Goal: Task Accomplishment & Management: Manage account settings

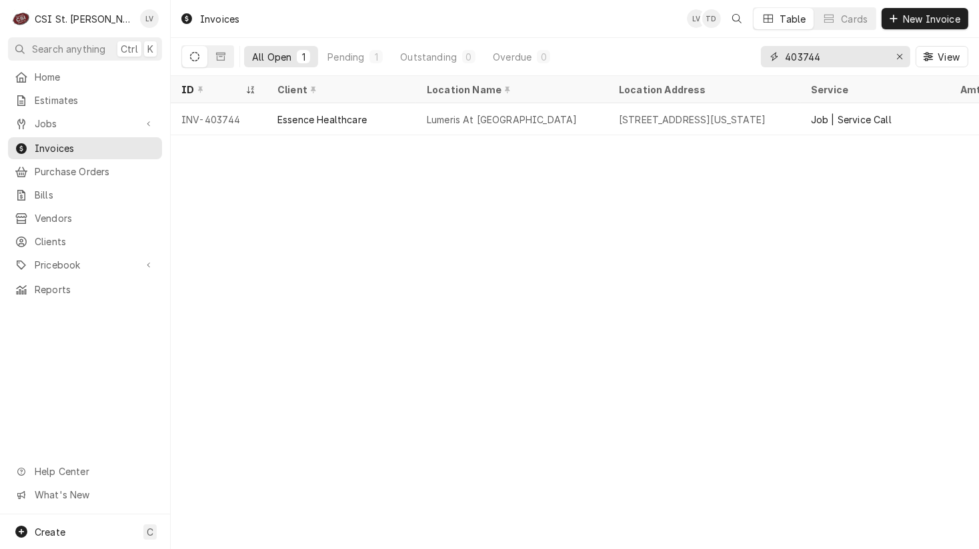
click at [837, 54] on input "403744" at bounding box center [835, 56] width 100 height 21
type input "403733"
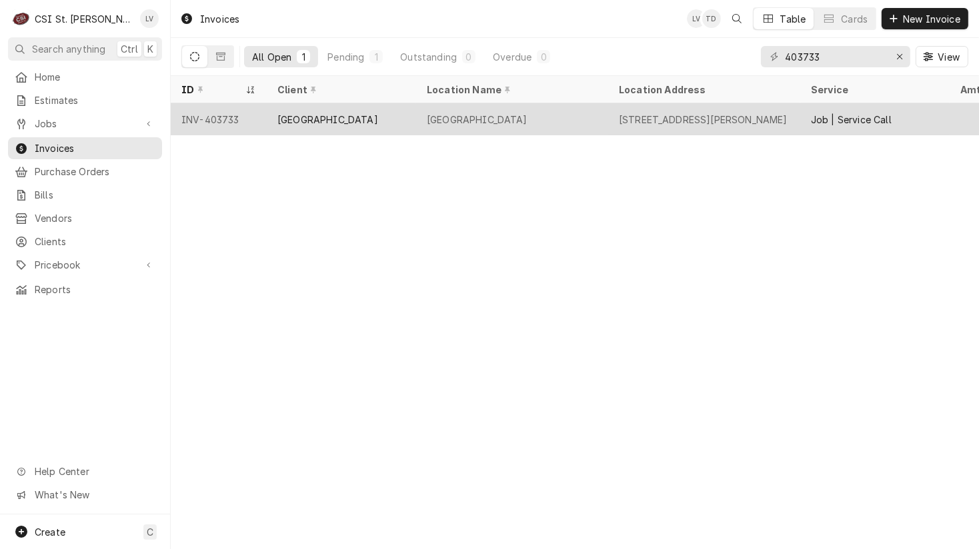
click at [480, 118] on div "[GEOGRAPHIC_DATA]" at bounding box center [477, 120] width 101 height 14
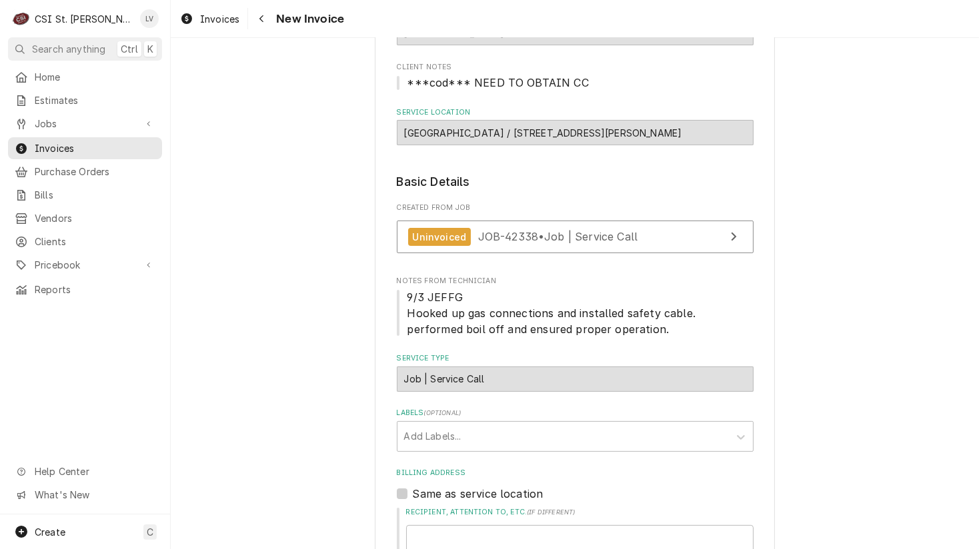
scroll to position [133, 0]
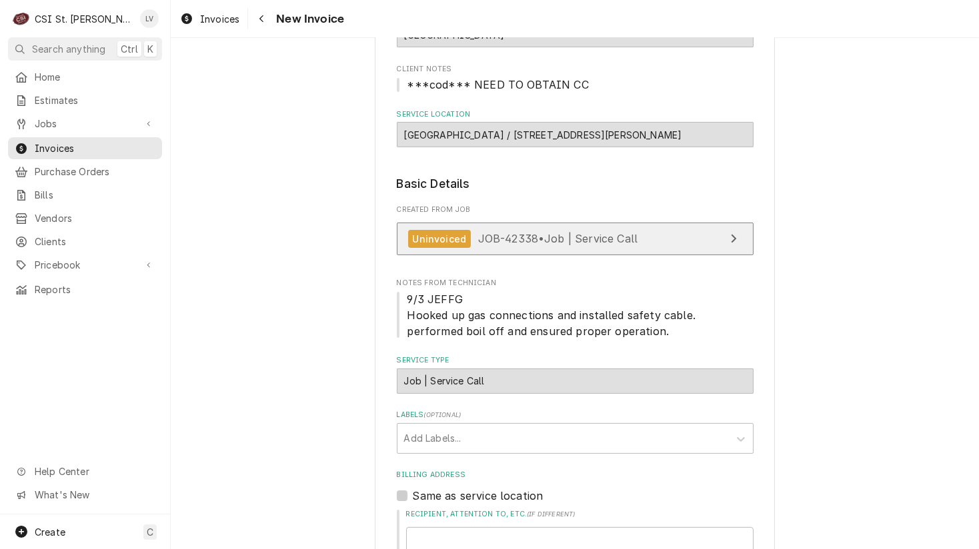
click at [561, 241] on span "JOB-42338 • Job | Service Call" at bounding box center [558, 238] width 160 height 13
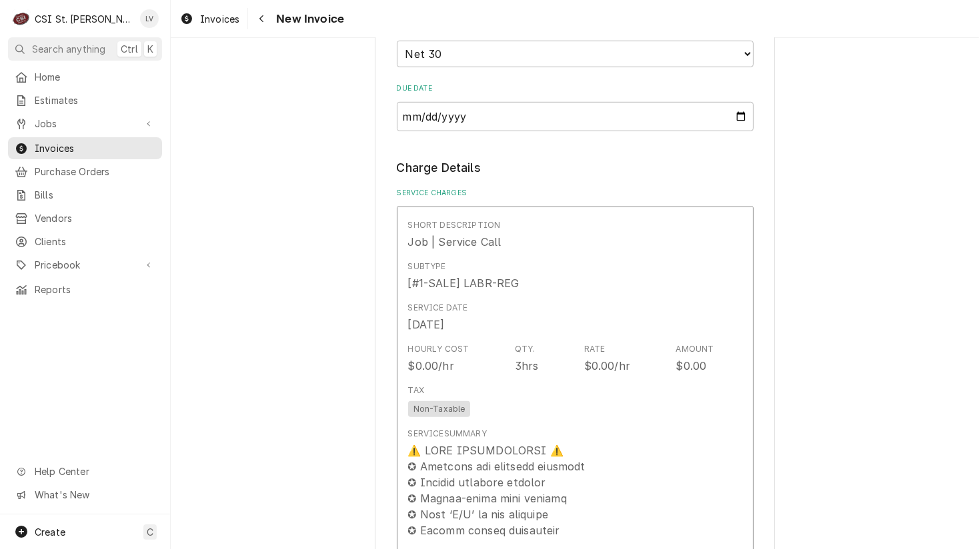
scroll to position [1067, 0]
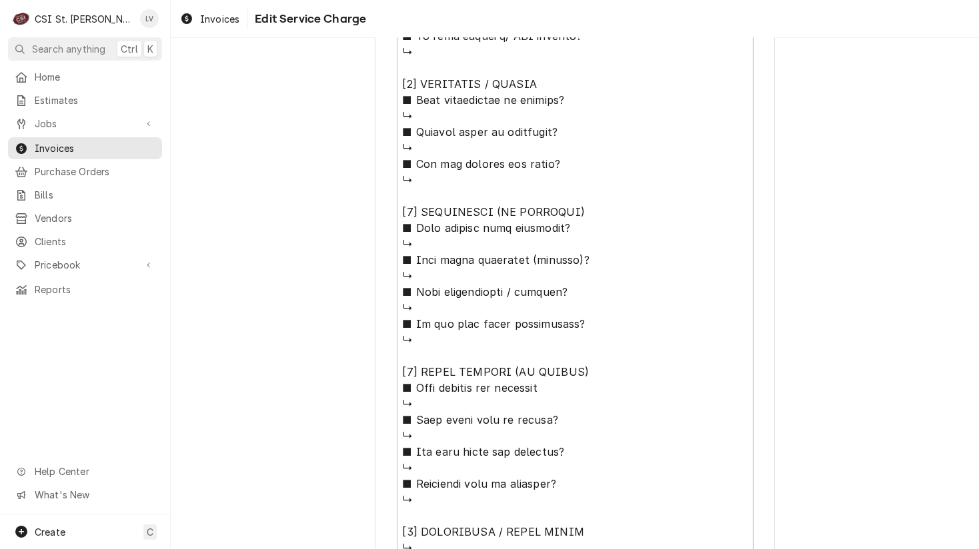
scroll to position [1096, 0]
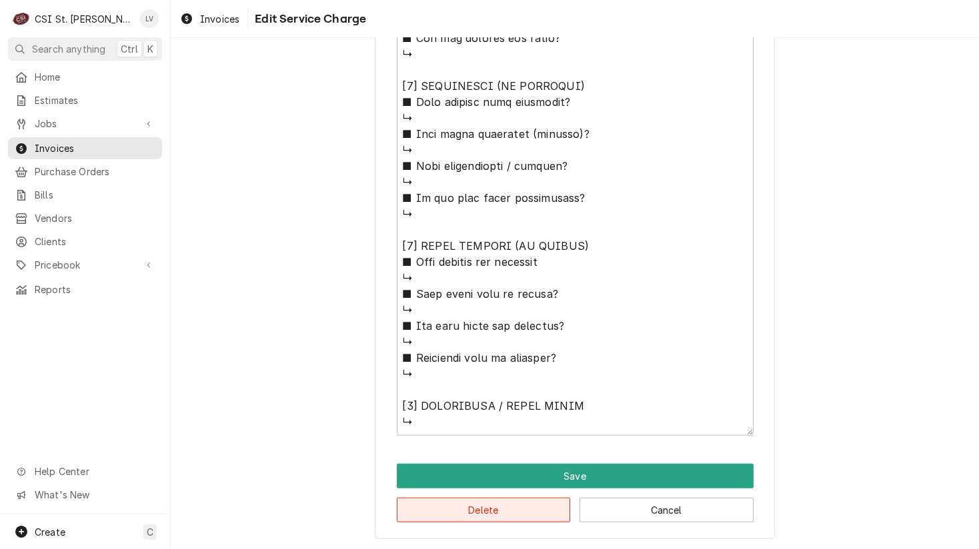
click at [507, 516] on button "Delete" at bounding box center [484, 510] width 174 height 25
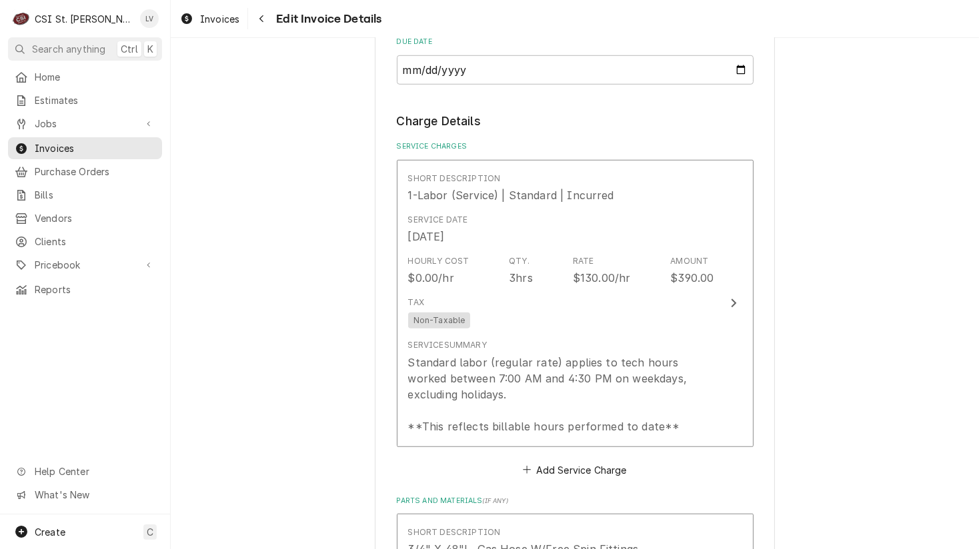
scroll to position [1050, 0]
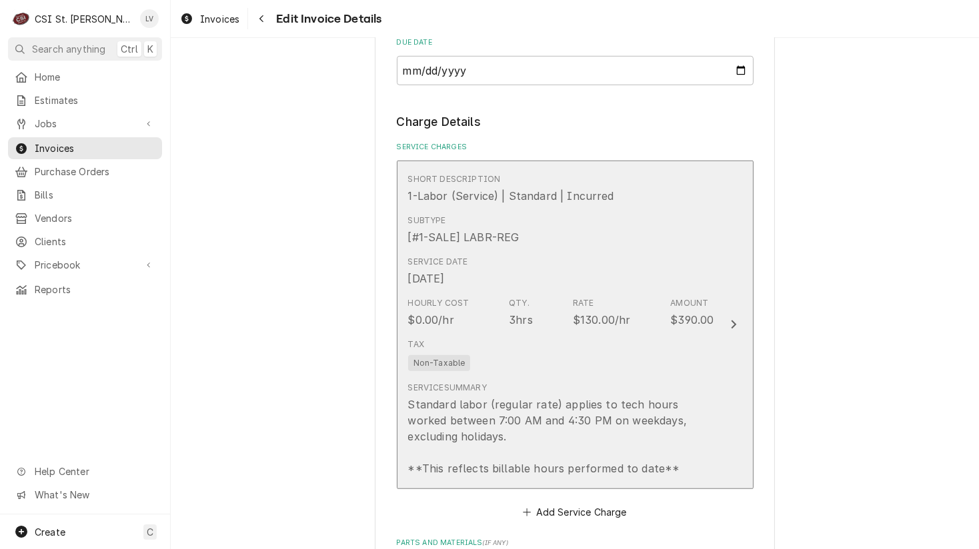
click at [538, 453] on div "Standard labor (regular rate) applies to tech hours worked between 7:00 AM and …" at bounding box center [561, 437] width 306 height 80
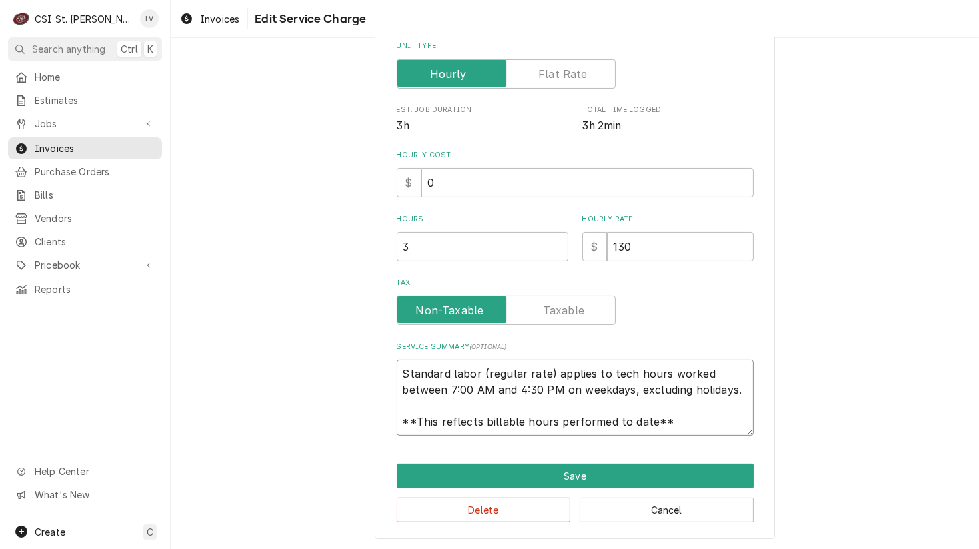
scroll to position [16, 0]
drag, startPoint x: 399, startPoint y: 371, endPoint x: 703, endPoint y: 427, distance: 309.7
click at [703, 427] on textarea "Standard labor (regular rate) applies to tech hours worked between 7:00 AM and …" at bounding box center [575, 398] width 357 height 76
type textarea "x"
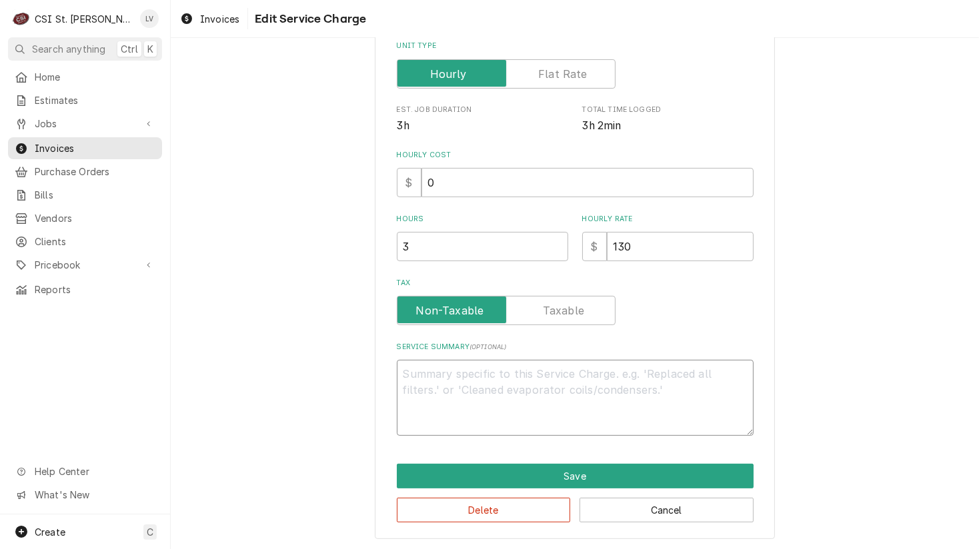
scroll to position [265, 0]
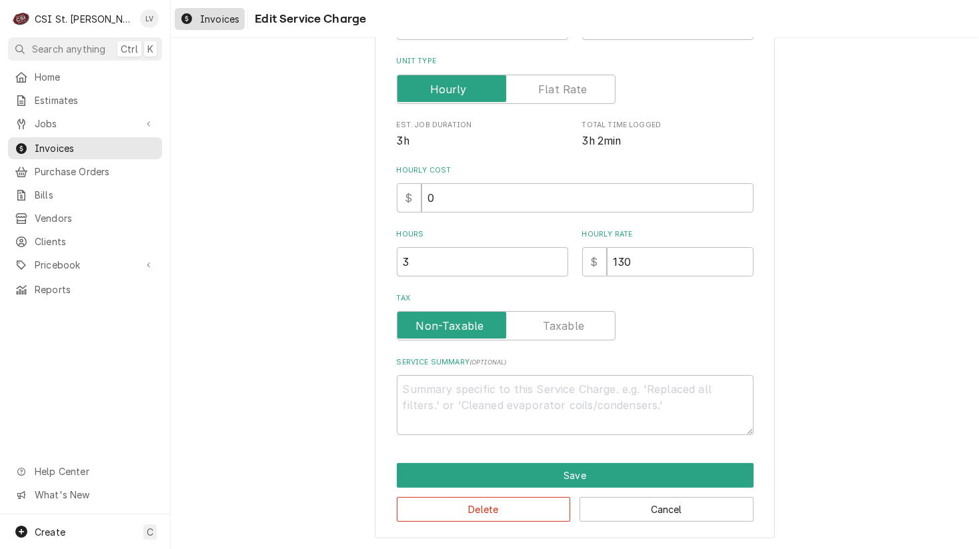
click at [217, 16] on span "Invoices" at bounding box center [219, 19] width 39 height 14
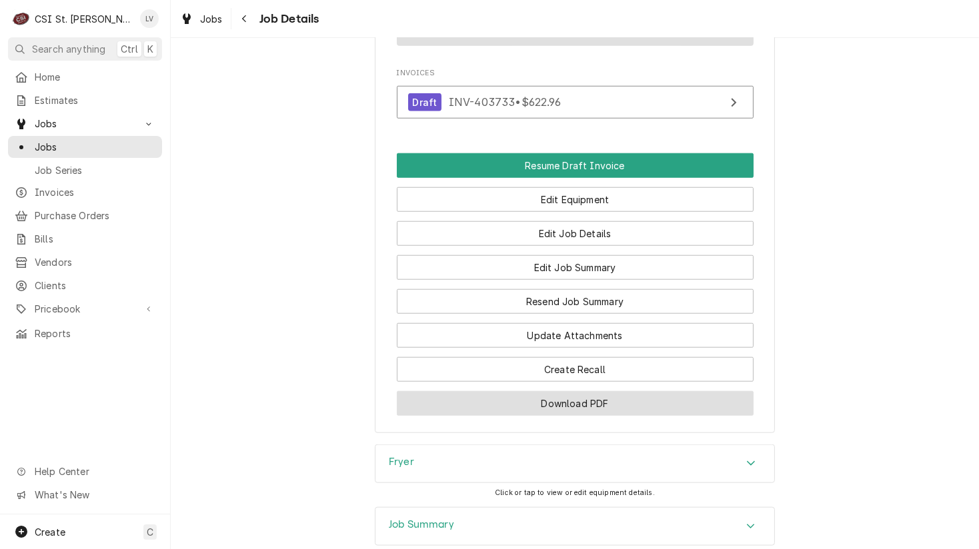
scroll to position [1527, 0]
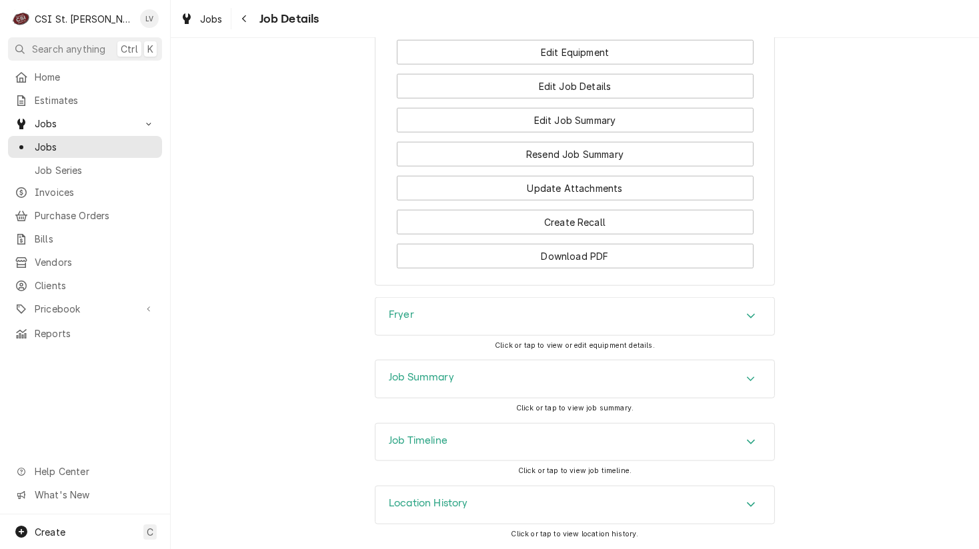
click at [505, 439] on div "Job Timeline" at bounding box center [574, 442] width 399 height 37
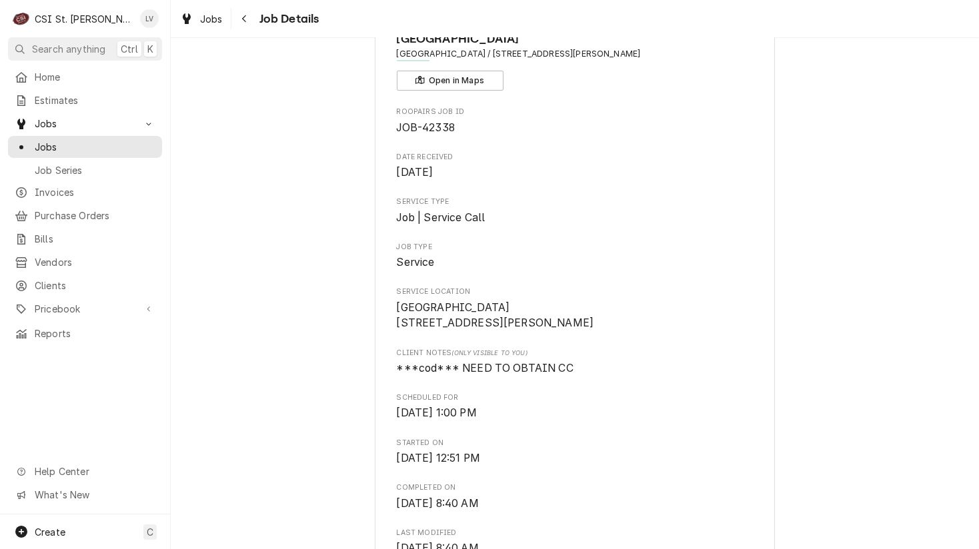
scroll to position [60, 0]
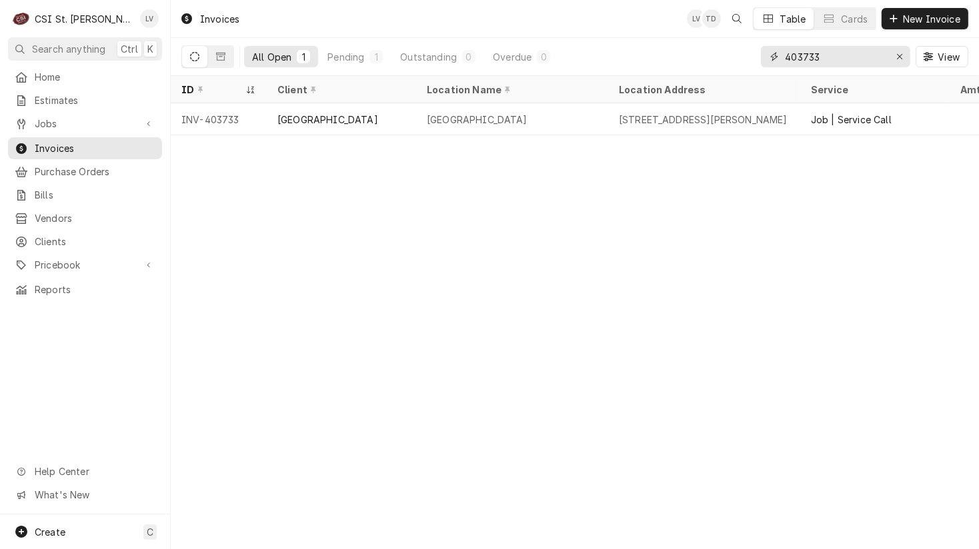
click at [829, 54] on input "403733" at bounding box center [835, 56] width 100 height 21
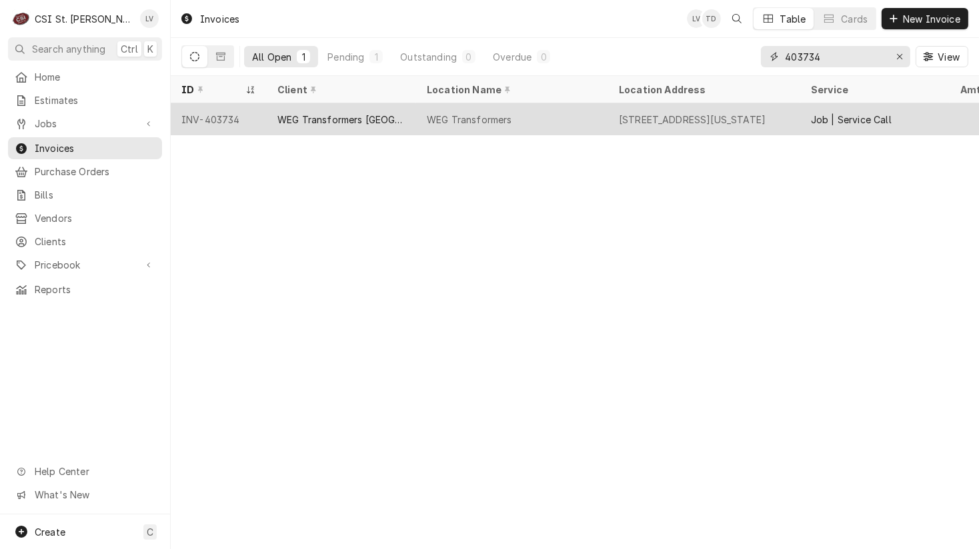
type input "403734"
click at [436, 123] on div "WEG Transformers" at bounding box center [469, 120] width 85 height 14
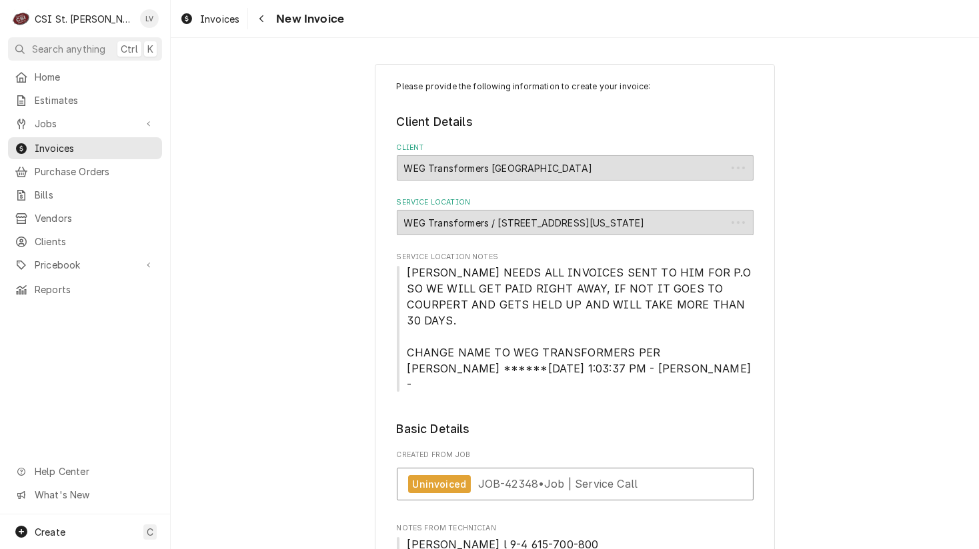
type textarea "x"
click at [207, 21] on span "Invoices" at bounding box center [219, 19] width 39 height 14
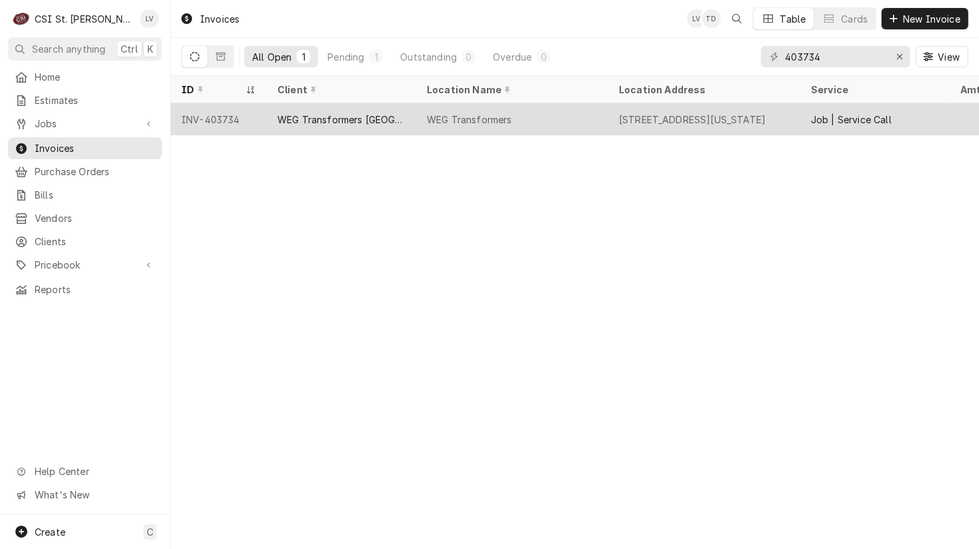
click at [328, 119] on div "WEG Transformers [GEOGRAPHIC_DATA]" at bounding box center [341, 120] width 128 height 14
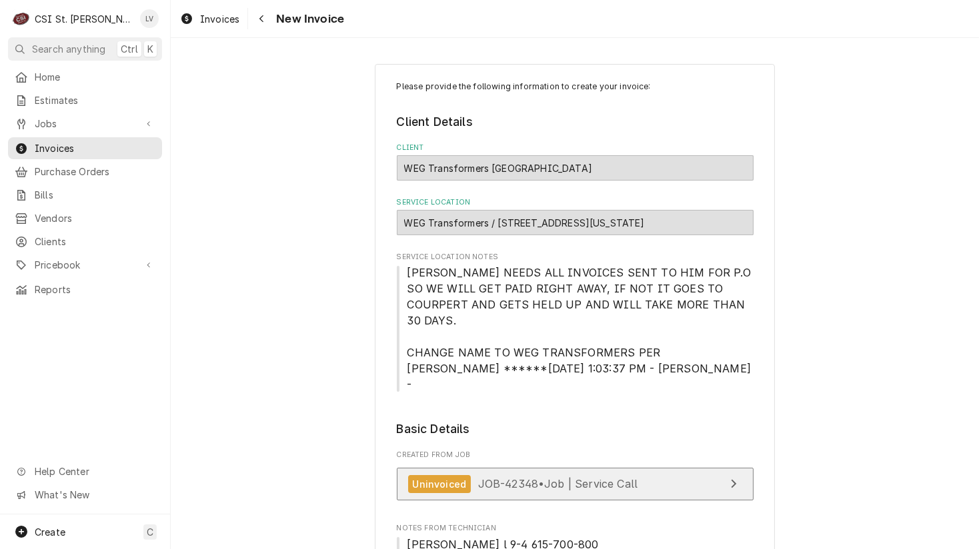
click at [554, 477] on span "JOB-42348 • Job | Service Call" at bounding box center [558, 483] width 160 height 13
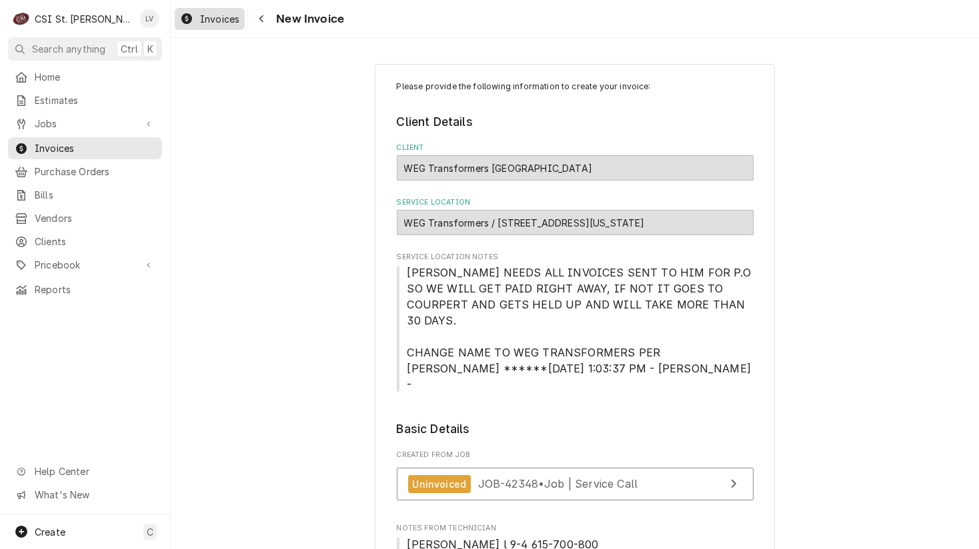
click at [196, 20] on div "Invoices" at bounding box center [209, 19] width 65 height 17
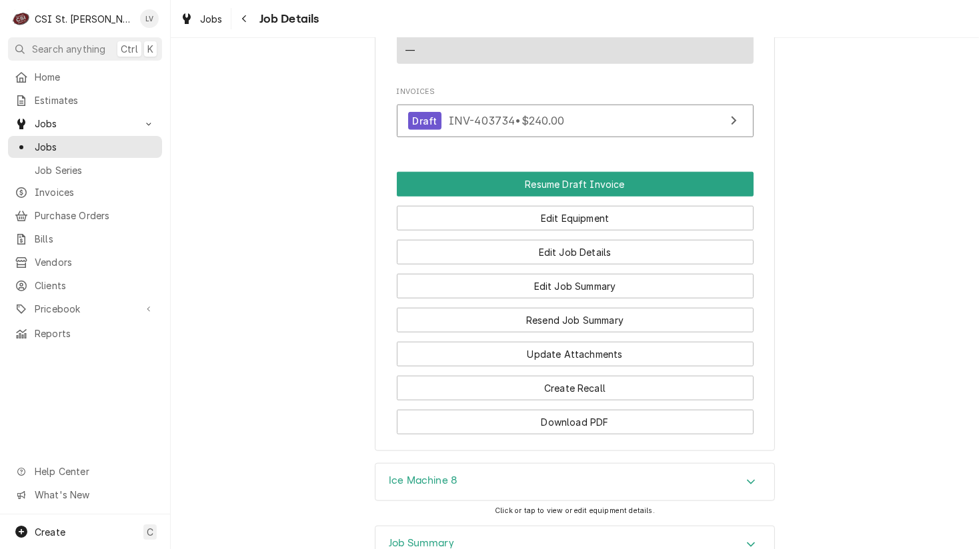
scroll to position [1189, 0]
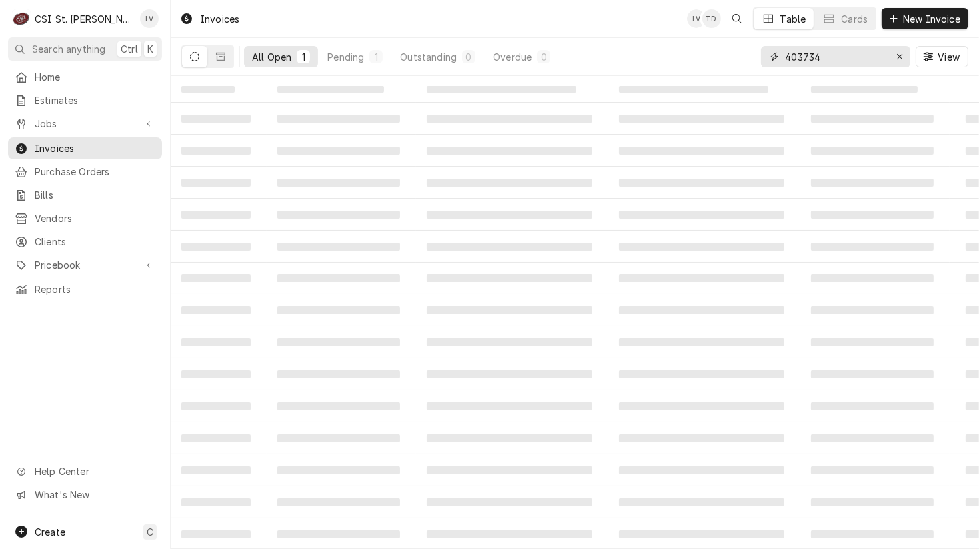
click at [835, 53] on input "403734" at bounding box center [835, 56] width 100 height 21
type input "403735"
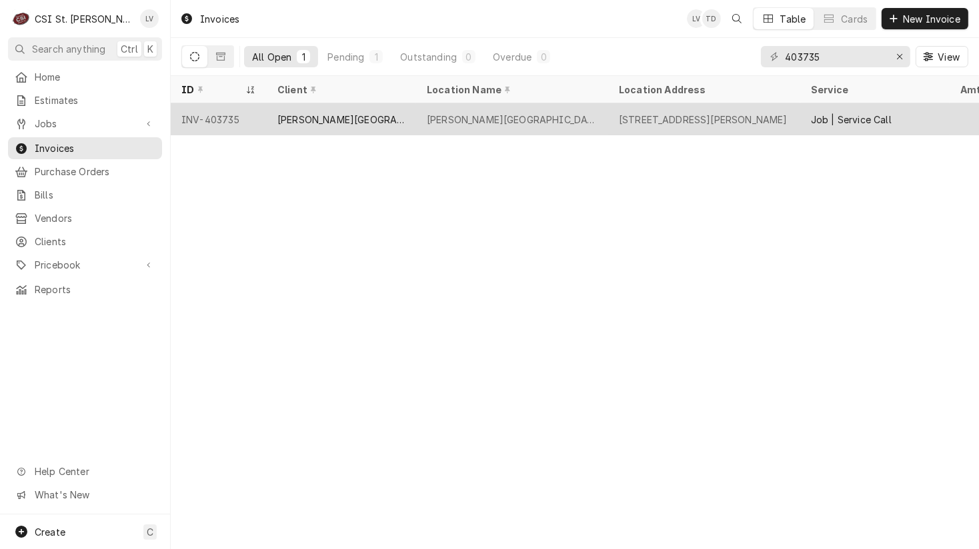
click at [389, 122] on div "Barnwell Middle School" at bounding box center [341, 119] width 149 height 32
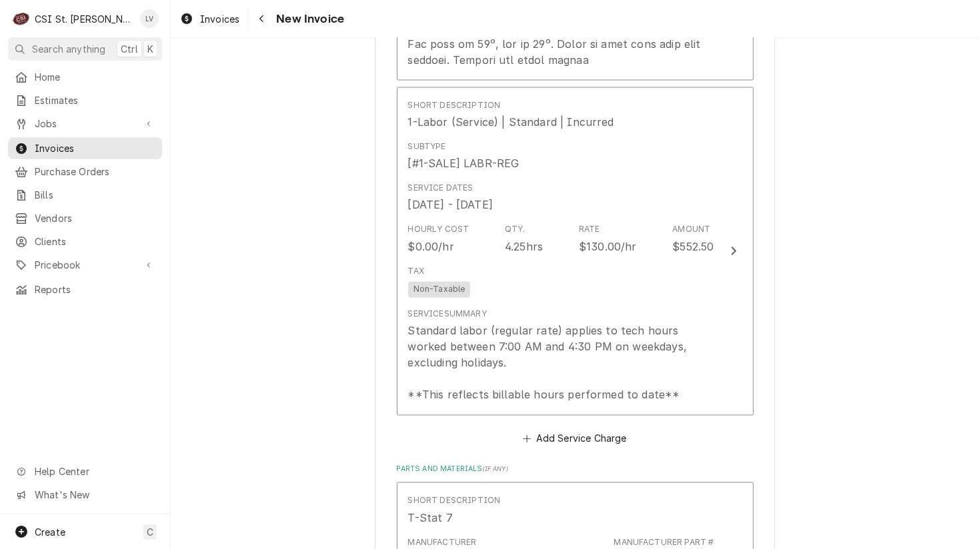
scroll to position [2466, 0]
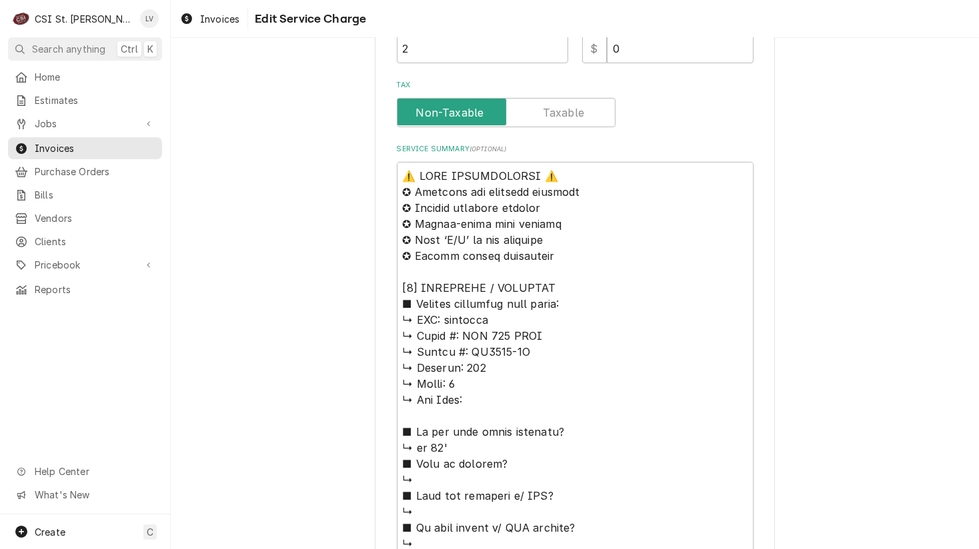
scroll to position [600, 0]
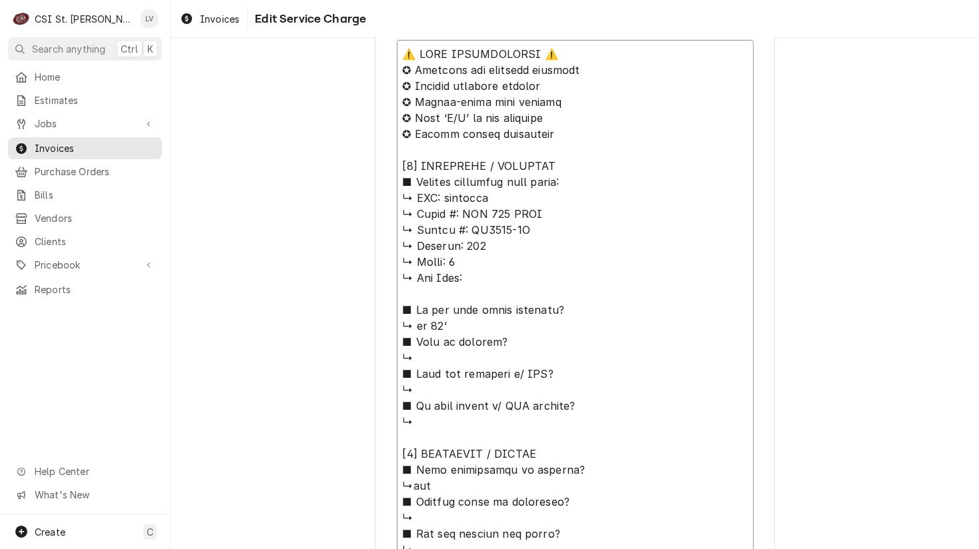
drag, startPoint x: 500, startPoint y: 189, endPoint x: 359, endPoint y: 53, distance: 195.6
click at [359, 53] on div "Use the fields below to edit this service charge Short Description Job | Servic…" at bounding box center [575, 441] width 808 height 1979
type textarea "x"
type textarea "L ↳ Ipsum #: DOL 878 SITA ↳ Consec #: AD4207-7E ↳ Seddoei: 940 ↳ Tempo: 4 ↳ Inc…"
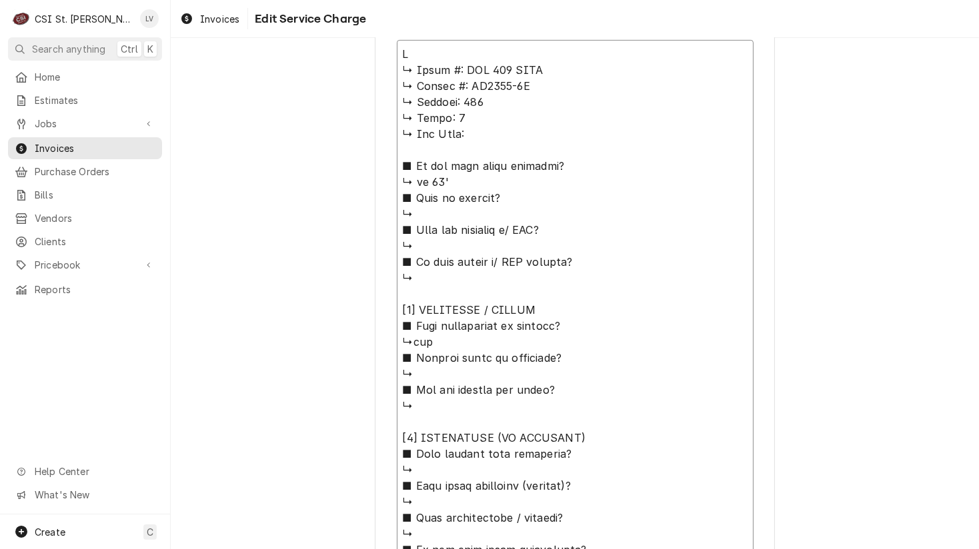
scroll to position [455, 0]
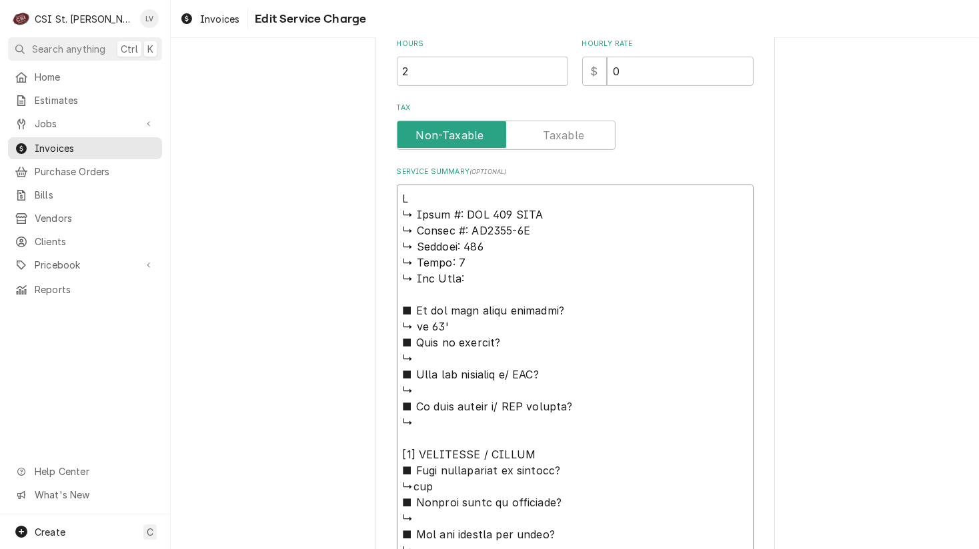
type textarea "x"
type textarea "Tr ↳ 𝗠𝗼𝗱𝗲𝗹 #: AHT 232 NUTO ↳ 𝗦𝗲𝗿𝗶𝗮𝗹 #: TO4036-8H ↳ 𝗩𝗼𝗹𝘁𝗮𝗴𝗲: 118 ↳ 𝗣𝗵𝗮𝘀𝗲: 1 ↳ 𝗚𝗮…"
type textarea "x"
type textarea "Tra ↳ 𝗠𝗼𝗱𝗲𝗹 #: AHT 232 NUTO ↳ 𝗦𝗲𝗿𝗶𝗮𝗹 #: TO4036-8H ↳ 𝗩𝗼𝗹𝘁𝗮𝗴𝗲: 118 ↳ 𝗣𝗵𝗮𝘀𝗲: 1 ↳ 𝗚…"
type textarea "x"
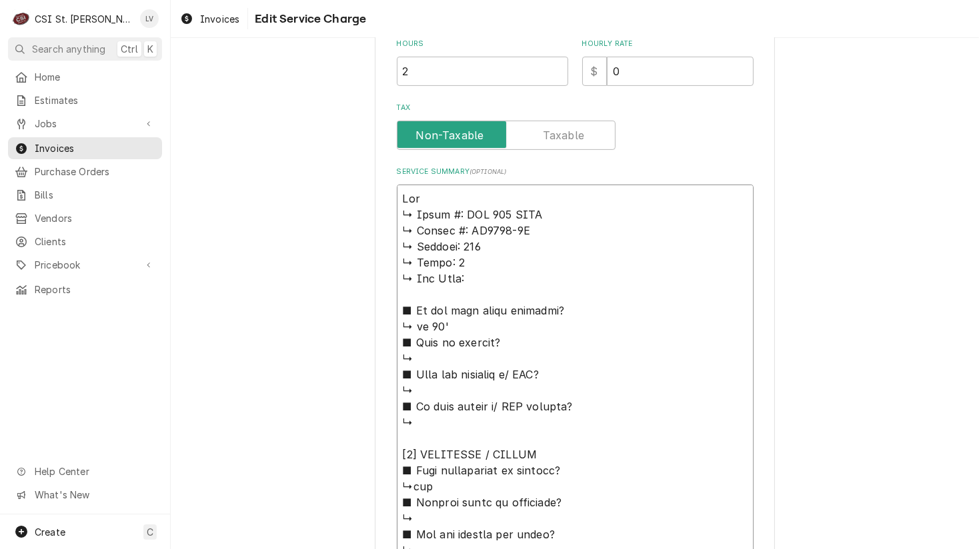
type textarea "Tral ↳ 𝗠𝗼𝗱𝗲𝗹 #: AHT 232 NUTO ↳ 𝗦𝗲𝗿𝗶𝗮𝗹 #: TO4036-8H ↳ 𝗩𝗼𝗹𝘁𝗮𝗴𝗲: 118 ↳ 𝗣𝗵𝗮𝘀𝗲: 1 ↳ …"
type textarea "x"
type textarea "Tra ↳ 𝗠𝗼𝗱𝗲𝗹 #: AHT 232 NUTO ↳ 𝗦𝗲𝗿𝗶𝗮𝗹 #: TO4036-8H ↳ 𝗩𝗼𝗹𝘁𝗮𝗴𝗲: 118 ↳ 𝗣𝗵𝗮𝘀𝗲: 1 ↳ 𝗚…"
type textarea "x"
type textarea "Trau ↳ 𝗠𝗼𝗱𝗲𝗹 #: AHT 232 NUTO ↳ 𝗦𝗲𝗿𝗶𝗮𝗹 #: TO4036-8H ↳ 𝗩𝗼𝗹𝘁𝗮𝗴𝗲: 118 ↳ 𝗣𝗵𝗮𝘀𝗲: 1 ↳ …"
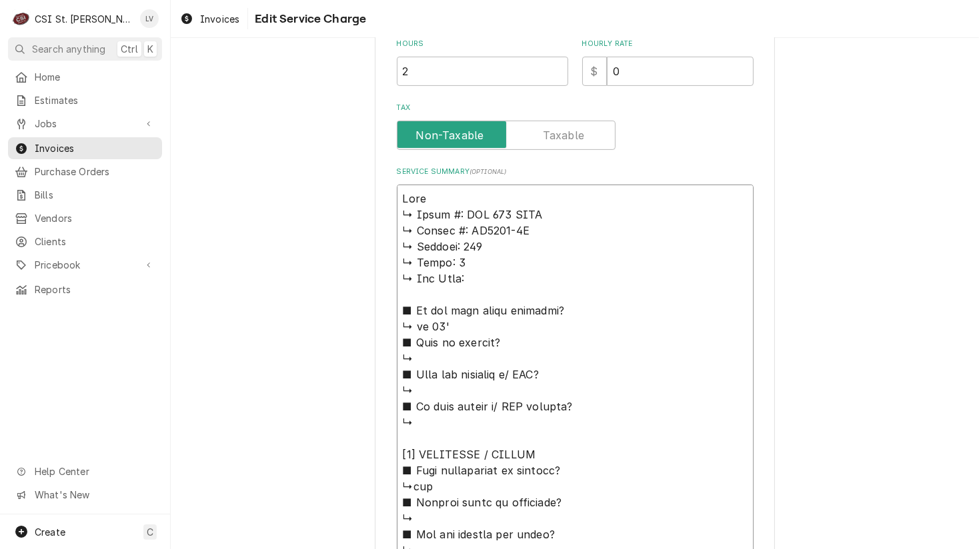
type textarea "x"
type textarea "Traul ↳ 𝗠𝗼𝗱𝗲𝗹 #: AHT 232 NUTO ↳ 𝗦𝗲𝗿𝗶𝗮𝗹 #: TO4036-8H ↳ 𝗩𝗼𝗹𝘁𝗮𝗴𝗲: 118 ↳ 𝗣𝗵𝗮𝘀𝗲: 1 ↳…"
type textarea "x"
type textarea "Trauls ↳ 𝗠𝗼𝗱𝗲𝗹 #: AHT 232 NUTO ↳ 𝗦𝗲𝗿𝗶𝗮𝗹 #: TO4036-8H ↳ 𝗩𝗼𝗹𝘁𝗮𝗴𝗲: 118 ↳ 𝗣𝗵𝗮𝘀𝗲: 1 …"
type textarea "x"
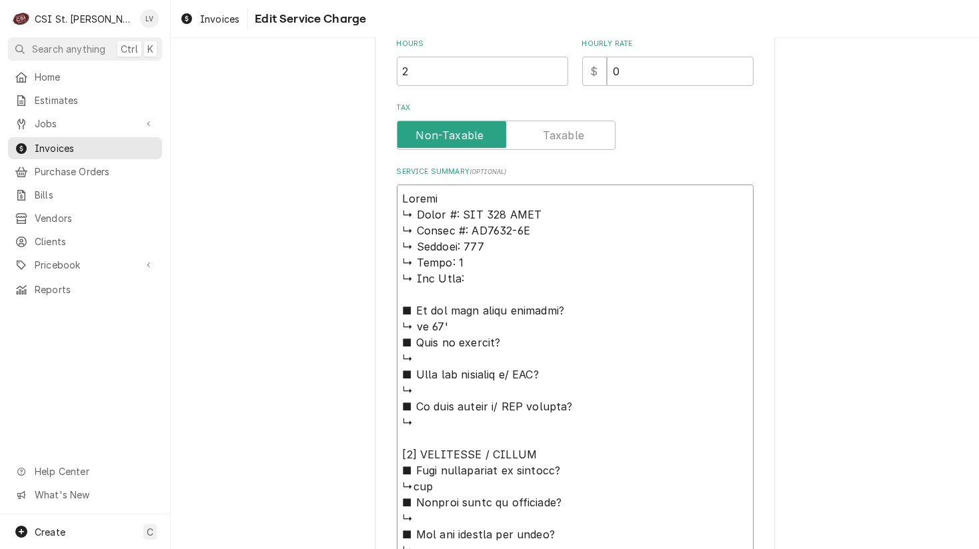
type textarea "Traulse ↳ 𝗠𝗼𝗱𝗲𝗹 #: AHT 232 NUTO ↳ 𝗦𝗲𝗿𝗶𝗮𝗹 #: TO4036-8H ↳ 𝗩𝗼𝗹𝘁𝗮𝗴𝗲: 118 ↳ 𝗣𝗵𝗮𝘀𝗲: 1…"
type textarea "x"
type textarea "Traulsen ↳ 𝗠𝗼𝗱𝗲𝗹 #: AHT 232 NUTO ↳ 𝗦𝗲𝗿𝗶𝗮𝗹 #: TO4036-8H ↳ 𝗩𝗼𝗹𝘁𝗮𝗴𝗲: 118 ↳ 𝗣𝗵𝗮𝘀𝗲: …"
type textarea "x"
type textarea "Traulsen ↳ 𝗠𝗼𝗱𝗲𝗹 #: AHT 232 NUTO ↳ 𝗦𝗲𝗿𝗶𝗮𝗹 #: TO4036-8H ↳ 𝗩𝗼𝗹𝘁𝗮𝗴𝗲: 118 ↳ 𝗣𝗵𝗮𝘀𝗲: …"
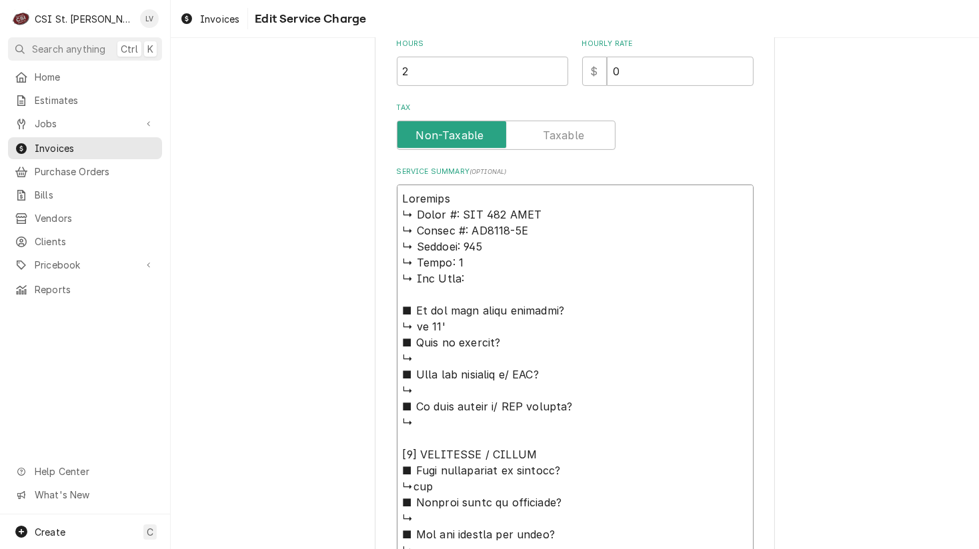
type textarea "x"
type textarea "Traulsen / ↳ 𝗠𝗼𝗱𝗲𝗹 #: AHT 232 NUTO ↳ 𝗦𝗲𝗿𝗶𝗮𝗹 #: TO4036-8H ↳ 𝗩𝗼𝗹𝘁𝗮𝗴𝗲: 118 ↳ 𝗣𝗵𝗮𝘀𝗲…"
type textarea "x"
type textarea "Traulsen / ↳ 𝗠𝗼𝗱𝗲𝗹 #: AHT 232 NUTO ↳ 𝗦𝗲𝗿𝗶𝗮𝗹 #: TO4036-8H ↳ 𝗩𝗼𝗹𝘁𝗮𝗴𝗲: 118 ↳ 𝗣𝗵𝗮𝘀𝗲…"
type textarea "x"
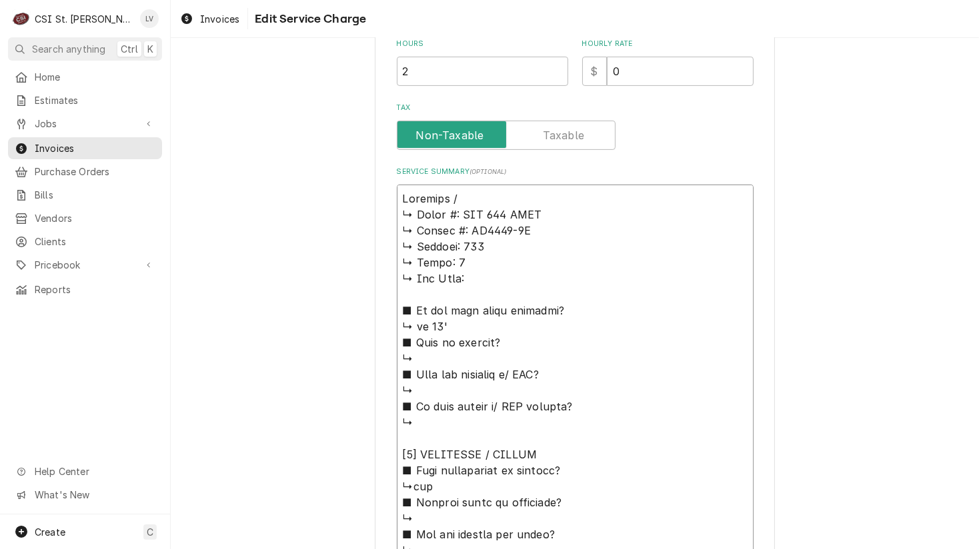
type textarea "Traulsen / M ↳ 𝗠𝗼𝗱𝗲𝗹 #: AHT 232 NUTO ↳ 𝗦𝗲𝗿𝗶𝗮𝗹 #: TO4036-8H ↳ 𝗩𝗼𝗹𝘁𝗮𝗴𝗲: 118 ↳ 𝗣𝗵𝗮…"
type textarea "x"
type textarea "Traulsen / Mod ↳ 𝗠𝗼𝗱𝗲𝗹 #: AHT 232 NUTO ↳ 𝗦𝗲𝗿𝗶𝗮𝗹 #: TO4036-8H ↳ 𝗩𝗼𝗹𝘁𝗮𝗴𝗲: 118 ↳ 𝗣…"
type textarea "x"
type textarea "Traulsen / Mode ↳ 𝗠𝗼𝗱𝗲𝗹 #: AHT 232 NUTO ↳ 𝗦𝗲𝗿𝗶𝗮𝗹 #: TO4036-8H ↳ 𝗩𝗼𝗹𝘁𝗮𝗴𝗲: 118 ↳ …"
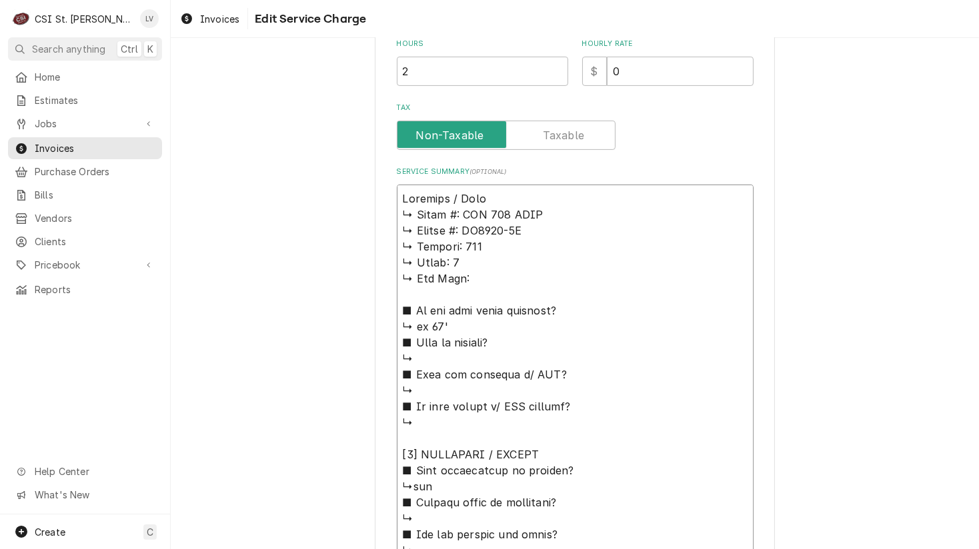
type textarea "x"
type textarea "Traulsen / Model ↳ 𝗠𝗼𝗱𝗲𝗹 #: AHT 232 NUTO ↳ 𝗦𝗲𝗿𝗶𝗮𝗹 #: TO4036-8H ↳ 𝗩𝗼𝗹𝘁𝗮𝗴𝗲: 118 ↳…"
type textarea "x"
type textarea "Traulsen / Model: ↳ 𝗠𝗼𝗱𝗲𝗹 #: AHT 232 NUTO ↳ 𝗦𝗲𝗿𝗶𝗮𝗹 #: TO4036-8H ↳ 𝗩𝗼𝗹𝘁𝗮𝗴𝗲: 118 …"
type textarea "x"
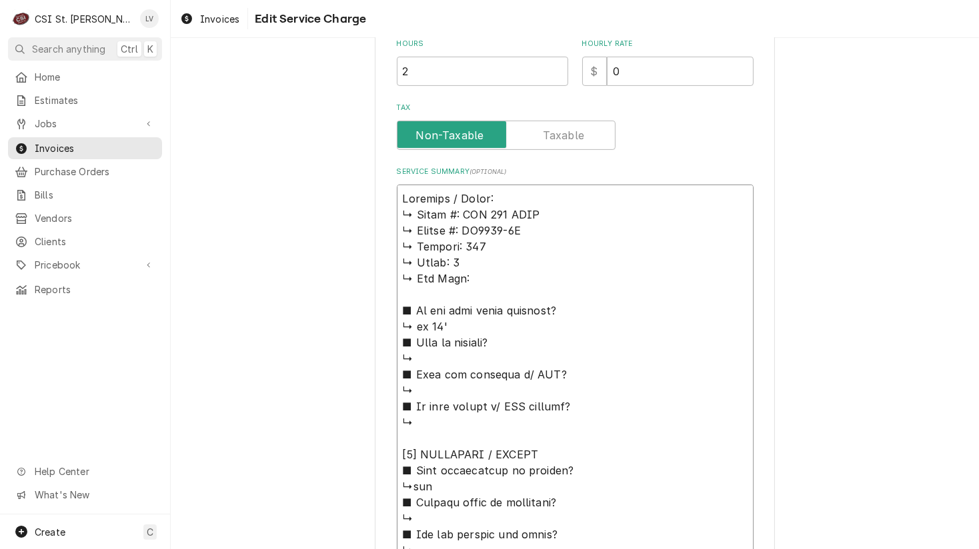
type textarea "Traulsen / Model: ↳ 𝗠𝗼𝗱𝗲𝗹 #: AHT 232 NUTO ↳ 𝗦𝗲𝗿𝗶𝗮𝗹 #: TO4036-8H ↳ 𝗩𝗼𝗹𝘁𝗮𝗴𝗲: 118 …"
type textarea "x"
type textarea "Traulsen / Model: ↳ 𝗠𝗼𝗱𝗲𝗹 #: AHT 232 NUTO ↳ 𝗦𝗲𝗿𝗶𝗮𝗹 #: TO4036-8H ↳ 𝗩𝗼𝗹𝘁𝗮𝗴𝗲: 118 …"
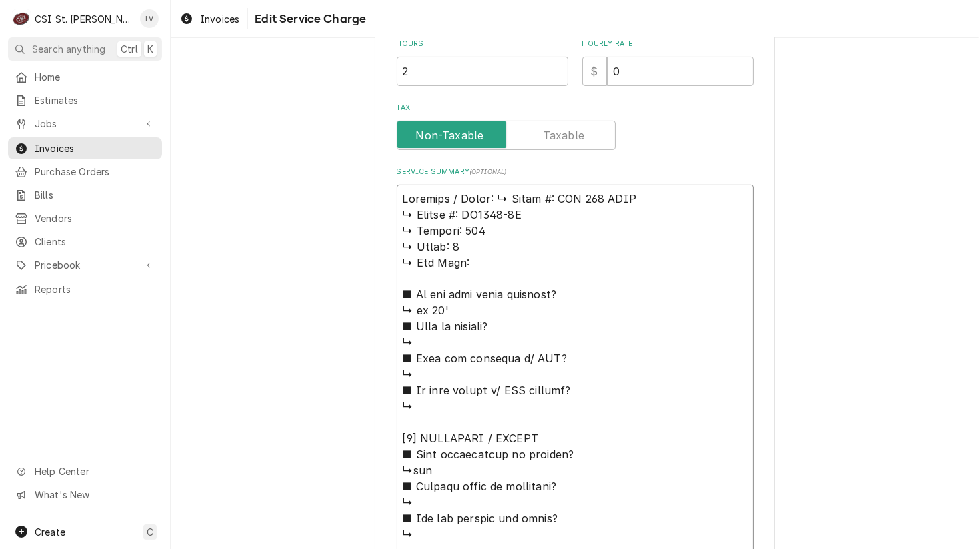
scroll to position [440, 0]
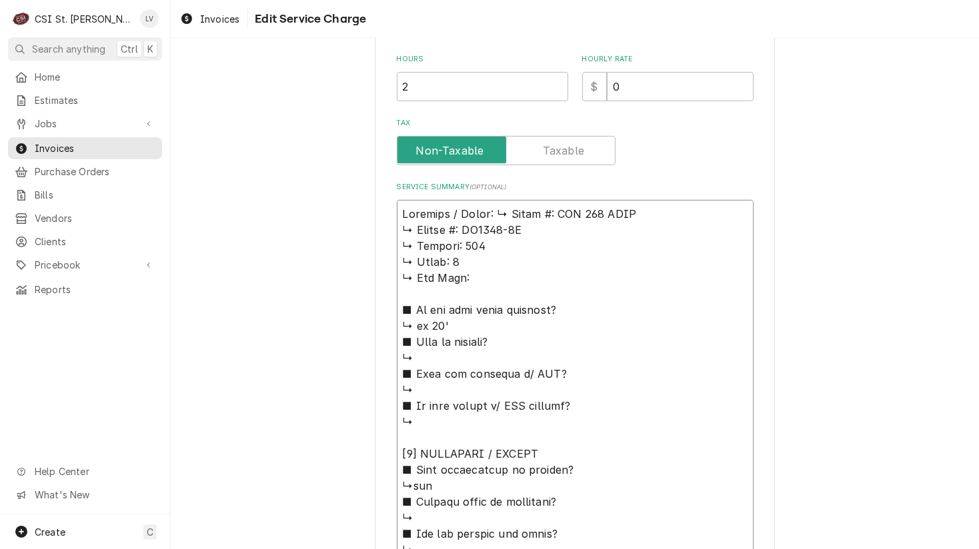
type textarea "x"
type textarea "Traulsen / Model: 𝗠𝗼𝗱𝗲𝗹 #: AHT 232 NUTO ↳ 𝗦𝗲𝗿𝗶𝗮𝗹 #: TO4036-8H ↳ 𝗩𝗼𝗹𝘁𝗮𝗴𝗲: 118 ↳ …"
type textarea "x"
type textarea "Traulsen / Model: 𝗠𝗼𝗱𝗲𝗹 #: AHT 232 NUTO ↳ 𝗦𝗲𝗿𝗶𝗮𝗹 #: TO4036-8H ↳ 𝗩𝗼𝗹𝘁𝗮𝗴𝗲: 118 ↳ …"
type textarea "x"
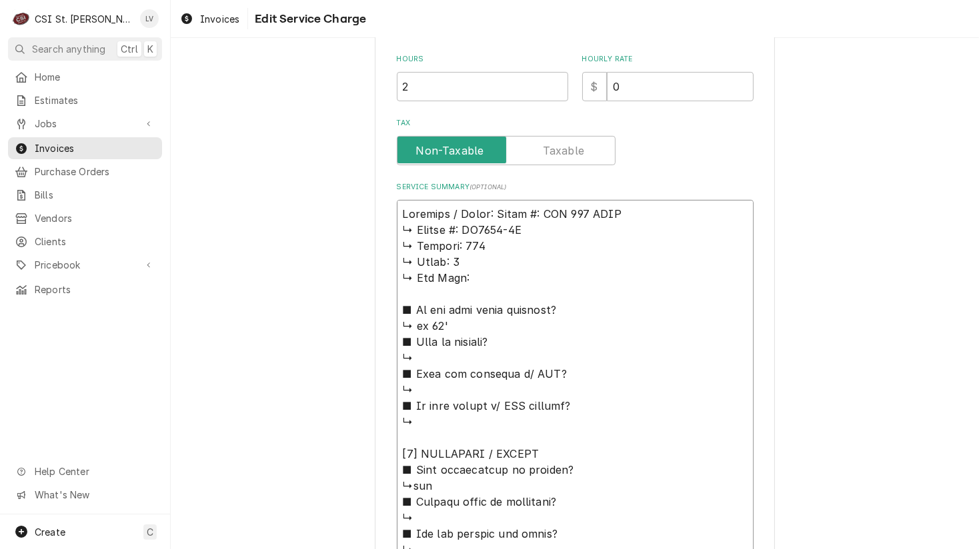
type textarea "Traulsen / Model: 𝗼𝗱𝗲𝗹 #: AHT 232 NUTO ↳ 𝗦𝗲𝗿𝗶𝗮𝗹 #: TO4036-8H ↳ 𝗩𝗼𝗹𝘁𝗮𝗴𝗲: 118 ↳ 𝗣…"
type textarea "x"
type textarea "Traulsen / Model: 𝗱𝗲𝗹 #: AHT 232 NUTO ↳ 𝗦𝗲𝗿𝗶𝗮𝗹 #: TO4036-8H ↳ 𝗩𝗼𝗹𝘁𝗮𝗴𝗲: 118 ↳ 𝗣𝗵…"
type textarea "x"
type textarea "Traulsen / Model: 𝗲𝗹 #: AHT 232 NUTO ↳ 𝗦𝗲𝗿𝗶𝗮𝗹 #: TO4036-8H ↳ 𝗩𝗼𝗹𝘁𝗮𝗴𝗲: 118 ↳ 𝗣𝗵𝗮…"
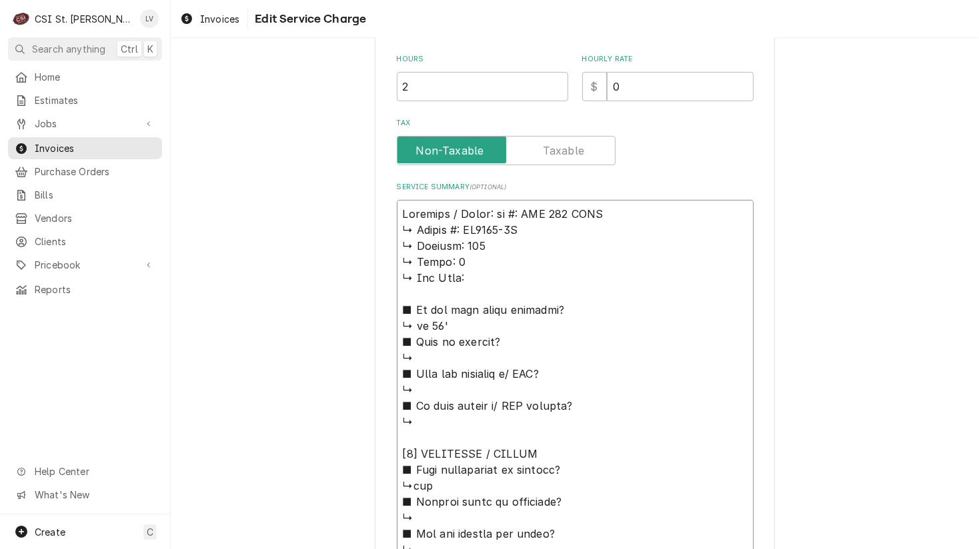
type textarea "x"
type textarea "Traulsen / Model: 𝗹 #: AHT 232 NUTO ↳ 𝗦𝗲𝗿𝗶𝗮𝗹 #: TO4036-8H ↳ 𝗩𝗼𝗹𝘁𝗮𝗴𝗲: 118 ↳ 𝗣𝗵𝗮𝘀…"
type textarea "x"
type textarea "Traulsen / Model: #: AHT 232 NUTO ↳ 𝗦𝗲𝗿𝗶𝗮𝗹 #: TO4036-8H ↳ 𝗩𝗼𝗹𝘁𝗮𝗴𝗲: 118 ↳ 𝗣𝗵𝗮𝘀𝗲:…"
type textarea "x"
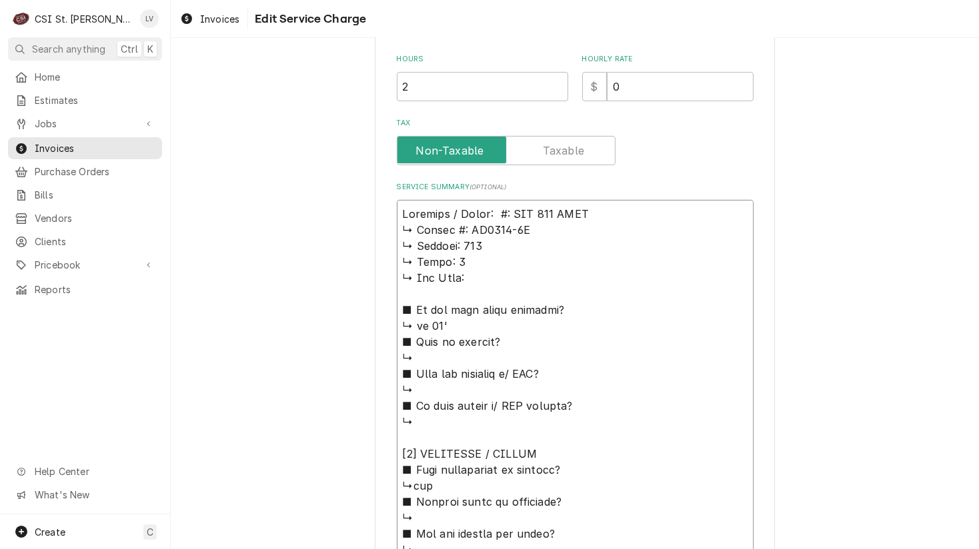
type textarea "Traulsen / Model: #: AHT 232 NUTO ↳ 𝗦𝗲𝗿𝗶𝗮𝗹 #: TO4036-8H ↳ 𝗩𝗼𝗹𝘁𝗮𝗴𝗲: 118 ↳ 𝗣𝗵𝗮𝘀𝗲:…"
type textarea "x"
type textarea "Traulsen / Model: : AHT 232 NUTO ↳ 𝗦𝗲𝗿𝗶𝗮𝗹 #: TO4036-8H ↳ 𝗩𝗼𝗹𝘁𝗮𝗴𝗲: 118 ↳ 𝗣𝗵𝗮𝘀𝗲: …"
type textarea "x"
type textarea "Traulsen / Model: AHT 232 NUTO ↳ 𝗦𝗲𝗿𝗶𝗮𝗹 #: TO4036-8H ↳ 𝗩𝗼𝗹𝘁𝗮𝗴𝗲: 118 ↳ 𝗣𝗵𝗮𝘀𝗲: 1 …"
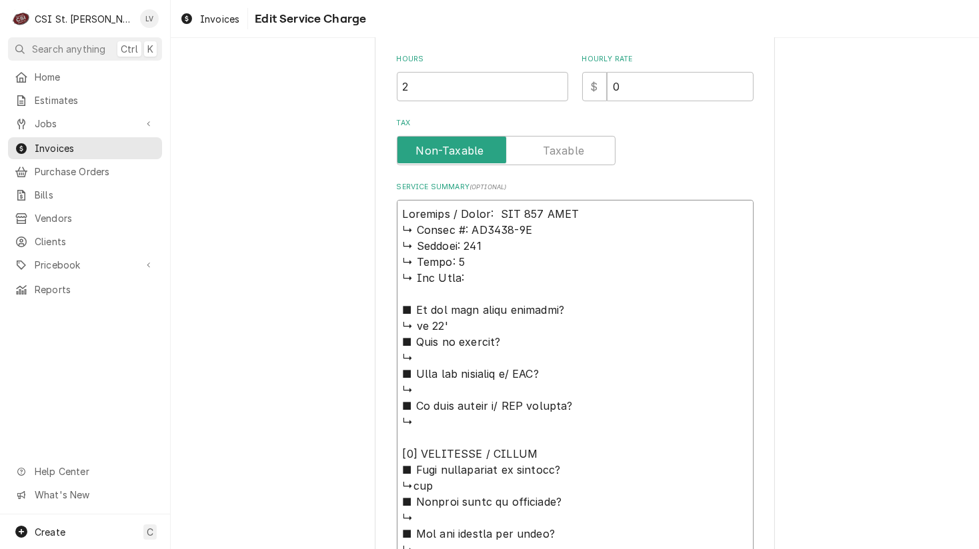
type textarea "x"
type textarea "Traulsen / Model: AHT 232 NUTO ↳ 𝗦𝗲𝗿𝗶𝗮𝗹 #: TO4036-8H ↳ 𝗩𝗼𝗹𝘁𝗮𝗴𝗲: 118 ↳ 𝗣𝗵𝗮𝘀𝗲: 1 …"
type textarea "x"
type textarea "Traulsen / Model: AHT 232 NUTO ↳ 𝗦𝗲𝗿𝗶𝗮𝗹 #: TO4036-8H ↳ 𝗩𝗼𝗹𝘁𝗮𝗴𝗲: 118 ↳ 𝗣𝗵𝗮𝘀𝗲: 1 …"
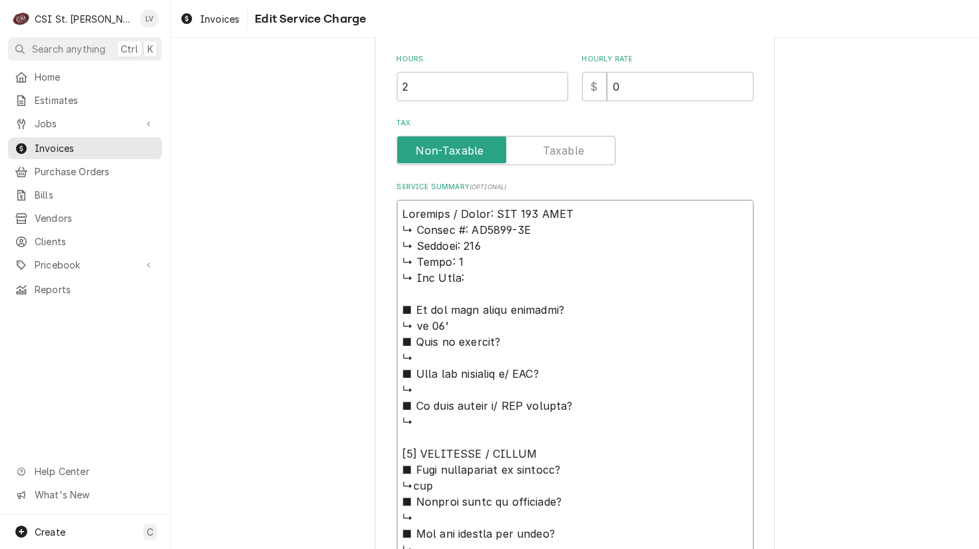
type textarea "x"
type textarea "Traulsen / Model: AHT 232 NUTO / ↳ 𝗦𝗲𝗿𝗶𝗮𝗹 #: TO4036-8H ↳ 𝗩𝗼𝗹𝘁𝗮𝗴𝗲: 118 ↳ 𝗣𝗵𝗮𝘀𝗲: …"
type textarea "x"
type textarea "Traulsen / Model: AHT 232 NUTO / ↳ 𝗦𝗲𝗿𝗶𝗮𝗹 #: TO4036-8H ↳ 𝗩𝗼𝗹𝘁𝗮𝗴𝗲: 118 ↳ 𝗣𝗵𝗮𝘀𝗲: …"
type textarea "x"
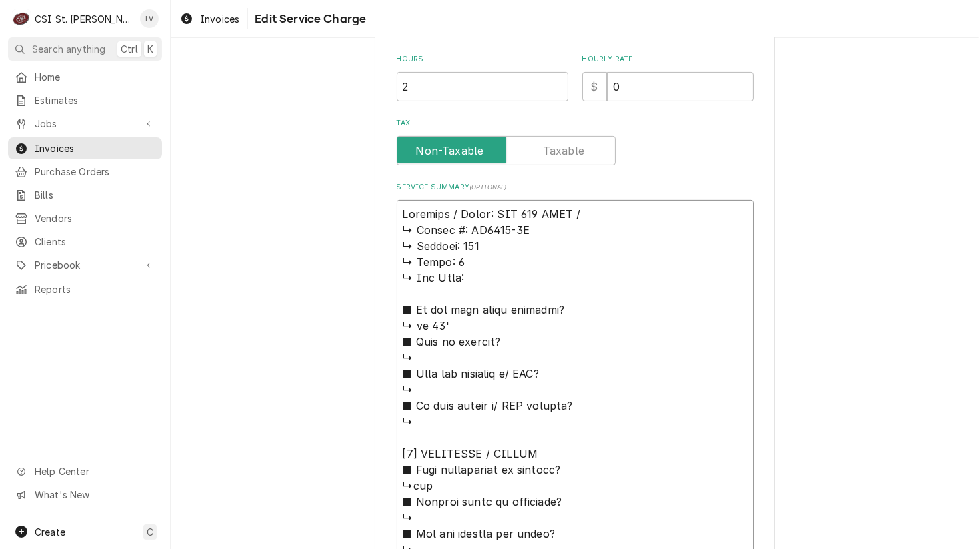
type textarea "Traulsen / Model: AHT 232 NUTO / S ↳ 𝗦𝗲𝗿𝗶𝗮𝗹 #: TO4036-8H ↳ 𝗩𝗼𝗹𝘁𝗮𝗴𝗲: 118 ↳ 𝗣𝗵𝗮𝘀𝗲…"
type textarea "x"
type textarea "Traulsen / Model: AHT 232 NUTO / Se ↳ 𝗦𝗲𝗿𝗶𝗮𝗹 #: TO4036-8H ↳ 𝗩𝗼𝗹𝘁𝗮𝗴𝗲: 118 ↳ 𝗣𝗵𝗮𝘀…"
type textarea "x"
type textarea "Traulsen / Model: AHT 232 NUTO / Ser ↳ 𝗦𝗲𝗿𝗶𝗮𝗹 #: TO4036-8H ↳ 𝗩𝗼𝗹𝘁𝗮𝗴𝗲: 118 ↳ 𝗣𝗵𝗮…"
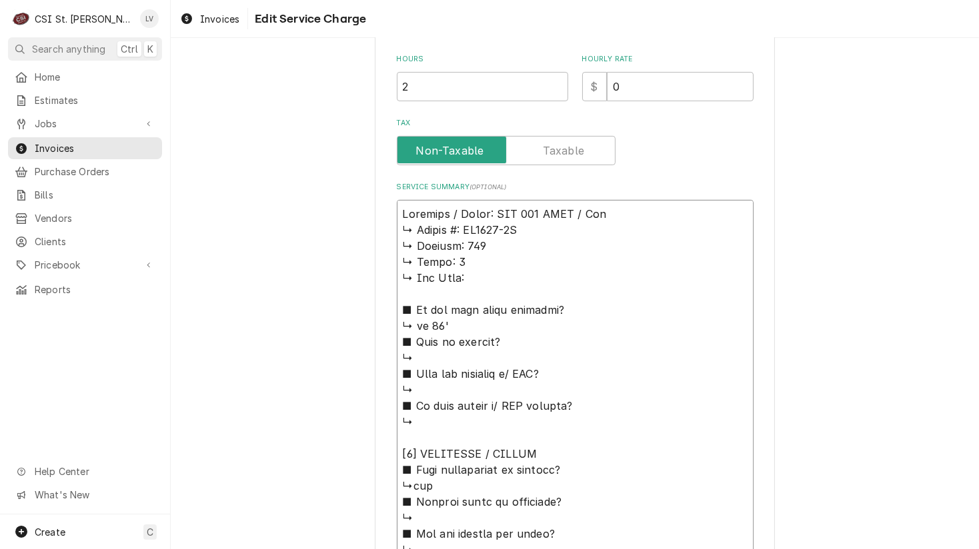
type textarea "x"
type textarea "Traulsen / Model: AHT 232 NUTO / Seri ↳ 𝗦𝗲𝗿𝗶𝗮𝗹 #: TO4036-8H ↳ 𝗩𝗼𝗹𝘁𝗮𝗴𝗲: 118 ↳ 𝗣𝗵…"
type textarea "x"
type textarea "Traulsen / Model: AHT 232 NUTO / Seria ↳ 𝗦𝗲𝗿𝗶𝗮𝗹 #: TO4036-8H ↳ 𝗩𝗼𝗹𝘁𝗮𝗴𝗲: 118 ↳ 𝗣…"
type textarea "x"
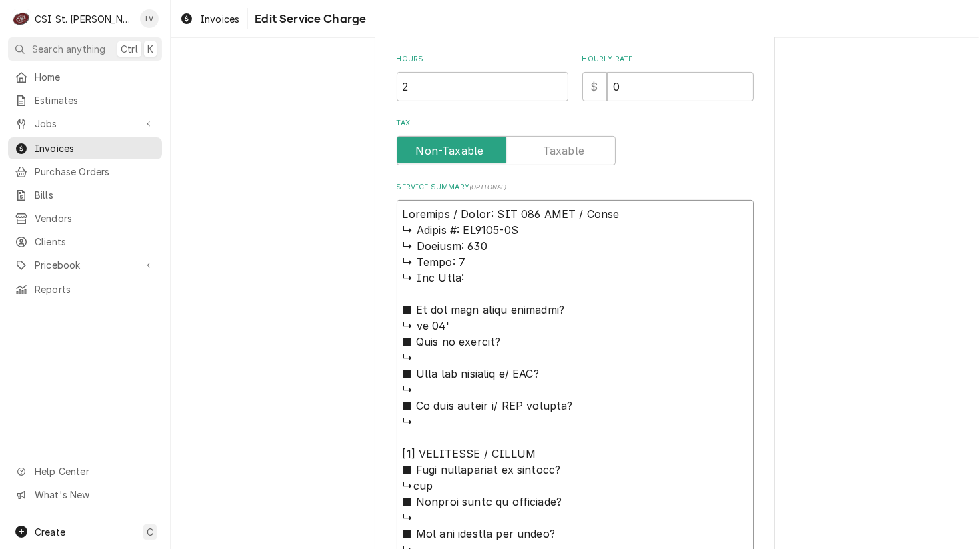
type textarea "Traulsen / Model: AHT 232 NUTO / Serial ↳ 𝗦𝗲𝗿𝗶𝗮𝗹 #: TO4036-8H ↳ 𝗩𝗼𝗹𝘁𝗮𝗴𝗲: 118 ↳ …"
type textarea "x"
type textarea "Traulsen / Model: AHT 232 NUTO / Serial: ↳ 𝗦𝗲𝗿𝗶𝗮𝗹 #: TO4036-8H ↳ 𝗩𝗼𝗹𝘁𝗮𝗴𝗲: 118 ↳…"
type textarea "x"
type textarea "Traulsen / Model: AHT 232 NUTO / Serial: ↳ 𝗦𝗲𝗿𝗶𝗮𝗹 #: TO4036-8H ↳ 𝗩𝗼𝗹𝘁𝗮𝗴𝗲: 118 ↳…"
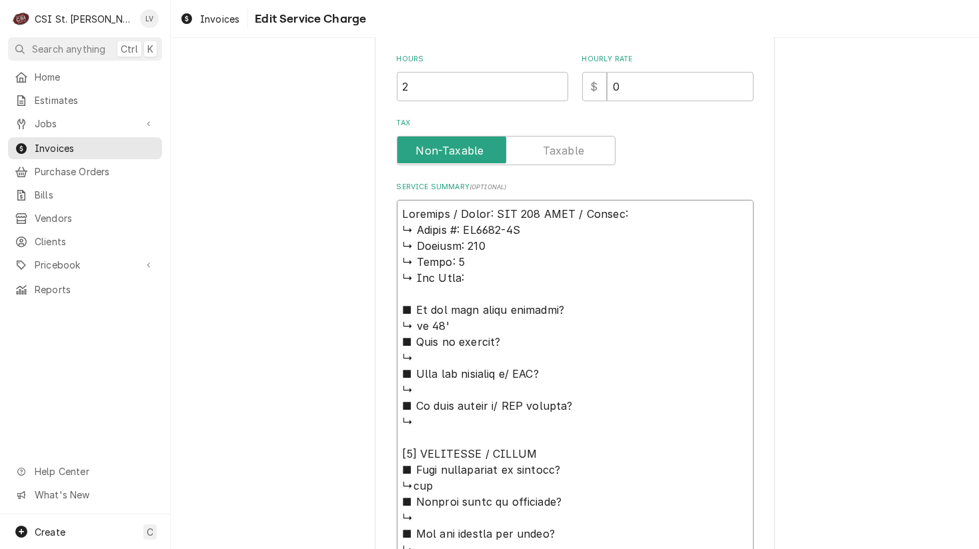
type textarea "x"
type textarea "Traulsen / Model: AHT 232 NUTO / Serial: ↳ 𝗦𝗲𝗿𝗶𝗮𝗹 #: TO4036-8H ↳ 𝗩𝗼𝗹𝘁𝗮𝗴𝗲: 118 ↳…"
type textarea "x"
type textarea "Traulsen / Model: AHT 232 NUTO / Serial: 𝗦𝗲𝗿𝗶𝗮𝗹 #: TO4036-8H ↳ 𝗩𝗼𝗹𝘁𝗮𝗴𝗲: 118 ↳ 𝗣…"
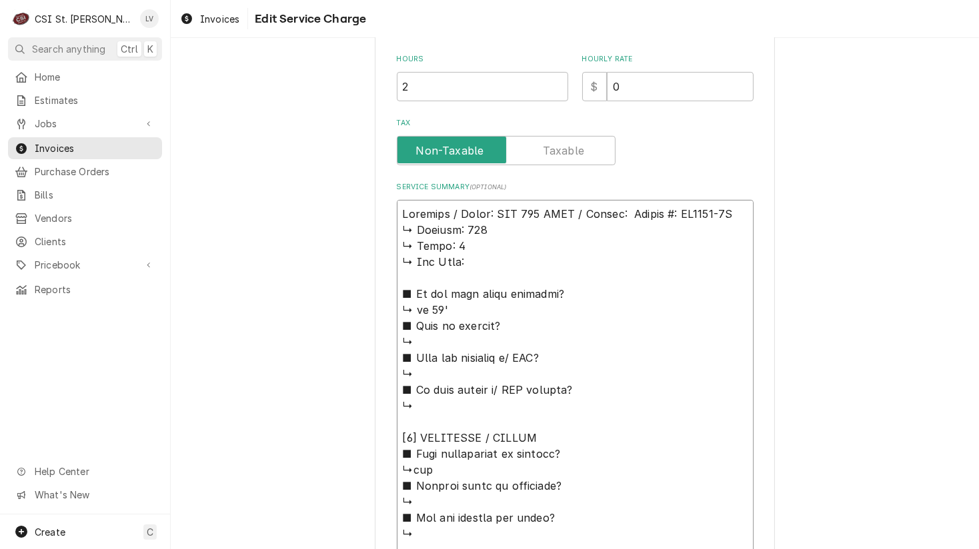
type textarea "x"
type textarea "Traulsen / Model: AHT 232 NUTO / Serial: 𝗦𝗲𝗿𝗶𝗮𝗹 #: TO4036-8H ↳ 𝗩𝗼𝗹𝘁𝗮𝗴𝗲: 118 ↳ 𝗣…"
type textarea "x"
type textarea "Traulsen / Model: AHT 232 NUTO / Serial: 𝗲𝗿𝗶𝗮𝗹 #: TO4036-8H ↳ 𝗩𝗼𝗹𝘁𝗮𝗴𝗲: 118 ↳ 𝗣𝗵…"
type textarea "x"
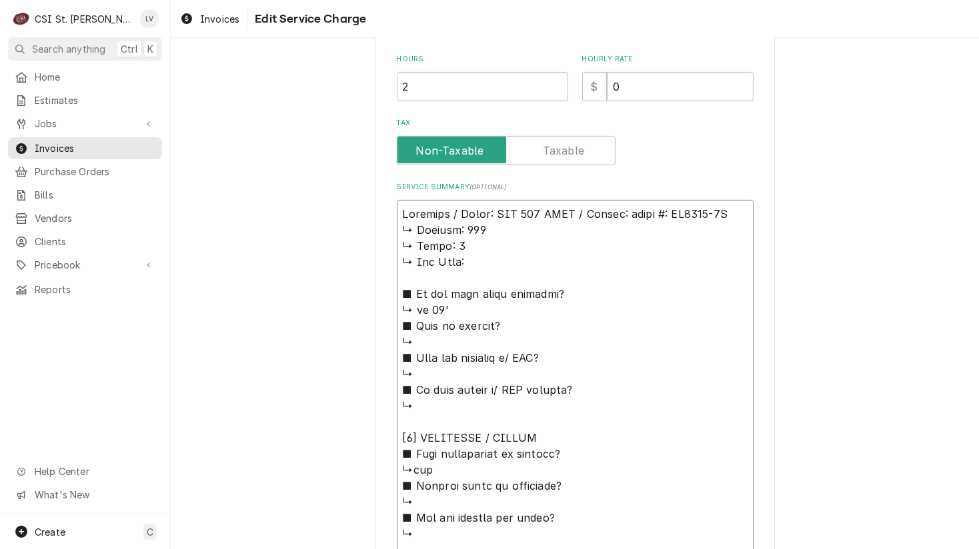
type textarea "Traulsen / Model: AHT 232 NUTO / Serial: 𝗿𝗶𝗮𝗹 #: TO4036-8H ↳ 𝗩𝗼𝗹𝘁𝗮𝗴𝗲: 118 ↳ 𝗣𝗵𝗮…"
type textarea "x"
type textarea "Traulsen / Model: AHT 232 NUTO / Serial: 𝗶𝗮𝗹 #: TO4036-8H ↳ 𝗩𝗼𝗹𝘁𝗮𝗴𝗲: 118 ↳ 𝗣𝗵𝗮𝘀…"
type textarea "x"
type textarea "Traulsen / Model: AHT 232 NUTO / Serial: 𝗮𝗹 #: TO4036-8H ↳ 𝗩𝗼𝗹𝘁𝗮𝗴𝗲: 118 ↳ 𝗣𝗵𝗮𝘀𝗲…"
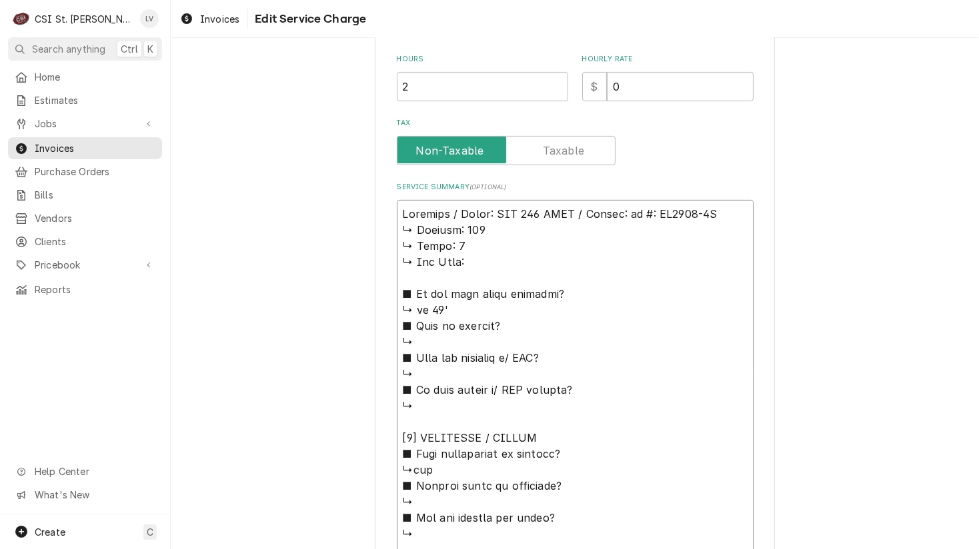
type textarea "x"
type textarea "Traulsen / Model: AHT 232 NUTO / Serial: 𝗹 #: TO4036-8H ↳ 𝗩𝗼𝗹𝘁𝗮𝗴𝗲: 118 ↳ 𝗣𝗵𝗮𝘀𝗲:…"
type textarea "x"
type textarea "Traulsen / Model: AHT 232 NUTO / Serial: #: TO4036-8H ↳ 𝗩𝗼𝗹𝘁𝗮𝗴𝗲: 118 ↳ 𝗣𝗵𝗮𝘀𝗲: 1…"
type textarea "x"
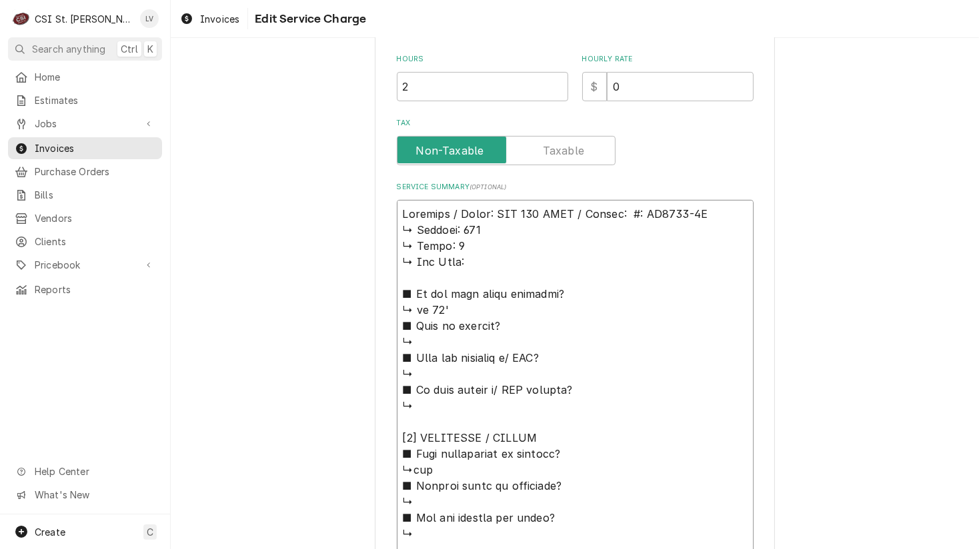
type textarea "Traulsen / Model: AHT 232 NUTO / Serial: #: TO4036-8H ↳ 𝗩𝗼𝗹𝘁𝗮𝗴𝗲: 118 ↳ 𝗣𝗵𝗮𝘀𝗲: 1…"
type textarea "x"
type textarea "Traulsen / Model: AHT 232 NUTO / Serial: : TO4036-8H ↳ 𝗩𝗼𝗹𝘁𝗮𝗴𝗲: 118 ↳ 𝗣𝗵𝗮𝘀𝗲: 1 …"
type textarea "x"
type textarea "Traulsen / Model: AHT 232 NUTO / Serial: TO4036-8H ↳ 𝗩𝗼𝗹𝘁𝗮𝗴𝗲: 118 ↳ 𝗣𝗵𝗮𝘀𝗲: 1 ↳ …"
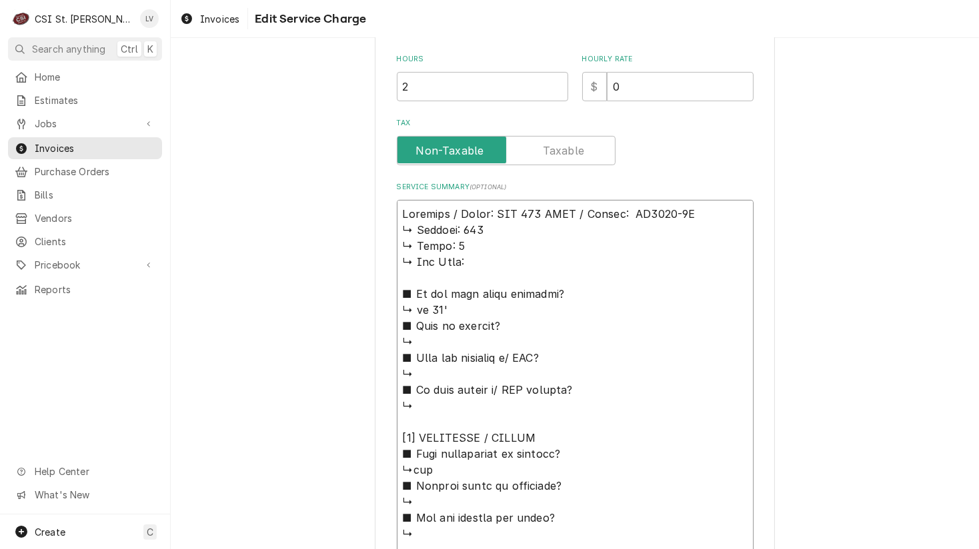
type textarea "x"
type textarea "Traulsen / Model: AHT 232 NUTO / Serial: TO4036-8H ↳ 𝗩𝗼𝗹𝘁𝗮𝗴𝗲: 118 ↳ 𝗣𝗵𝗮𝘀𝗲: 1 ↳ …"
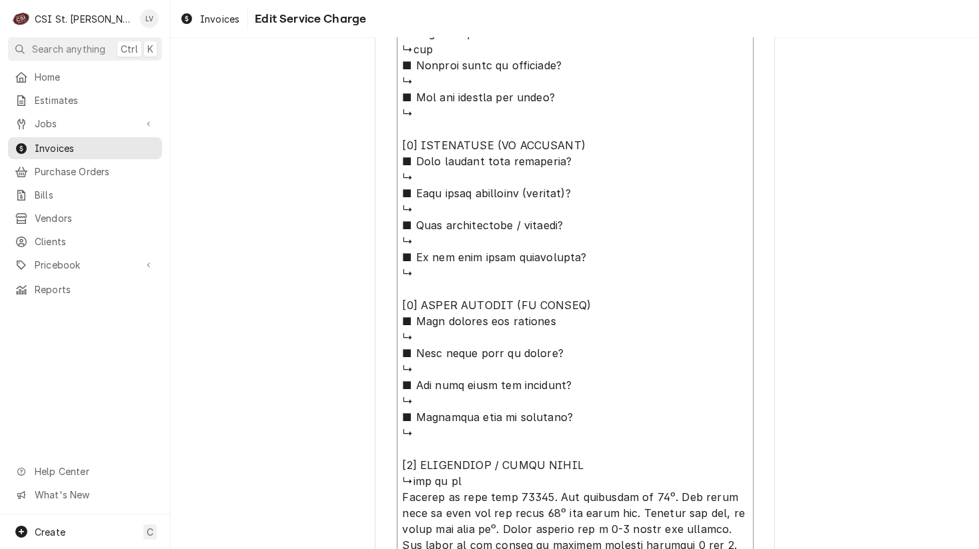
scroll to position [893, 0]
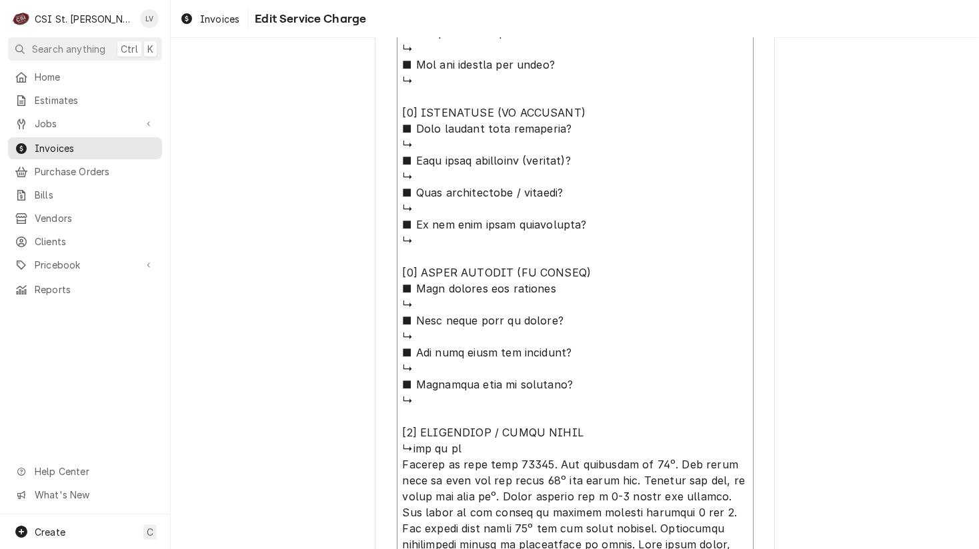
drag, startPoint x: 395, startPoint y: 229, endPoint x: 583, endPoint y: 439, distance: 282.3
click at [583, 439] on textarea "Service Summary ( optional )" at bounding box center [575, 297] width 357 height 1100
type textarea "x"
type textarea "Traulsen / Model: AHT 232 NUTO / Serial: TO4036-8H Already on site from 42342. …"
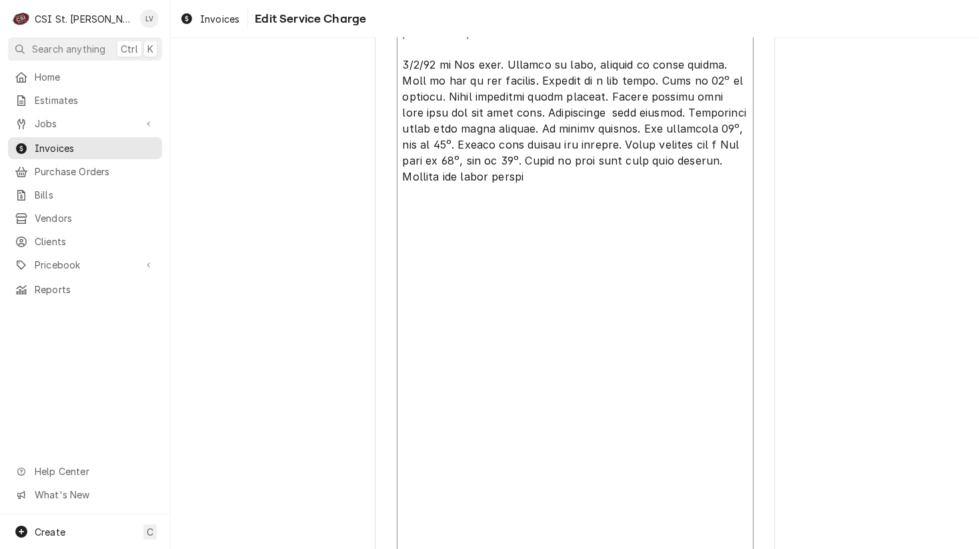
scroll to position [221, 0]
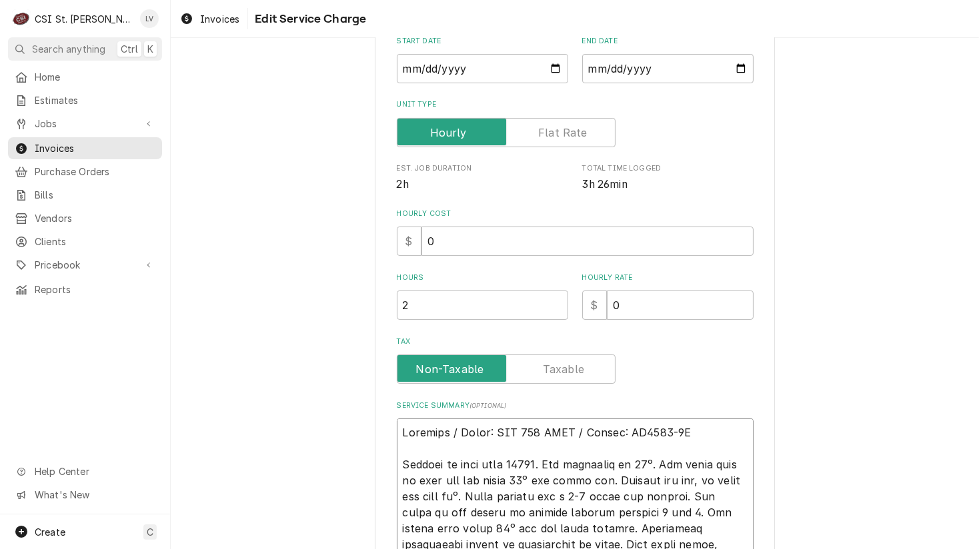
type textarea "x"
type textarea "Traulsen / Model: AHT 232 NUTO / Serial: TO4036-8H Already on site from 42342. …"
type textarea "x"
type textarea "Traulsen / Model: AHT 232 NUTO / Serial: TO4036-8H ( Already on site from 42342…"
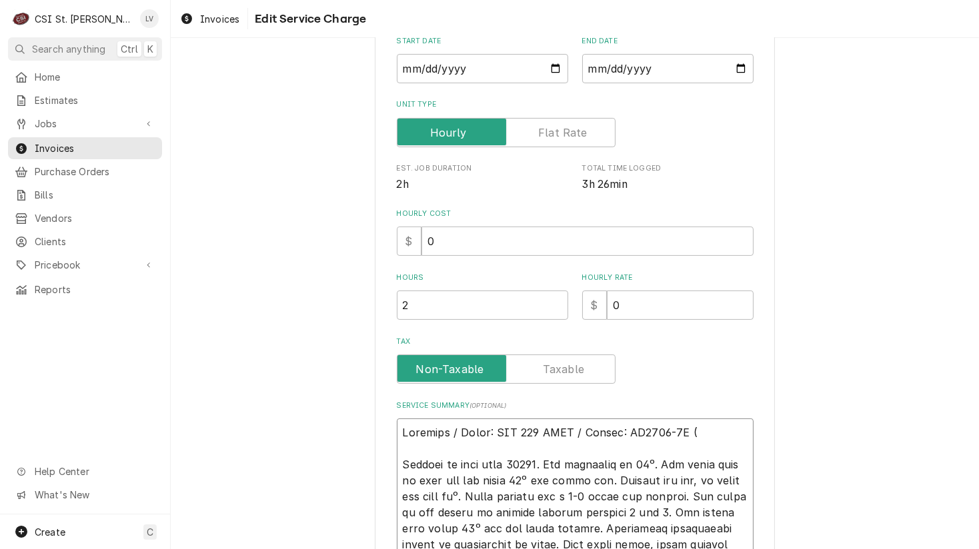
type textarea "x"
type textarea "Traulsen / Model: AHT 232 NUTO / Serial: TO4036-8H (r Already on site from 4234…"
type textarea "x"
type textarea "Traulsen / Model: AHT 232 NUTO / Serial: TO4036-8H (re Already on site from 423…"
type textarea "x"
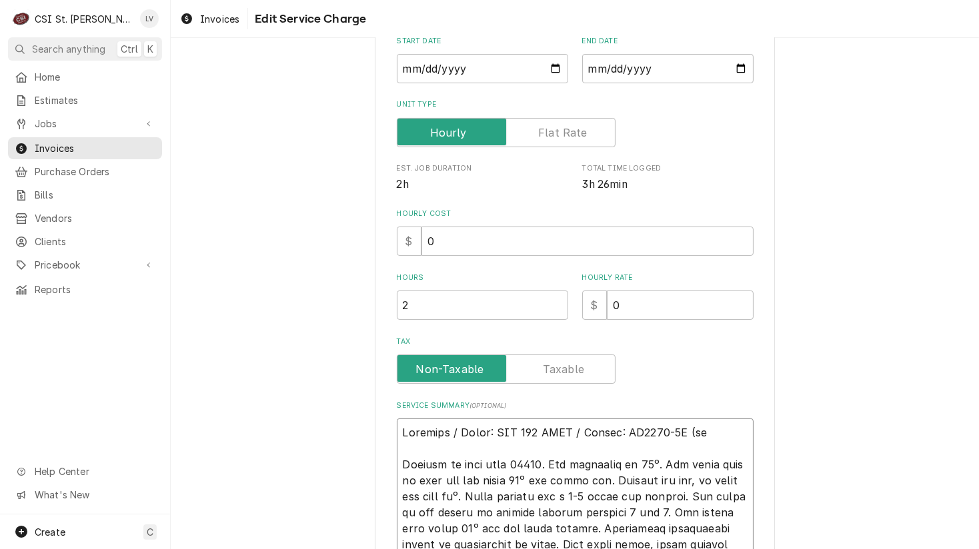
type textarea "Traulsen / Model: AHT 232 NUTO / Serial: TO4036-8H (rea Already on site from 42…"
type textarea "x"
type textarea "Traulsen / Model: AHT 232 NUTO / Serial: TO4036-8H (reac Already on site from 4…"
type textarea "x"
type textarea "Traulsen / Model: AHT 232 NUTO / Serial: TO4036-8H (reach Already on site from …"
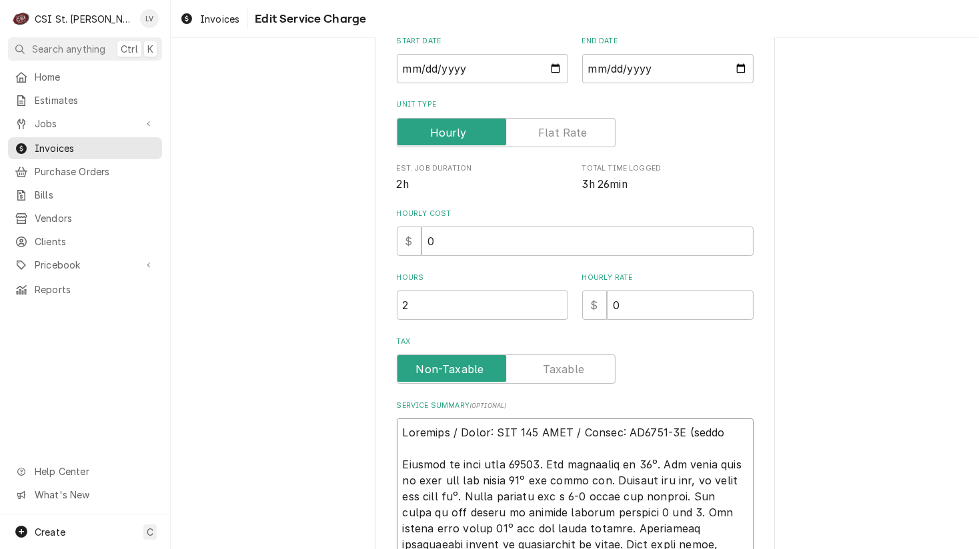
type textarea "x"
type textarea "Traulsen / Model: AHT 232 NUTO / Serial: TO4036-8H (reach- Already on site from…"
type textarea "x"
type textarea "Traulsen / Model: AHT 232 NUTO / Serial: TO4036-8H (reach-i Already on site fro…"
type textarea "x"
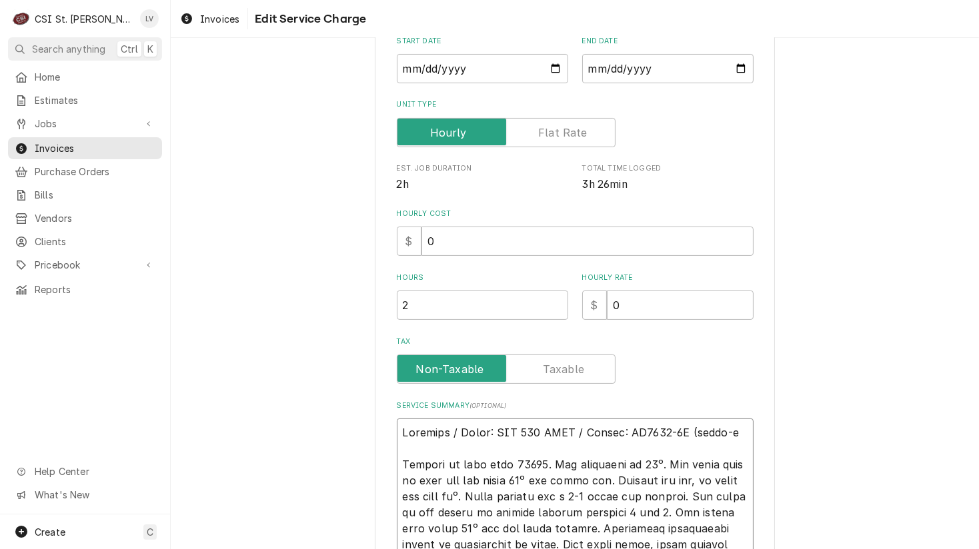
type textarea "Traulsen / Model: AHT 232 NUTO / Serial: TO4036-8H (reach-in Already on site fr…"
type textarea "x"
type textarea "Traulsen / Model: AHT 232 NUTO / Serial: TO4036-8H (reach-in Already on site fr…"
type textarea "x"
type textarea "Traulsen / Model: AHT 232 NUTO / Serial: TO4036-8H (reach-in c Already on site …"
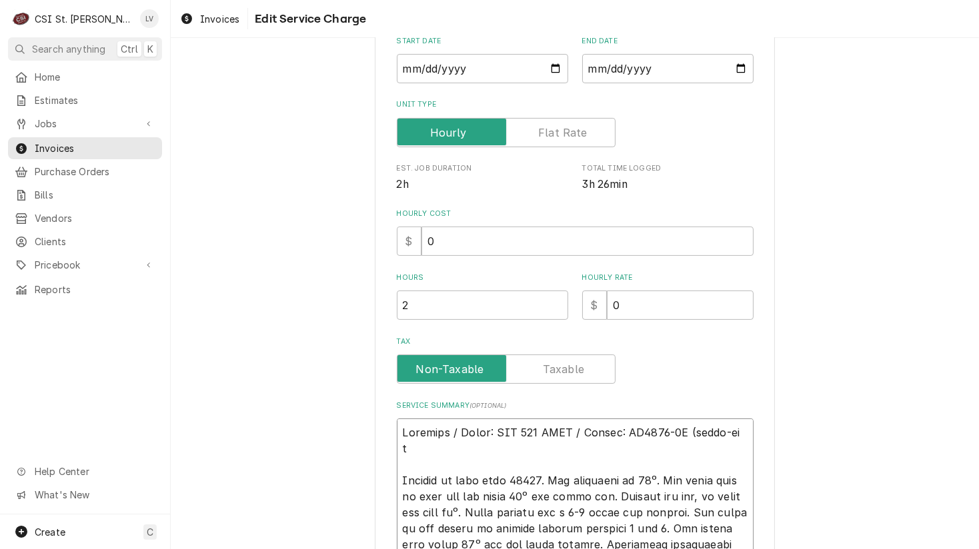
type textarea "x"
type textarea "Traulsen / Model: AHT 232 NUTO / Serial: TO4036-8H (reach-in co Already on site…"
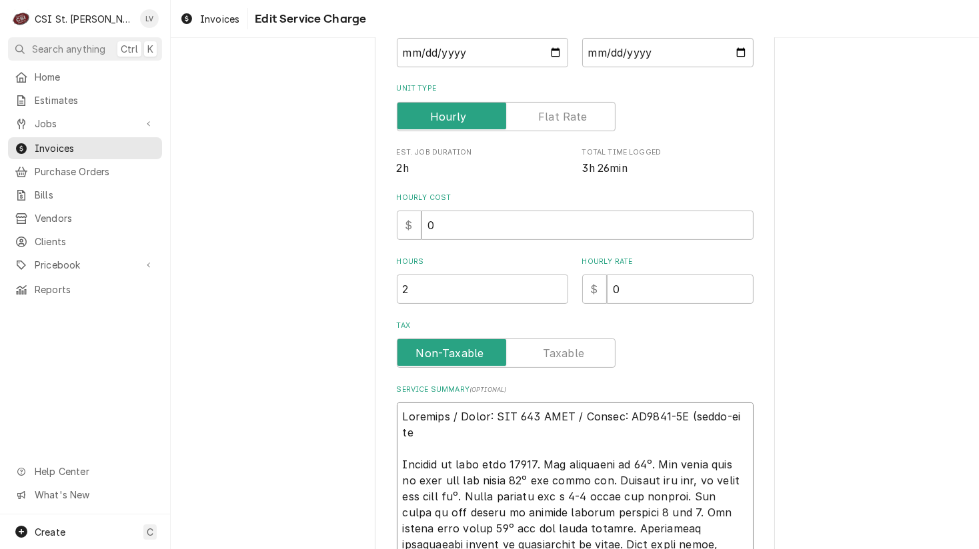
type textarea "x"
type textarea "Traulsen / Model: AHT 232 NUTO / Serial: TO4036-8H (reach-in coo Already on sit…"
type textarea "x"
type textarea "Traulsen / Model: AHT 232 NUTO / Serial: TO4036-8H (reach-in cool Already on si…"
type textarea "x"
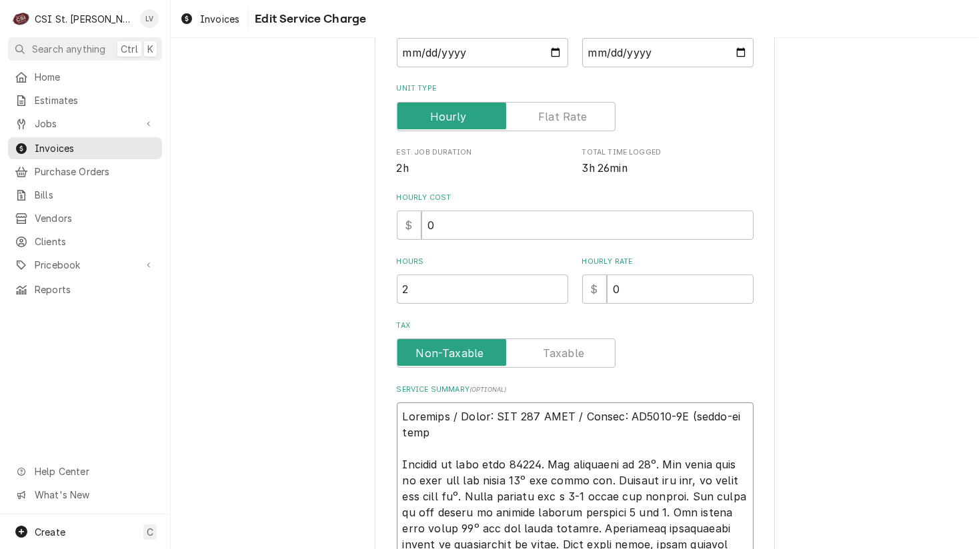
type textarea "Traulsen / Model: AHT 232 NUTO / Serial: TO4036-8H (reach-in coole Already on s…"
type textarea "x"
type textarea "Traulsen / Model: AHT 232 NUTO / Serial: TO4036-8H (reach-in cooler Already on …"
type textarea "x"
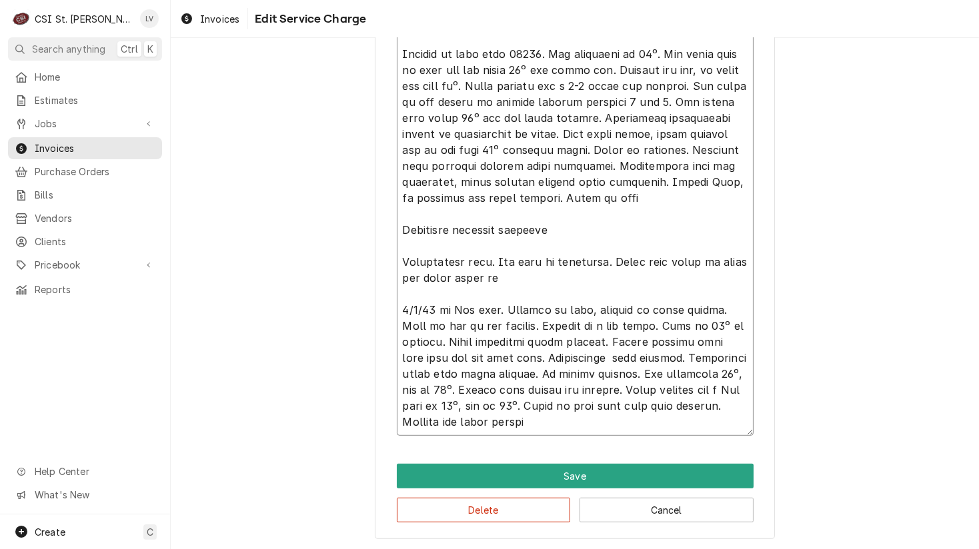
scroll to position [581, 0]
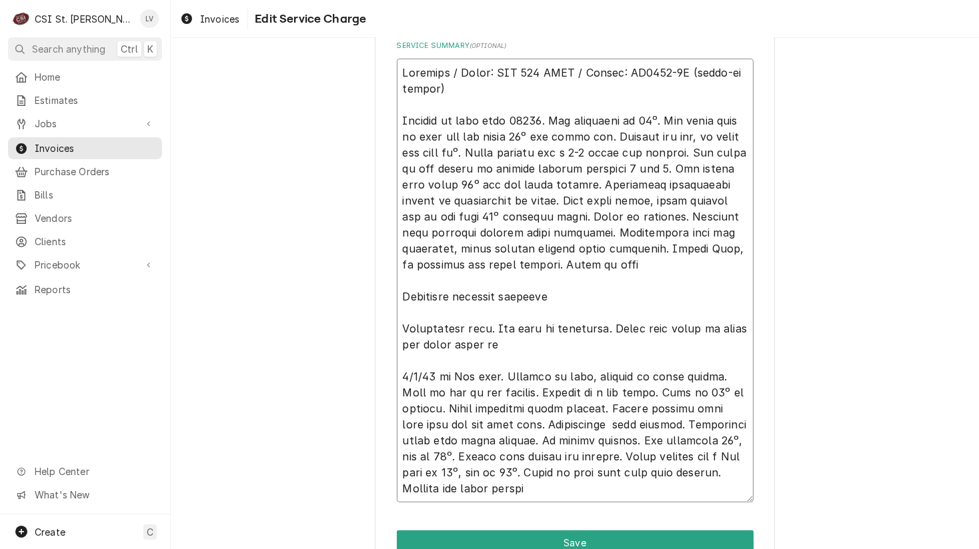
drag, startPoint x: 604, startPoint y: 215, endPoint x: 563, endPoint y: 123, distance: 100.2
click at [563, 123] on textarea "Service Summary ( optional )" at bounding box center [575, 281] width 357 height 444
type textarea "Traulsen / Model: AHT 232 NUTO / Serial: TO4036-8H (reach-in cooler) Already on…"
drag, startPoint x: 397, startPoint y: 117, endPoint x: 560, endPoint y: 261, distance: 217.7
click at [560, 261] on textarea "Service Summary ( optional )" at bounding box center [575, 281] width 357 height 444
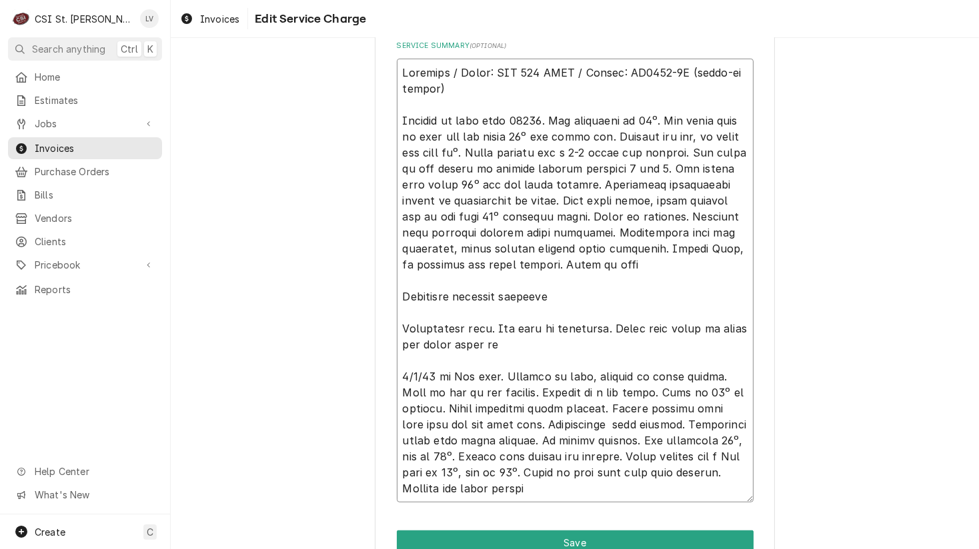
paste textarea "Cooler at 38°F on arrival. MOD reported RIC was over 60°F recently. Unit cools …"
type textarea "x"
type textarea "Traulsen / Model: AHT 232 NUTO / Serial: TO4036-8H (reach-in cooler) Cooler at …"
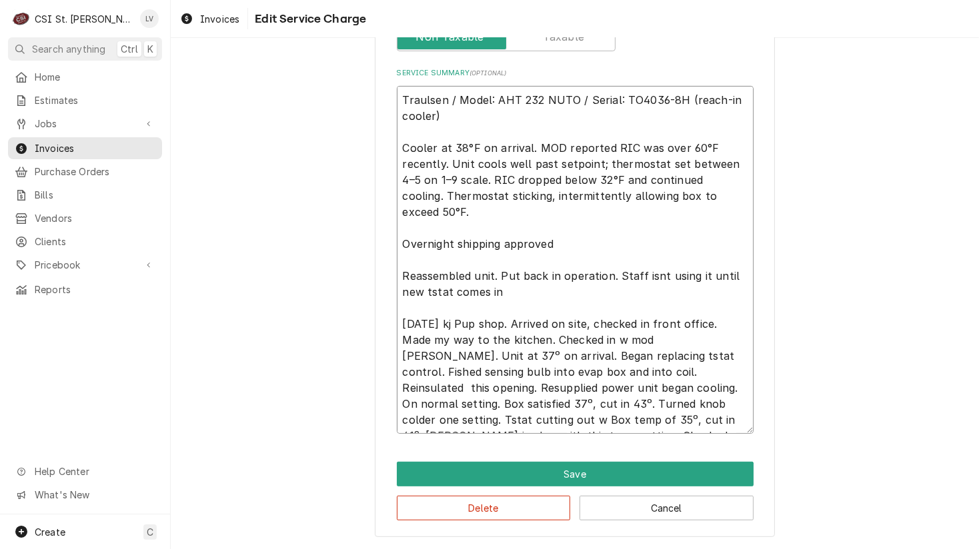
scroll to position [553, 0]
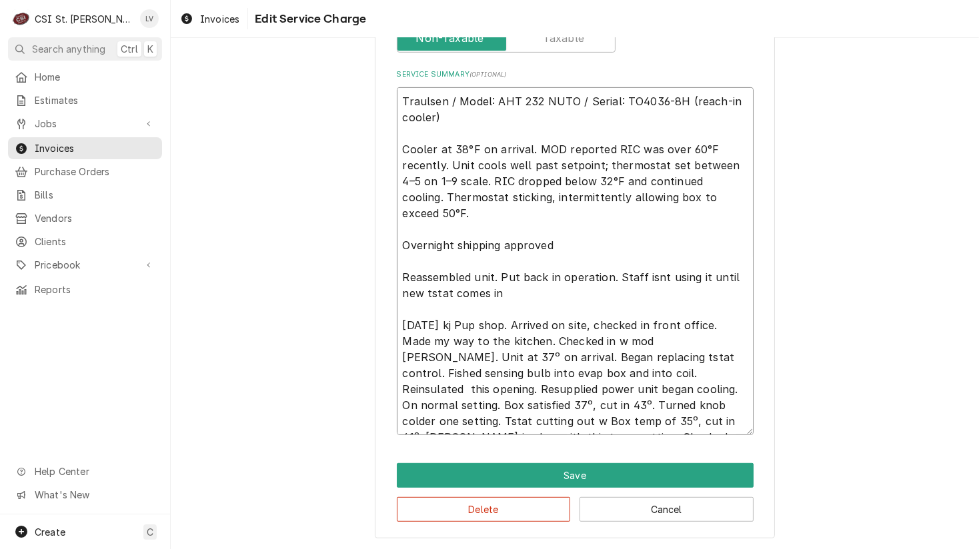
type textarea "x"
type textarea "Traulsen / Model: AHT 232 NUTO / Serial: TO4036-8H (reach-in cooler) Cooler at …"
type textarea "x"
type textarea "Traulsen / Model: AHT 232 NUTO / Serial: TO4036-8H (reach-in cooler) Cooler at …"
type textarea "x"
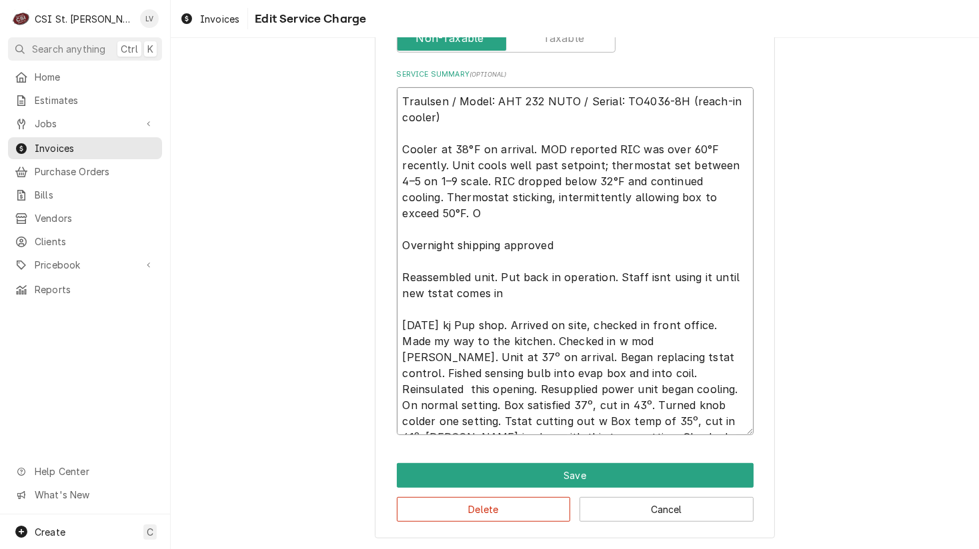
type textarea "Traulsen / Model: AHT 232 NUTO / Serial: TO4036-8H (reach-in cooler) Cooler at …"
type textarea "x"
type textarea "Traulsen / Model: AHT 232 NUTO / Serial: TO4036-8H (reach-in cooler) Cooler at …"
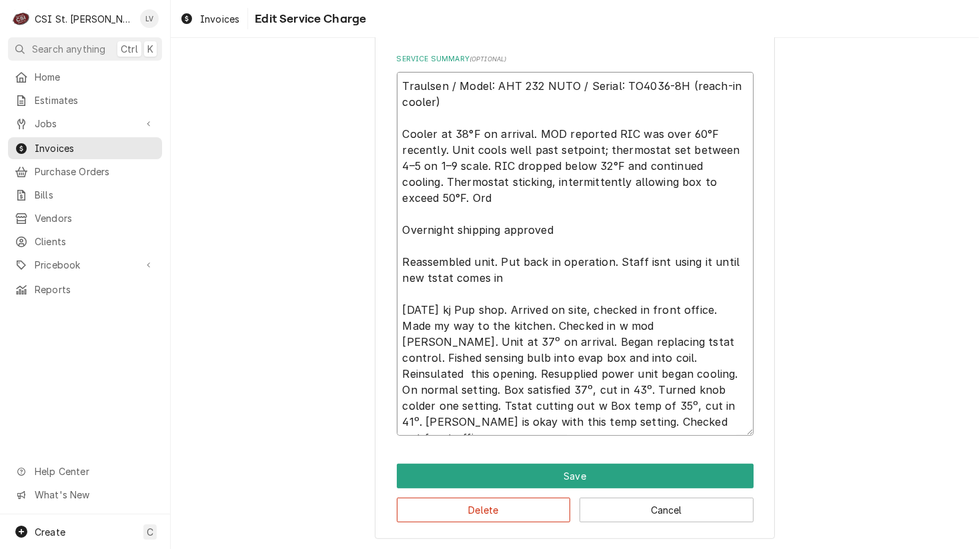
type textarea "x"
type textarea "Traulsen / Model: AHT 232 NUTO / Serial: TO4036-8H (reach-in cooler) Cooler at …"
type textarea "x"
type textarea "Traulsen / Model: AHT 232 NUTO / Serial: TO4036-8H (reach-in cooler) Cooler at …"
type textarea "x"
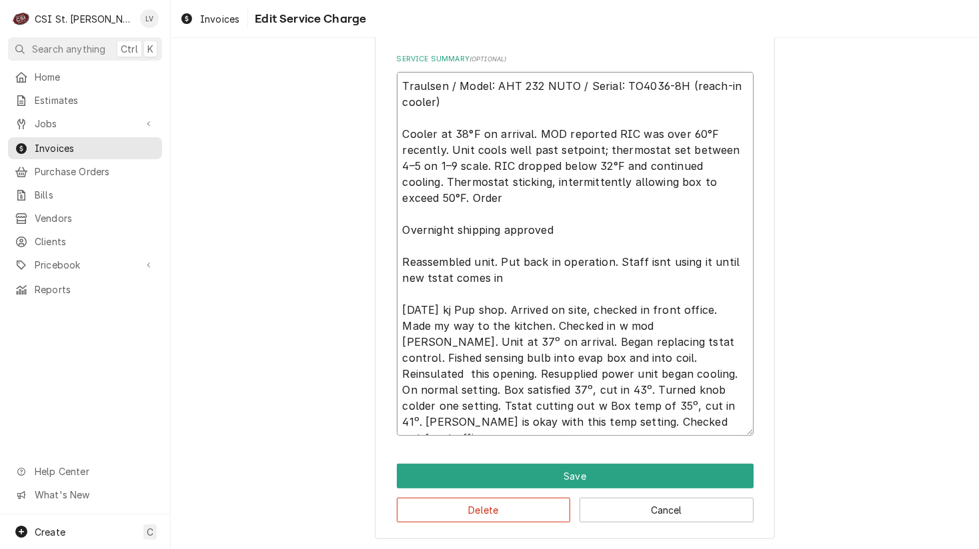
type textarea "Traulsen / Model: AHT 232 NUTO / Serial: TO4036-8H (reach-in cooler) Cooler at …"
type textarea "x"
type textarea "Traulsen / Model: AHT 232 NUTO / Serial: TO4036-8H (reach-in cooler) Cooler at …"
type textarea "x"
type textarea "Traulsen / Model: AHT 232 NUTO / Serial: TO4036-8H (reach-in cooler) Cooler at …"
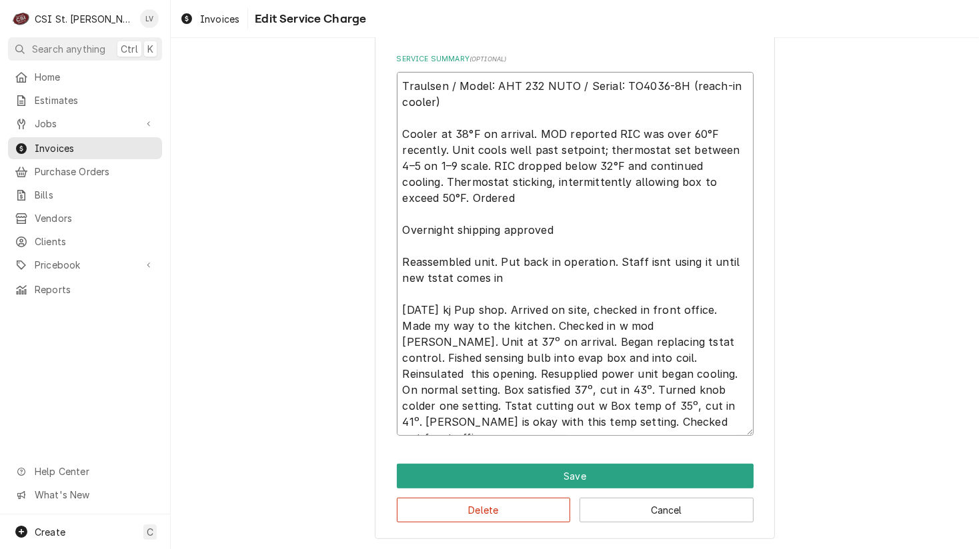
type textarea "x"
type textarea "Traulsen / Model: AHT 232 NUTO / Serial: TO4036-8H (reach-in cooler) Cooler at …"
type textarea "x"
type textarea "Traulsen / Model: AHT 232 NUTO / Serial: TO4036-8H (reach-in cooler) Cooler at …"
type textarea "x"
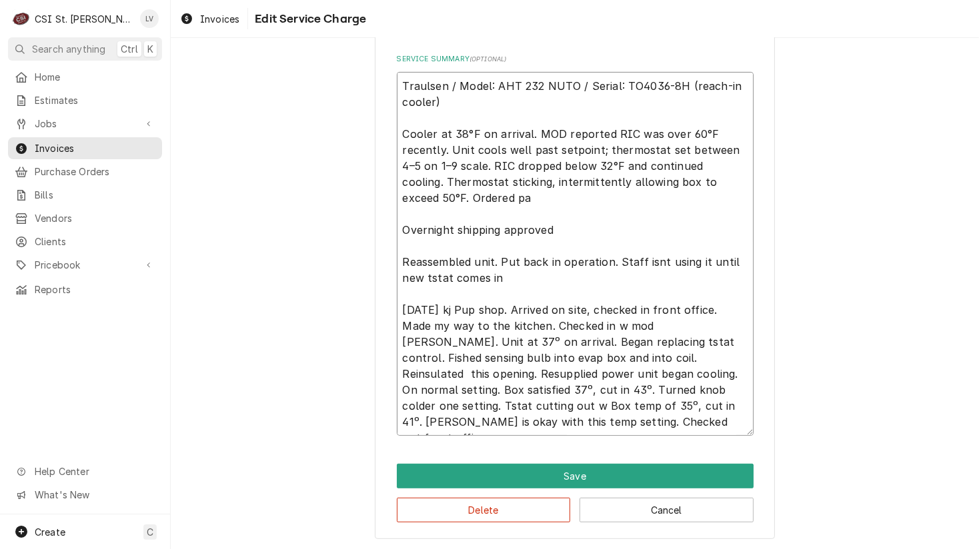
type textarea "Traulsen / Model: AHT 232 NUTO / Serial: TO4036-8H (reach-in cooler) Cooler at …"
type textarea "x"
type textarea "Traulsen / Model: AHT 232 NUTO / Serial: TO4036-8H (reach-in cooler) Cooler at …"
type textarea "x"
type textarea "Traulsen / Model: AHT 232 NUTO / Serial: TO4036-8H (reach-in cooler) Cooler at …"
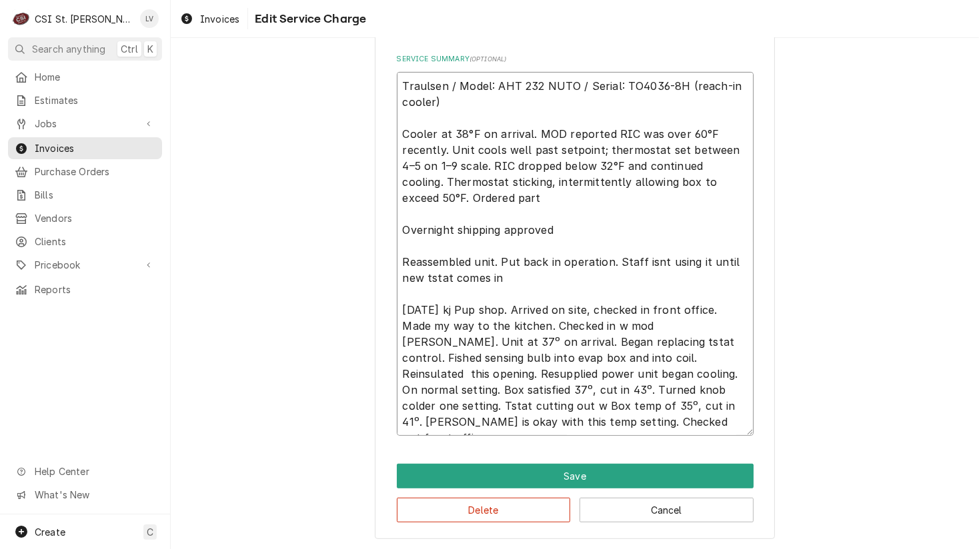
type textarea "x"
type textarea "Traulsen / Model: AHT 232 NUTO / Serial: TO4036-8H (reach-in cooler) Cooler at …"
type textarea "x"
type textarea "Traulsen / Model: AHT 232 NUTO / Serial: TO4036-8H (reach-in cooler) Cooler at …"
type textarea "x"
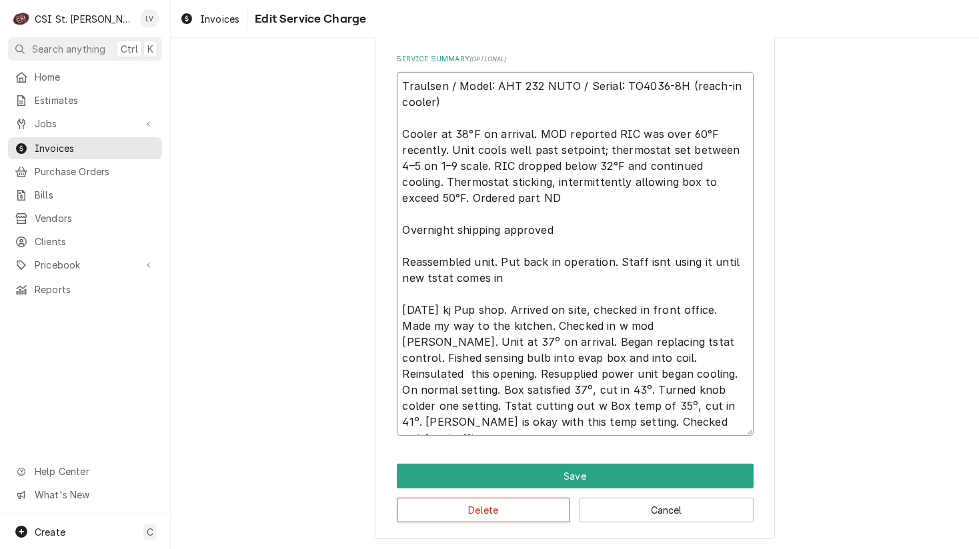
type textarea "Traulsen / Model: AHT 232 NUTO / Serial: TO4036-8H (reach-in cooler) Cooler at …"
type textarea "x"
type textarea "Traulsen / Model: AHT 232 NUTO / Serial: TO4036-8H (reach-in cooler) Cooler at …"
drag, startPoint x: 415, startPoint y: 307, endPoint x: 651, endPoint y: 323, distance: 236.5
click at [651, 323] on textarea "Traulsen / Model: AHT 232 NUTO / Serial: TO4036-8H (reach-in cooler) Cooler at …" at bounding box center [575, 254] width 357 height 364
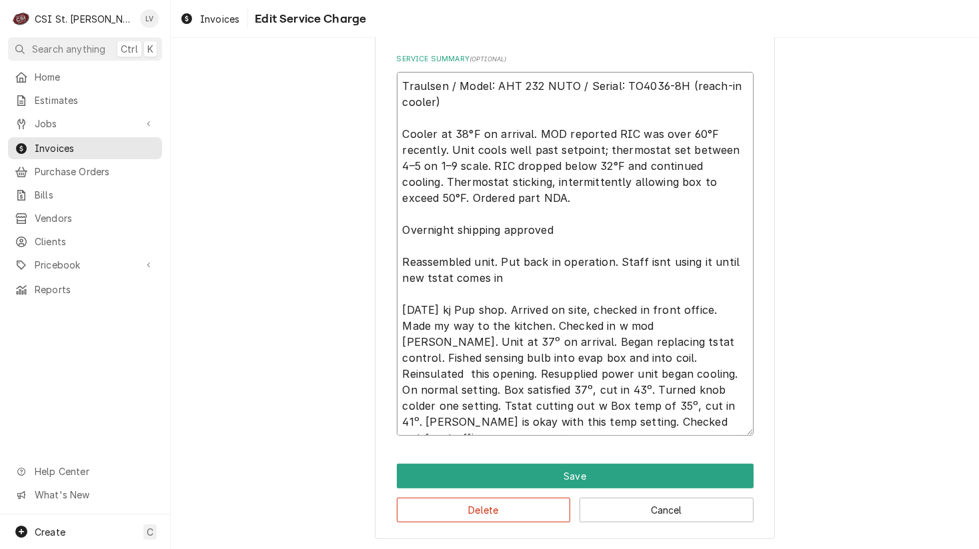
type textarea "x"
type textarea "Traulsen / Model: AHT 232 NUTO / Serial: TO4036-8H (reach-in cooler) Cooler at …"
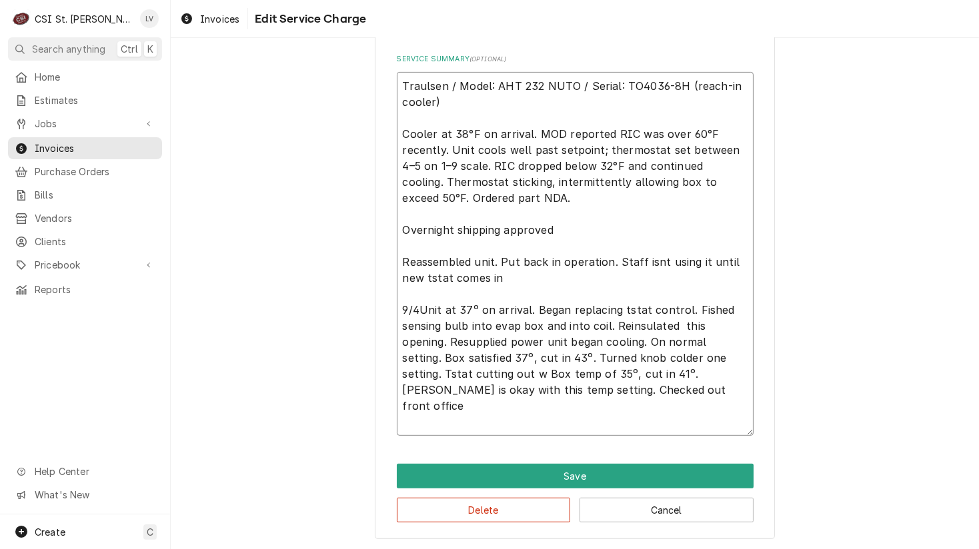
scroll to position [537, 0]
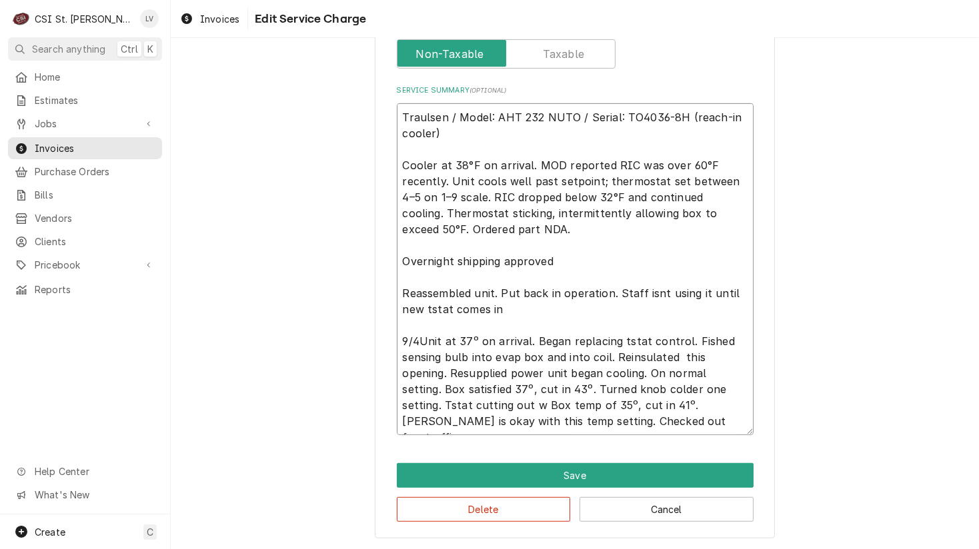
type textarea "x"
type textarea "Traulsen / Model: AHT 232 NUTO / Serial: TO4036-8H (reach-in cooler) Cooler at …"
type textarea "x"
type textarea "Traulsen / Model: AHT 232 NUTO / Serial: TO4036-8H (reach-in cooler) Cooler at …"
type textarea "x"
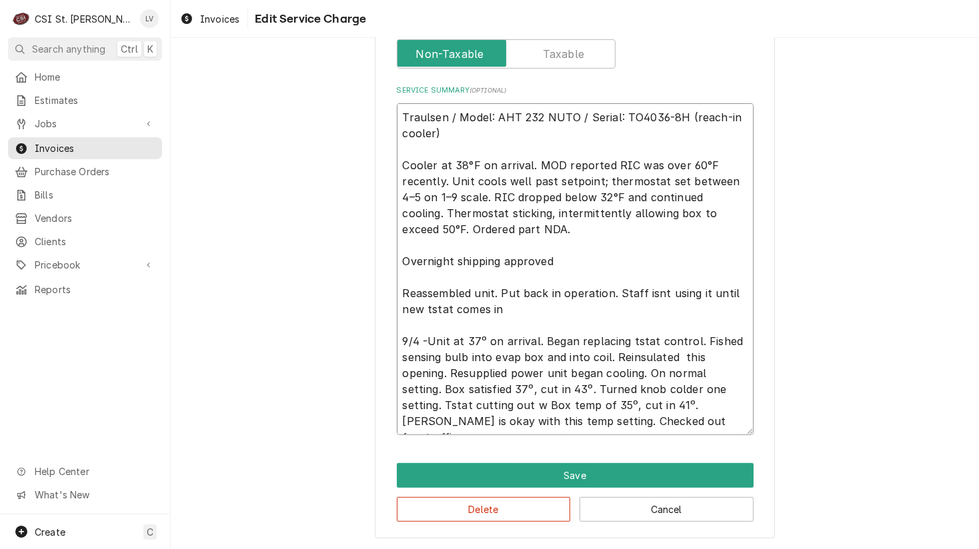
type textarea "Traulsen / Model: AHT 232 NUTO / Serial: TO4036-8H (reach-in cooler) Cooler at …"
type textarea "x"
type textarea "Traulsen / Model: AHT 232 NUTO / Serial: TO4036-8H (reach-in cooler) Cooler at …"
type textarea "x"
type textarea "Traulsen / Model: AHT 232 NUTO / Serial: TO4036-8H (reach-in cooler) Cooler at …"
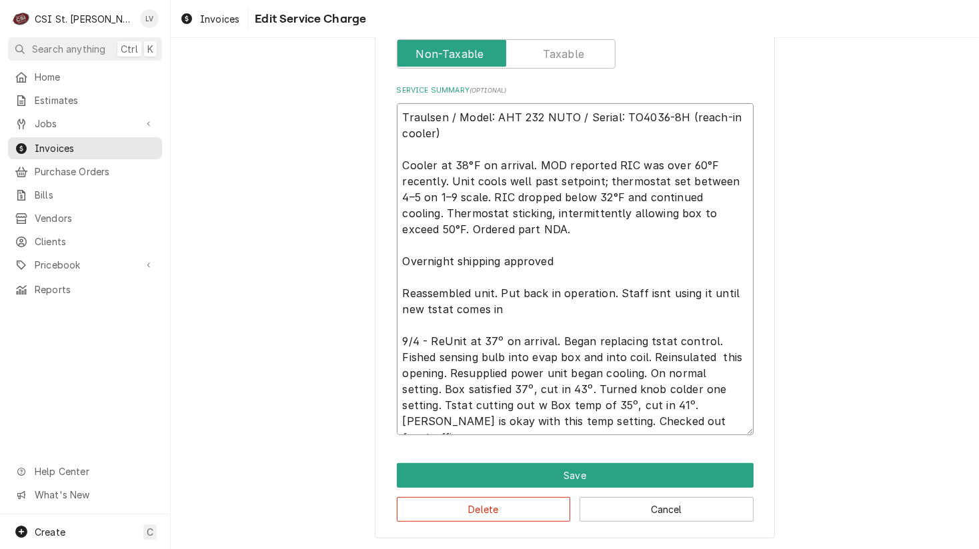
type textarea "x"
type textarea "Traulsen / Model: AHT 232 NUTO / Serial: TO4036-8H (reach-in cooler) Cooler at …"
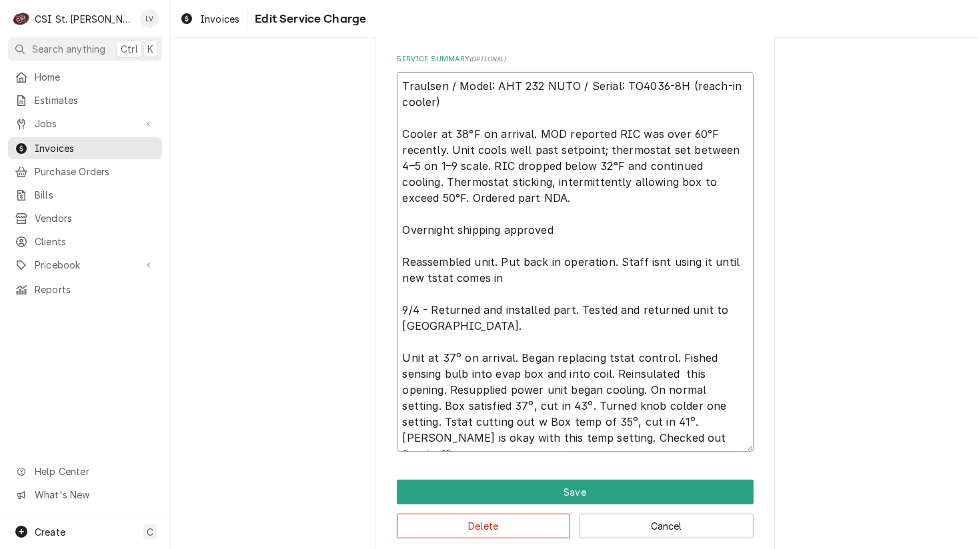
scroll to position [581, 0]
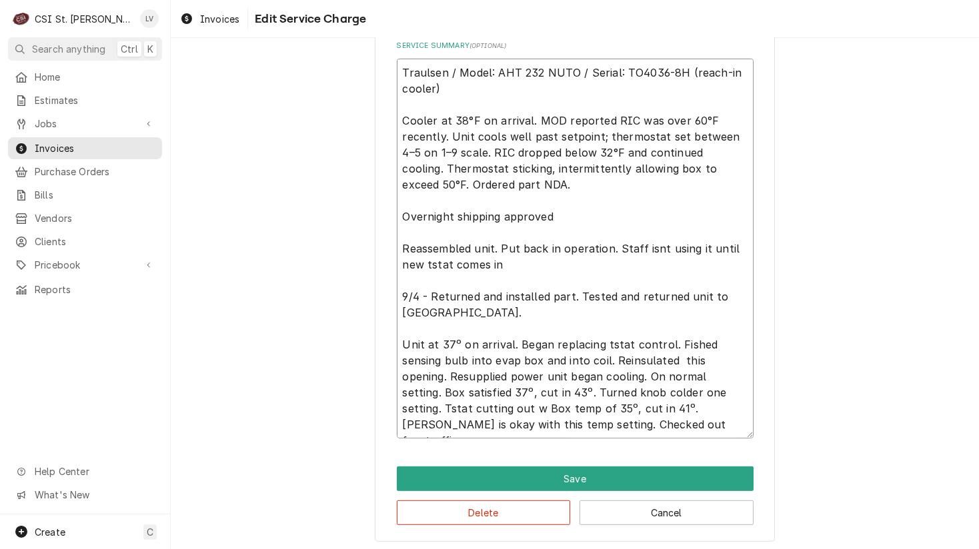
drag, startPoint x: 501, startPoint y: 263, endPoint x: 380, endPoint y: 202, distance: 135.6
click at [380, 202] on div "Use the fields below to edit this service charge Short Description Job | Servic…" at bounding box center [575, 13] width 400 height 1060
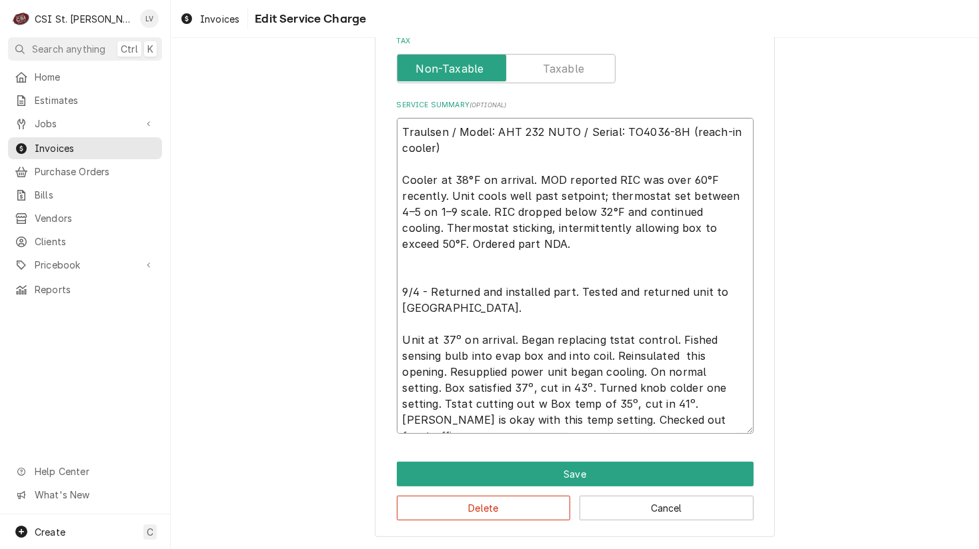
scroll to position [520, 0]
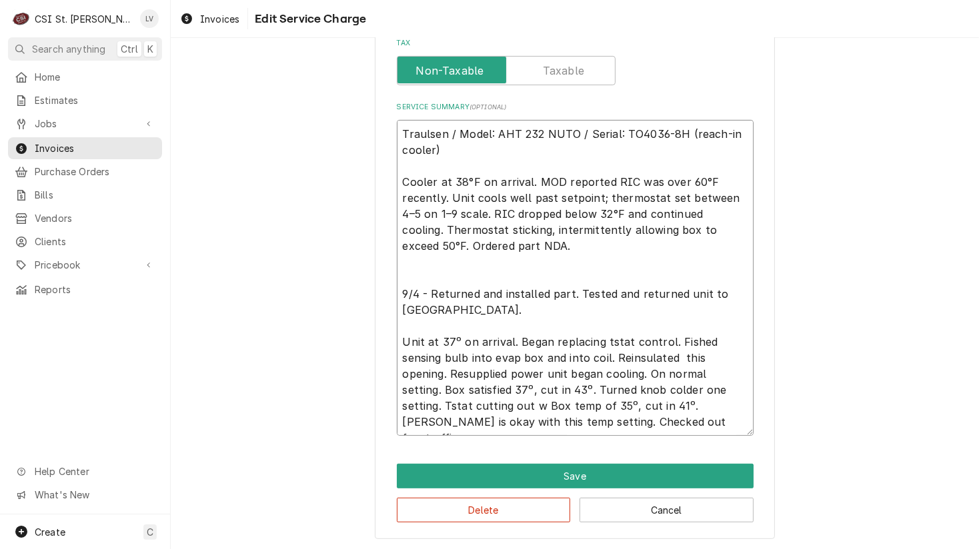
click at [447, 309] on textarea "Traulsen / Model: AHT 232 NUTO / Serial: TO4036-8H (reach-in cooler) Cooler at …" at bounding box center [575, 278] width 357 height 316
drag, startPoint x: 449, startPoint y: 309, endPoint x: 349, endPoint y: 125, distance: 209.1
click at [349, 125] on div "Use the fields below to edit this service charge Short Description Job | Servic…" at bounding box center [575, 41] width 808 height 1019
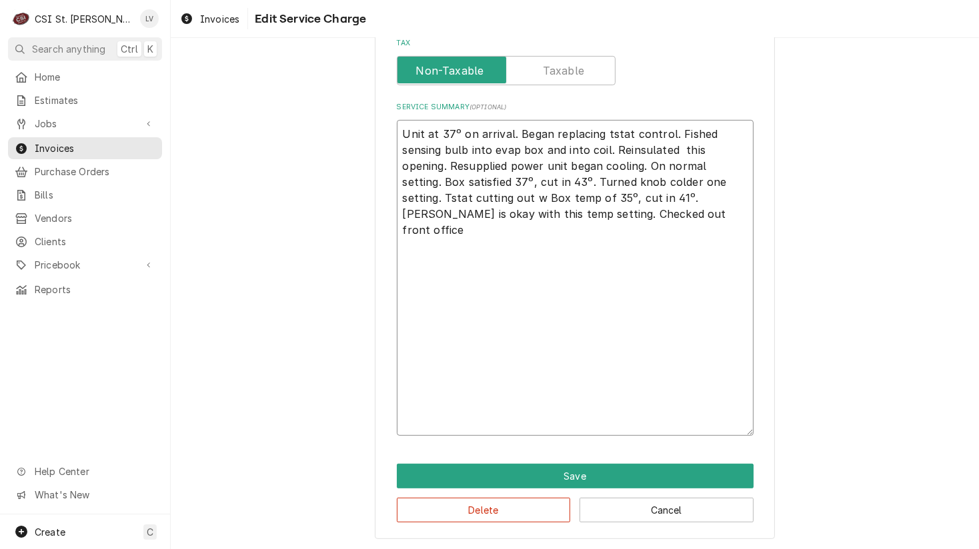
scroll to position [345, 0]
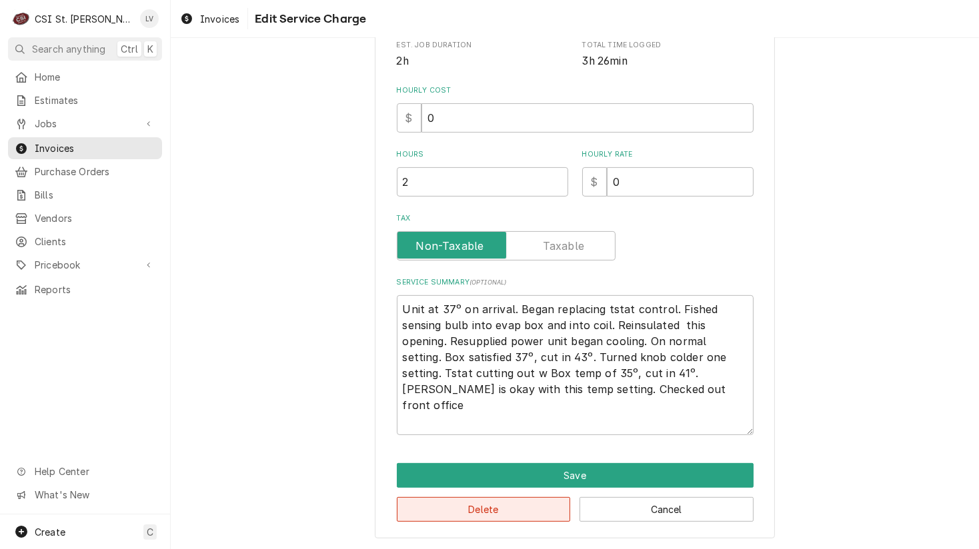
click at [456, 509] on button "Delete" at bounding box center [484, 509] width 174 height 25
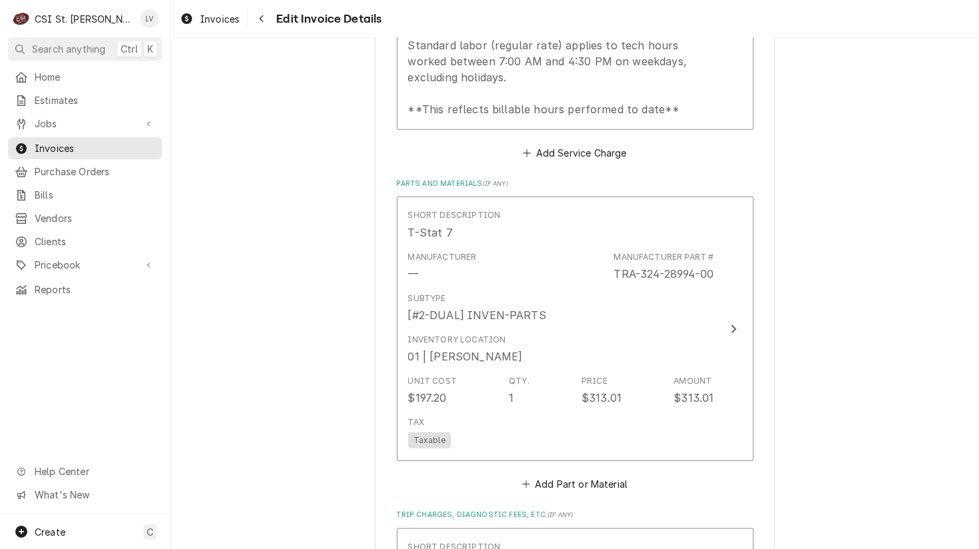
scroll to position [1001, 0]
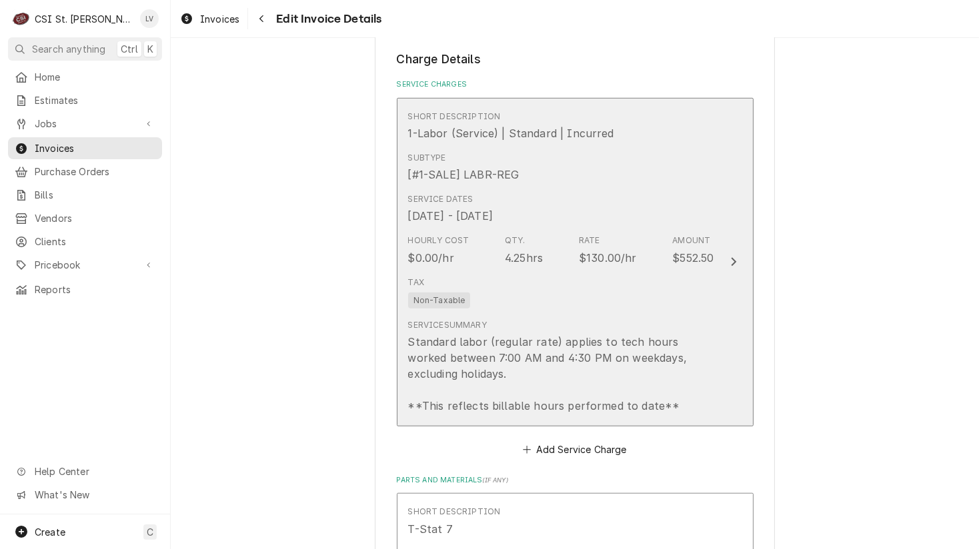
click at [444, 278] on div "Tax Non-Taxable" at bounding box center [439, 293] width 63 height 32
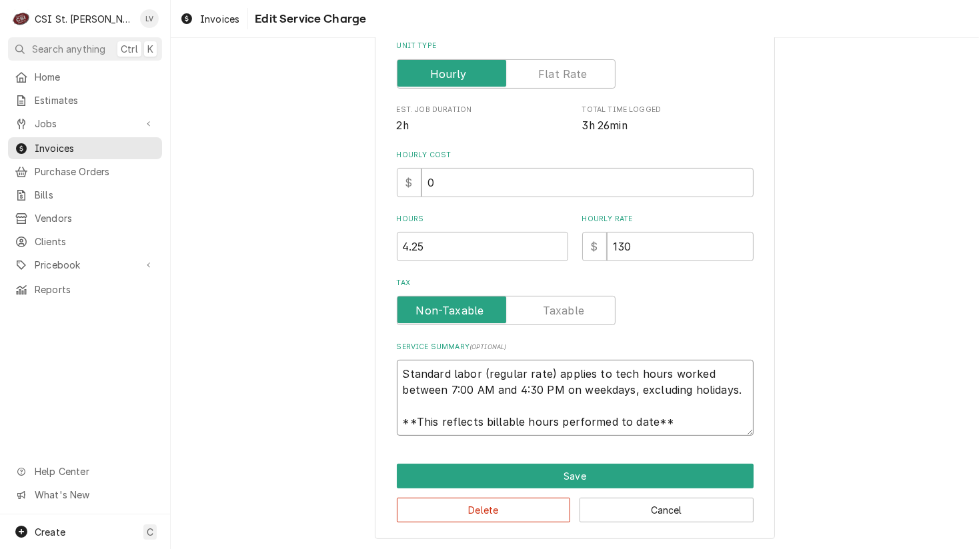
scroll to position [16, 0]
drag, startPoint x: 397, startPoint y: 370, endPoint x: 689, endPoint y: 427, distance: 298.2
click at [689, 430] on textarea "Standard labor (regular rate) applies to tech hours worked between 7:00 AM and …" at bounding box center [575, 398] width 357 height 76
paste textarea "Traulsen / Model: AHT 232 NUTO / Serial: TO4036-8H (reach-in cooler) Cooler at …"
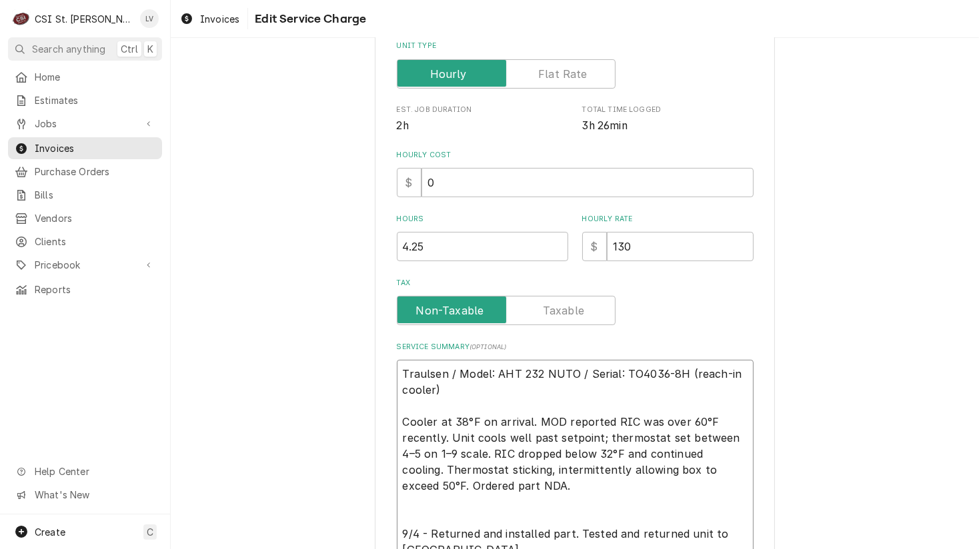
scroll to position [0, 0]
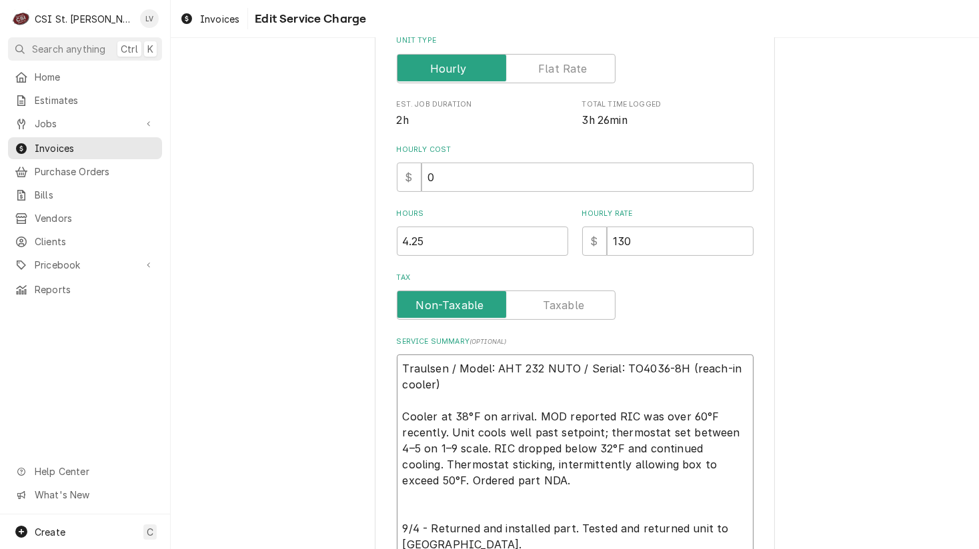
click at [406, 504] on textarea "Traulsen / Model: AHT 232 NUTO / Serial: TO4036-8H (reach-in cooler) Cooler at …" at bounding box center [575, 457] width 357 height 204
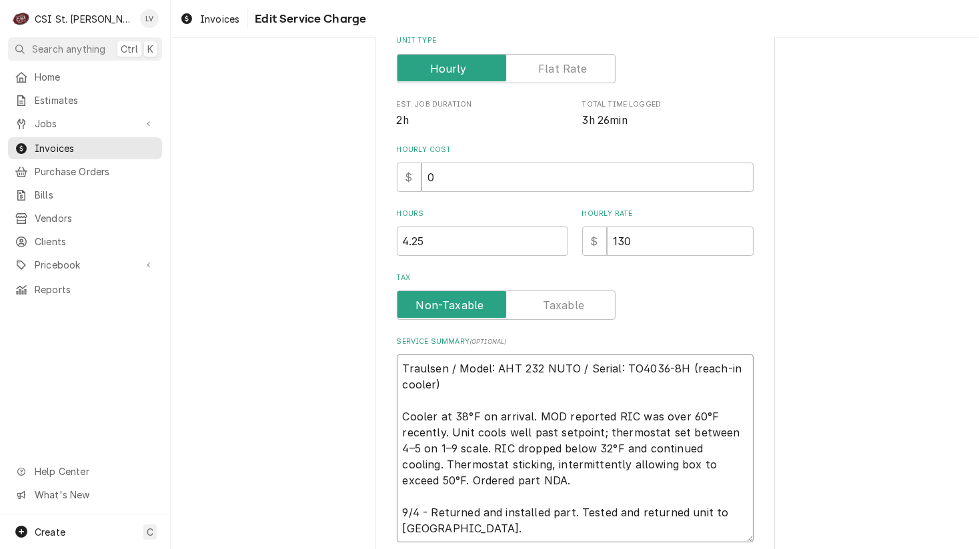
drag, startPoint x: 475, startPoint y: 525, endPoint x: 313, endPoint y: 321, distance: 260.9
click at [313, 321] on div "Use the fields below to edit this service charge Short Description 1-Labor (Ser…" at bounding box center [575, 212] width 808 height 891
click at [217, 132] on div "Use the fields below to edit this service charge Short Description 1-Labor (Ser…" at bounding box center [575, 212] width 808 height 891
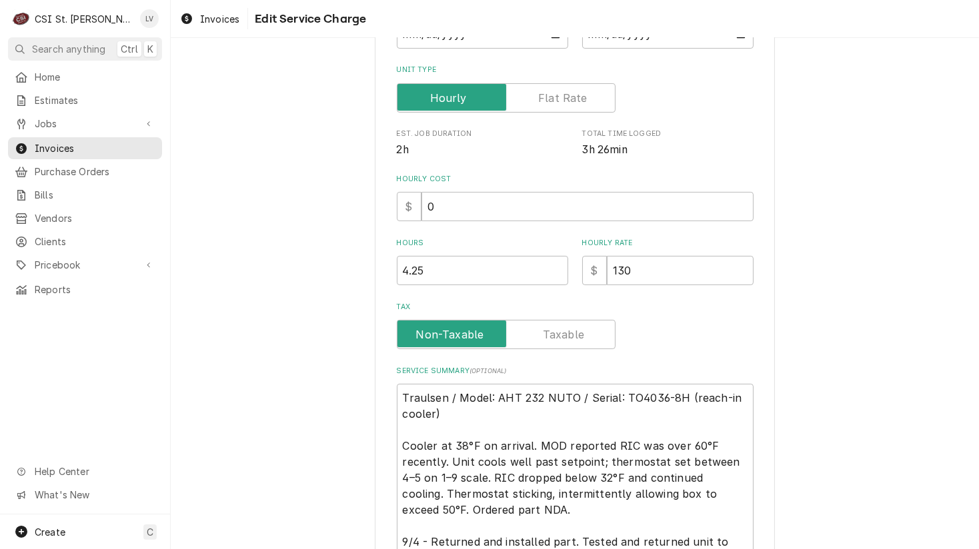
scroll to position [393, 0]
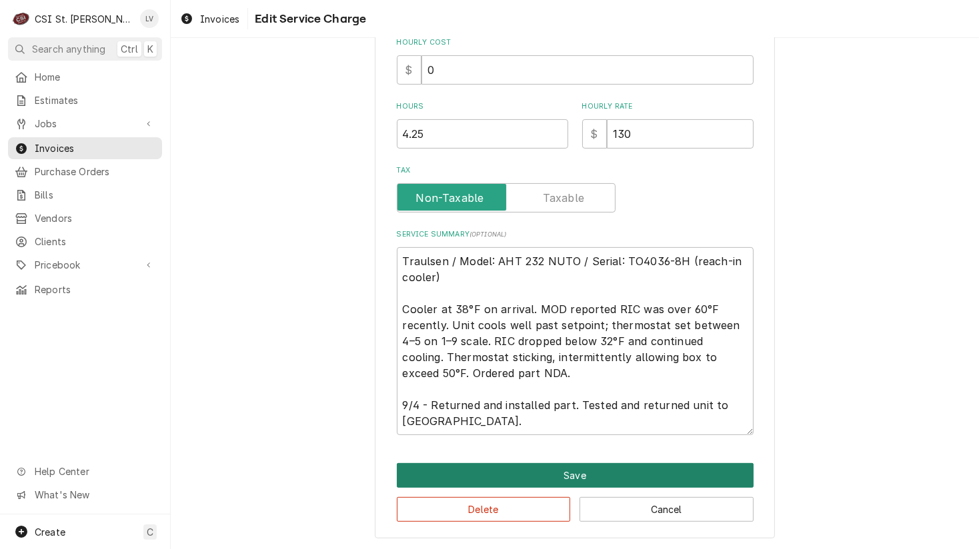
click at [573, 468] on button "Save" at bounding box center [575, 475] width 357 height 25
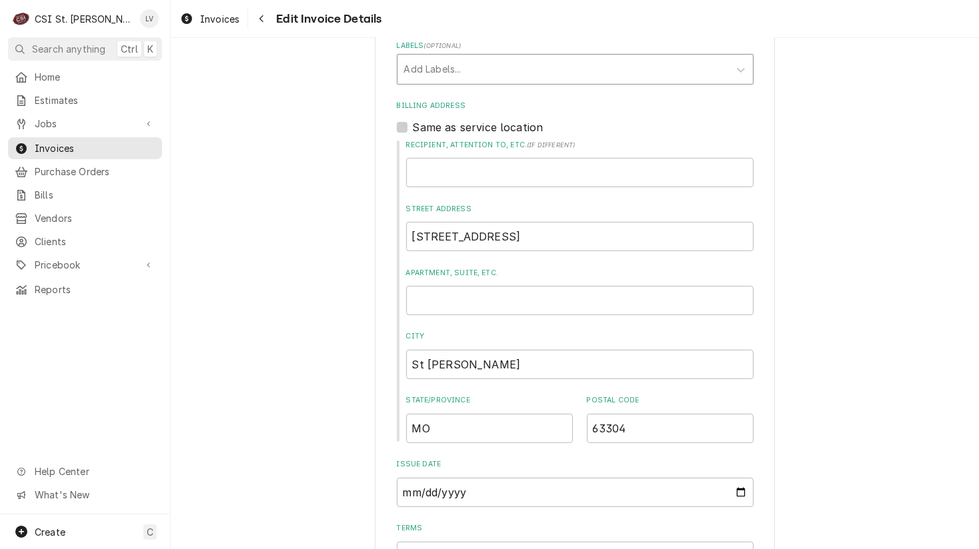
scroll to position [185, 0]
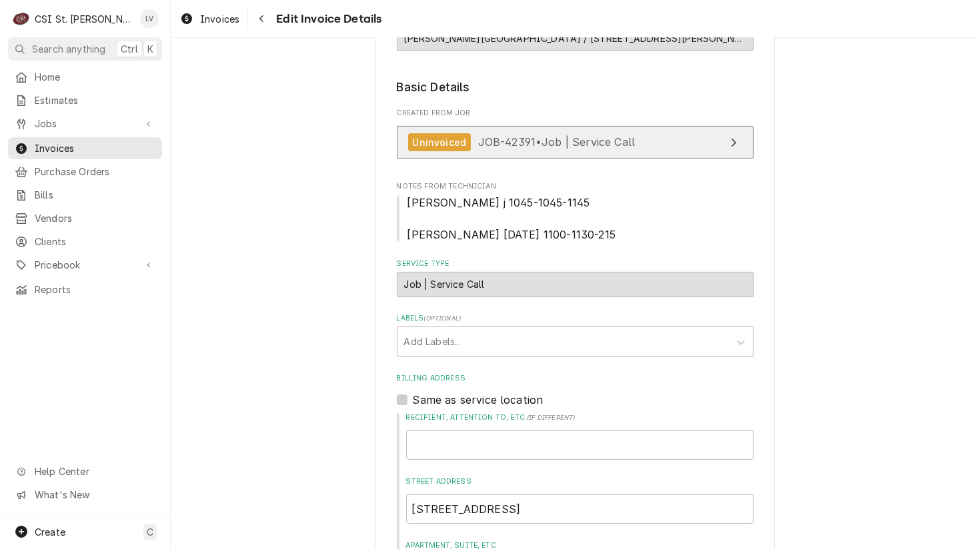
click at [575, 139] on span "JOB-42391 • Job | Service Call" at bounding box center [556, 141] width 157 height 13
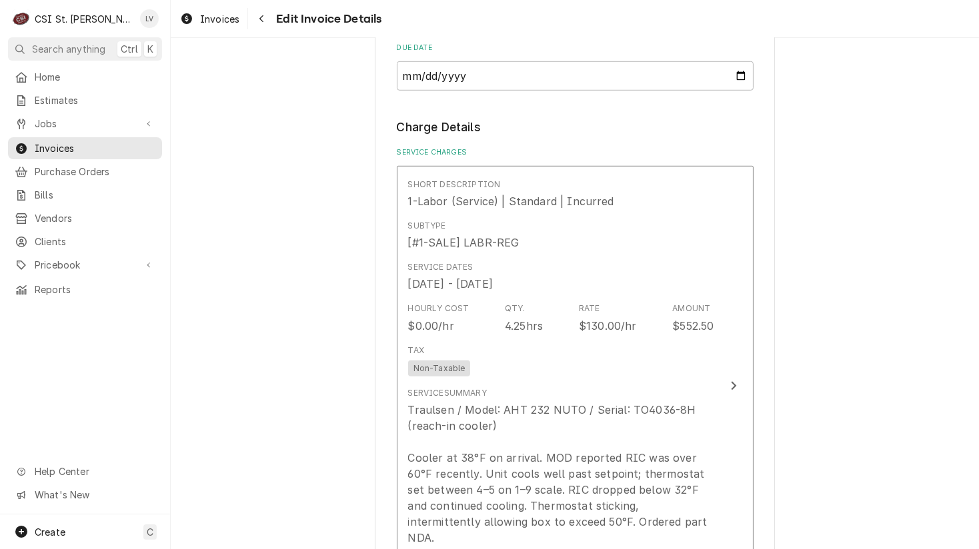
scroll to position [1051, 0]
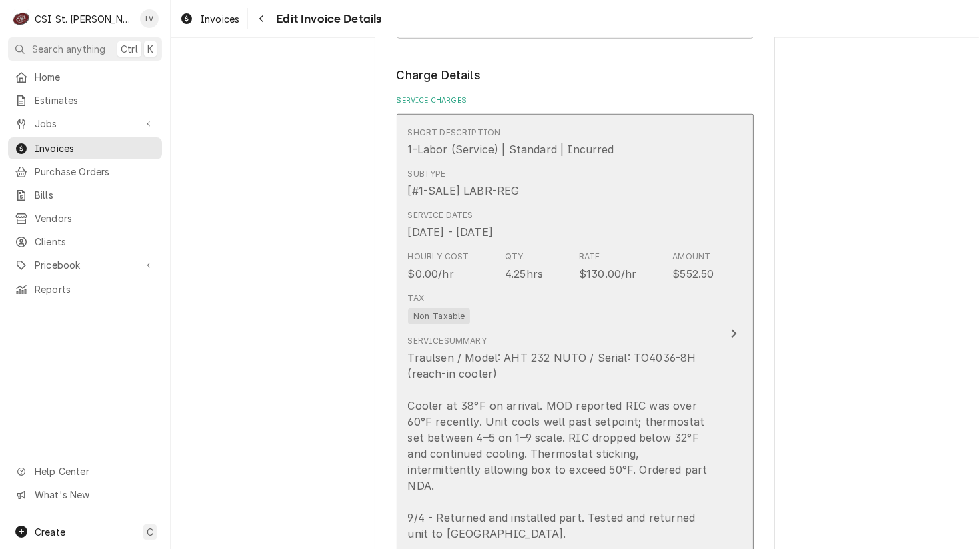
click at [487, 407] on div "Traulsen / Model: AHT 232 NUTO / Serial: TO4036-8H (reach-in cooler) Cooler at …" at bounding box center [561, 446] width 306 height 192
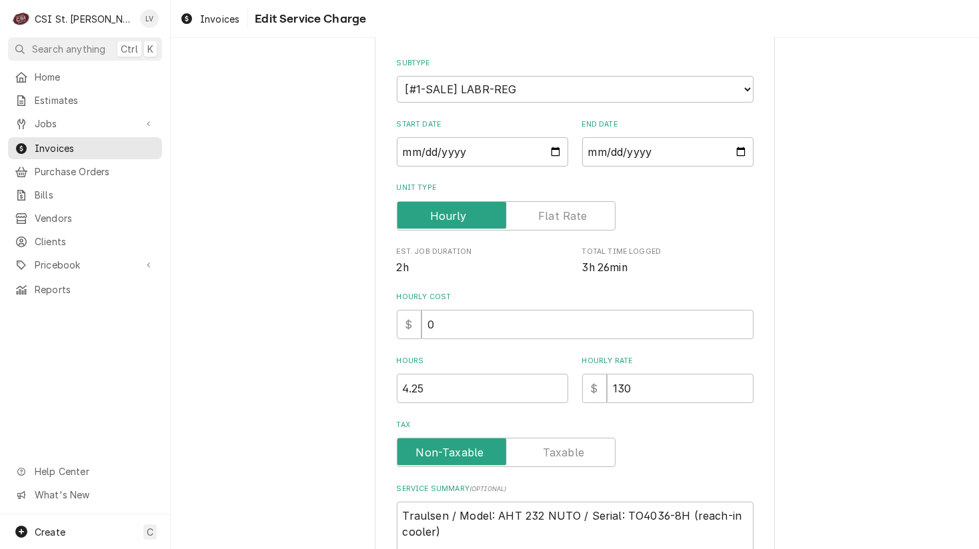
scroll to position [393, 0]
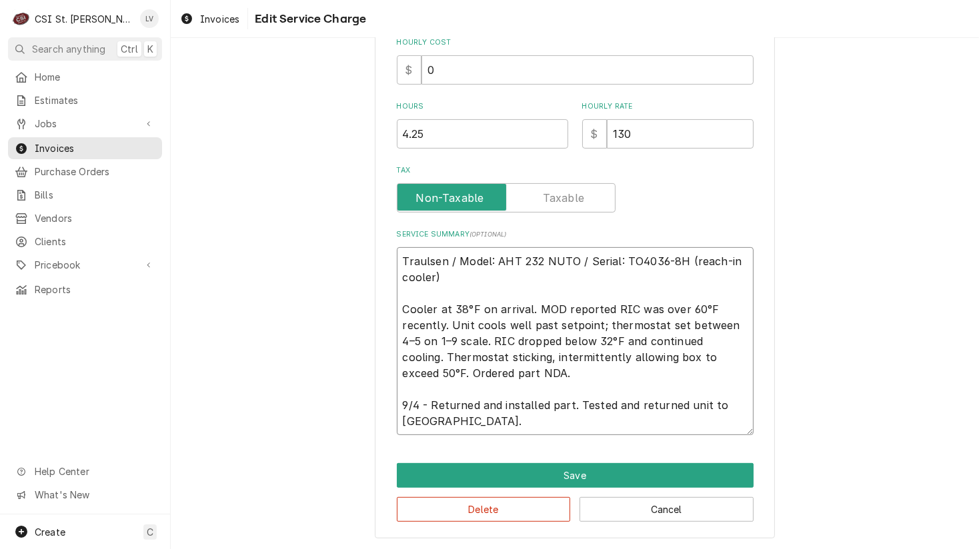
click at [398, 309] on textarea "Traulsen / Model: AHT 232 NUTO / Serial: TO4036-8H (reach-in cooler) Cooler at …" at bounding box center [575, 341] width 357 height 188
drag, startPoint x: 395, startPoint y: 405, endPoint x: 467, endPoint y: 425, distance: 74.1
click at [467, 425] on textarea "Traulsen / Model: AHT 232 NUTO / Serial: TO4036-8H (reach-in cooler) 9/2 - Cool…" at bounding box center [575, 341] width 357 height 188
paste textarea "ic"
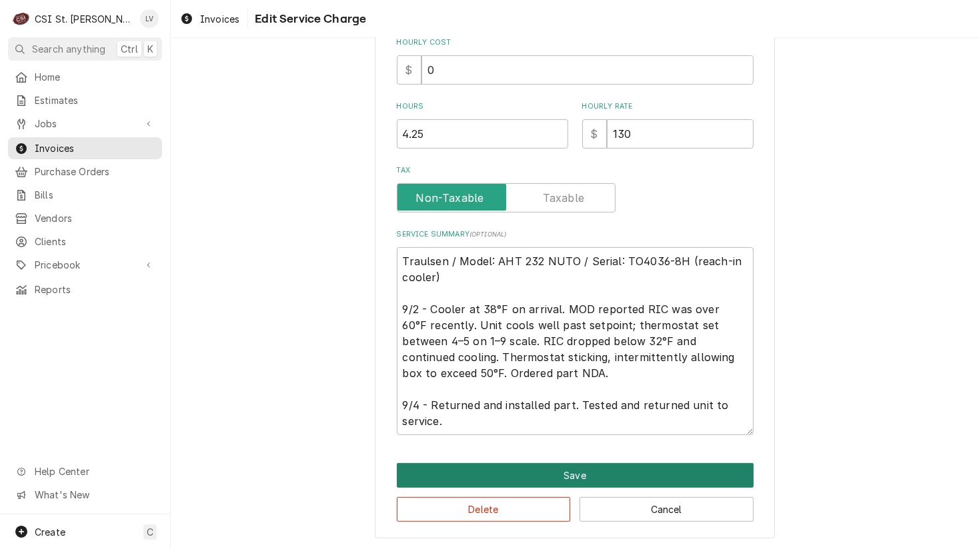
click at [515, 469] on button "Save" at bounding box center [575, 475] width 357 height 25
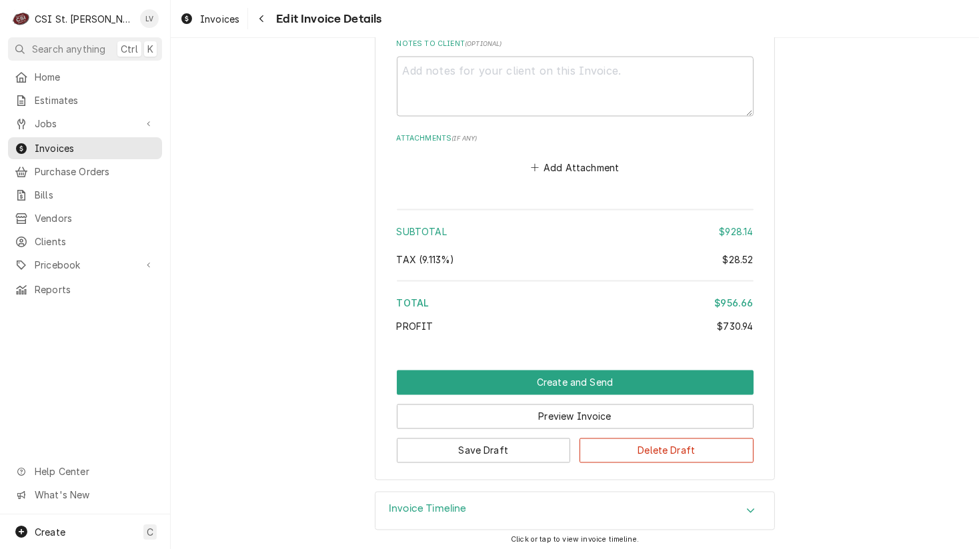
scroll to position [2382, 0]
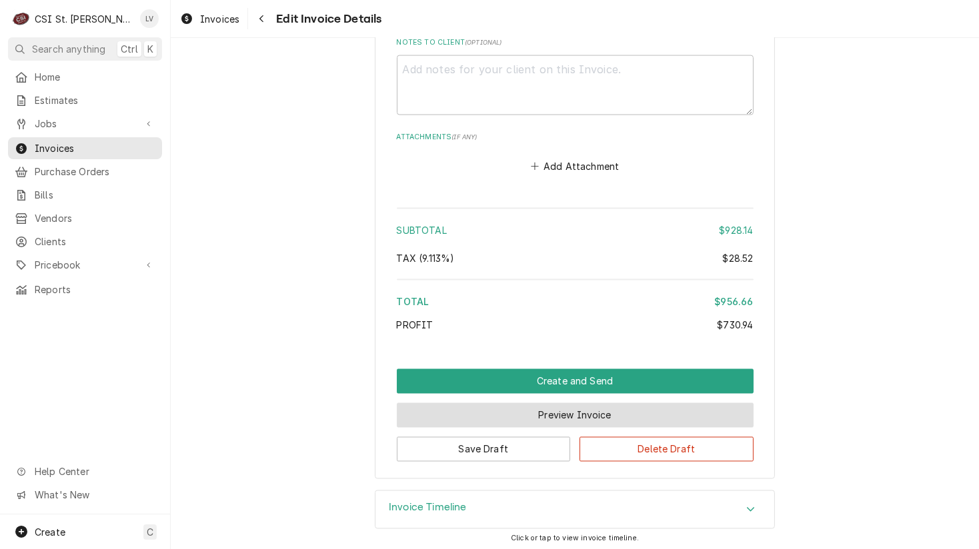
click at [583, 417] on button "Preview Invoice" at bounding box center [575, 415] width 357 height 25
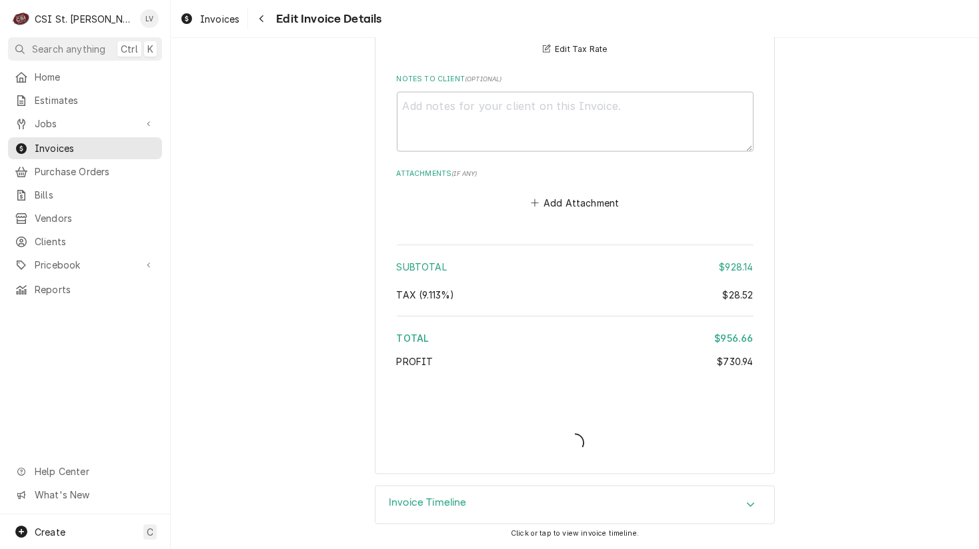
scroll to position [2340, 0]
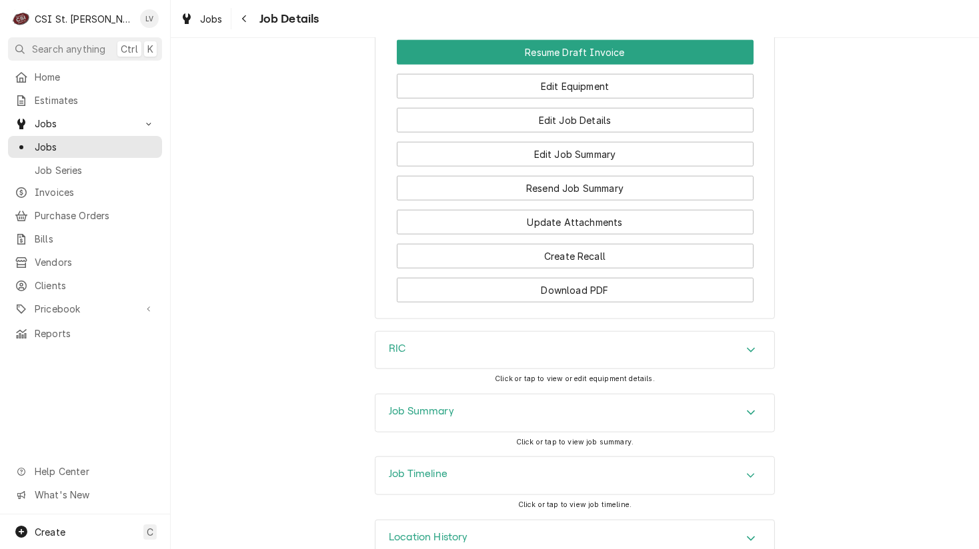
scroll to position [1573, 0]
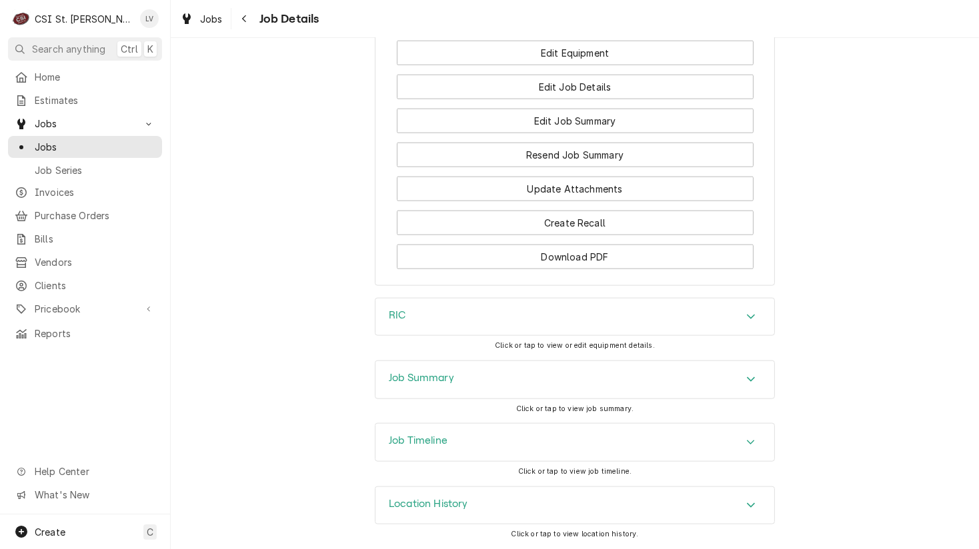
drag, startPoint x: 537, startPoint y: 454, endPoint x: 541, endPoint y: 447, distance: 7.5
click at [541, 448] on div "Job Timeline" at bounding box center [574, 442] width 399 height 37
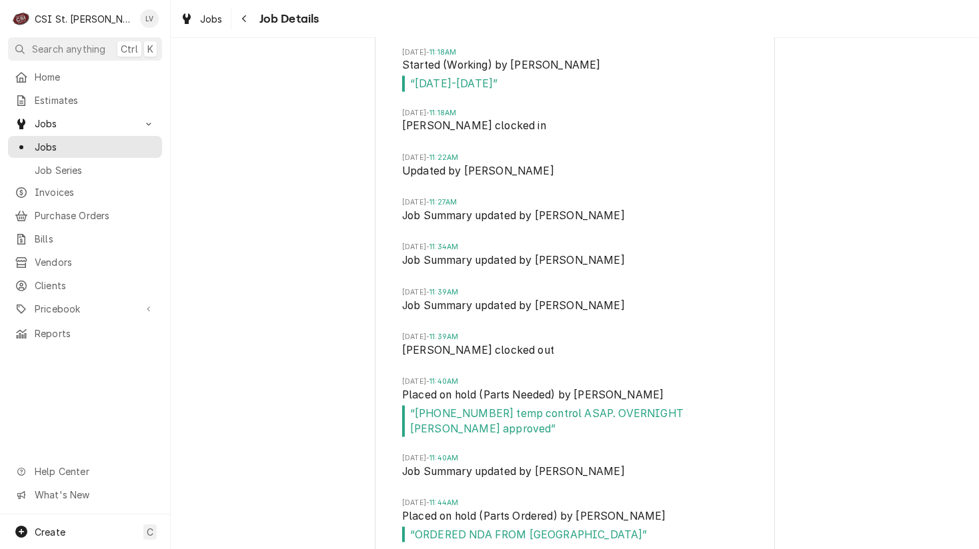
scroll to position [1906, 0]
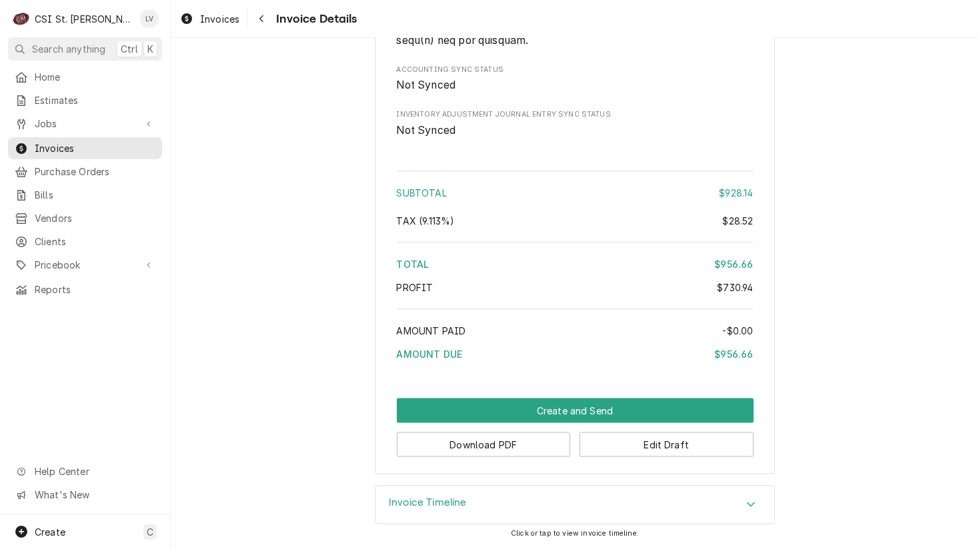
scroll to position [2311, 0]
click at [460, 449] on button "Download PDF" at bounding box center [484, 445] width 174 height 25
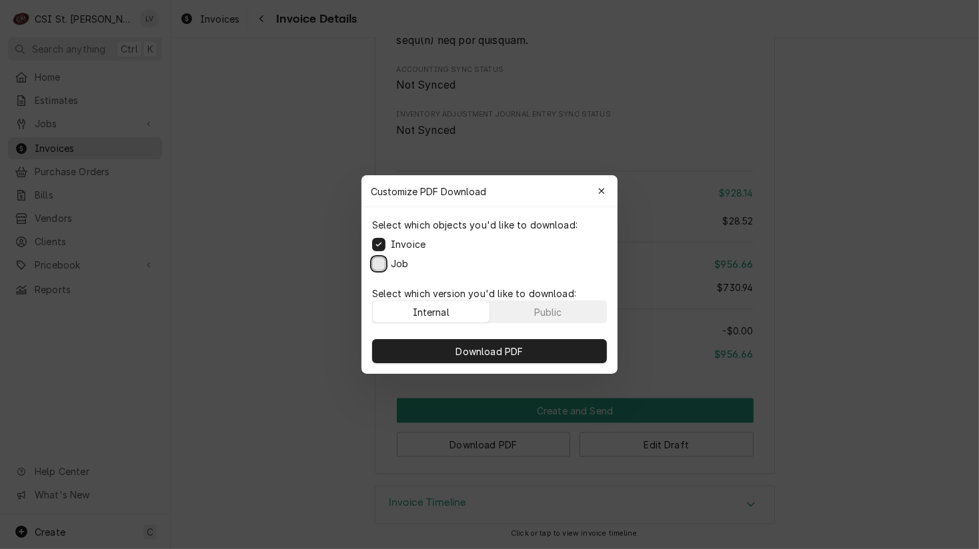
click at [376, 265] on button "Job" at bounding box center [378, 263] width 13 height 13
click at [467, 349] on span "Download PDF" at bounding box center [489, 352] width 73 height 14
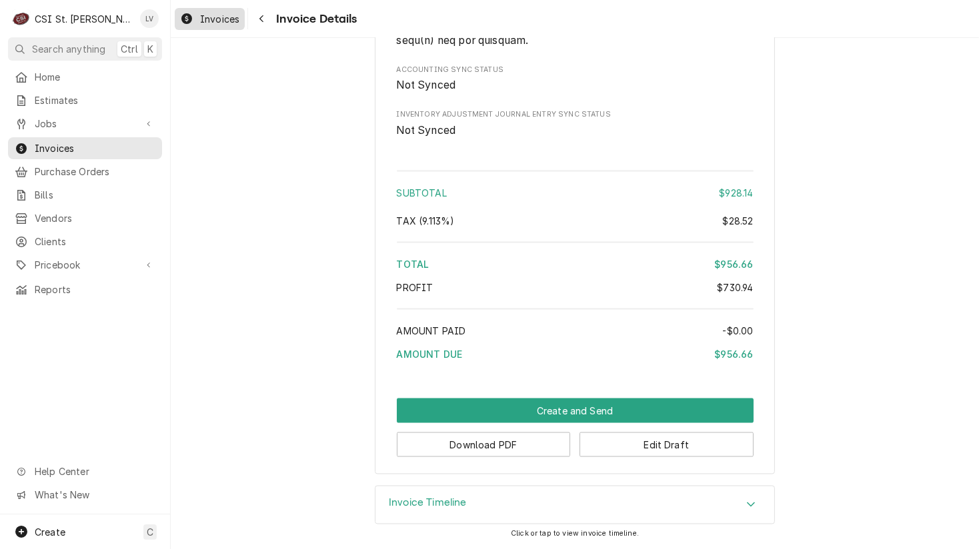
click at [205, 18] on span "Invoices" at bounding box center [219, 19] width 39 height 14
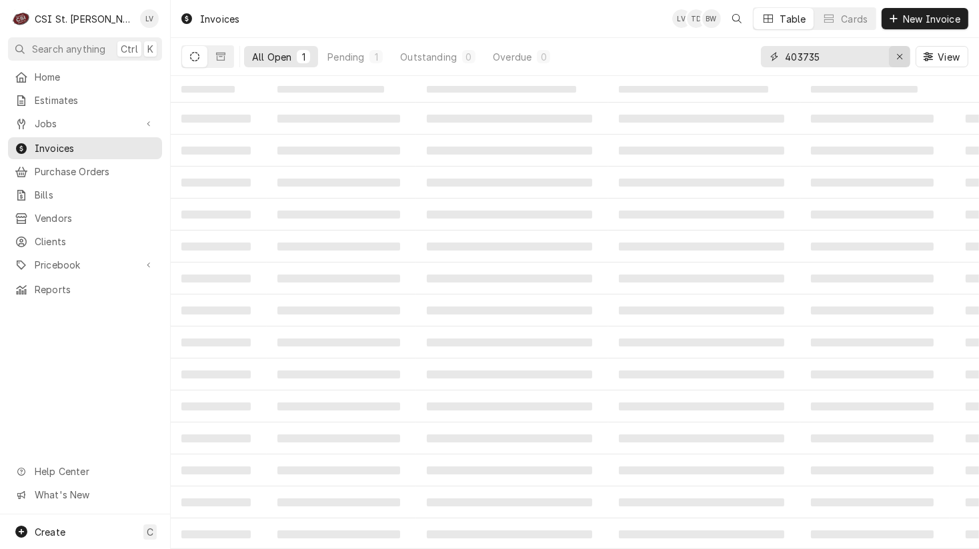
click at [900, 55] on icon "Erase input" at bounding box center [899, 56] width 7 height 9
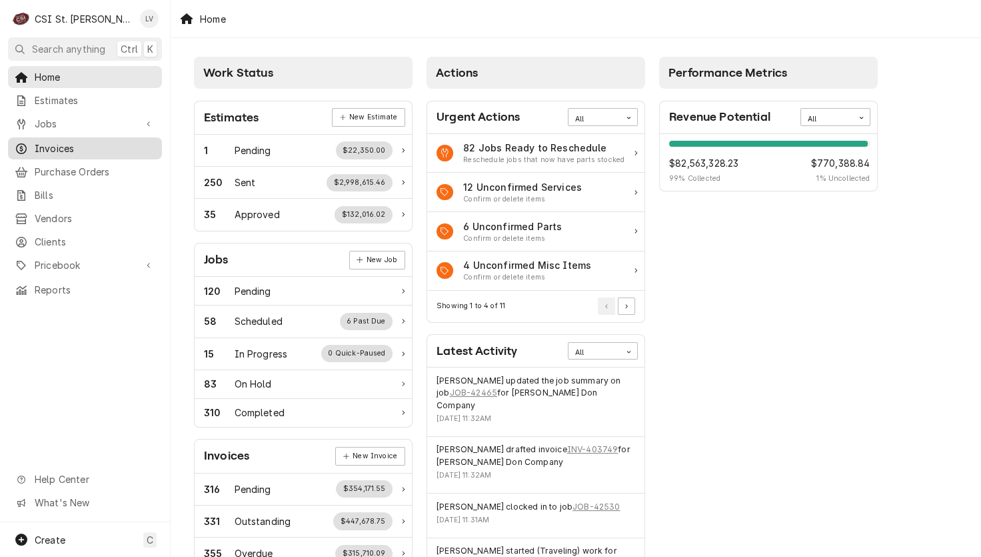
click at [45, 147] on span "Invoices" at bounding box center [95, 148] width 121 height 14
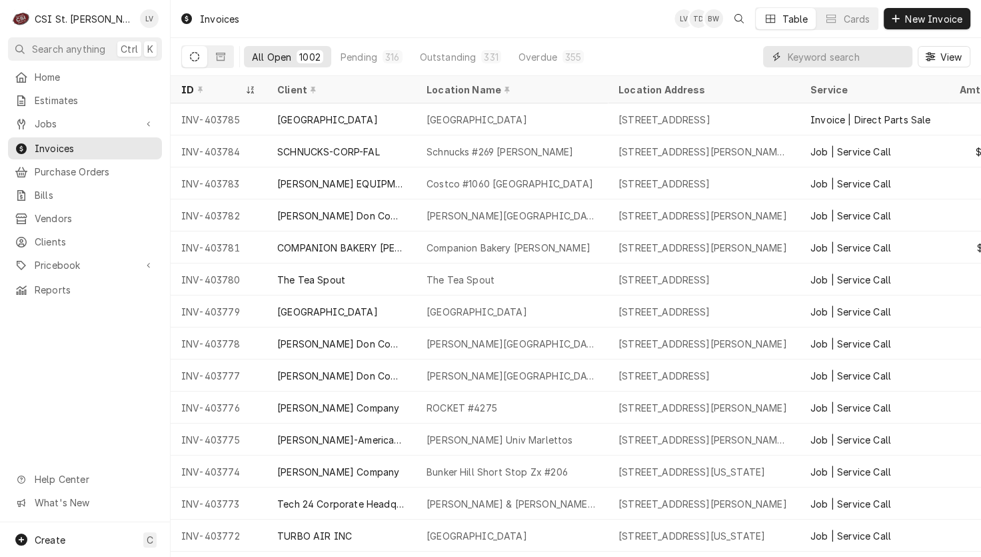
click at [799, 55] on input "Dynamic Content Wrapper" at bounding box center [846, 56] width 119 height 21
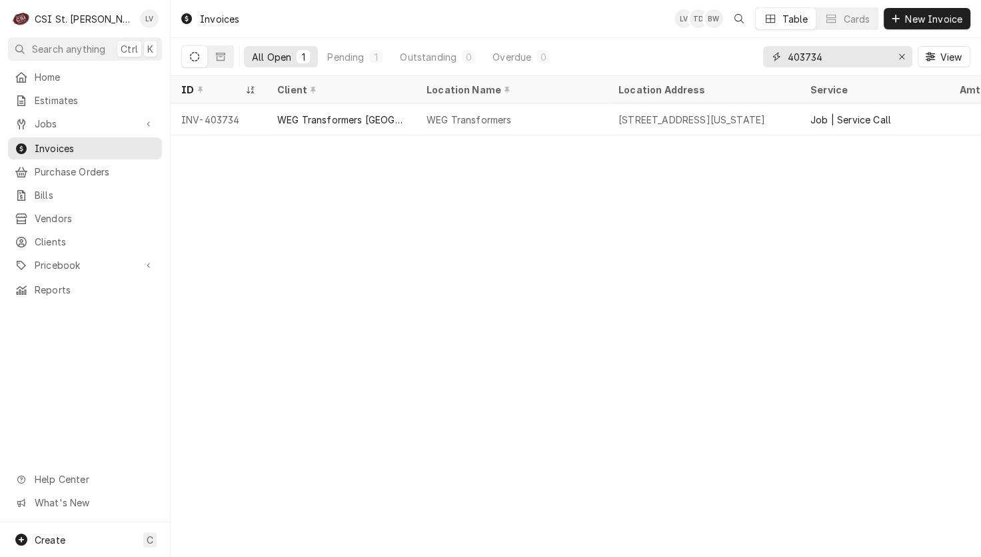
drag, startPoint x: 813, startPoint y: 55, endPoint x: 853, endPoint y: 47, distance: 40.8
click at [853, 47] on input "403734" at bounding box center [837, 56] width 100 height 21
type input "403743"
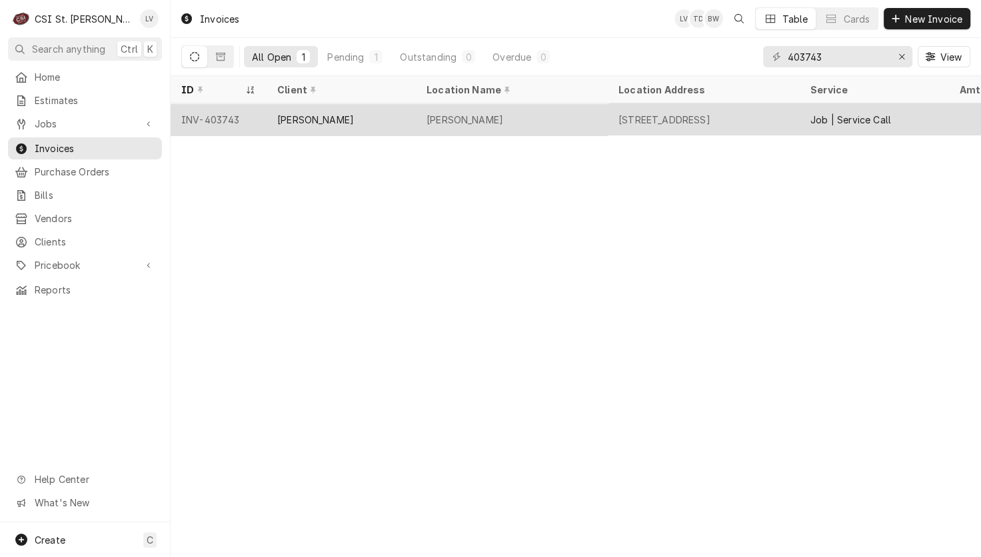
click at [299, 120] on div "[PERSON_NAME]" at bounding box center [315, 120] width 77 height 14
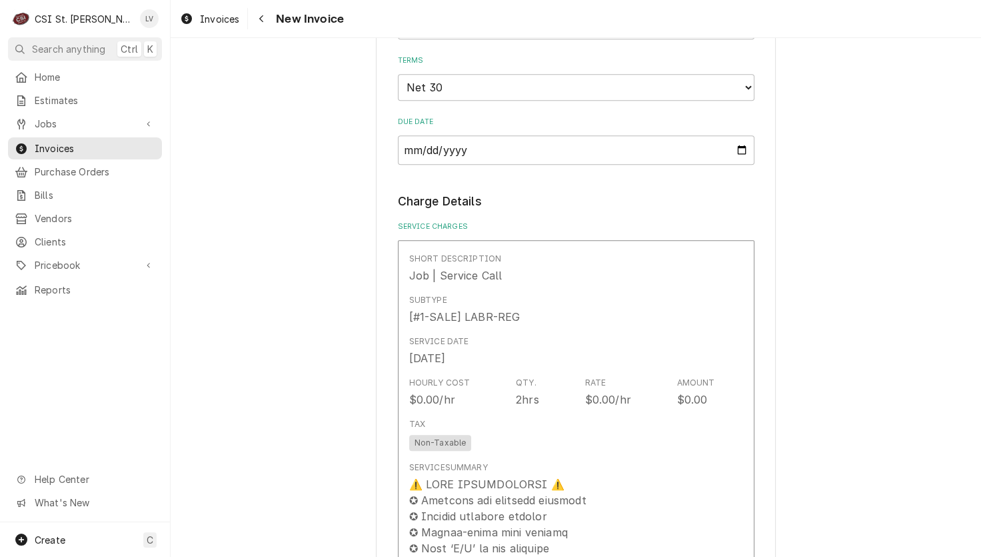
scroll to position [1267, 0]
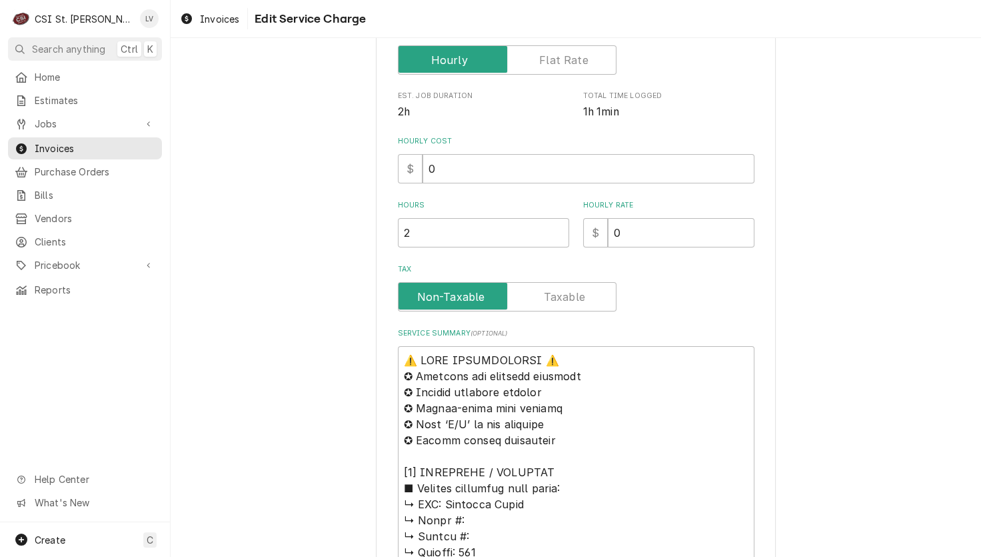
scroll to position [467, 0]
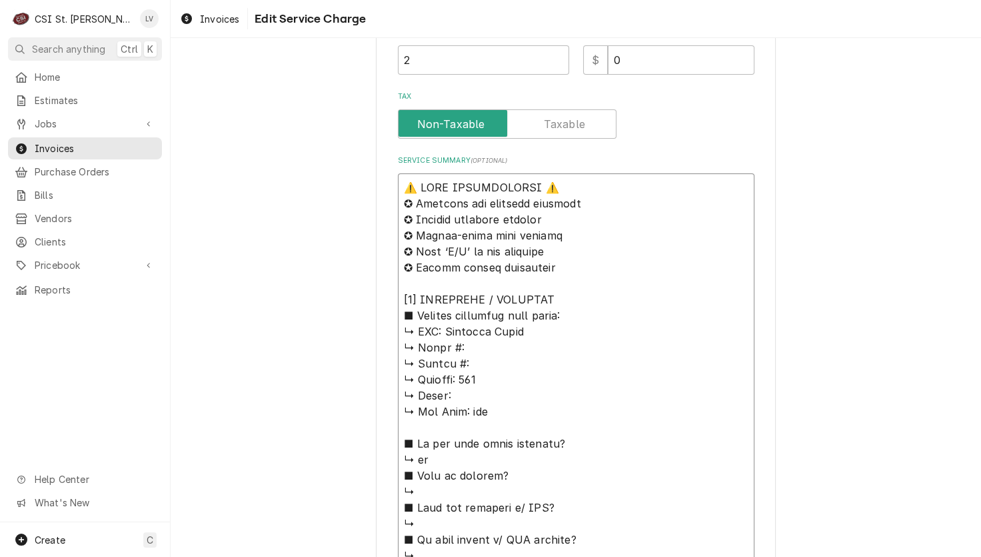
drag, startPoint x: 440, startPoint y: 326, endPoint x: 370, endPoint y: 173, distance: 168.5
click at [376, 173] on div "Use the fields below to edit this service charge Short Description Job | Servic…" at bounding box center [576, 415] width 400 height 1636
type textarea "x"
type textarea "Loremips Dolor ↳ Sitam #: ↳ Consec #: ↳ Adipisc: 224 ↳ Elits: ↳ Doe Temp: inc ■…"
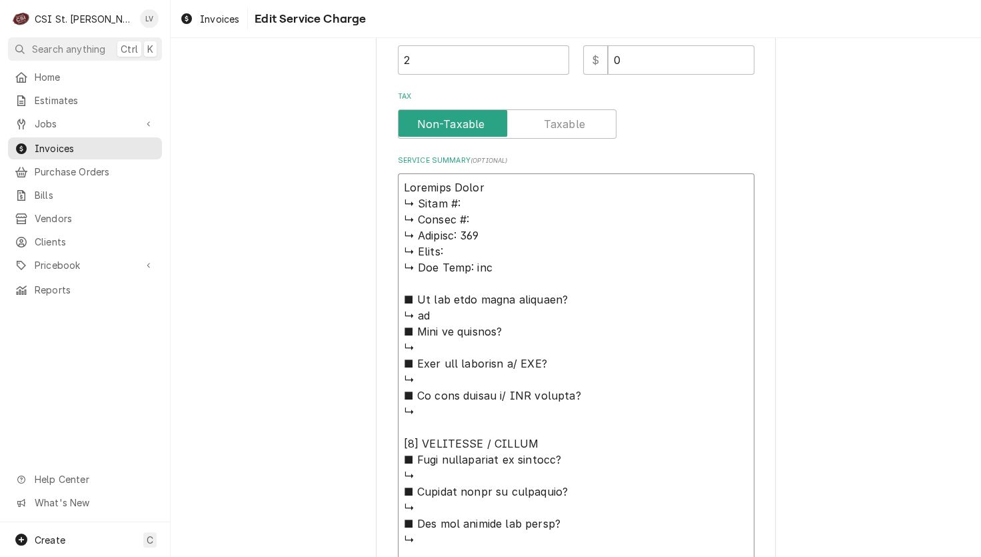
type textarea "x"
type textarea "Loremips Dolor ↳ Sitam #: ↳ Consec #: ↳ Adipisc: 536 ↳ Elits: ↳ Doe Temp: inc ■…"
type textarea "x"
type textarea "Loremips Dolor / ↳ Sitam #: ↳ Consec #: ↳ Adipisc: 760 ↳ Elits: ↳ Doe Temp: inc…"
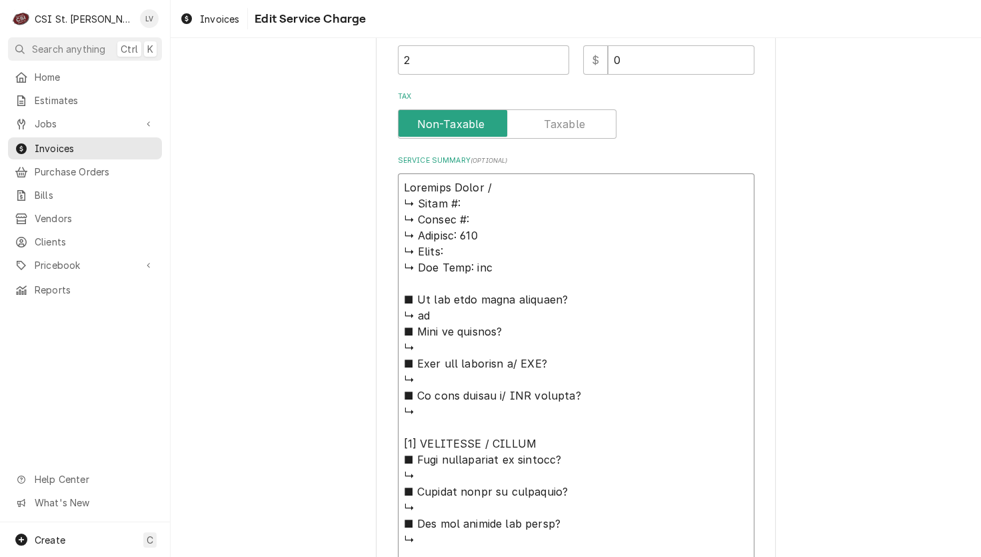
type textarea "x"
type textarea "Loremips Dolor / ↳ Sitam #: ↳ Consec #: ↳ Adipisc: 209 ↳ Elits: ↳ Doe Temp: inc…"
type textarea "x"
type textarea "Loremips Dolor / S ↳ Ametc #: ↳ Adipis #: ↳ Elitsed: 238 ↳ Doeiu: ↳ Tem Inci: u…"
type textarea "x"
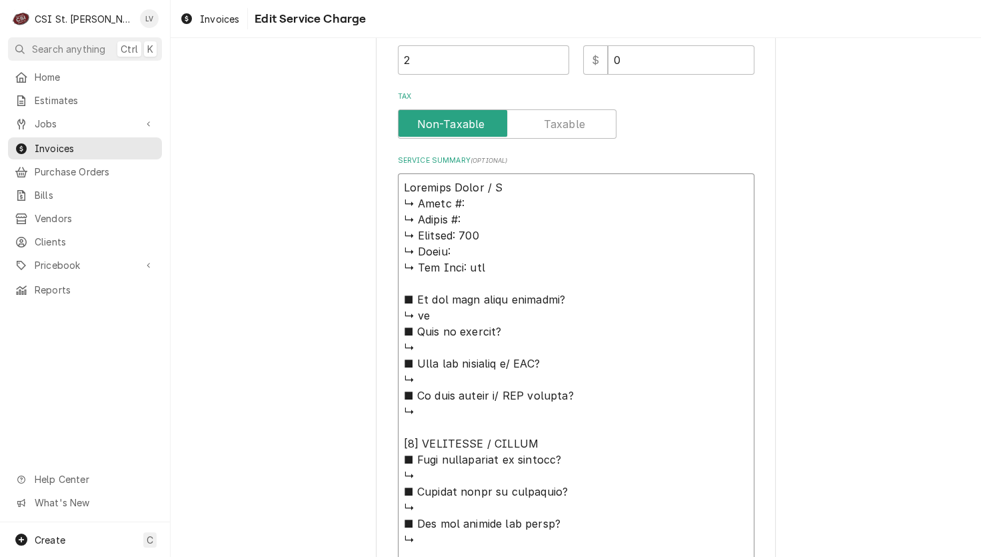
type textarea "Loremips Dolor / Si ↳ Ametc #: ↳ Adipis #: ↳ Elitsed: 844 ↳ Doeiu: ↳ Tem Inci: …"
type textarea "x"
type textarea "Loremips Dolor / Sit ↳ Ametc #: ↳ Adipis #: ↳ Elitsed: 575 ↳ Doeiu: ↳ Tem Inci:…"
type textarea "x"
type textarea "Southern Pride / Mode ↳ 𝗠𝗼𝗱𝗲𝗹 #: ↳ 𝗦𝗲𝗿𝗶𝗮𝗹 #: ↳ 𝗩𝗼𝗹𝘁𝗮𝗴𝗲: 120 ↳ 𝗣𝗵𝗮𝘀𝗲: ↳ 𝗚𝗮𝘀 𝗧𝘆𝗽𝗲…"
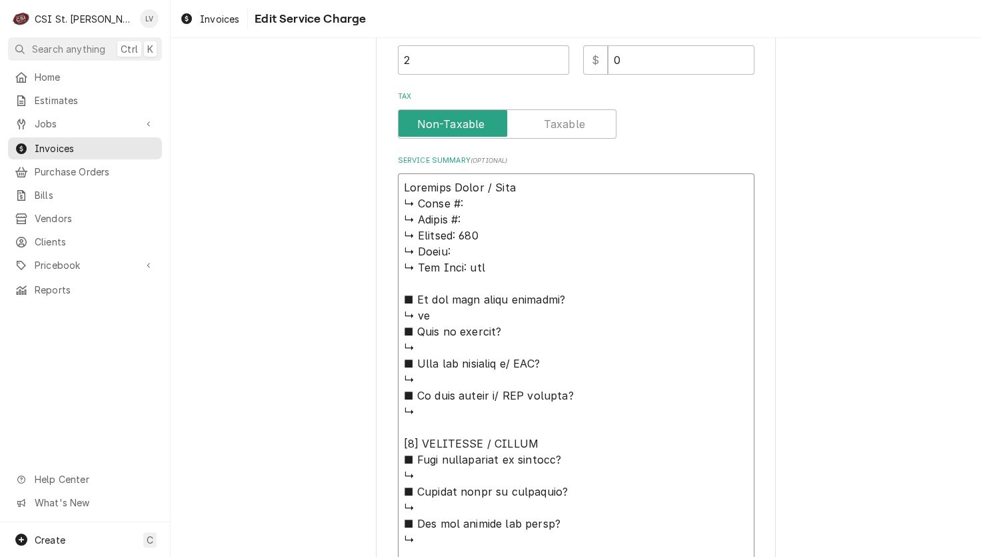
type textarea "x"
type textarea "Southern Pride / Model ↳ 𝗠𝗼𝗱𝗲𝗹 #: ↳ 𝗦𝗲𝗿𝗶𝗮𝗹 #: ↳ 𝗩𝗼𝗹𝘁𝗮𝗴𝗲: 120 ↳ 𝗣𝗵𝗮𝘀𝗲: ↳ 𝗚𝗮𝘀 𝗧𝘆𝗽…"
type textarea "x"
type textarea "Southern Pride / Model: ↳ 𝗠𝗼𝗱𝗲𝗹 #: ↳ 𝗦𝗲𝗿𝗶𝗮𝗹 #: ↳ 𝗩𝗼𝗹𝘁𝗮𝗴𝗲: 120 ↳ 𝗣𝗵𝗮𝘀𝗲: ↳ 𝗚𝗮𝘀 𝗧𝘆…"
type textarea "x"
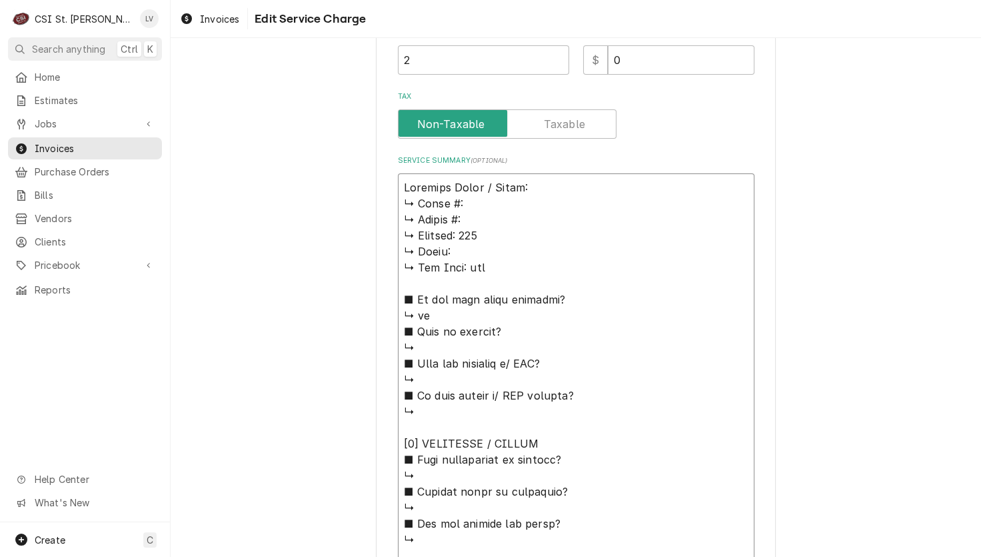
type textarea "Southern Pride / Model: ↳ 𝗠𝗼𝗱𝗲𝗹 #: ↳ 𝗦𝗲𝗿𝗶𝗮𝗹 #: ↳ 𝗩𝗼𝗹𝘁𝗮𝗴𝗲: 120 ↳ 𝗣𝗵𝗮𝘀𝗲: ↳ 𝗚𝗮𝘀 𝗧𝘆…"
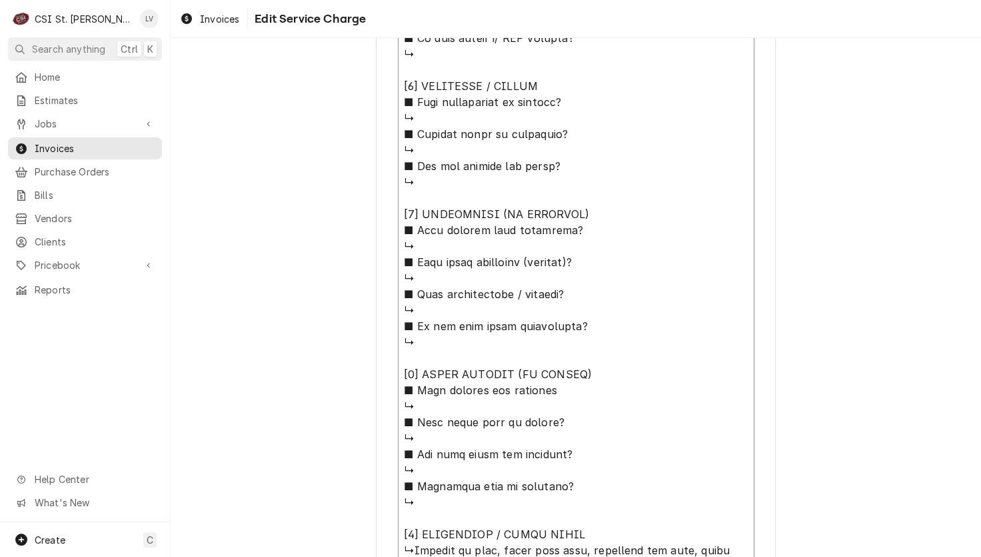
scroll to position [915, 0]
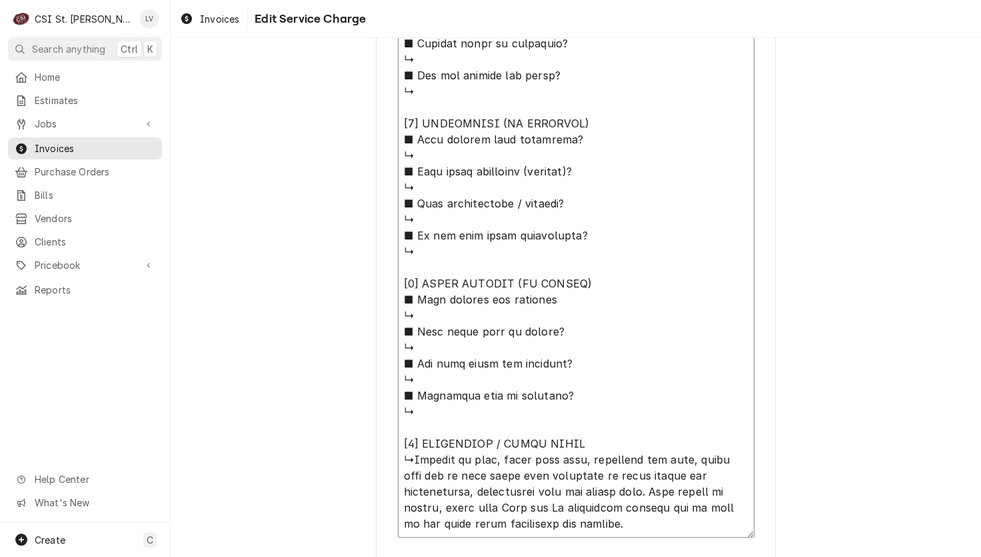
drag, startPoint x: 403, startPoint y: 205, endPoint x: 579, endPoint y: 449, distance: 300.3
click at [578, 449] on textarea "Service Summary ( optional )" at bounding box center [576, 131] width 357 height 812
type textarea "x"
type textarea "Southern Pride / Model: ↳Arrived on site, spoke with josh, inspected the unit, …"
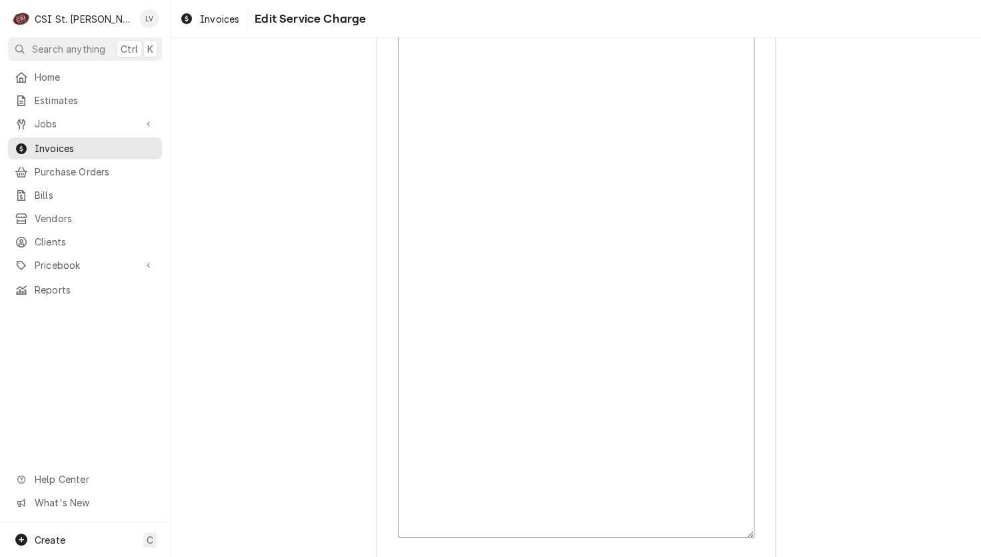
scroll to position [227, 0]
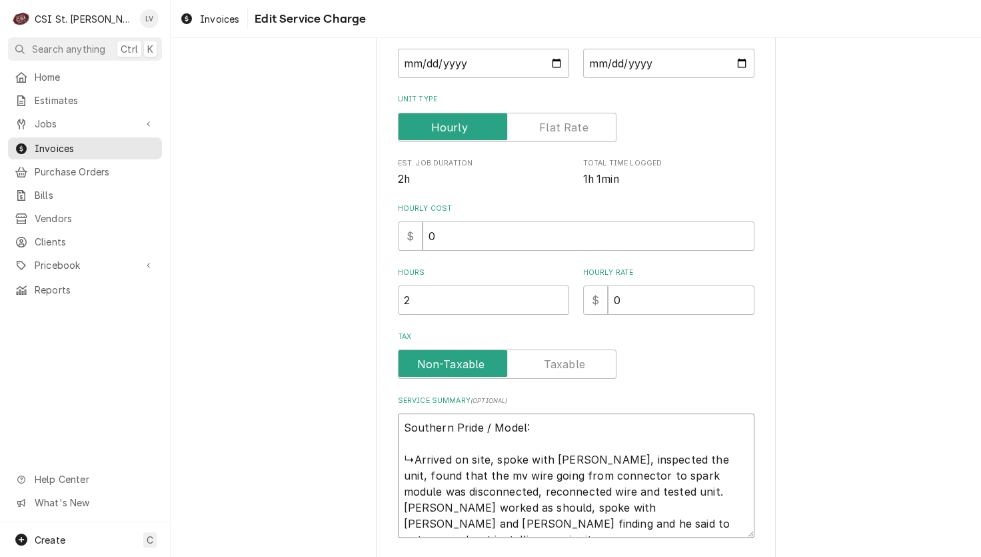
drag, startPoint x: 729, startPoint y: 455, endPoint x: 386, endPoint y: 465, distance: 342.8
click at [387, 465] on div "Use the fields below to edit this service charge Short Description Job | Servic…" at bounding box center [576, 239] width 400 height 804
type textarea "x"
type textarea "Southern Pride / Model: Fthe mv wire going from connector to spark module was d…"
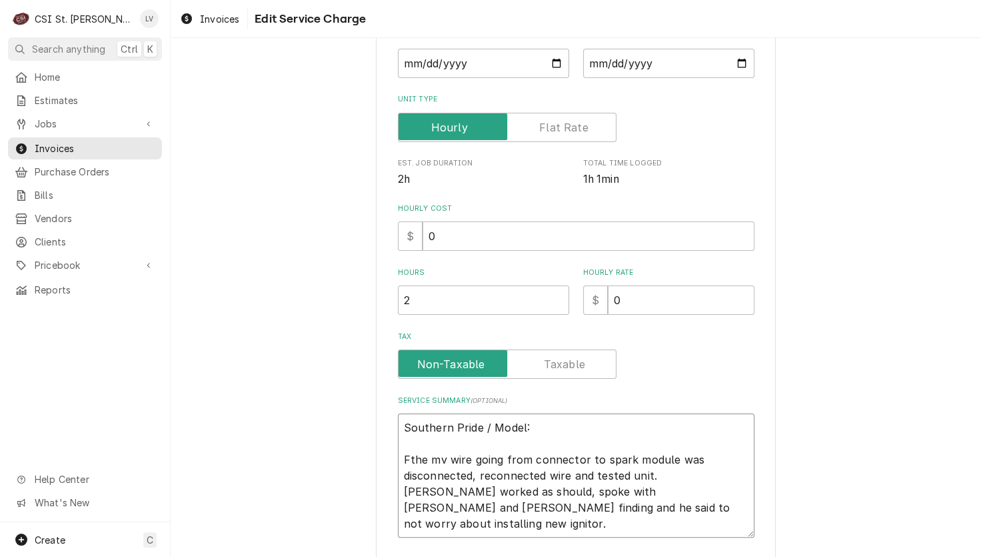
type textarea "x"
type textarea "Southern Pride / Model: Fothe mv wire going from connector to spark module was …"
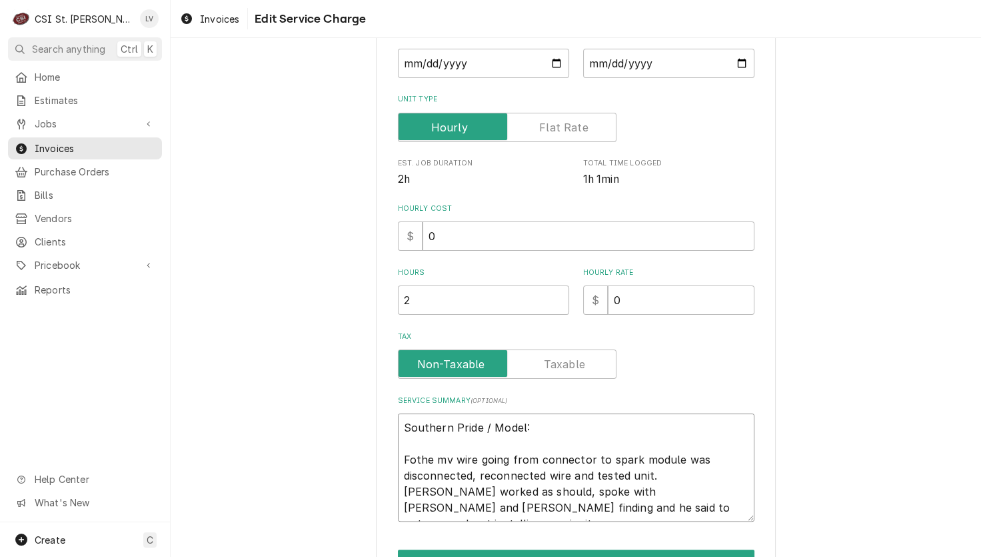
type textarea "x"
type textarea "Southern Pride / Model: Fouthe mv wire going from connector to spark module was…"
type textarea "x"
type textarea "Southern Pride / Model: Founthe mv wire going from connector to spark module wa…"
type textarea "x"
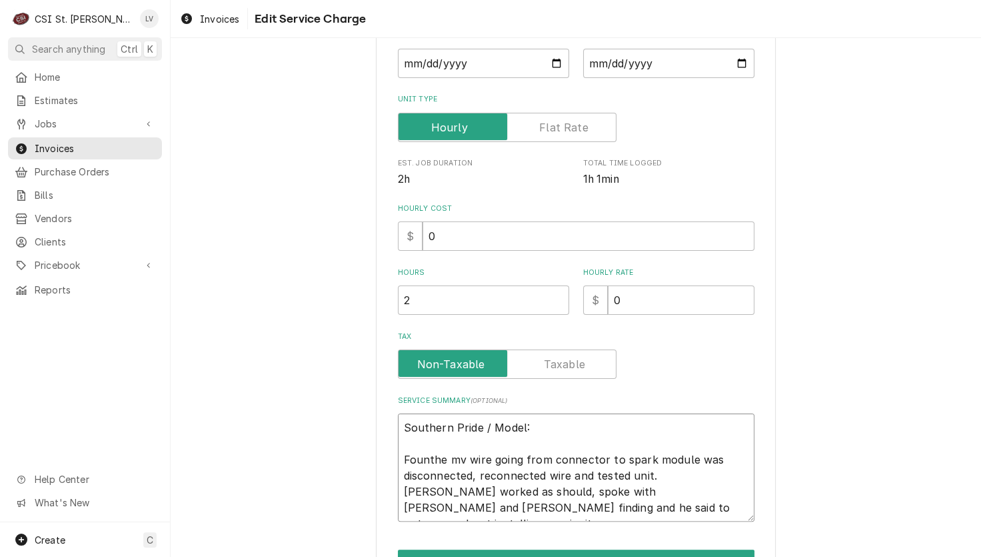
type textarea "Southern Pride / Model: Foundthe mv wire going from connector to spark module w…"
type textarea "x"
type textarea "Southern Pride / Model: Found the mv wire going from connector to spark module …"
click at [467, 459] on textarea "Southern Pride / Model: Found the mv wire going from connector to spark module …" at bounding box center [576, 467] width 357 height 108
type textarea "x"
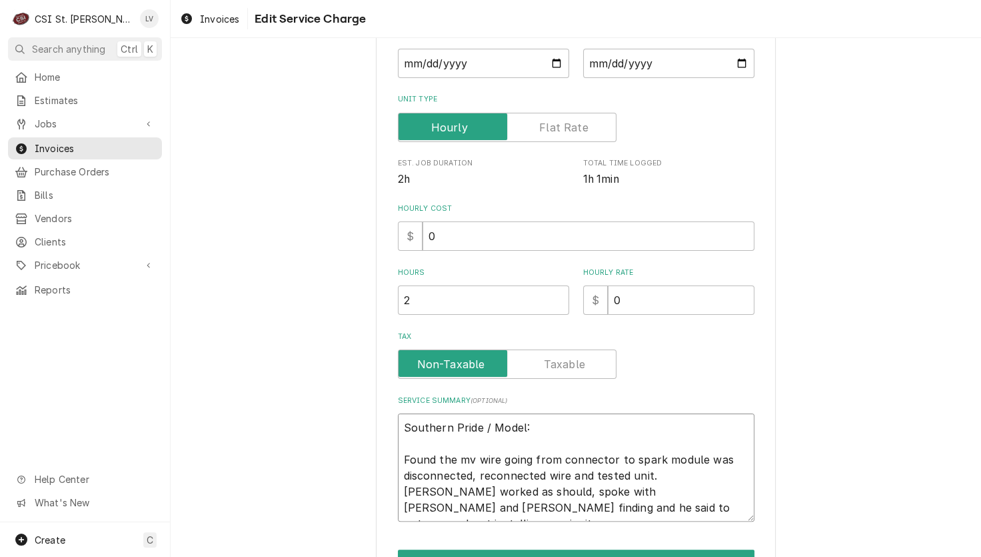
type textarea "Southern Pride / Model: Found the M wire going from connector to spark module w…"
type textarea "x"
type textarea "Southern Pride / Model: Found the MV wire going from connector to spark module …"
click at [702, 455] on textarea "Southern Pride / Model: Found the MV wire going from connector to spark module …" at bounding box center [576, 467] width 357 height 108
type textarea "x"
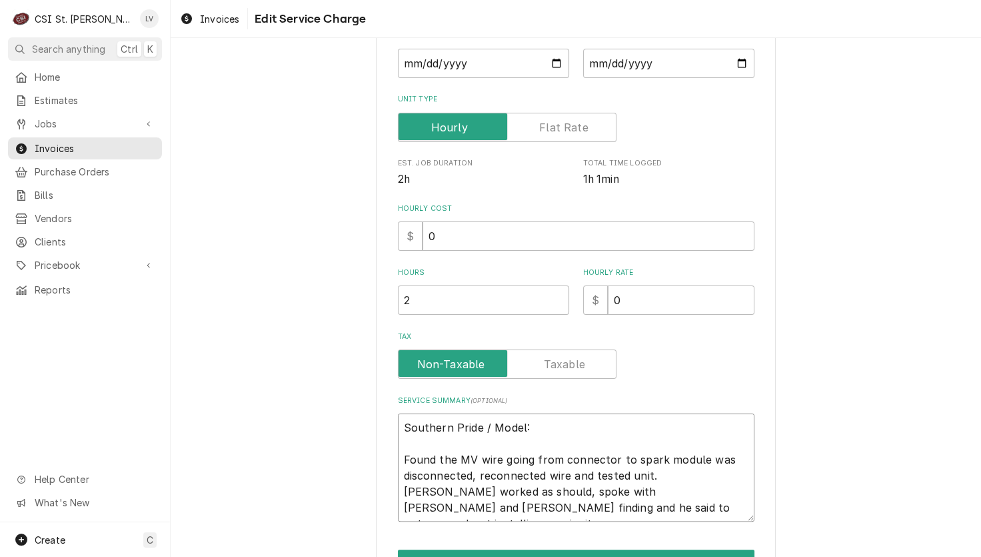
type textarea "Southern Pride / Model: Found the MV wire going from connector to spark module …"
type textarea "x"
type textarea "Southern Pride / Model: Found the MV wire going from connector to spark module …"
type textarea "x"
type textarea "Southern Pride / Model: Found the MV wire going from connector to spark module …"
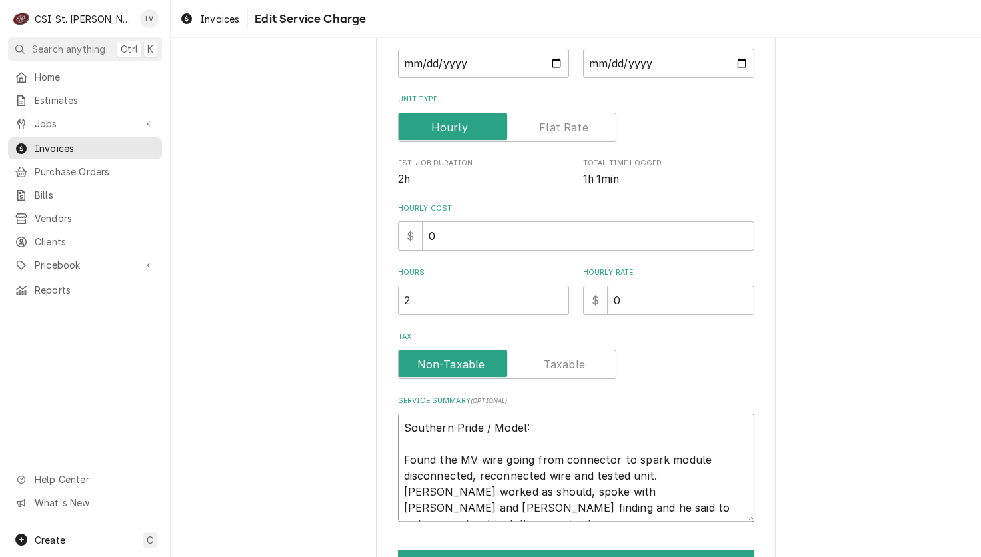
type textarea "x"
type textarea "Southern Pride / Model: Found the MV wire going from connector to spark module …"
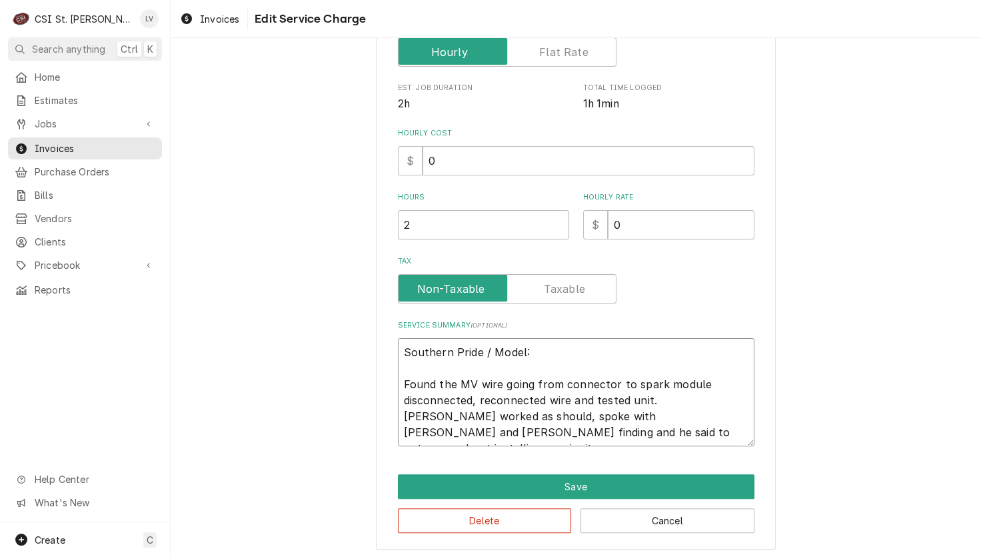
scroll to position [305, 0]
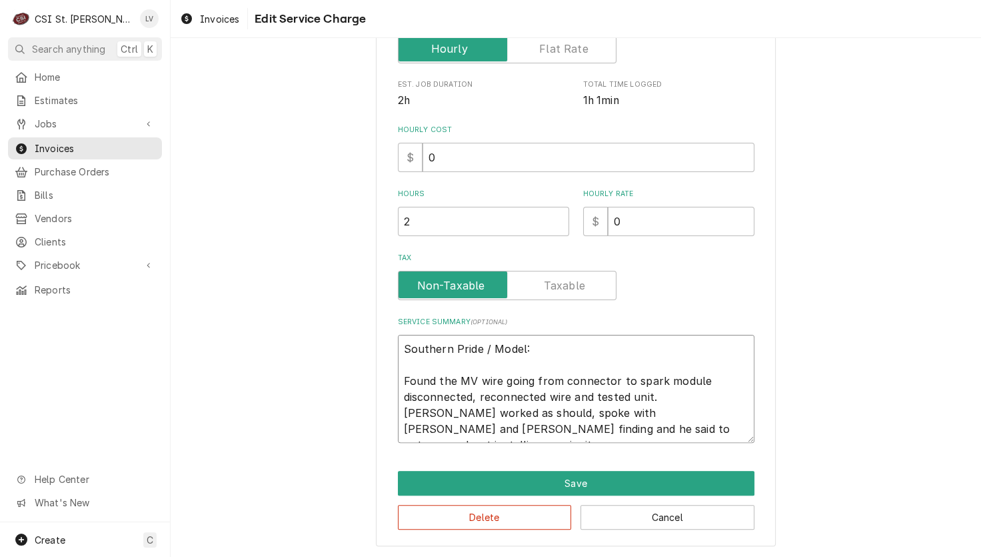
click at [467, 393] on textarea "Southern Pride / Model: Found the MV wire going from connector to spark module …" at bounding box center [576, 389] width 357 height 108
type textarea "x"
type textarea "Southern Pride / Model: Found the MV wire going from connector to spark module …"
type textarea "x"
type textarea "Southern Pride / Model: Found the MV wire going from connector to spark module …"
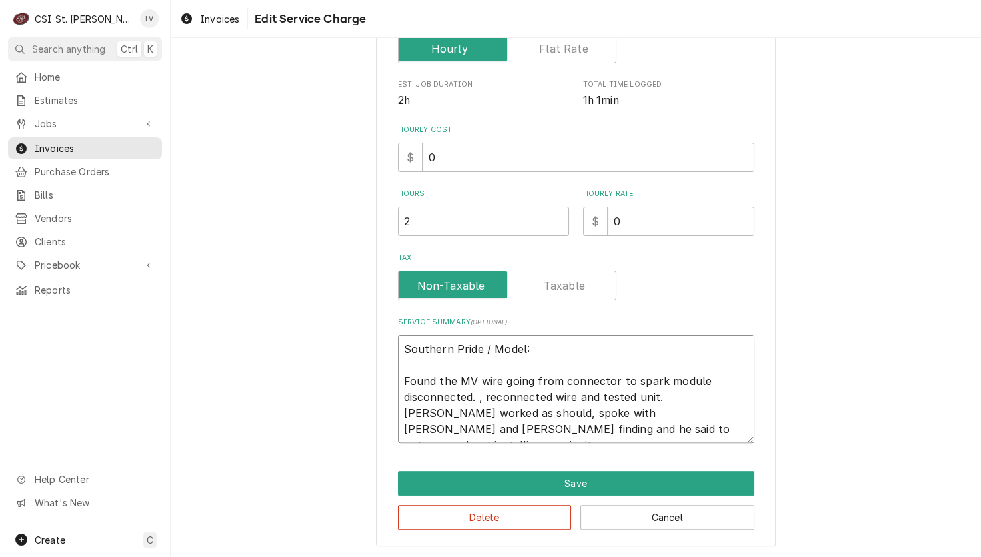
type textarea "x"
type textarea "Southern Pride / Model: Found the MV wire going from connector to spark module …"
type textarea "x"
type textarea "Southern Pride / Model: Found the MV wire going from connector to spark module …"
type textarea "x"
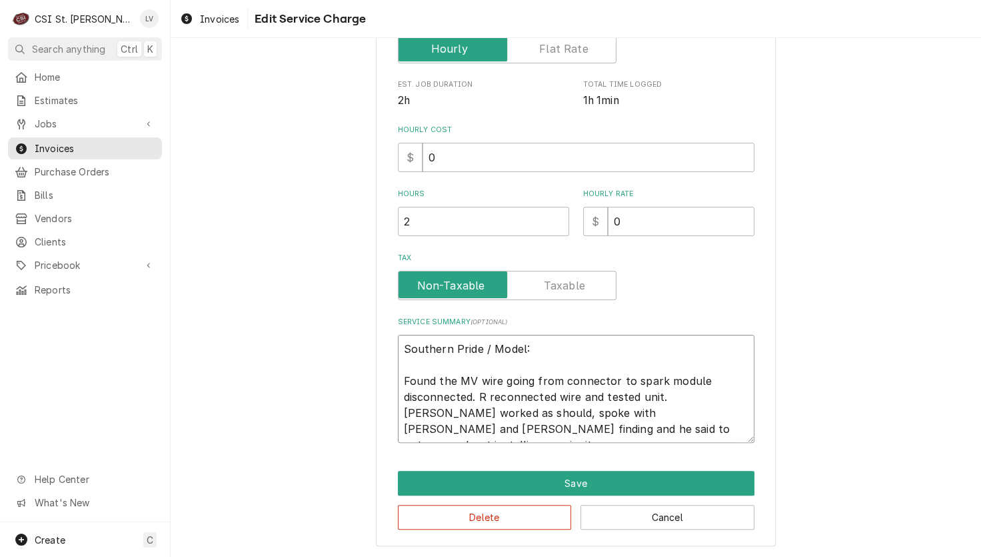
type textarea "Southern Pride / Model: Found the MV wire going from connector to spark module …"
type textarea "x"
drag, startPoint x: 606, startPoint y: 427, endPoint x: 378, endPoint y: 347, distance: 241.8
click at [384, 348] on div "Use the fields below to edit this service charge Short Description Job | Servic…" at bounding box center [576, 153] width 400 height 788
type textarea "Southern Pride / Model: Found the MV wire going from connector to spark module …"
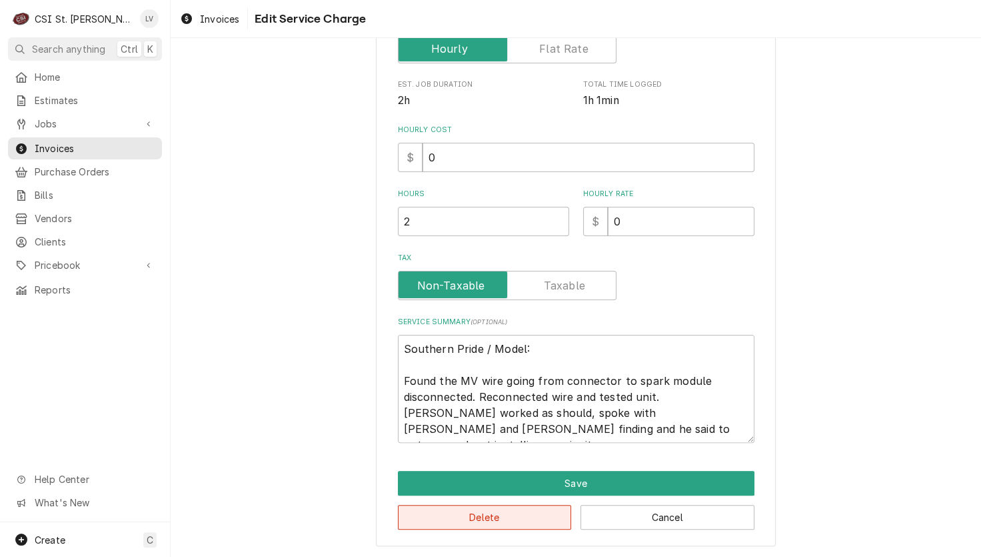
click at [474, 516] on button "Delete" at bounding box center [485, 517] width 174 height 25
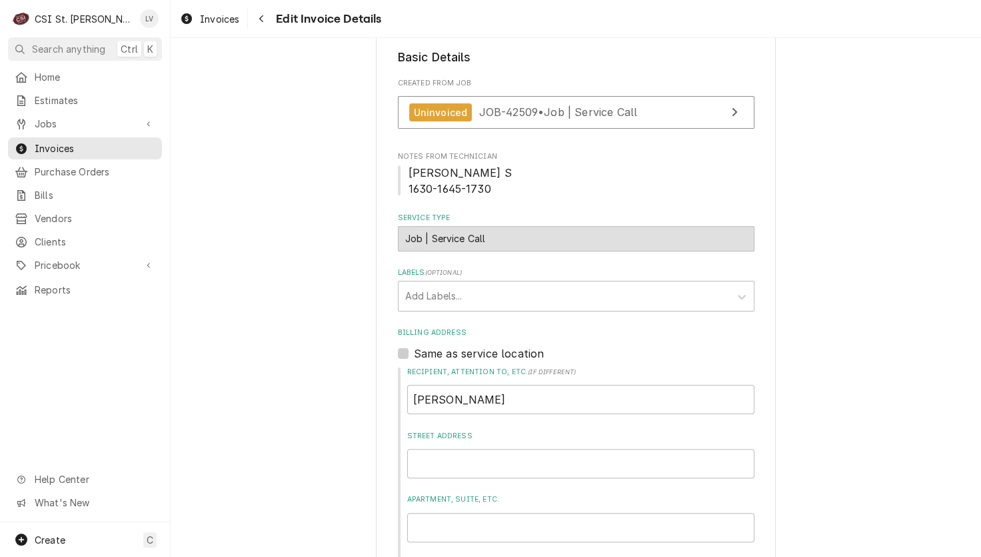
scroll to position [159, 0]
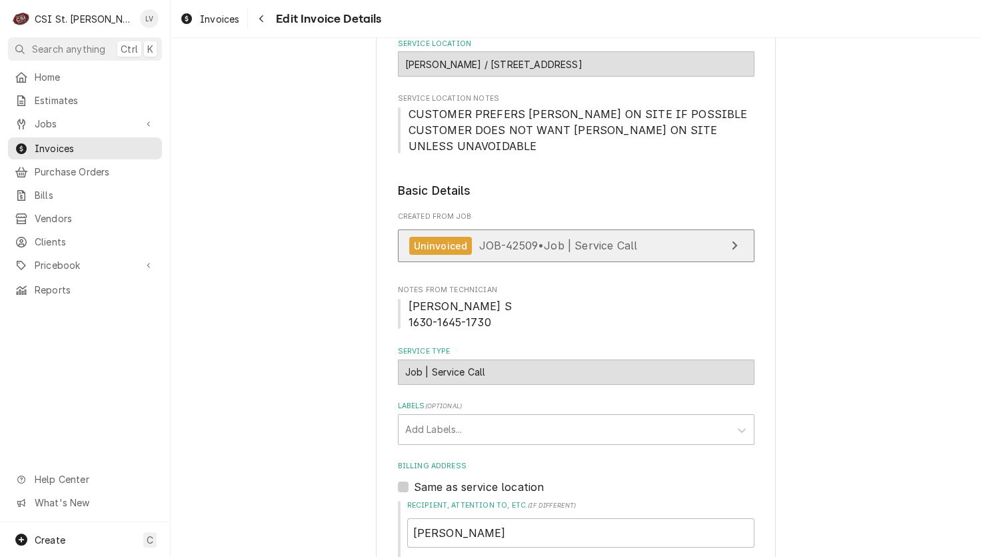
click at [567, 249] on span "JOB-42509 • Job | Service Call" at bounding box center [558, 245] width 159 height 13
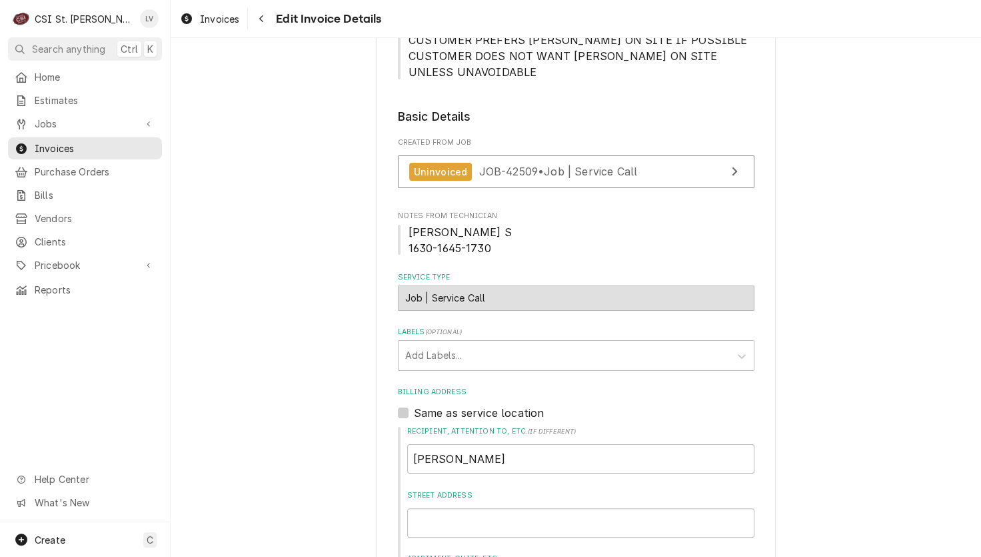
scroll to position [225, 0]
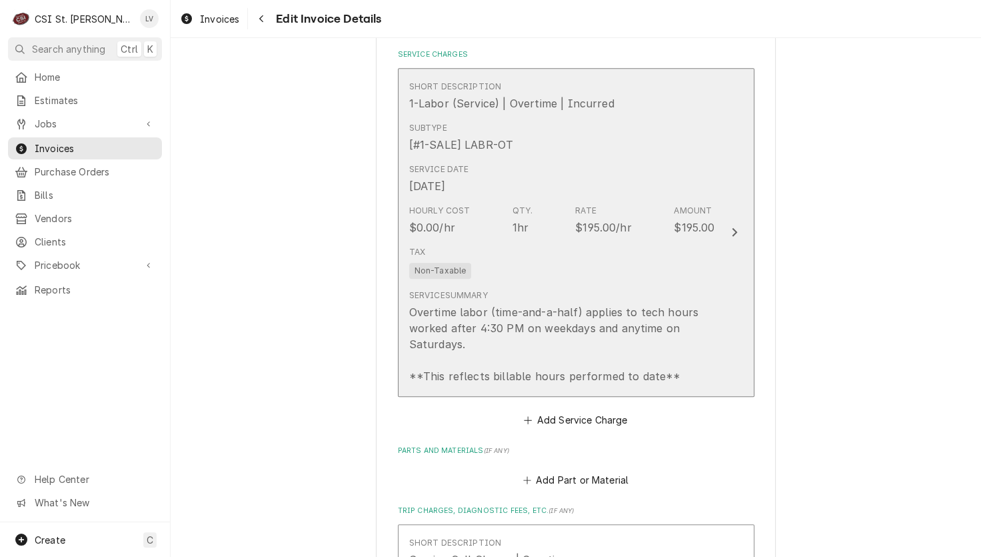
click at [557, 341] on div "Overtime labor (time-and-a-half) applies to tech hours worked after 4:30 PM on …" at bounding box center [562, 344] width 306 height 80
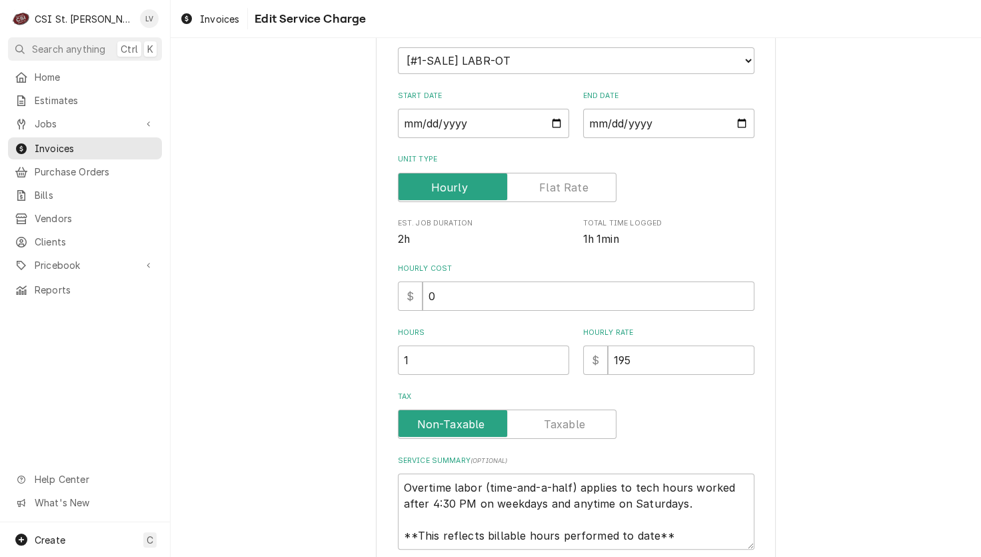
scroll to position [273, 0]
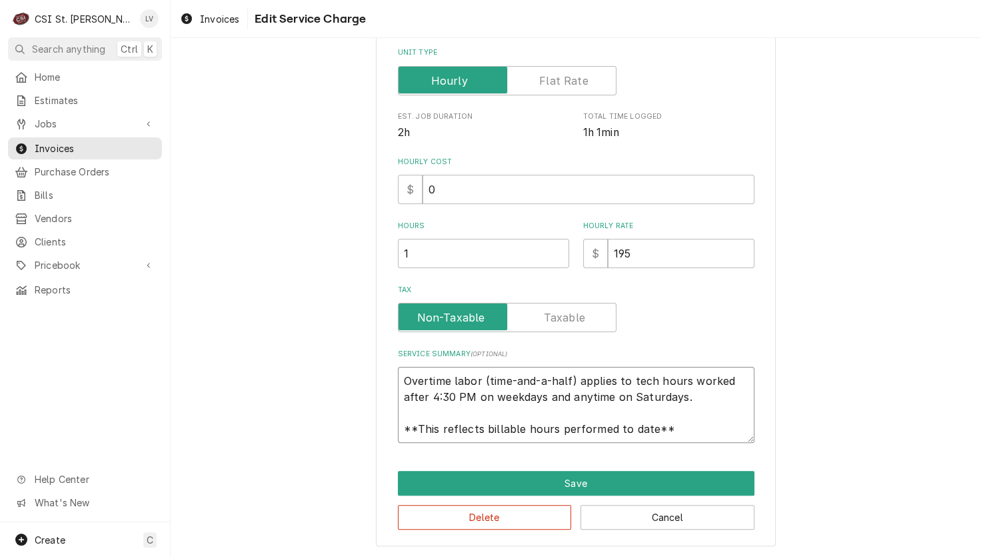
drag, startPoint x: 397, startPoint y: 378, endPoint x: 701, endPoint y: 436, distance: 308.8
click at [705, 443] on div "Use the fields below to edit this service charge Short Description 1-Labor (Ser…" at bounding box center [576, 169] width 400 height 756
paste textarea "Southern Pride (smoker) Found the MV wire going from connector to spark module …"
type textarea "x"
type textarea "Southern Pride (smoker) Found the MV wire going from connector to spark module …"
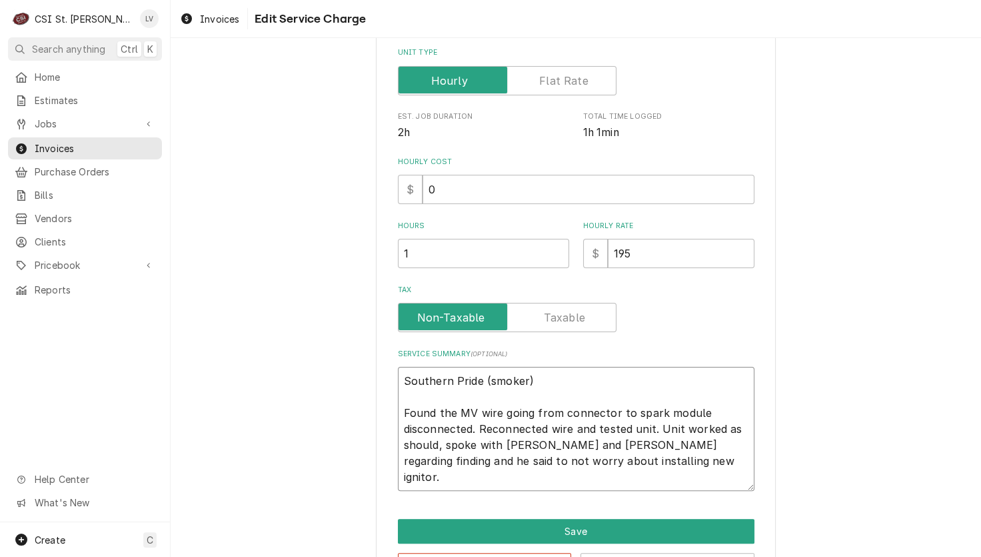
type textarea "x"
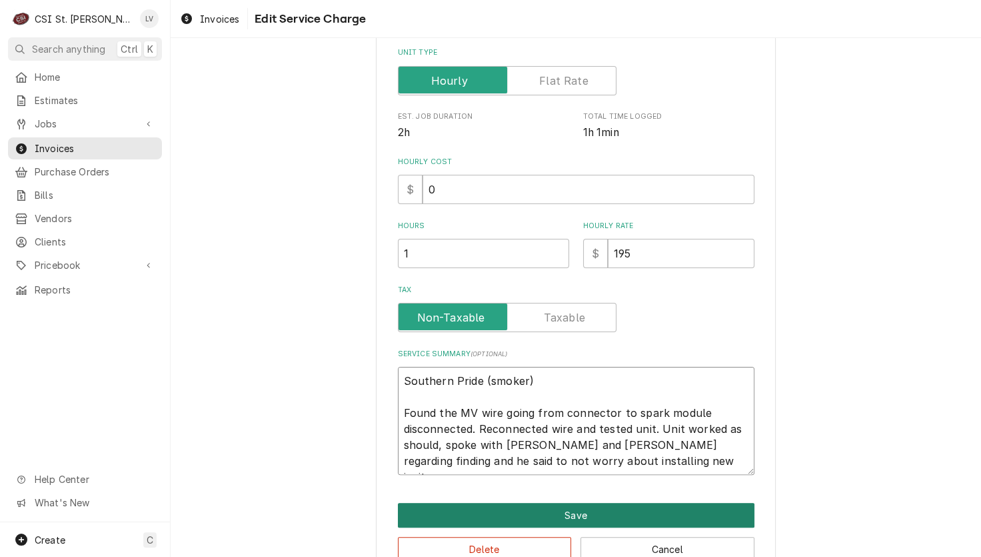
type textarea "Southern Pride (smoker) Found the MV wire going from connector to spark module …"
click at [619, 507] on button "Save" at bounding box center [576, 515] width 357 height 25
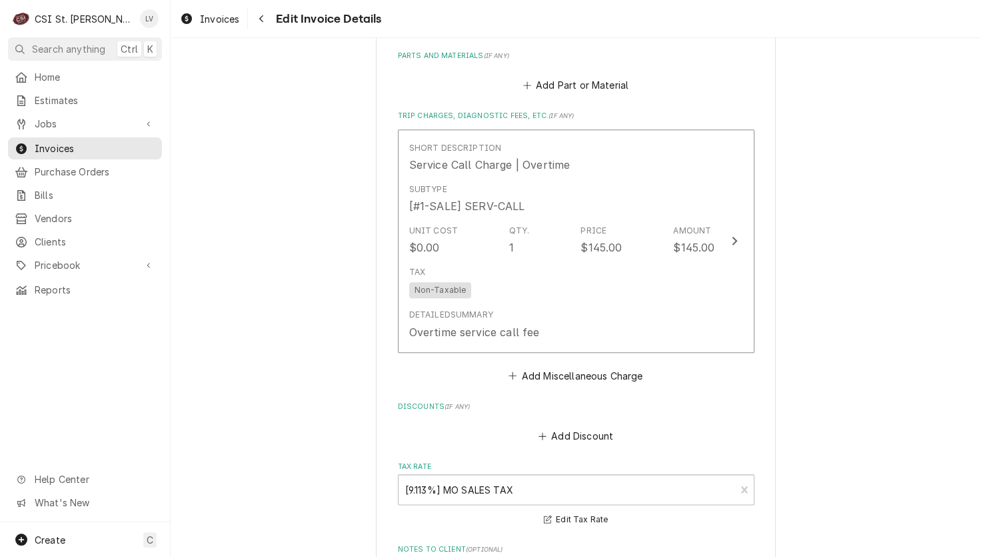
scroll to position [1609, 0]
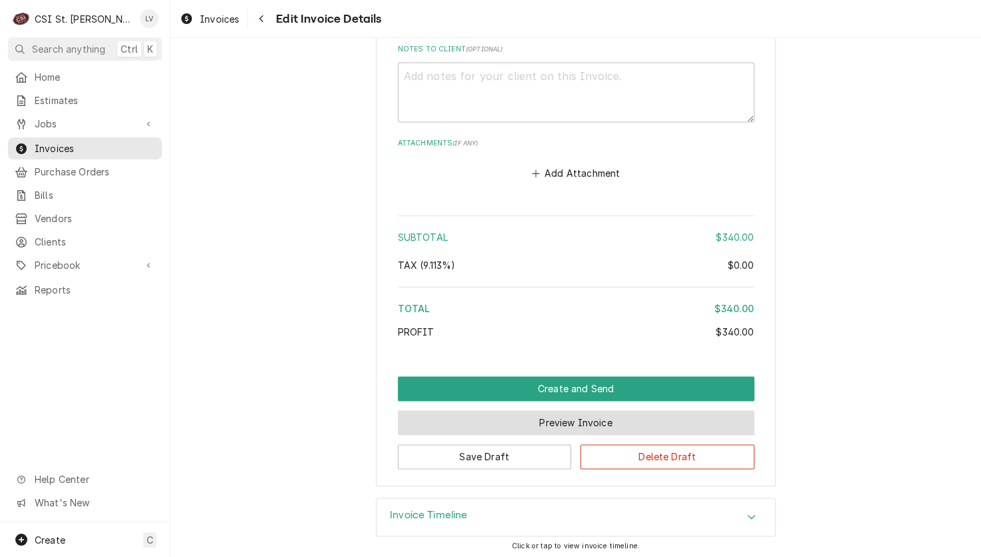
click at [552, 417] on button "Preview Invoice" at bounding box center [576, 422] width 357 height 25
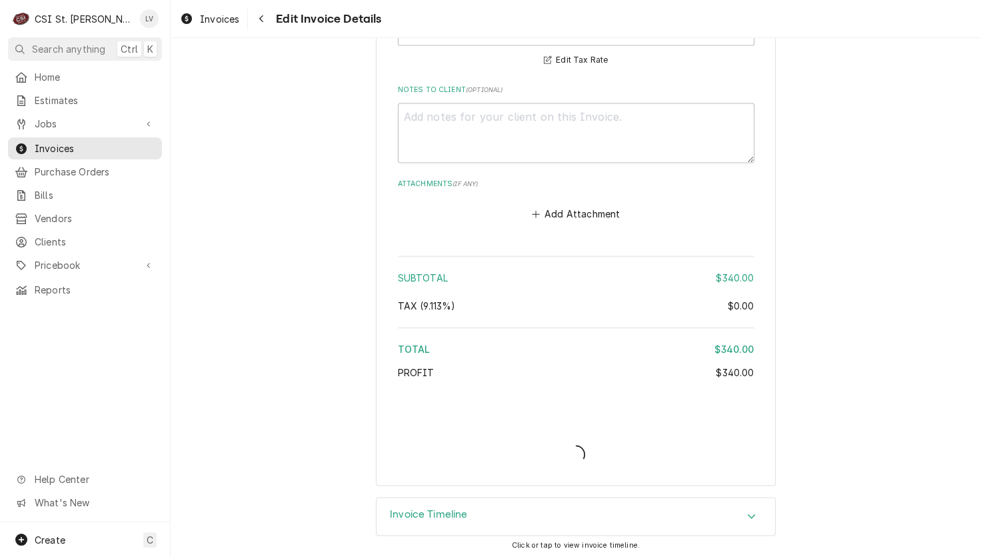
type textarea "x"
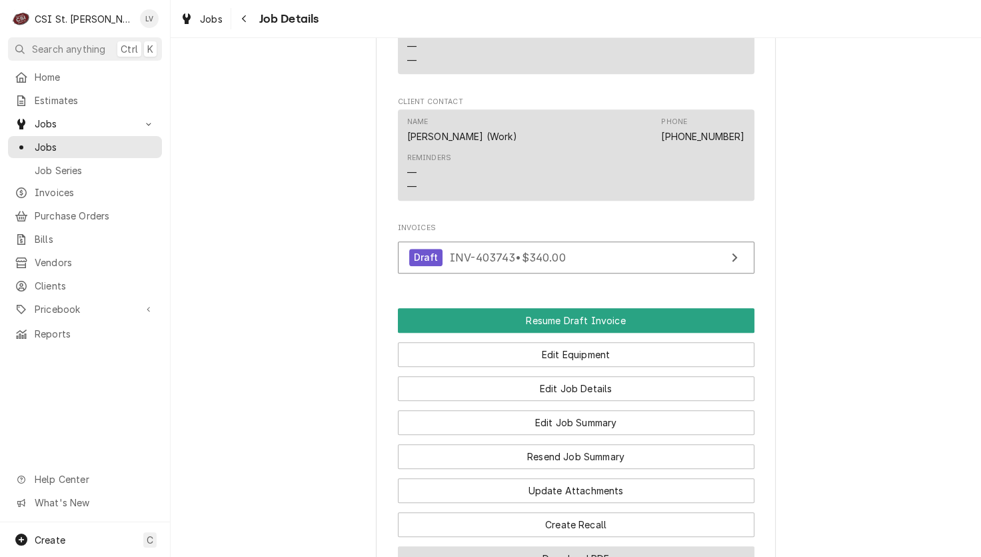
scroll to position [1393, 0]
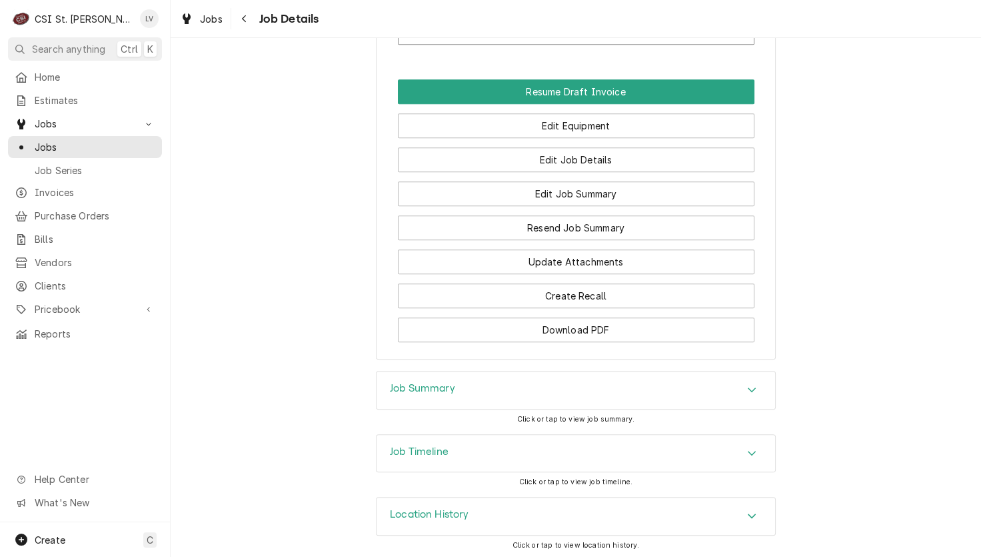
click at [513, 453] on div "Job Timeline" at bounding box center [576, 453] width 399 height 37
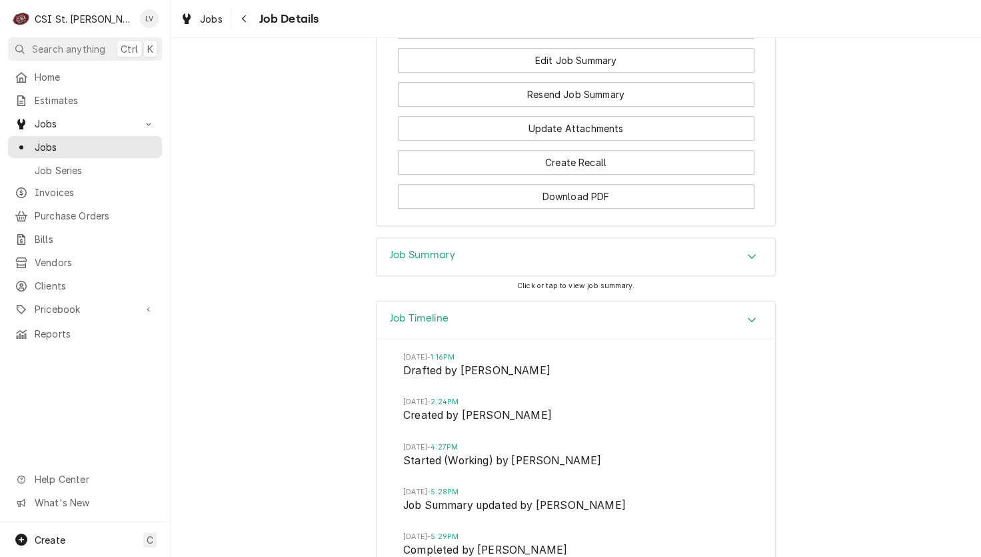
scroll to position [1651, 0]
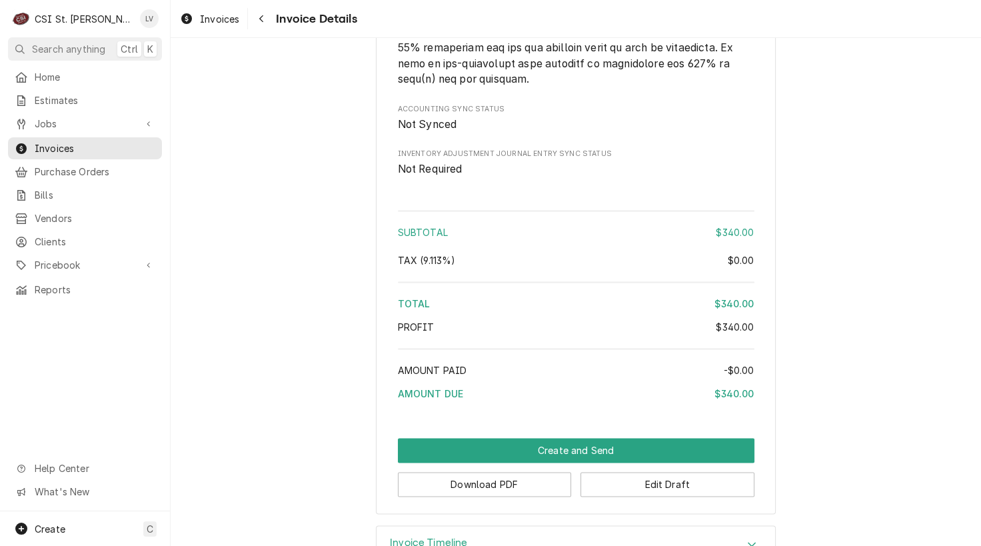
scroll to position [2049, 0]
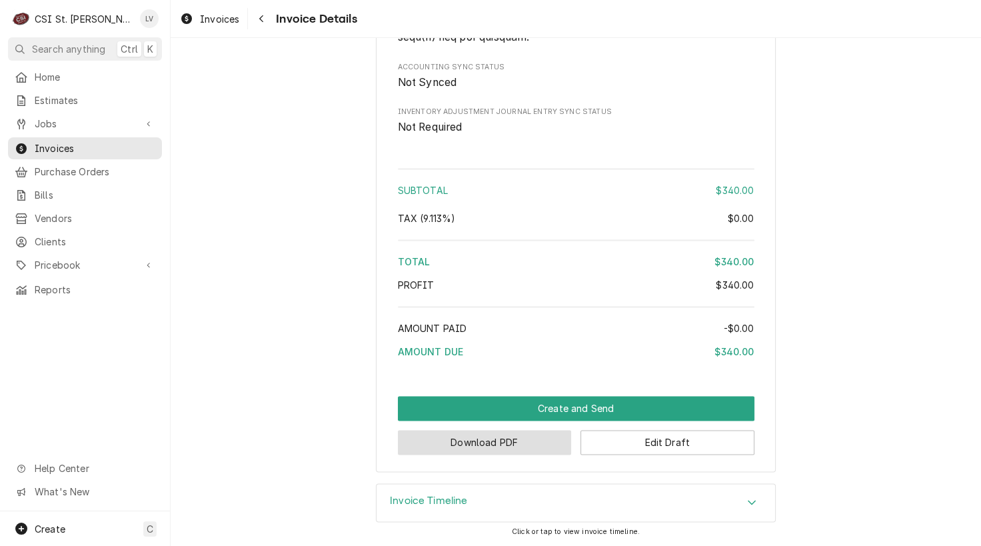
click at [473, 444] on button "Download PDF" at bounding box center [485, 442] width 174 height 25
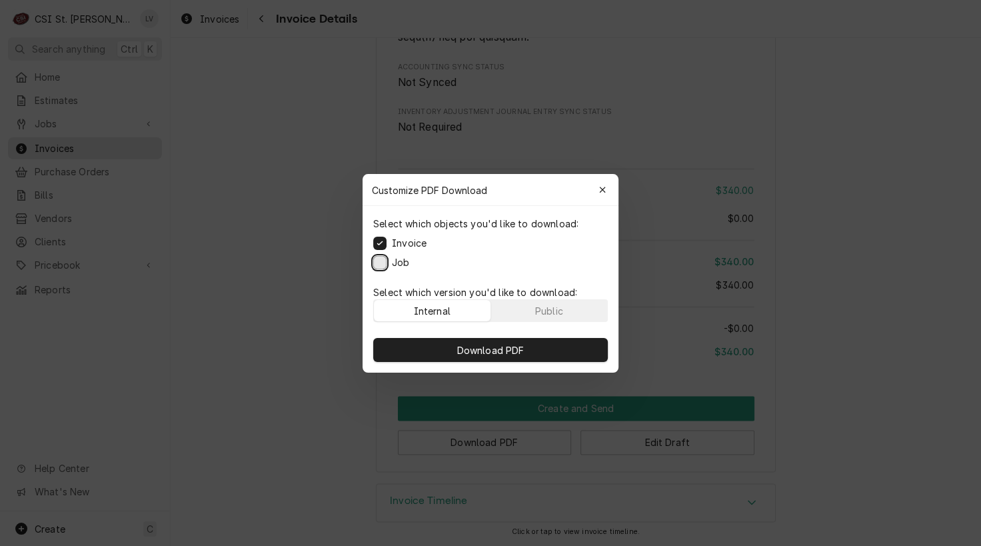
drag, startPoint x: 385, startPoint y: 266, endPoint x: 387, endPoint y: 275, distance: 9.5
click at [384, 266] on button "Job" at bounding box center [379, 261] width 13 height 13
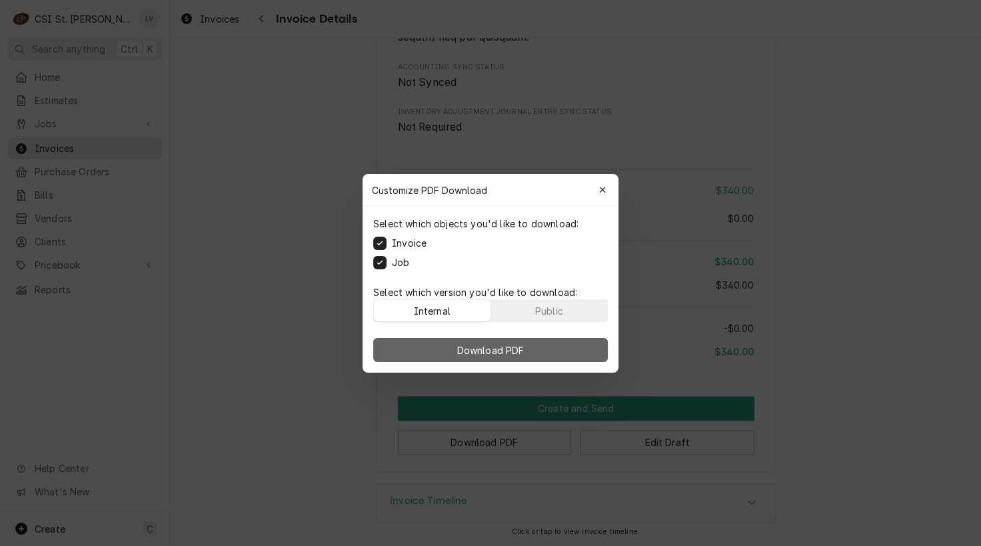
click at [449, 344] on button "Download PDF" at bounding box center [490, 350] width 235 height 24
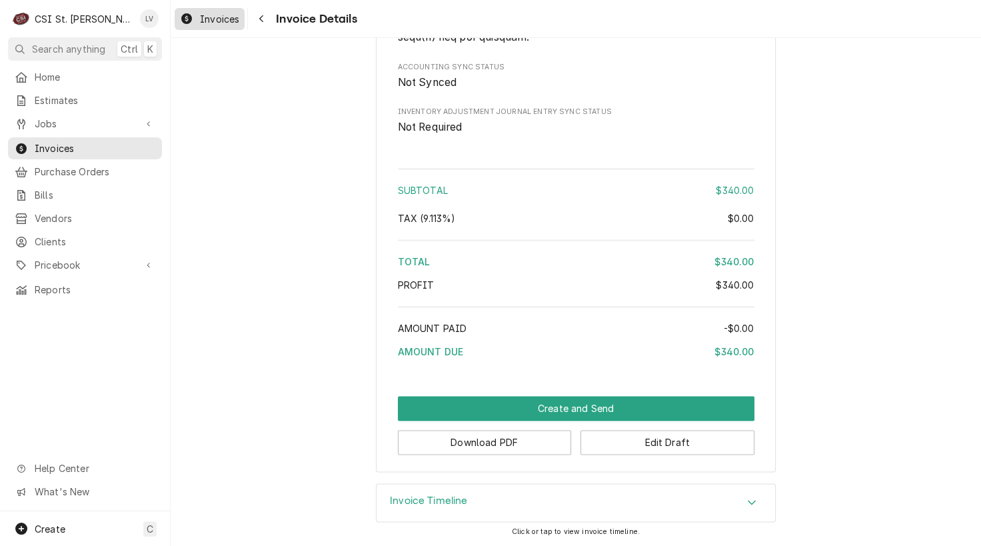
click at [210, 19] on span "Invoices" at bounding box center [219, 19] width 39 height 14
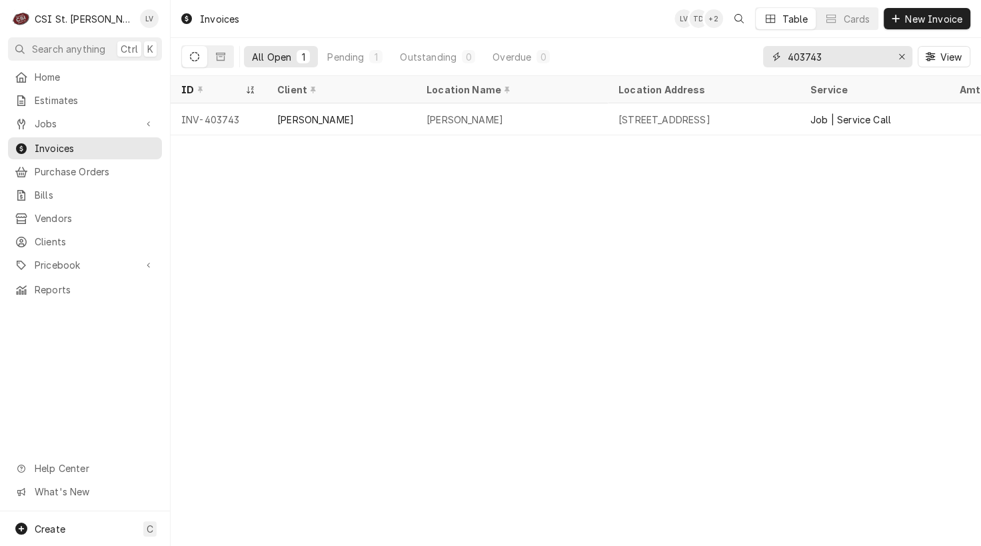
click at [837, 59] on input "403743" at bounding box center [837, 56] width 100 height 21
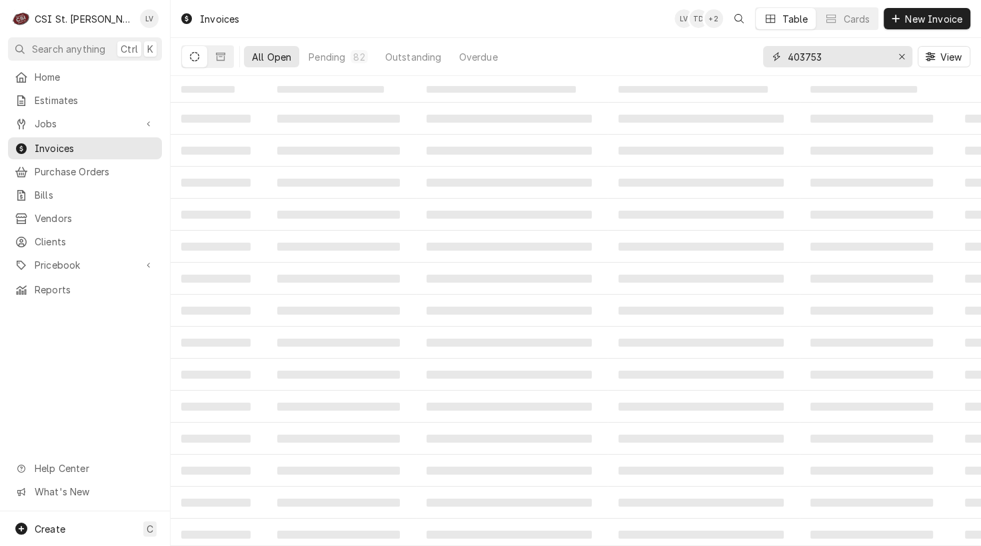
type input "403753"
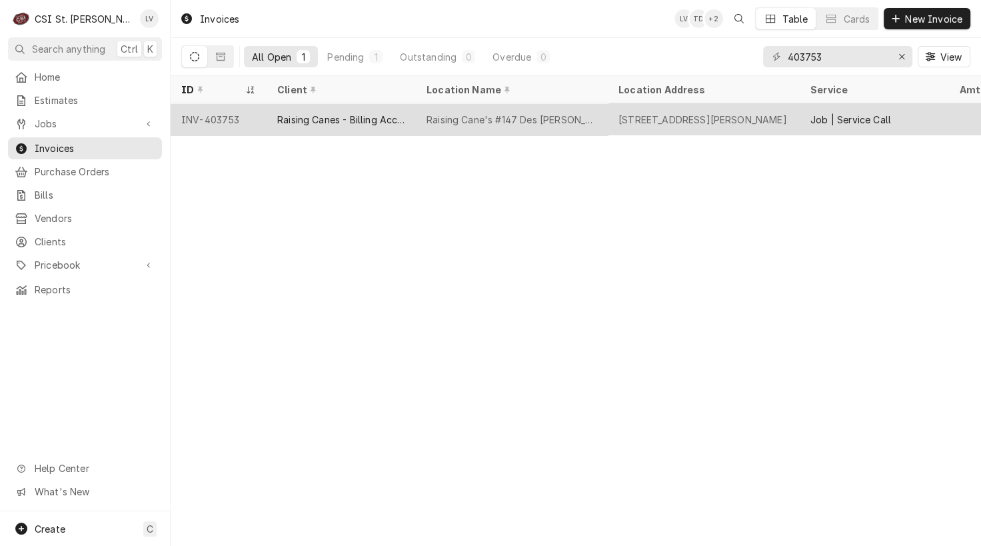
click at [307, 117] on div "Raising Canes - Billing Account" at bounding box center [341, 120] width 128 height 14
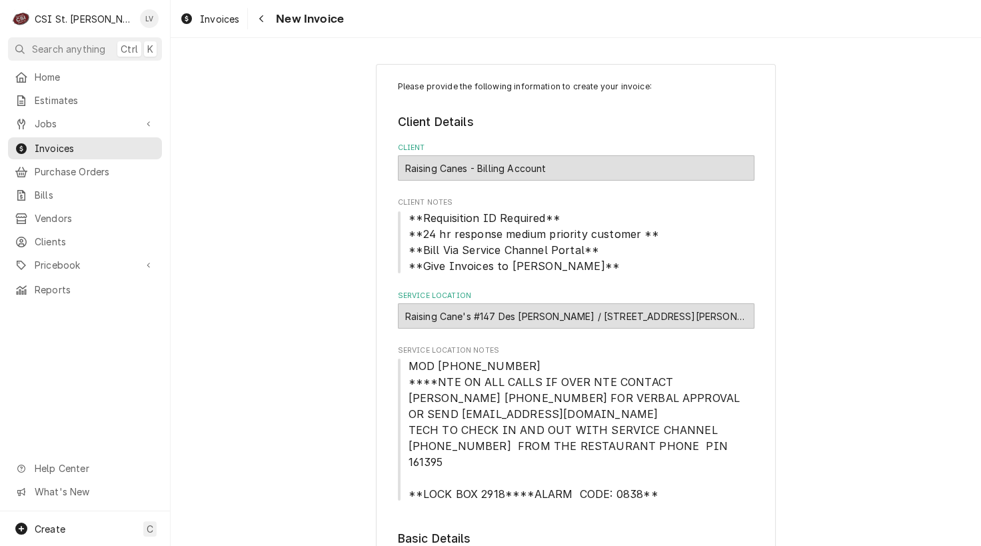
scroll to position [333, 0]
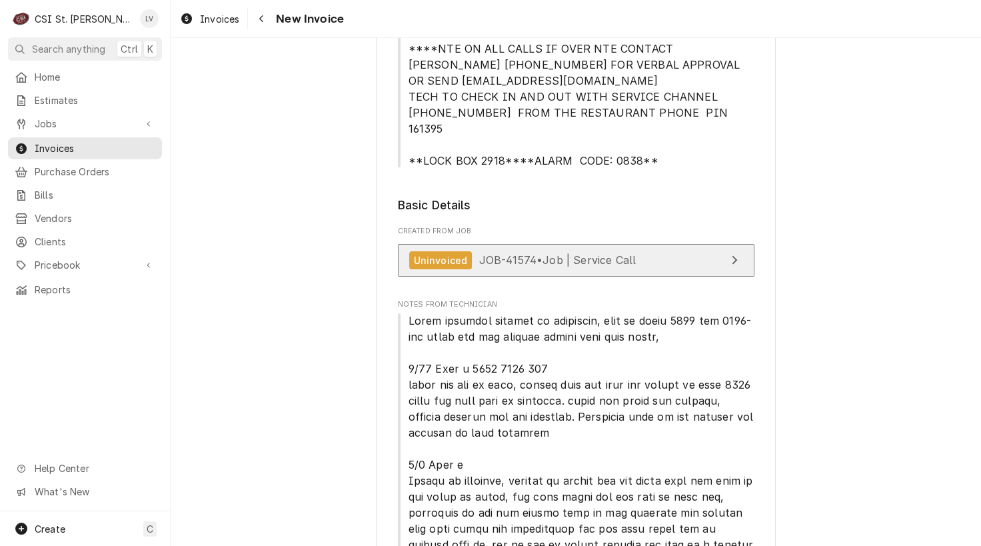
click at [570, 254] on link "Uninvoiced JOB-41574 • Job | Service Call" at bounding box center [576, 260] width 357 height 33
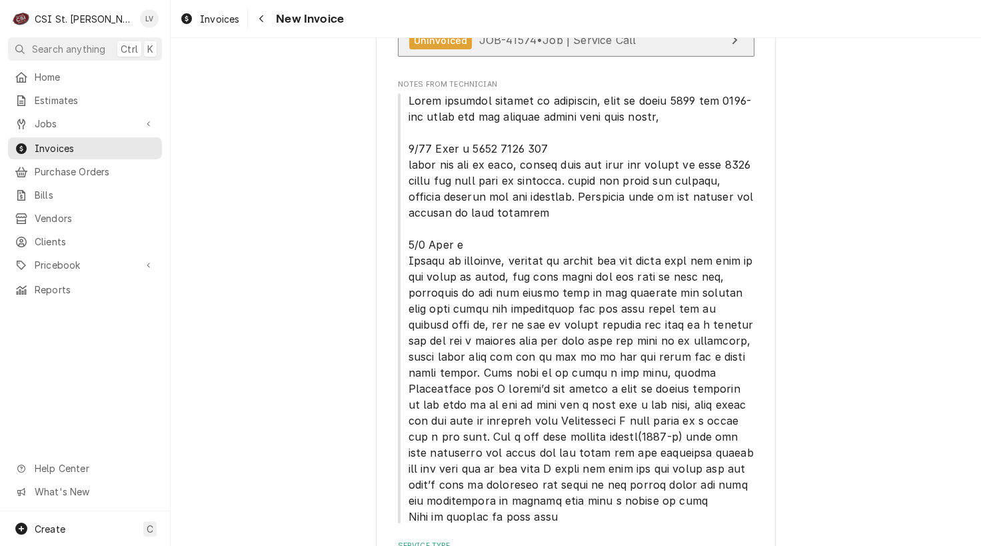
scroll to position [533, 0]
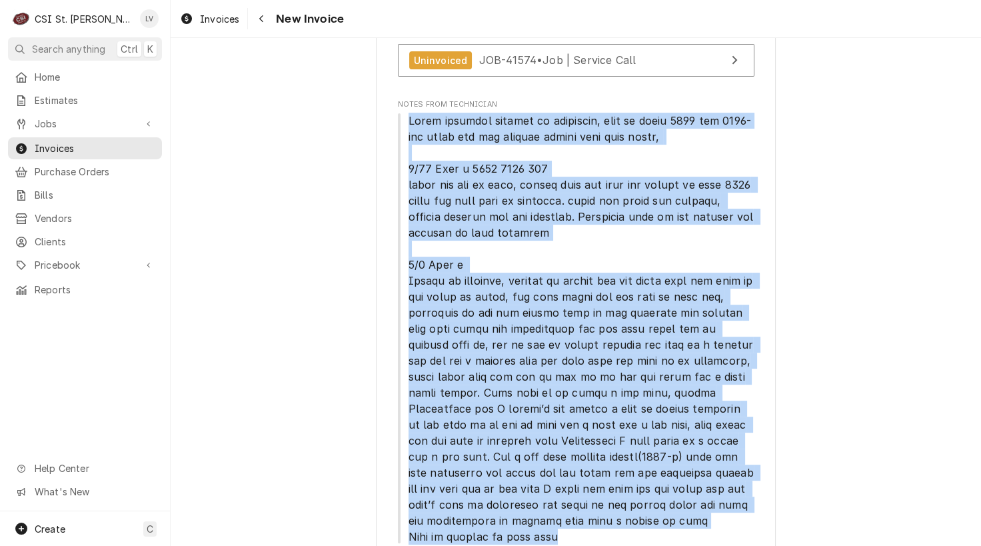
drag, startPoint x: 401, startPoint y: 104, endPoint x: 616, endPoint y: 476, distance: 429.5
click at [664, 515] on span "Notes From Technician" at bounding box center [576, 329] width 357 height 432
copy span "Hinge assembly ordered is incorrect, need to order 1467 and 1467-cam which are …"
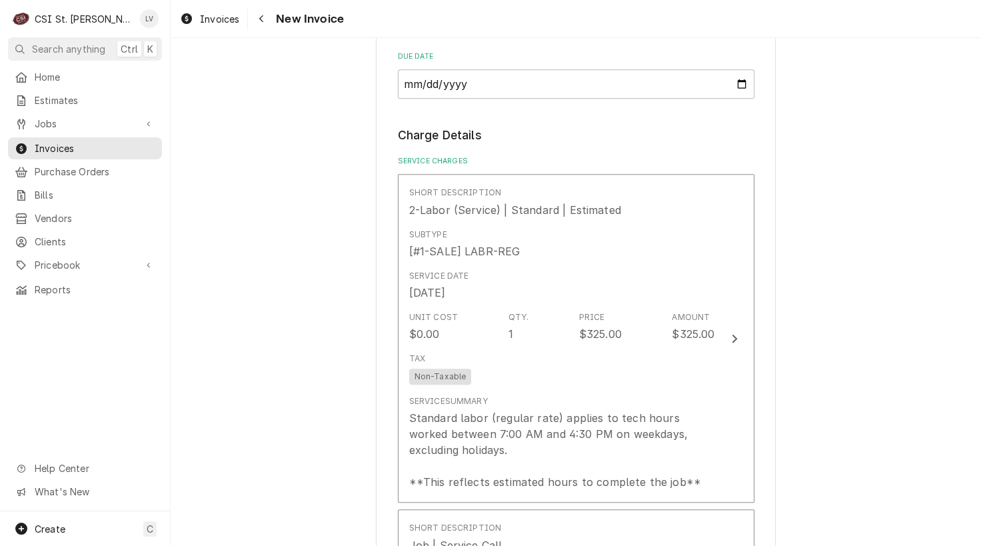
scroll to position [1400, 0]
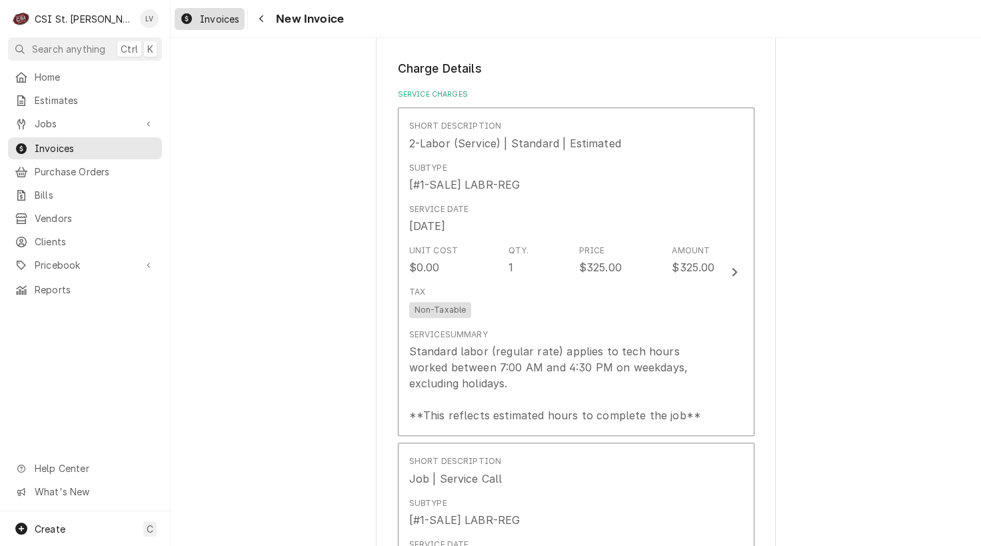
click at [203, 19] on span "Invoices" at bounding box center [219, 19] width 39 height 14
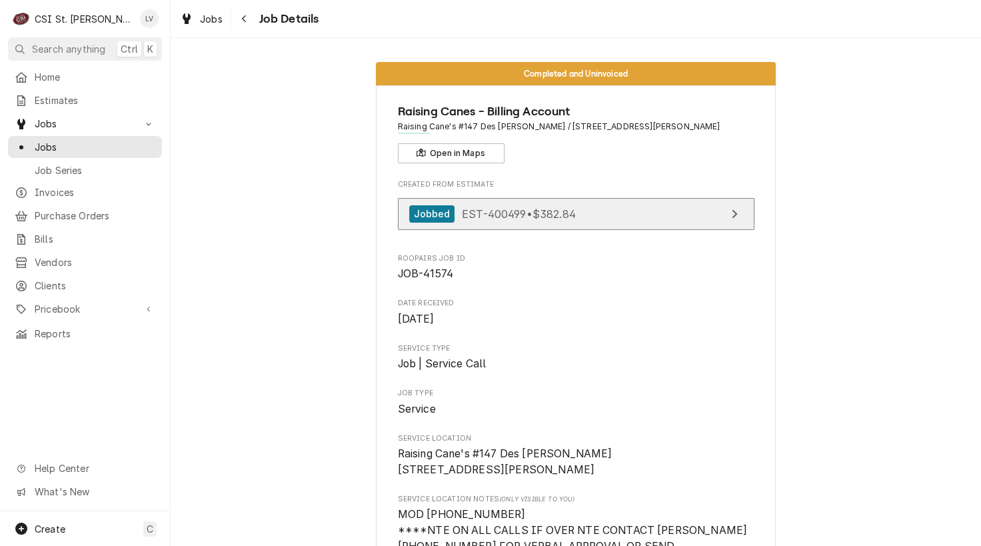
click at [598, 212] on link "Jobbed EST-400499 • $382.84" at bounding box center [576, 214] width 357 height 33
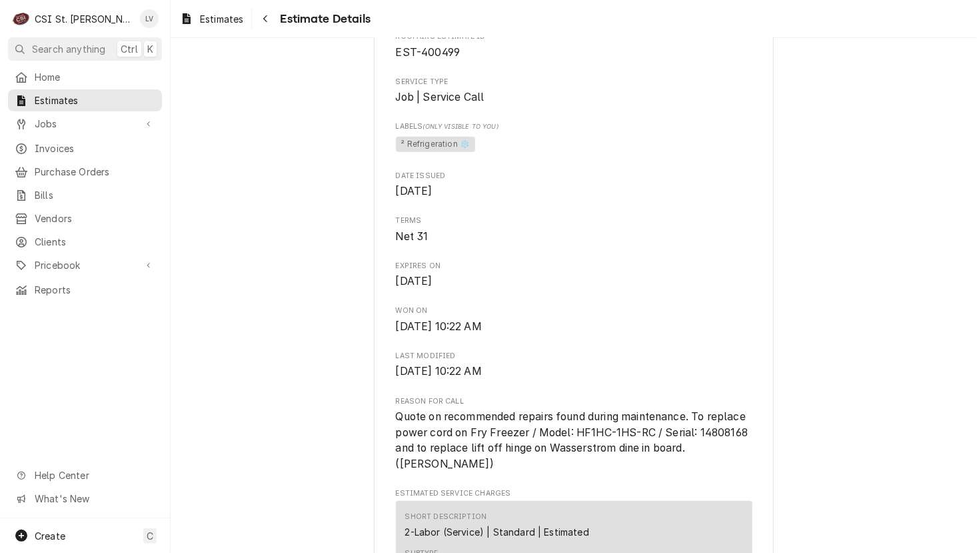
scroll to position [400, 0]
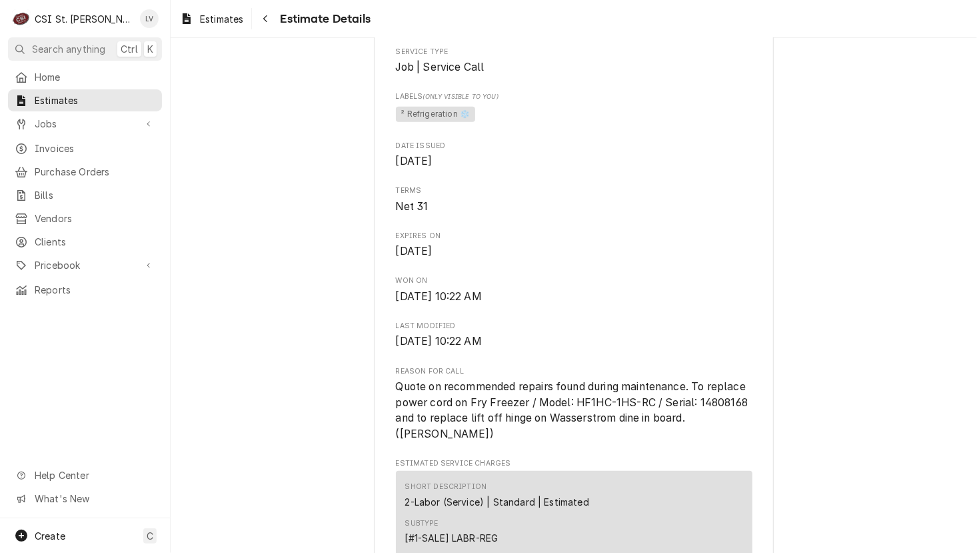
drag, startPoint x: 795, startPoint y: 192, endPoint x: 781, endPoint y: 199, distance: 15.5
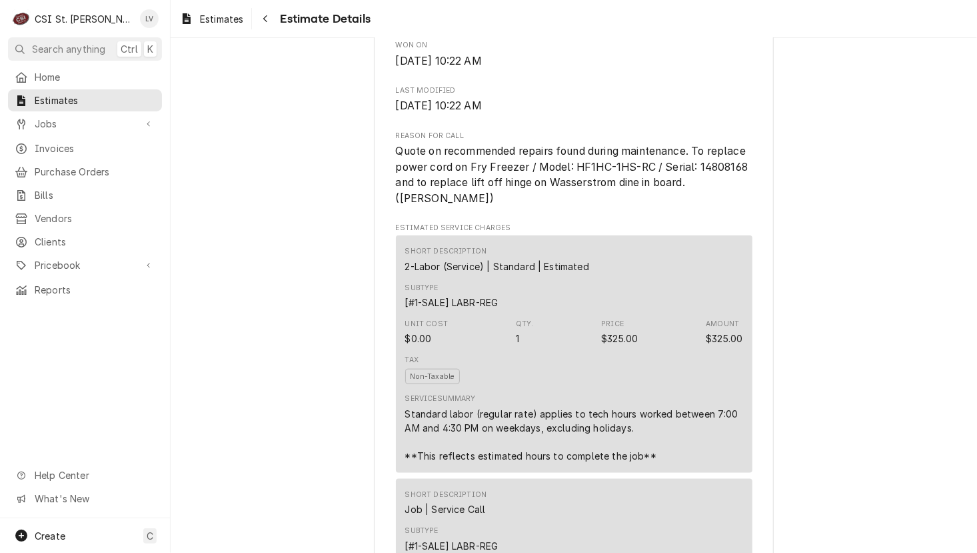
scroll to position [667, 0]
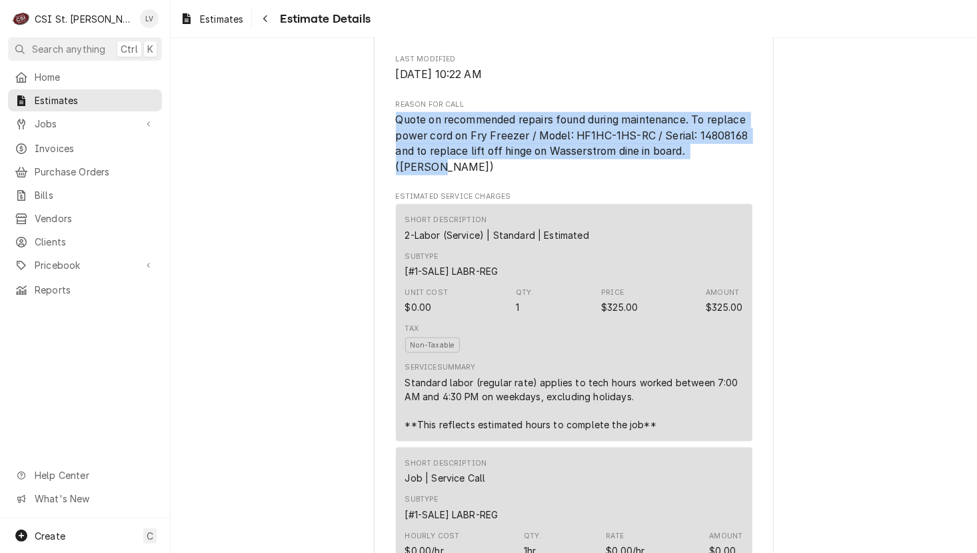
drag, startPoint x: 391, startPoint y: 165, endPoint x: 736, endPoint y: 190, distance: 345.5
click at [737, 175] on span "Quote on recommended repairs found during maintenance. To replace power cord on…" at bounding box center [574, 143] width 357 height 63
copy span "Quote on recommended repairs found during maintenance. To replace power cord on…"
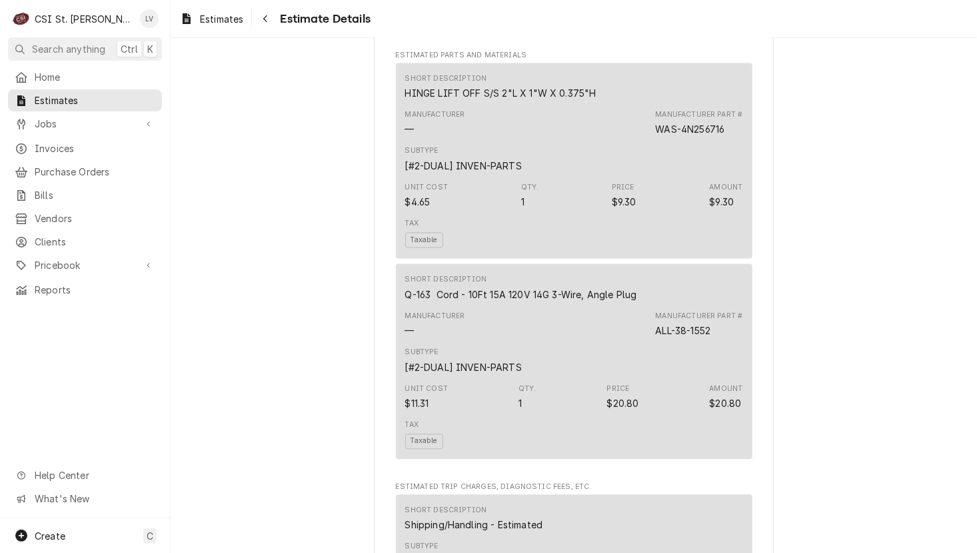
scroll to position [1333, 0]
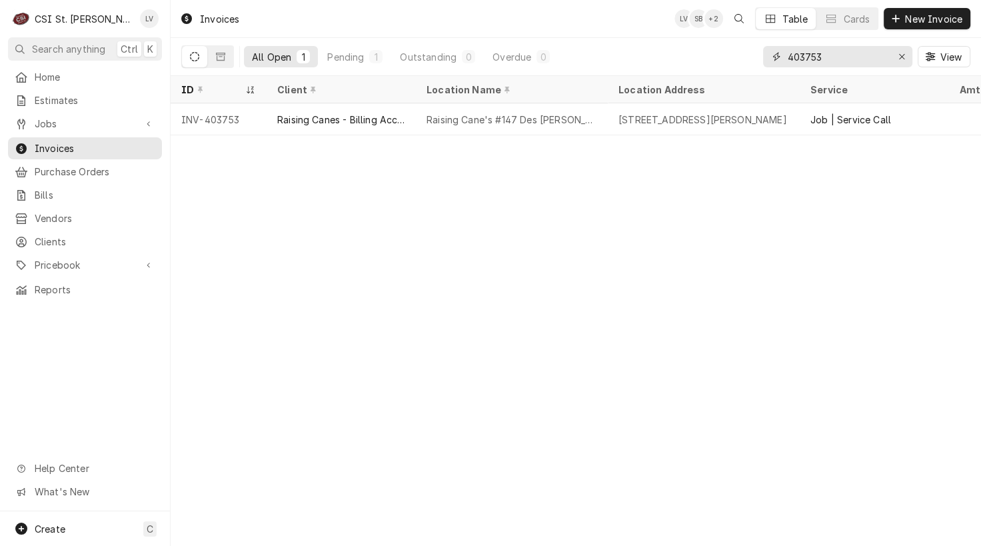
click at [829, 55] on input "403753" at bounding box center [837, 56] width 100 height 21
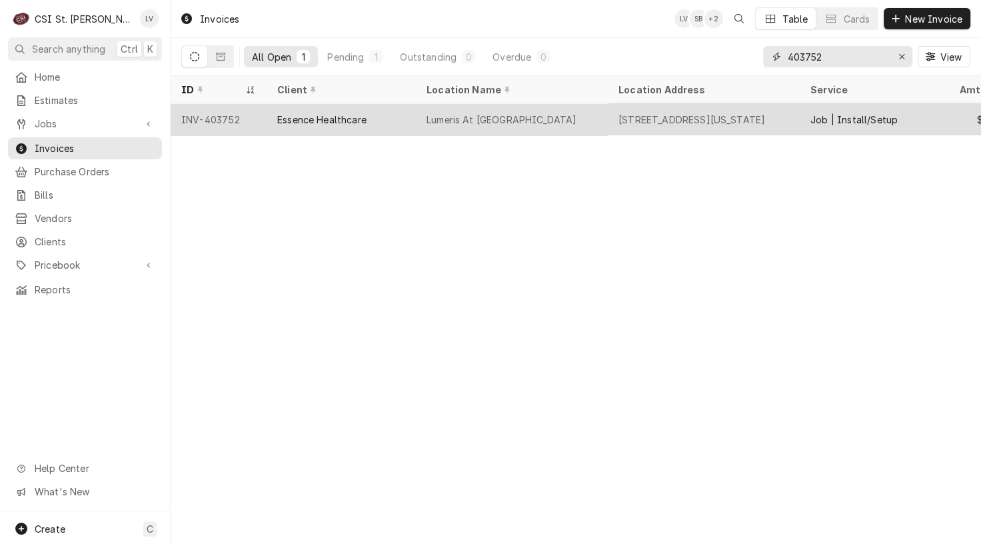
type input "403752"
click at [459, 118] on div "Lumeris At Riverport" at bounding box center [502, 120] width 150 height 14
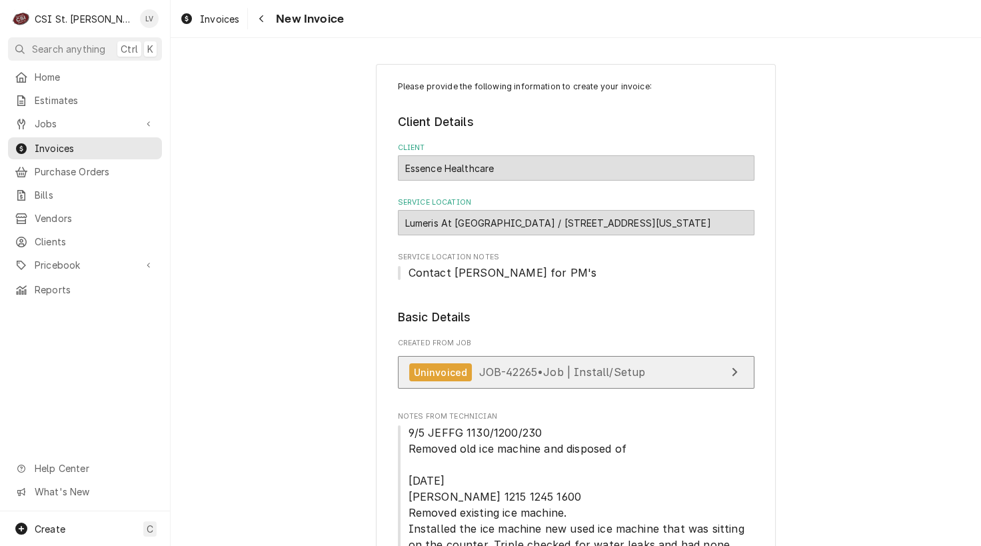
click at [535, 361] on link "Uninvoiced JOB-42265 • Job | Install/Setup" at bounding box center [576, 372] width 357 height 33
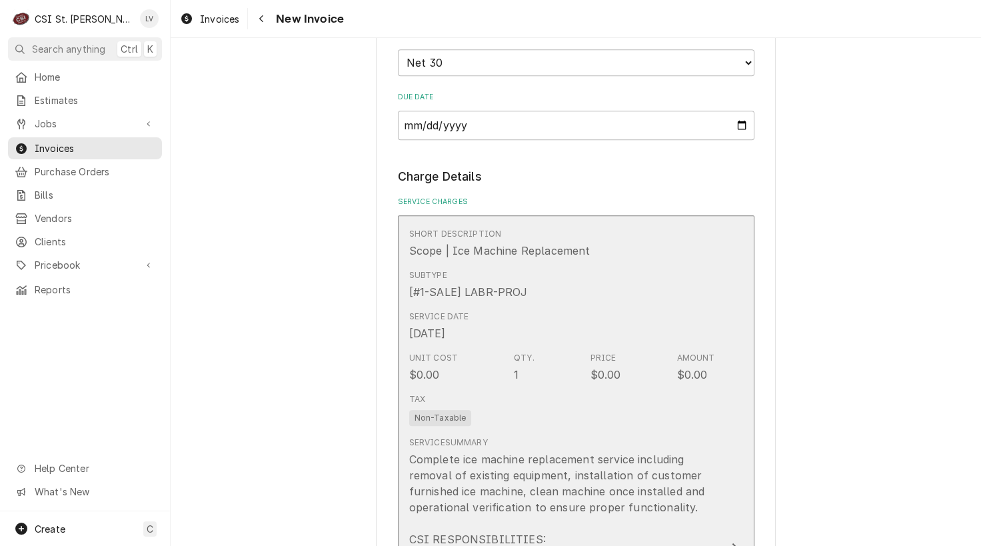
scroll to position [1333, 0]
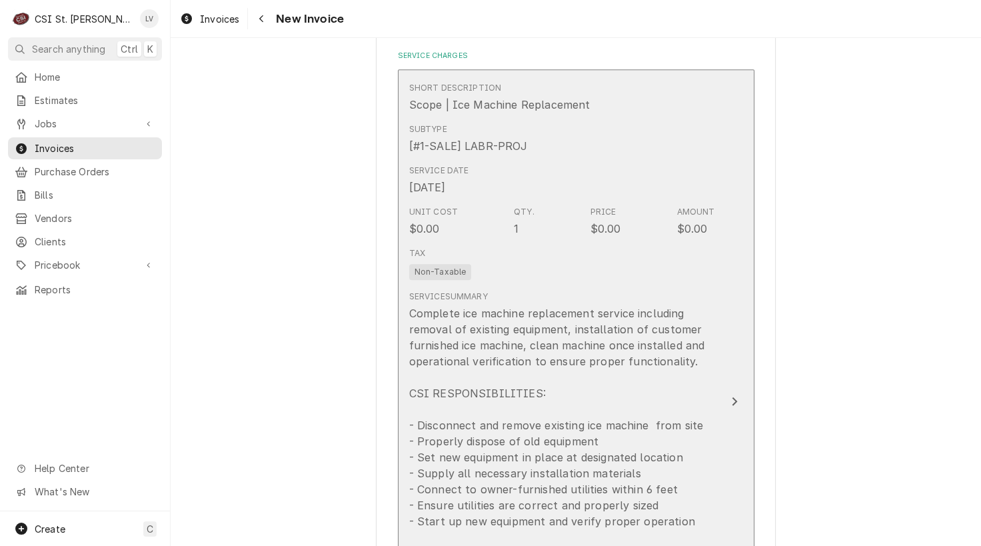
click at [567, 338] on div "Complete ice machine replacement service including removal of existing equipmen…" at bounding box center [562, 513] width 306 height 416
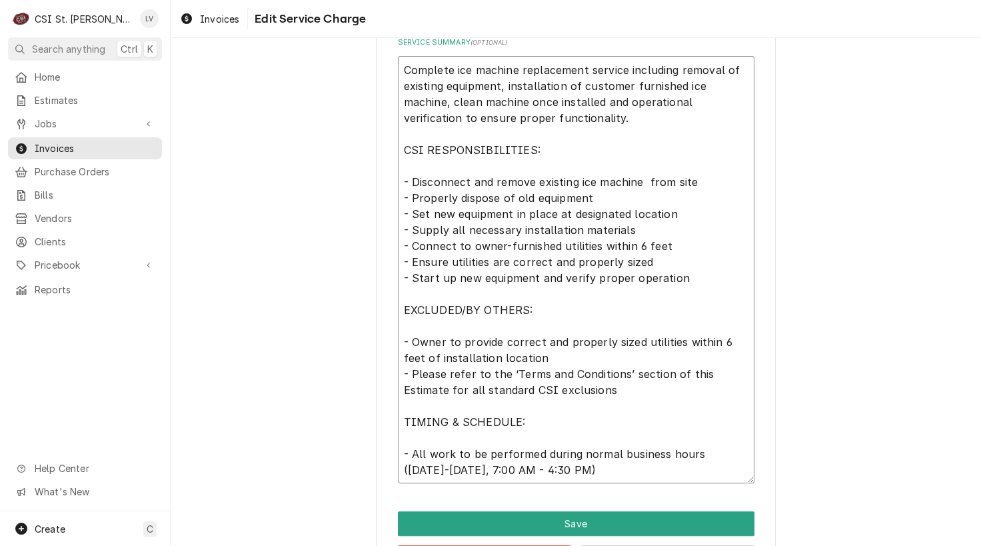
scroll to position [591, 0]
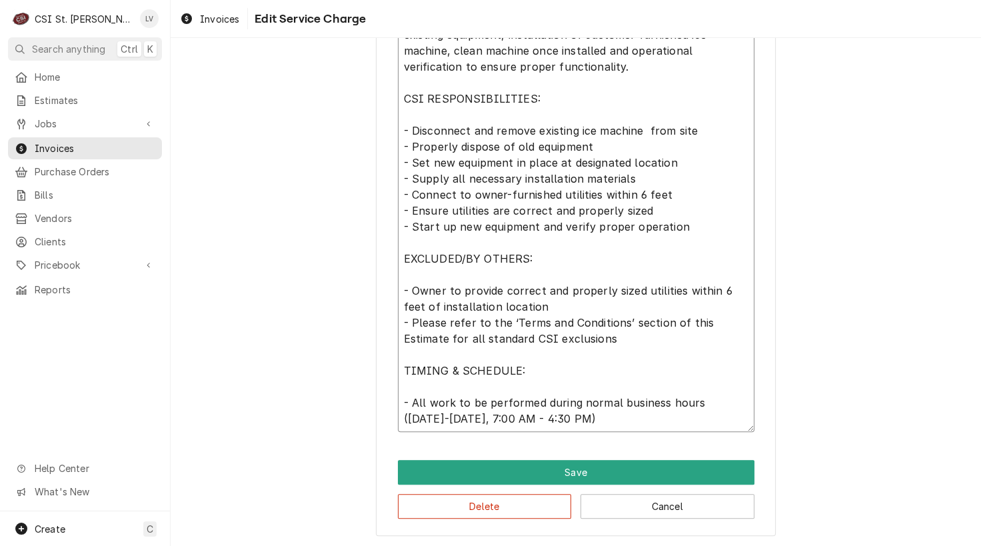
drag, startPoint x: 398, startPoint y: 141, endPoint x: 667, endPoint y: 545, distance: 485.7
click at [665, 545] on div "Use the fields below to edit this service charge Short Description Scope | Ice …" at bounding box center [576, 292] width 811 height 508
click at [520, 505] on button "Delete" at bounding box center [485, 506] width 174 height 25
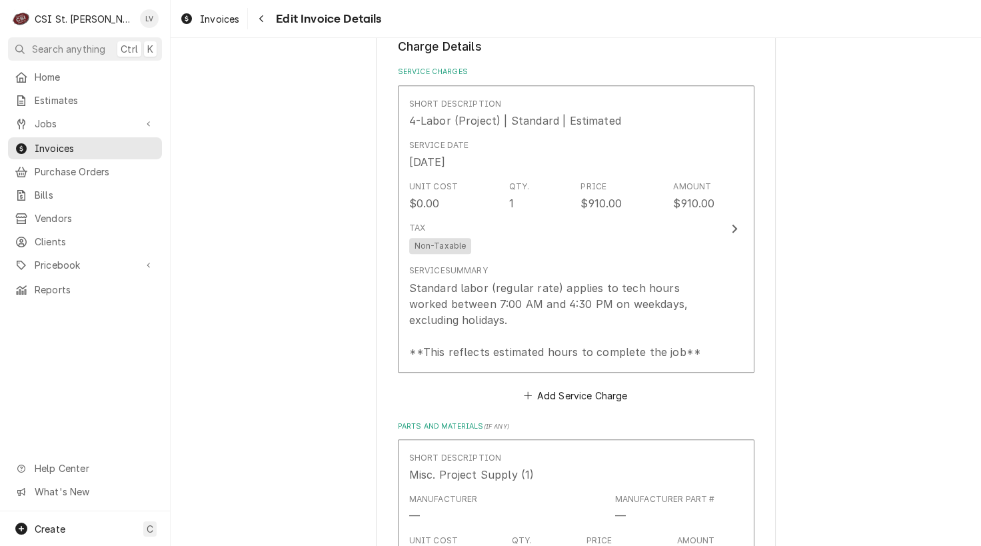
scroll to position [1317, 0]
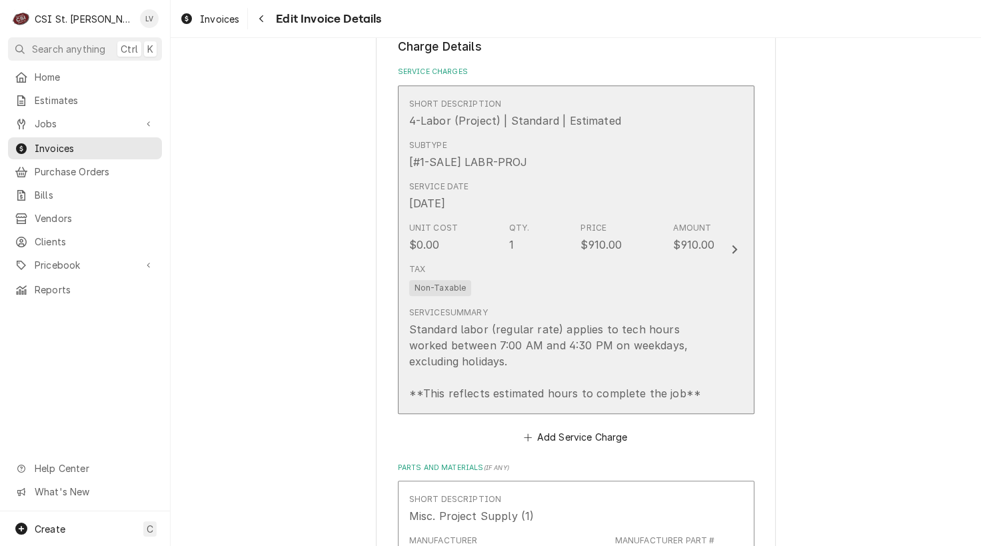
click at [573, 339] on div "Standard labor (regular rate) applies to tech hours worked between 7:00 AM and …" at bounding box center [562, 361] width 306 height 80
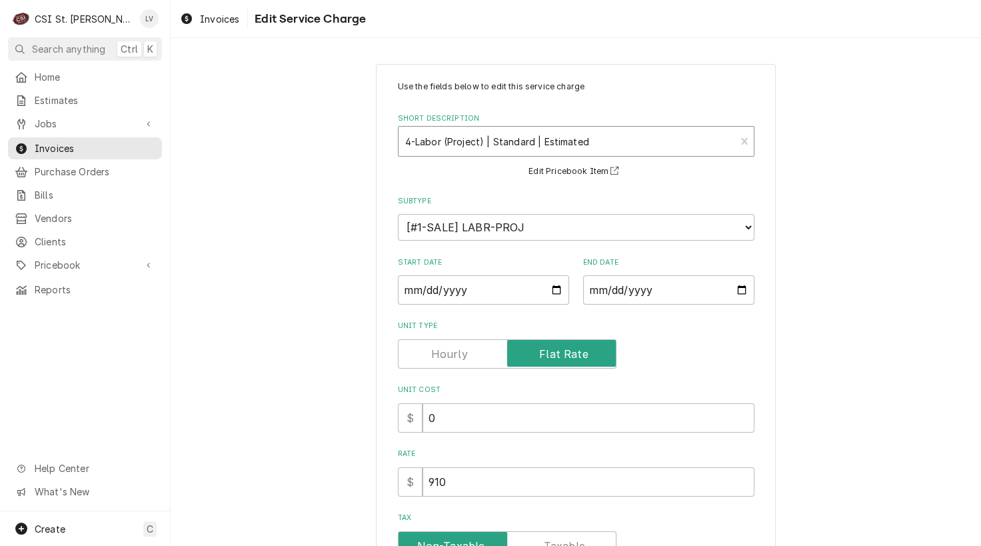
click at [488, 133] on div "Short Description" at bounding box center [567, 141] width 324 height 24
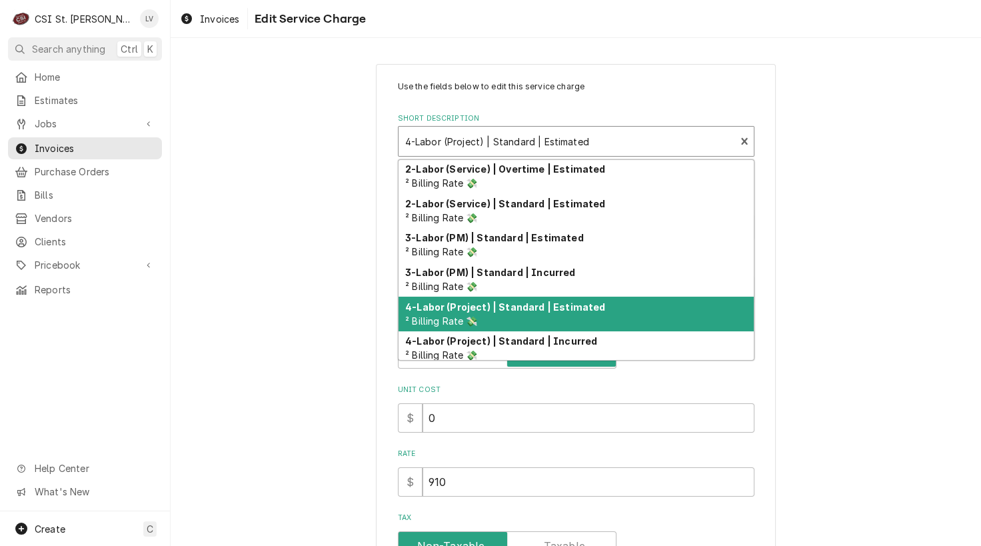
scroll to position [144, 0]
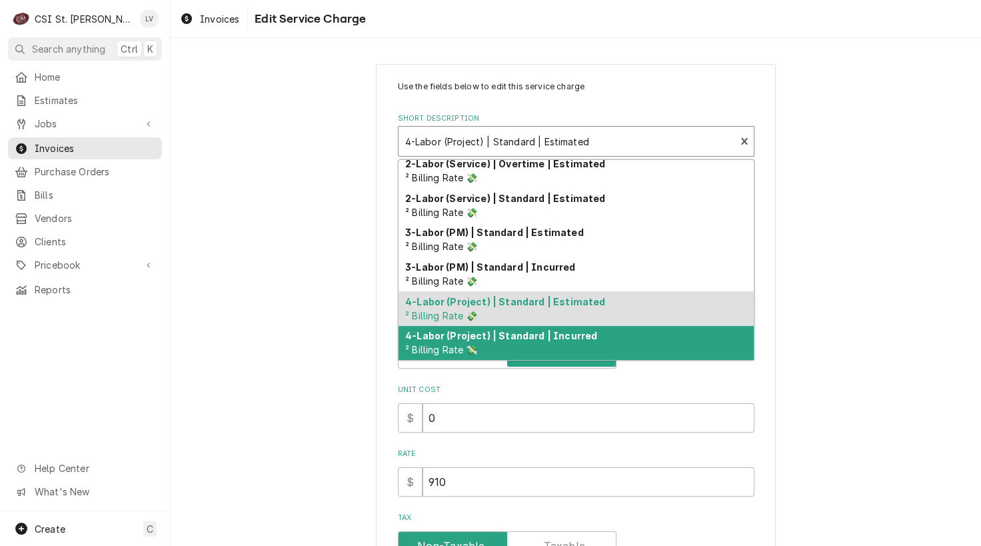
click at [483, 335] on strong "4-Labor (Project) | Standard | Incurred" at bounding box center [501, 335] width 192 height 11
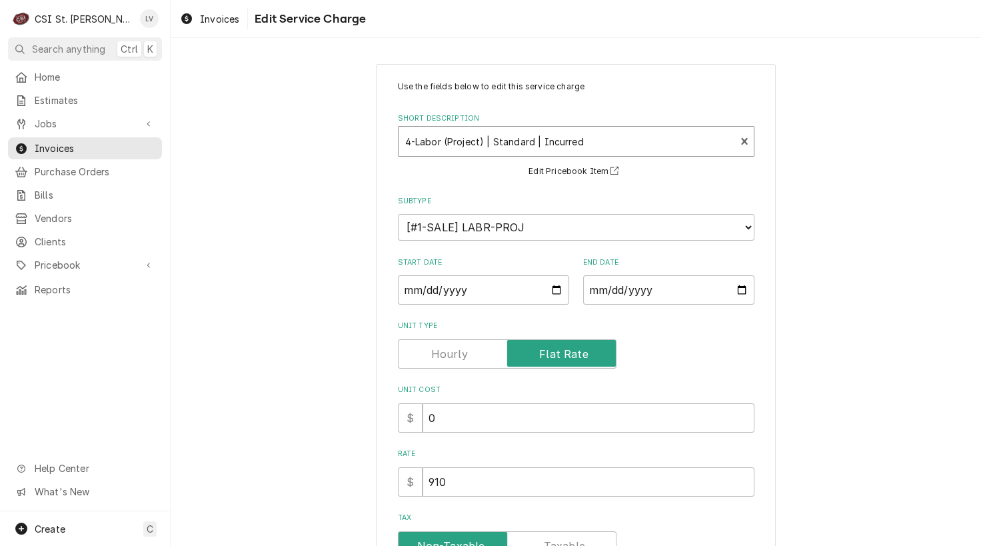
type textarea "x"
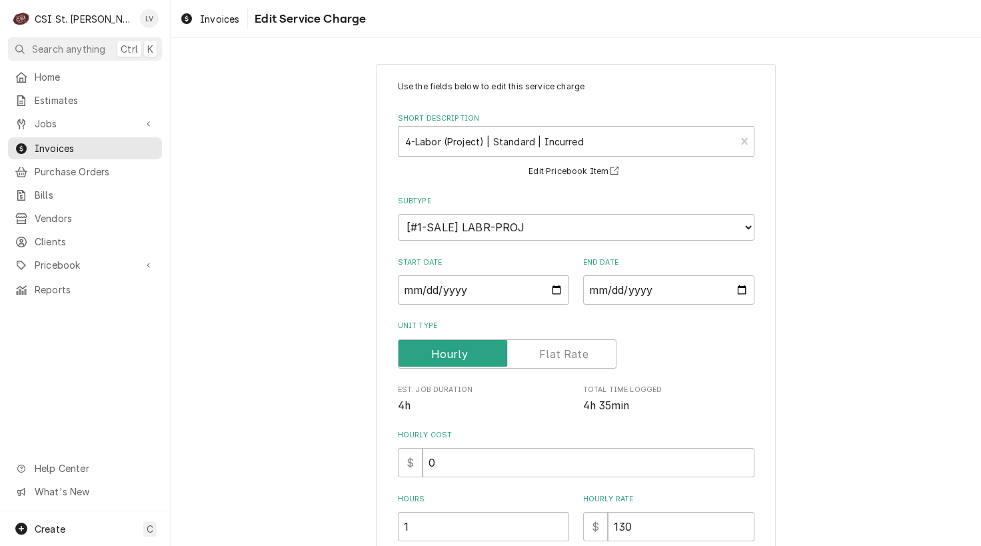
click at [545, 349] on label "Unit Type" at bounding box center [507, 353] width 219 height 29
click at [545, 349] on input "Unit Type" at bounding box center [507, 353] width 207 height 29
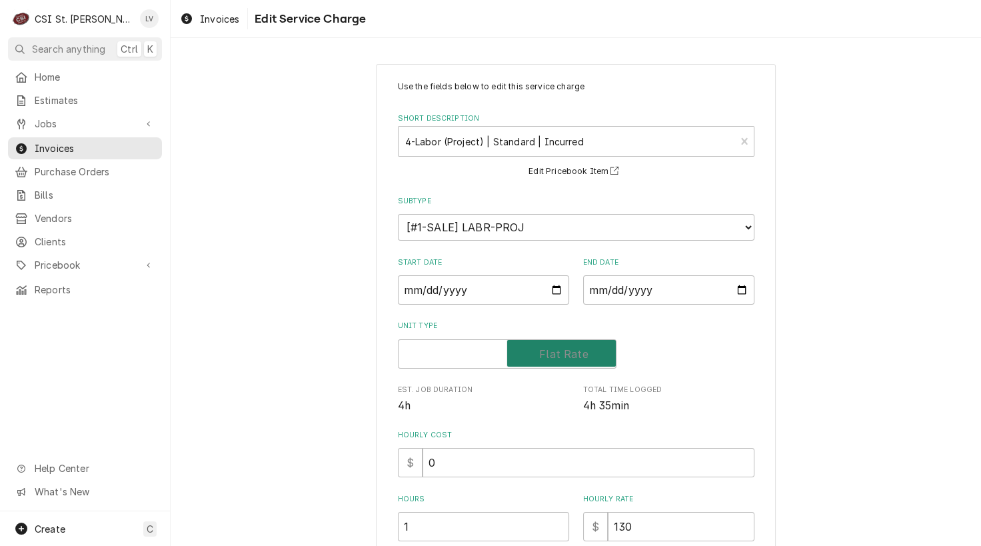
checkbox input "true"
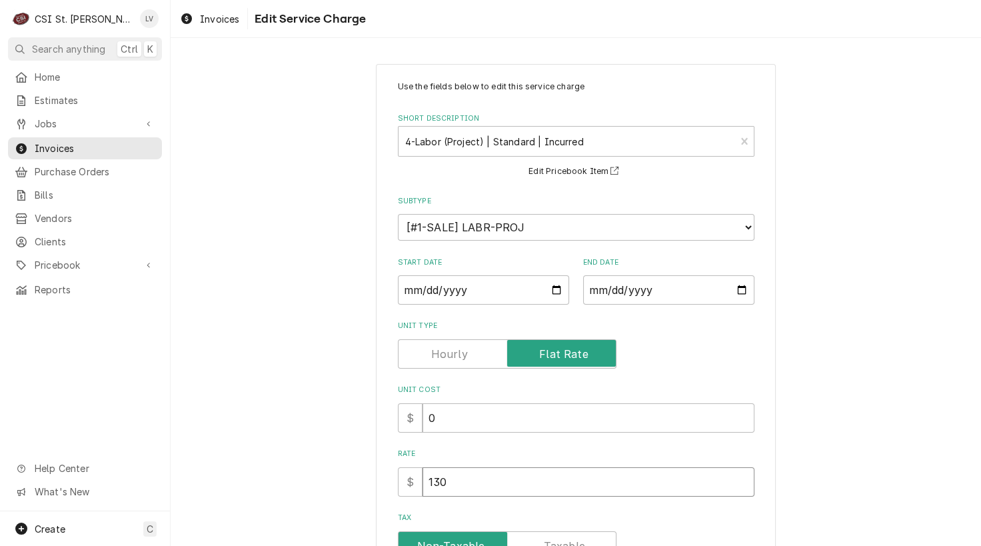
drag, startPoint x: 460, startPoint y: 481, endPoint x: 405, endPoint y: 483, distance: 55.4
click at [405, 483] on div "$ 130" at bounding box center [576, 481] width 357 height 29
type textarea "x"
type input "9"
type textarea "x"
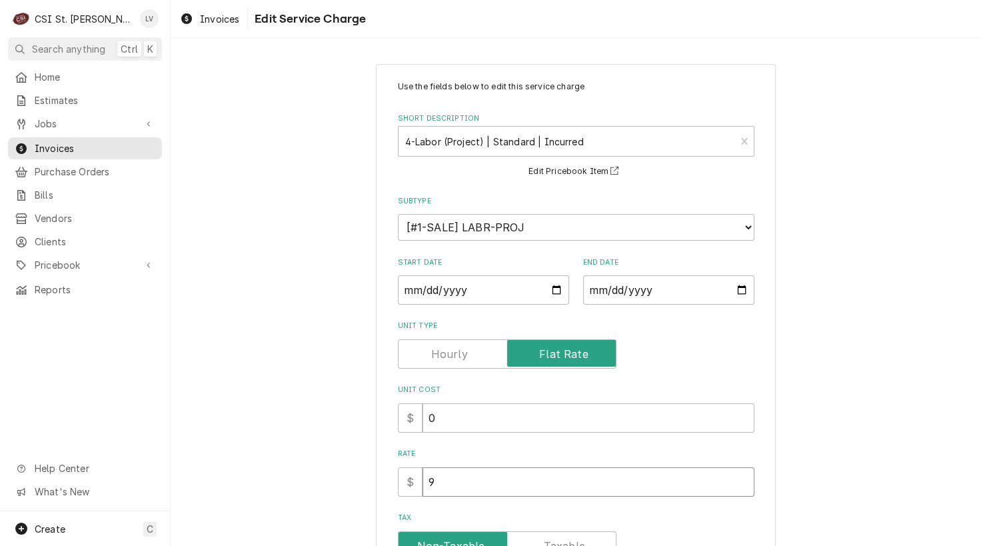
type input "91"
type textarea "x"
type input "910"
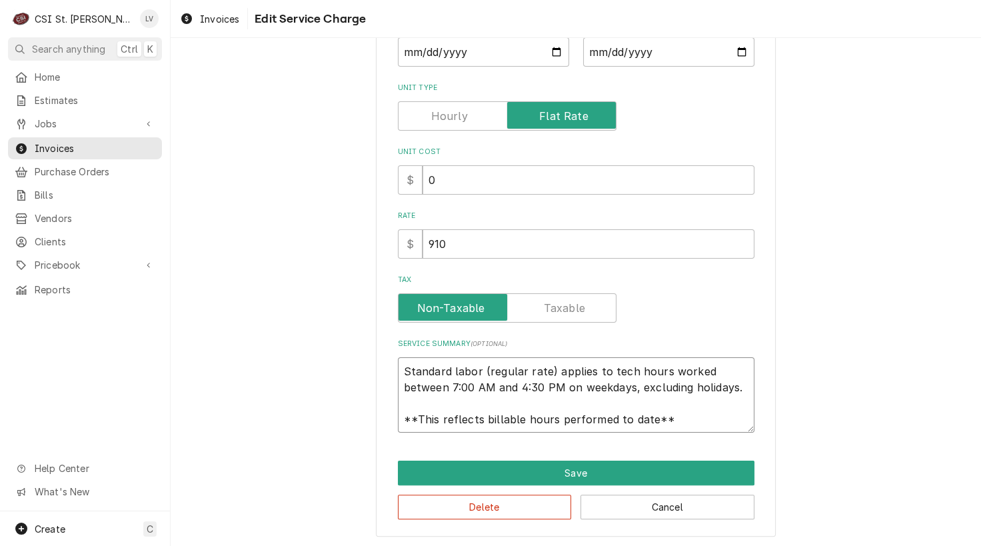
scroll to position [16, 0]
drag, startPoint x: 398, startPoint y: 369, endPoint x: 715, endPoint y: 426, distance: 321.7
click at [715, 426] on textarea "Standard labor (regular rate) applies to tech hours worked between 7:00 AM and …" at bounding box center [576, 395] width 357 height 76
paste textarea "Complete ice machine replacement service including removal of existing equipmen…"
type textarea "x"
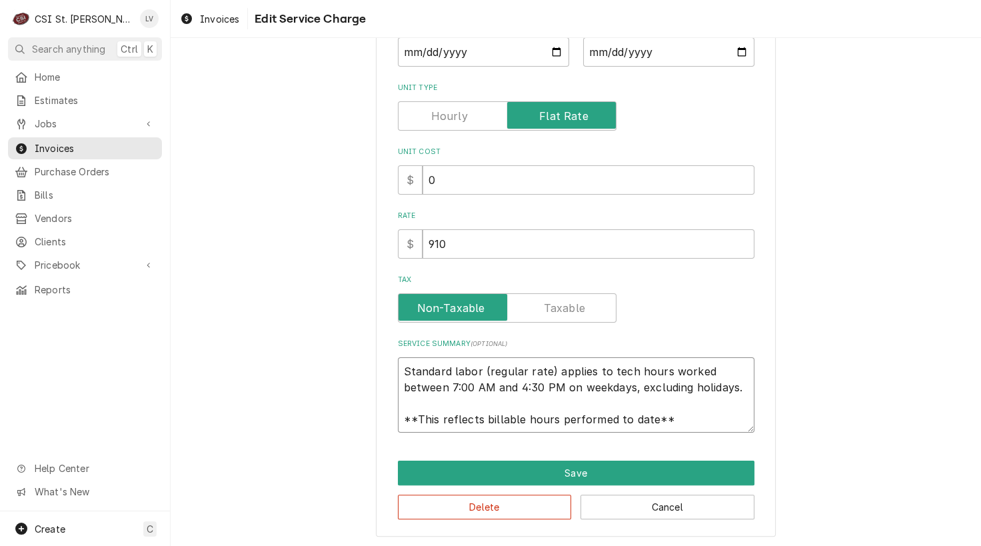
type textarea "Complete ice machine replacement service including removal of existing equipmen…"
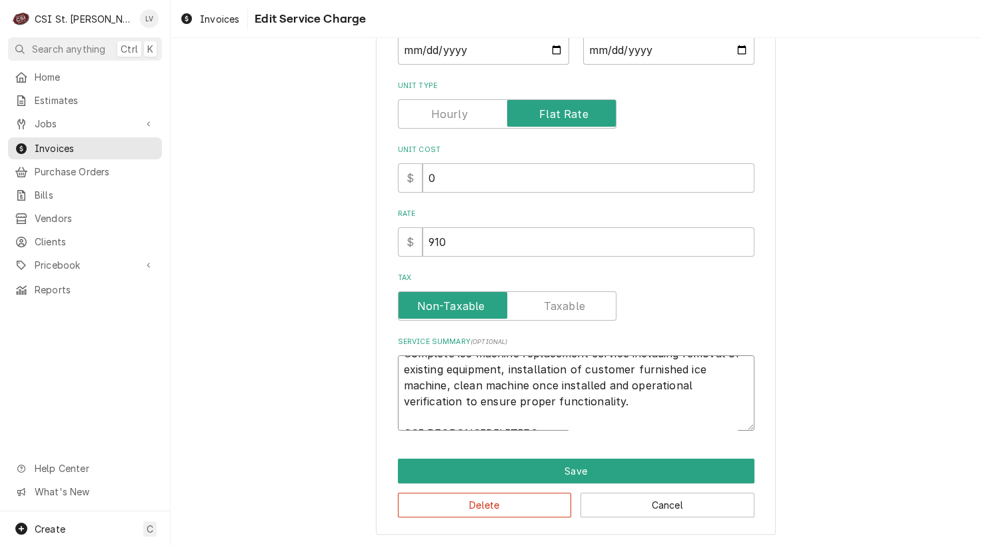
scroll to position [0, 0]
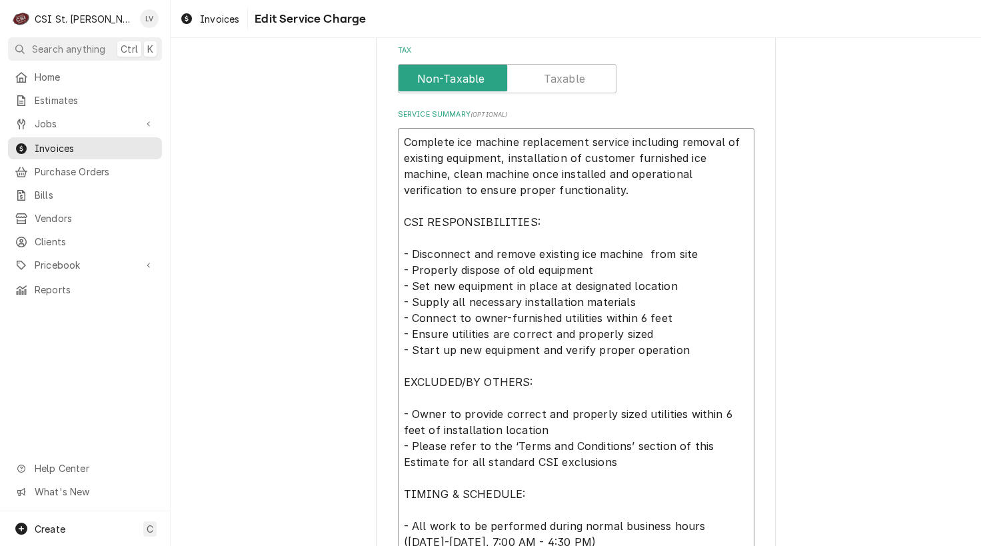
click at [403, 234] on textarea "Complete ice machine replacement service including removal of existing equipmen…" at bounding box center [576, 342] width 357 height 428
type textarea "x"
type textarea "Complete ice machine replacement service including removal of existing equipmen…"
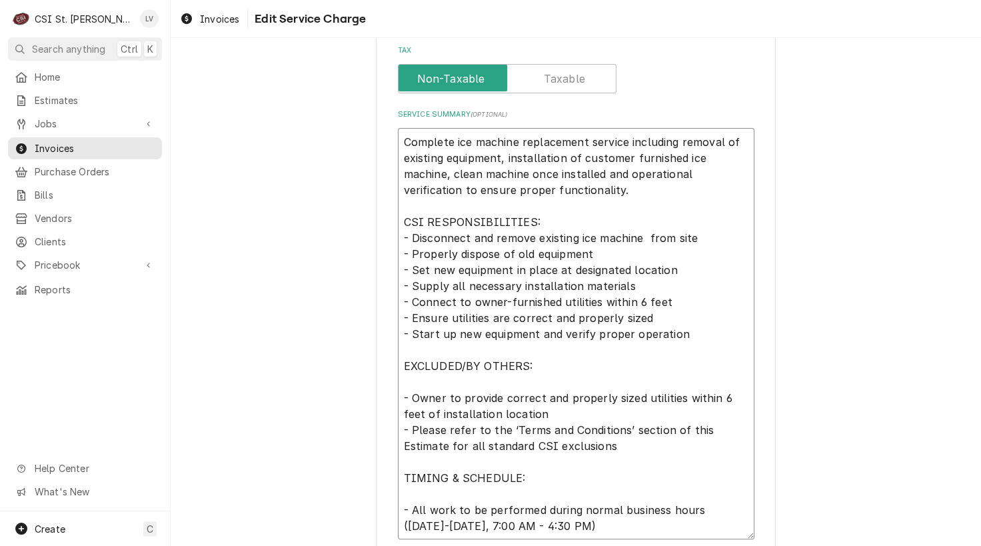
drag, startPoint x: 399, startPoint y: 381, endPoint x: 417, endPoint y: 425, distance: 46.9
click at [399, 381] on textarea "Complete ice machine replacement service including removal of existing equipmen…" at bounding box center [576, 334] width 357 height 412
type textarea "x"
type textarea "Complete ice machine replacement service including removal of existing equipmen…"
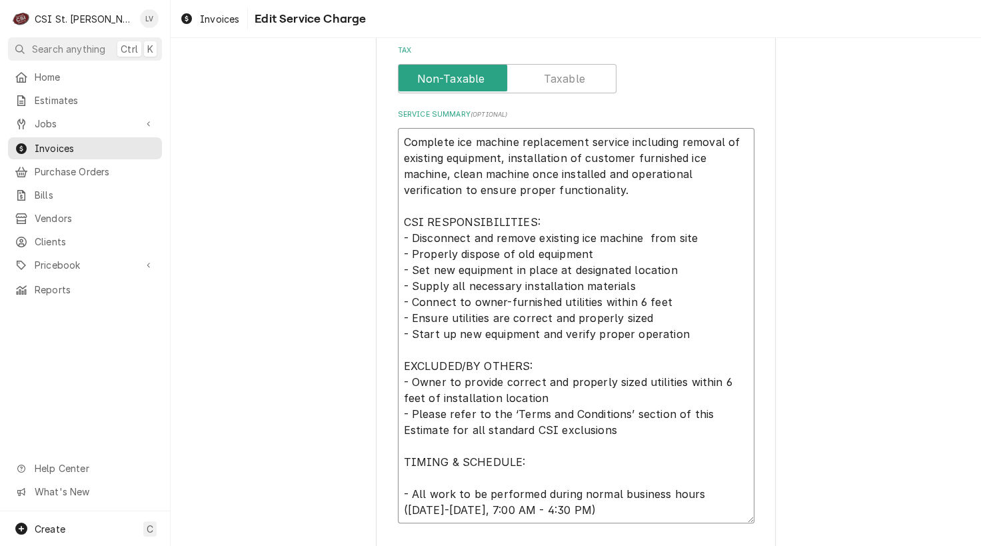
drag, startPoint x: 399, startPoint y: 466, endPoint x: 407, endPoint y: 473, distance: 9.9
click at [399, 466] on textarea "Complete ice machine replacement service including removal of existing equipmen…" at bounding box center [576, 326] width 357 height 396
drag, startPoint x: 399, startPoint y: 478, endPoint x: 427, endPoint y: 471, distance: 28.3
click at [399, 477] on textarea "Complete ice machine replacement service including removal of existing equipmen…" at bounding box center [576, 326] width 357 height 396
type textarea "x"
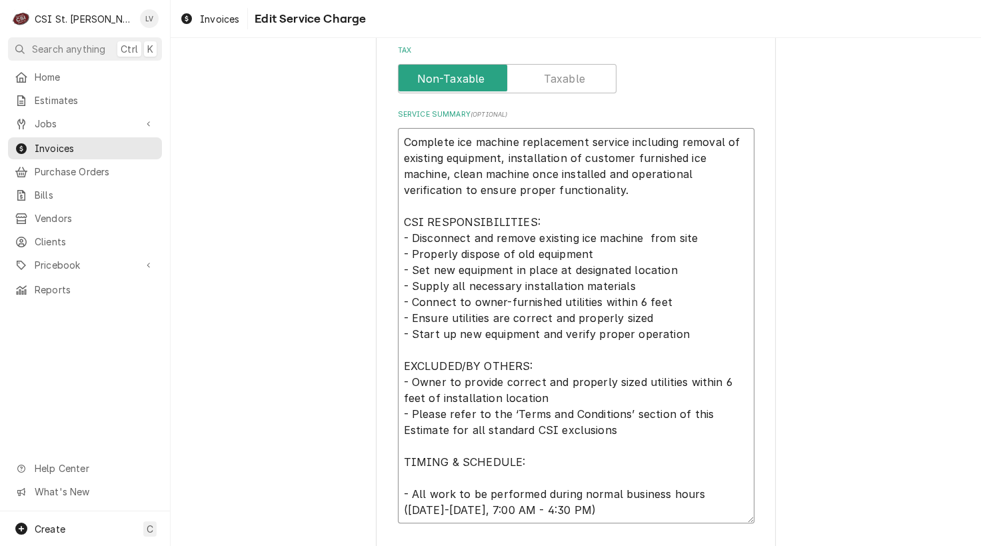
type textarea "Complete ice machine replacement service including removal of existing equipmen…"
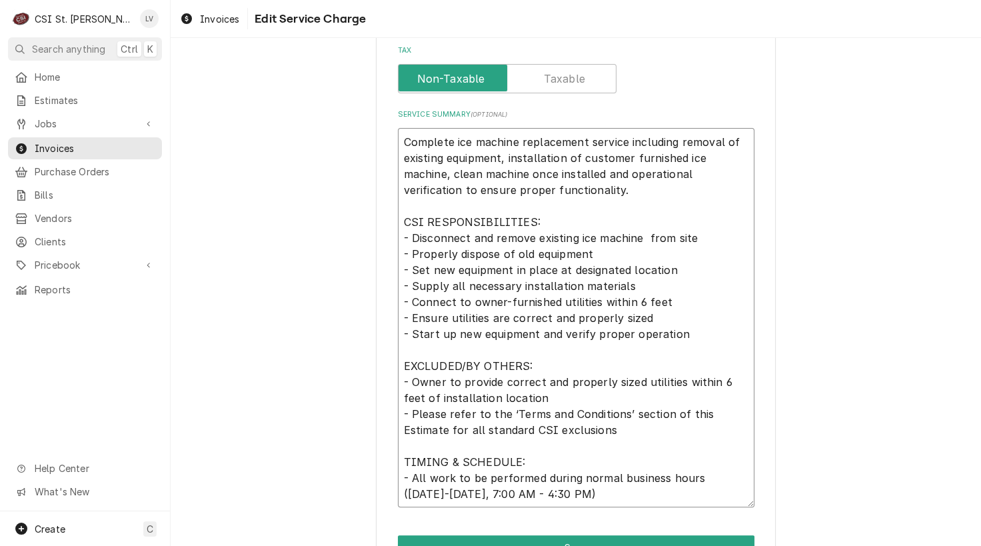
click at [448, 141] on textarea "Complete ice machine replacement service including removal of existing equipmen…" at bounding box center [576, 318] width 357 height 380
type textarea "x"
click at [575, 196] on textarea "Completed ice machine replacement service including removal of existing equipme…" at bounding box center [576, 318] width 357 height 380
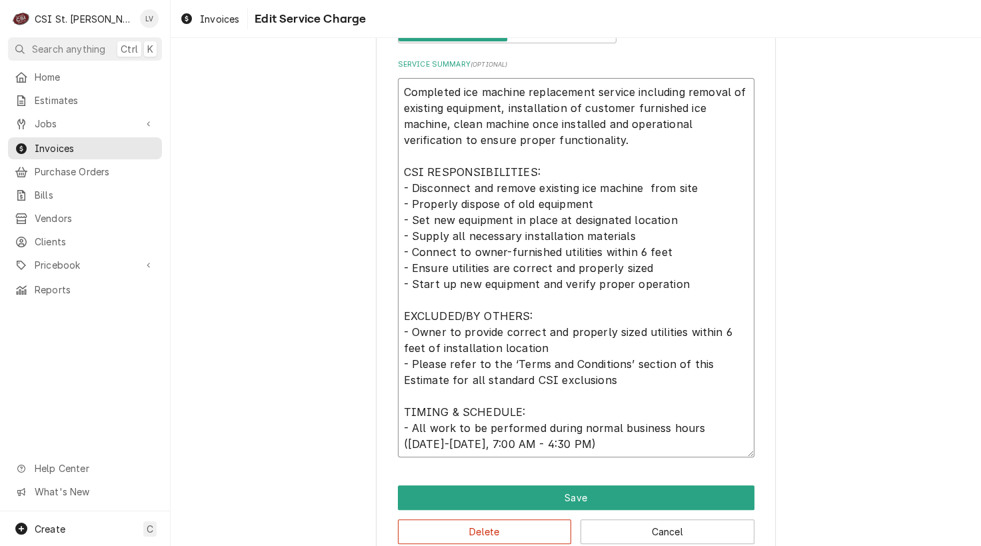
scroll to position [542, 0]
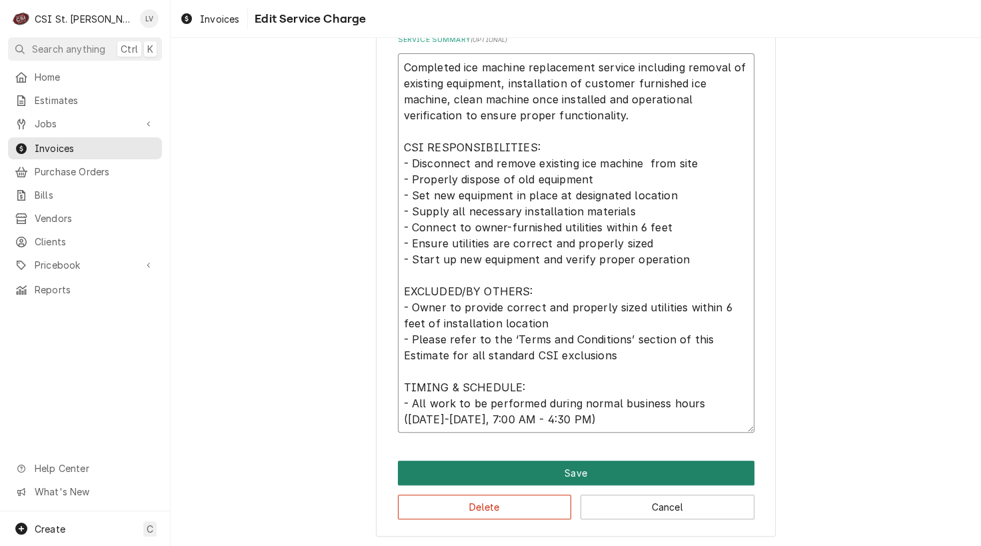
type textarea "Completed ice machine replacement service including removal of existing equipme…"
click at [574, 477] on button "Save" at bounding box center [576, 473] width 357 height 25
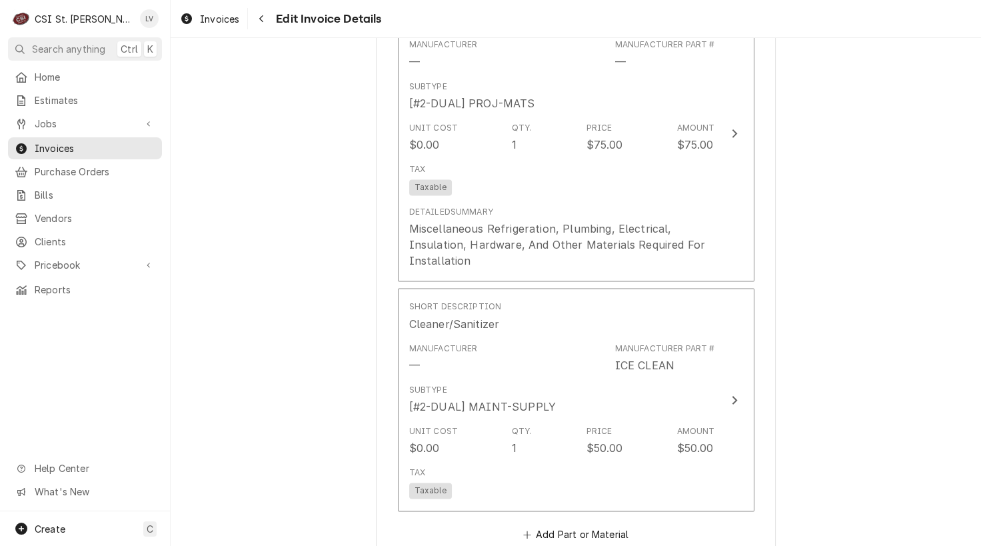
scroll to position [2701, 0]
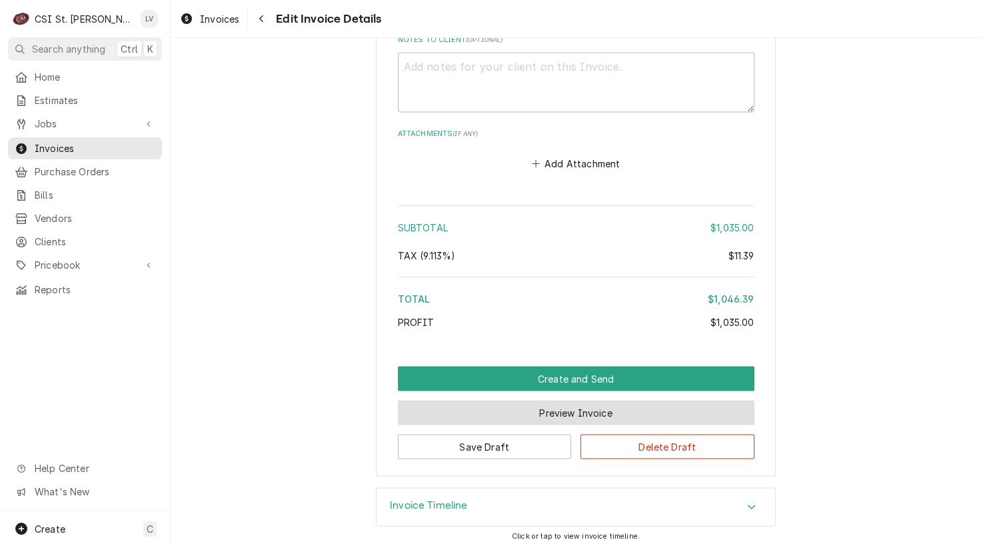
click at [555, 410] on button "Preview Invoice" at bounding box center [576, 413] width 357 height 25
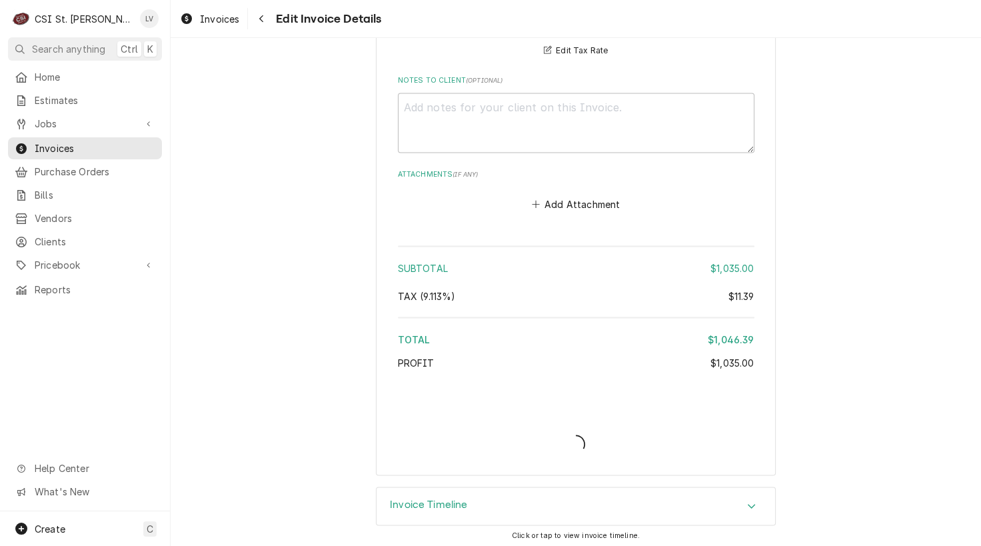
type textarea "x"
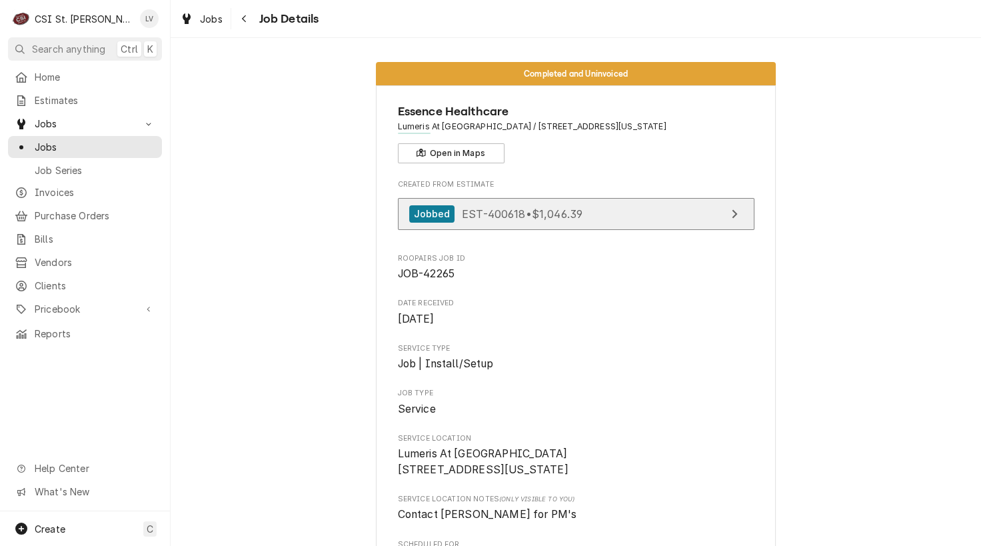
click at [560, 217] on span "EST-400618 • $1,046.39" at bounding box center [522, 213] width 121 height 13
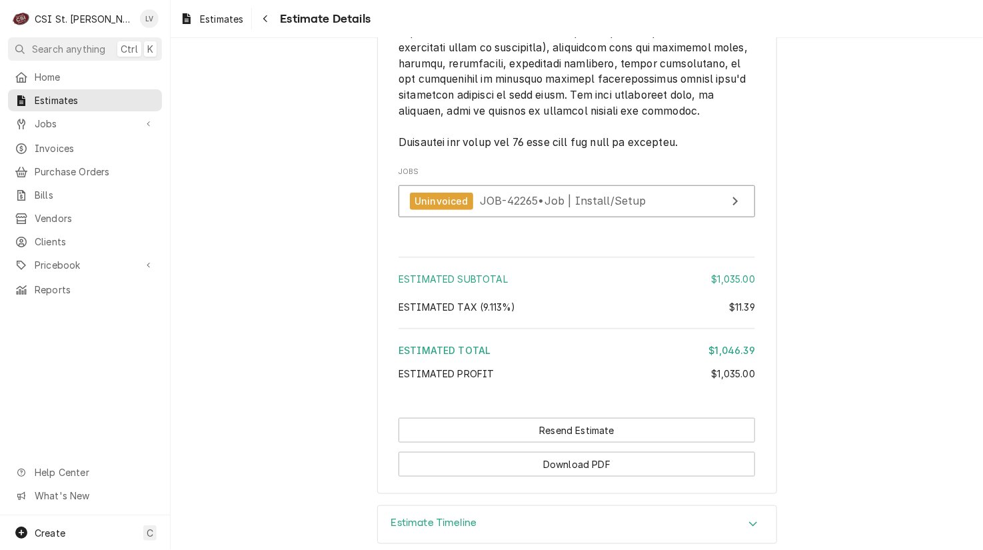
scroll to position [2666, 0]
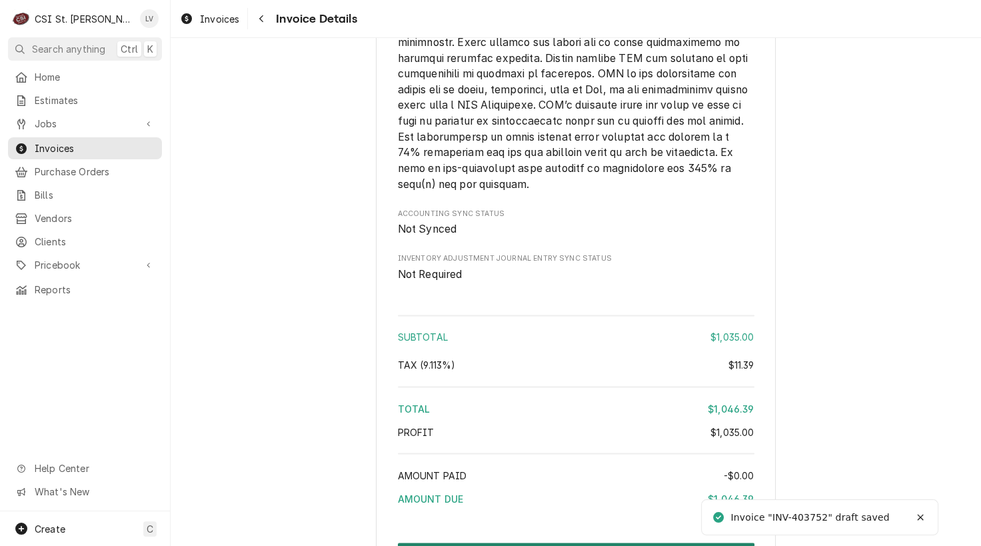
scroll to position [2538, 0]
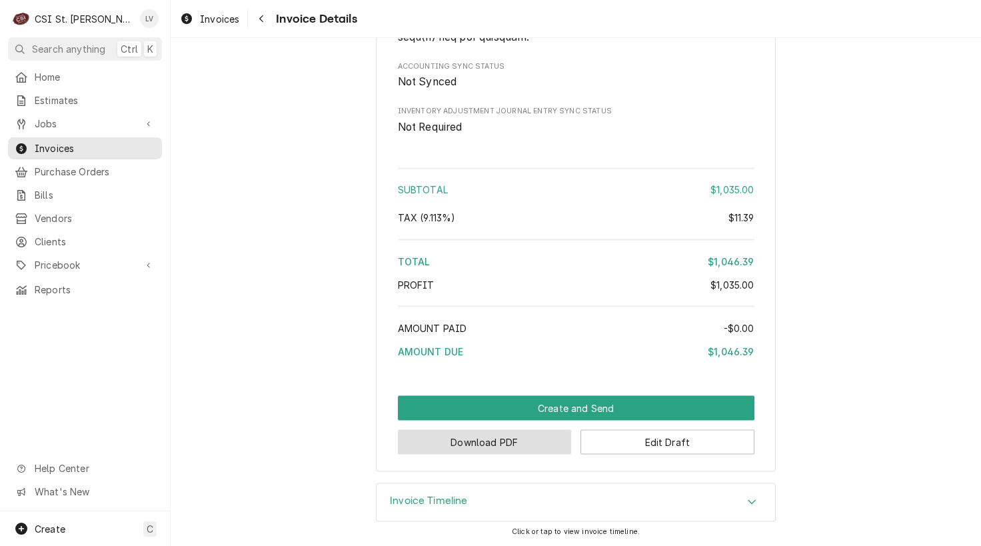
click at [503, 441] on button "Download PDF" at bounding box center [485, 441] width 174 height 25
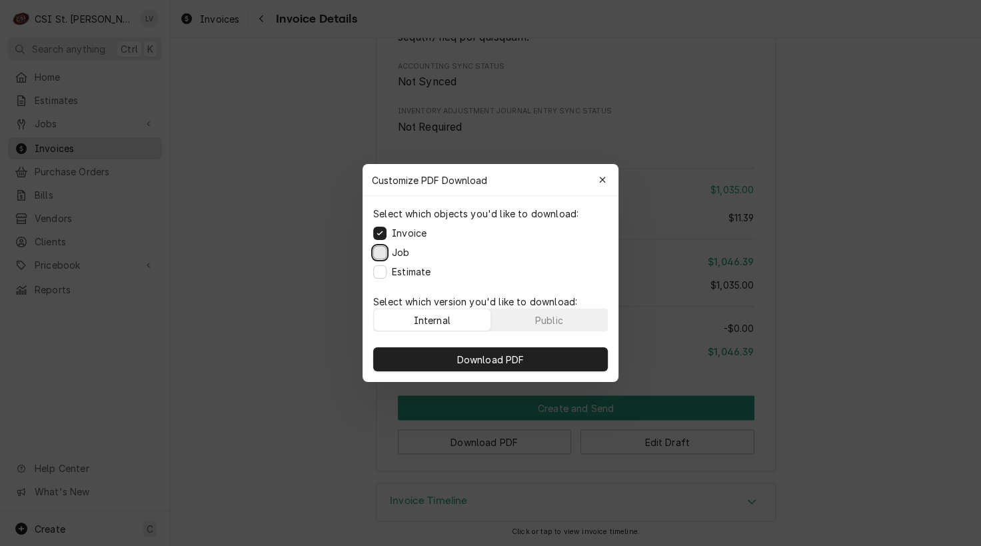
click at [383, 253] on button "Job" at bounding box center [379, 252] width 13 height 13
click at [380, 277] on button "Estimate" at bounding box center [379, 271] width 13 height 13
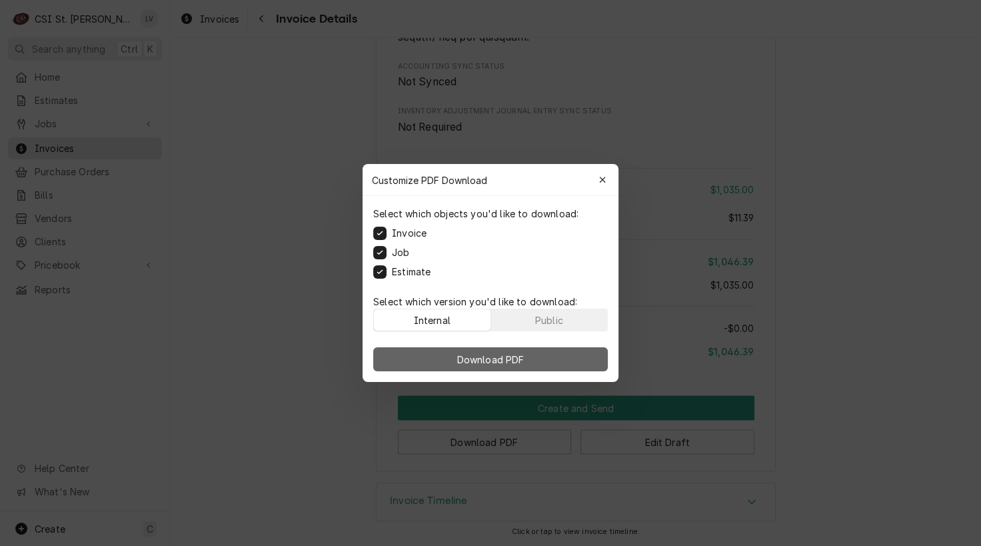
click at [511, 353] on span "Download PDF" at bounding box center [491, 360] width 73 height 14
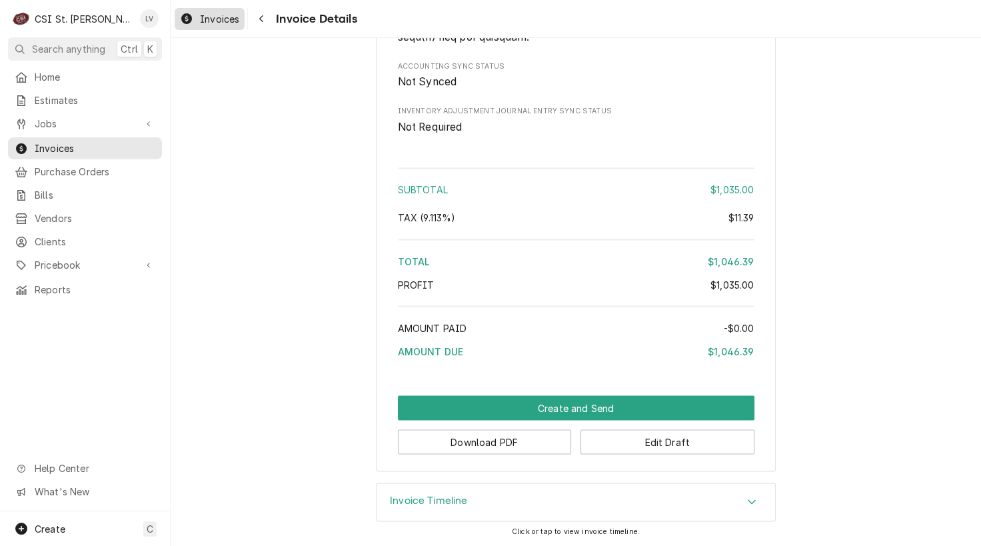
click at [211, 13] on span "Invoices" at bounding box center [219, 19] width 39 height 14
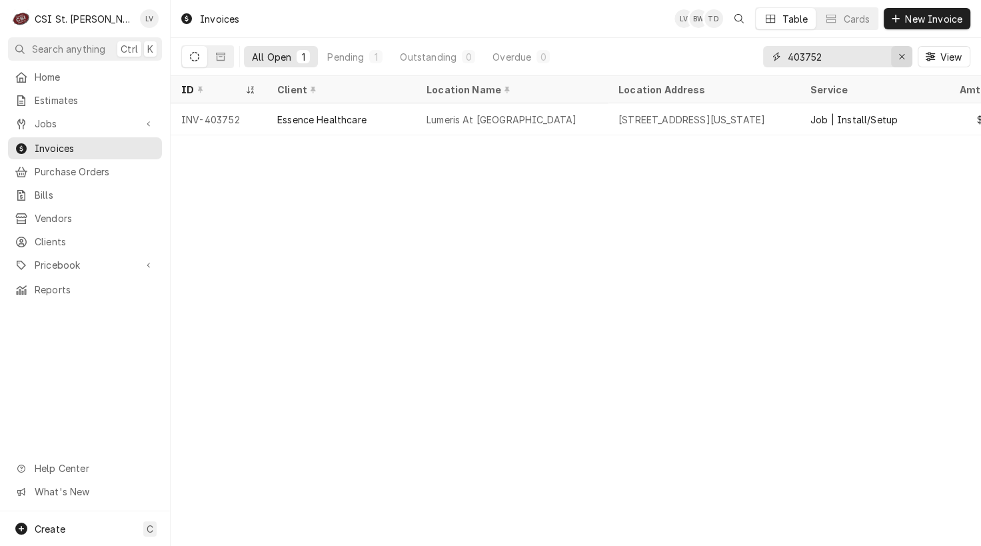
click at [902, 59] on icon "Erase input" at bounding box center [902, 56] width 7 height 9
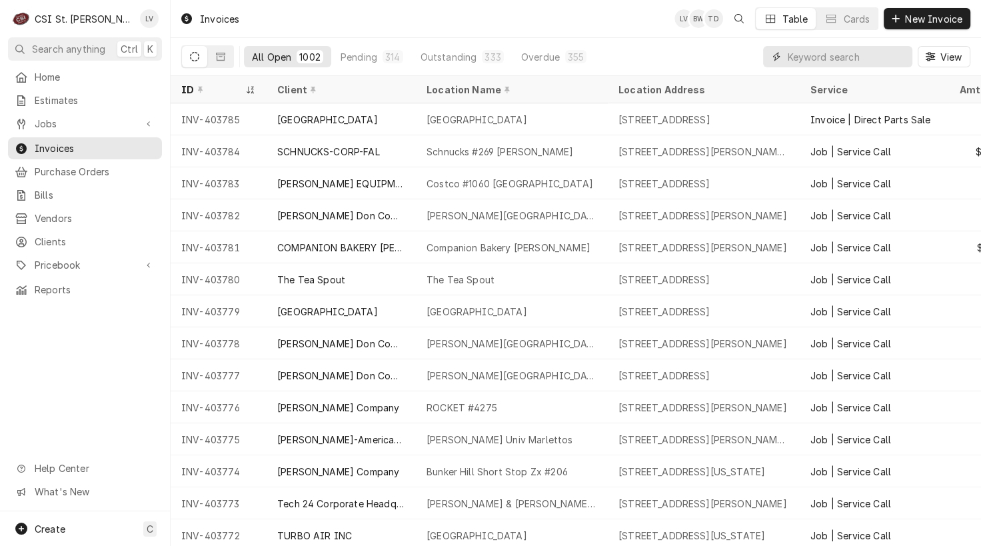
click at [802, 56] on input "Dynamic Content Wrapper" at bounding box center [846, 56] width 119 height 21
type input "403755"
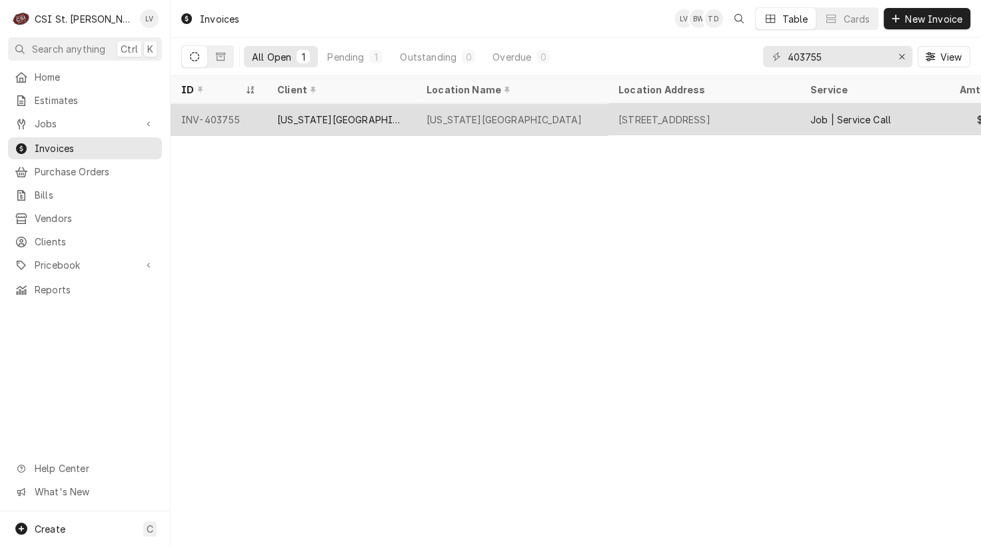
click at [391, 126] on div "[US_STATE][GEOGRAPHIC_DATA]" at bounding box center [341, 119] width 149 height 32
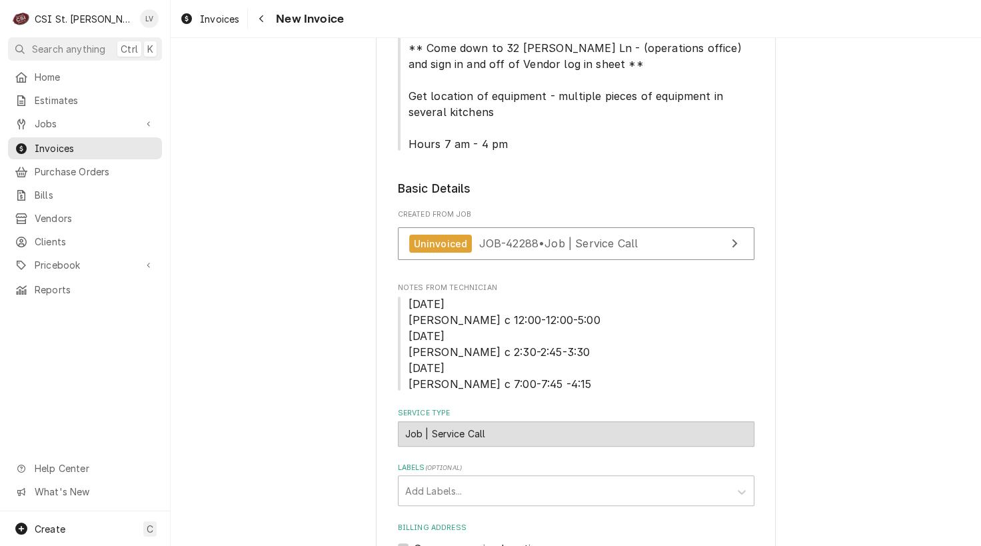
scroll to position [467, 0]
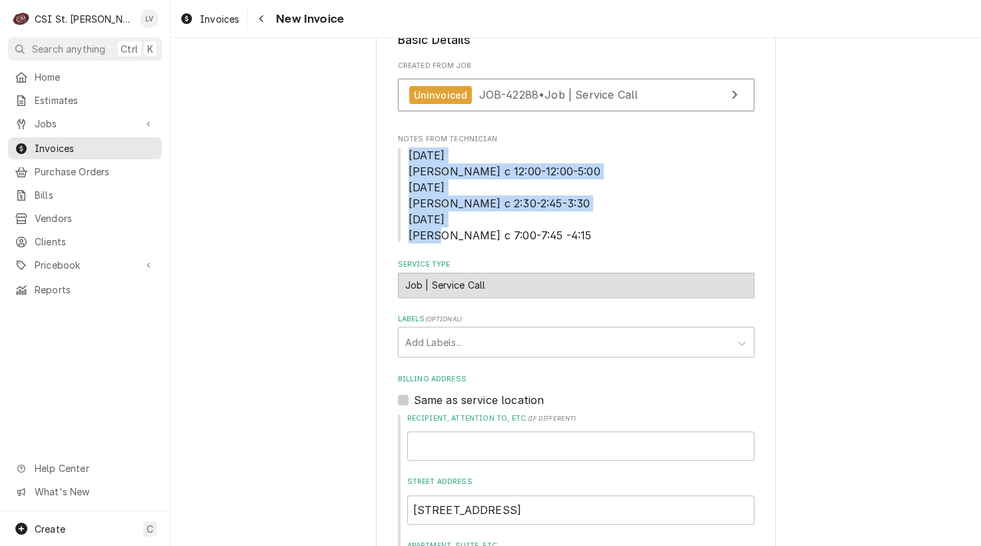
drag, startPoint x: 400, startPoint y: 147, endPoint x: 571, endPoint y: 227, distance: 188.5
click at [571, 227] on span "8-16-25 Brad c 12:00-12:00-5:00 9-4-25 Brad c 2:30-2:45-3:30 9-5-25 Brad c 7:00…" at bounding box center [576, 195] width 357 height 96
copy span "8-16-25 Brad c 12:00-12:00-5:00 9-4-25 Brad c 2:30-2:45-3:30 9-5-25 Brad c 7:00…"
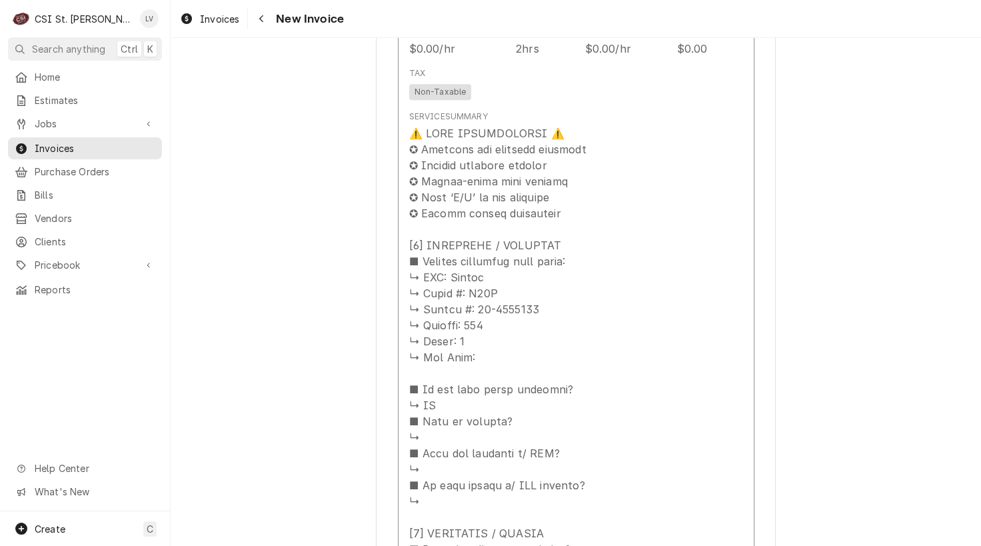
scroll to position [2000, 0]
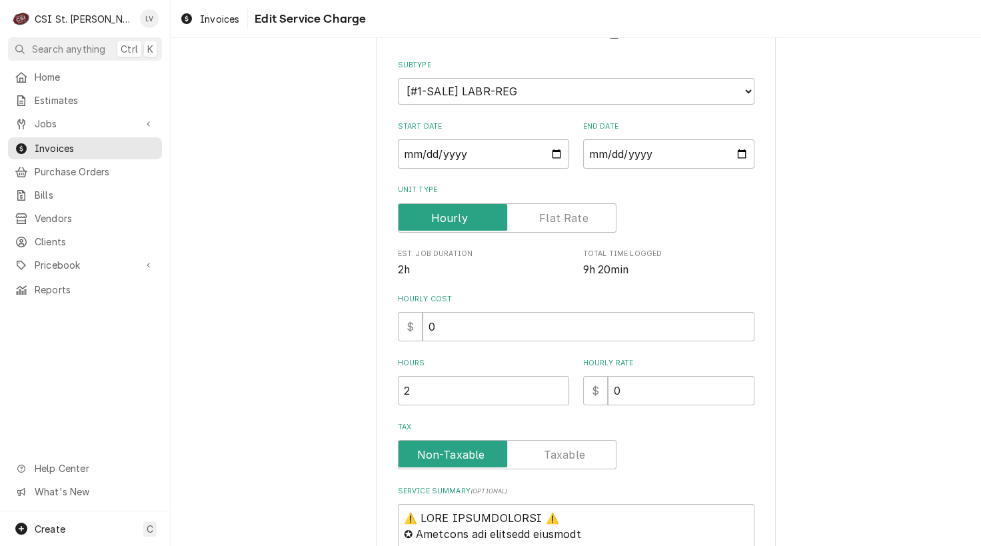
scroll to position [467, 0]
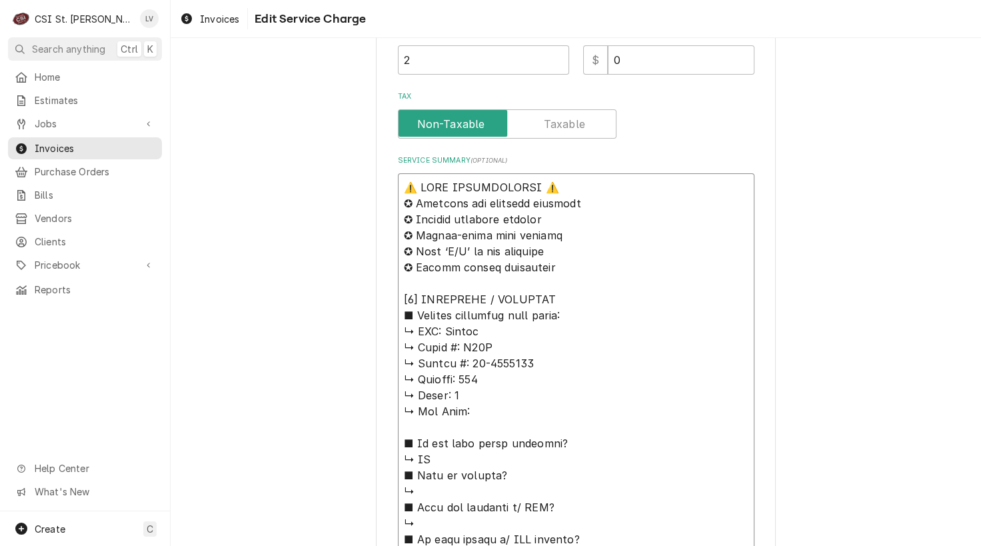
drag, startPoint x: 433, startPoint y: 331, endPoint x: 356, endPoint y: 178, distance: 170.8
click at [356, 178] on div "Use the fields below to edit this service charge Short Description Job | Servic…" at bounding box center [576, 526] width 811 height 1883
type textarea "x"
type textarea "Hobart ↳ 𝗠𝗼𝗱𝗲𝗹 #: C44A ↳ 𝗦𝗲𝗿𝗶𝗮𝗹 #: 85-1036615 ↳ 𝗩𝗼𝗹𝘁𝗮𝗴𝗲: 208 ↳ 𝗣𝗵𝗮𝘀𝗲: 3 ↳ 𝗚𝗮𝘀 𝗧…"
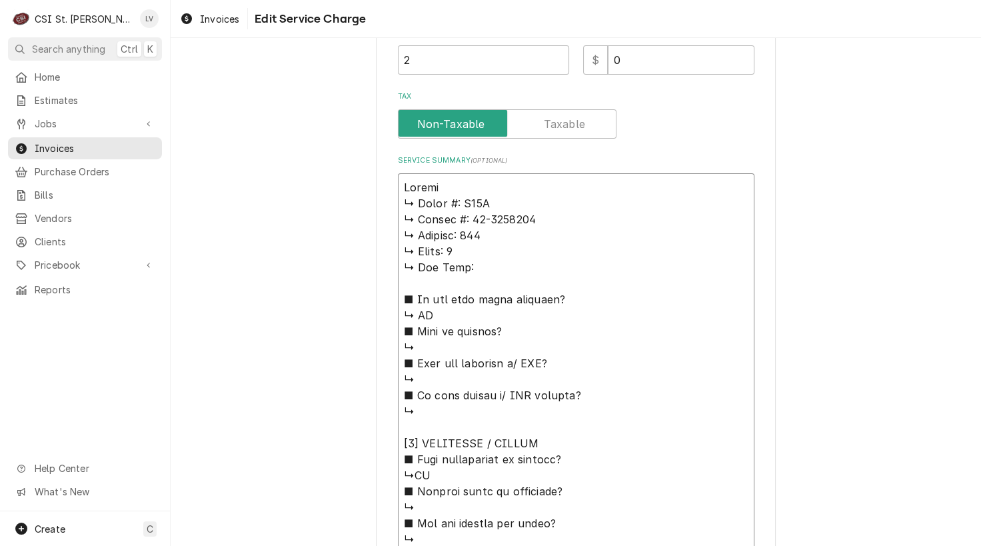
type textarea "x"
type textarea "Hobart ↳ 𝗠𝗼𝗱𝗲𝗹 #: C44A ↳ 𝗦𝗲𝗿𝗶𝗮𝗹 #: 85-1036615 ↳ 𝗩𝗼𝗹𝘁𝗮𝗴𝗲: 208 ↳ 𝗣𝗵𝗮𝘀𝗲: 3 ↳ 𝗚𝗮𝘀 𝗧…"
type textarea "x"
type textarea "Hobart / ↳ 𝗠𝗼𝗱𝗲𝗹 #: C44A ↳ 𝗦𝗲𝗿𝗶𝗮𝗹 #: 85-1036615 ↳ 𝗩𝗼𝗹𝘁𝗮𝗴𝗲: 208 ↳ 𝗣𝗵𝗮𝘀𝗲: 3 ↳ 𝗚𝗮𝘀…"
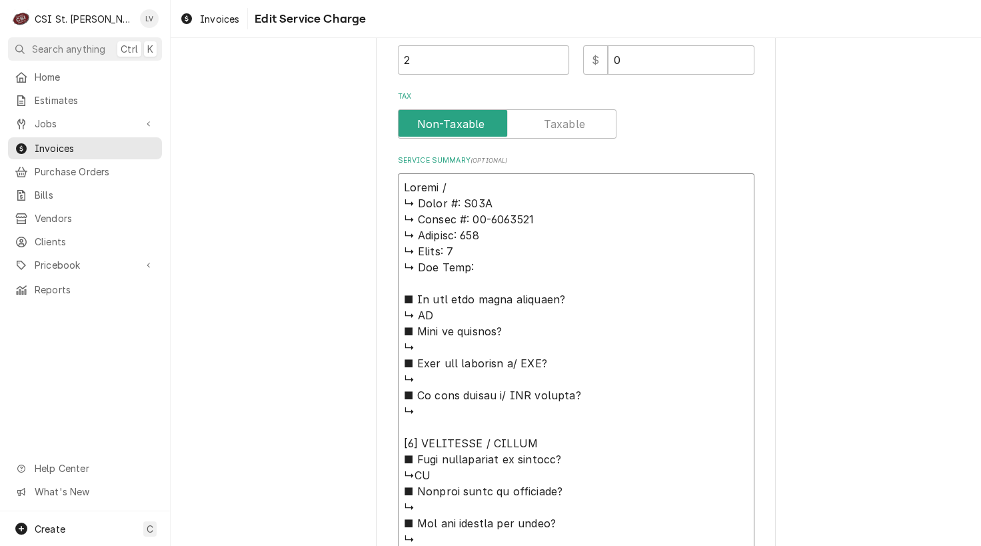
type textarea "x"
type textarea "Hobart / ↳ 𝗠𝗼𝗱𝗲𝗹 #: C44A ↳ 𝗦𝗲𝗿𝗶𝗮𝗹 #: 85-1036615 ↳ 𝗩𝗼𝗹𝘁𝗮𝗴𝗲: 208 ↳ 𝗣𝗵𝗮𝘀𝗲: 3 ↳ 𝗚𝗮𝘀…"
type textarea "x"
type textarea "Hobart / M ↳ 𝗠𝗼𝗱𝗲𝗹 #: C44A ↳ 𝗦𝗲𝗿𝗶𝗮𝗹 #: 85-1036615 ↳ 𝗩𝗼𝗹𝘁𝗮𝗴𝗲: 208 ↳ 𝗣𝗵𝗮𝘀𝗲: 3 ↳ 𝗚…"
type textarea "x"
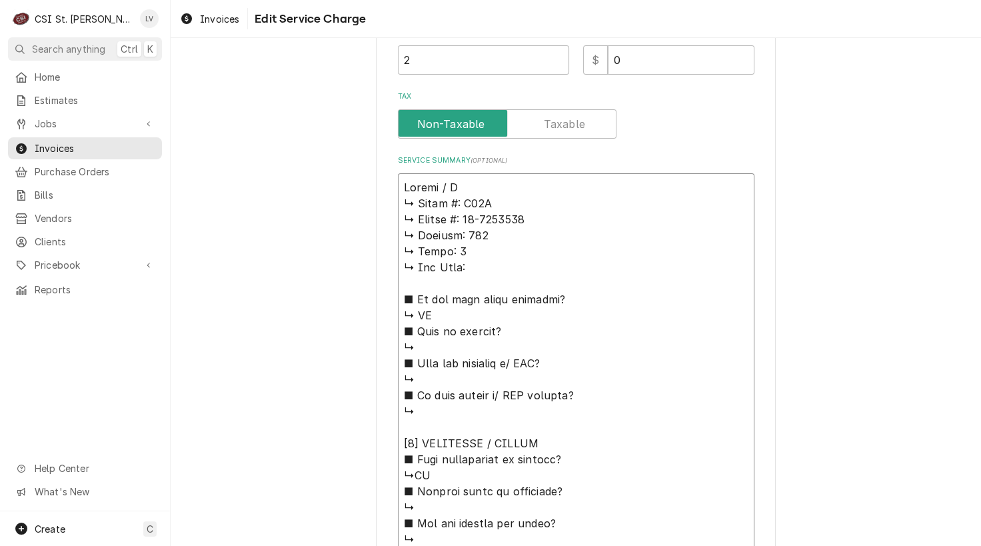
type textarea "Hobart / Mo ↳ 𝗠𝗼𝗱𝗲𝗹 #: C44A ↳ 𝗦𝗲𝗿𝗶𝗮𝗹 #: 85-1036615 ↳ 𝗩𝗼𝗹𝘁𝗮𝗴𝗲: 208 ↳ 𝗣𝗵𝗮𝘀𝗲: 3 ↳ …"
type textarea "x"
type textarea "Hobart / Mod ↳ 𝗠𝗼𝗱𝗲𝗹 #: C44A ↳ 𝗦𝗲𝗿𝗶𝗮𝗹 #: 85-1036615 ↳ 𝗩𝗼𝗹𝘁𝗮𝗴𝗲: 208 ↳ 𝗣𝗵𝗮𝘀𝗲: 3 ↳…"
type textarea "x"
type textarea "Hobart / Mode ↳ 𝗠𝗼𝗱𝗲𝗹 #: C44A ↳ 𝗦𝗲𝗿𝗶𝗮𝗹 #: 85-1036615 ↳ 𝗩𝗼𝗹𝘁𝗮𝗴𝗲: 208 ↳ 𝗣𝗵𝗮𝘀𝗲: 3 …"
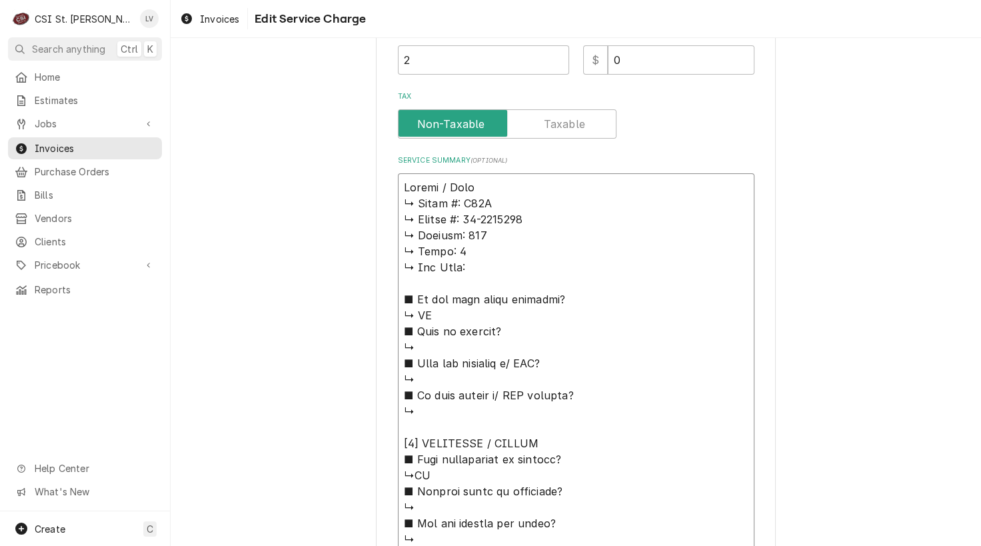
type textarea "x"
type textarea "Hobart / Model ↳ 𝗠𝗼𝗱𝗲𝗹 #: C44A ↳ 𝗦𝗲𝗿𝗶𝗮𝗹 #: 85-1036615 ↳ 𝗩𝗼𝗹𝘁𝗮𝗴𝗲: 208 ↳ 𝗣𝗵𝗮𝘀𝗲: 3…"
type textarea "x"
type textarea "Hobart / Model: ↳ 𝗠𝗼𝗱𝗲𝗹 #: C44A ↳ 𝗦𝗲𝗿𝗶𝗮𝗹 #: 85-1036615 ↳ 𝗩𝗼𝗹𝘁𝗮𝗴𝗲: 208 ↳ 𝗣𝗵𝗮𝘀𝗲: …"
type textarea "x"
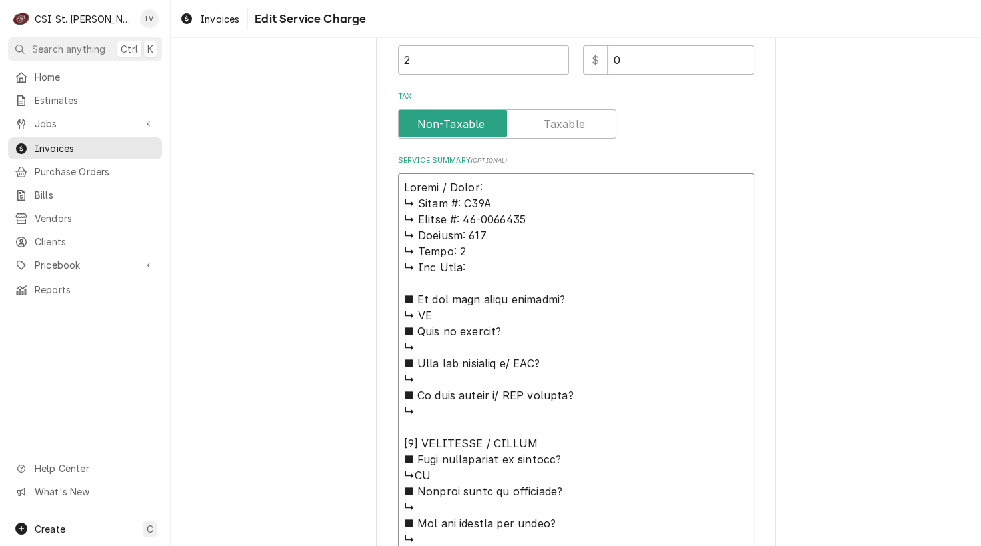
type textarea "Hobart / Model: ↳ 𝗠𝗼𝗱𝗲𝗹 #: C44A ↳ 𝗦𝗲𝗿𝗶𝗮𝗹 #: 85-1036615 ↳ 𝗩𝗼𝗹𝘁𝗮𝗴𝗲: 208 ↳ 𝗣𝗵𝗮𝘀𝗲: …"
type textarea "x"
type textarea "Hobart / Model: C ↳ 𝗠𝗼𝗱𝗲𝗹 #: C44A ↳ 𝗦𝗲𝗿𝗶𝗮𝗹 #: 85-1036615 ↳ 𝗩𝗼𝗹𝘁𝗮𝗴𝗲: 208 ↳ 𝗣𝗵𝗮𝘀𝗲…"
type textarea "x"
type textarea "Hobart / Model: C4 ↳ 𝗠𝗼𝗱𝗲𝗹 #: C44A ↳ 𝗦𝗲𝗿𝗶𝗮𝗹 #: 85-1036615 ↳ 𝗩𝗼𝗹𝘁𝗮𝗴𝗲: 208 ↳ 𝗣𝗵𝗮𝘀…"
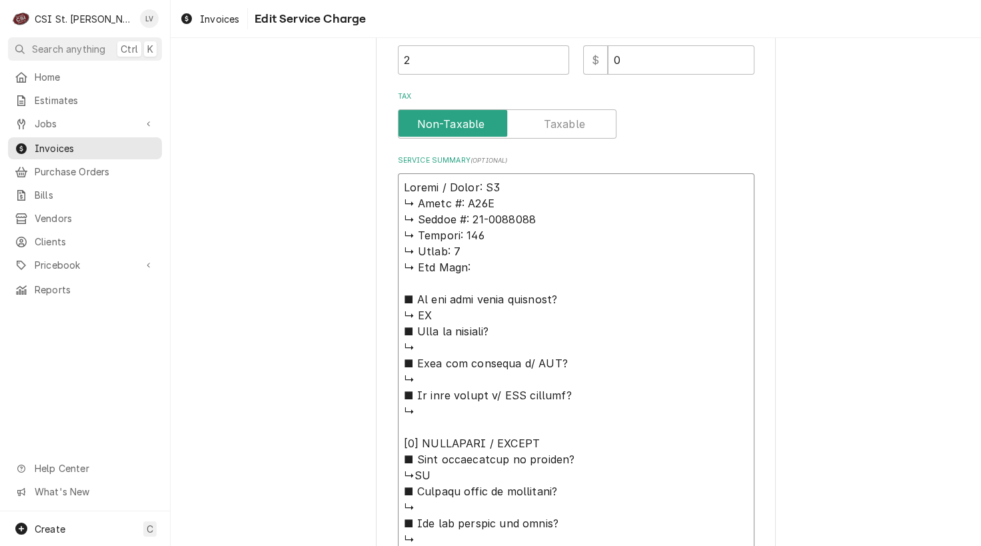
type textarea "x"
type textarea "Hobart / Model: C44 ↳ 𝗠𝗼𝗱𝗲𝗹 #: C44A ↳ 𝗦𝗲𝗿𝗶𝗮𝗹 #: 85-1036615 ↳ 𝗩𝗼𝗹𝘁𝗮𝗴𝗲: 208 ↳ 𝗣𝗵𝗮…"
type textarea "x"
type textarea "Hobart / Model: C44A ↳ 𝗠𝗼𝗱𝗲𝗹 #: C44A ↳ 𝗦𝗲𝗿𝗶𝗮𝗹 #: 85-1036615 ↳ 𝗩𝗼𝗹𝘁𝗮𝗴𝗲: 208 ↳ 𝗣𝗵…"
type textarea "x"
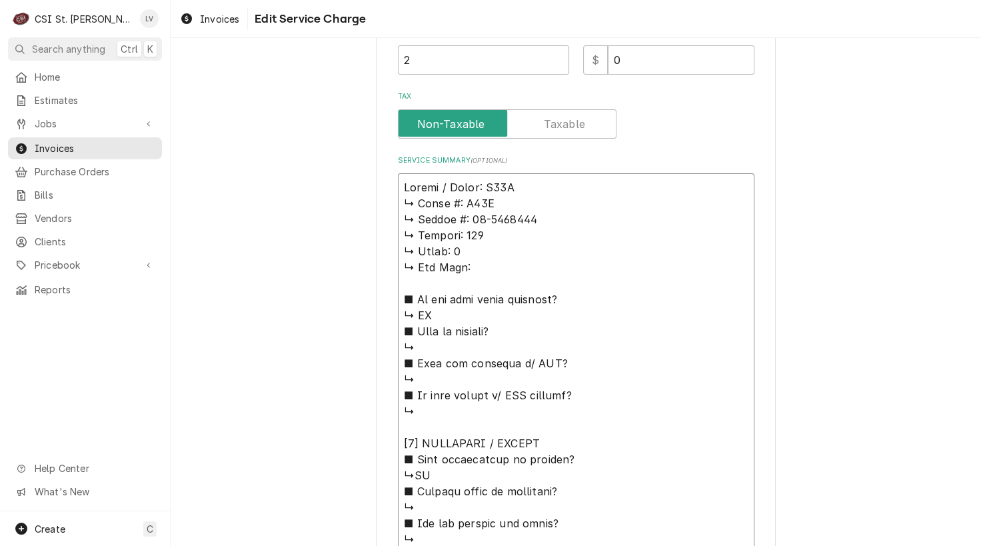
type textarea "Hobart / Model: C44A ↳ 𝗠𝗼𝗱𝗲𝗹 #: C44A ↳ 𝗦𝗲𝗿𝗶𝗮𝗹 #: 85-1036615 ↳ 𝗩𝗼𝗹𝘁𝗮𝗴𝗲: 208 ↳ 𝗣𝗵…"
type textarea "x"
type textarea "Hobart / Model: C44A / ↳ 𝗠𝗼𝗱𝗲𝗹 #: C44A ↳ 𝗦𝗲𝗿𝗶𝗮𝗹 #: 85-1036615 ↳ 𝗩𝗼𝗹𝘁𝗮𝗴𝗲: 208 ↳ …"
type textarea "x"
type textarea "Hobart / Model: C44A / ↳ 𝗠𝗼𝗱𝗲𝗹 #: C44A ↳ 𝗦𝗲𝗿𝗶𝗮𝗹 #: 85-1036615 ↳ 𝗩𝗼𝗹𝘁𝗮𝗴𝗲: 208 ↳ …"
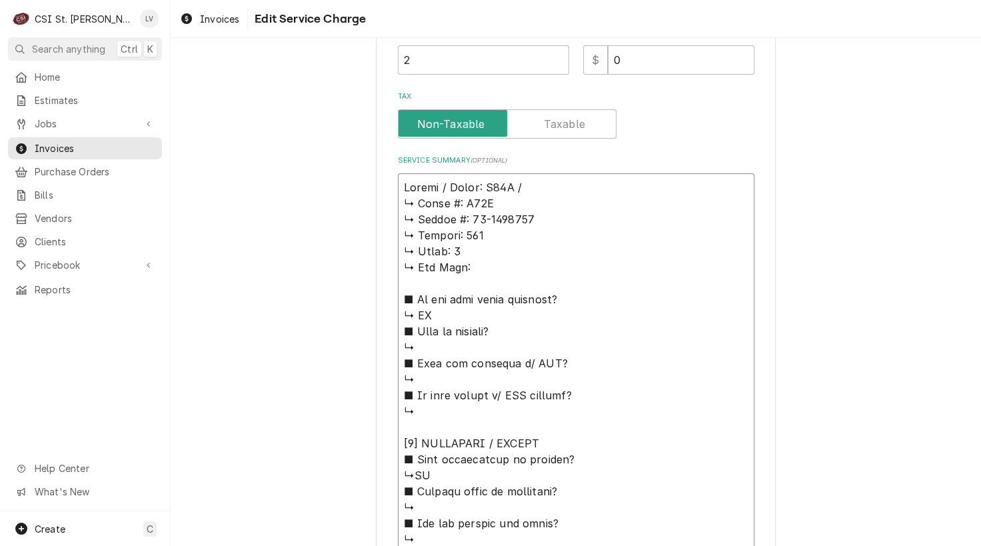
type textarea "x"
type textarea "Hobart / Model: C44A / S ↳ 𝗠𝗼𝗱𝗲𝗹 #: C44A ↳ 𝗦𝗲𝗿𝗶𝗮𝗹 #: 85-1036615 ↳ 𝗩𝗼𝗹𝘁𝗮𝗴𝗲: 208 …"
type textarea "x"
type textarea "Hobart / Model: C44A / Se ↳ 𝗠𝗼𝗱𝗲𝗹 #: C44A ↳ 𝗦𝗲𝗿𝗶𝗮𝗹 #: 85-1036615 ↳ 𝗩𝗼𝗹𝘁𝗮𝗴𝗲: 208…"
type textarea "x"
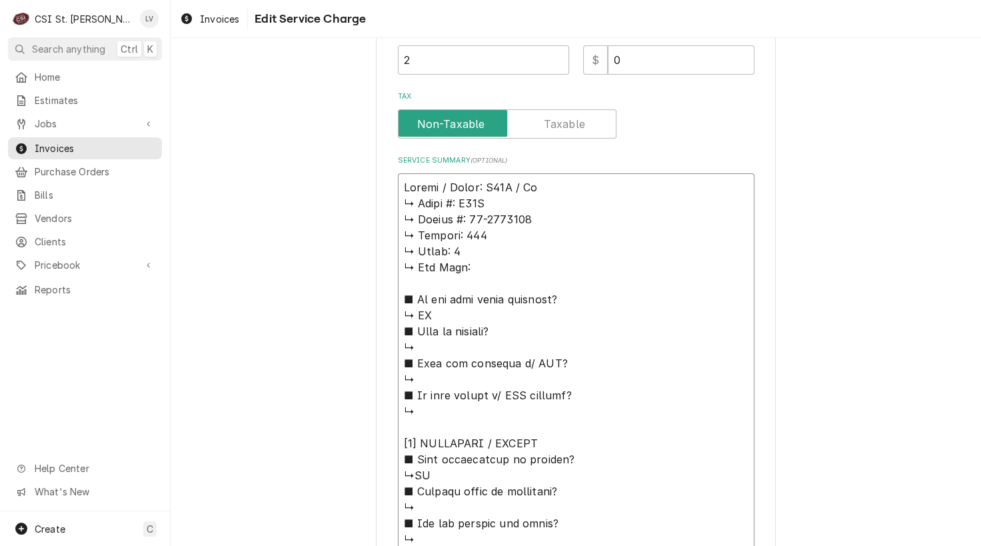
type textarea "Hobart / Model: C44A / Ser ↳ 𝗠𝗼𝗱𝗲𝗹 #: C44A ↳ 𝗦𝗲𝗿𝗶𝗮𝗹 #: 85-1036615 ↳ 𝗩𝗼𝗹𝘁𝗮𝗴𝗲: 20…"
type textarea "x"
type textarea "Hobart / Model: C44A / Seri ↳ 𝗠𝗼𝗱𝗲𝗹 #: C44A ↳ 𝗦𝗲𝗿𝗶𝗮𝗹 #: 85-1036615 ↳ 𝗩𝗼𝗹𝘁𝗮𝗴𝗲: 2…"
type textarea "x"
type textarea "Hobart / Model: C44A / Seria ↳ 𝗠𝗼𝗱𝗲𝗹 #: C44A ↳ 𝗦𝗲𝗿𝗶𝗮𝗹 #: 85-1036615 ↳ 𝗩𝗼𝗹𝘁𝗮𝗴𝗲: …"
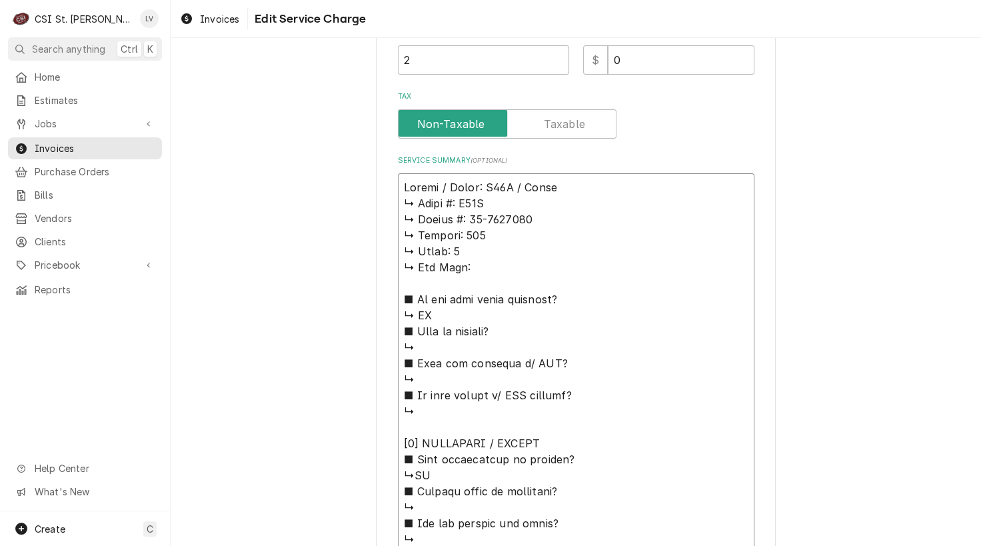
type textarea "x"
type textarea "Hobart / Model: C44A / Serial ↳ 𝗠𝗼𝗱𝗲𝗹 #: C44A ↳ 𝗦𝗲𝗿𝗶𝗮𝗹 #: 85-1036615 ↳ 𝗩𝗼𝗹𝘁𝗮𝗴𝗲:…"
type textarea "x"
type textarea "Hobart / Model: C44A / Serial: ↳ 𝗠𝗼𝗱𝗲𝗹 #: C44A ↳ 𝗦𝗲𝗿𝗶𝗮𝗹 #: 85-1036615 ↳ 𝗩𝗼𝗹𝘁𝗮𝗴𝗲…"
type textarea "x"
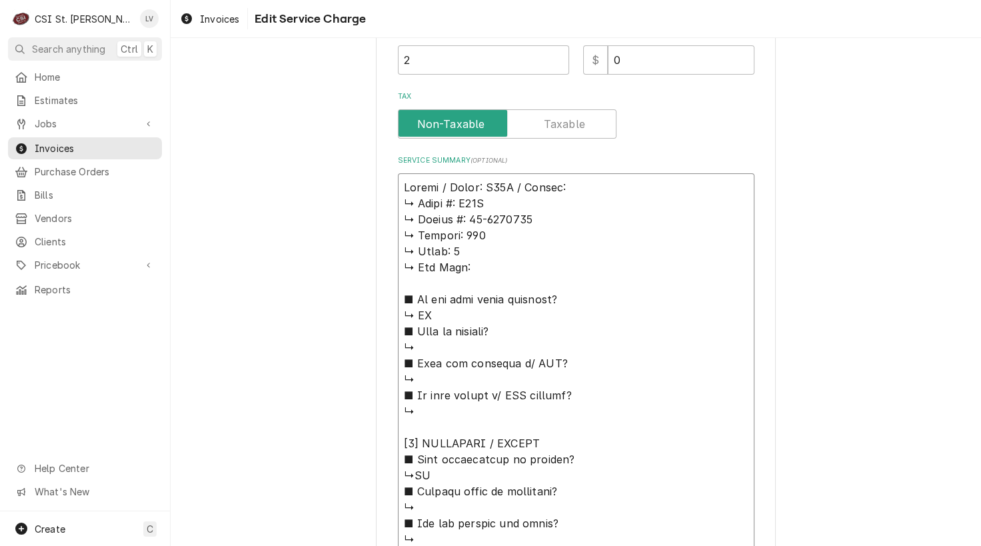
type textarea "Hobart / Model: C44A / Serial: ↳ 𝗠𝗼𝗱𝗲𝗹 #: C44A ↳ 𝗦𝗲𝗿𝗶𝗮𝗹 #: 85-1036615 ↳ 𝗩𝗼𝗹𝘁𝗮𝗴𝗲…"
type textarea "x"
type textarea "Hobart / Model: C44A / Serial: ↳ 𝗠𝗼𝗱𝗲𝗹 #: C44A ↳ 𝗦𝗲𝗿𝗶𝗮𝗹 #: 85-1036615 ↳ 𝗩𝗼𝗹𝘁𝗮𝗴𝗲…"
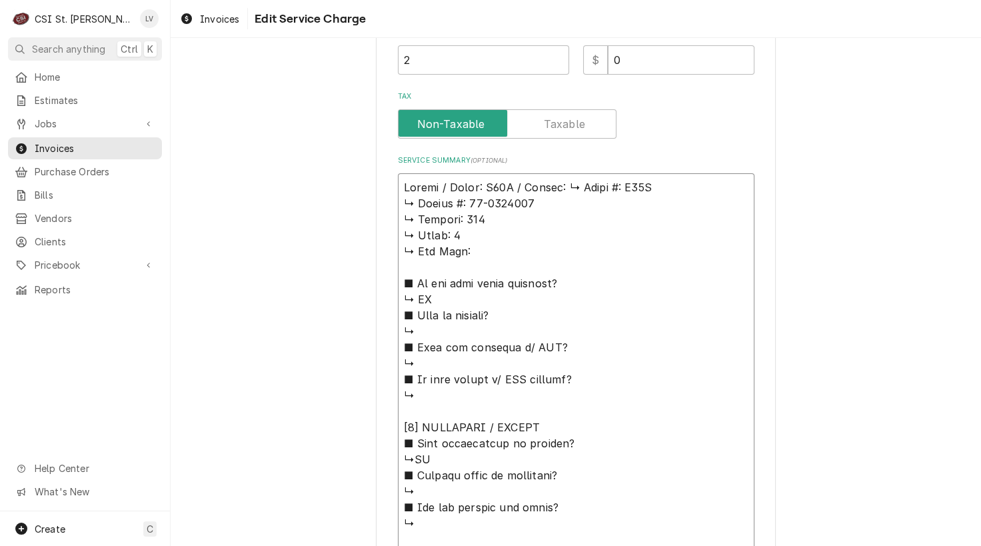
type textarea "x"
type textarea "Hobart / Model: C44A / Serial: 𝗠𝗼𝗱𝗲𝗹 #: C44A ↳ 𝗦𝗲𝗿𝗶𝗮𝗹 #: 85-1036615 ↳ 𝗩𝗼𝗹𝘁𝗮𝗴𝗲: …"
type textarea "x"
type textarea "Hobart / Model: C44A / Serial: 𝗠𝗼𝗱𝗲𝗹 #: C44A ↳ 𝗦𝗲𝗿𝗶𝗮𝗹 #: 85-1036615 ↳ 𝗩𝗼𝗹𝘁𝗮𝗴𝗲: …"
type textarea "x"
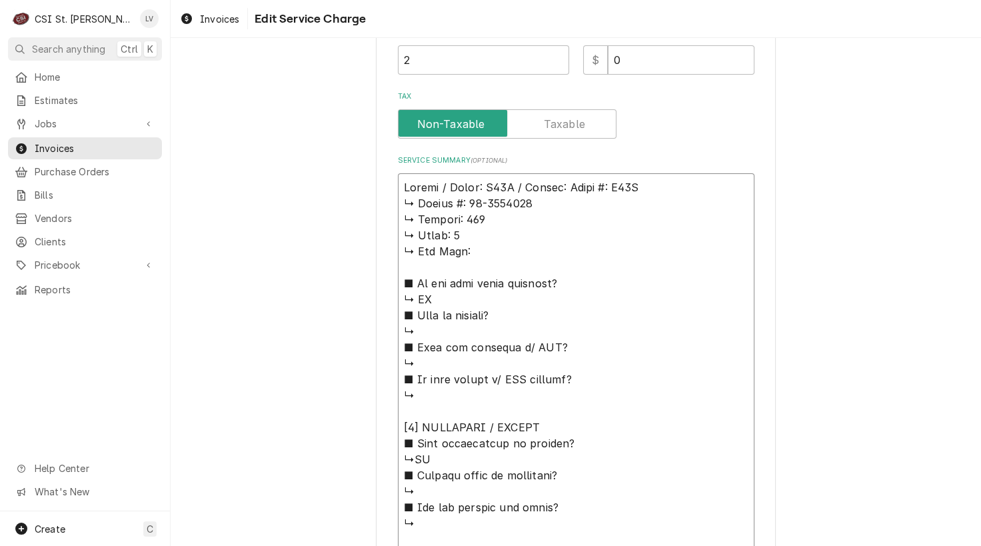
type textarea "Hobart / Model: C44A / Serial: 𝗼𝗱𝗲𝗹 #: C44A ↳ 𝗦𝗲𝗿𝗶𝗮𝗹 #: 85-1036615 ↳ 𝗩𝗼𝗹𝘁𝗮𝗴𝗲: 2…"
type textarea "x"
type textarea "Hobart / Model: C44A / Serial: 𝗱𝗲𝗹 #: C44A ↳ 𝗦𝗲𝗿𝗶𝗮𝗹 #: 85-1036615 ↳ 𝗩𝗼𝗹𝘁𝗮𝗴𝗲: 20…"
type textarea "x"
type textarea "Hobart / Model: C44A / Serial: 𝗲𝗹 #: C44A ↳ 𝗦𝗲𝗿𝗶𝗮𝗹 #: 85-1036615 ↳ 𝗩𝗼𝗹𝘁𝗮𝗴𝗲: 208…"
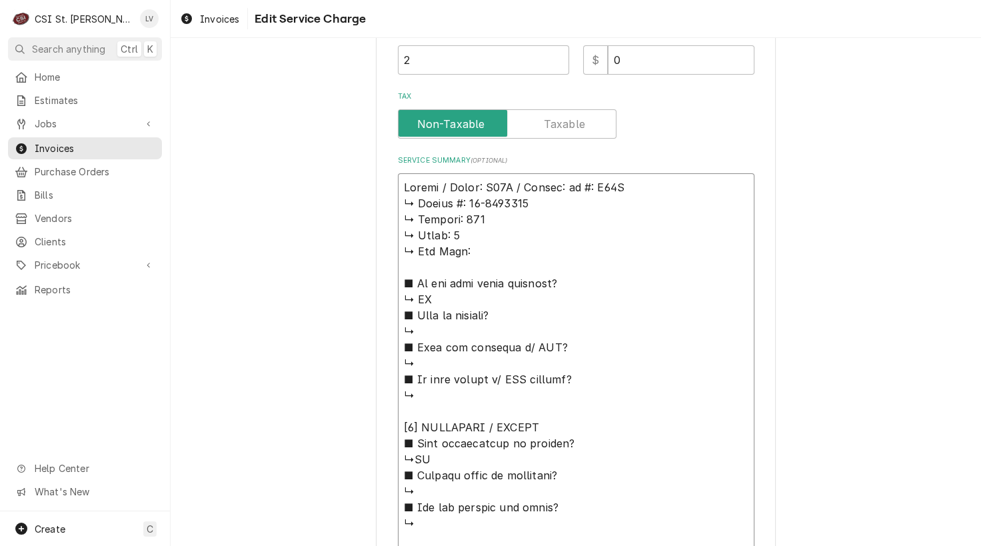
type textarea "x"
type textarea "Hobart / Model: C44A / Serial: 𝗹 #: C44A ↳ 𝗦𝗲𝗿𝗶𝗮𝗹 #: 85-1036615 ↳ 𝗩𝗼𝗹𝘁𝗮𝗴𝗲: 208 …"
type textarea "x"
type textarea "Hobart / Model: C44A / Serial: #: C44A ↳ 𝗦𝗲𝗿𝗶𝗮𝗹 #: 85-1036615 ↳ 𝗩𝗼𝗹𝘁𝗮𝗴𝗲: 208 ↳ …"
type textarea "x"
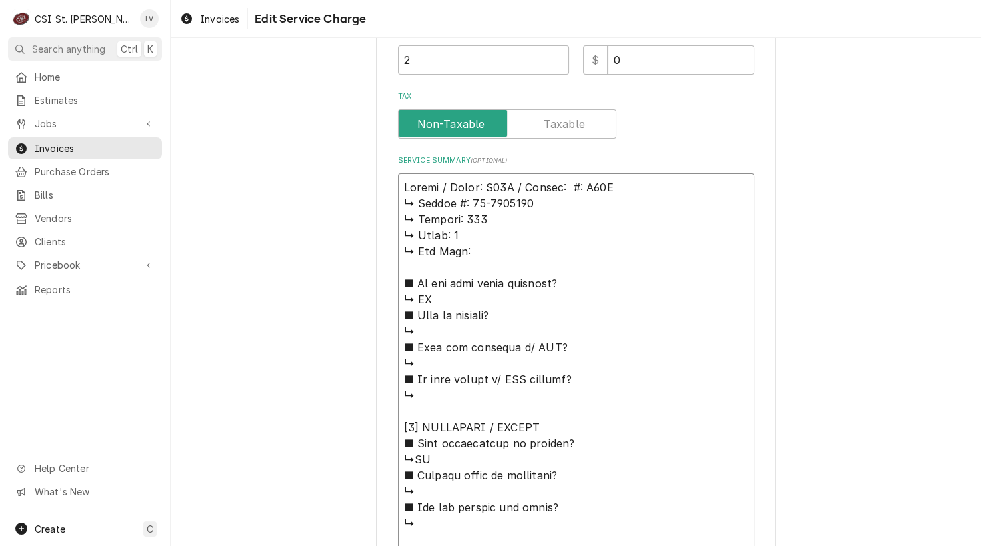
type textarea "Hobart / Model: C44A / Serial: #: C44A ↳ 𝗦𝗲𝗿𝗶𝗮𝗹 #: 85-1036615 ↳ 𝗩𝗼𝗹𝘁𝗮𝗴𝗲: 208 ↳ …"
type textarea "x"
type textarea "Hobart / Model: C44A / Serial: : C44A ↳ 𝗦𝗲𝗿𝗶𝗮𝗹 #: 85-1036615 ↳ 𝗩𝗼𝗹𝘁𝗮𝗴𝗲: 208 ↳ 𝗣…"
type textarea "x"
type textarea "Hobart / Model: C44A / Serial: C44A ↳ 𝗦𝗲𝗿𝗶𝗮𝗹 #: 85-1036615 ↳ 𝗩𝗼𝗹𝘁𝗮𝗴𝗲: 208 ↳ 𝗣𝗵𝗮…"
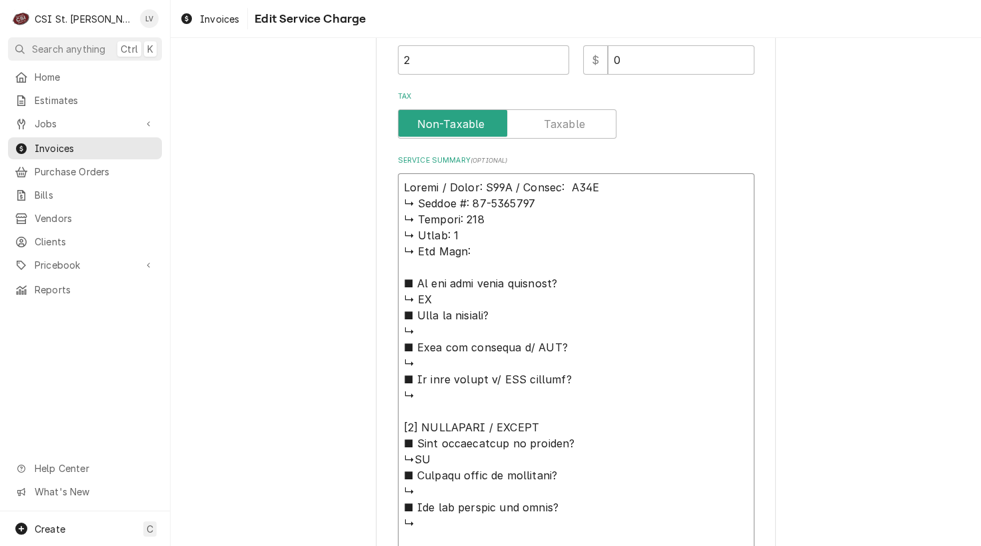
type textarea "x"
type textarea "Hobart / Model: C44A / Serial: C44A ↳ 𝗦𝗲𝗿𝗶𝗮𝗹 #: 85-1036615 ↳ 𝗩𝗼𝗹𝘁𝗮𝗴𝗲: 208 ↳ 𝗣𝗵𝗮…"
type textarea "x"
type textarea "Hobart / Model: C44A / Serial: 44A ↳ 𝗦𝗲𝗿𝗶𝗮𝗹 #: 85-1036615 ↳ 𝗩𝗼𝗹𝘁𝗮𝗴𝗲: 208 ↳ 𝗣𝗵𝗮𝘀…"
type textarea "x"
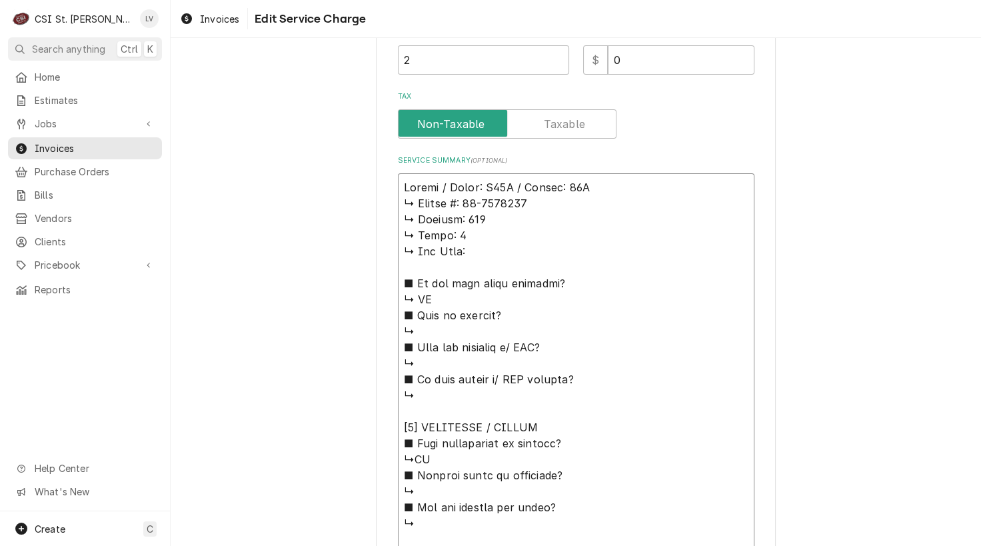
type textarea "Hobart / Model: C44A / Serial: 4A ↳ 𝗦𝗲𝗿𝗶𝗮𝗹 #: 85-1036615 ↳ 𝗩𝗼𝗹𝘁𝗮𝗴𝗲: 208 ↳ 𝗣𝗵𝗮𝘀𝗲…"
type textarea "x"
type textarea "Hobart / Model: C44A / Serial: A ↳ 𝗦𝗲𝗿𝗶𝗮𝗹 #: 85-1036615 ↳ 𝗩𝗼𝗹𝘁𝗮𝗴𝗲: 208 ↳ 𝗣𝗵𝗮𝘀𝗲:…"
type textarea "x"
type textarea "Hobart / Model: C44A / Serial: ↳ 𝗦𝗲𝗿𝗶𝗮𝗹 #: 85-1036615 ↳ 𝗩𝗼𝗹𝘁𝗮𝗴𝗲: 208 ↳ 𝗣𝗵𝗮𝘀𝗲: 3…"
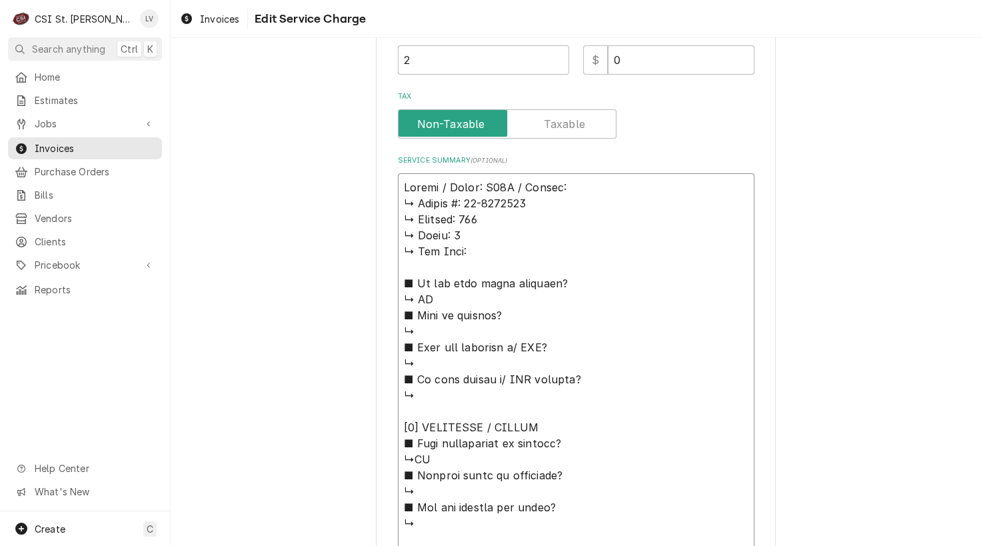
type textarea "x"
type textarea "Hobart / Model: C44A / Serial: ↳ 𝗦𝗲𝗿𝗶𝗮𝗹 #: 85-1036615 ↳ 𝗩𝗼𝗹𝘁𝗮𝗴𝗲: 208 ↳ 𝗣𝗵𝗮𝘀𝗲: 3…"
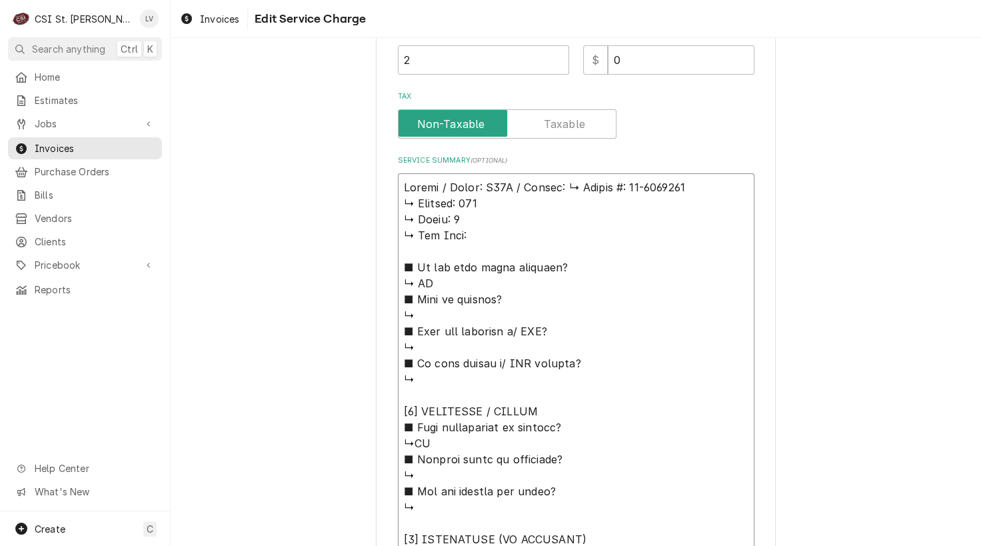
type textarea "x"
type textarea "Hobart / Model: C44A / Serial: 𝗦𝗲𝗿𝗶𝗮𝗹 #: 85-1036615 ↳ 𝗩𝗼𝗹𝘁𝗮𝗴𝗲: 208 ↳ 𝗣𝗵𝗮𝘀𝗲: 3 ↳…"
type textarea "x"
type textarea "Hobart / Model: C44A / Serial: 𝗦𝗲𝗿𝗶𝗮𝗹 #: 85-1036615 ↳ 𝗩𝗼𝗹𝘁𝗮𝗴𝗲: 208 ↳ 𝗣𝗵𝗮𝘀𝗲: 3 ↳…"
type textarea "x"
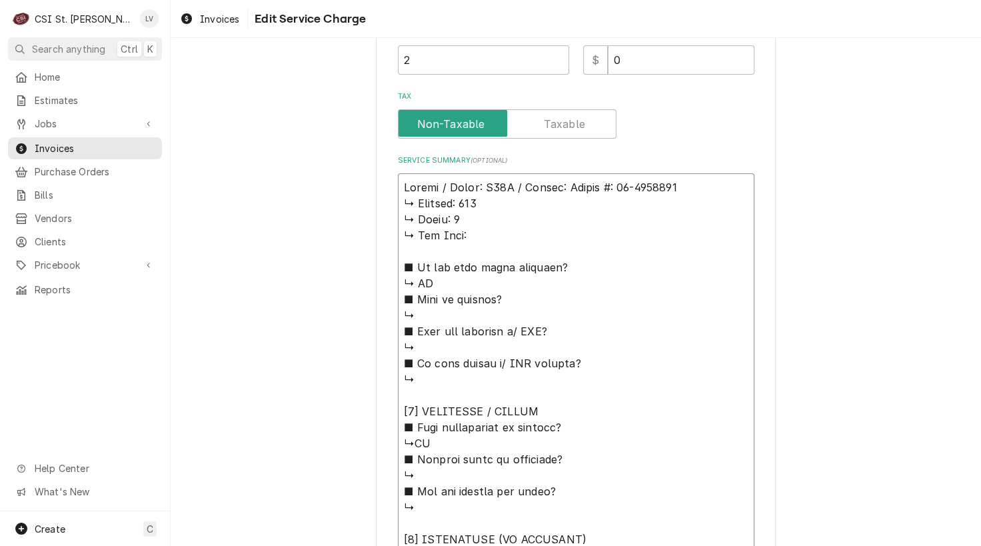
type textarea "Hobart / Model: C44A / Serial: 𝗲𝗿𝗶𝗮𝗹 #: 85-1036615 ↳ 𝗩𝗼𝗹𝘁𝗮𝗴𝗲: 208 ↳ 𝗣𝗵𝗮𝘀𝗲: 3 ↳ …"
type textarea "x"
type textarea "Hobart / Model: C44A / Serial: 𝗿𝗶𝗮𝗹 #: 85-1036615 ↳ 𝗩𝗼𝗹𝘁𝗮𝗴𝗲: 208 ↳ 𝗣𝗵𝗮𝘀𝗲: 3 ↳ 𝗚…"
type textarea "x"
type textarea "Hobart / Model: C44A / Serial: 𝗶𝗮𝗹 #: 85-1036615 ↳ 𝗩𝗼𝗹𝘁𝗮𝗴𝗲: 208 ↳ 𝗣𝗵𝗮𝘀𝗲: 3 ↳ 𝗚𝗮…"
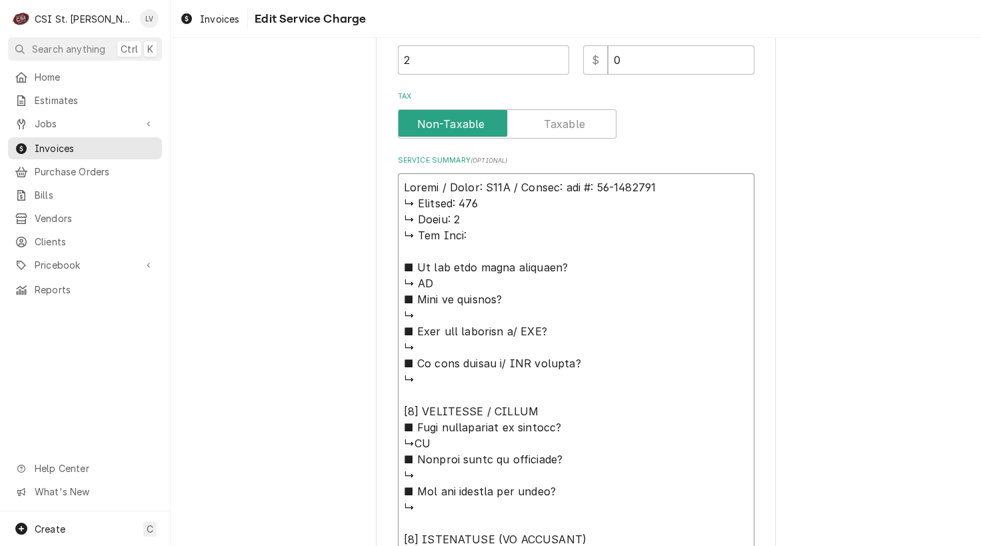
type textarea "x"
type textarea "Hobart / Model: C44A / Serial: 𝗮𝗹 #: 85-1036615 ↳ 𝗩𝗼𝗹𝘁𝗮𝗴𝗲: 208 ↳ 𝗣𝗵𝗮𝘀𝗲: 3 ↳ 𝗚𝗮𝘀…"
type textarea "x"
type textarea "Hobart / Model: C44A / Serial: 𝗹 #: 85-1036615 ↳ 𝗩𝗼𝗹𝘁𝗮𝗴𝗲: 208 ↳ 𝗣𝗵𝗮𝘀𝗲: 3 ↳ 𝗚𝗮𝘀 …"
type textarea "x"
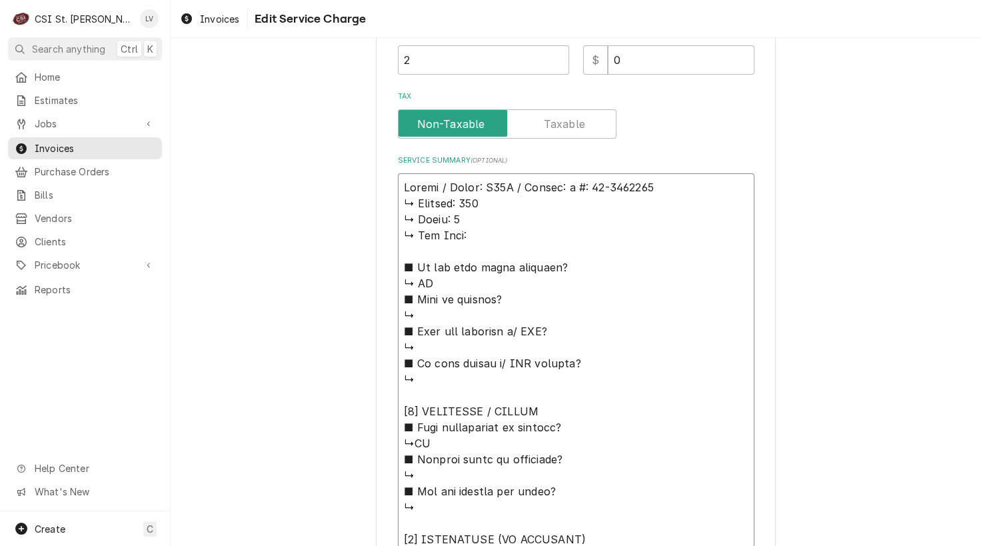
type textarea "Hobart / Model: C44A / Serial: #: 85-1036615 ↳ 𝗩𝗼𝗹𝘁𝗮𝗴𝗲: 208 ↳ 𝗣𝗵𝗮𝘀𝗲: 3 ↳ 𝗚𝗮𝘀 𝗧𝘆…"
type textarea "x"
type textarea "Hobart / Model: C44A / Serial: #: 85-1036615 ↳ 𝗩𝗼𝗹𝘁𝗮𝗴𝗲: 208 ↳ 𝗣𝗵𝗮𝘀𝗲: 3 ↳ 𝗚𝗮𝘀 𝗧𝘆…"
type textarea "x"
type textarea "Hobart / Model: C44A / Serial: : 85-1036615 ↳ 𝗩𝗼𝗹𝘁𝗮𝗴𝗲: 208 ↳ 𝗣𝗵𝗮𝘀𝗲: 3 ↳ 𝗚𝗮𝘀 𝗧𝘆𝗽…"
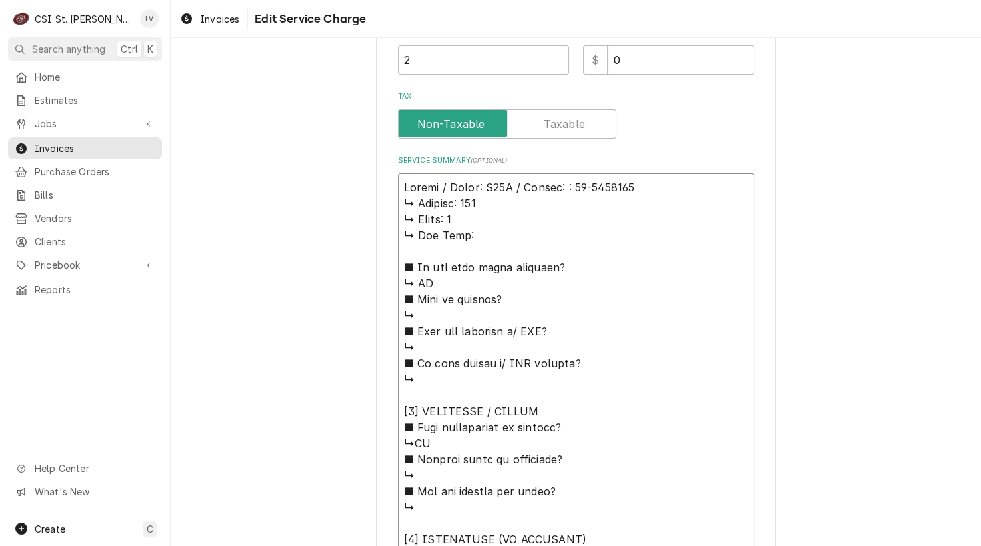
type textarea "x"
type textarea "Hobart / Model: C44A / Serial: 85-1036615 ↳ 𝗩𝗼𝗹𝘁𝗮𝗴𝗲: 208 ↳ 𝗣𝗵𝗮𝘀𝗲: 3 ↳ 𝗚𝗮𝘀 𝗧𝘆𝗽𝗲:…"
type textarea "x"
type textarea "Hobart / Model: C44A / Serial: 85-1036615 ↳ 𝗩𝗼𝗹𝘁𝗮𝗴𝗲: 208 ↳ 𝗣𝗵𝗮𝘀𝗲: 3 ↳ 𝗚𝗮𝘀 𝗧𝘆𝗽𝗲:…"
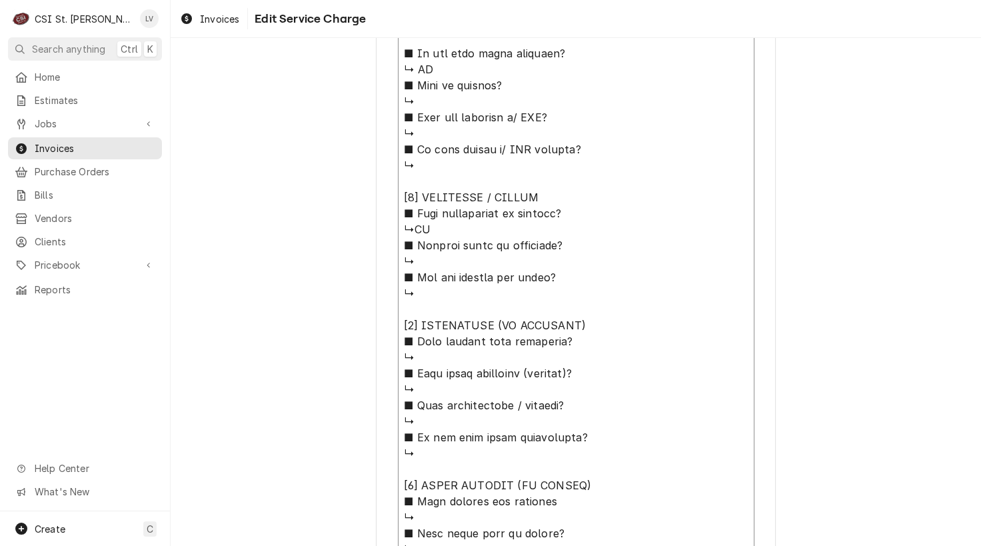
scroll to position [863, 0]
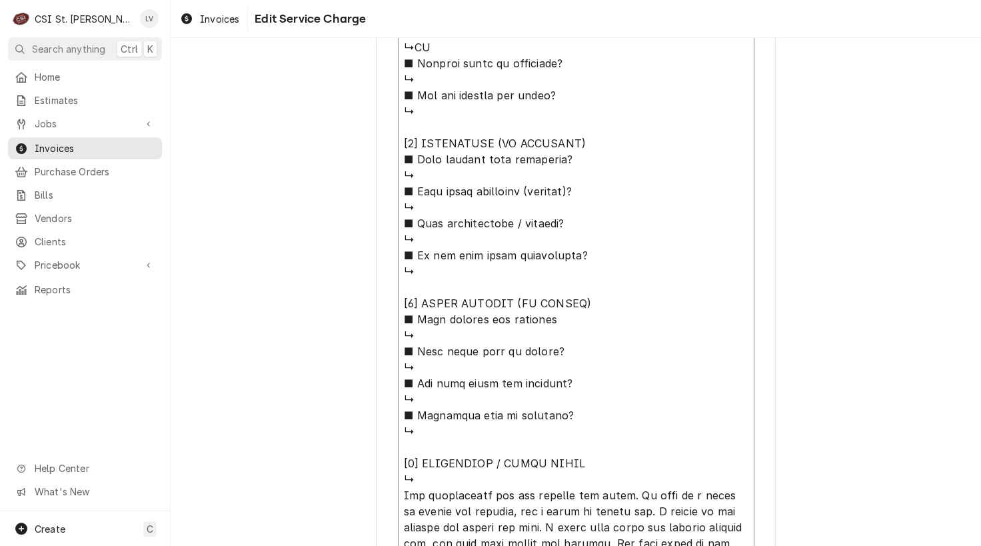
drag, startPoint x: 399, startPoint y: 202, endPoint x: 623, endPoint y: 466, distance: 346.6
click at [624, 466] on textarea "Service Summary ( optional )" at bounding box center [576, 279] width 357 height 1004
type textarea "x"
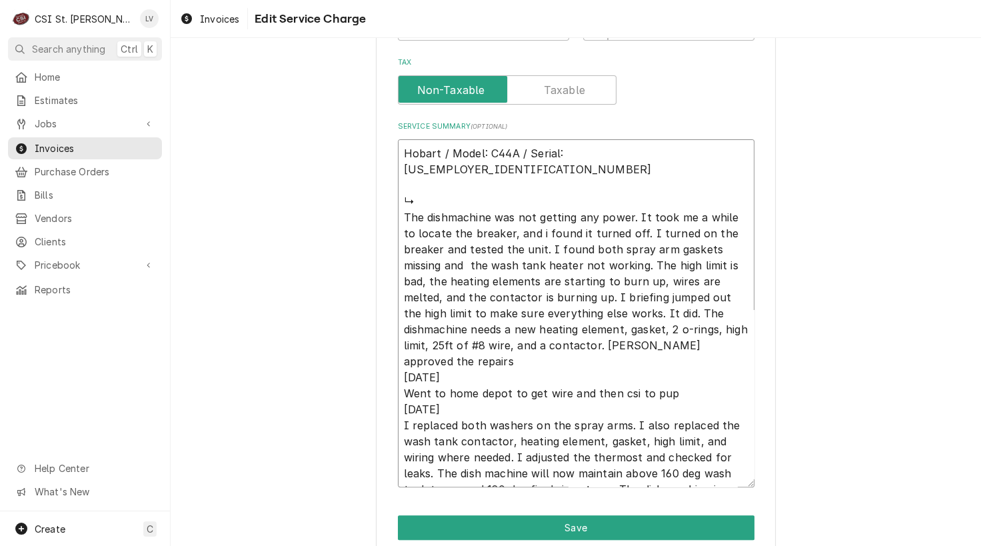
scroll to position [555, 0]
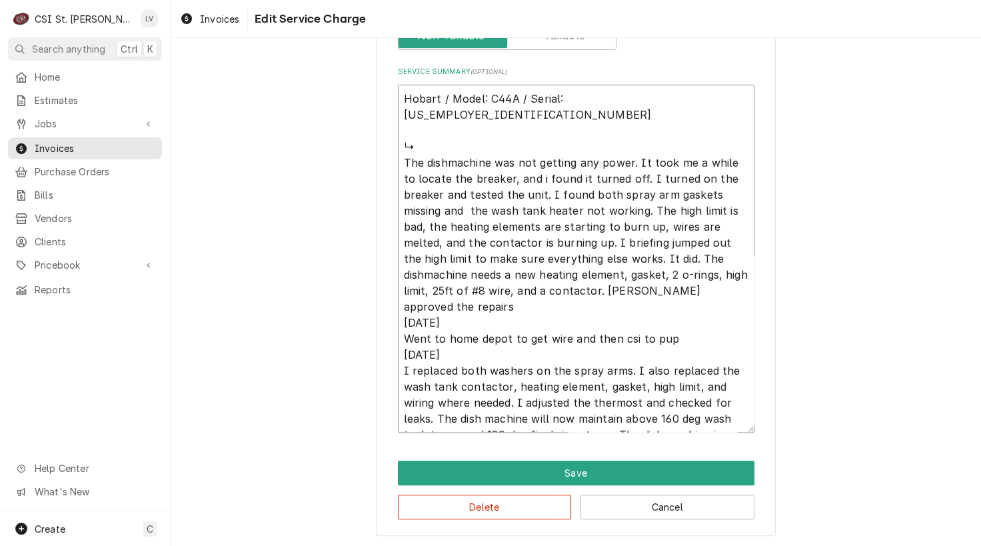
drag, startPoint x: 602, startPoint y: 223, endPoint x: 391, endPoint y: 139, distance: 226.5
click at [391, 139] on div "Use the fields below to edit this service charge Short Description Job | Servic…" at bounding box center [576, 23] width 400 height 1028
type textarea "Hobart / Model: C44A / Serial: 85-1036615 ↳ The dishmachine was not getting any…"
click at [271, 253] on div "Use the fields below to edit this service charge Short Description Job | Servic…" at bounding box center [576, 22] width 811 height 1051
drag, startPoint x: 627, startPoint y: 89, endPoint x: 388, endPoint y: 83, distance: 239.4
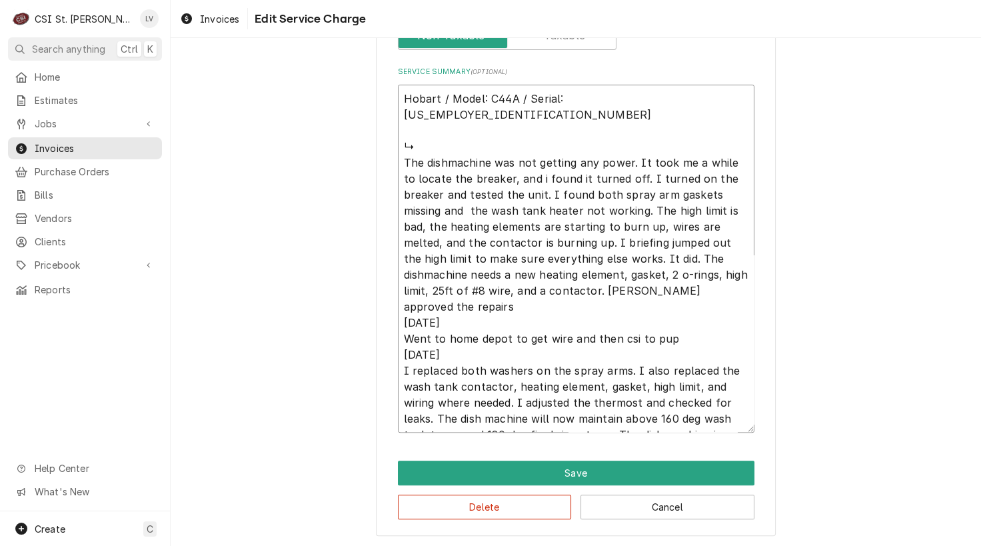
click at [388, 83] on div "Use the fields below to edit this service charge Short Description Job | Servic…" at bounding box center [576, 23] width 400 height 1028
click at [521, 502] on button "Delete" at bounding box center [485, 507] width 174 height 25
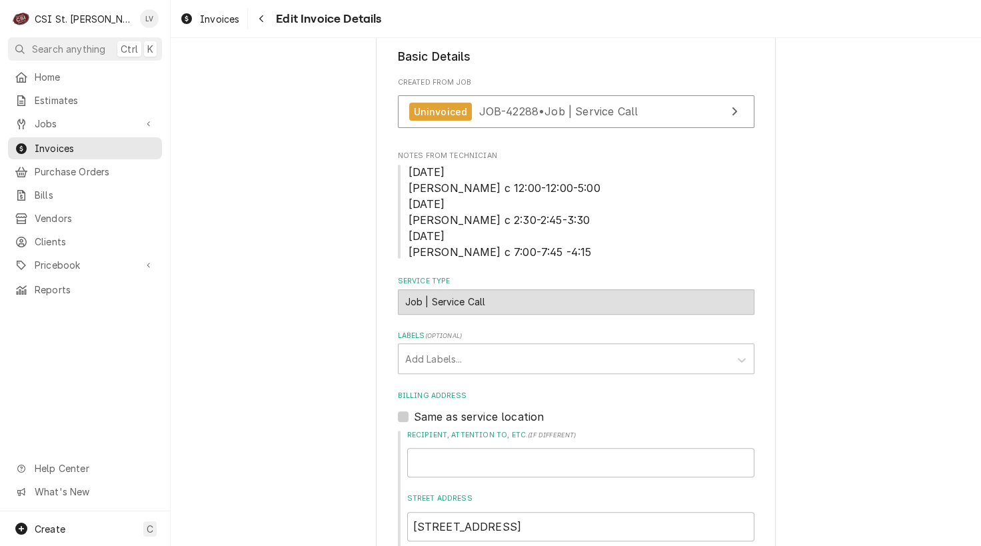
scroll to position [292, 0]
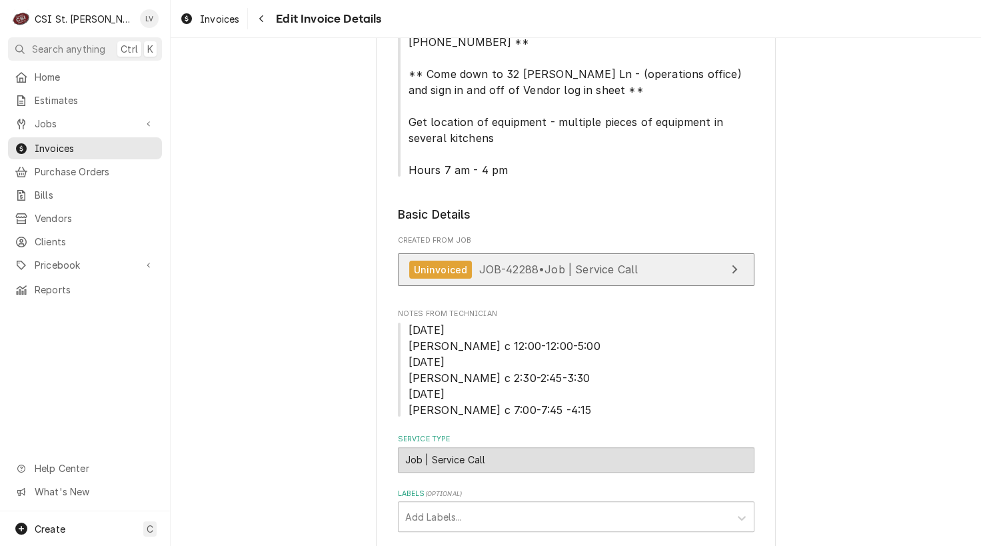
click at [588, 266] on span "JOB-42288 • Job | Service Call" at bounding box center [558, 269] width 159 height 13
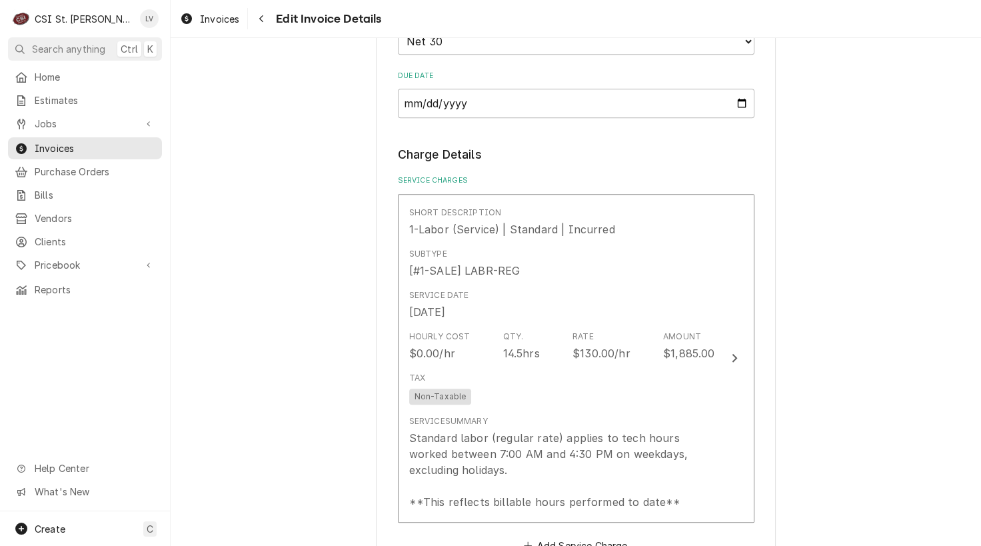
scroll to position [1267, 0]
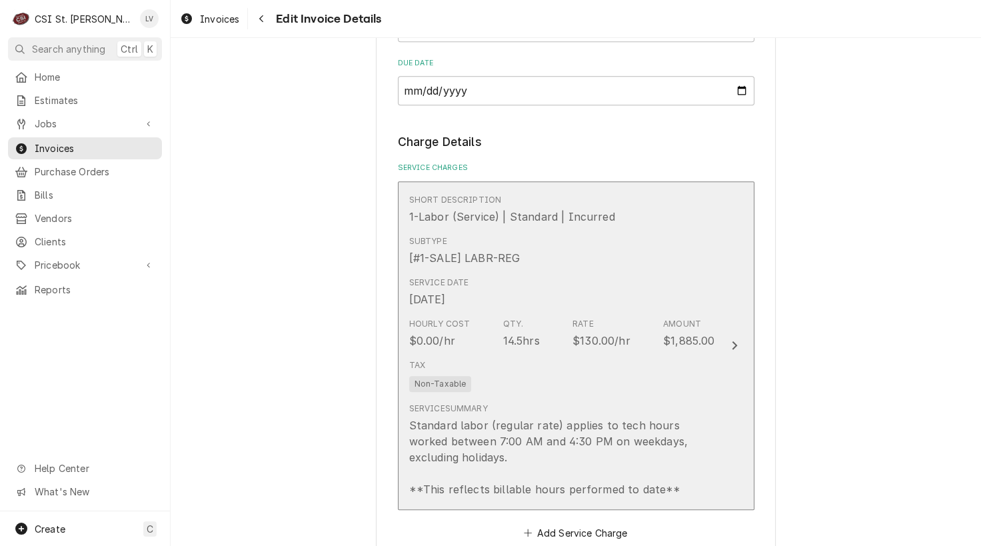
click at [606, 313] on div "Hourly Cost $0.00/hr Qty. 14.5hrs Rate $130.00/hr Amount $1,885.00" at bounding box center [562, 333] width 306 height 41
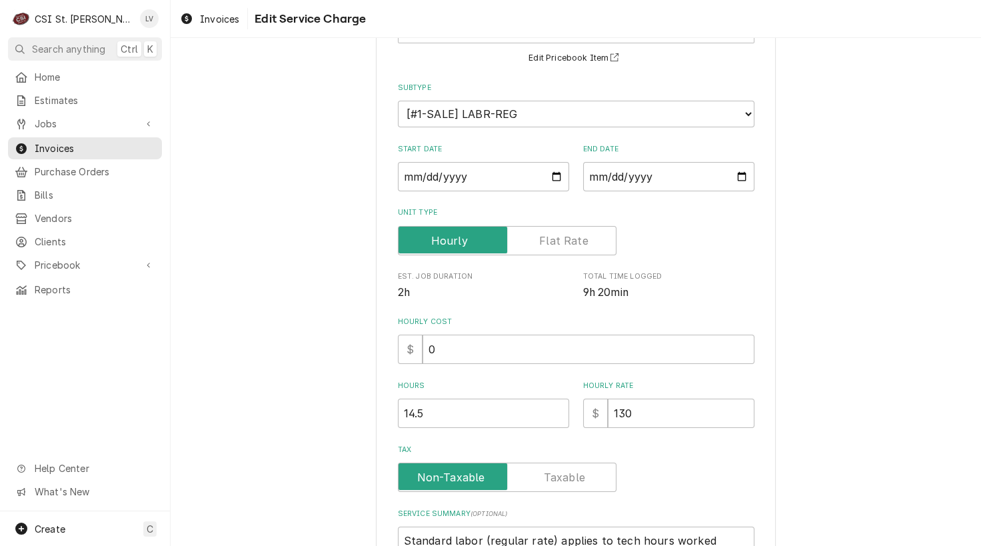
scroll to position [283, 0]
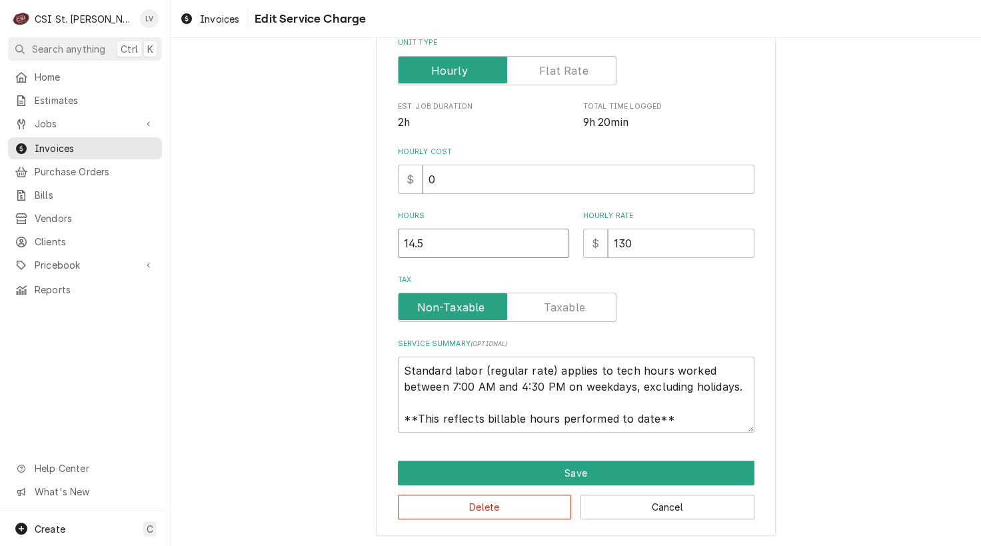
drag, startPoint x: 442, startPoint y: 242, endPoint x: 363, endPoint y: 241, distance: 79.3
click at [363, 241] on div "Use the fields below to edit this service charge Short Description 1-Labor (Ser…" at bounding box center [576, 158] width 811 height 779
type textarea "x"
type input "1"
type textarea "x"
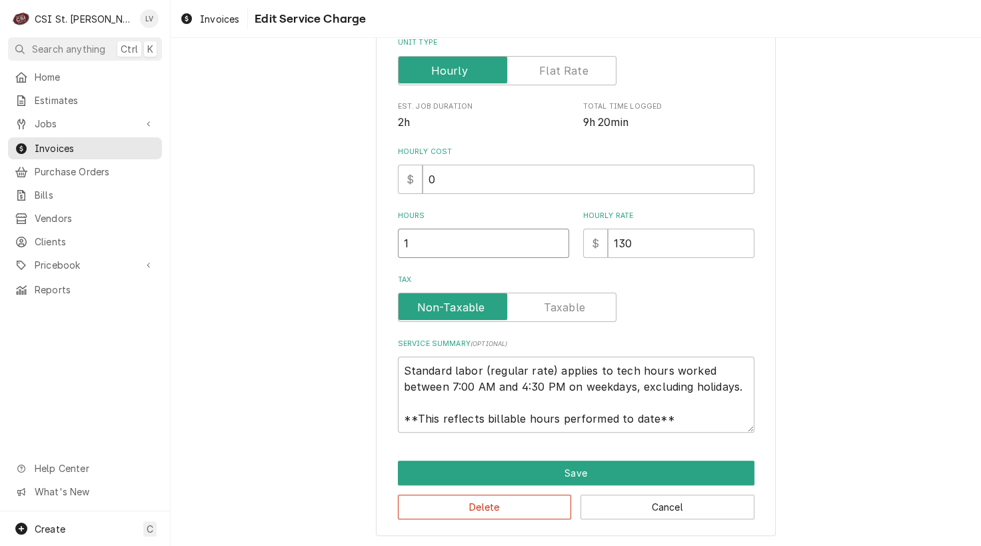
type input "15"
type textarea "x"
type input "15.2"
type textarea "x"
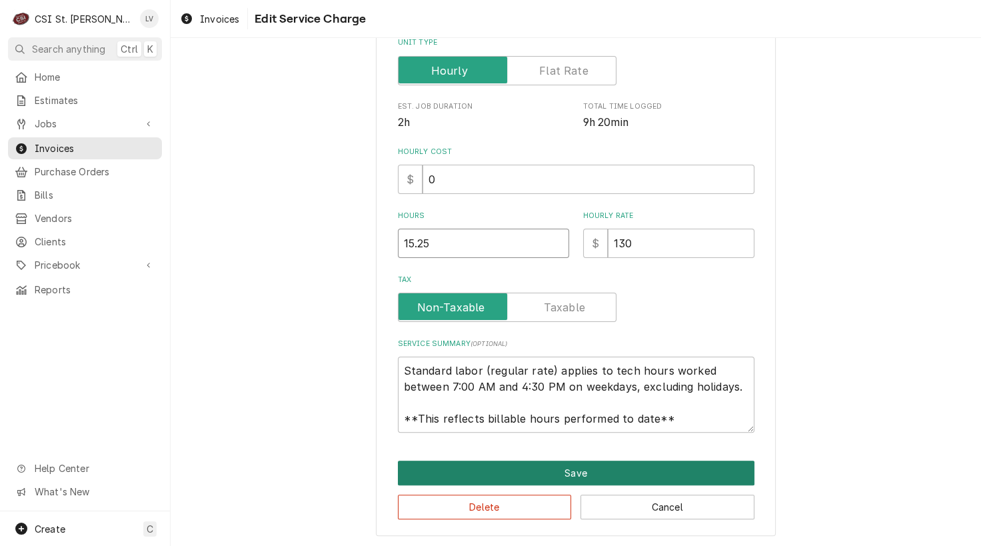
type input "15.25"
click at [538, 472] on button "Save" at bounding box center [576, 473] width 357 height 25
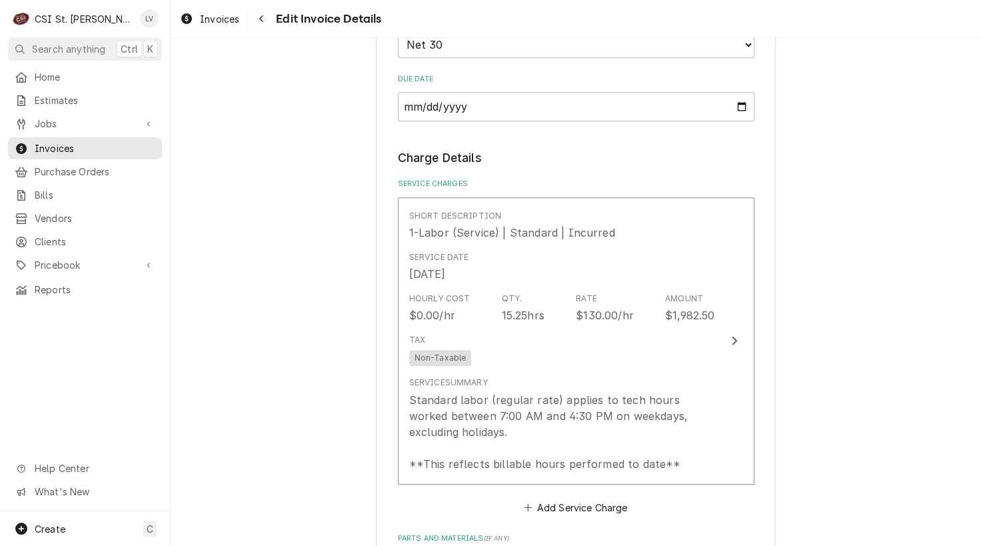
scroll to position [1251, 0]
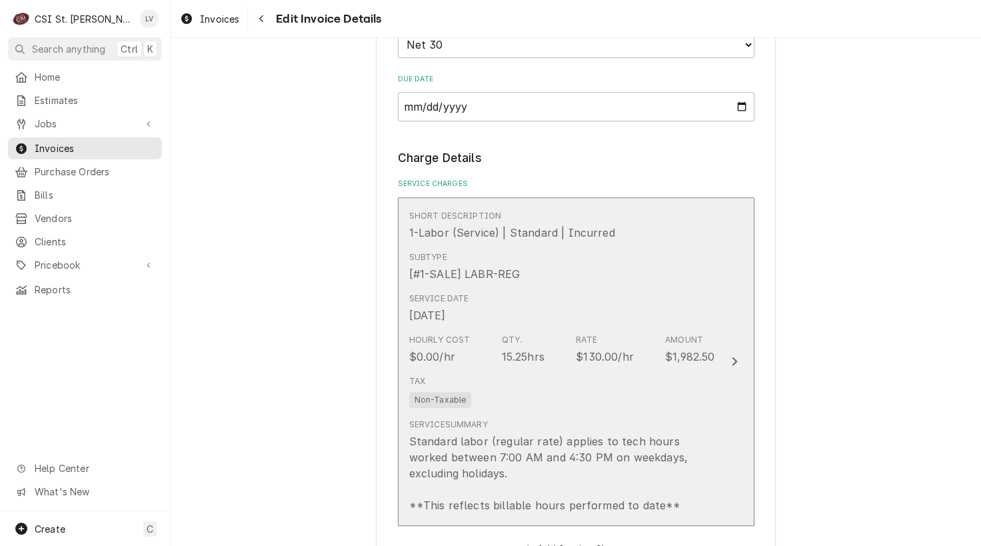
click at [575, 397] on div "Tax Non-Taxable" at bounding box center [562, 391] width 306 height 43
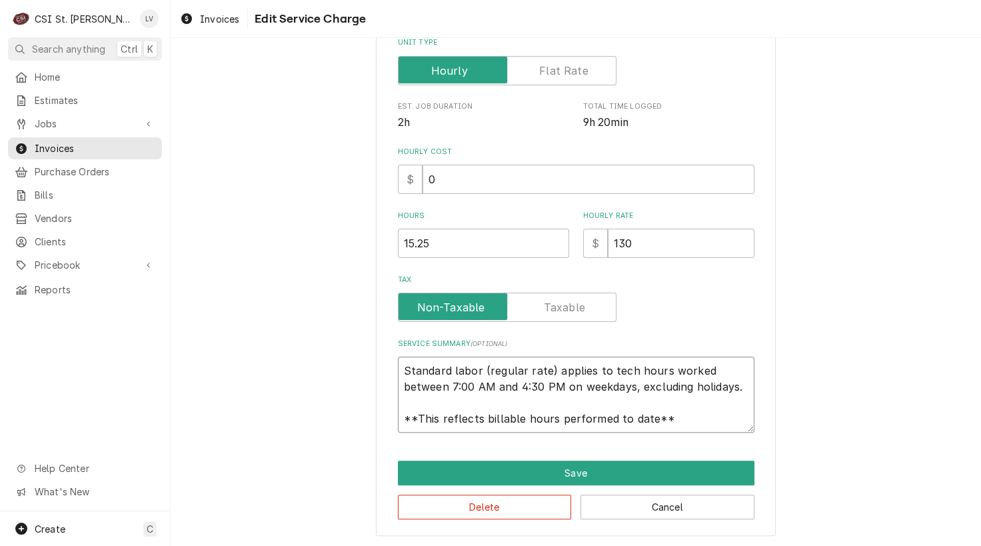
scroll to position [16, 0]
drag, startPoint x: 399, startPoint y: 366, endPoint x: 699, endPoint y: 424, distance: 306.2
click at [699, 424] on textarea "Standard labor (regular rate) applies to tech hours worked between 7:00 AM and …" at bounding box center [576, 395] width 357 height 76
paste textarea "Dishmachine had no power due to breaker being off. After restoring power, found…"
type textarea "x"
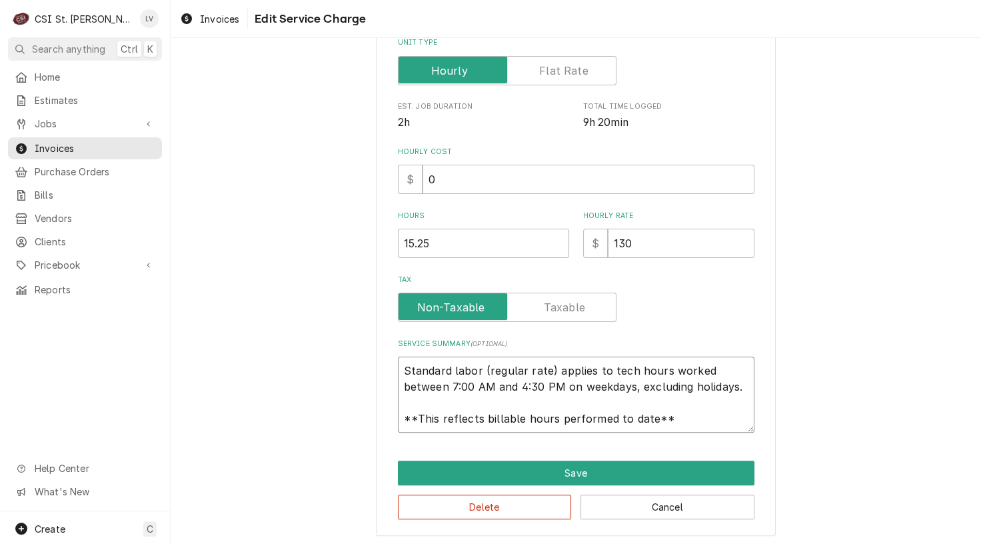
type textarea "Dishmachine had no power due to breaker being off. After restoring power, found…"
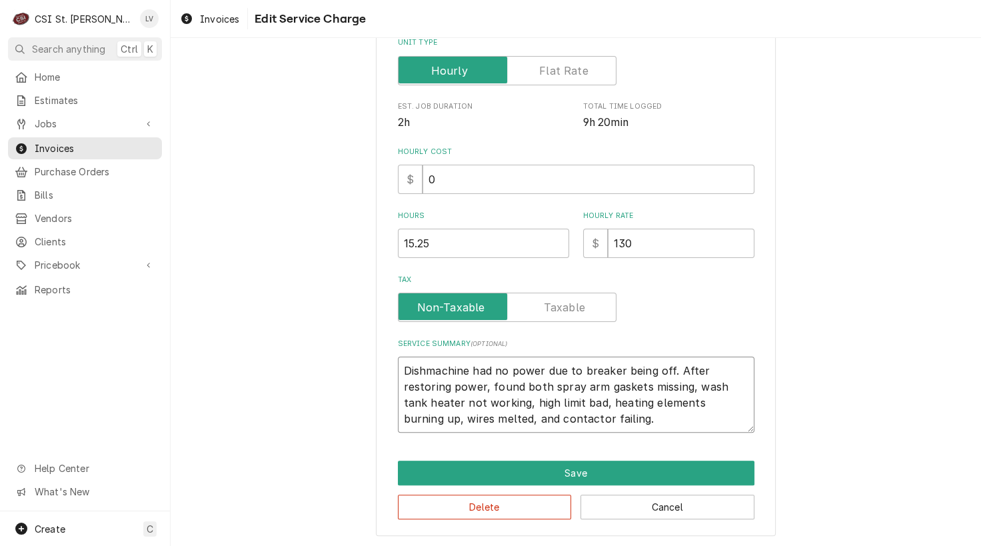
scroll to position [0, 0]
drag, startPoint x: 395, startPoint y: 371, endPoint x: 520, endPoint y: 394, distance: 126.7
click at [398, 371] on textarea "Dishmachine had no power due to breaker being off. After restoring power, found…" at bounding box center [576, 395] width 357 height 76
type textarea "x"
type textarea "8Dishmachine had no power due to breaker being off. After restoring power, foun…"
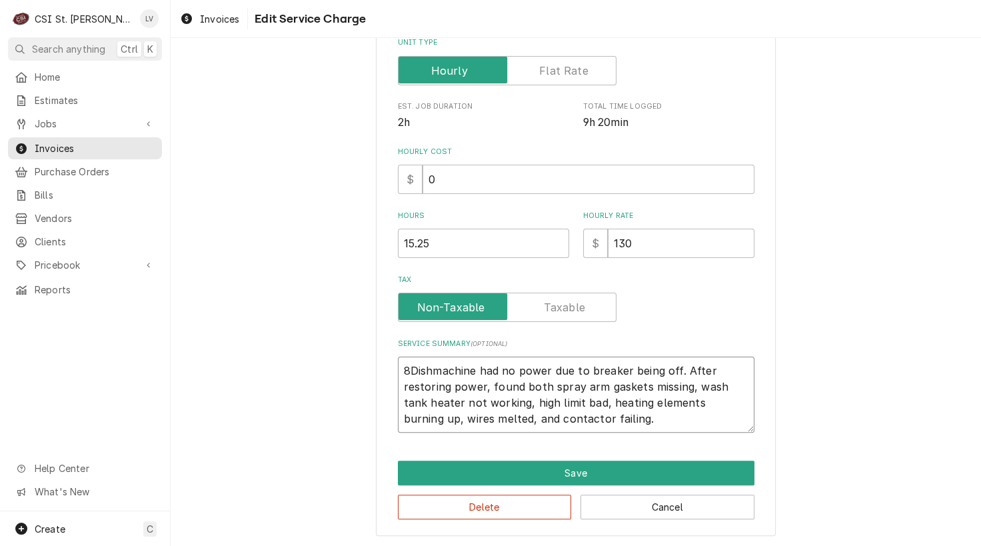
type textarea "x"
type textarea "8/Dishmachine had no power due to breaker being off. After restoring power, fou…"
type textarea "x"
type textarea "8/1Dishmachine had no power due to breaker being off. After restoring power, fo…"
type textarea "x"
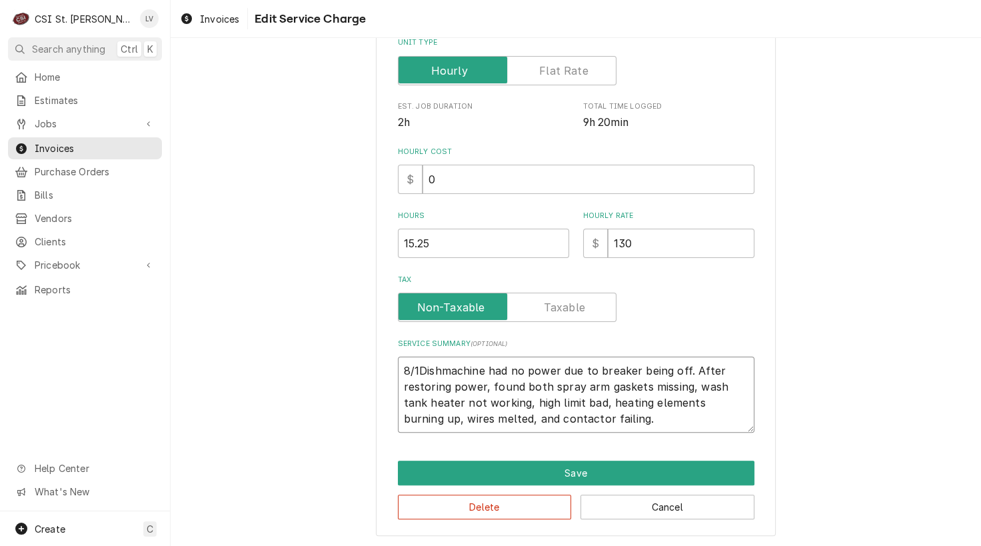
type textarea "8/16Dishmachine had no power due to breaker being off. After restoring power, f…"
type textarea "x"
type textarea "8/16 Dishmachine had no power due to breaker being off. After restoring power, …"
type textarea "x"
type textarea "8/16 -Dishmachine had no power due to breaker being off. After restoring power,…"
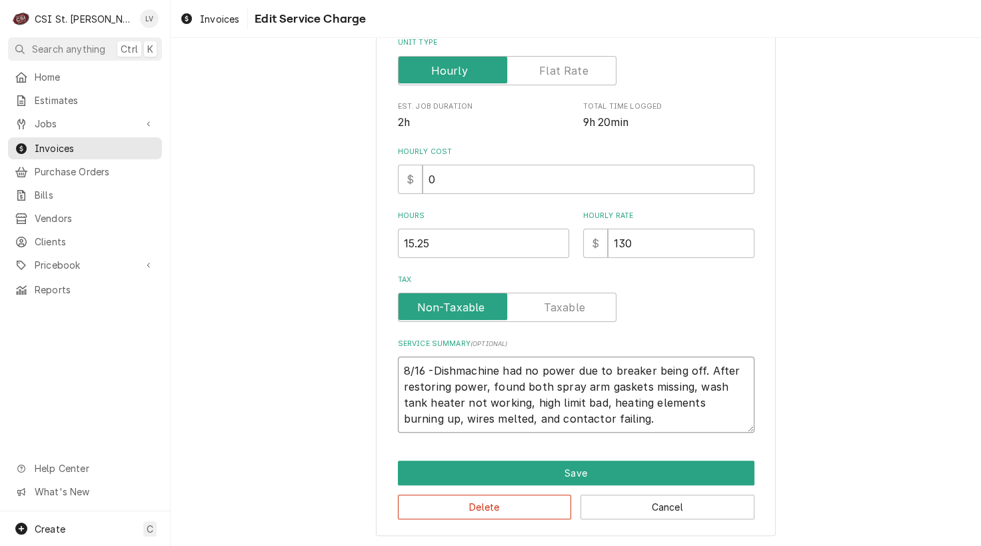
type textarea "x"
type textarea "8/16 - Dishmachine had no power due to breaker being off. After restoring power…"
click at [643, 418] on textarea "8/16 - Dishmachine had no power due to breaker being off. After restoring power…" at bounding box center [576, 395] width 357 height 76
type textarea "x"
type textarea "8/16 - Dishmachine had no power due to breaker being off. After restoring power…"
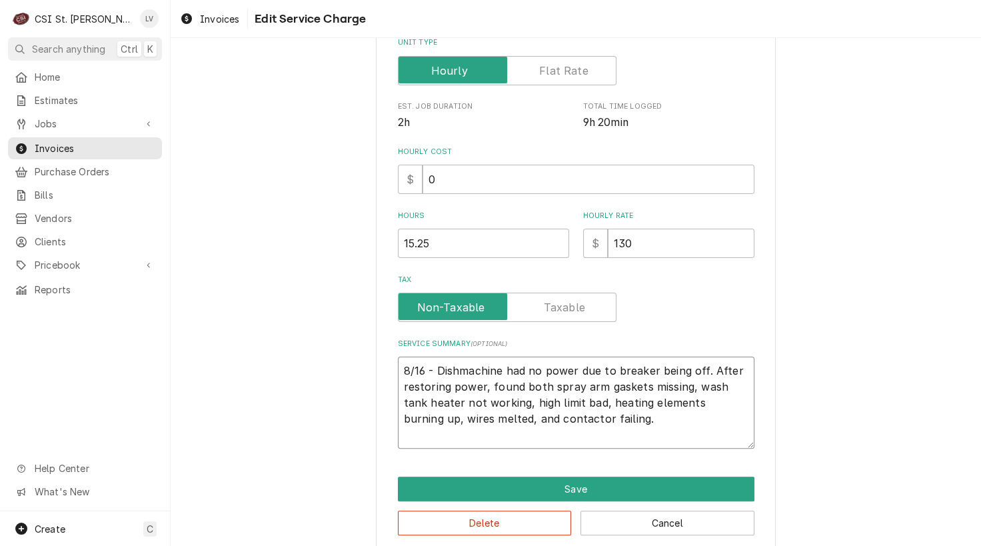
type textarea "x"
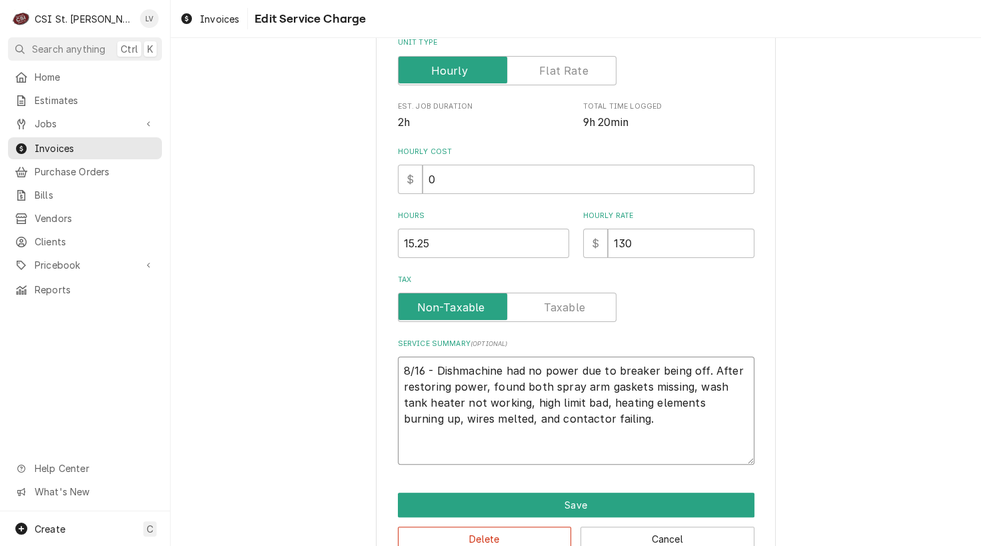
type textarea "8/16 - Dishmachine had no power due to breaker being off. After restoring power…"
click at [403, 446] on textarea "8/16 - Dishmachine had no power due to breaker being off. After restoring power…" at bounding box center [576, 411] width 357 height 108
paste textarea "9/5 Returned and installed parts. Tested and returned unit to service."
type textarea "x"
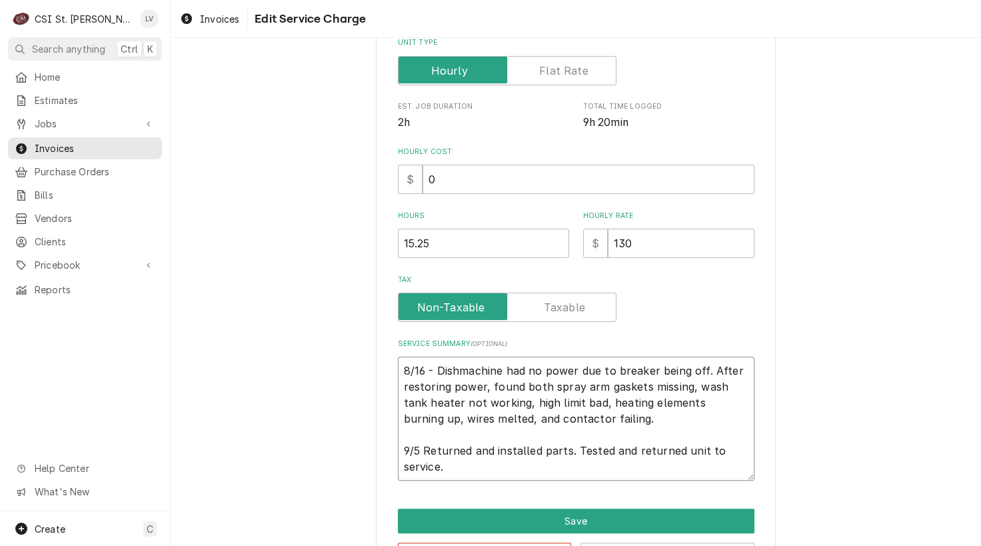
type textarea "8/16 - Dishmachine had no power due to breaker being off. After restoring power…"
click at [398, 369] on textarea "8/16 - Dishmachine had no power due to breaker being off. After restoring power…" at bounding box center [576, 419] width 357 height 124
type textarea "x"
type textarea "8/16 - Dishmachine had no power due to breaker being off. After restoring power…"
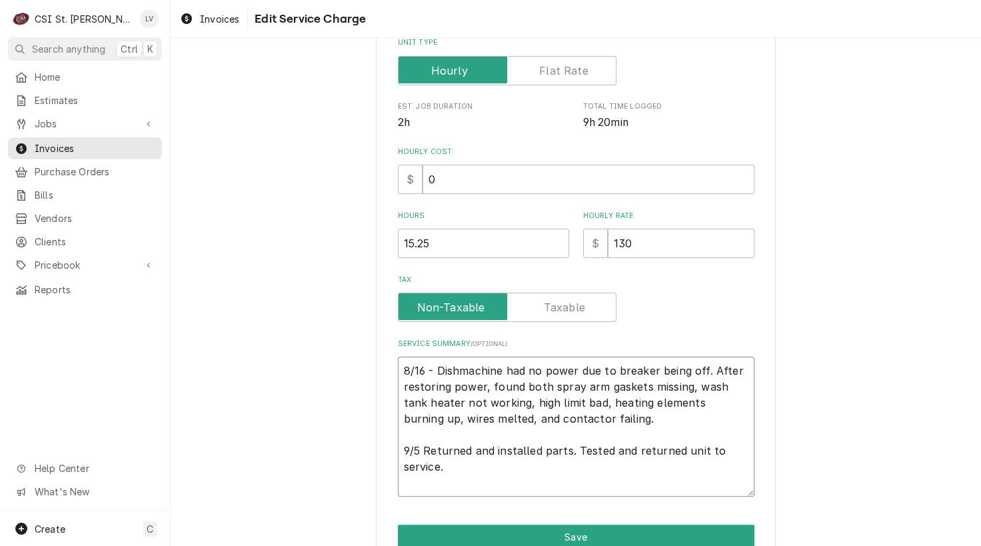
type textarea "x"
type textarea "8/16 - Dishmachine had no power due to breaker being off. After restoring power…"
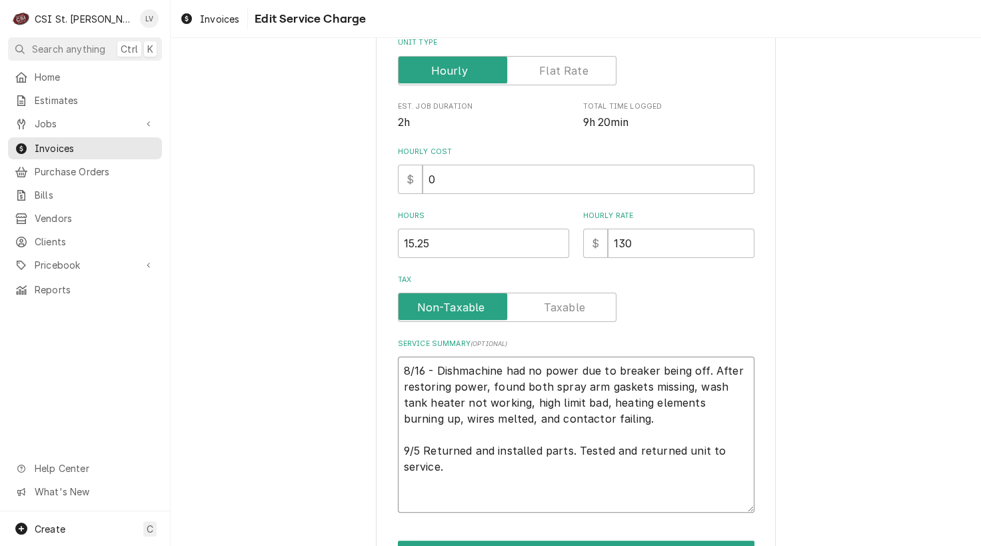
paste textarea "Hobart / Model: C44A / Serial: 85-1036615 (dish machine)"
type textarea "x"
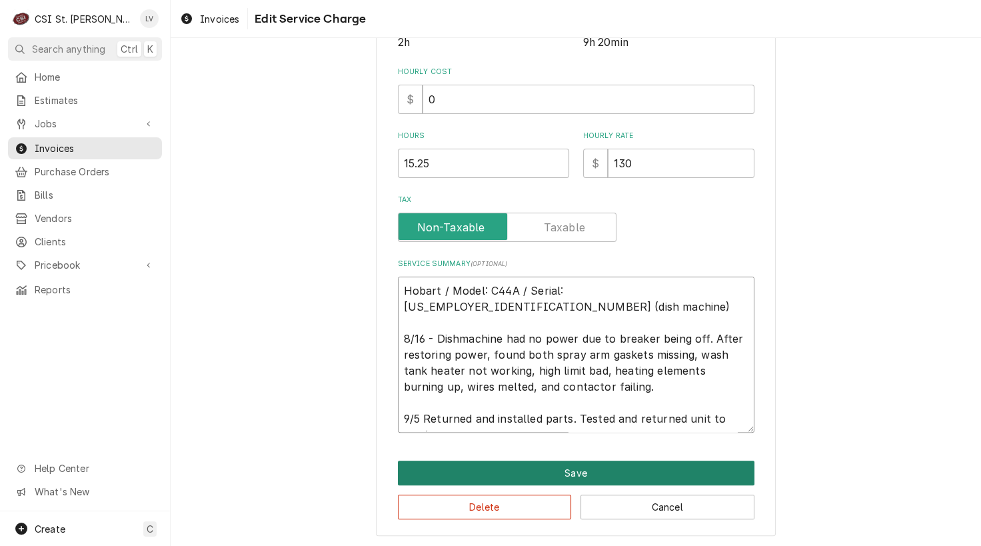
type textarea "Hobart / Model: C44A / Serial: 85-1036615 (dish machine) 8/16 - Dishmachine had…"
click at [521, 477] on button "Save" at bounding box center [576, 473] width 357 height 25
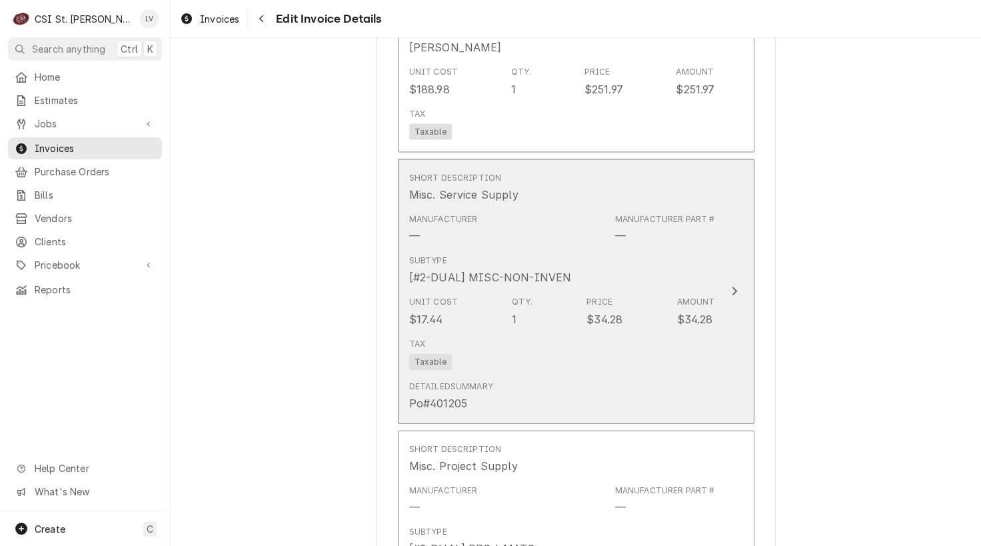
scroll to position [3234, 0]
click at [647, 332] on div "Tax Taxable" at bounding box center [562, 353] width 306 height 43
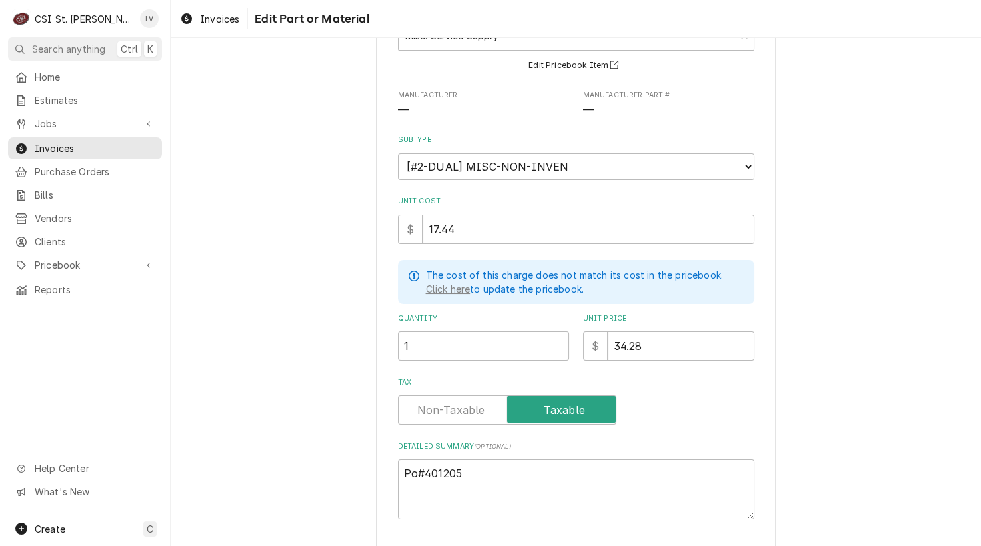
scroll to position [191, 0]
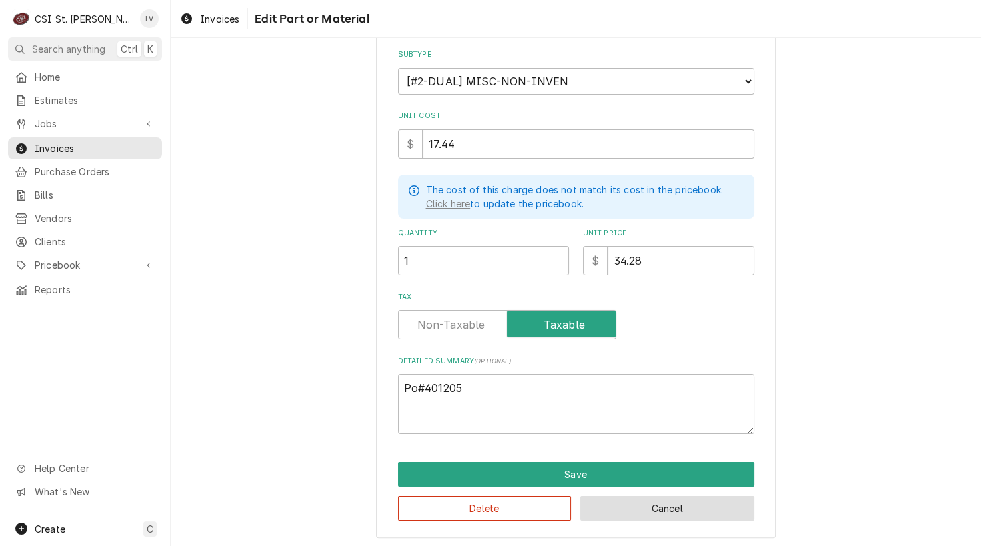
click at [705, 503] on button "Cancel" at bounding box center [668, 508] width 174 height 25
type textarea "x"
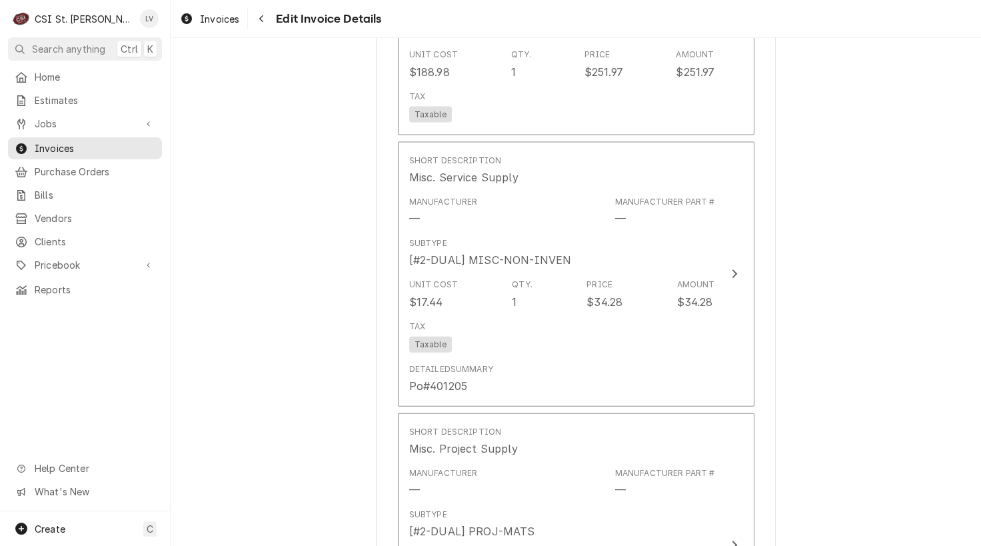
scroll to position [3524, 0]
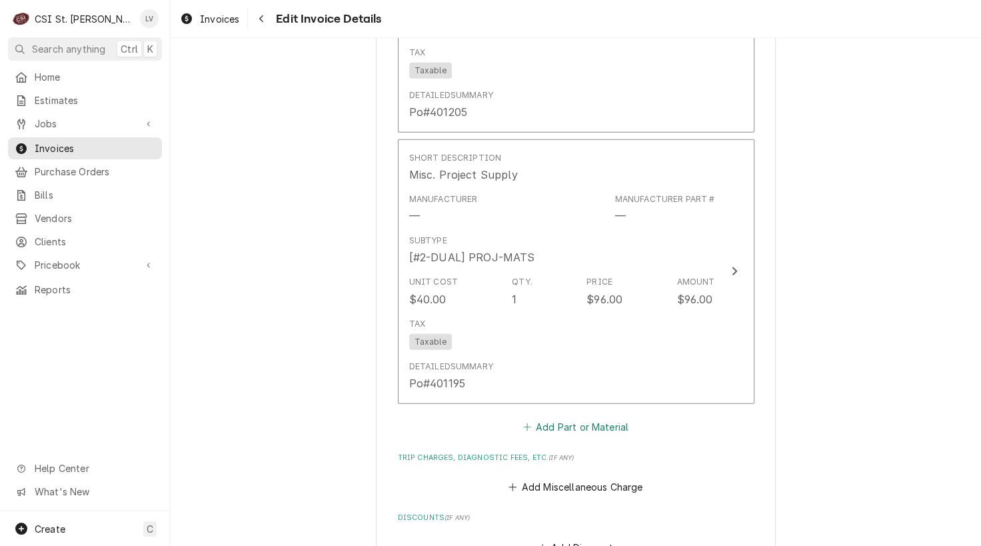
click at [559, 418] on button "Add Part or Material" at bounding box center [576, 427] width 110 height 19
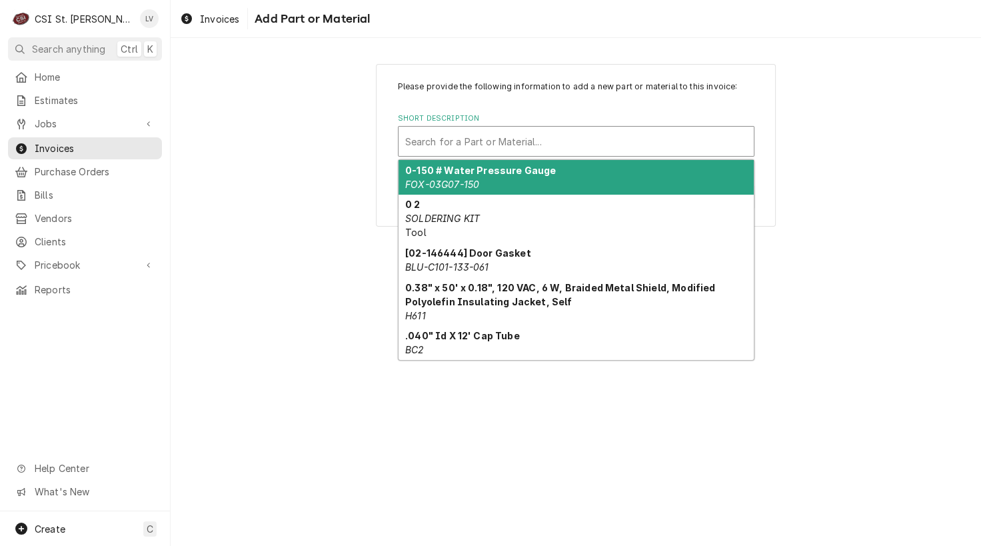
click at [489, 139] on div "Short Description" at bounding box center [576, 141] width 342 height 24
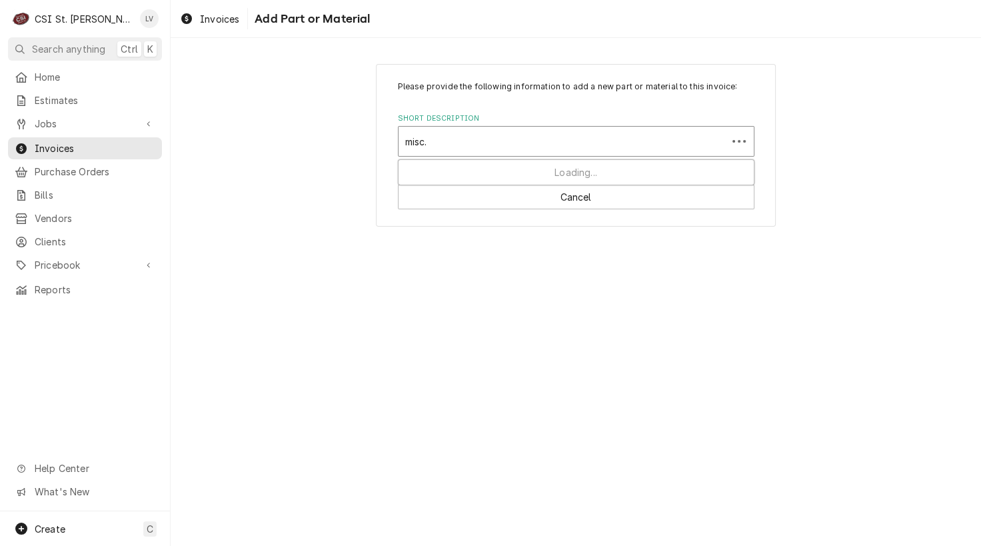
type input "misc."
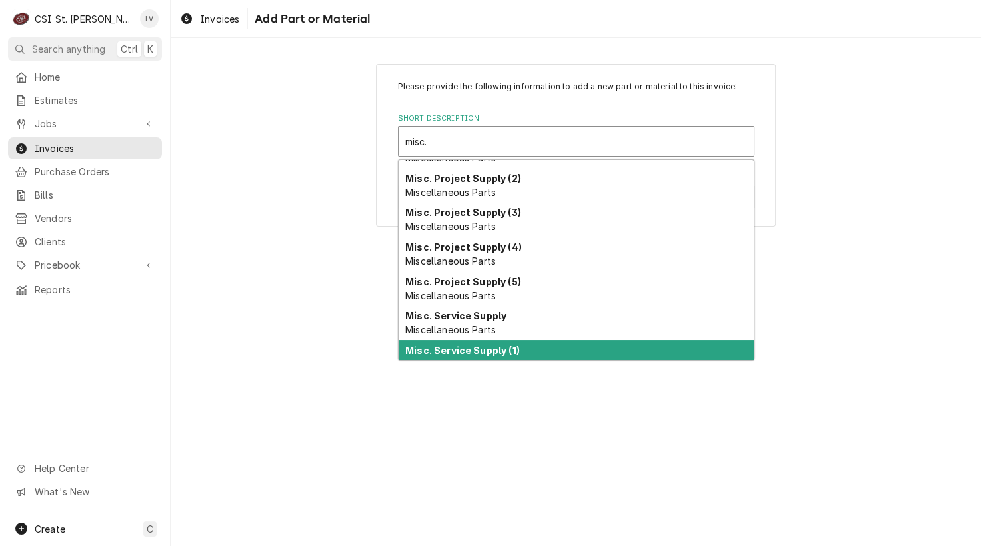
scroll to position [185, 0]
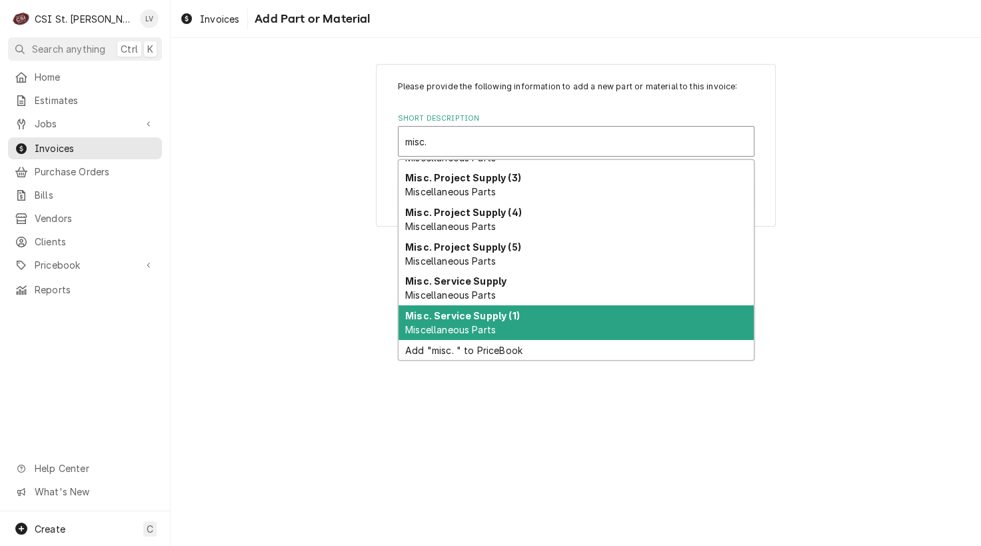
click at [460, 315] on strong "Misc. Service Supply (1)" at bounding box center [462, 315] width 115 height 11
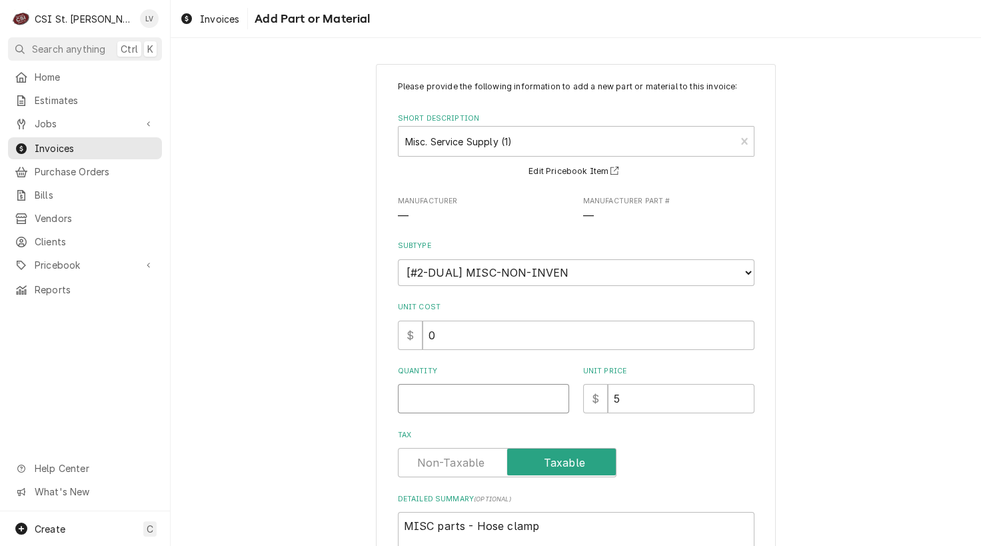
click at [410, 398] on input "Quantity" at bounding box center [483, 398] width 171 height 29
type textarea "x"
type input "1"
type textarea "x"
type input "9"
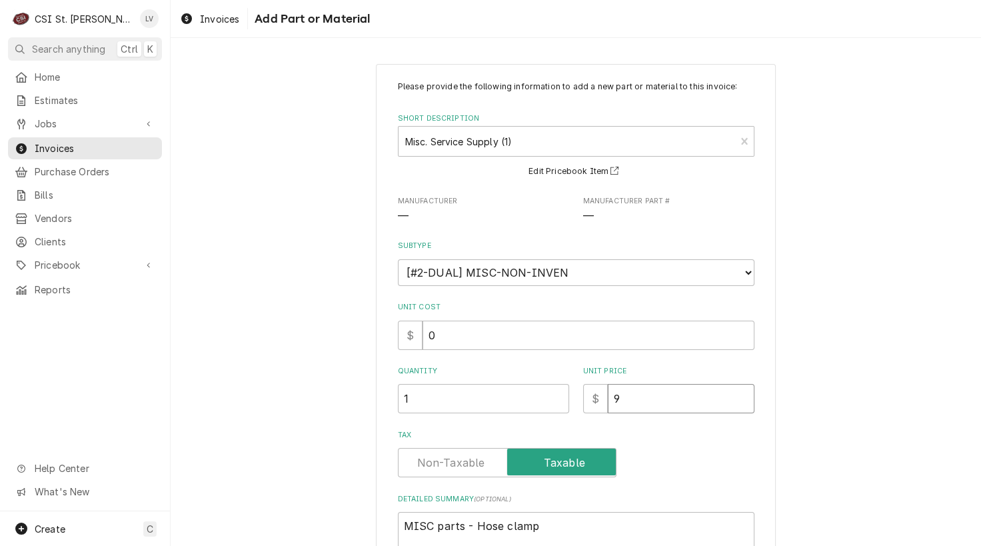
type textarea "x"
type input "96"
click at [296, 387] on div "Please provide the following information to add a new part or material to this …" at bounding box center [576, 352] width 811 height 601
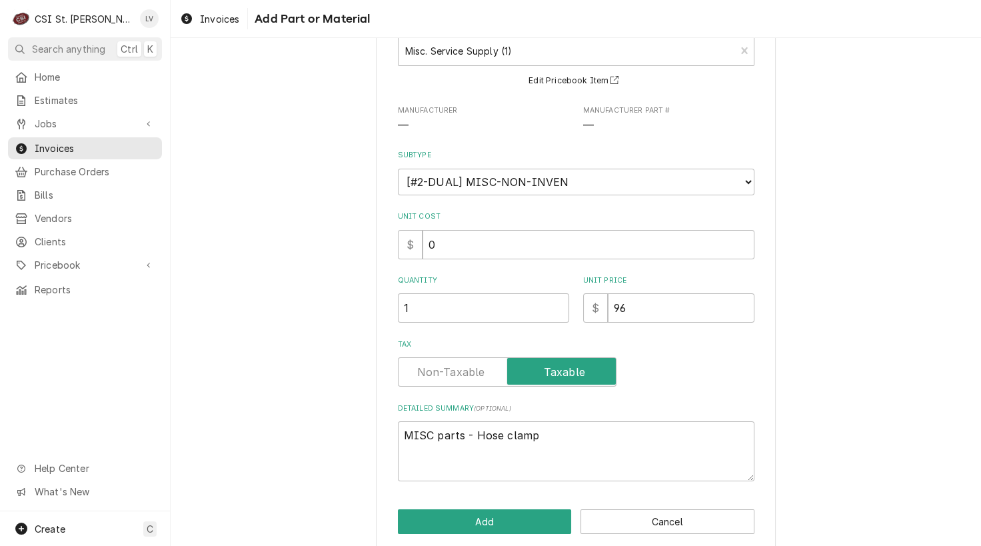
scroll to position [106, 0]
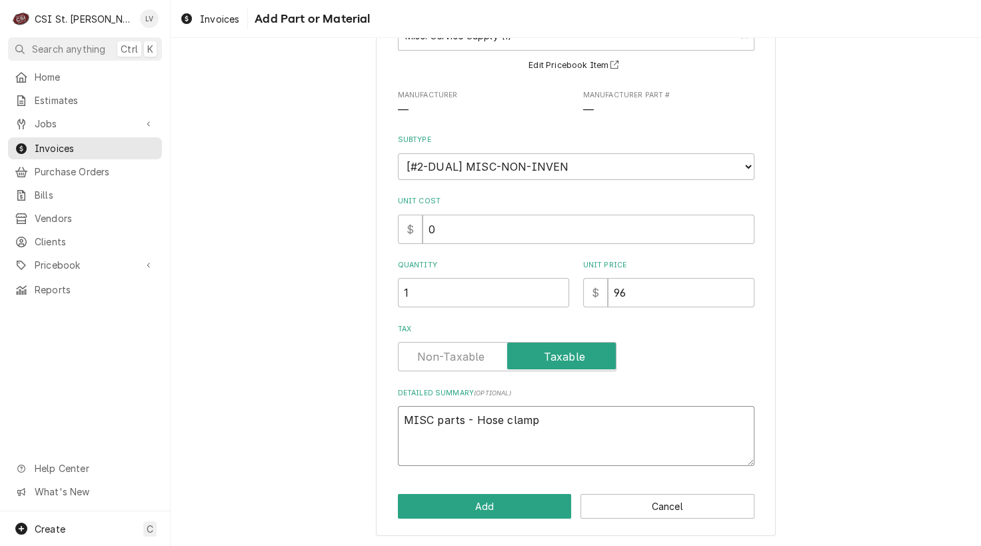
drag, startPoint x: 545, startPoint y: 421, endPoint x: 378, endPoint y: 427, distance: 167.4
click at [378, 427] on div "Please provide the following information to add a new part or material to this …" at bounding box center [576, 247] width 400 height 578
type textarea "x"
type textarea "W"
type textarea "x"
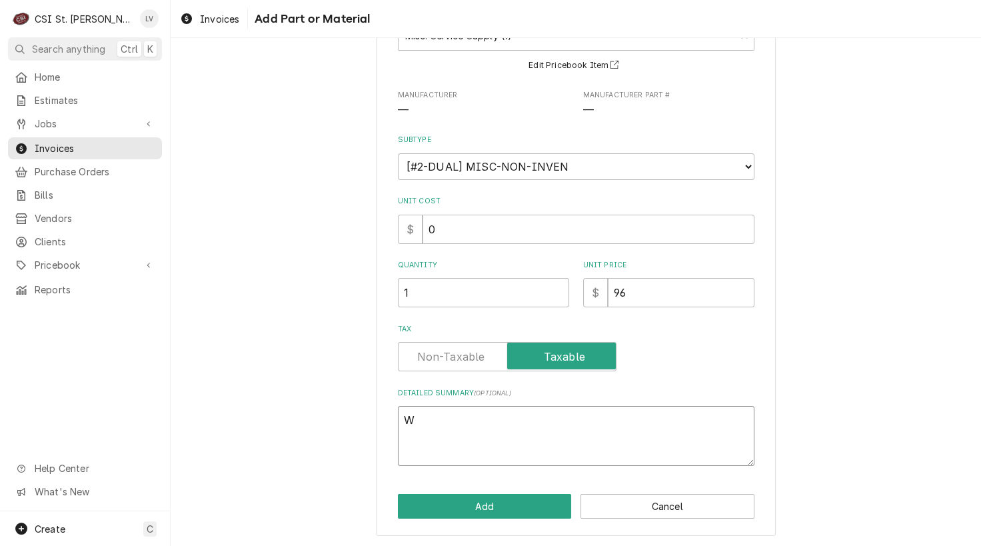
type textarea "Wi"
type textarea "x"
type textarea "Wir"
type textarea "x"
type textarea "Wire"
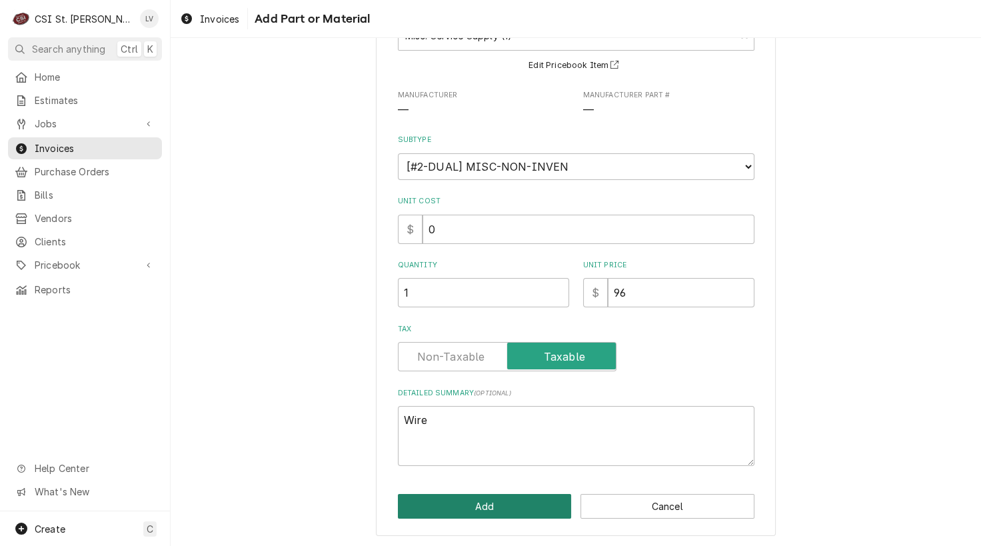
click at [493, 501] on button "Add" at bounding box center [485, 506] width 174 height 25
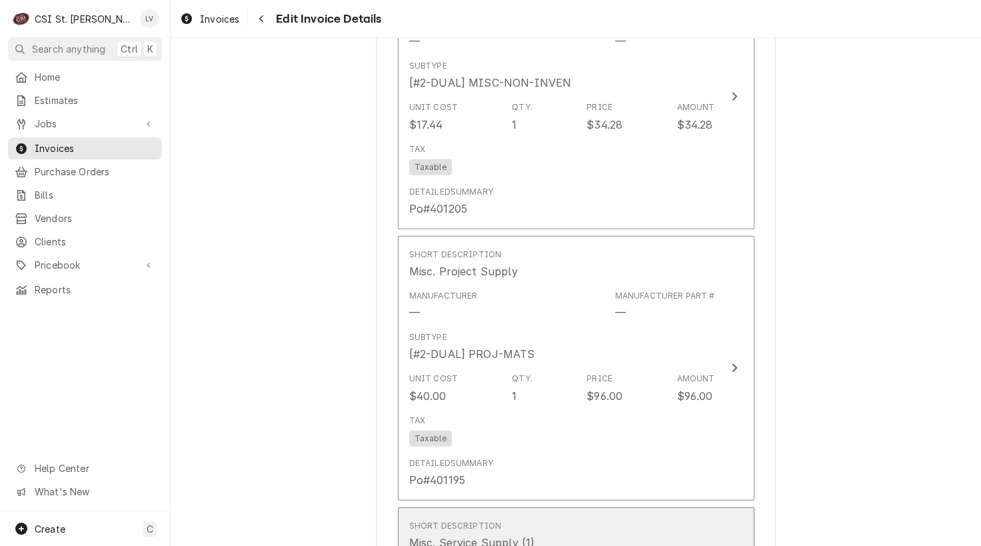
scroll to position [3388, 0]
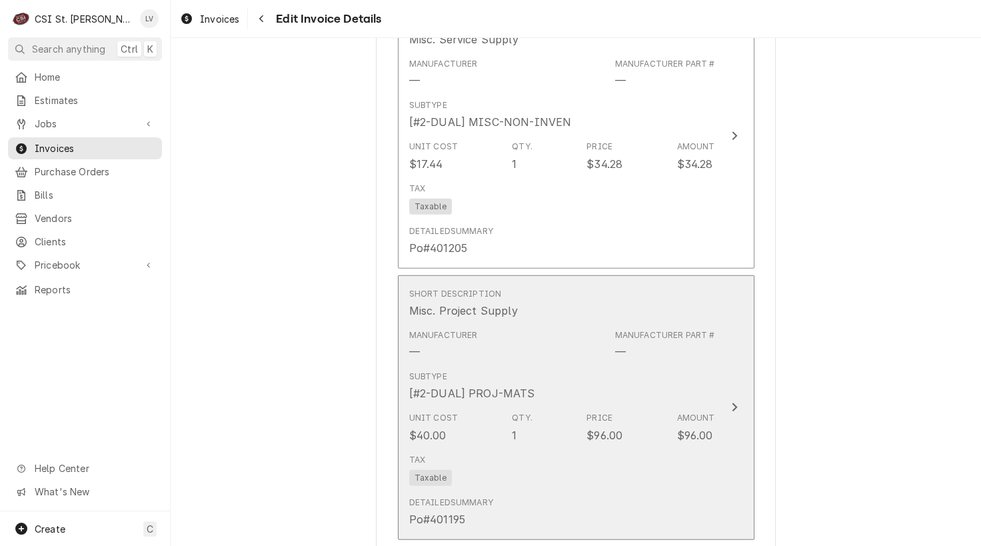
click at [540, 449] on div "Tax Taxable" at bounding box center [562, 470] width 306 height 43
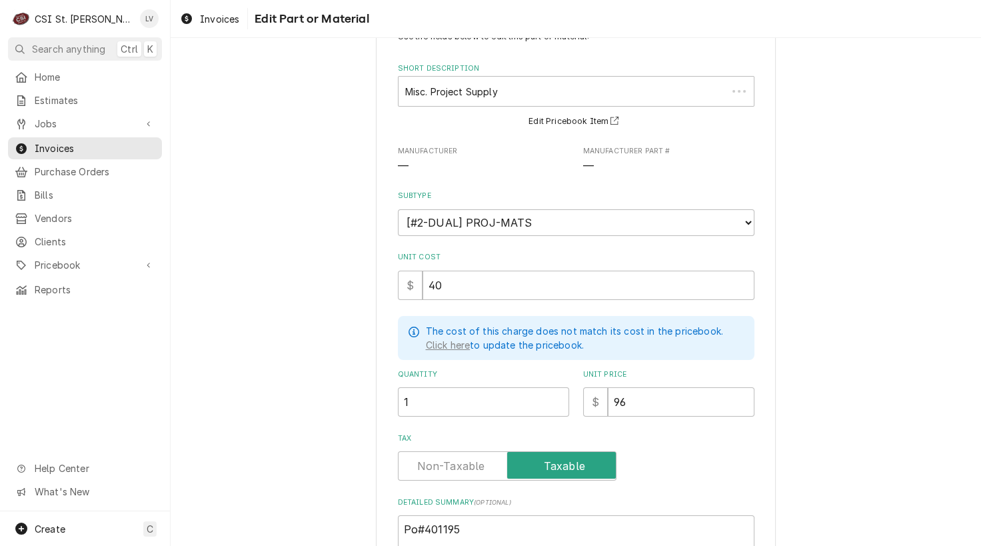
scroll to position [191, 0]
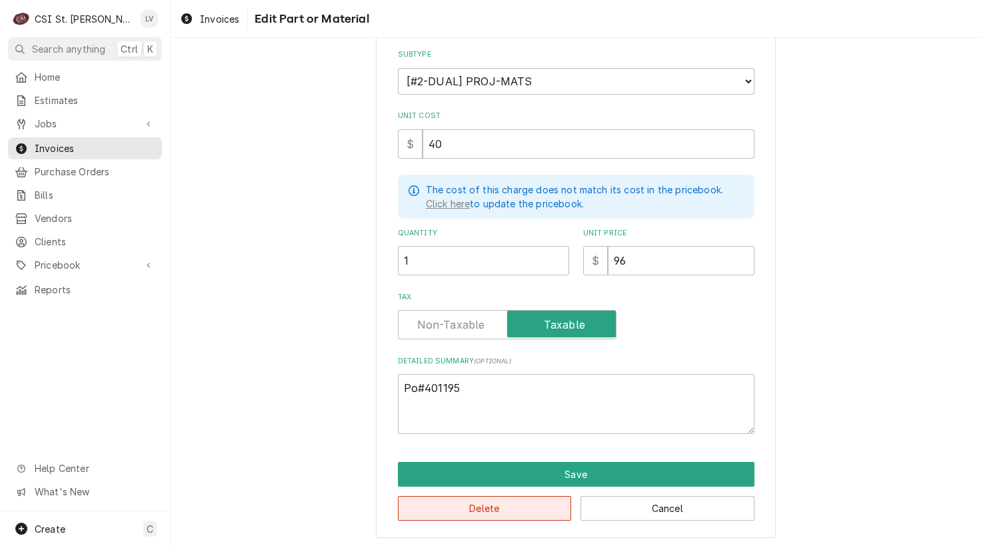
click at [522, 498] on button "Delete" at bounding box center [485, 508] width 174 height 25
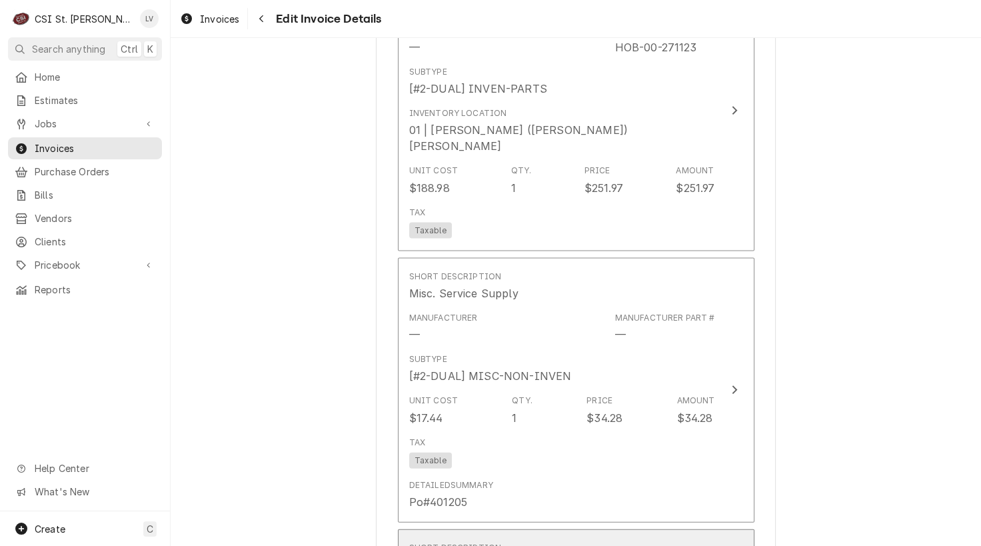
scroll to position [3120, 0]
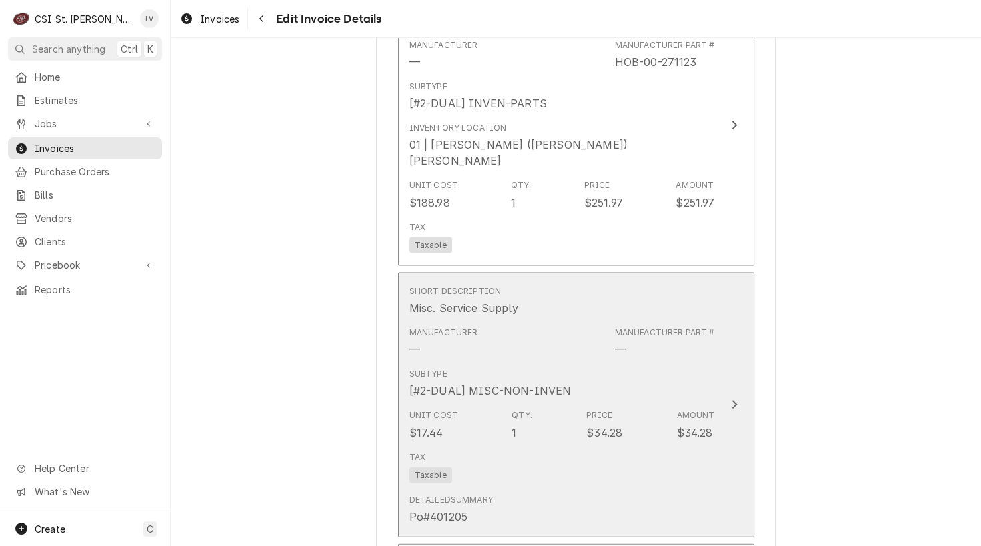
click at [521, 446] on div "Tax Taxable" at bounding box center [562, 467] width 306 height 43
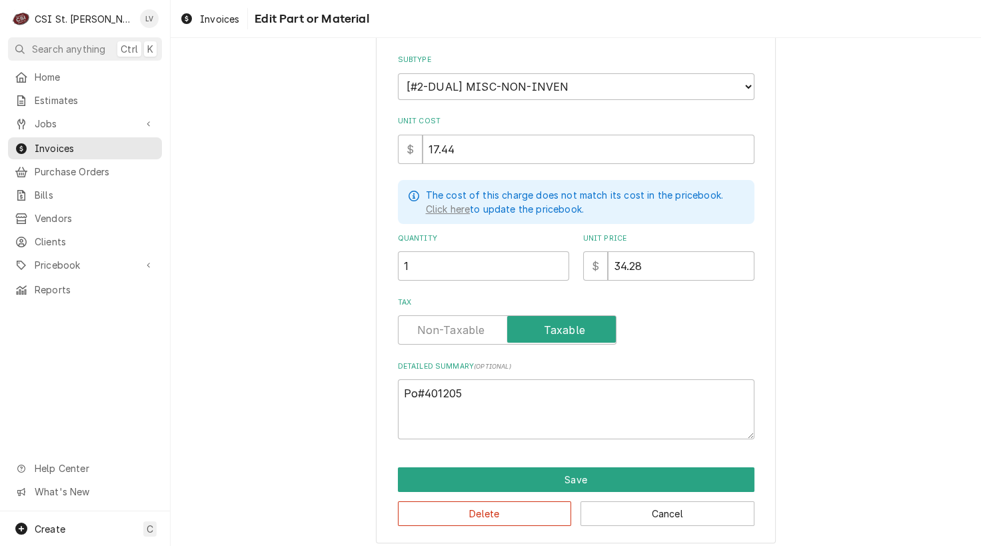
scroll to position [191, 0]
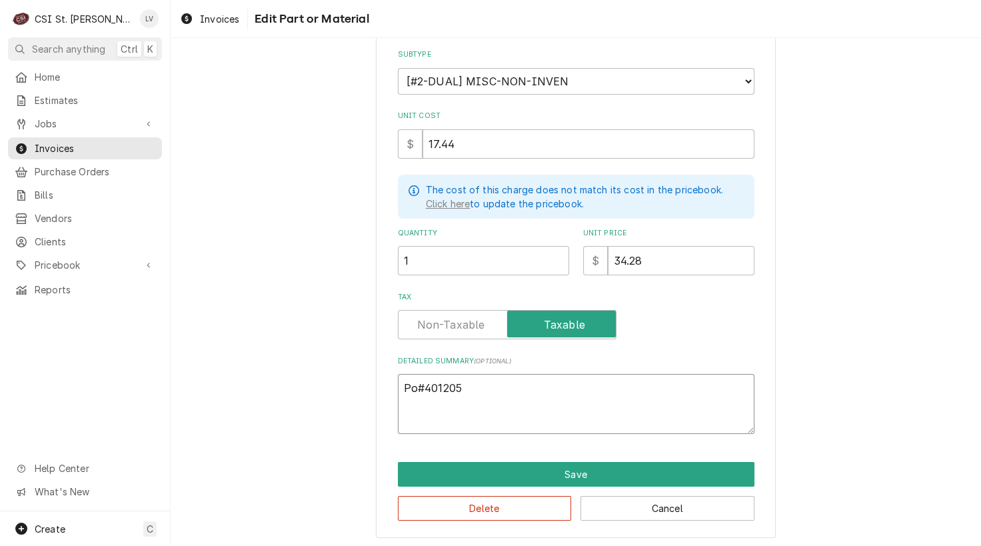
drag, startPoint x: 478, startPoint y: 384, endPoint x: 385, endPoint y: 391, distance: 92.9
click at [385, 391] on div "Use the fields below to edit this part or material: Short Description Misc. Ser…" at bounding box center [576, 205] width 400 height 665
type textarea "x"
type textarea "T"
type textarea "x"
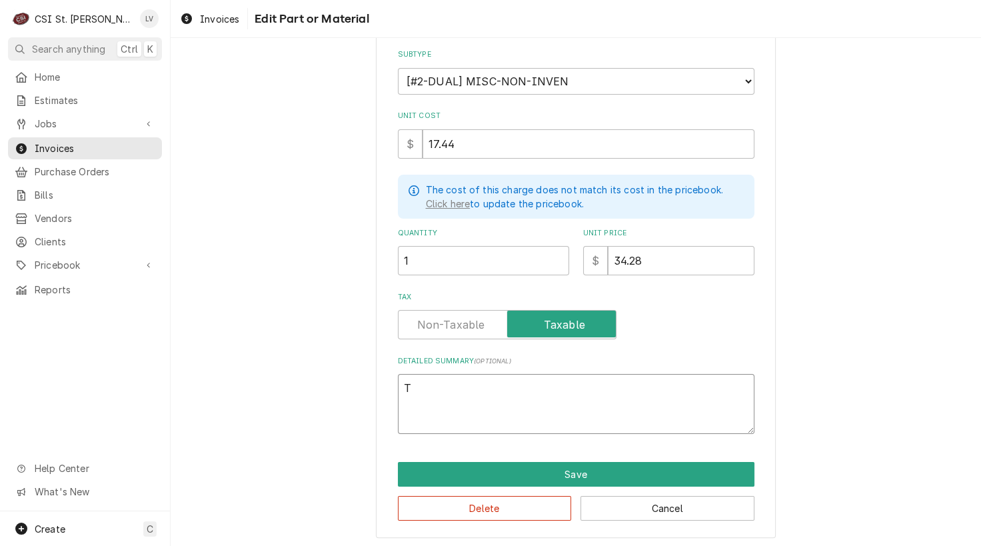
type textarea "Te"
type textarea "x"
type textarea "Ter"
type textarea "x"
type textarea "Term"
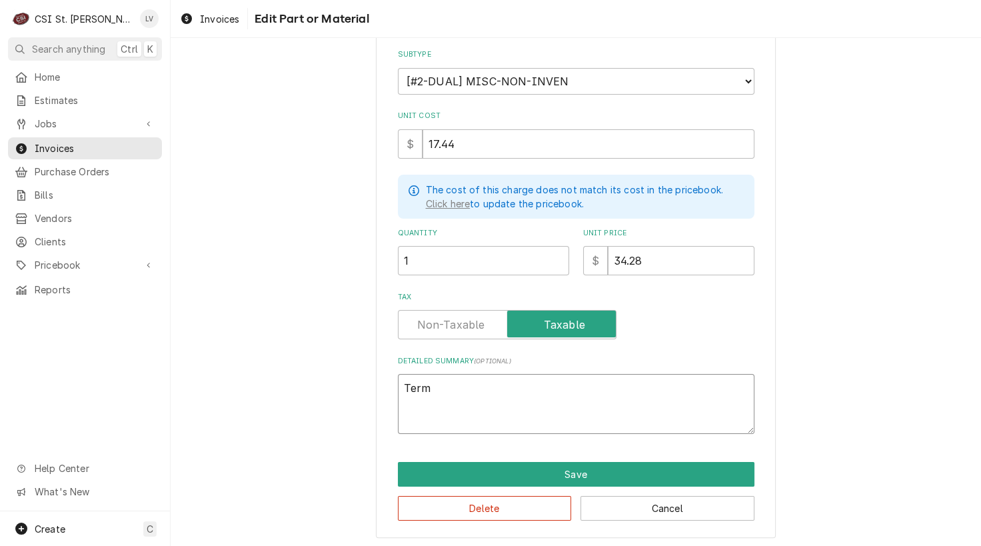
type textarea "x"
type textarea "Termi"
type textarea "x"
type textarea "Termin"
type textarea "x"
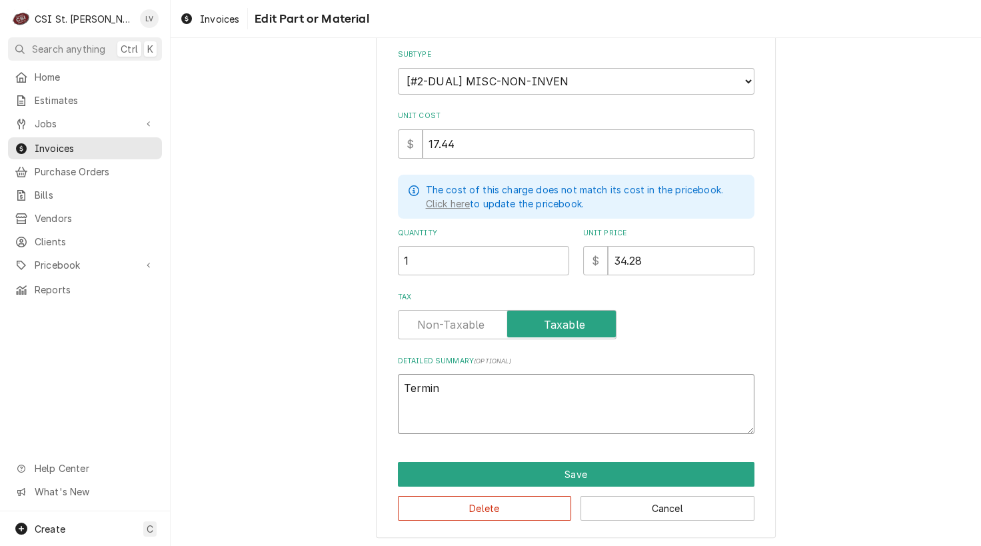
type textarea "Termina"
type textarea "x"
type textarea "Terminal"
type textarea "x"
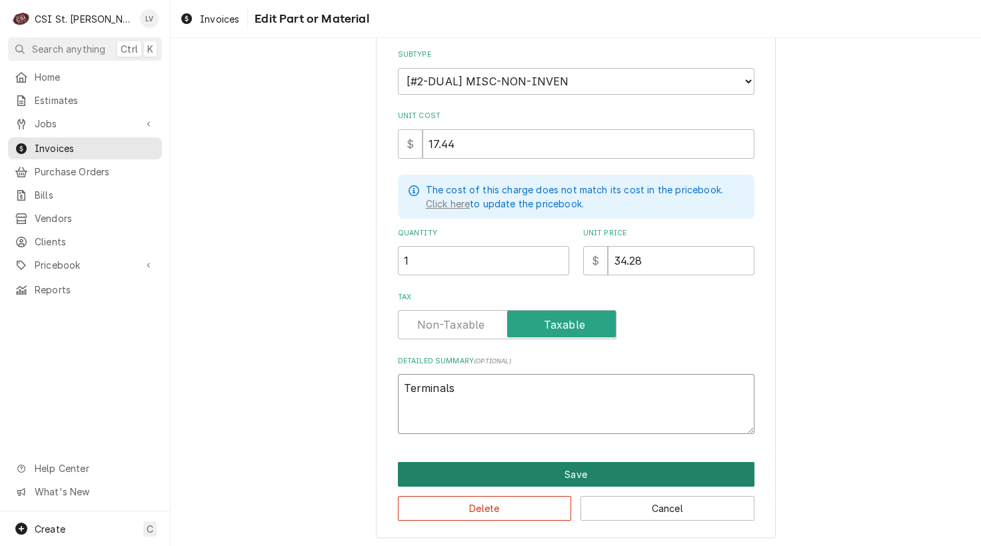
type textarea "Terminals"
click at [544, 466] on button "Save" at bounding box center [576, 474] width 357 height 25
type textarea "x"
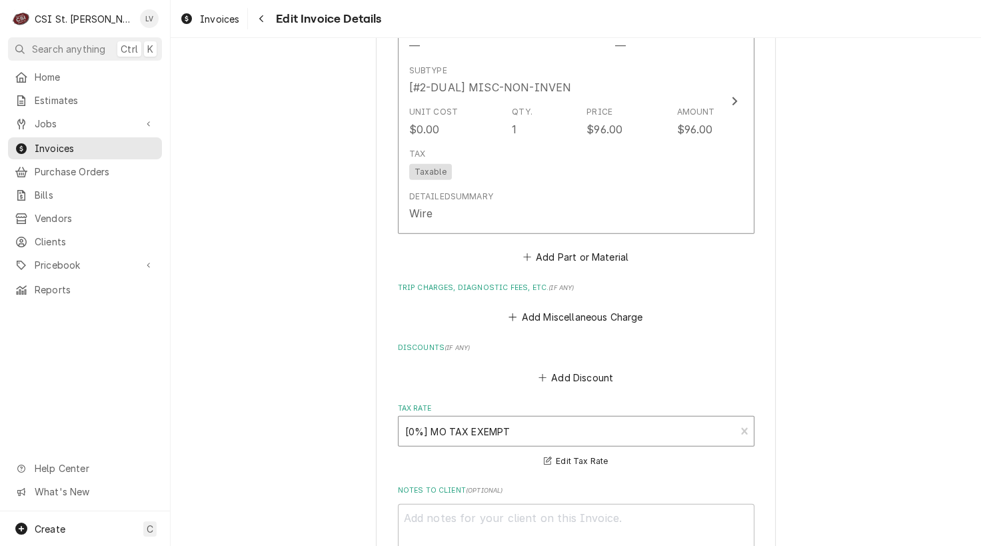
scroll to position [3543, 0]
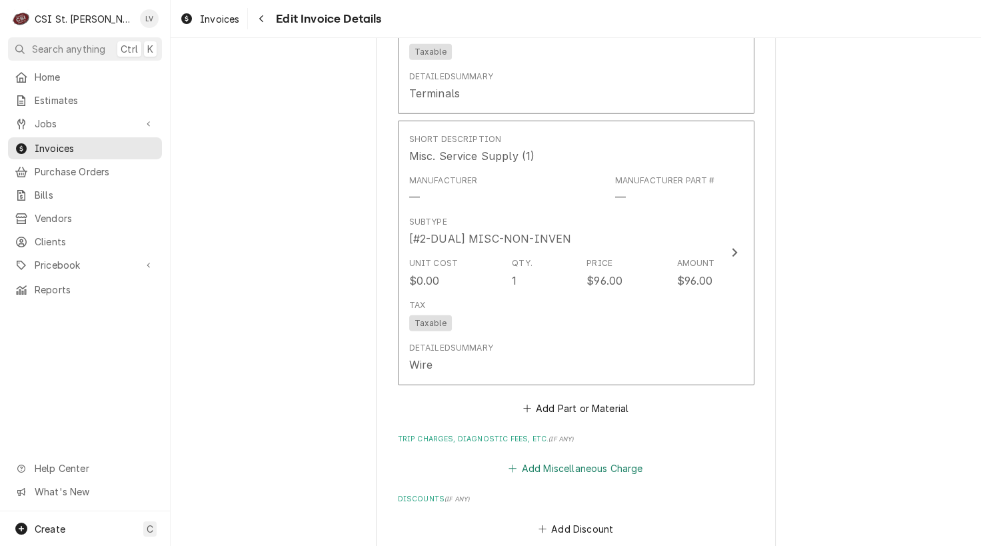
click at [593, 459] on button "Add Miscellaneous Charge" at bounding box center [576, 468] width 139 height 19
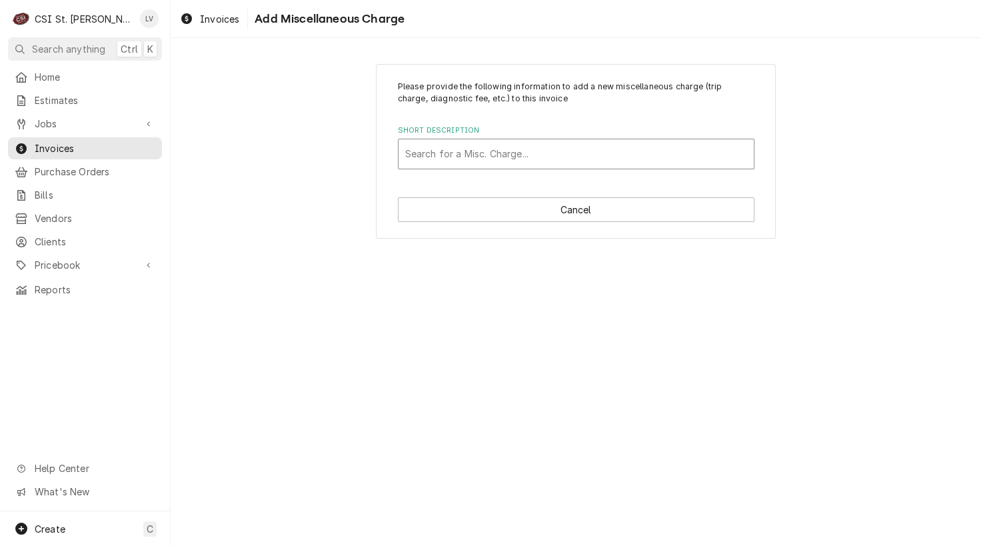
click at [473, 155] on div "Short Description" at bounding box center [576, 154] width 342 height 24
type input "ship"
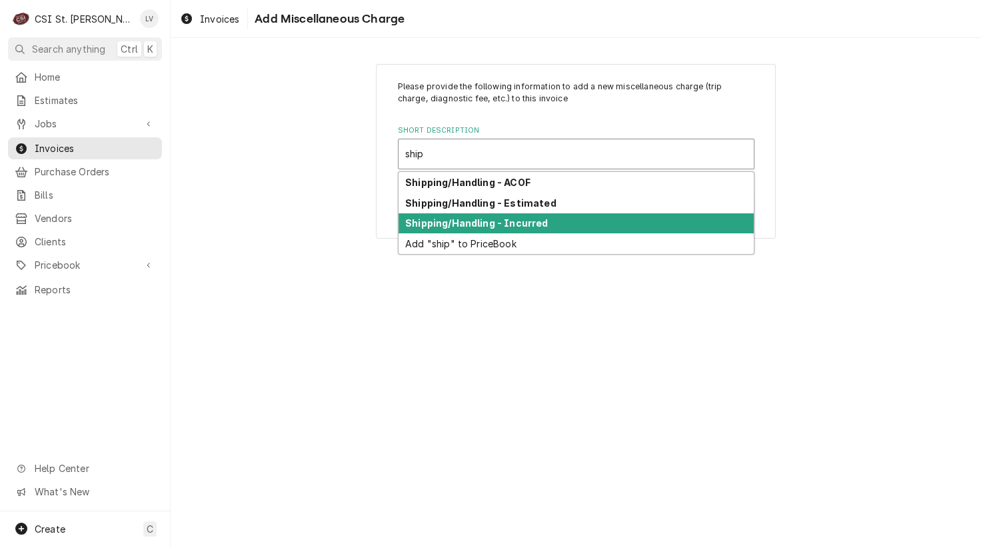
click at [440, 217] on strong "Shipping/Handling - Incurred" at bounding box center [476, 222] width 143 height 11
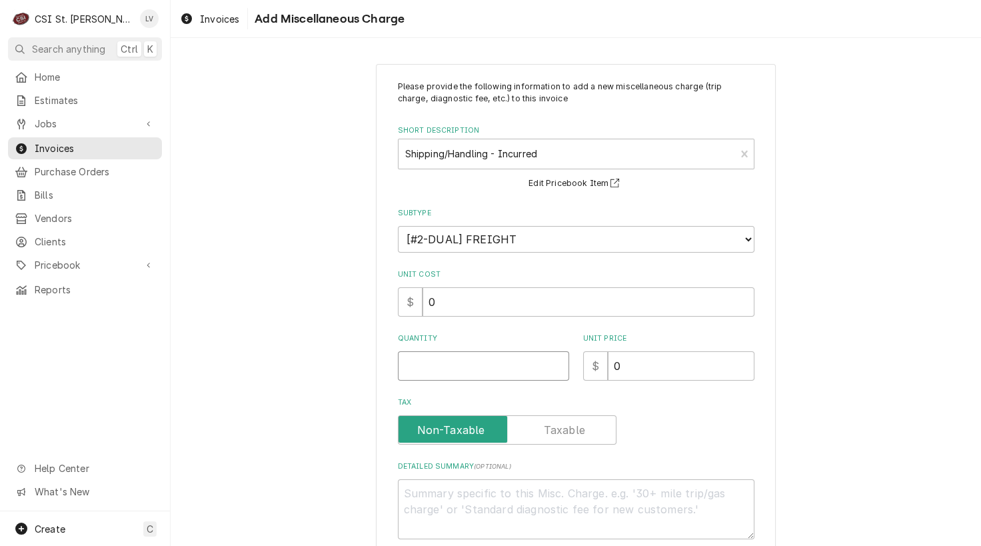
click at [429, 359] on input "Quantity" at bounding box center [483, 365] width 171 height 29
type textarea "x"
type input "1"
type textarea "x"
type input "9"
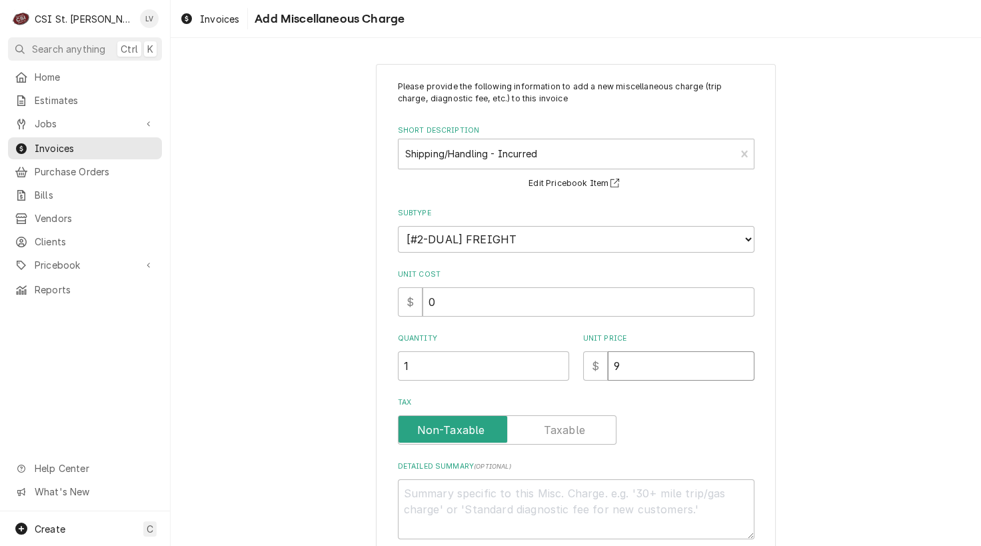
type textarea "x"
type input "90"
type textarea "x"
type input "90.7"
type textarea "x"
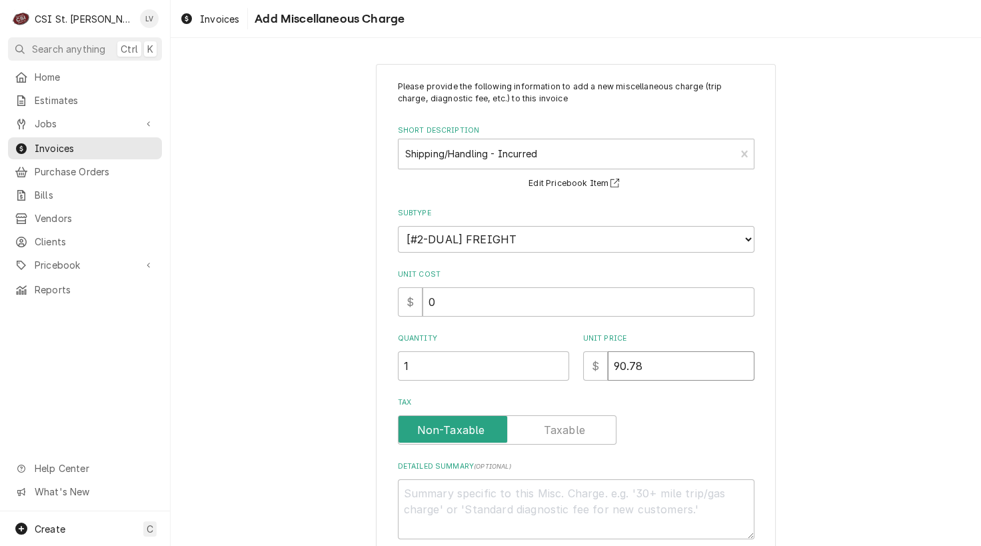
type input "90.78"
click at [819, 393] on div "Please provide the following information to add a new miscellaneous charge (tri…" at bounding box center [576, 336] width 811 height 569
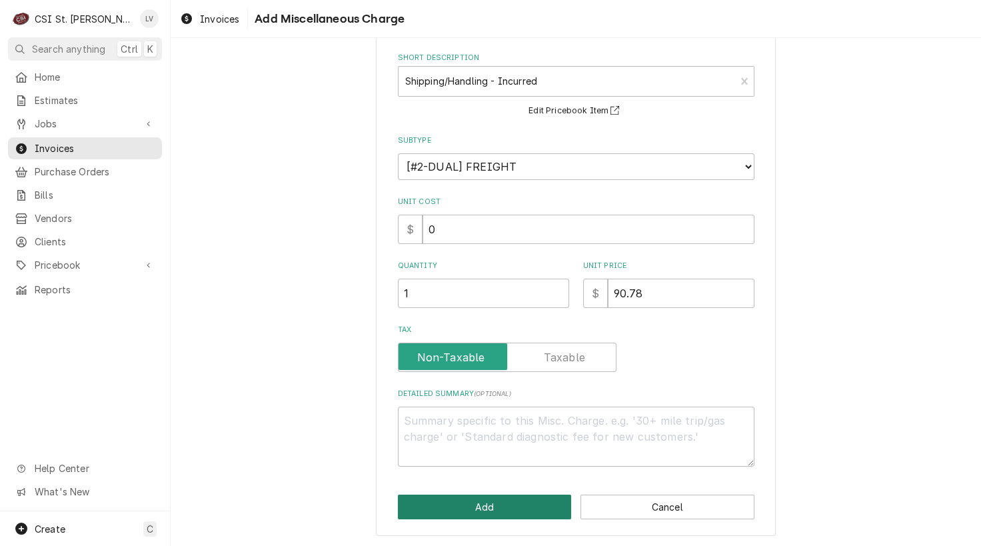
click at [495, 499] on button "Add" at bounding box center [485, 507] width 174 height 25
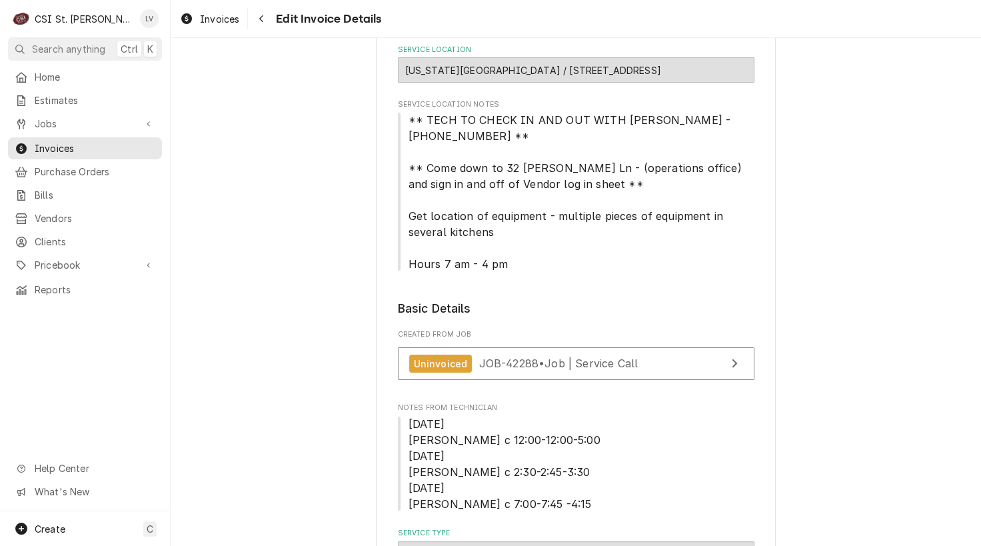
scroll to position [7, 0]
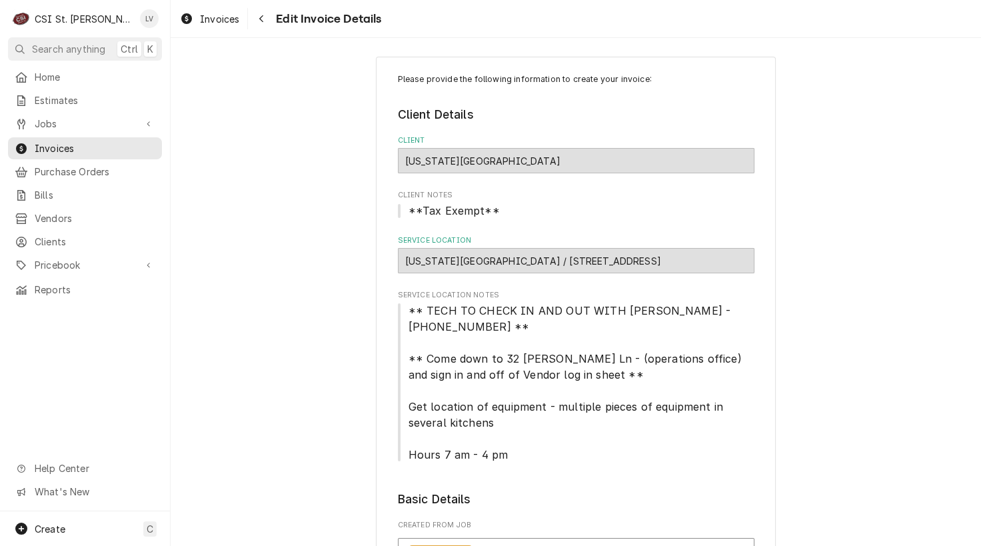
type textarea "x"
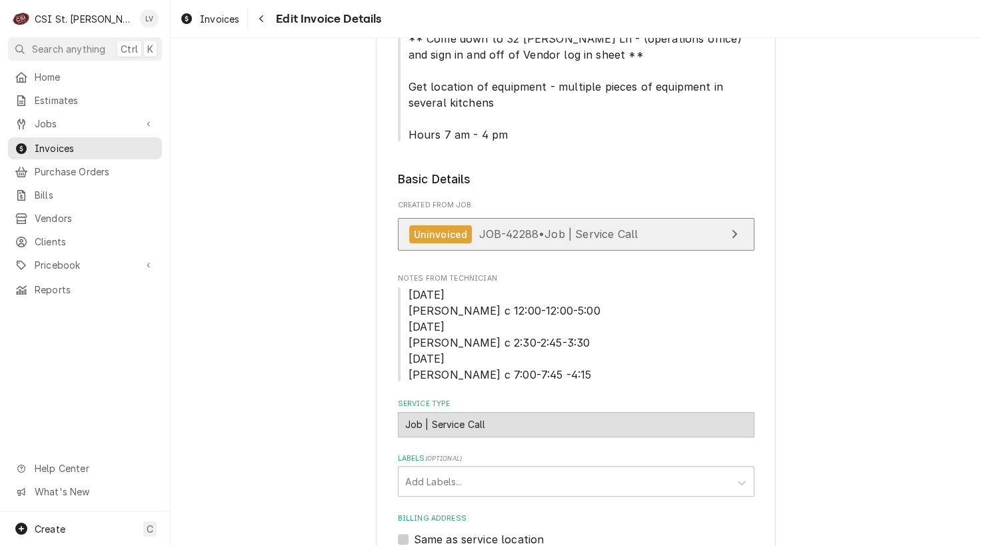
scroll to position [400, 0]
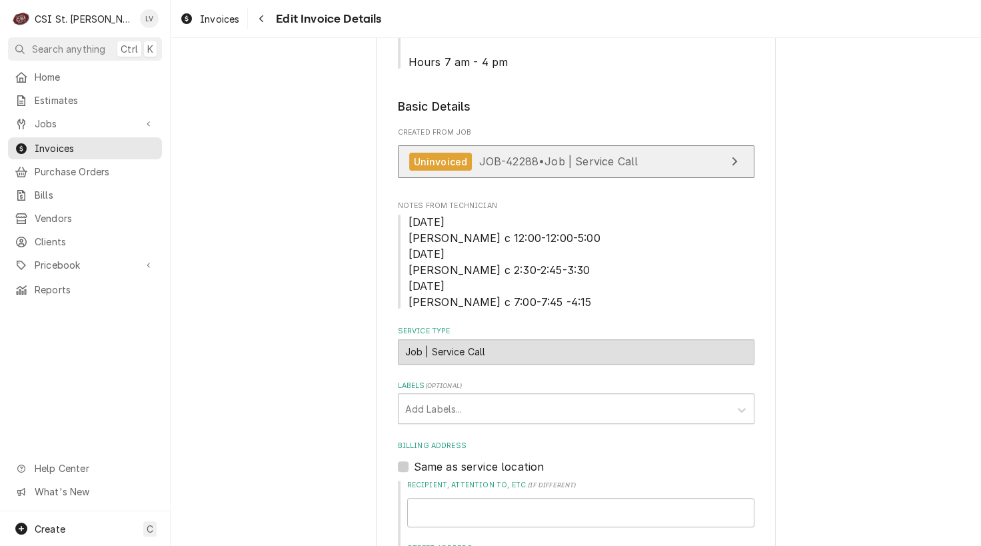
click at [604, 161] on span "JOB-42288 • Job | Service Call" at bounding box center [558, 161] width 159 height 13
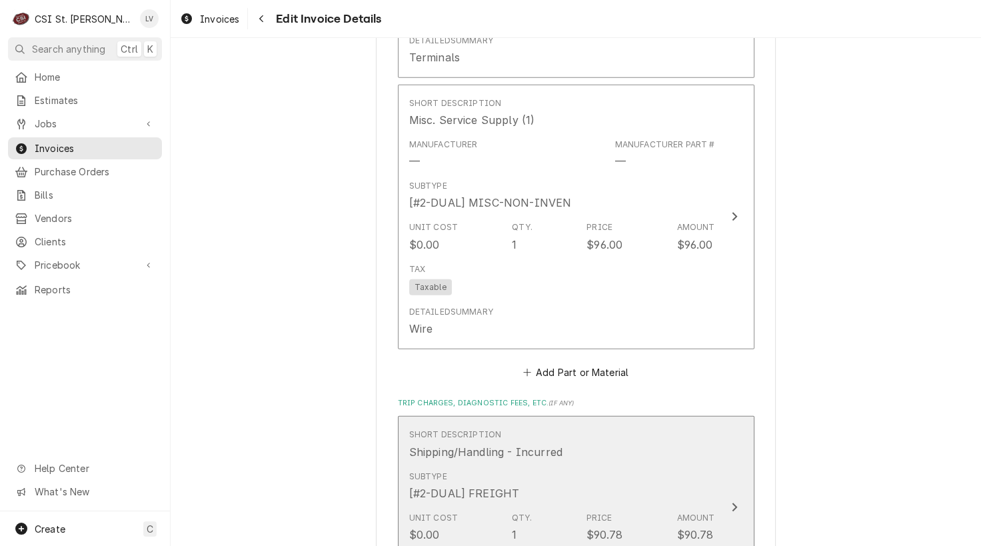
scroll to position [3800, 0]
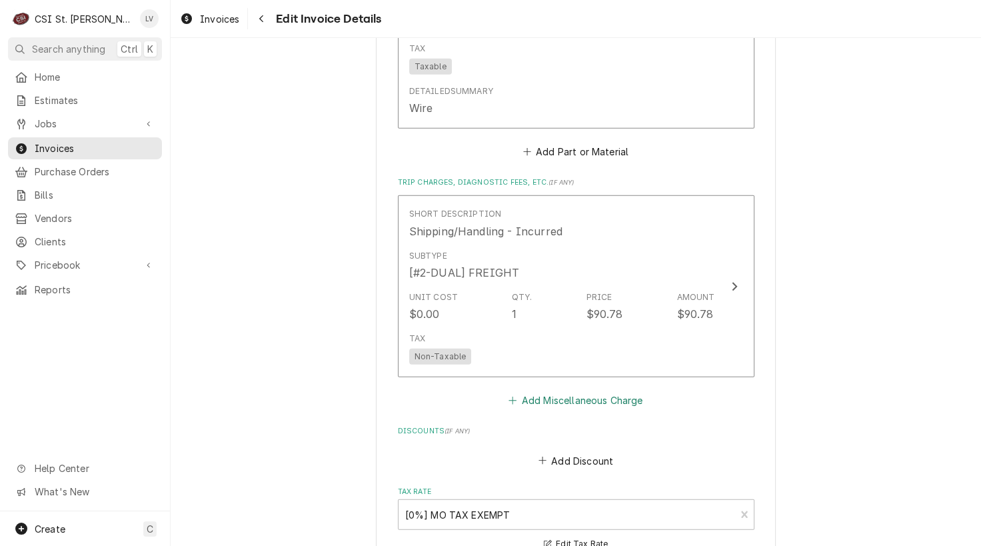
click at [567, 391] on button "Add Miscellaneous Charge" at bounding box center [576, 400] width 139 height 19
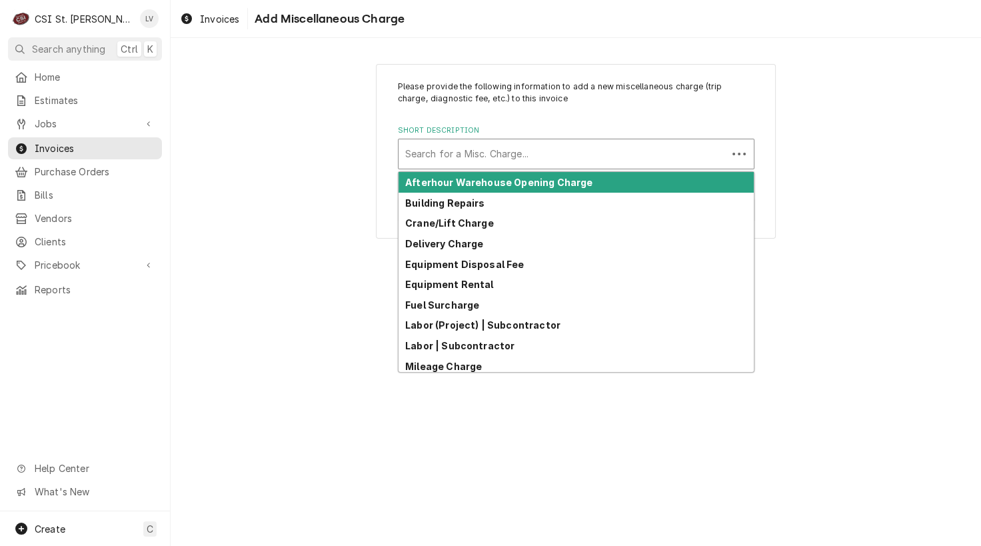
click at [457, 153] on div "Short Description" at bounding box center [562, 154] width 315 height 24
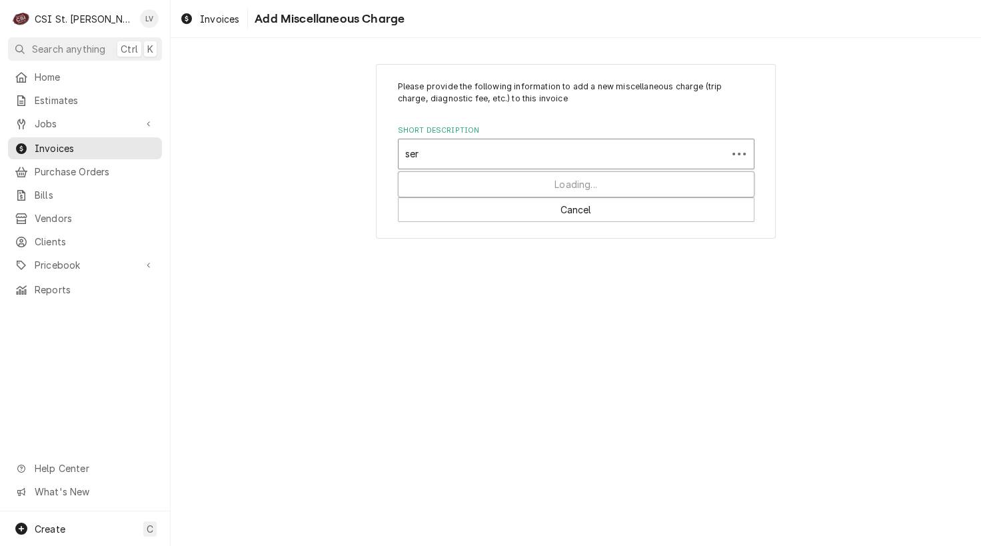
type input "serv"
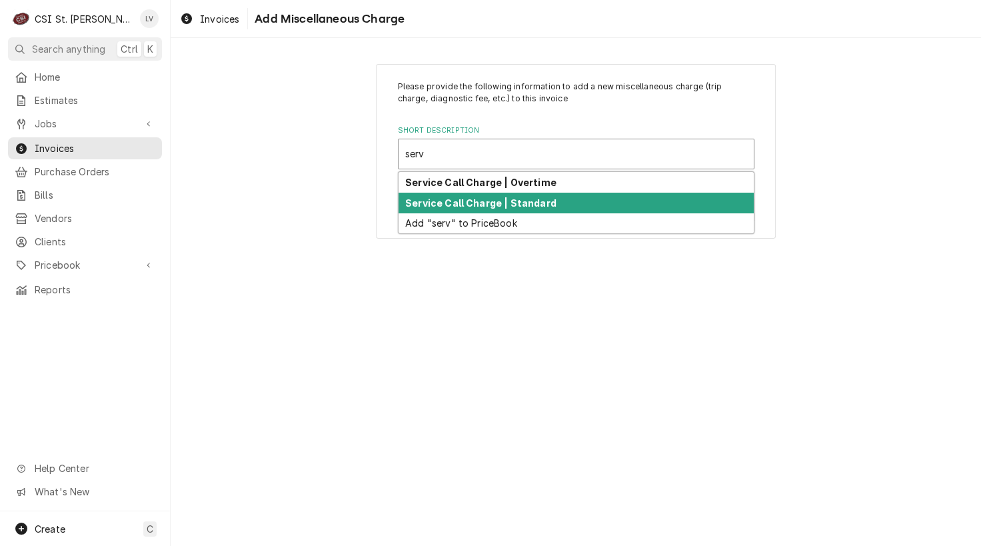
click at [449, 197] on strong "Service Call Charge | Standard" at bounding box center [480, 202] width 151 height 11
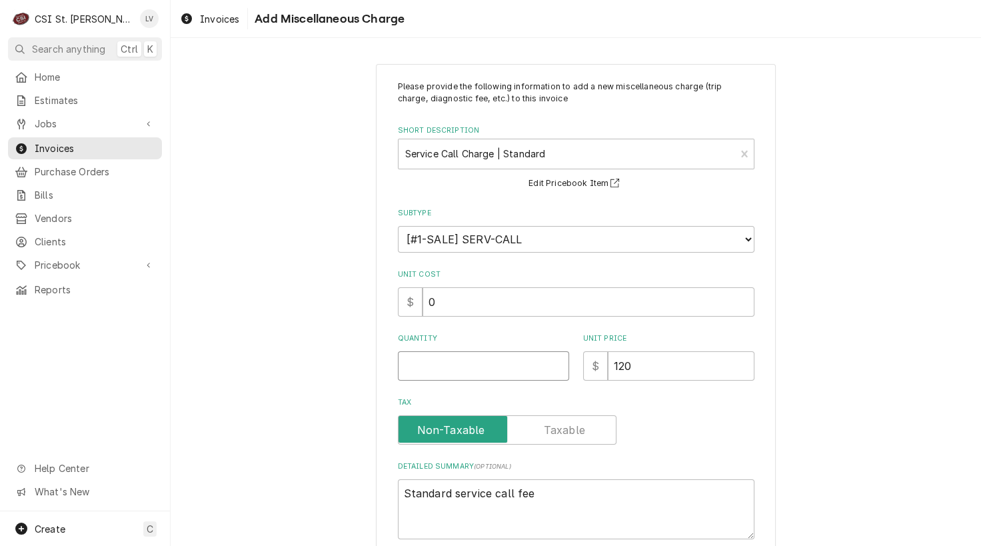
click at [399, 362] on input "Quantity" at bounding box center [483, 365] width 171 height 29
type textarea "x"
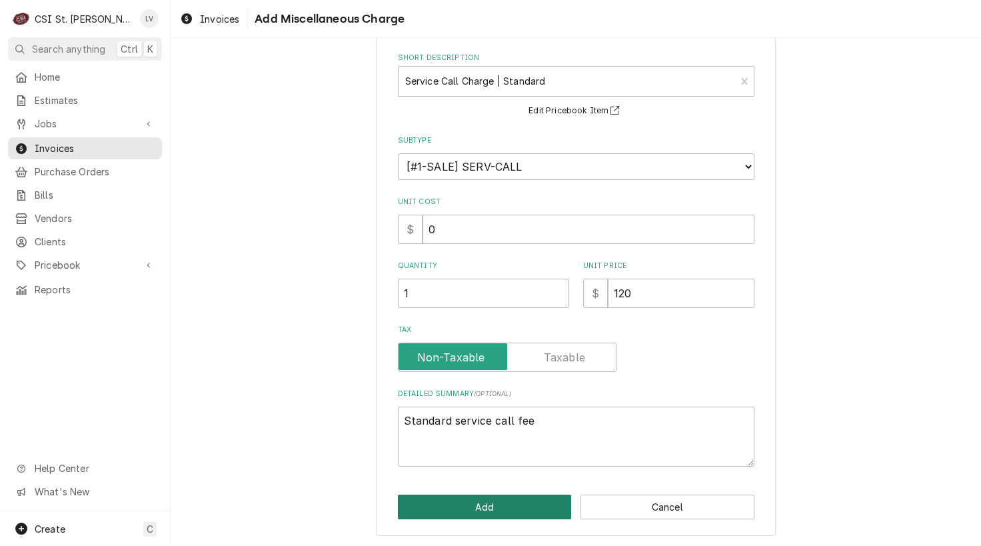
click at [495, 503] on button "Add" at bounding box center [485, 507] width 174 height 25
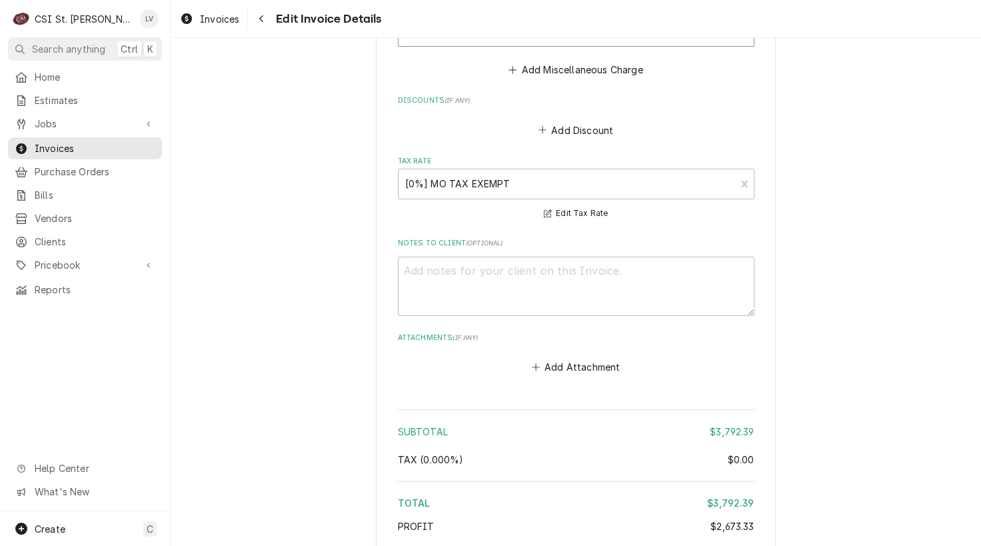
scroll to position [4448, 0]
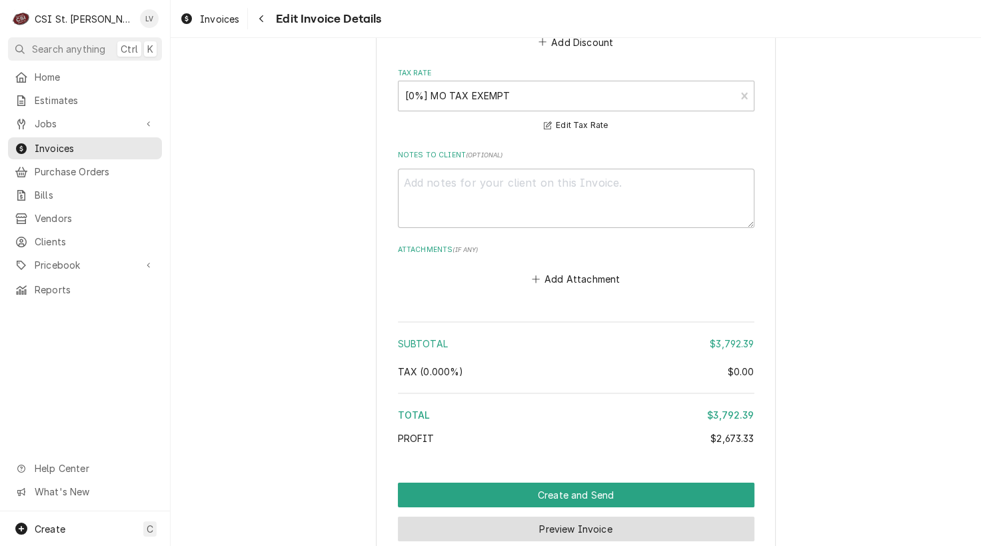
click at [580, 517] on button "Preview Invoice" at bounding box center [576, 529] width 357 height 25
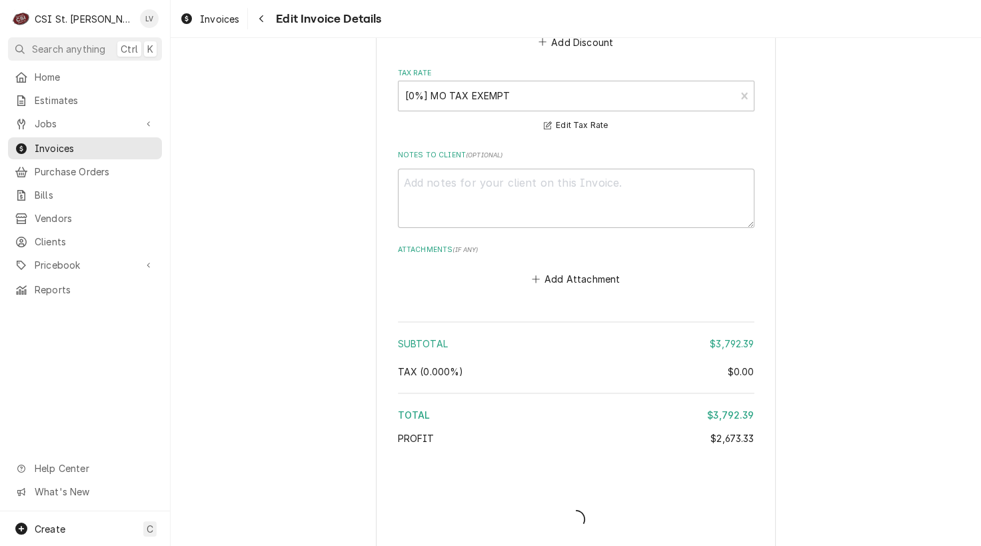
scroll to position [4408, 0]
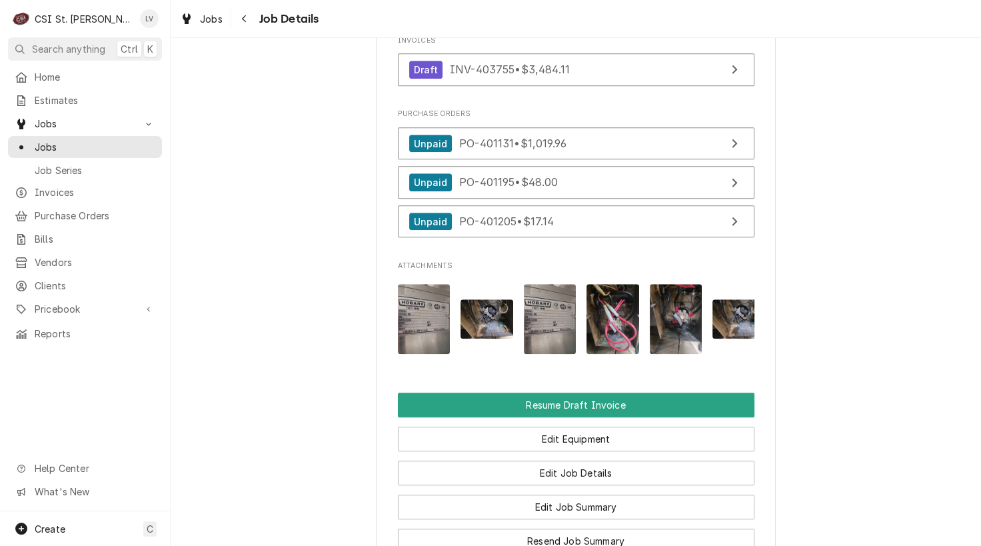
scroll to position [1400, 0]
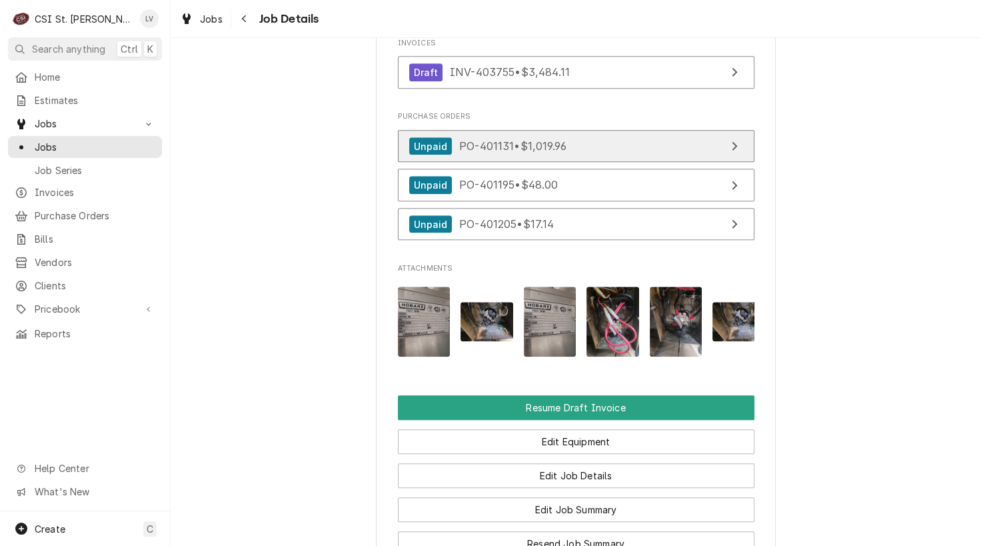
click at [568, 163] on link "Unpaid PO-401131 • $1,019.96" at bounding box center [576, 146] width 357 height 33
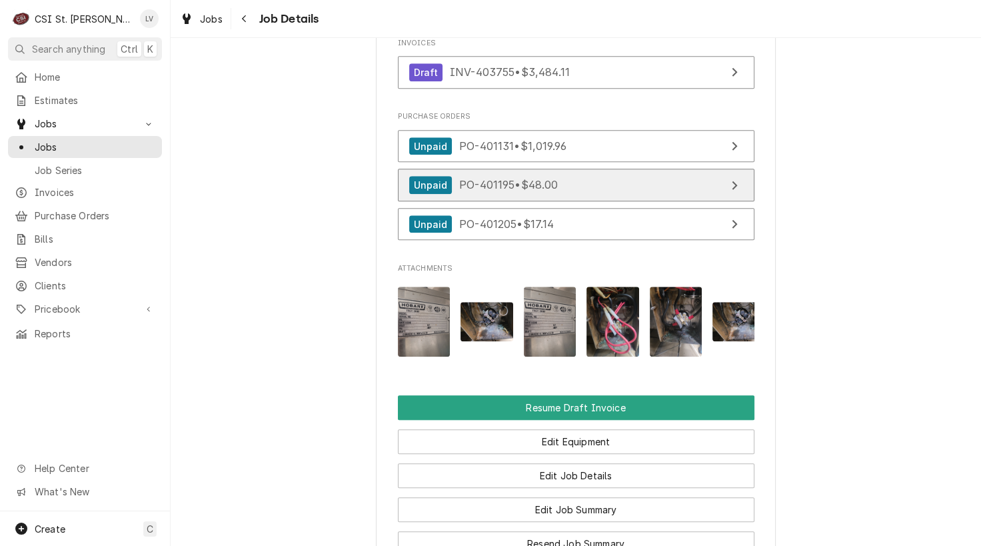
click at [466, 191] on span "PO-401195 • $48.00" at bounding box center [508, 184] width 99 height 13
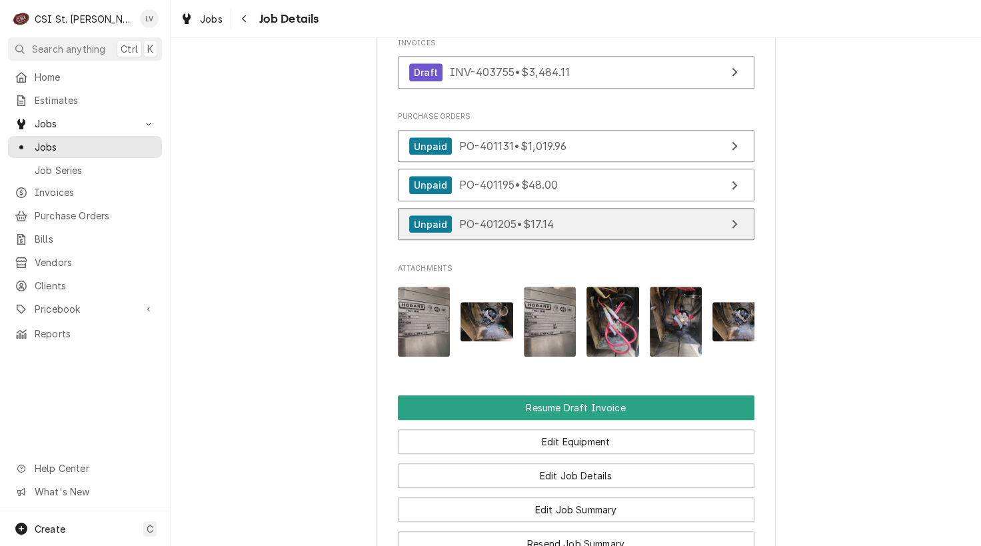
click at [535, 231] on span "PO-401205 • $17.14" at bounding box center [506, 223] width 95 height 13
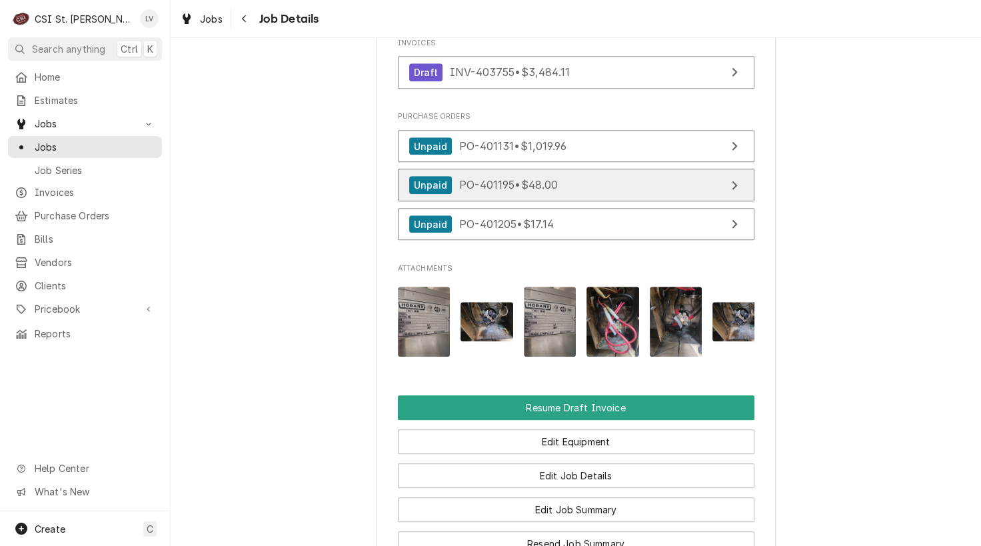
click at [542, 194] on div "Unpaid PO-401195 • $48.00" at bounding box center [483, 185] width 149 height 18
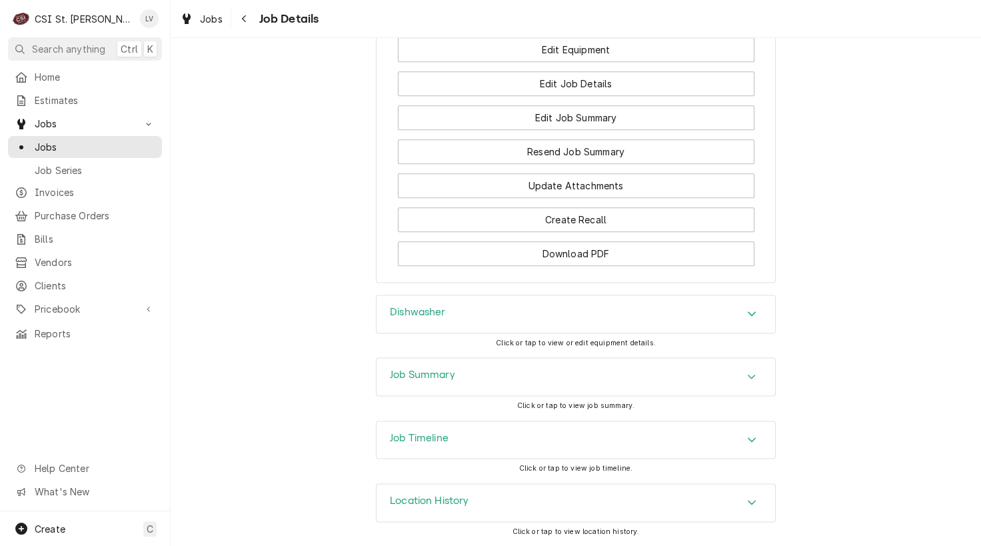
click at [443, 510] on div "Location History" at bounding box center [429, 503] width 79 height 16
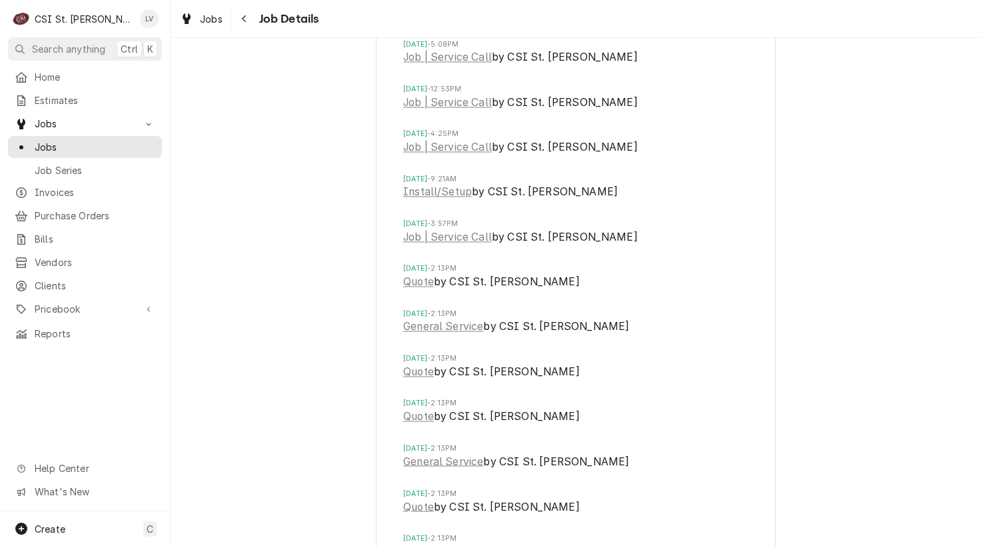
scroll to position [2297, 0]
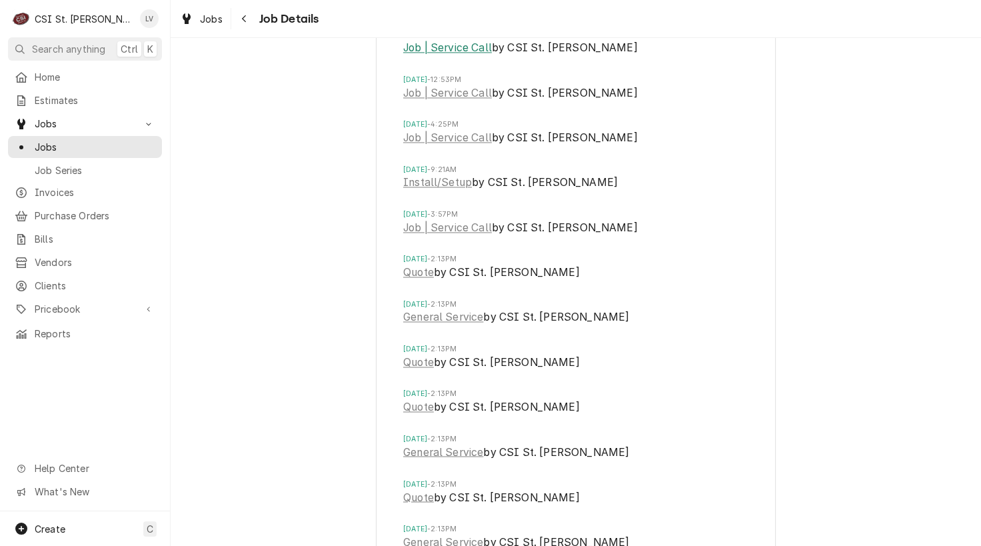
click at [446, 56] on link "Job | Service Call" at bounding box center [447, 48] width 89 height 16
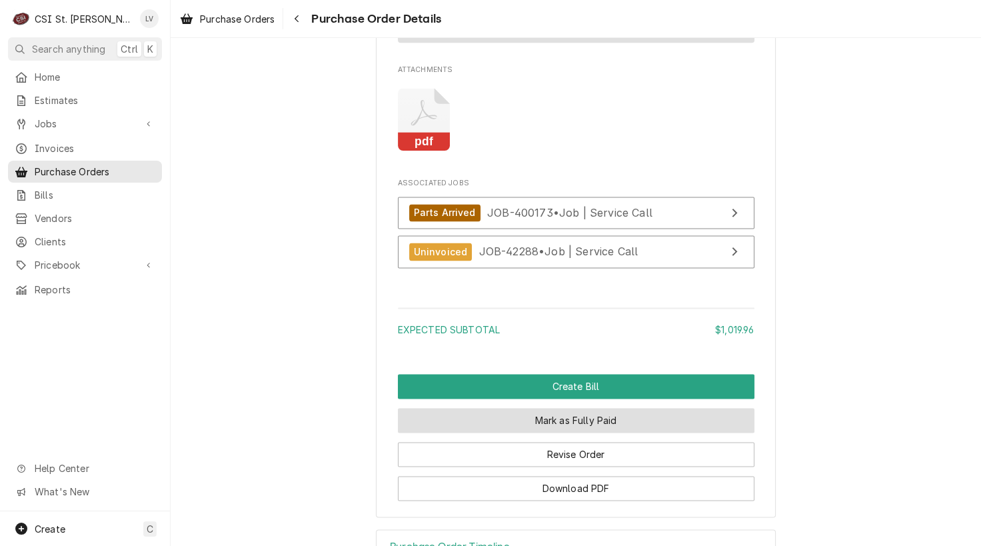
scroll to position [2078, 0]
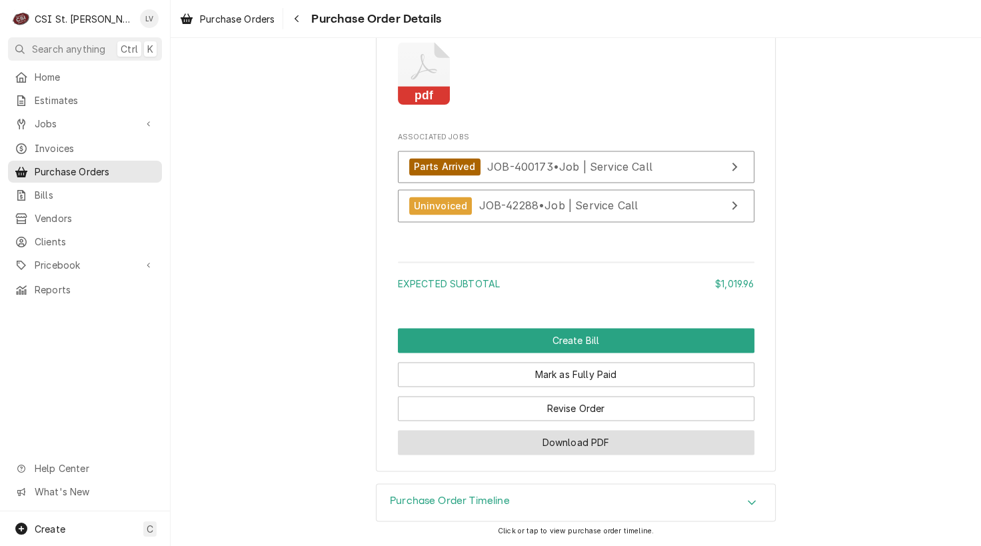
click at [586, 442] on button "Download PDF" at bounding box center [576, 442] width 357 height 25
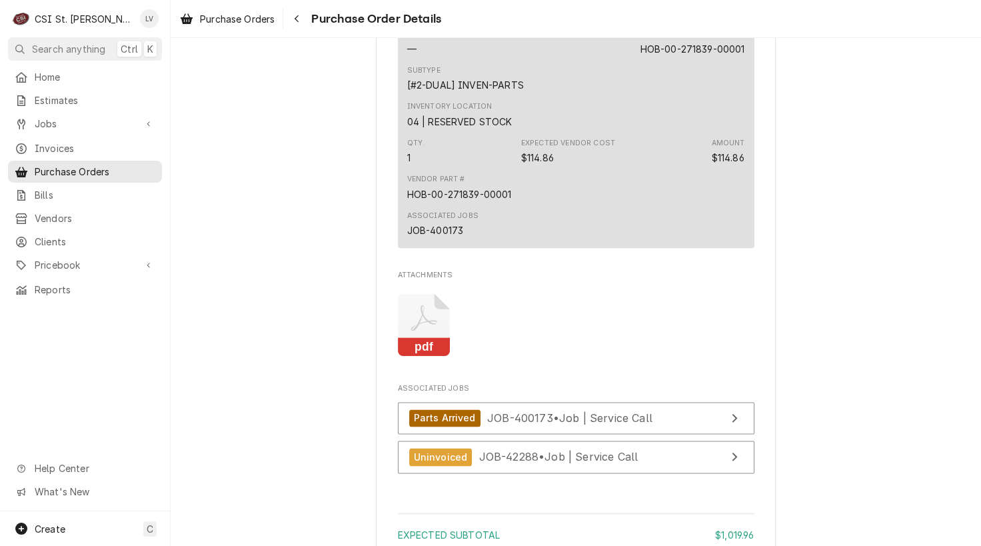
scroll to position [1878, 0]
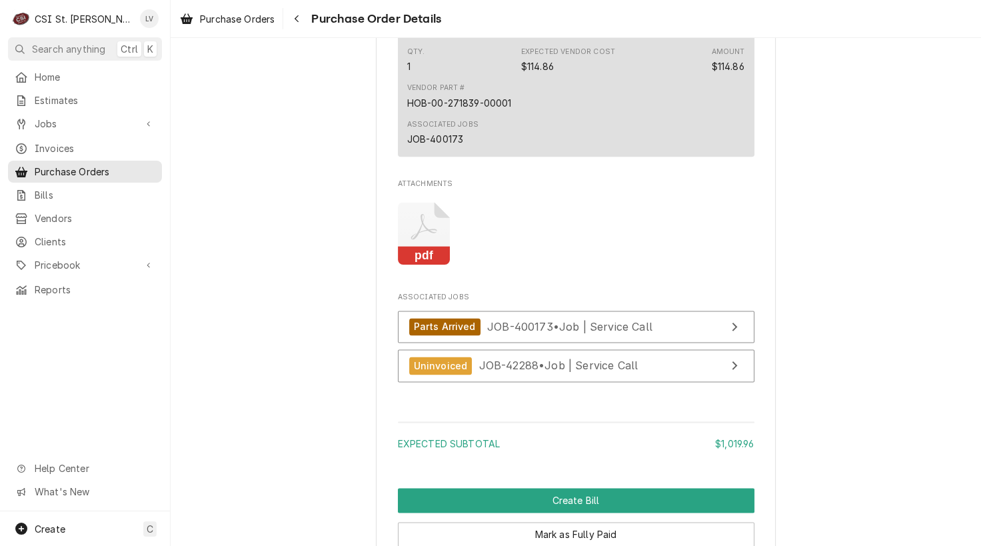
click at [405, 265] on icon "Attachments" at bounding box center [424, 233] width 53 height 63
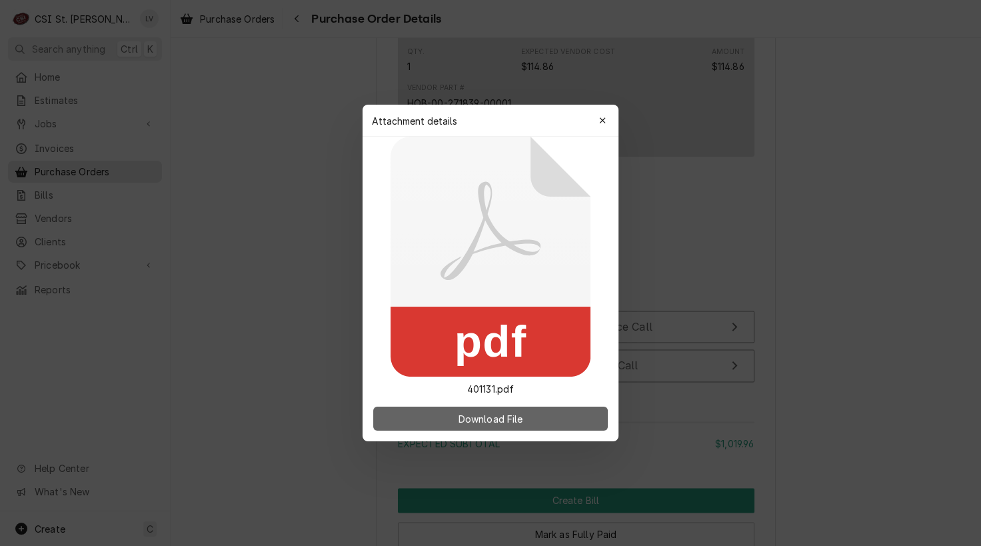
click at [558, 415] on button "Download File" at bounding box center [490, 419] width 235 height 24
click at [282, 124] on div at bounding box center [490, 273] width 981 height 546
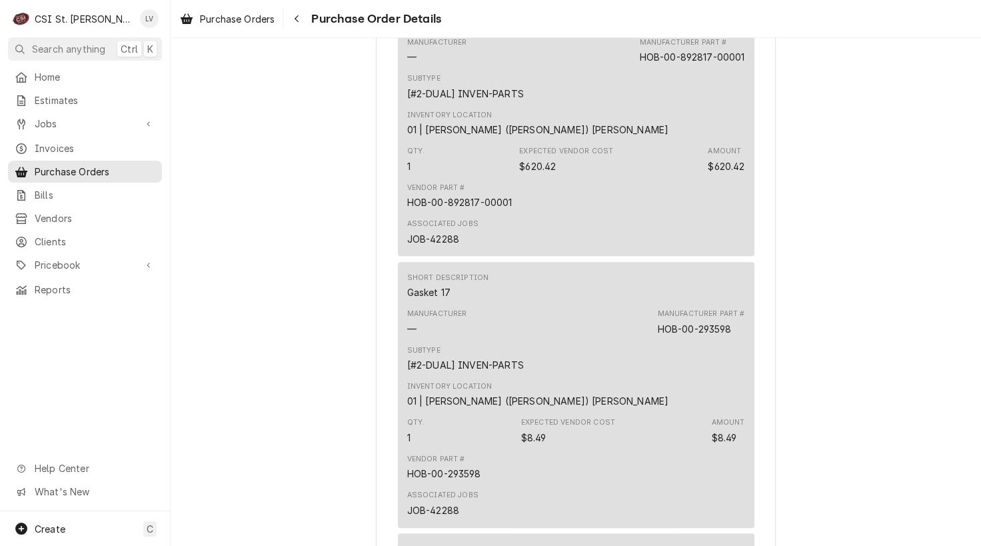
scroll to position [945, 0]
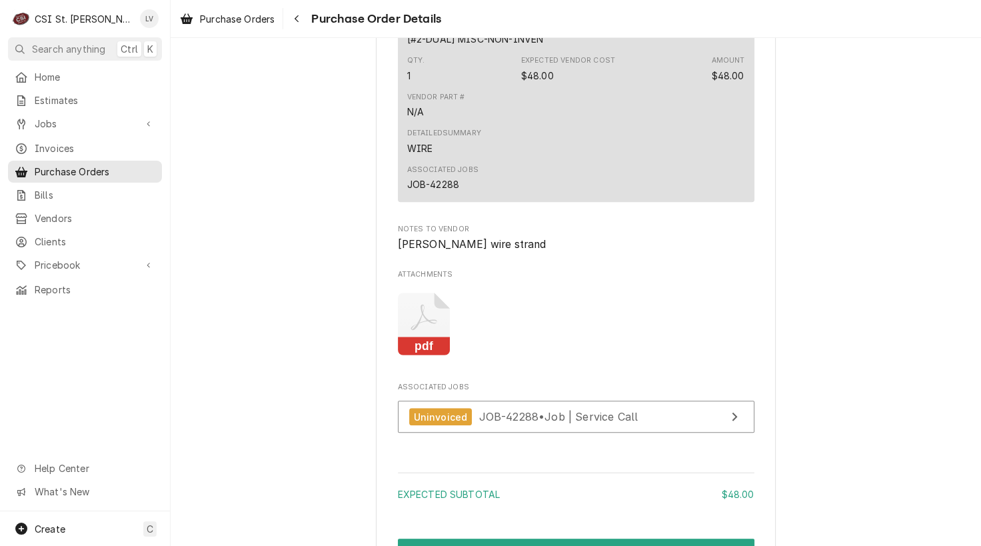
scroll to position [1305, 0]
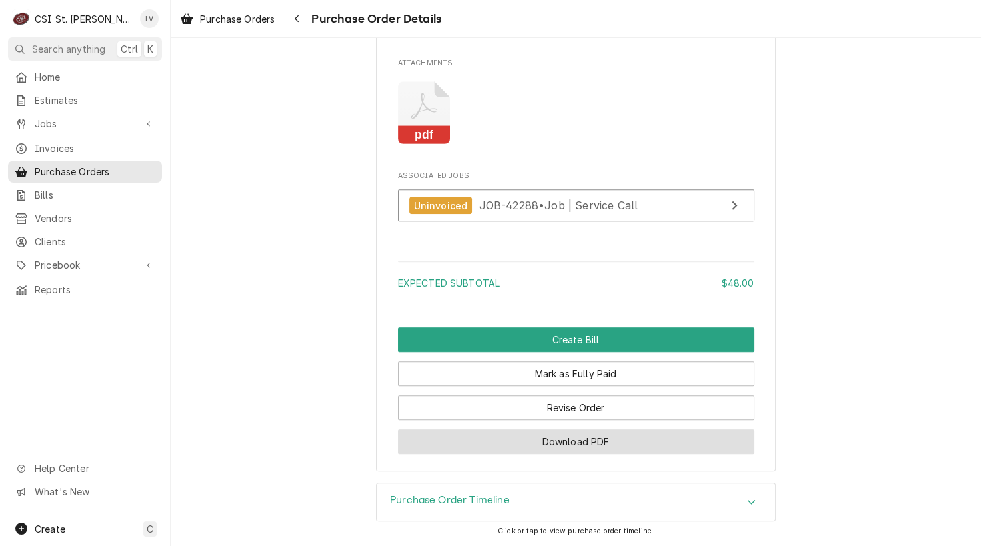
click at [597, 441] on button "Download PDF" at bounding box center [576, 441] width 357 height 25
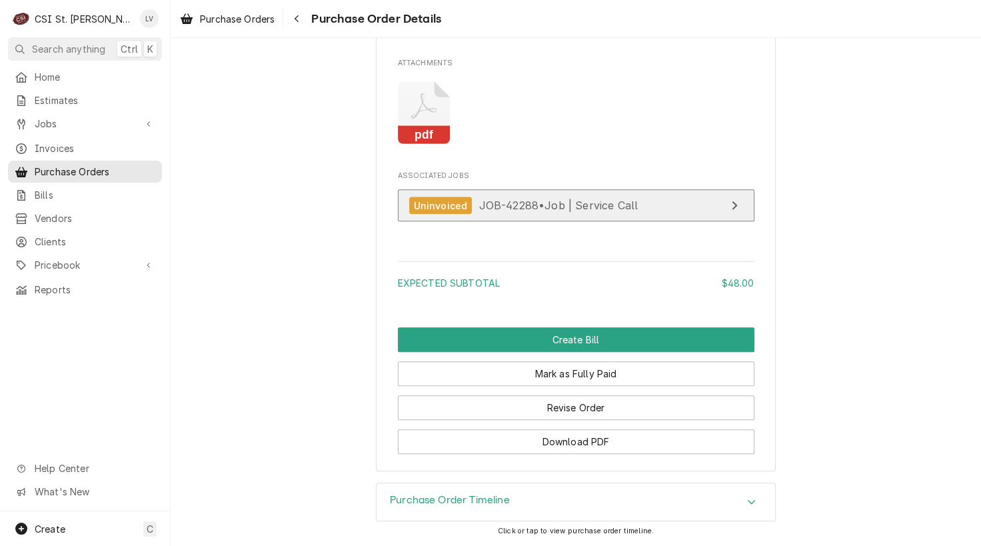
click at [464, 210] on div "Uninvoiced JOB-42288 • Job | Service Call" at bounding box center [523, 206] width 229 height 18
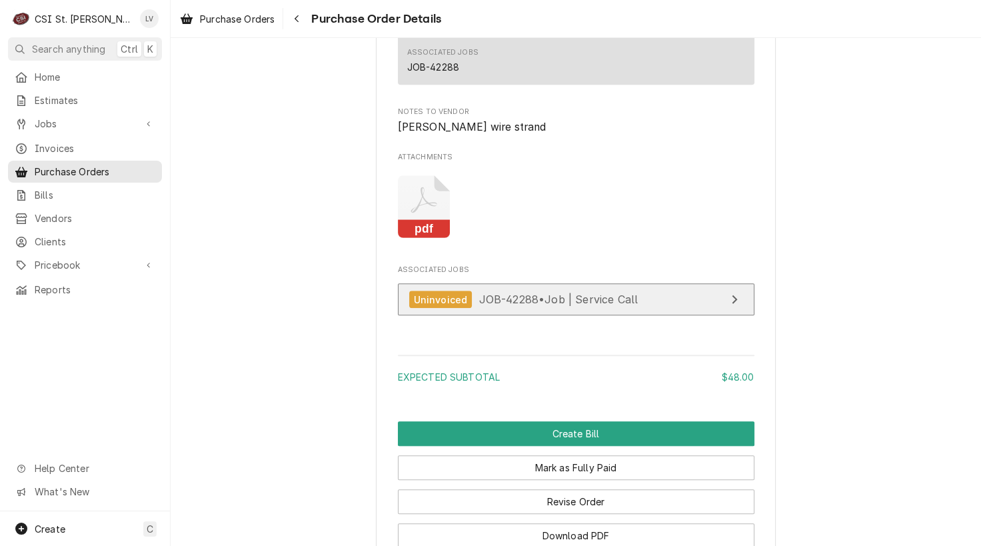
scroll to position [1038, 0]
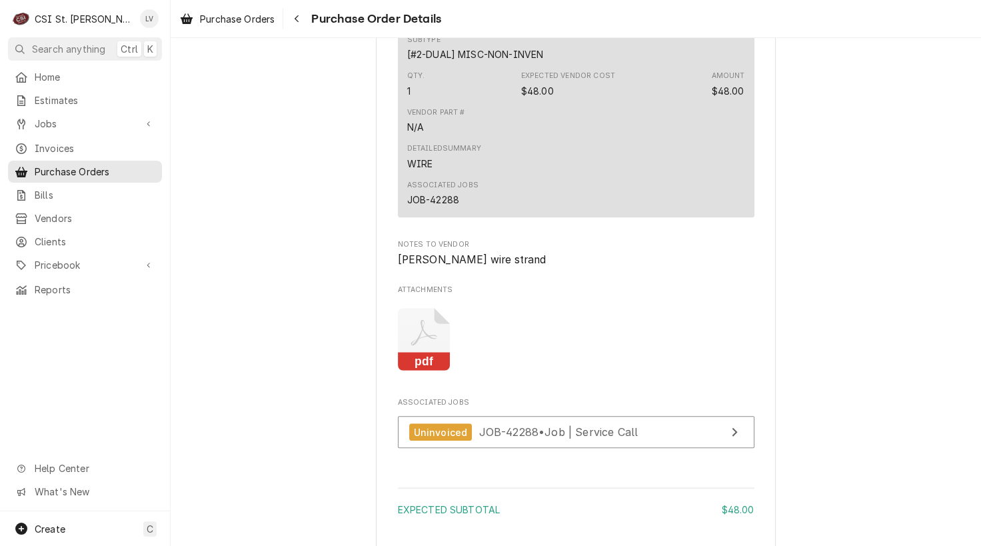
click at [412, 345] on icon "Attachments" at bounding box center [424, 332] width 26 height 26
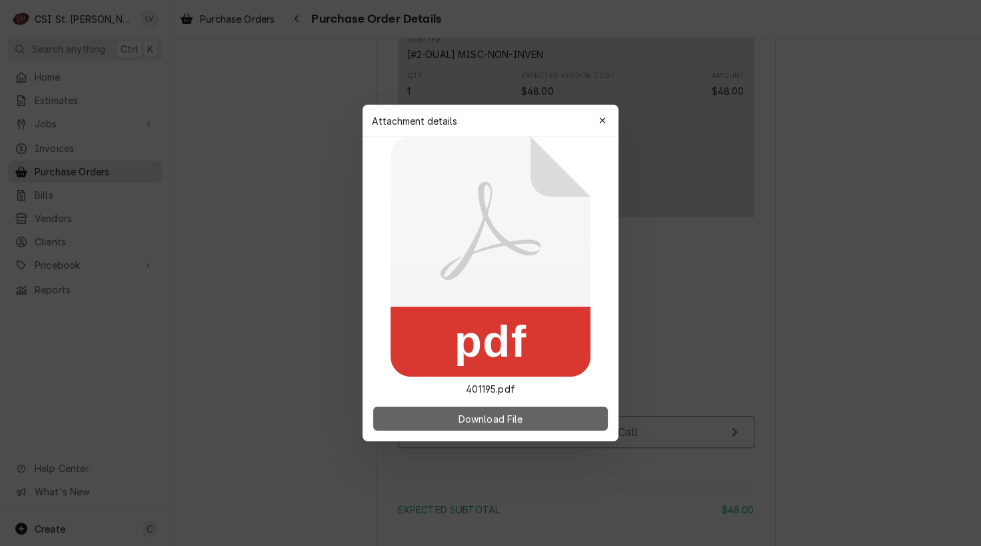
click at [452, 415] on button "Download File" at bounding box center [490, 419] width 235 height 24
click at [219, 91] on div at bounding box center [490, 273] width 981 height 546
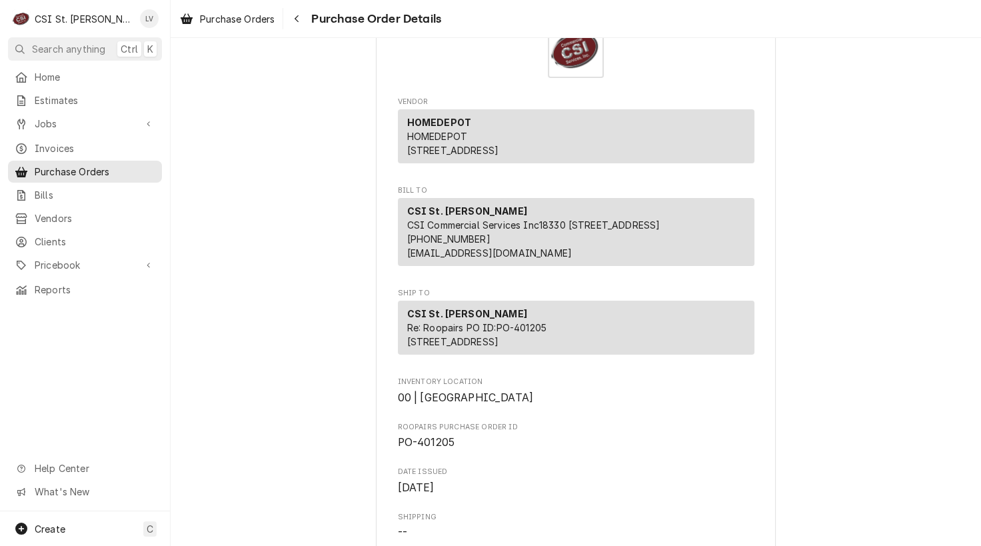
scroll to position [58, 0]
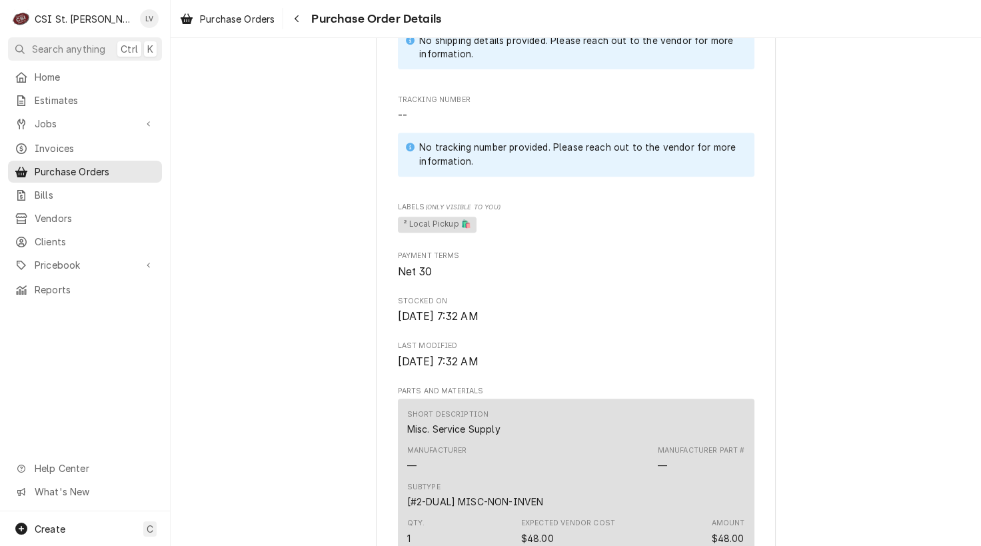
scroll to position [1000, 0]
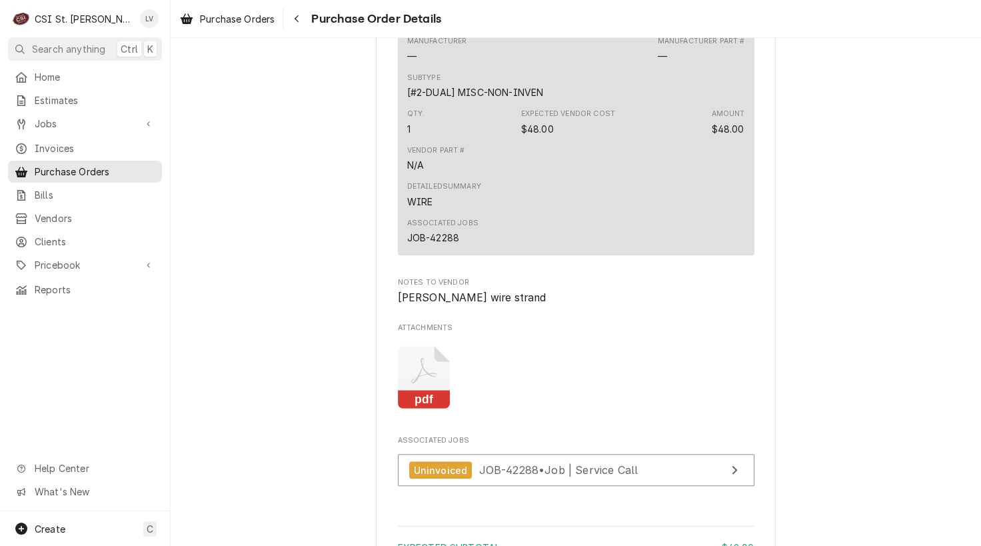
click at [425, 409] on icon "Attachments" at bounding box center [424, 377] width 53 height 63
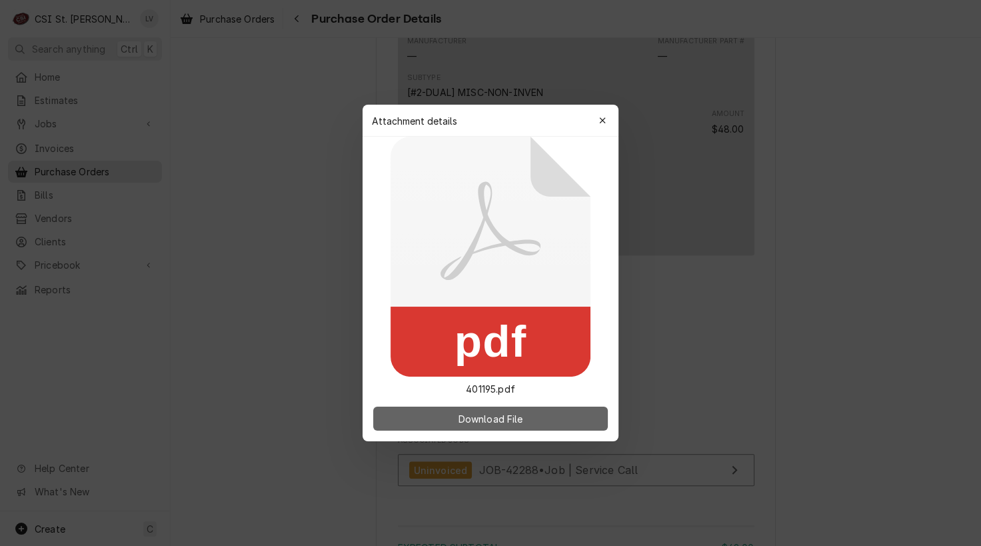
click at [553, 425] on button "Download File" at bounding box center [490, 419] width 235 height 24
click at [196, 148] on div at bounding box center [490, 273] width 981 height 546
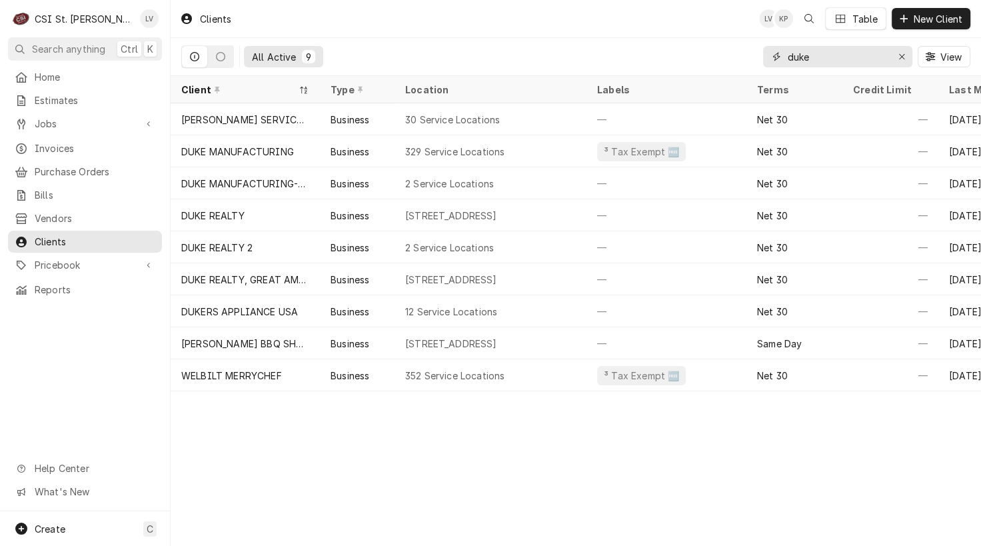
drag, startPoint x: 837, startPoint y: 55, endPoint x: 751, endPoint y: 59, distance: 85.4
click at [751, 59] on div "All Active 9 duke View" at bounding box center [575, 56] width 789 height 37
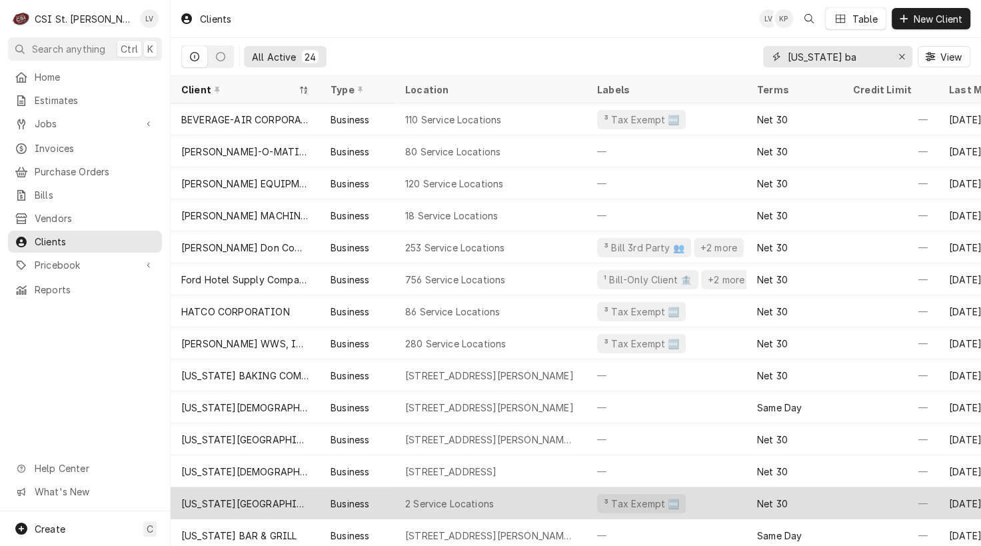
scroll to position [67, 0]
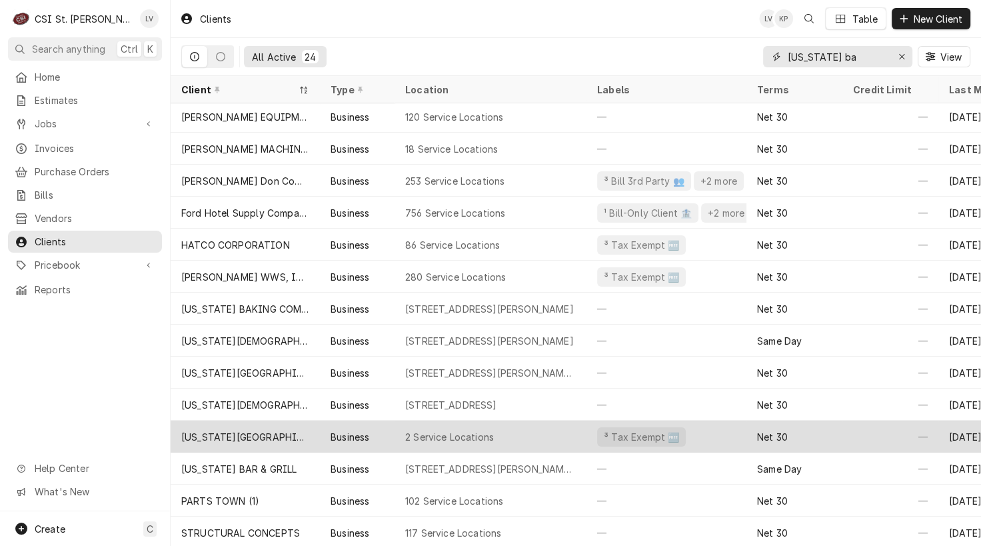
type input "missouri ba"
click at [249, 436] on div "MIssouri Baptist University" at bounding box center [245, 437] width 128 height 14
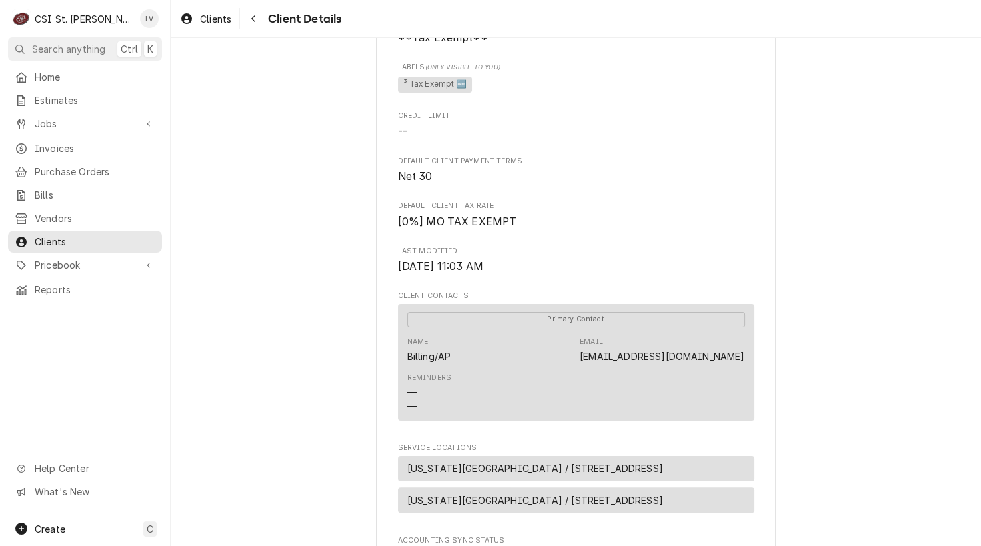
scroll to position [555, 0]
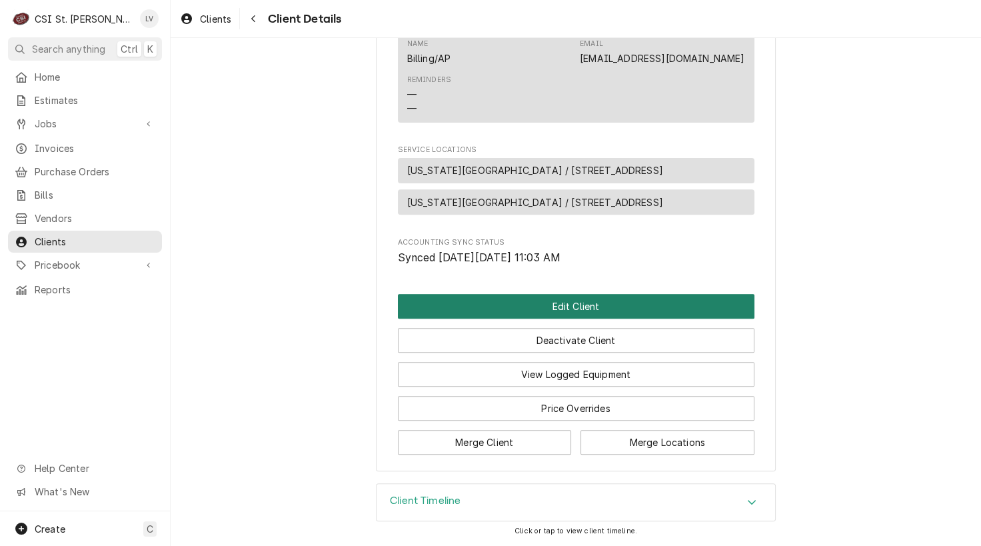
click at [526, 311] on button "Edit Client" at bounding box center [576, 306] width 357 height 25
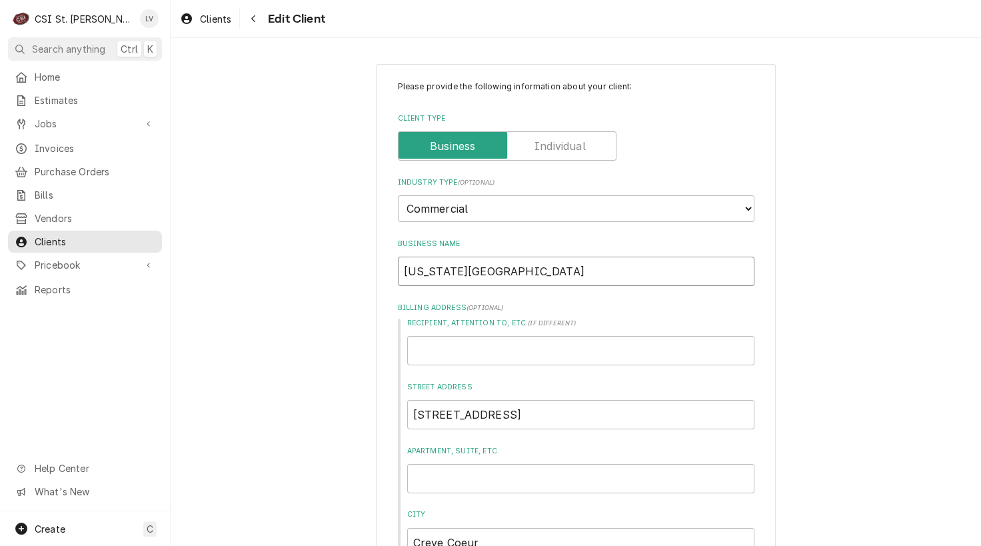
click at [413, 270] on input "[US_STATE][GEOGRAPHIC_DATA]" at bounding box center [576, 271] width 357 height 29
type textarea "x"
type input "Mssouri Baptist University"
type textarea "x"
type input "Missouri Baptist University"
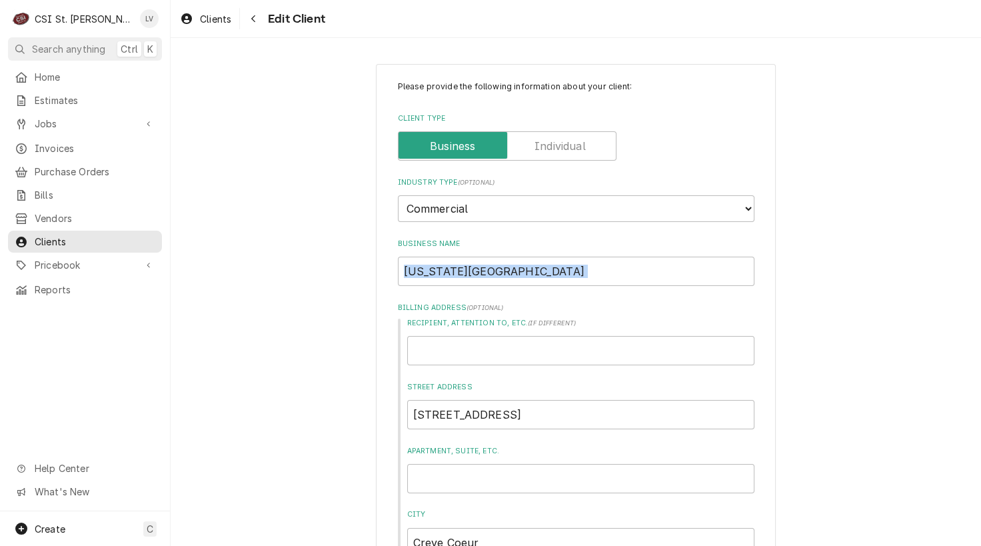
drag, startPoint x: 241, startPoint y: 291, endPoint x: 247, endPoint y: 294, distance: 7.2
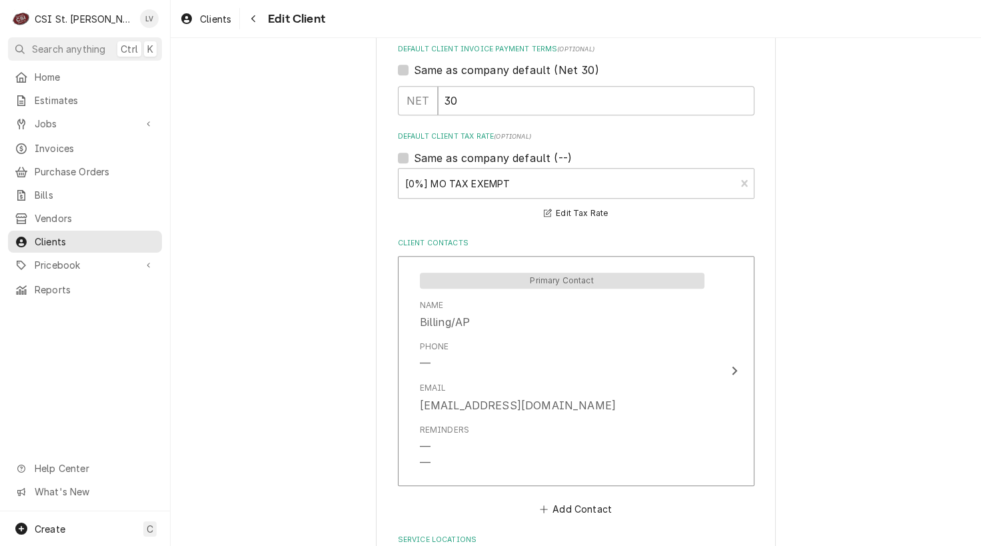
scroll to position [1035, 0]
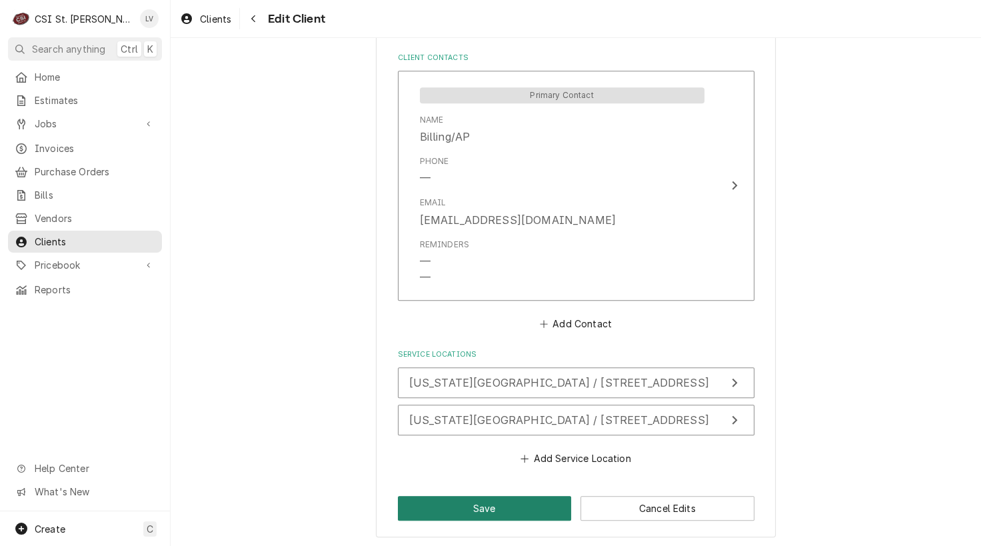
click at [471, 499] on button "Save" at bounding box center [485, 508] width 174 height 25
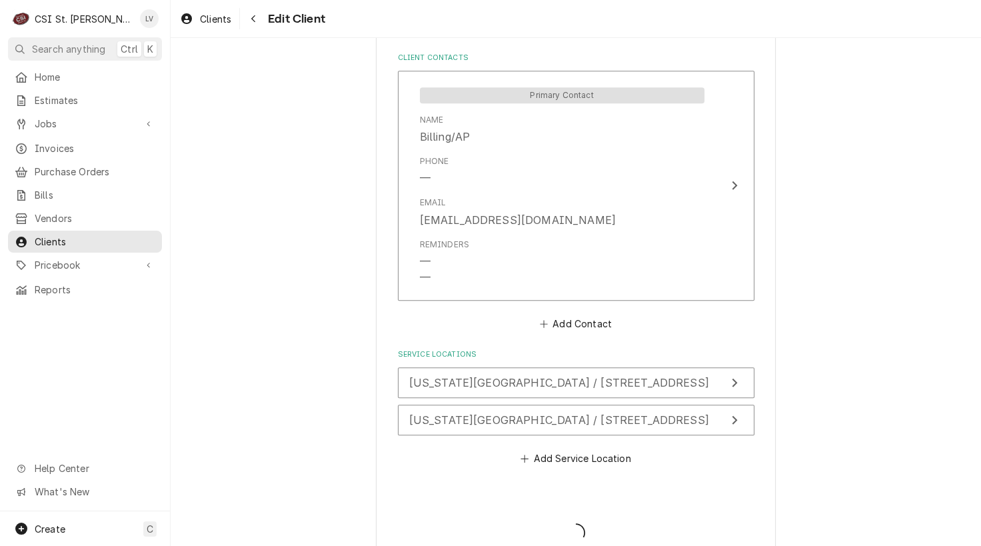
type textarea "x"
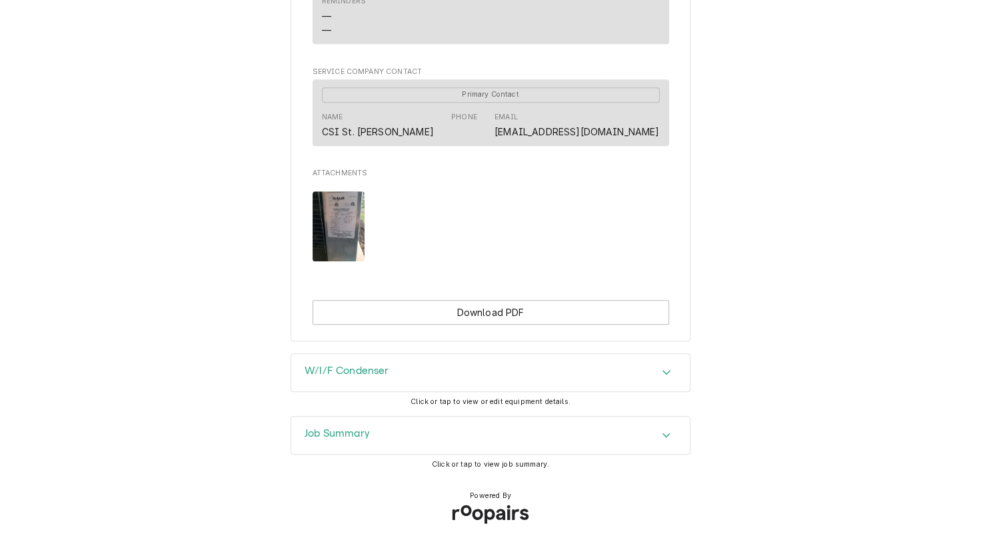
scroll to position [893, 0]
click at [616, 433] on div "Job Summary" at bounding box center [490, 435] width 399 height 37
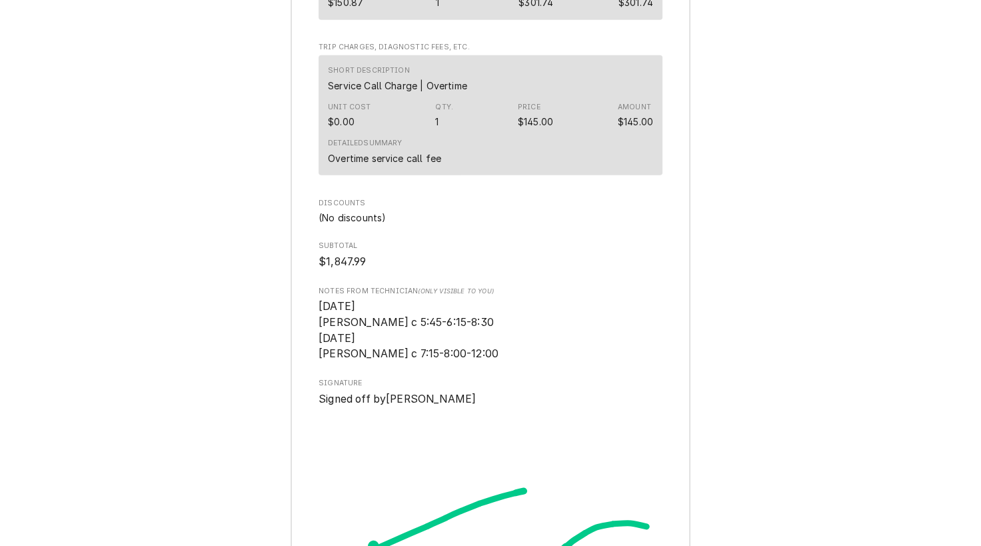
scroll to position [3693, 0]
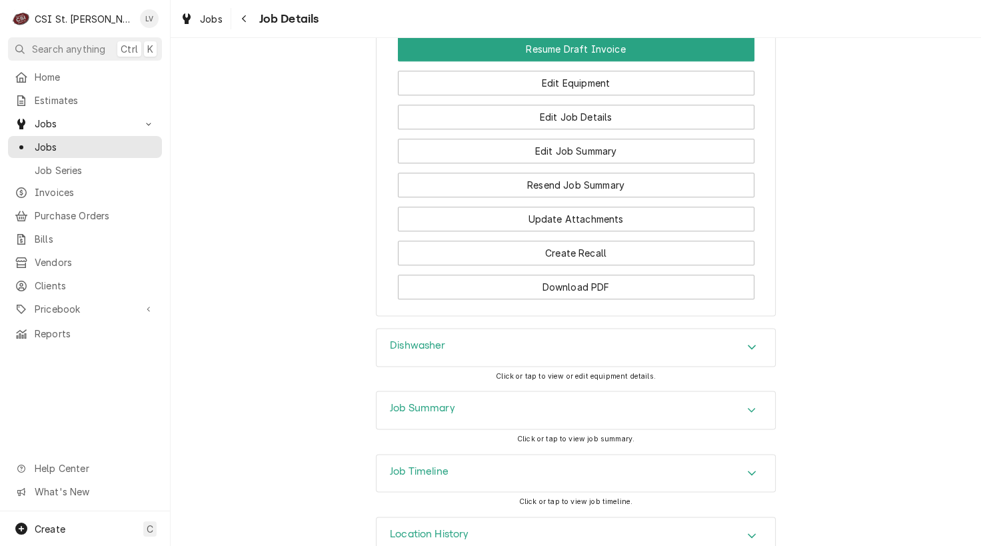
scroll to position [1831, 0]
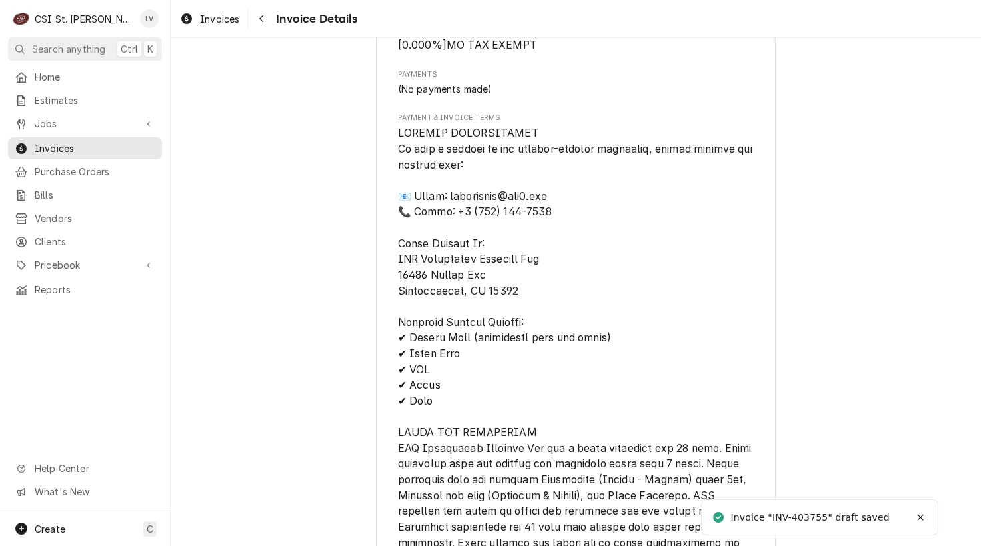
scroll to position [3900, 0]
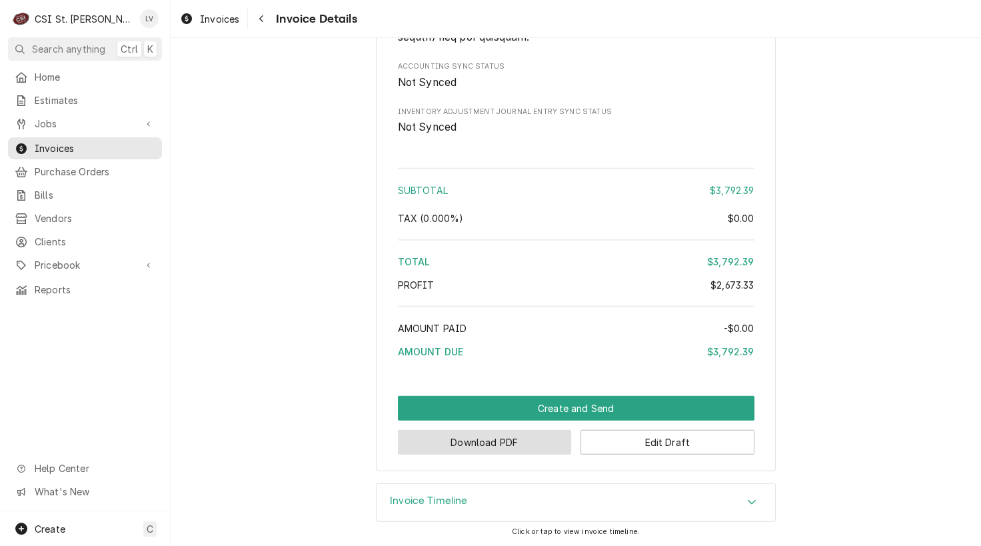
click at [547, 441] on button "Download PDF" at bounding box center [485, 442] width 174 height 25
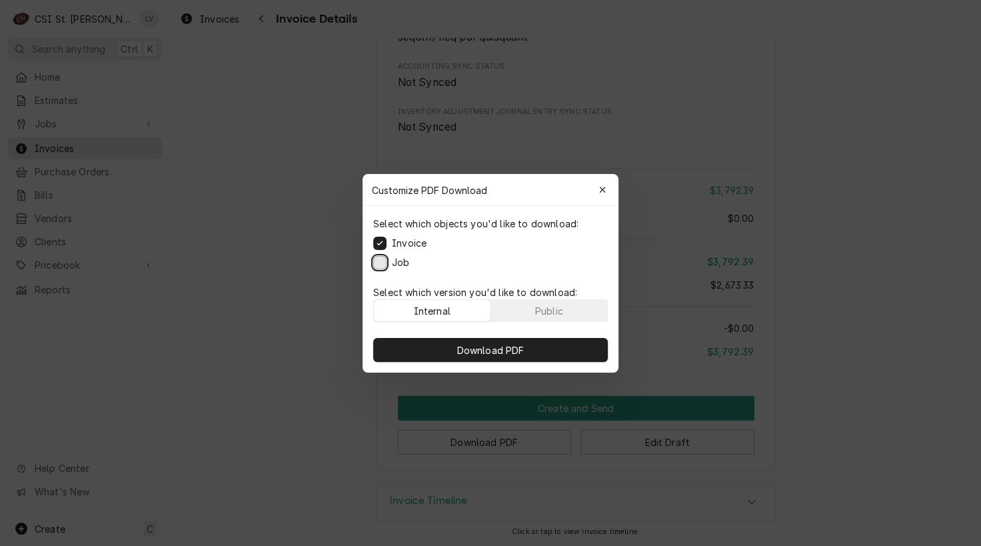
drag, startPoint x: 380, startPoint y: 258, endPoint x: 413, endPoint y: 305, distance: 57.5
click at [381, 258] on button "Job" at bounding box center [379, 261] width 13 height 13
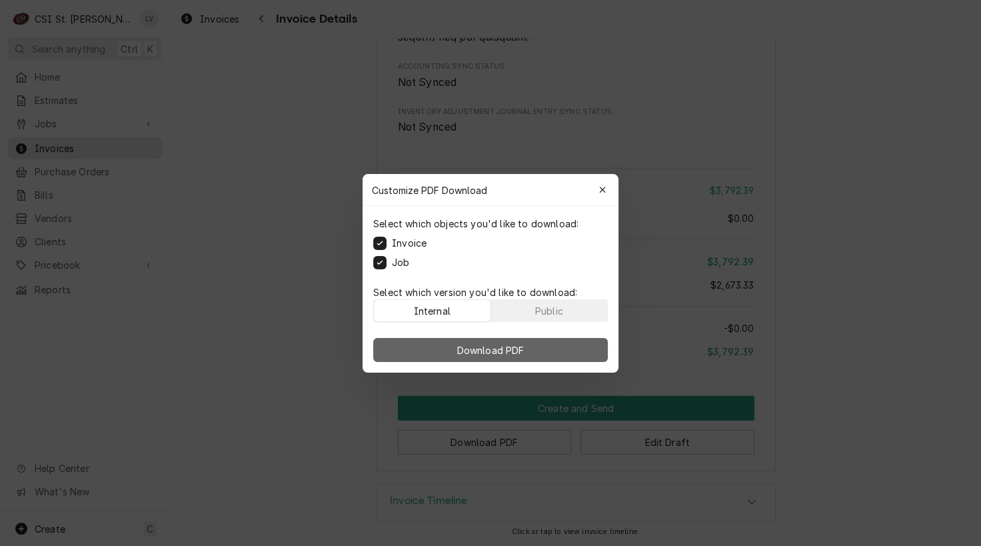
click at [462, 347] on span "Download PDF" at bounding box center [491, 350] width 73 height 14
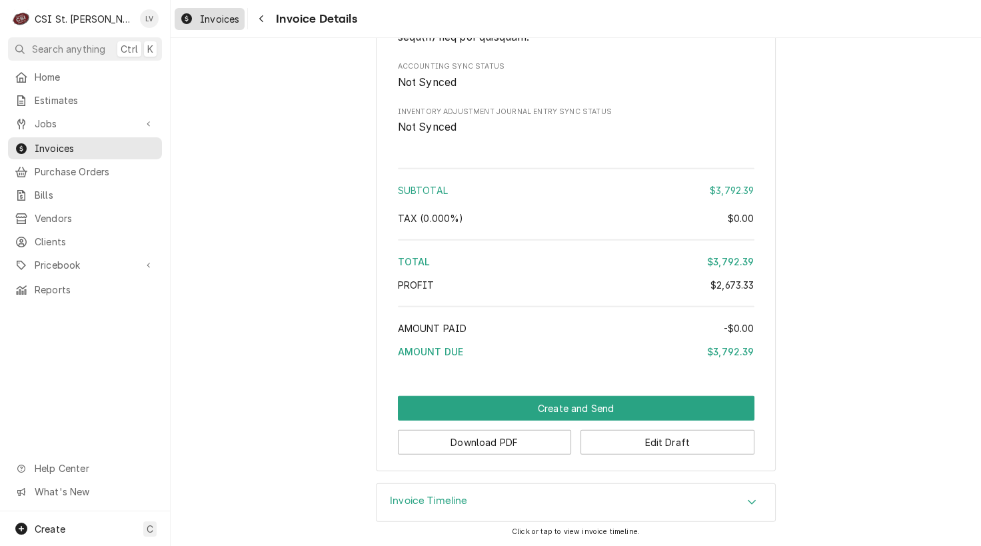
click at [195, 17] on div "Invoices" at bounding box center [209, 19] width 65 height 17
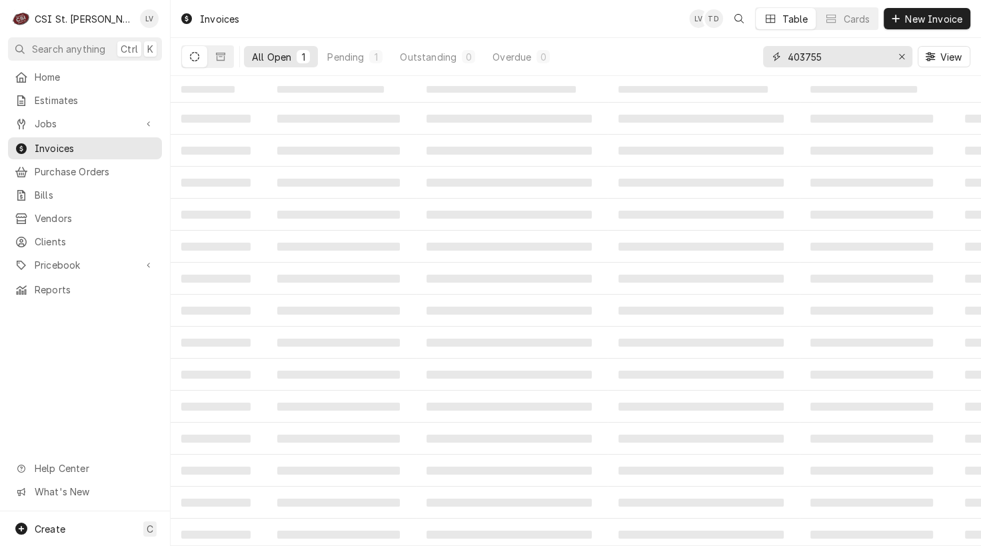
drag, startPoint x: 810, startPoint y: 59, endPoint x: 860, endPoint y: 56, distance: 50.1
click at [860, 56] on input "403755" at bounding box center [837, 56] width 100 height 21
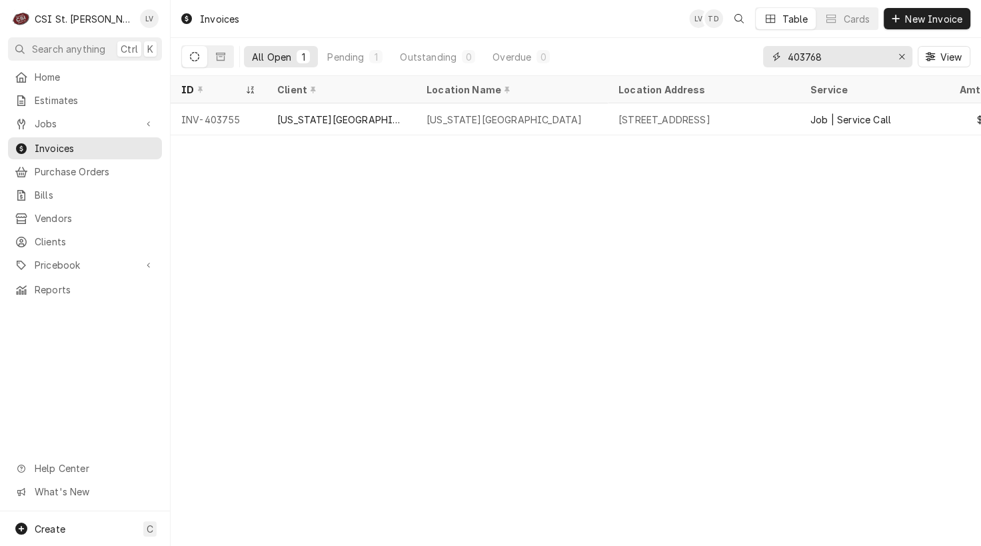
type input "403768"
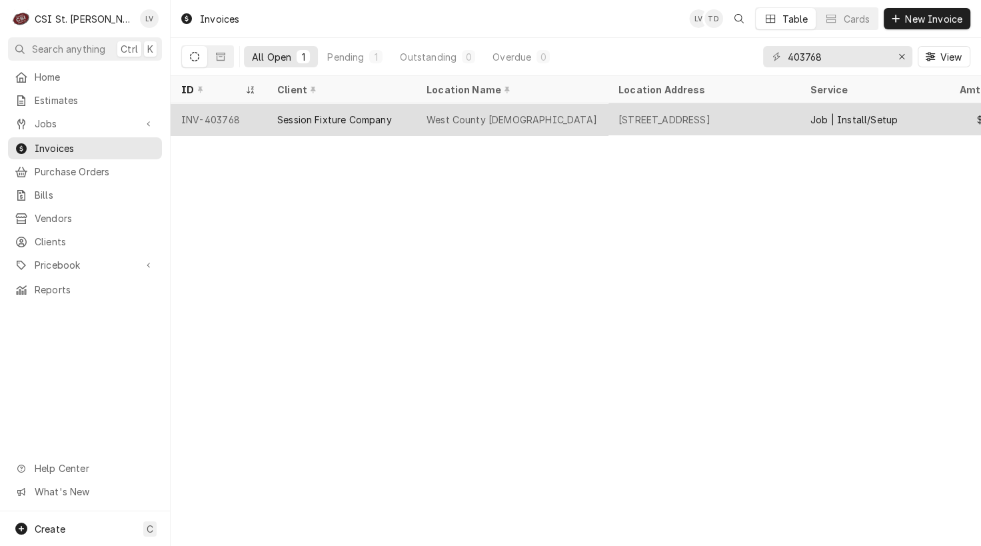
click at [297, 108] on div "Session Fixture Company" at bounding box center [341, 119] width 149 height 32
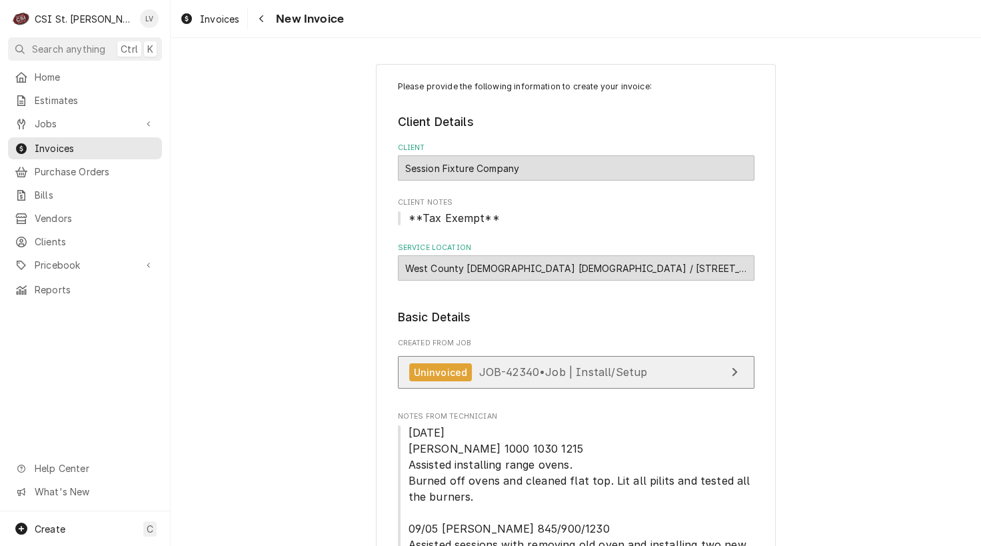
click at [609, 373] on span "JOB-42340 • Job | Install/Setup" at bounding box center [563, 371] width 169 height 13
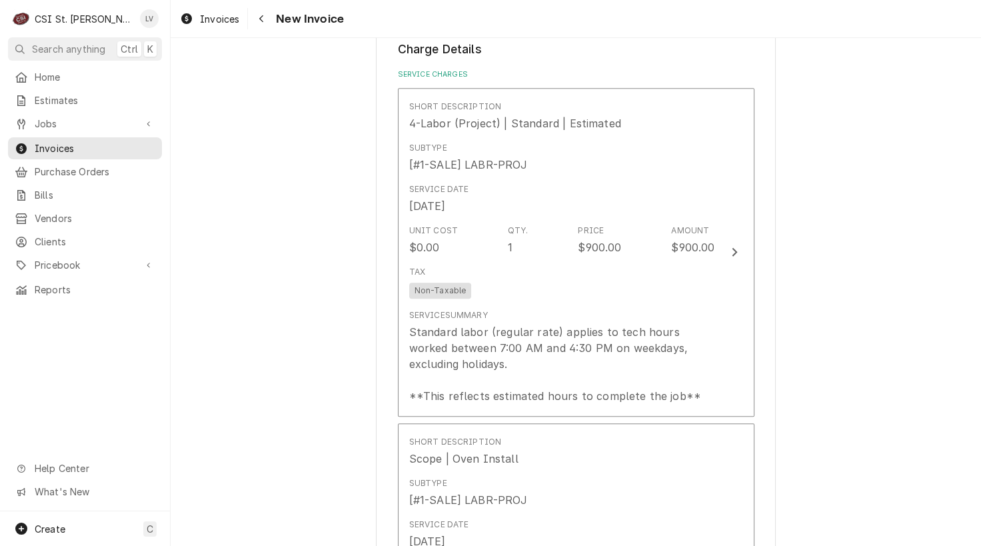
scroll to position [1267, 0]
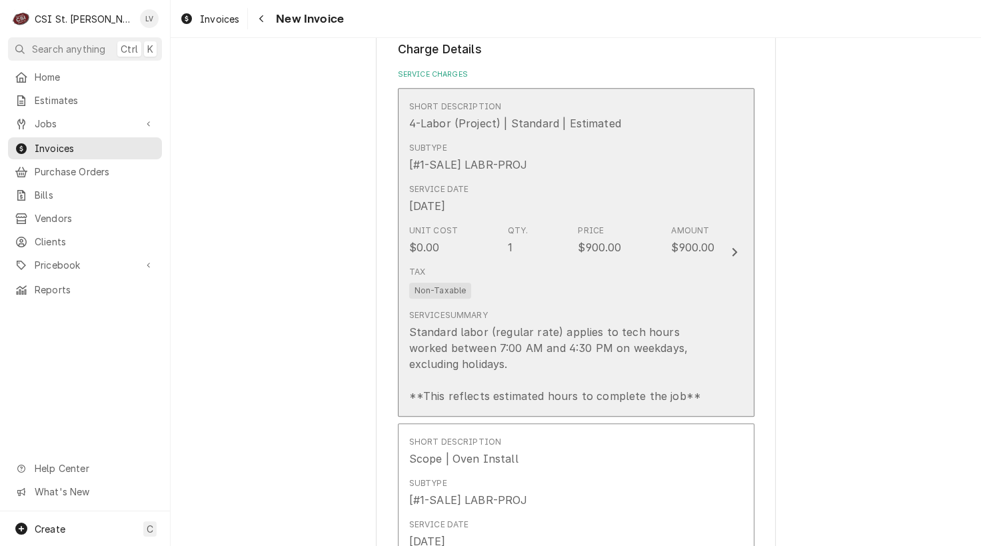
click at [499, 317] on div "Service Summary Standard labor (regular rate) applies to tech hours worked betw…" at bounding box center [562, 356] width 306 height 95
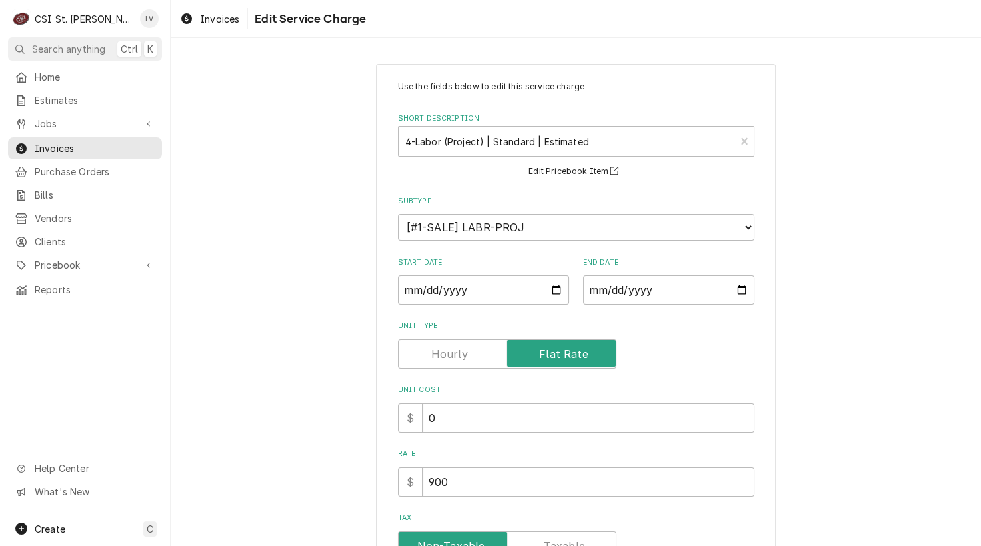
scroll to position [238, 0]
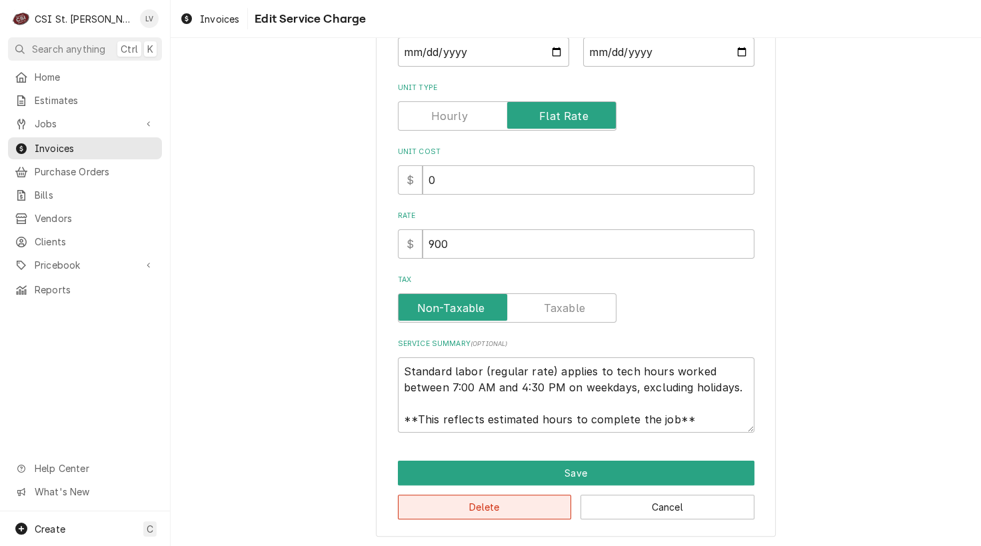
click at [489, 501] on button "Delete" at bounding box center [485, 507] width 174 height 25
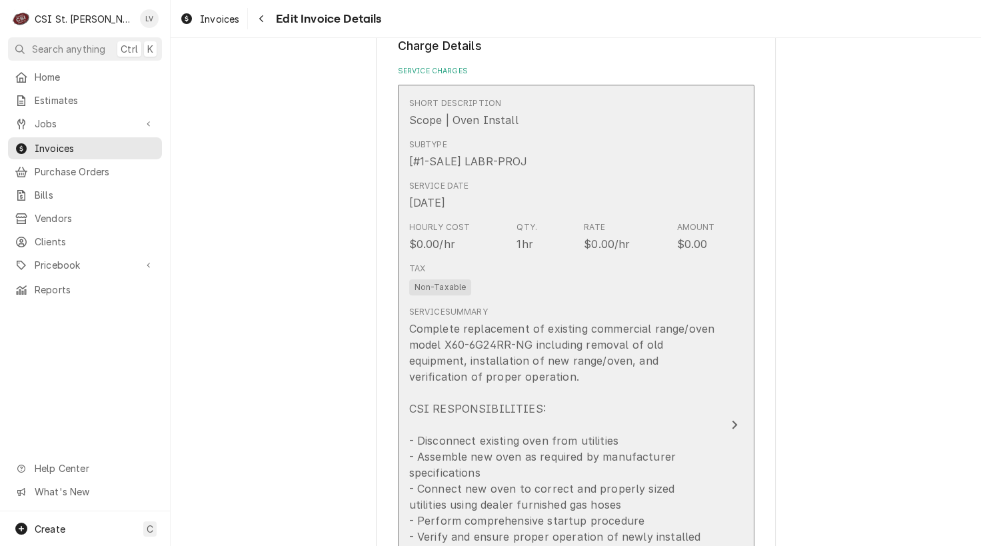
scroll to position [1517, 0]
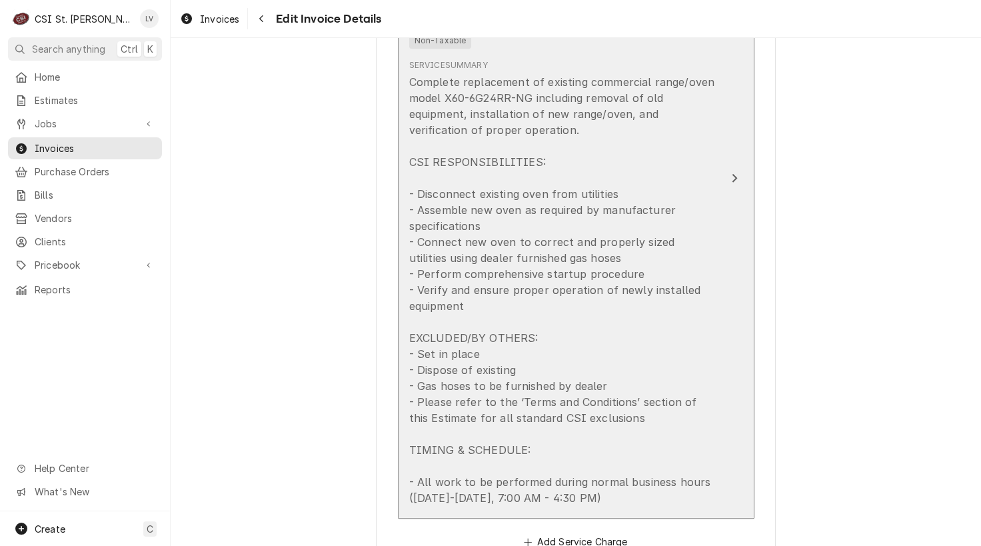
click at [549, 261] on div "Complete replacement of existing commercial range/oven model X60-6G24RR-NG incl…" at bounding box center [562, 290] width 306 height 432
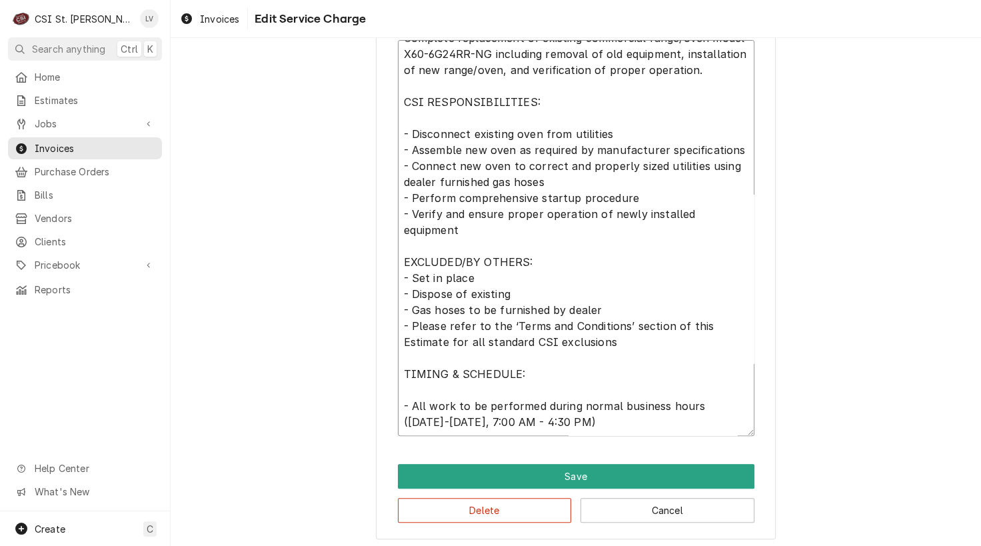
scroll to position [47, 0]
drag, startPoint x: 417, startPoint y: 54, endPoint x: 714, endPoint y: 430, distance: 479.3
click at [715, 431] on textarea "Complete replacement of existing commercial range/oven model X60-6G24RR-NG incl…" at bounding box center [576, 238] width 357 height 396
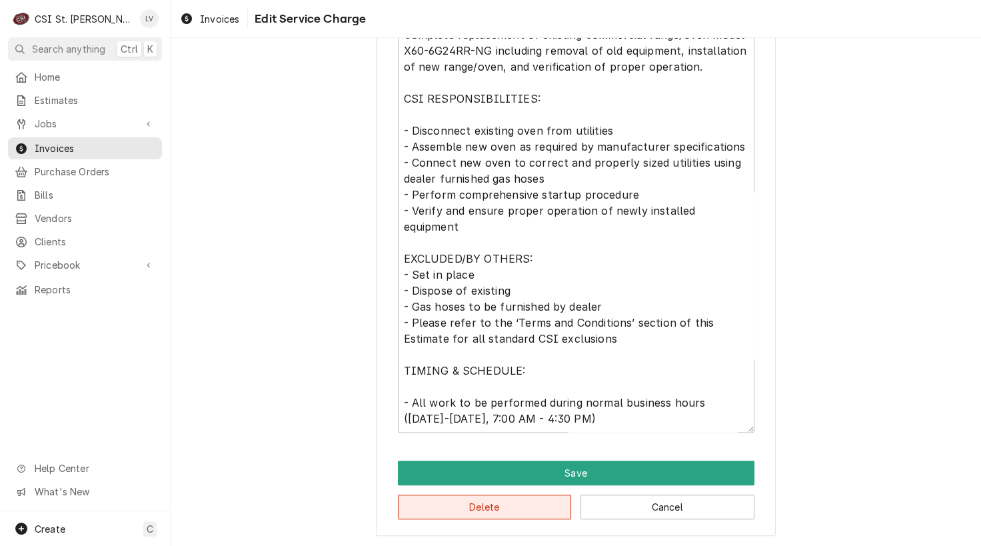
click at [503, 510] on button "Delete" at bounding box center [485, 507] width 174 height 25
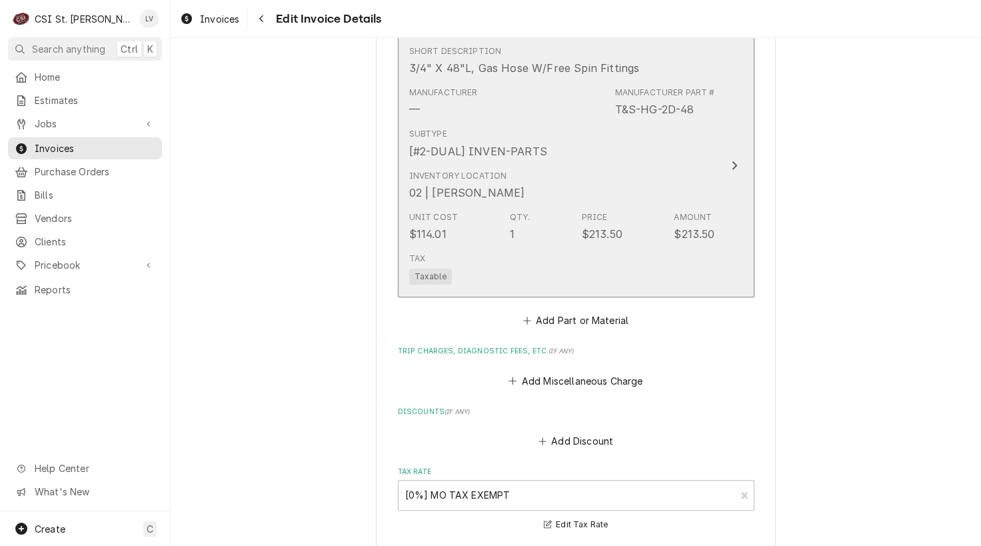
scroll to position [1141, 0]
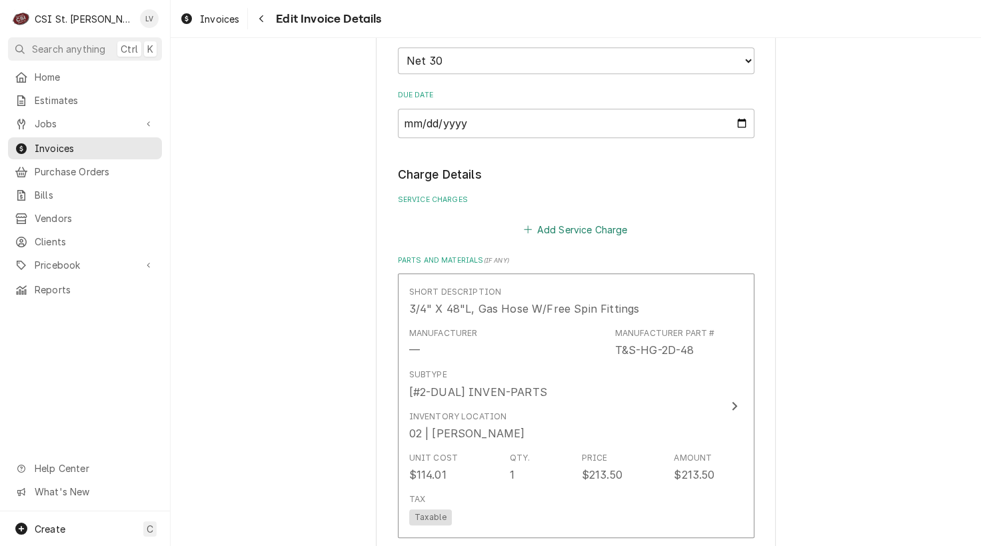
click at [574, 220] on button "Add Service Charge" at bounding box center [576, 229] width 108 height 19
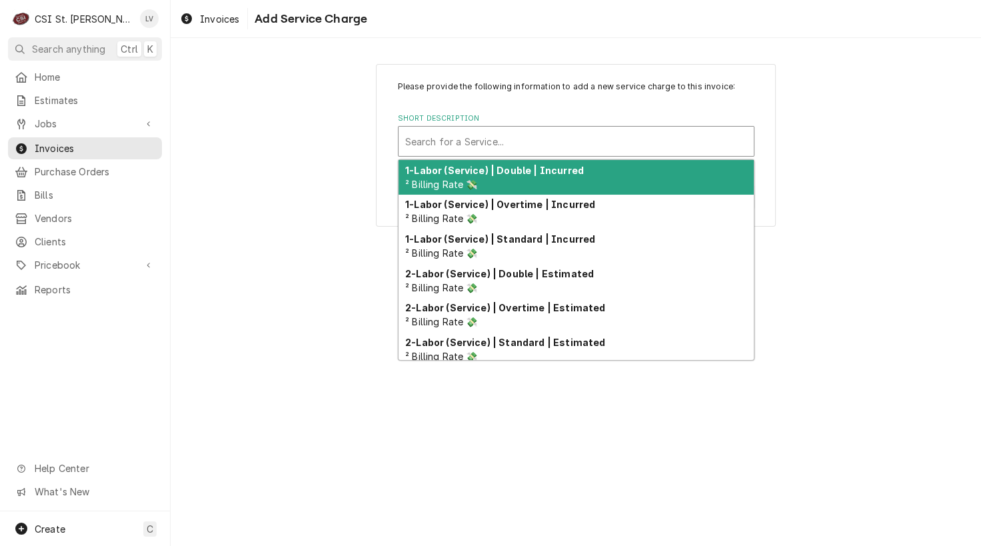
drag, startPoint x: 473, startPoint y: 141, endPoint x: 487, endPoint y: 244, distance: 103.7
click at [473, 141] on div "Short Description" at bounding box center [576, 141] width 342 height 24
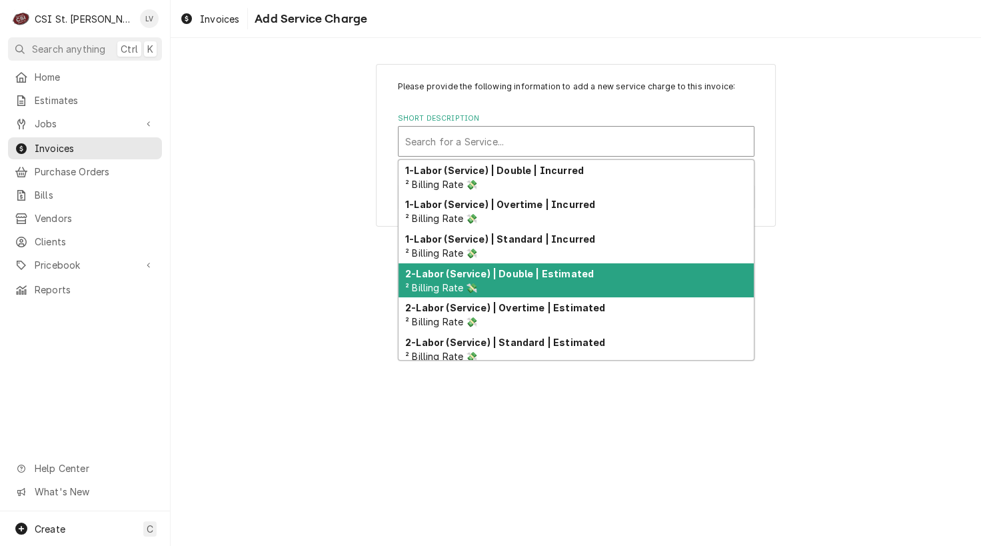
scroll to position [144, 0]
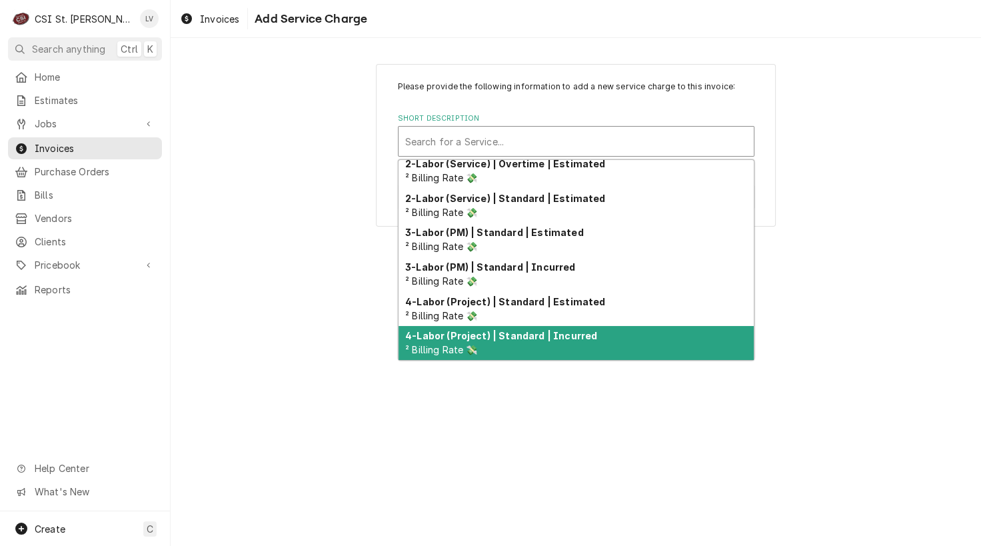
click at [489, 342] on div "4-Labor (Project) | Standard | Incurred ² Billing Rate 💸" at bounding box center [576, 343] width 355 height 35
type textarea "x"
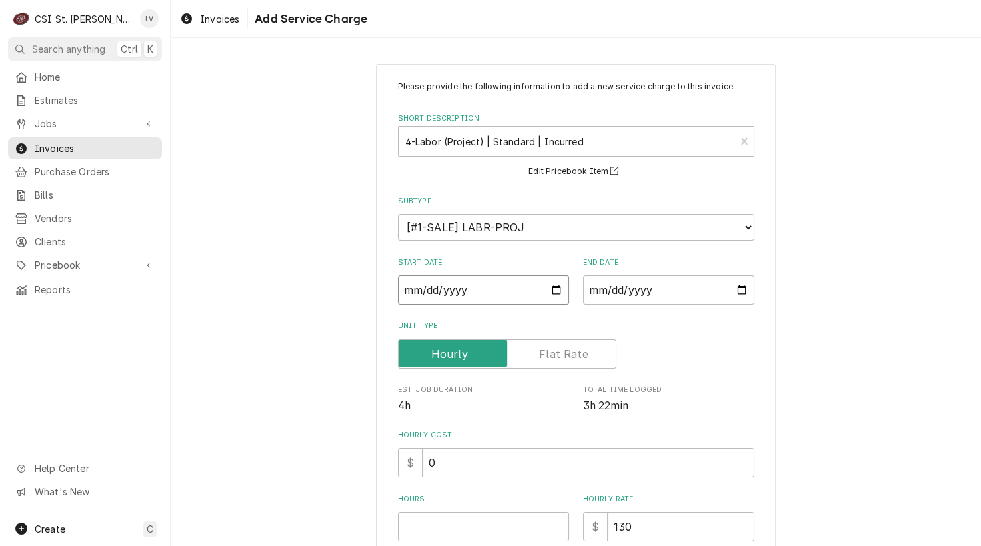
click at [401, 282] on input "Start Date" at bounding box center [483, 289] width 171 height 29
type input "0002-09-05"
type textarea "x"
type input "0020-09-05"
type textarea "x"
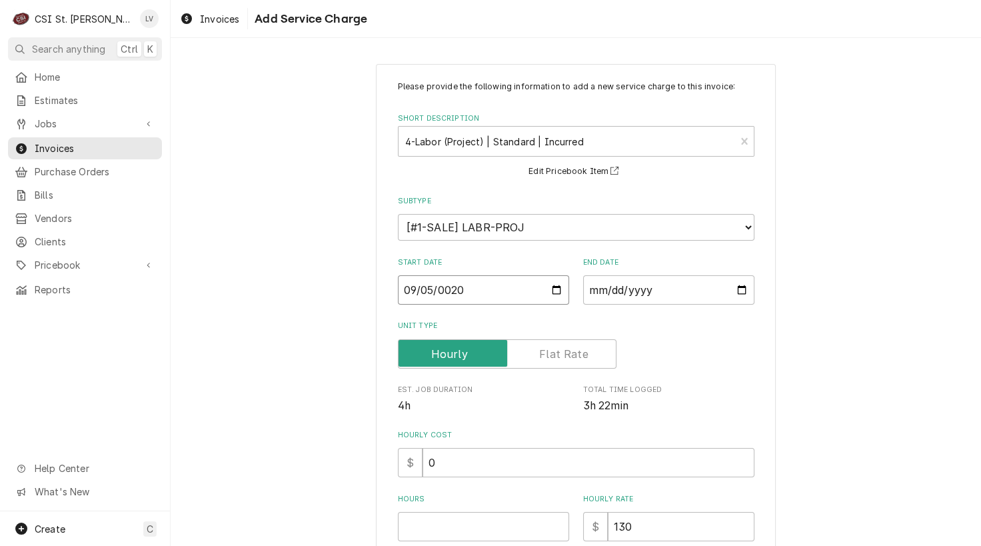
type input "0202-09-05"
type textarea "x"
type input "2025-09-05"
type textarea "x"
type input "0002-09-05"
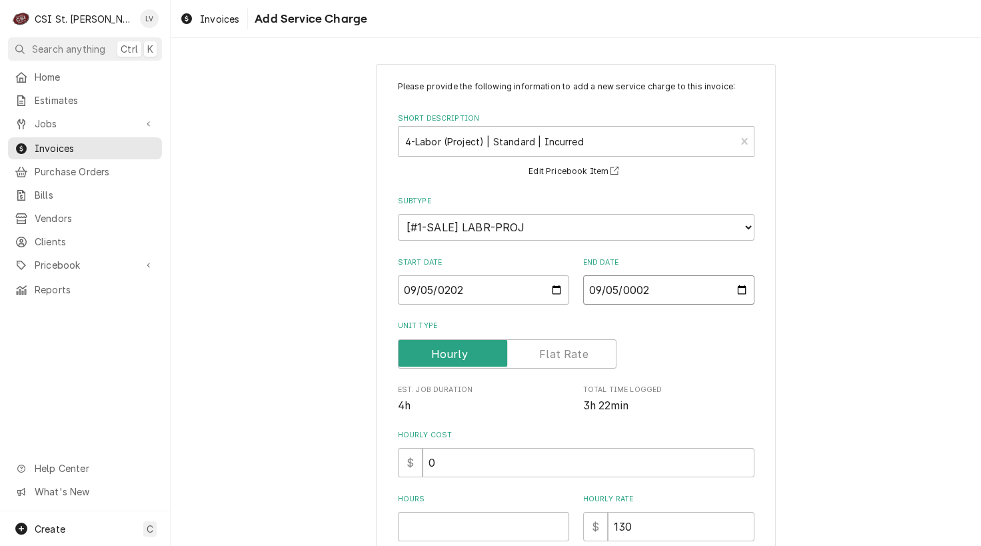
type textarea "x"
type input "0020-09-05"
type textarea "x"
type input "0202-09-05"
type textarea "x"
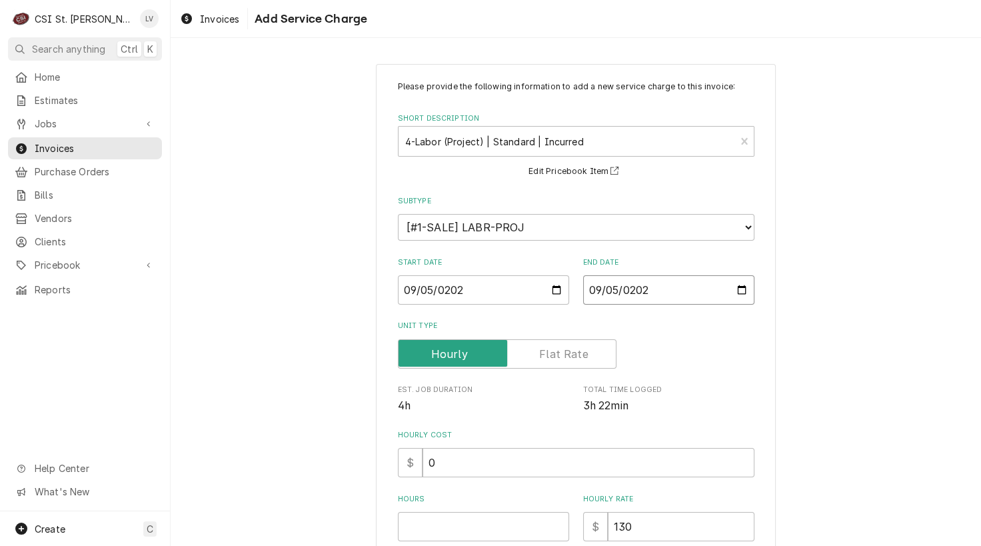
type input "2025-09-05"
type textarea "x"
click at [296, 281] on div "Please provide the following information to add a new service charge to this in…" at bounding box center [576, 424] width 811 height 745
click at [545, 350] on label "Unit Type" at bounding box center [507, 353] width 219 height 29
click at [545, 350] on input "Unit Type" at bounding box center [507, 353] width 207 height 29
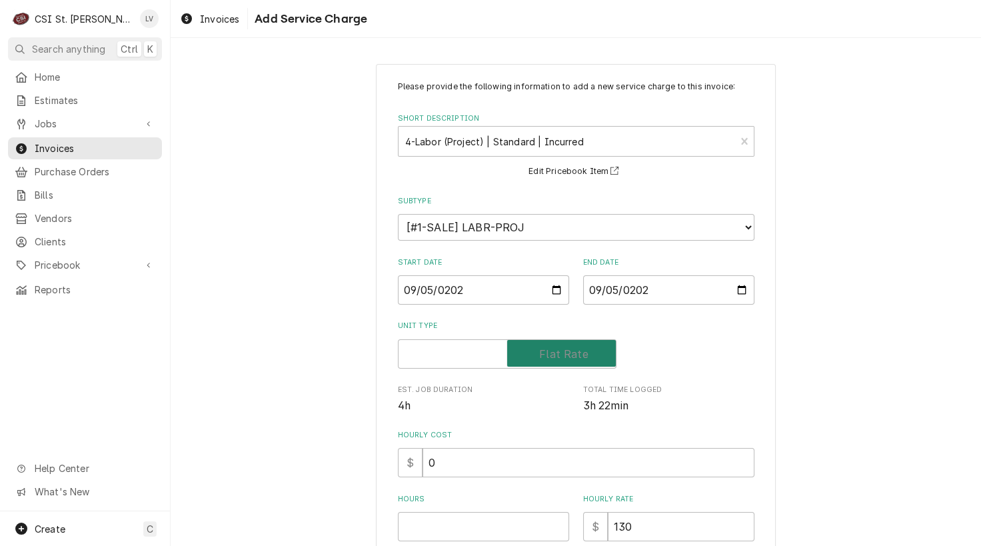
checkbox input "true"
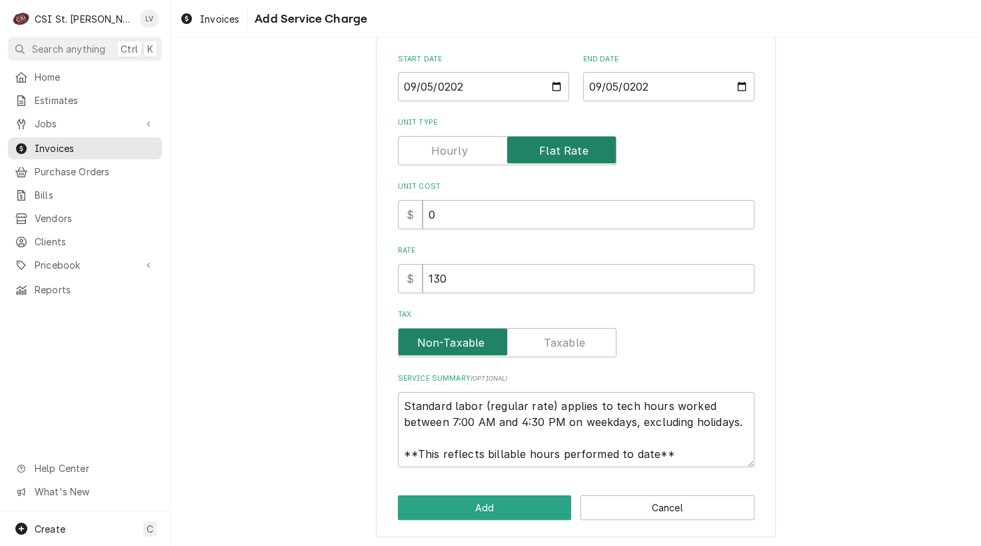
scroll to position [205, 0]
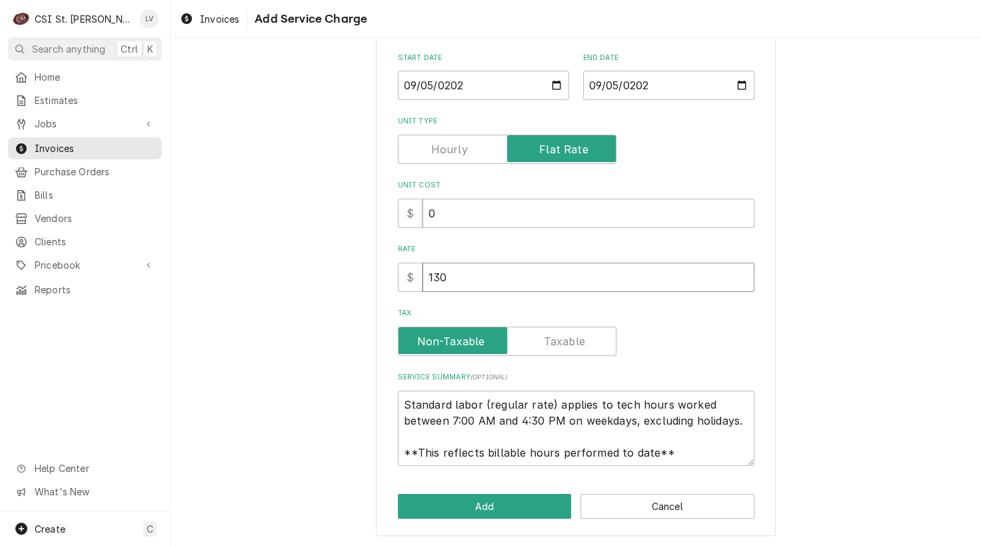
drag, startPoint x: 446, startPoint y: 274, endPoint x: 393, endPoint y: 286, distance: 54.0
click at [398, 286] on div "$ 130" at bounding box center [576, 277] width 357 height 29
type textarea "x"
type input "9"
type textarea "x"
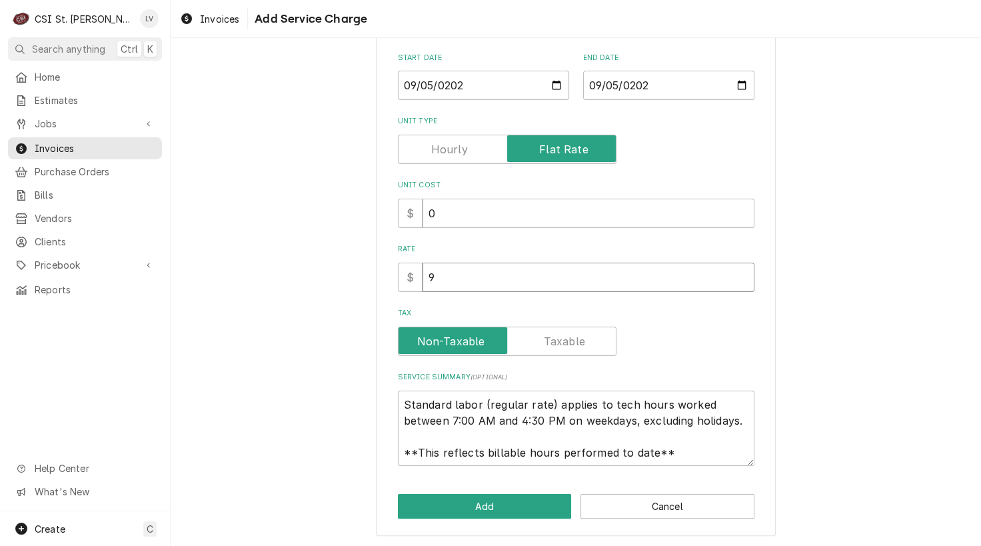
type input "90"
type textarea "x"
type input "900"
drag, startPoint x: 396, startPoint y: 402, endPoint x: 688, endPoint y: 467, distance: 299.1
click at [688, 467] on div "Please provide the following information to add a new service charge to this in…" at bounding box center [576, 197] width 400 height 677
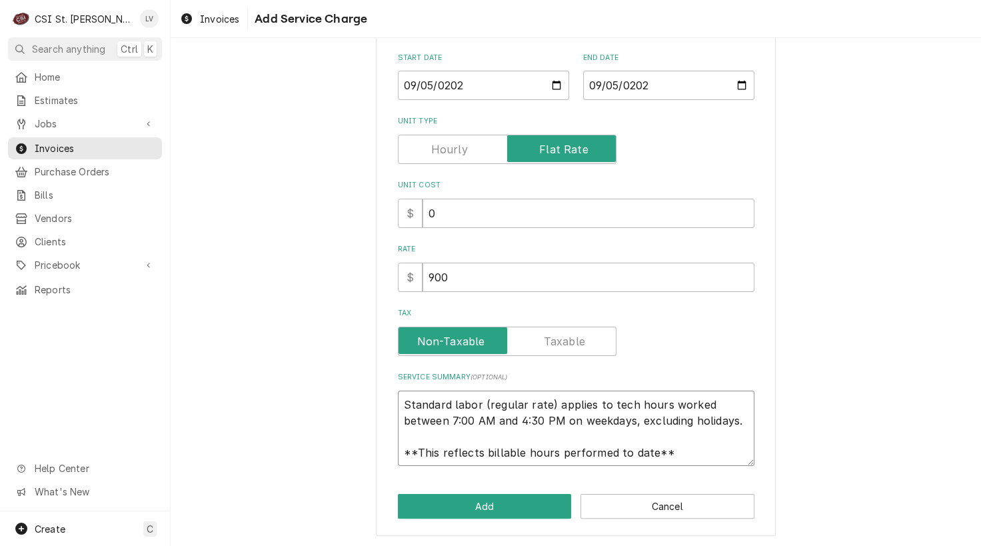
paste textarea "Complete replacement of existing commercial range/oven model X60-6G24RR-NG incl…"
type textarea "x"
type textarea "Complete replacement of existing commercial range/oven model X60-6G24RR-NG incl…"
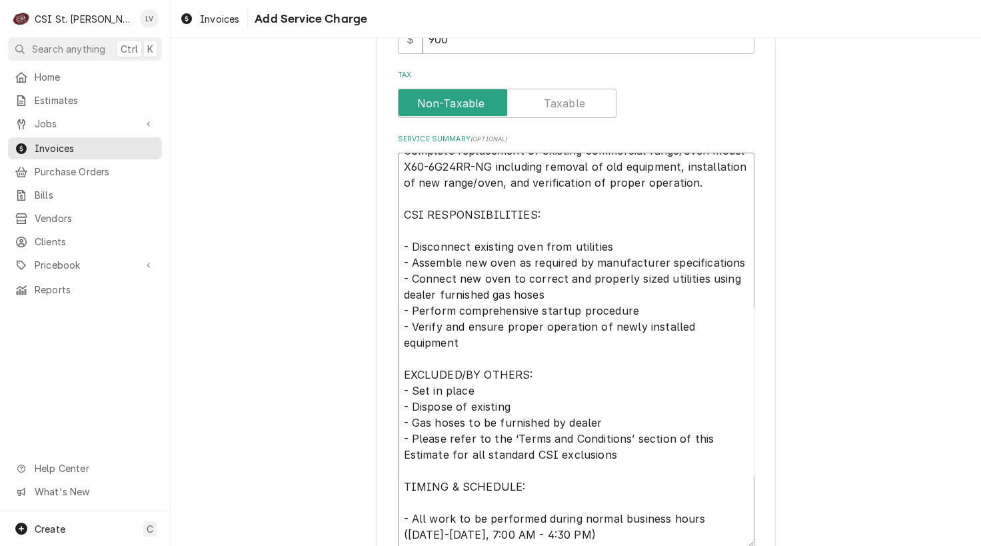
click at [398, 221] on textarea "Complete replacement of existing commercial range/oven model X60-6G24RR-NG incl…" at bounding box center [576, 351] width 357 height 396
type textarea "x"
type textarea "Complete replacement of existing commercial range/oven model X60-6G24RR-NG incl…"
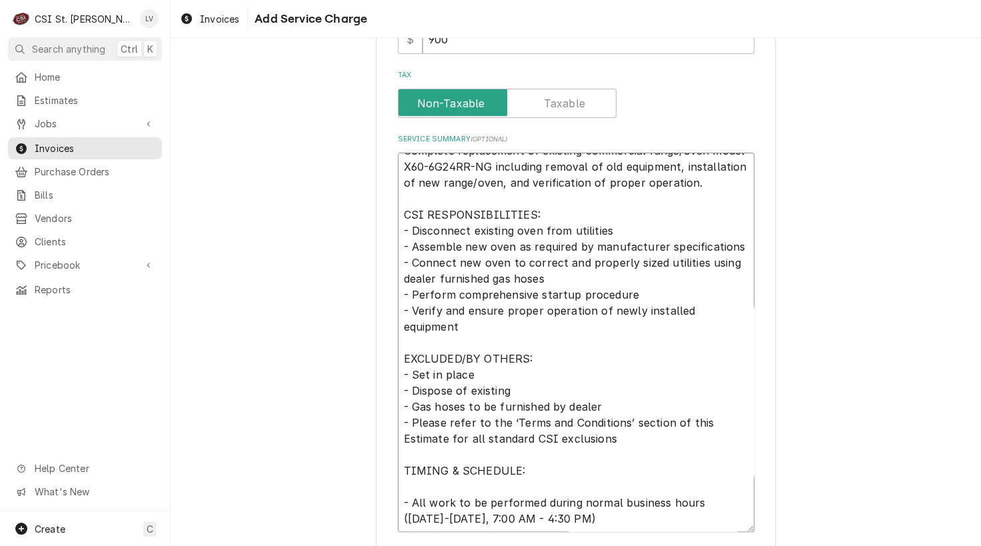
scroll to position [32, 0]
drag, startPoint x: 411, startPoint y: 497, endPoint x: 443, endPoint y: 485, distance: 33.5
click at [415, 492] on textarea "Complete replacement of existing commercial range/oven model X60-6G24RR-NG incl…" at bounding box center [576, 343] width 357 height 380
type textarea "x"
type textarea "Complete replacement of existing commercial range/oven model X60-6G24RR-NG incl…"
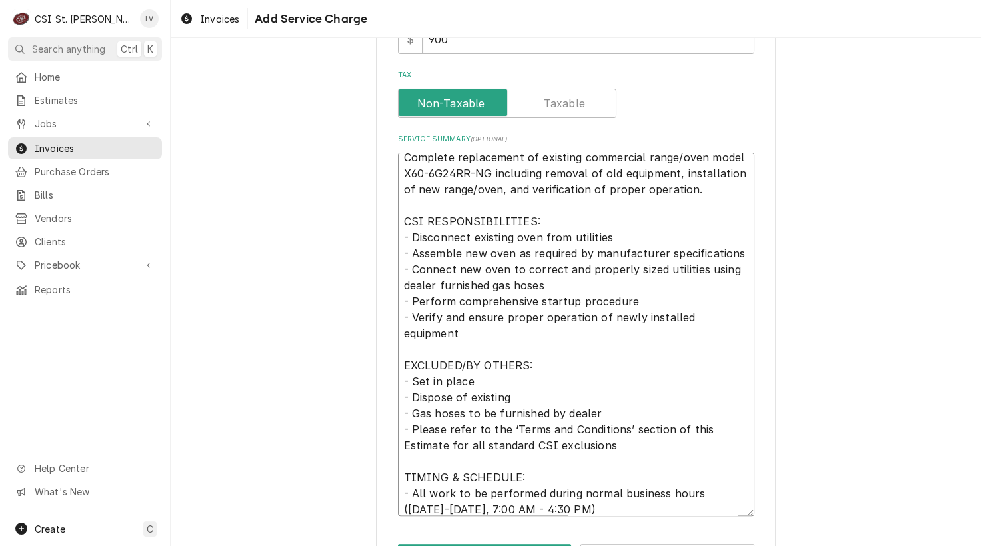
scroll to position [0, 0]
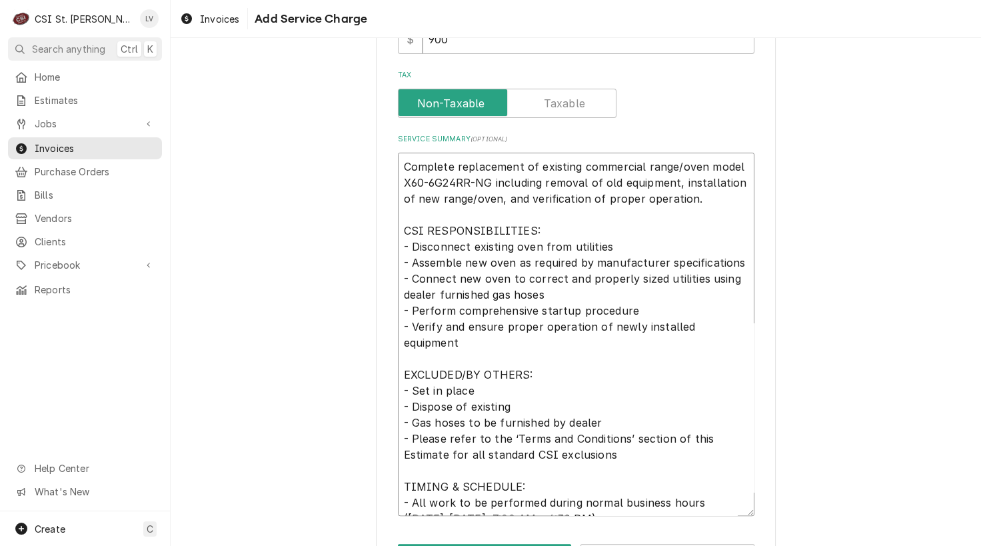
click at [447, 165] on textarea "Complete replacement of existing commercial range/oven model X60-6G24RR-NG incl…" at bounding box center [576, 335] width 357 height 364
type textarea "x"
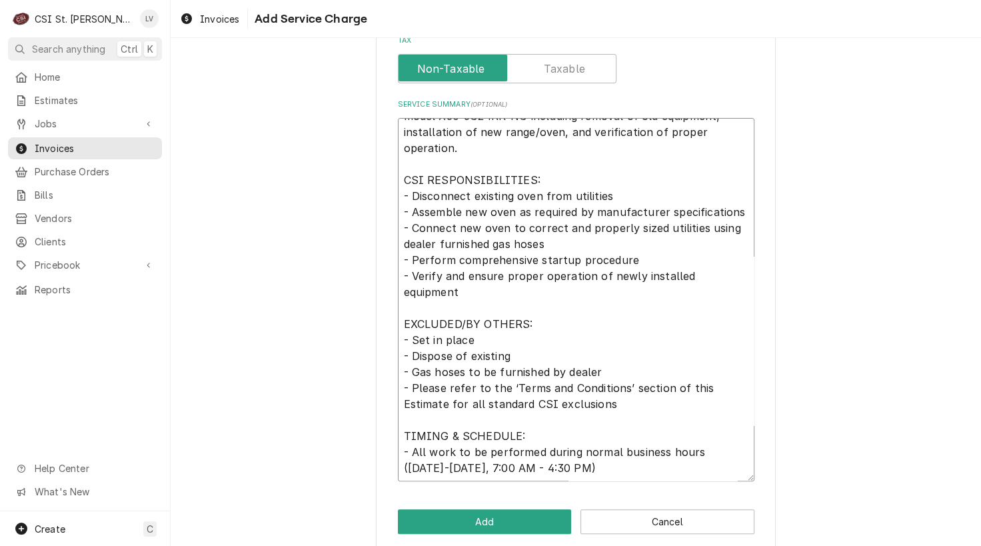
scroll to position [493, 0]
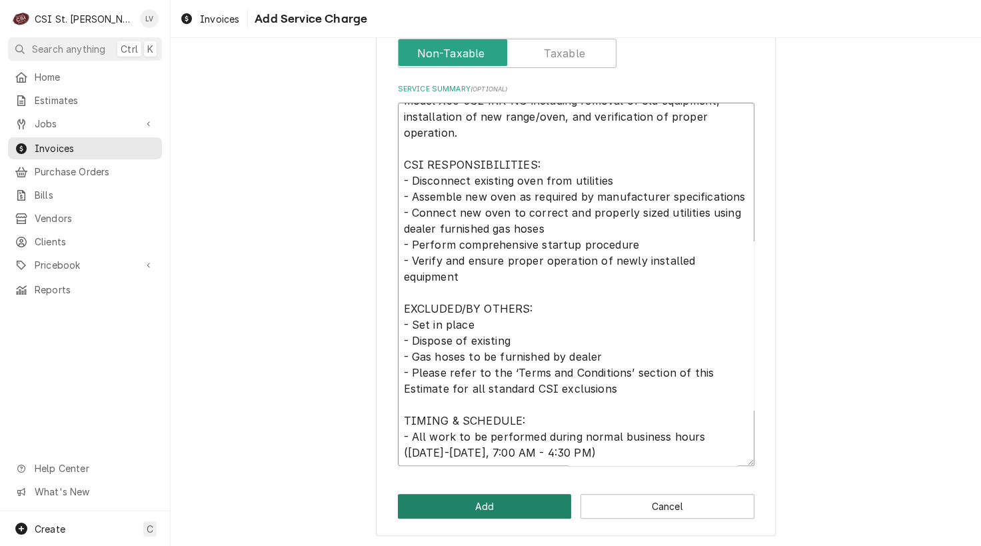
type textarea "Completec replacement of existing commercial range/oven model X60-6G24RR-NG inc…"
click at [457, 509] on button "Add" at bounding box center [485, 506] width 174 height 25
type textarea "x"
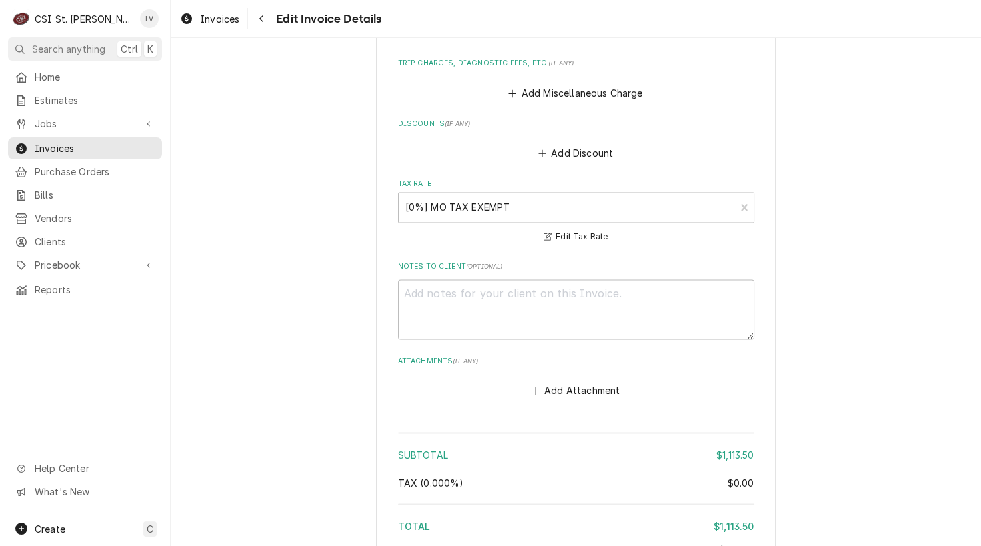
scroll to position [1792, 0]
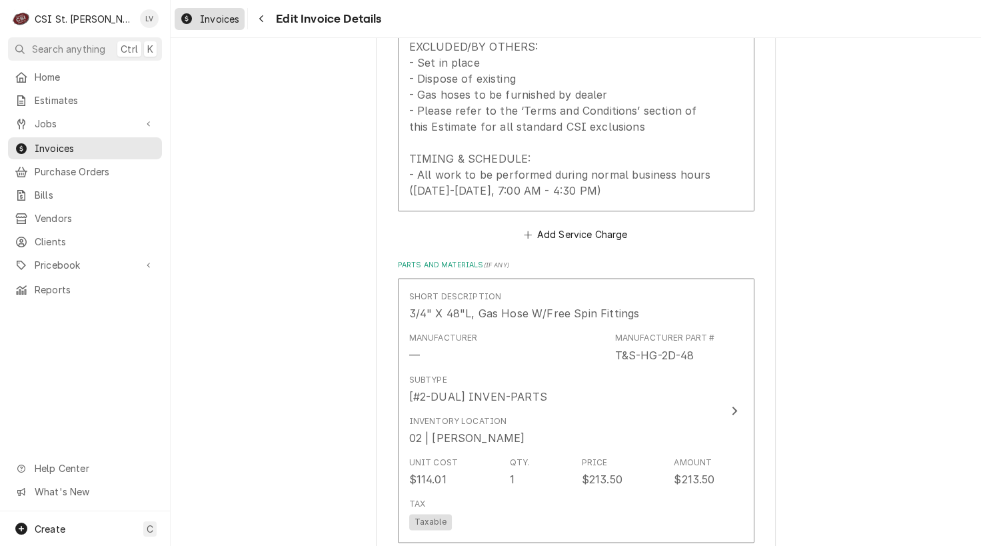
click at [193, 21] on div "Invoices" at bounding box center [209, 19] width 65 height 17
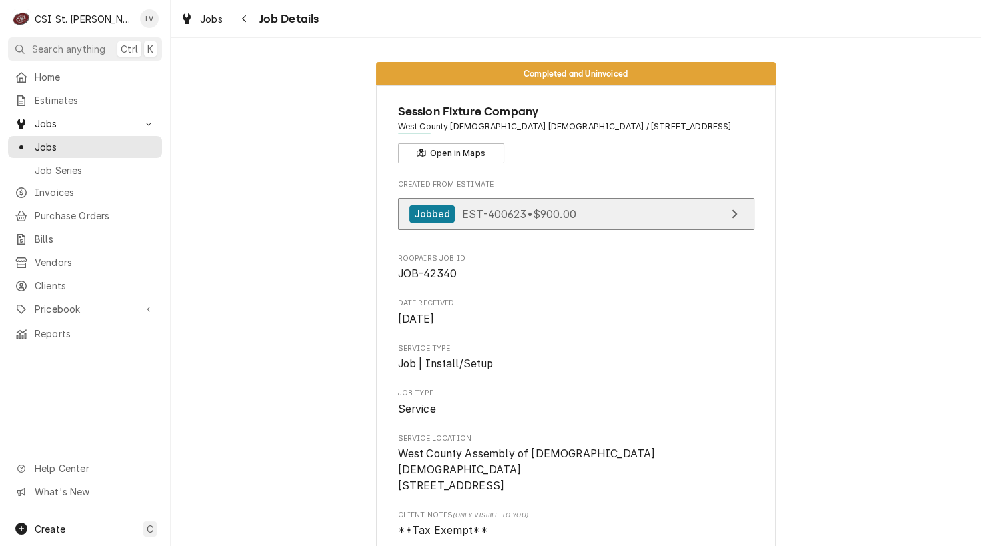
click at [543, 213] on span "EST-400623 • $900.00" at bounding box center [519, 213] width 115 height 13
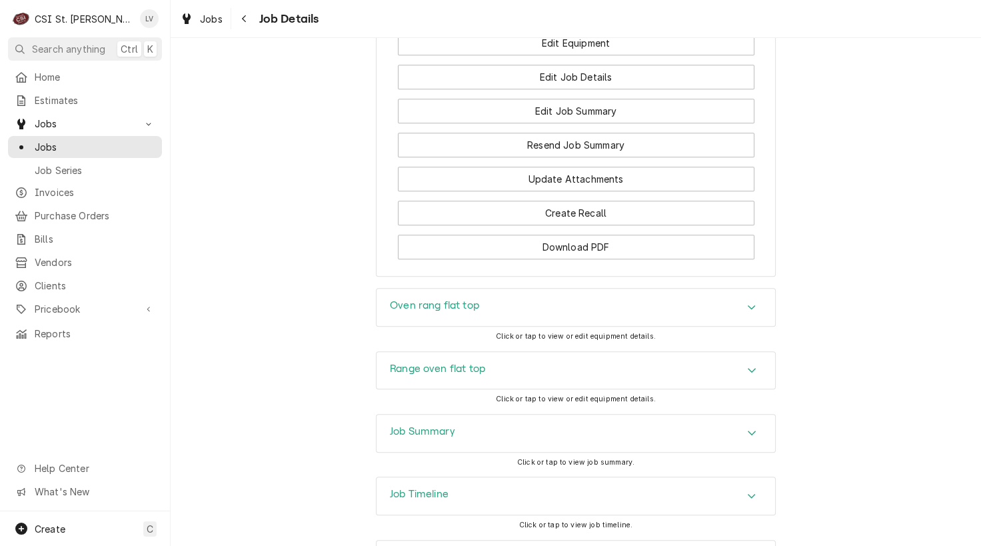
scroll to position [1393, 0]
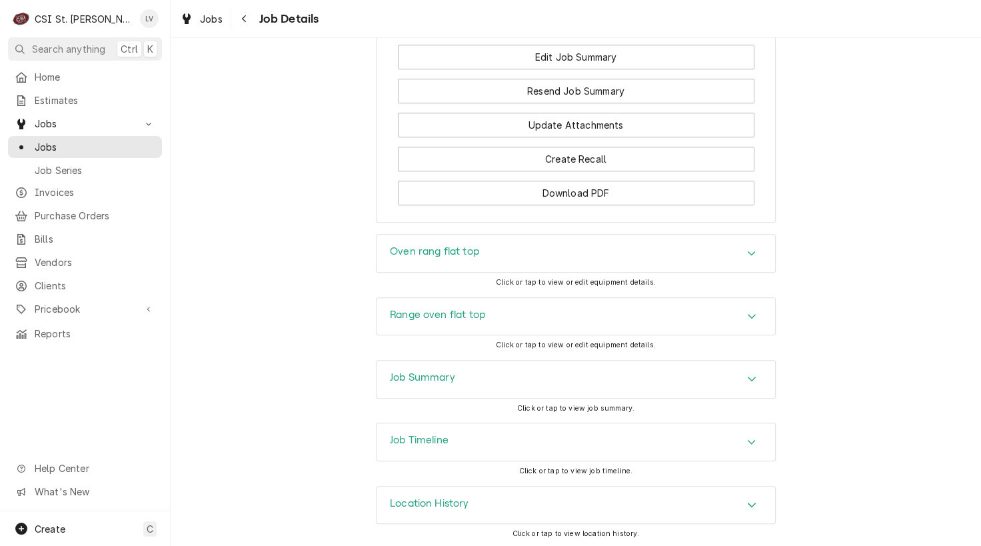
click at [438, 437] on h3 "Job Timeline" at bounding box center [419, 440] width 59 height 13
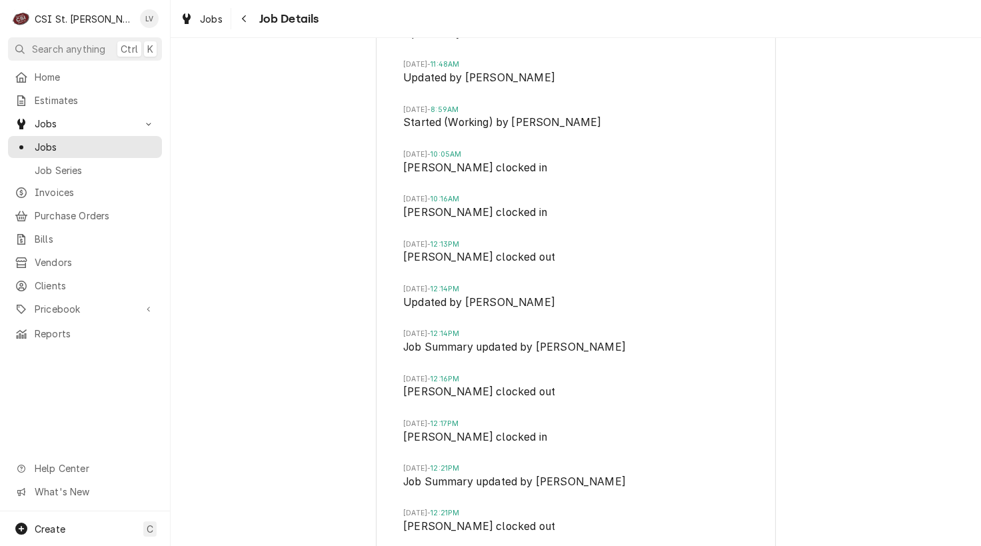
scroll to position [1993, 0]
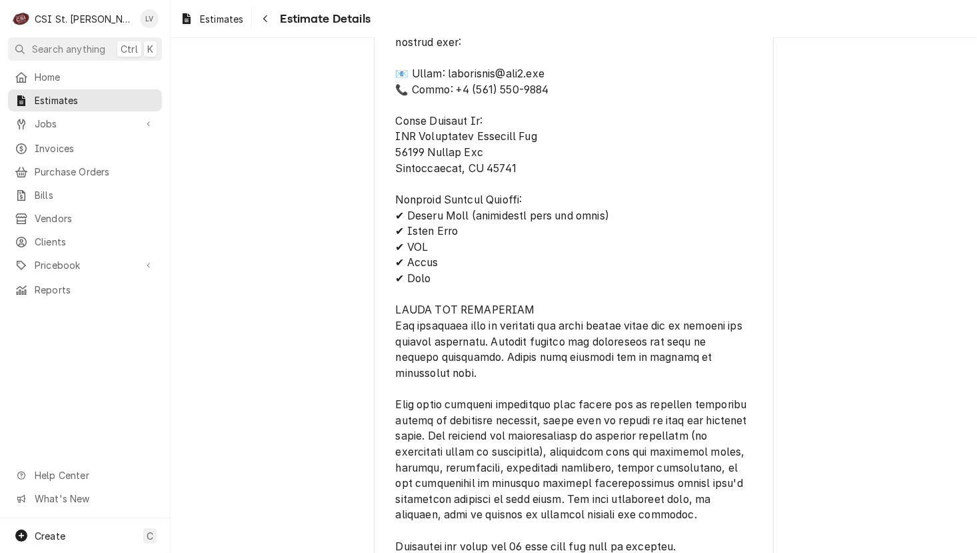
scroll to position [1867, 0]
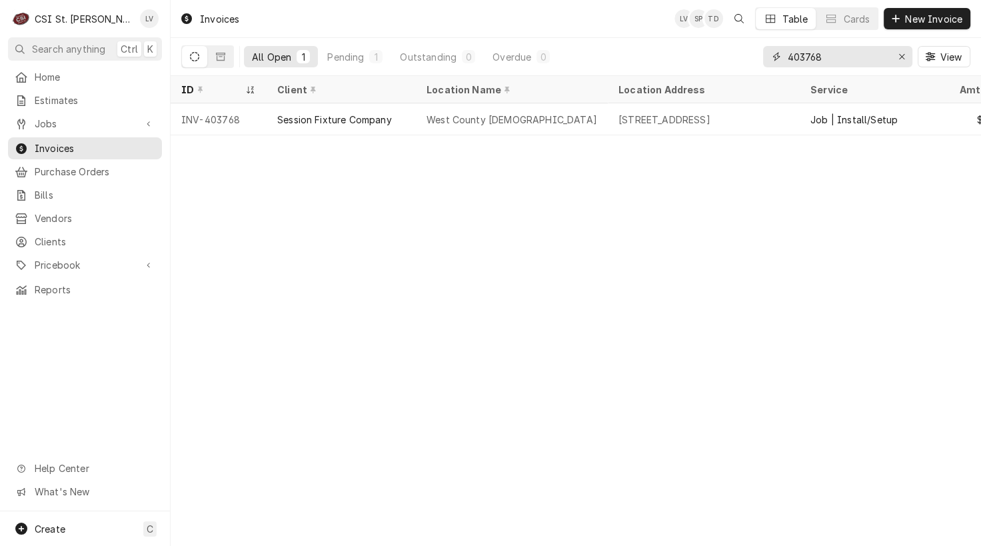
drag, startPoint x: 812, startPoint y: 59, endPoint x: 846, endPoint y: 55, distance: 34.3
click at [846, 55] on input "403768" at bounding box center [837, 56] width 100 height 21
type input "403759"
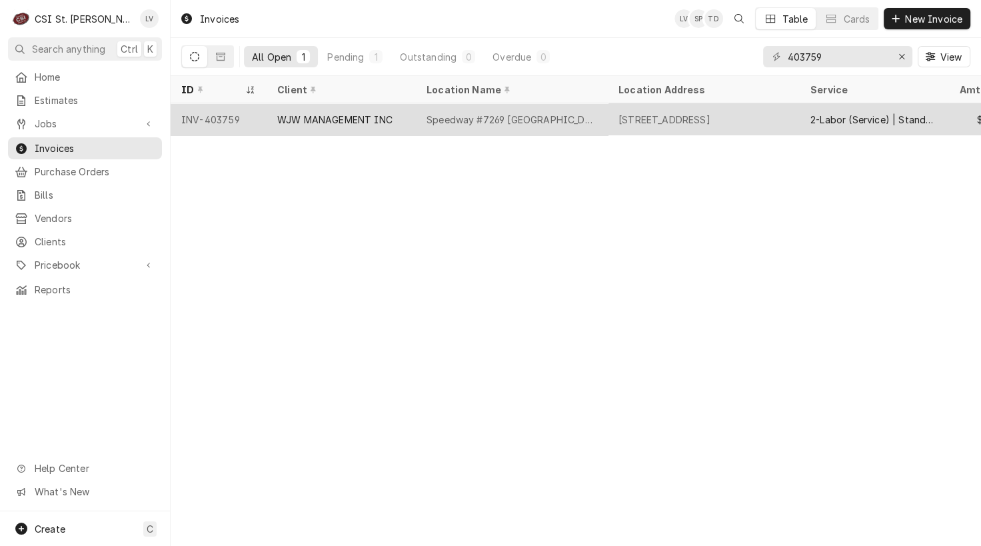
click at [297, 121] on div "WJW MANAGEMENT INC" at bounding box center [334, 120] width 115 height 14
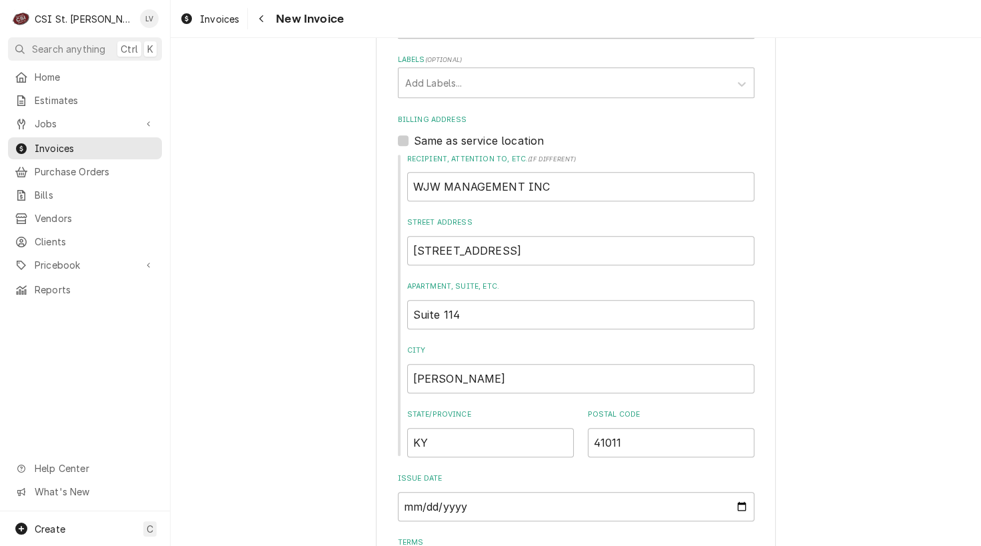
scroll to position [733, 0]
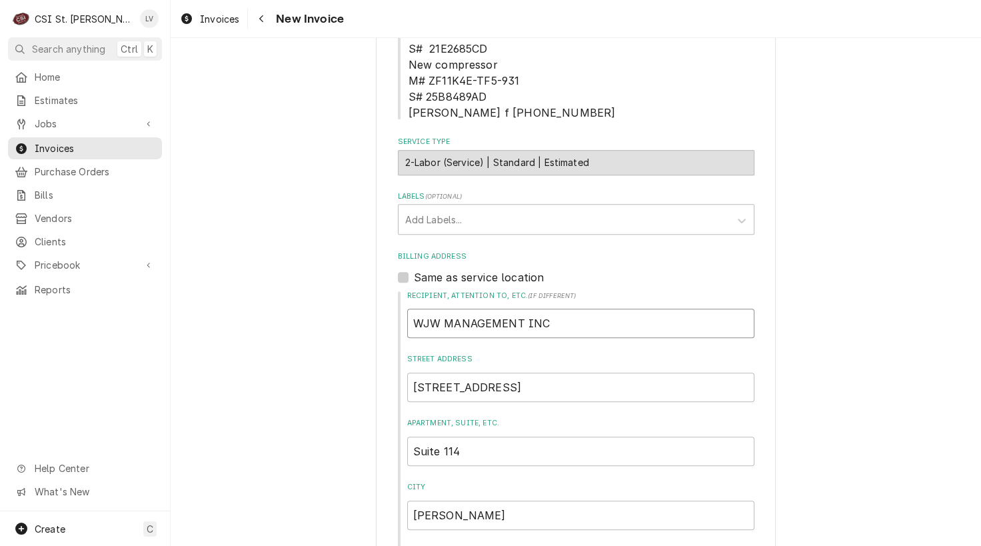
drag, startPoint x: 571, startPoint y: 306, endPoint x: 380, endPoint y: 341, distance: 194.4
type textarea "x"
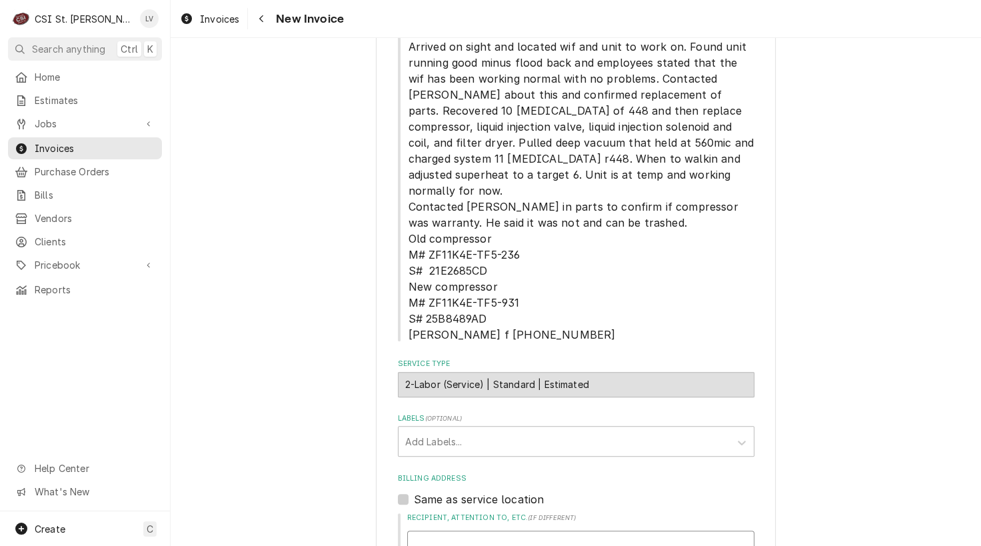
scroll to position [400, 0]
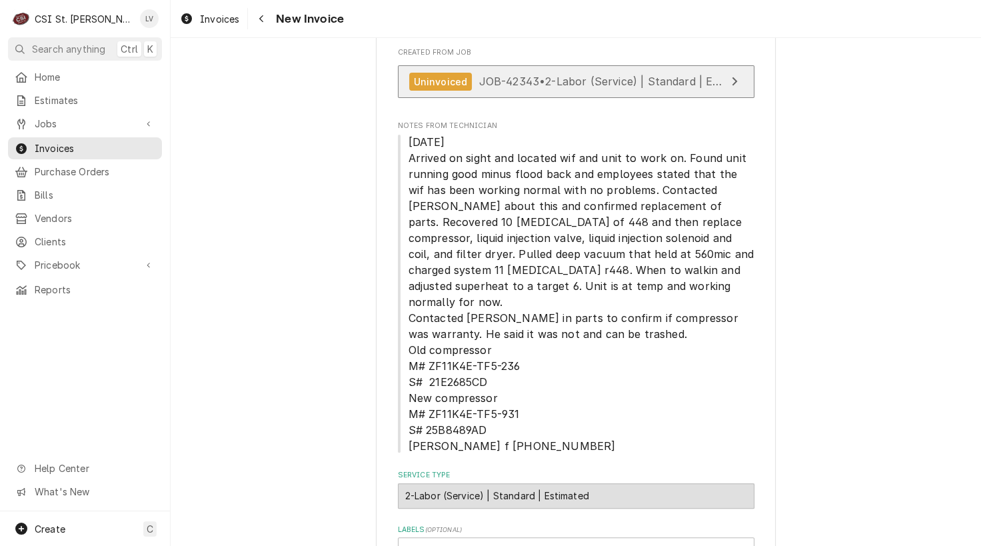
click at [565, 86] on span "JOB-42343 • 2-Labor (Service) | Standard | Estimated" at bounding box center [618, 81] width 279 height 13
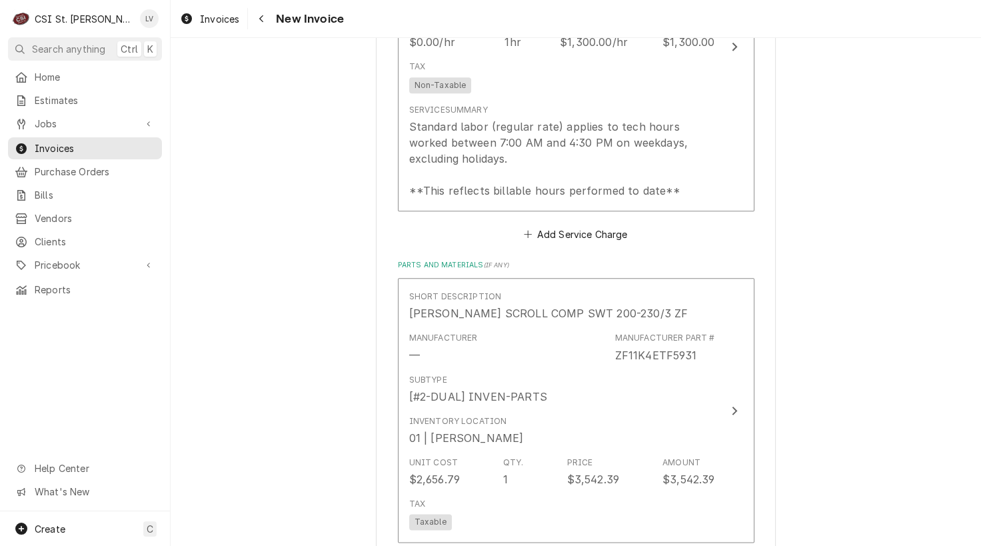
scroll to position [1467, 0]
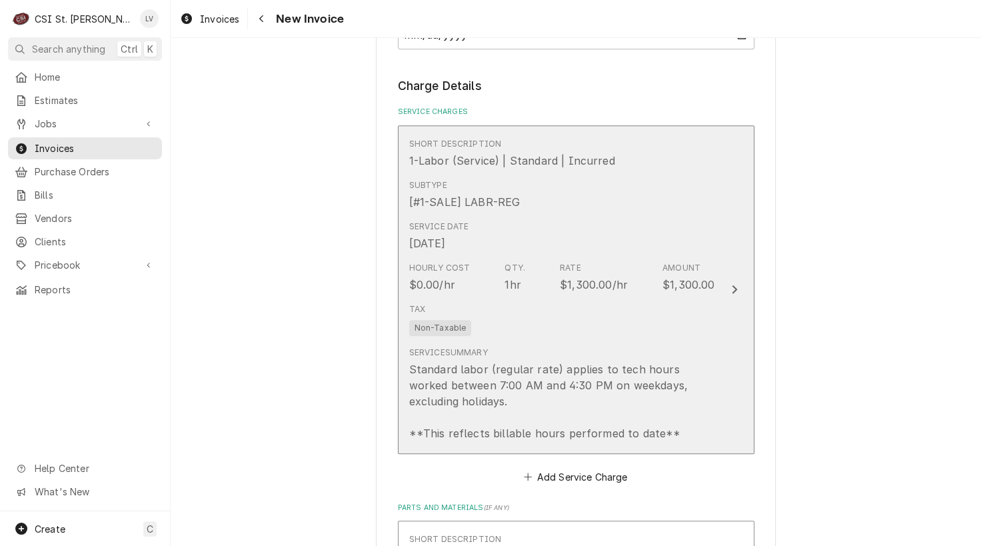
click at [529, 314] on div "Tax Non-Taxable" at bounding box center [562, 319] width 306 height 43
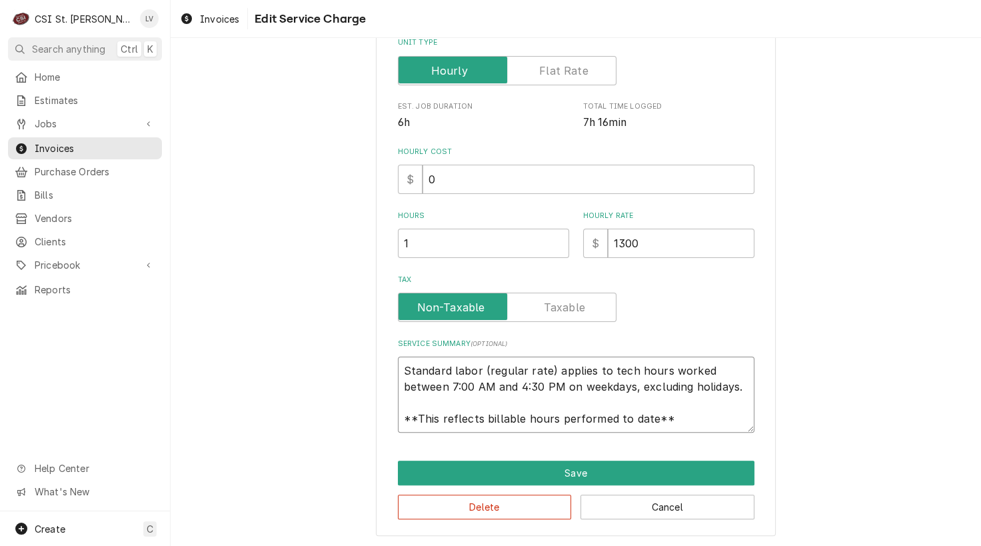
scroll to position [16, 0]
drag, startPoint x: 404, startPoint y: 370, endPoint x: 750, endPoint y: 422, distance: 349.9
click at [750, 423] on div "Use the fields below to edit this service charge Short Description 1-Labor (Ser…" at bounding box center [576, 159] width 400 height 756
paste textarea "WO# FWKD9374149 Russell 𝗠𝗼𝗱𝗲𝗹 #: RF0350L4SEA 𝗦𝗲𝗿𝗶𝗮𝗹 #: E262100817 Quote to repl…"
type textarea "x"
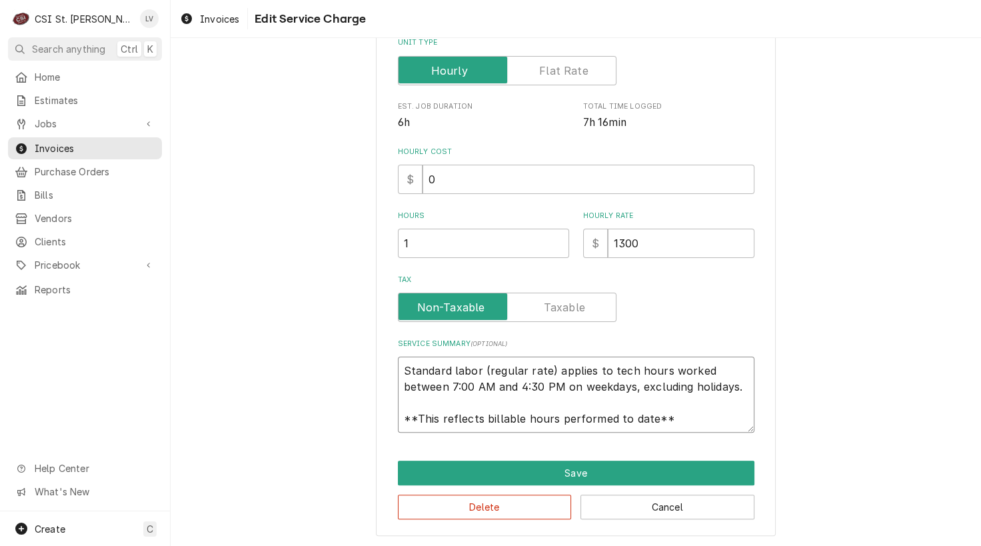
type textarea "WO# FWKD9374149 Russell 𝗠𝗼𝗱𝗲𝗹 #: RF0350L4SEA 𝗦𝗲𝗿𝗶𝗮𝗹 #: E262100817 Quote to repl…"
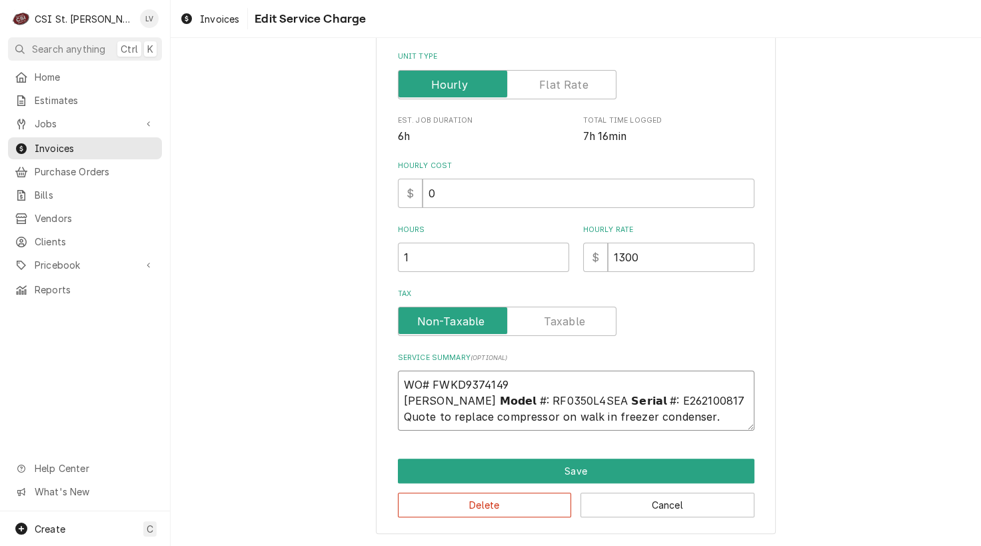
scroll to position [267, 0]
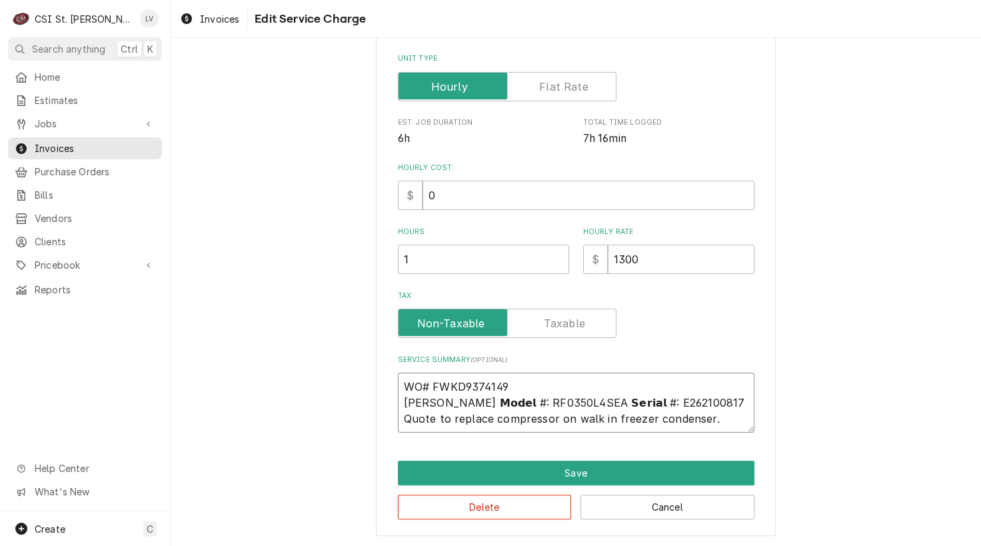
drag, startPoint x: 440, startPoint y: 399, endPoint x: 582, endPoint y: 411, distance: 142.6
click at [445, 397] on textarea "WO# FWKD9374149 Russell 𝗠𝗼𝗱𝗲𝗹 #: RF0350L4SEA 𝗦𝗲𝗿𝗶𝗮𝗹 #: E262100817 Quote to repl…" at bounding box center [576, 403] width 357 height 60
type textarea "x"
type textarea "WO# FWKD9374149 Russell /𝗼𝗱𝗲𝗹 #: RF0350L4SEA 𝗦𝗲𝗿𝗶𝗮𝗹 #: E262100817 Quote to repl…"
type textarea "x"
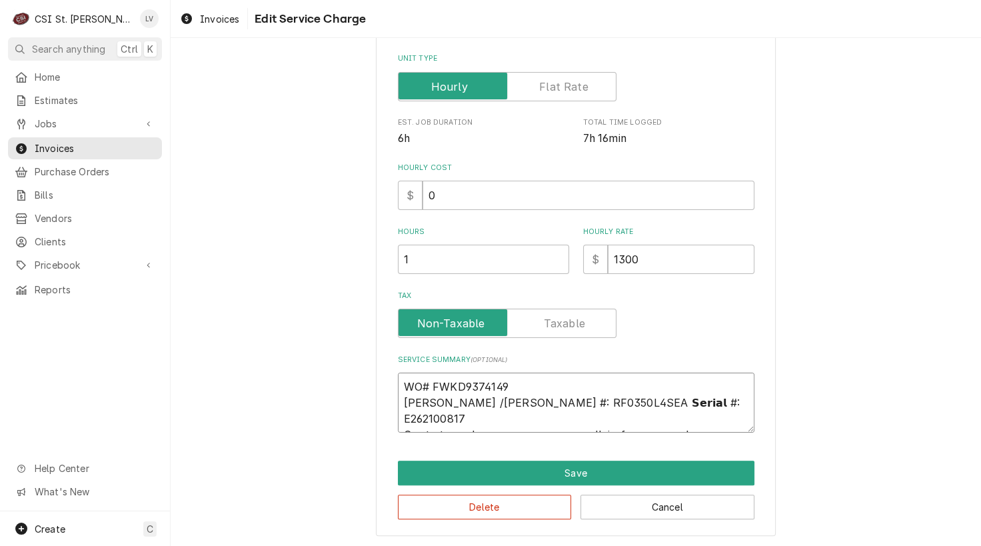
type textarea "WO# FWKD9374149 Russell / 𝗼𝗱𝗲𝗹 #: RF0350L4SEA 𝗦𝗲𝗿𝗶𝗮𝗹 #: E262100817 Quote to rep…"
type textarea "x"
type textarea "WO# FWKD9374149 Russell / M𝗼𝗱𝗲𝗹 #: RF0350L4SEA 𝗦𝗲𝗿𝗶𝗮𝗹 #: E262100817 Quote to re…"
type textarea "x"
type textarea "WO# FWKD9374149 Russell / Mo𝗼𝗱𝗲𝗹 #: RF0350L4SEA 𝗦𝗲𝗿𝗶𝗮𝗹 #: E262100817 Quote to r…"
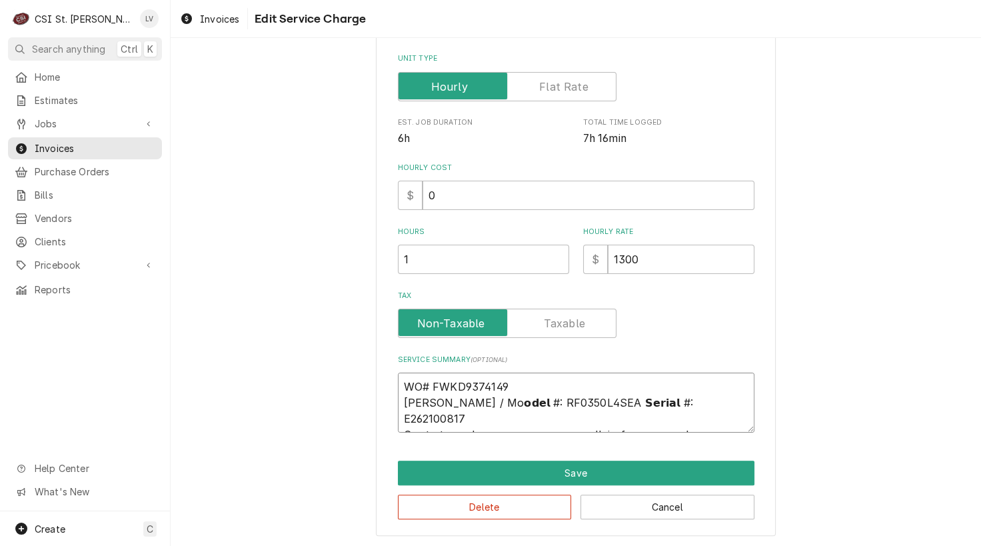
type textarea "x"
type textarea "WO# FWKD9374149 Russell / Mod𝗼𝗱𝗲𝗹 #: RF0350L4SEA 𝗦𝗲𝗿𝗶𝗮𝗹 #: E262100817 Quote to …"
type textarea "x"
type textarea "WO# FWKD9374149 Russell / Mode𝗼𝗱𝗲𝗹 #: RF0350L4SEA 𝗦𝗲𝗿𝗶𝗮𝗹 #: E262100817 Quote to…"
type textarea "x"
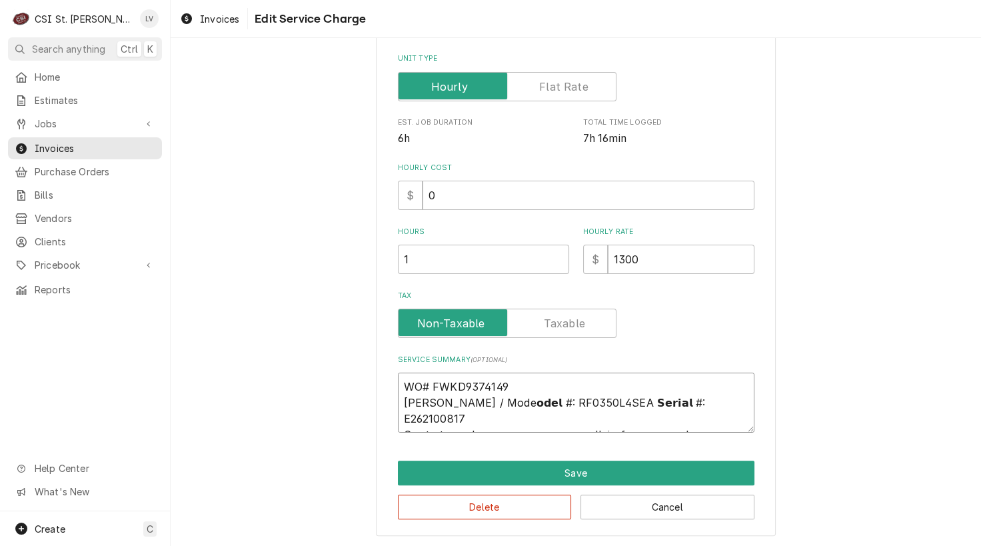
type textarea "WO# FWKD9374149 Russell / Model𝗼𝗱𝗲𝗹 #: RF0350L4SEA 𝗦𝗲𝗿𝗶𝗮𝗹 #: E262100817 Quote t…"
type textarea "x"
type textarea "WO# FWKD9374149 Russell / Model:𝗼𝗱𝗲𝗹 #: RF0350L4SEA 𝗦𝗲𝗿𝗶𝗮𝗹 #: E262100817 Quote …"
type textarea "x"
type textarea "WO# FWKD9374149 Russell / Model: 𝗼𝗱𝗲𝗹 #: RF0350L4SEA 𝗦𝗲𝗿𝗶𝗮𝗹 #: E262100817 Quote…"
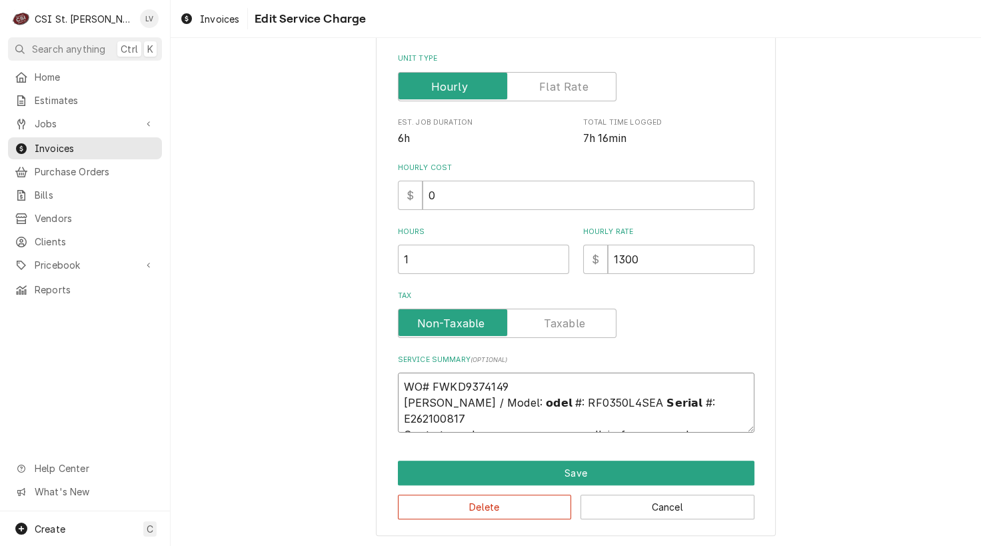
type textarea "x"
type textarea "WO# FWKD9374149 Russell / Model: 𝗱𝗲𝗹 #: RF0350L4SEA 𝗦𝗲𝗿𝗶𝗮𝗹 #: E262100817 Quote …"
type textarea "x"
type textarea "WO# FWKD9374149 Russell / Model: 𝗲𝗹 #: RF0350L4SEA 𝗦𝗲𝗿𝗶𝗮𝗹 #: E262100817 Quote t…"
type textarea "x"
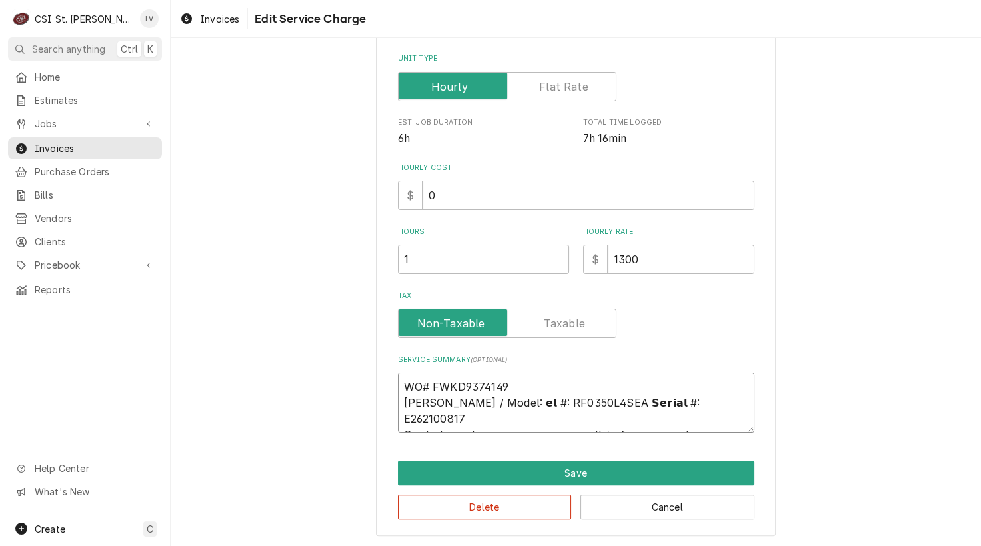
type textarea "WO# FWKD9374149 Russell / Model: 𝗹 #: RF0350L4SEA 𝗦𝗲𝗿𝗶𝗮𝗹 #: E262100817 Quote to…"
type textarea "x"
type textarea "WO# FWKD9374149 Russell / Model: #: RF0350L4SEA 𝗦𝗲𝗿𝗶𝗮𝗹 #: E262100817 Quote to r…"
type textarea "x"
type textarea "WO# FWKD9374149 Russell / Model: #: RF0350L4SEA 𝗦𝗲𝗿𝗶𝗮𝗹 #: E262100817 Quote to r…"
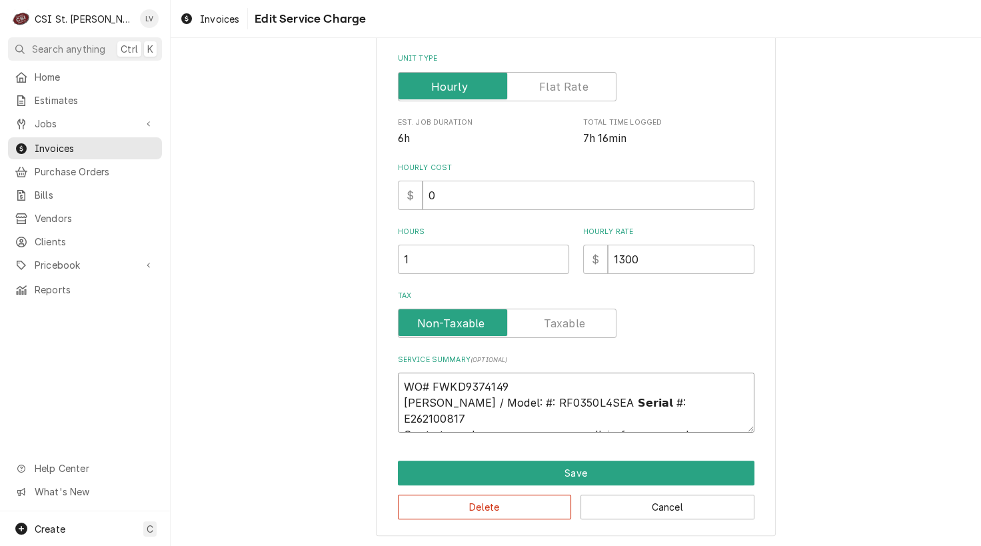
type textarea "x"
type textarea "WO# FWKD9374149 Russell / Model: : RF0350L4SEA 𝗦𝗲𝗿𝗶𝗮𝗹 #: E262100817 Quote to re…"
type textarea "x"
type textarea "WO# FWKD9374149 Russell / Model: RF0350L4SEA 𝗦𝗲𝗿𝗶𝗮𝗹 #: E262100817 Quote to repl…"
type textarea "x"
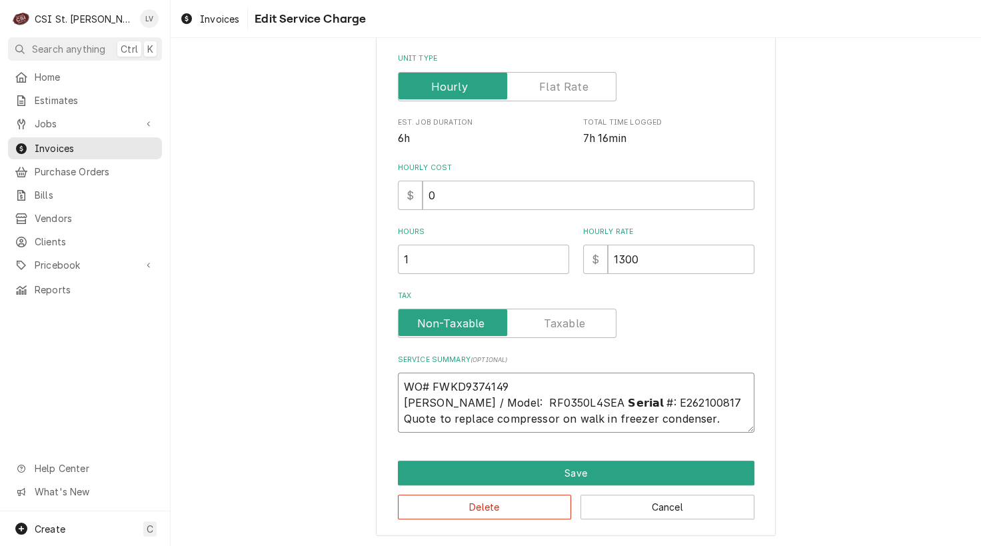
type textarea "WO# FWKD9374149 Russell / Model: RF0350L4SEA 𝗦𝗲𝗿𝗶𝗮𝗹 #: E262100817 Quote to repl…"
click at [563, 399] on textarea "WO# FWKD9374149 Russell / Model: RF0350L4SEA 𝗦𝗲𝗿𝗶𝗮𝗹 #: E262100817 Quote to repl…" at bounding box center [576, 403] width 357 height 60
type textarea "x"
type textarea "WO# FWKD9374149 Russell / Model: RF0350L4SEA /𝗦𝗲𝗿𝗶𝗮𝗹 #: E262100817 Quote to rep…"
type textarea "x"
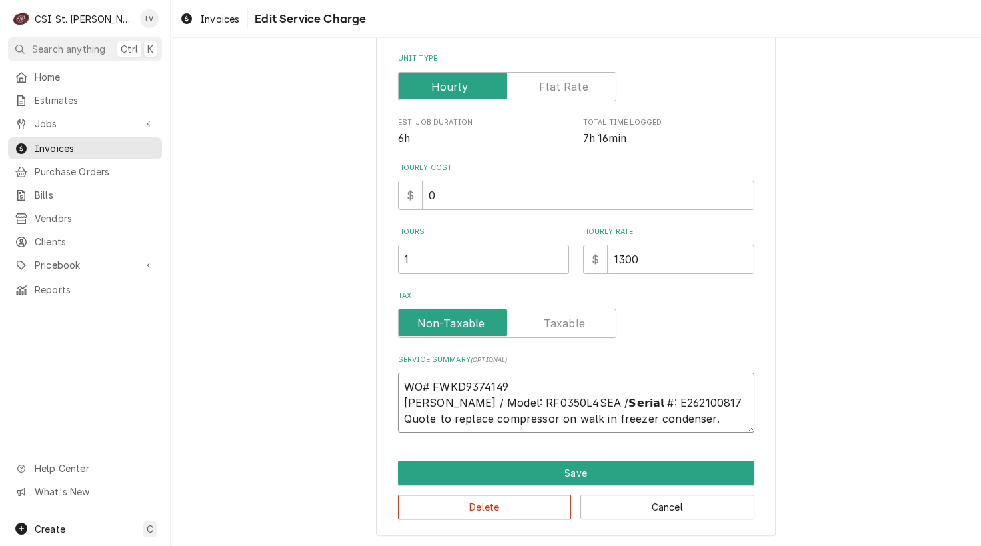
type textarea "WO# FWKD9374149 Russell / Model: RF0350L4SEA / 𝗦𝗲𝗿𝗶𝗮𝗹 #: E262100817 Quote to re…"
type textarea "x"
type textarea "WO# FWKD9374149 Russell / Model: RF0350L4SEA / S𝗦𝗲𝗿𝗶𝗮𝗹 #: E262100817 Quote to r…"
type textarea "x"
type textarea "WO# FWKD9374149 Russell / Model: RF0350L4SEA / Se𝗦𝗲𝗿𝗶𝗮𝗹 #: E262100817 Quote to …"
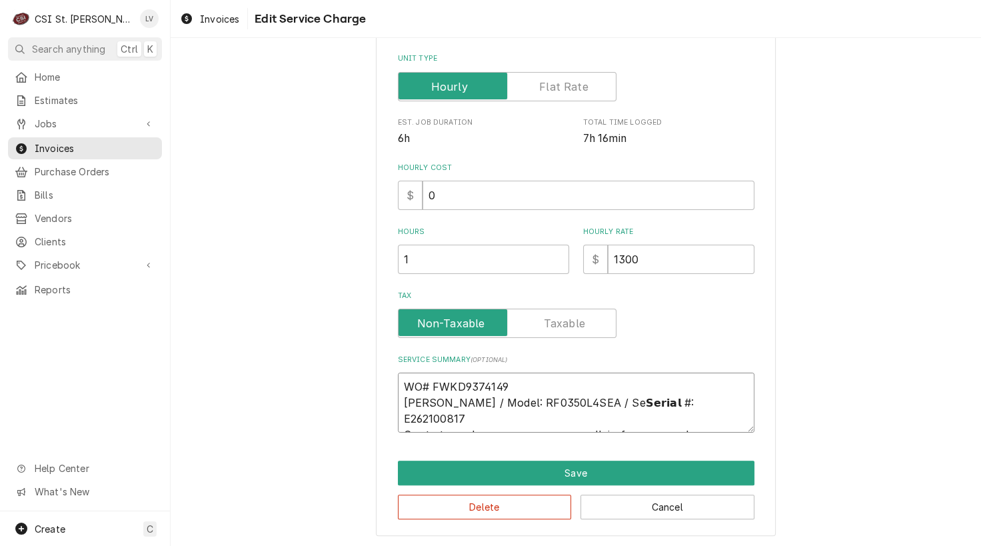
type textarea "x"
type textarea "WO# FWKD9374149 Russell / Model: RF0350L4SEA / Ser𝗦𝗲𝗿𝗶𝗮𝗹 #: E262100817 Quote to…"
type textarea "x"
type textarea "WO# FWKD9374149 Russell / Model: RF0350L4SEA / Seri𝗦𝗲𝗿𝗶𝗮𝗹 #: E262100817 Quote t…"
type textarea "x"
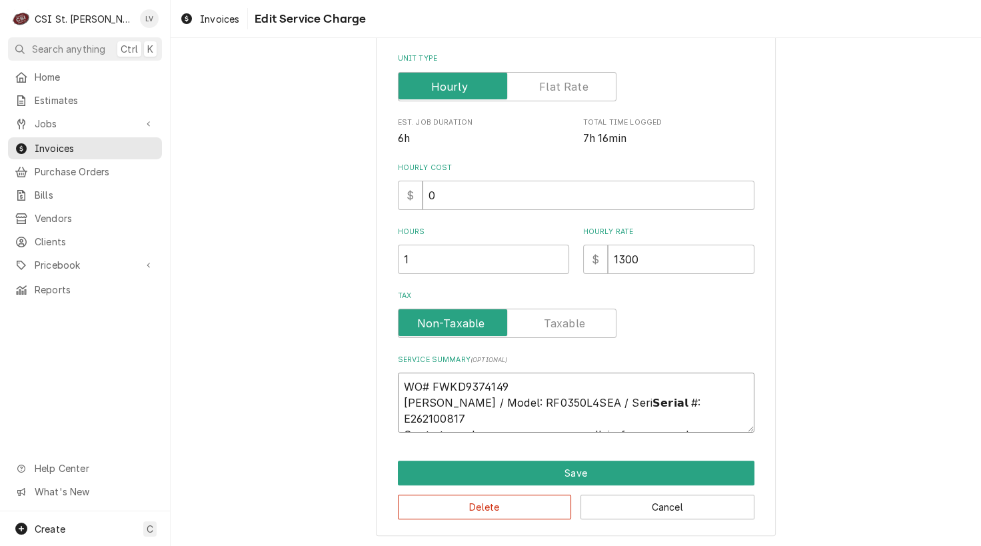
type textarea "WO# FWKD9374149 Russell / Model: RF0350L4SEA / Seria𝗦𝗲𝗿𝗶𝗮𝗹 #: E262100817 Quote …"
type textarea "x"
type textarea "WO# FWKD9374149 Russell / Model: RF0350L4SEA / Serial𝗦𝗲𝗿𝗶𝗮𝗹 #: E262100817 Quote…"
type textarea "x"
type textarea "WO# FWKD9374149 Russell / Model: RF0350L4SEA / Serial:𝗦𝗲𝗿𝗶𝗮𝗹 #: E262100817 Quot…"
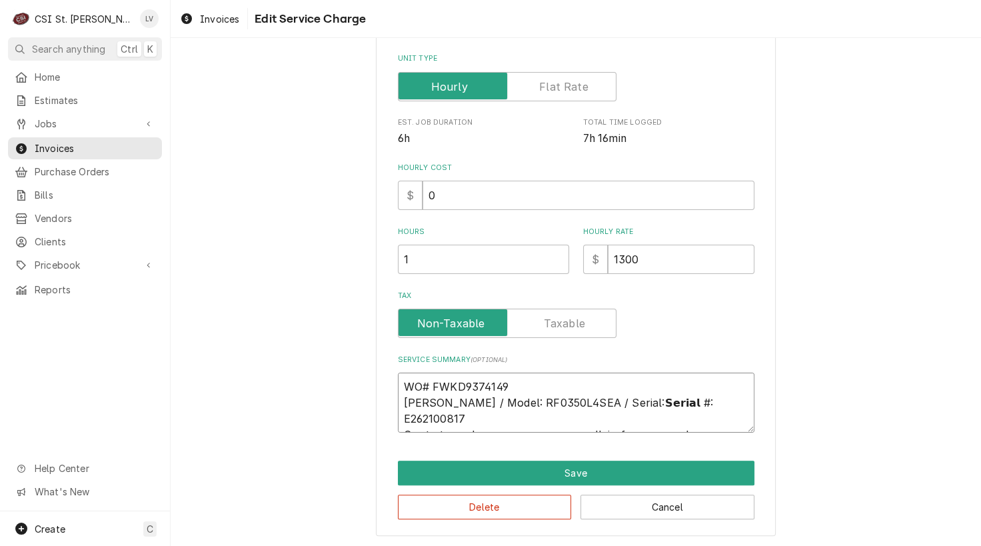
type textarea "x"
type textarea "WO# FWKD9374149 Russell / Model: RF0350L4SEA / Serial: 𝗦𝗲𝗿𝗶𝗮𝗹 #: E262100817 Quo…"
type textarea "x"
type textarea "WO# FWKD9374149 Russell / Model: RF0350L4SEA / Serial: 𝗲𝗿𝗶𝗮𝗹 #: E262100817 Quot…"
type textarea "x"
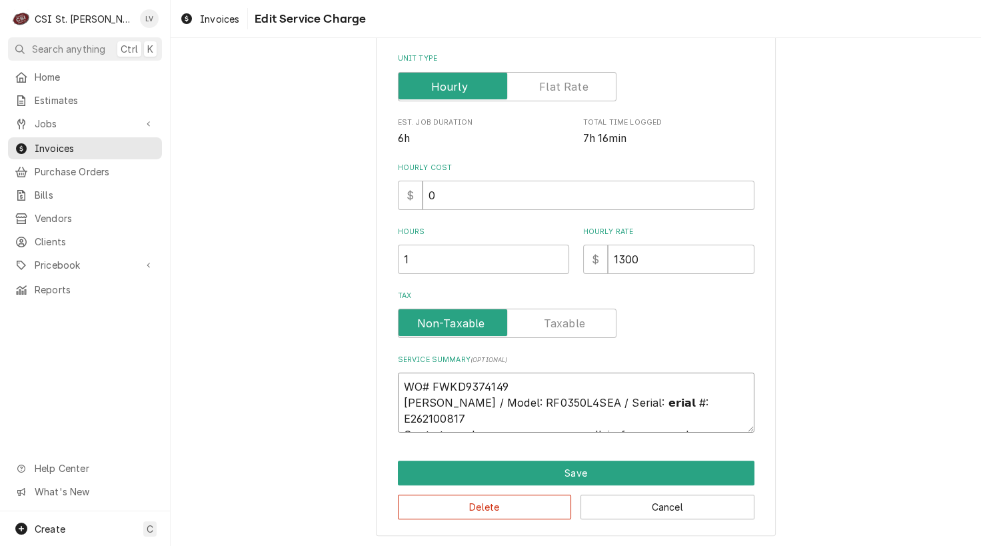
type textarea "WO# FWKD9374149 Russell / Model: RF0350L4SEA / Serial: 𝗿𝗶𝗮𝗹 #: E262100817 Quote…"
type textarea "x"
type textarea "WO# FWKD9374149 Russell / Model: RF0350L4SEA / Serial: 𝗶𝗮𝗹 #: E262100817 Quote …"
type textarea "x"
type textarea "WO# FWKD9374149 Russell / Model: RF0350L4SEA / Serial: 𝗮𝗹 #: E262100817 Quote t…"
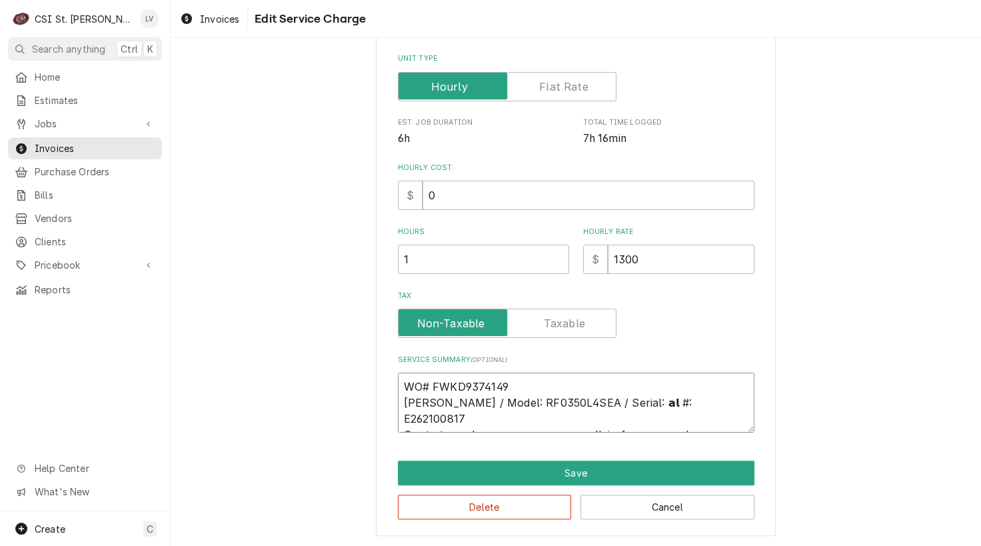
type textarea "x"
type textarea "WO# FWKD9374149 Russell / Model: RF0350L4SEA / Serial: 𝗹 #: E262100817 Quote to…"
type textarea "x"
type textarea "WO# FWKD9374149 Russell / Model: RF0350L4SEA / Serial: #: E262100817 Quote to r…"
type textarea "x"
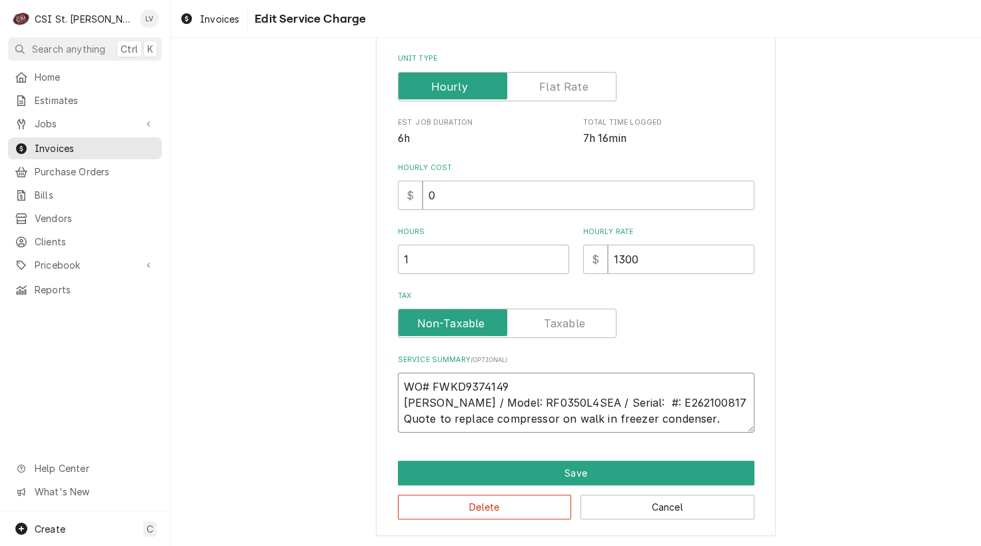
type textarea "WO# FWKD9374149 Russell / Model: RF0350L4SEA / Serial: #: E262100817 Quote to r…"
type textarea "x"
type textarea "WO# FWKD9374149 Russell / Model: RF0350L4SEA / Serial: : E262100817 Quote to re…"
type textarea "x"
type textarea "WO# FWKD9374149 Russell / Model: RF0350L4SEA / Serial: E262100817 Quote to repl…"
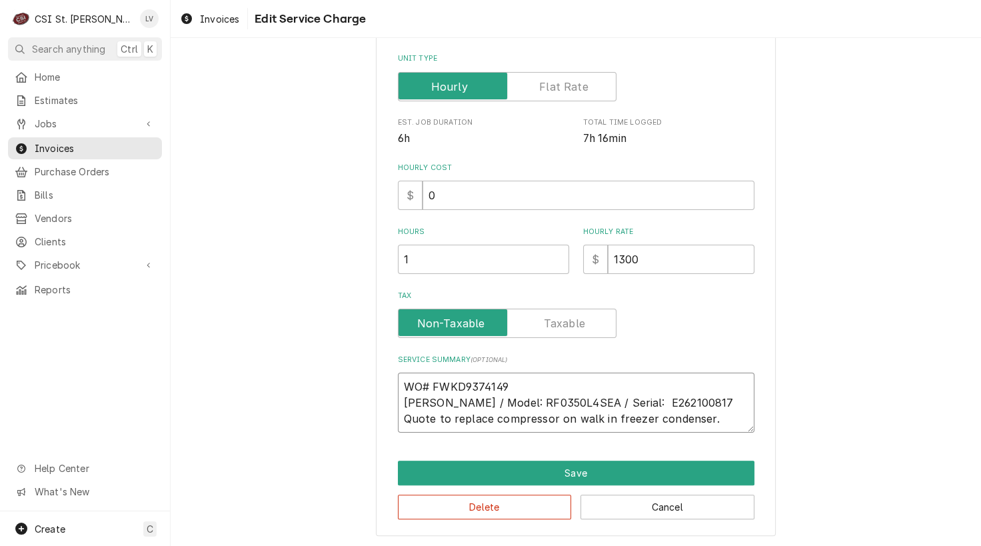
type textarea "x"
type textarea "WO# FWKD9374149 Russell / Model: RF0350L4SEA / Serial: E262100817 Quote to repl…"
click at [665, 398] on textarea "WO# FWKD9374149 Russell / Model: RF0350L4SEA / Serial: E262100817 Quote to repl…" at bounding box center [576, 403] width 357 height 60
type textarea "x"
type textarea "WO# FWKD9374149 Russell / Model: RF0350L4SEA / Serial: E262100817 Quote to repl…"
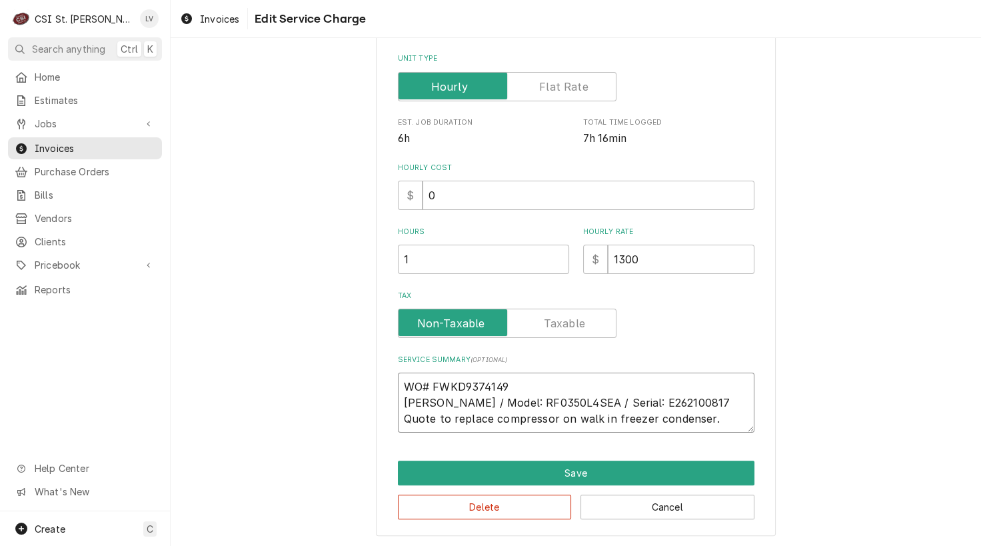
type textarea "x"
type textarea "WO# FWKD9374149 Russell / Model: RF0350L4SEA / Serial: E262100817 ( Quote to re…"
type textarea "x"
type textarea "WO# FWKD9374149 Russell / Model: RF0350L4SEA / Serial: E262100817 (w Quote to r…"
type textarea "x"
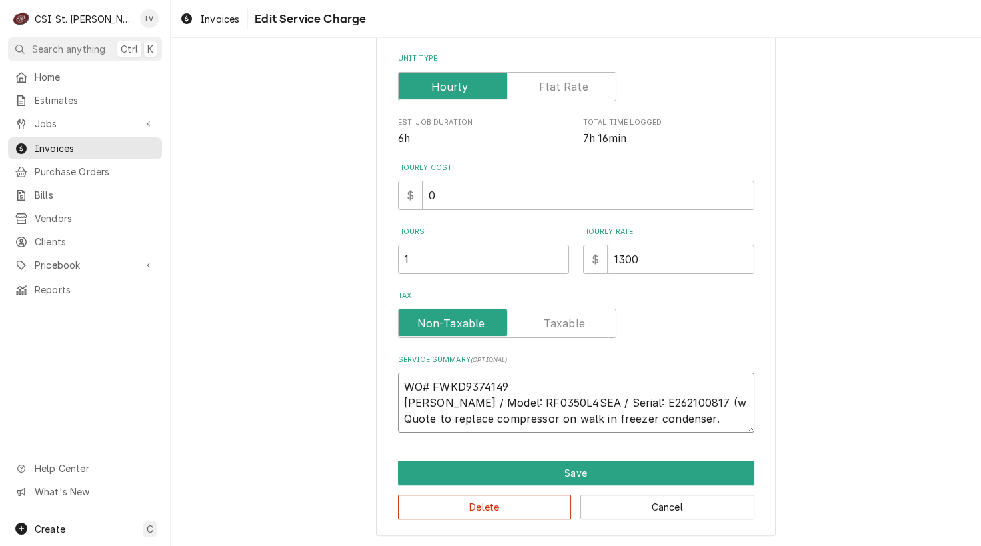
type textarea "WO# FWKD9374149 Russell / Model: RF0350L4SEA / Serial: E262100817 (wa Quote to …"
type textarea "x"
type textarea "WO# FWKD9374149 Russell / Model: RF0350L4SEA / Serial: E262100817 (wal Quote to…"
type textarea "x"
type textarea "WO# FWKD9374149 Russell / Model: RF0350L4SEA / Serial: E262100817 (walk Quote t…"
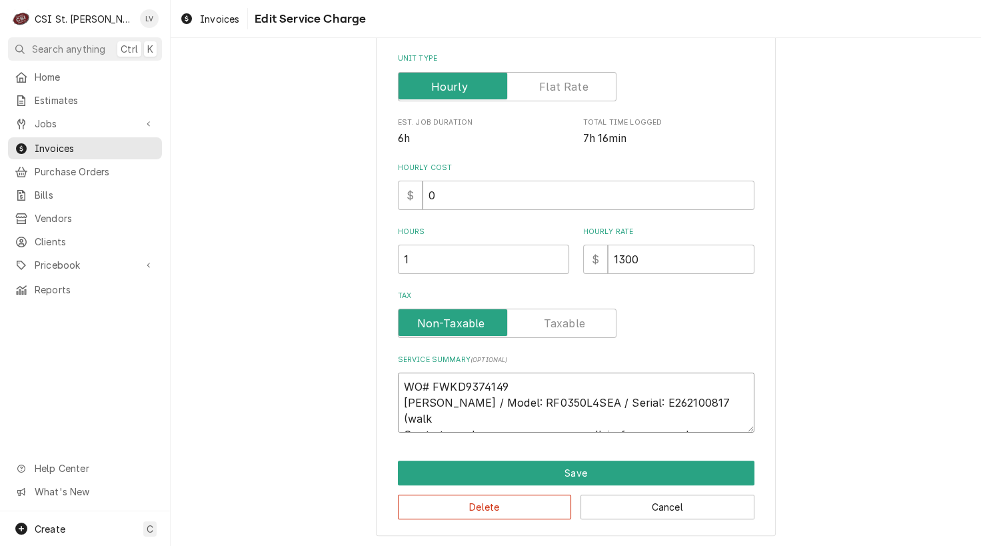
type textarea "x"
type textarea "WO# FWKD9374149 Russell / Model: RF0350L4SEA / Serial: E262100817 (walk- Quote …"
type textarea "x"
type textarea "WO# FWKD9374149 Russell / Model: RF0350L4SEA / Serial: E262100817 (walk-i Quote…"
type textarea "x"
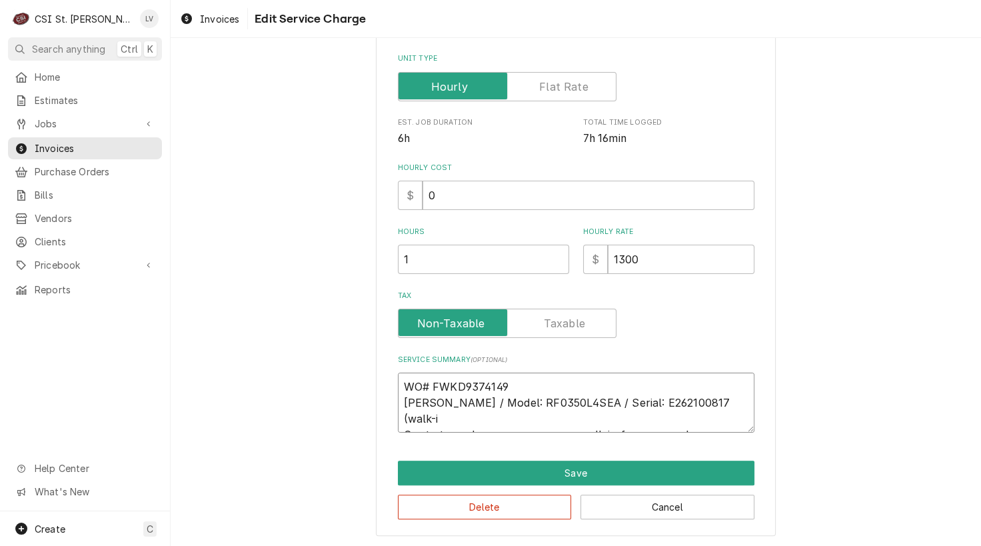
type textarea "WO# FWKD9374149 Russell / Model: RF0350L4SEA / Serial: E262100817 (walk-in Quot…"
type textarea "x"
type textarea "WO# FWKD9374149 Russell / Model: RF0350L4SEA / Serial: E262100817 (walk-in Quot…"
type textarea "x"
type textarea "WO# FWKD9374149 Russell / Model: RF0350L4SEA / Serial: E262100817 (walk-in f Qu…"
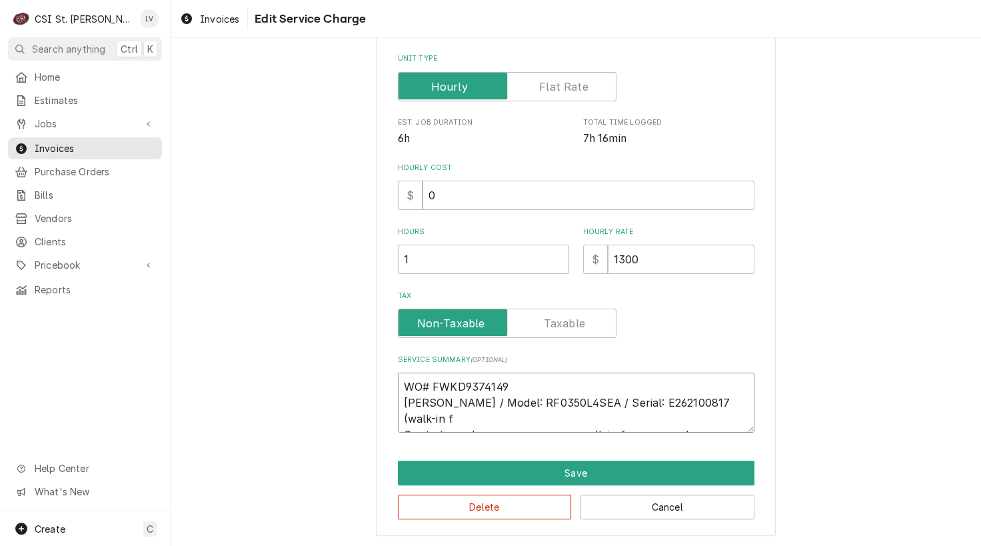
type textarea "x"
type textarea "WO# FWKD9374149 Russell / Model: RF0350L4SEA / Serial: E262100817 (walk-in fr Q…"
type textarea "x"
type textarea "WO# FWKD9374149 Russell / Model: RF0350L4SEA / Serial: E262100817 (walk-in fre …"
type textarea "x"
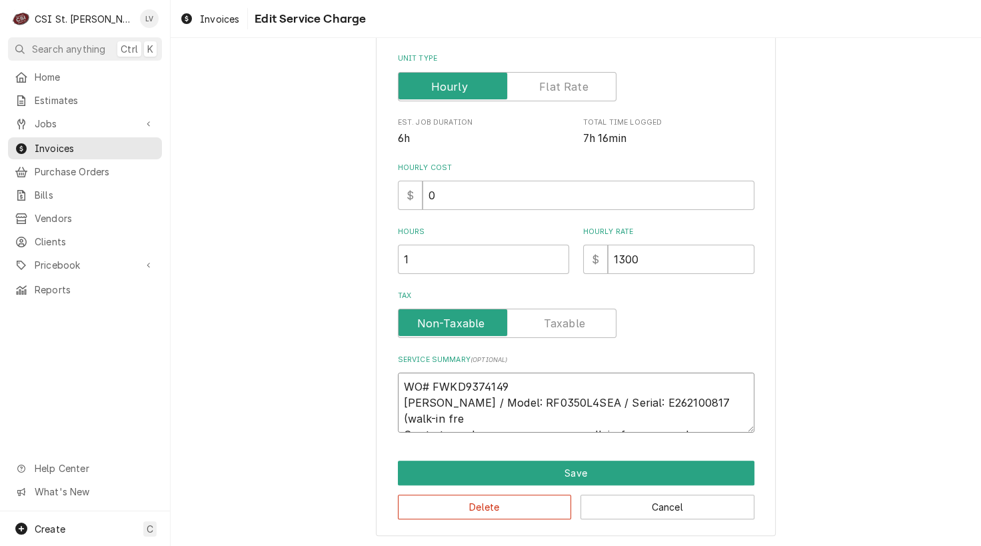
type textarea "WO# FWKD9374149 Russell / Model: RF0350L4SEA / Serial: E262100817 (walk-in free…"
type textarea "x"
type textarea "WO# FWKD9374149 Russell / Model: RF0350L4SEA / Serial: E262100817 (walk-in free…"
type textarea "x"
type textarea "WO# FWKD9374149 Russell / Model: RF0350L4SEA / Serial: E262100817 (walk-in free…"
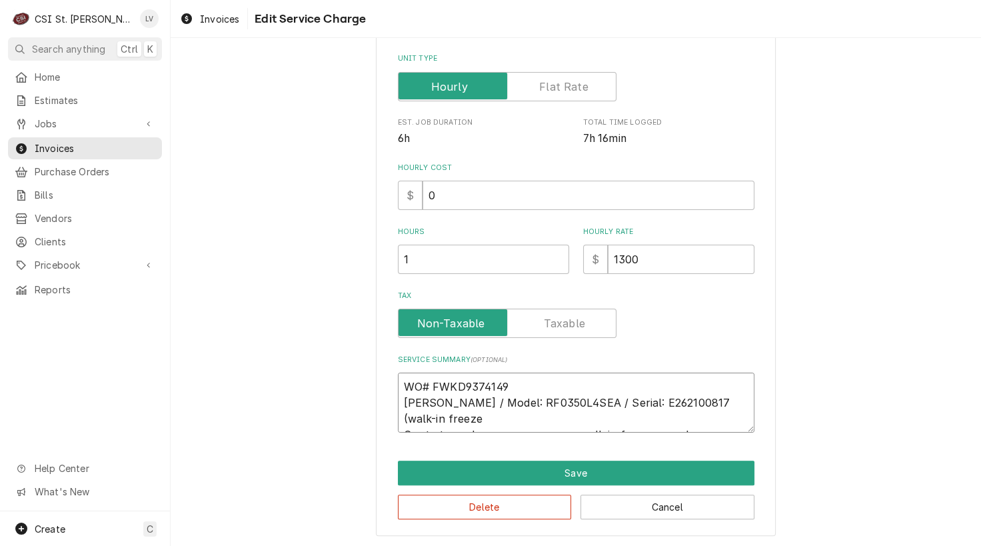
type textarea "x"
type textarea "WO# FWKD9374149 Russell / Model: RF0350L4SEA / Serial: E262100817 (walk-in free…"
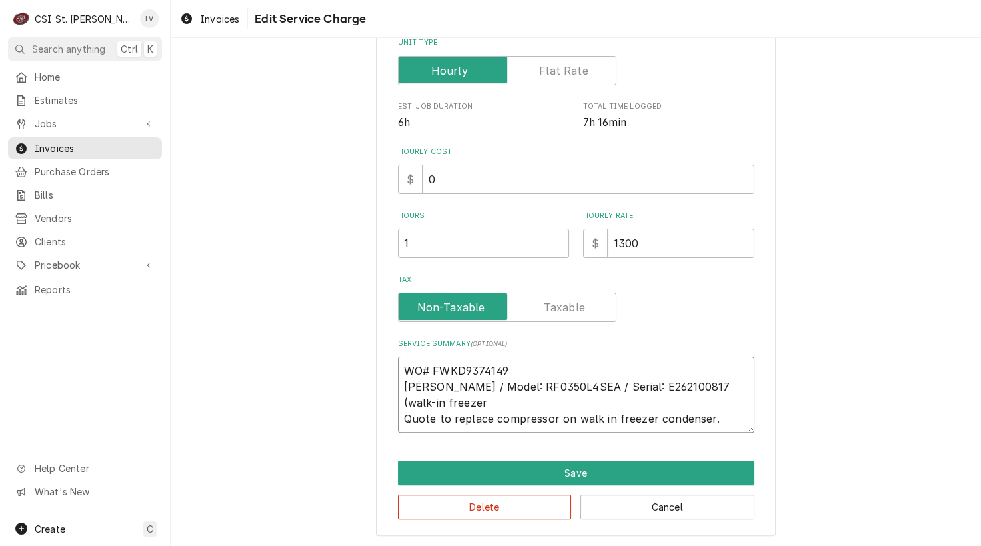
type textarea "x"
type textarea "WO# FWKD9374149 Russell / Model: RF0350L4SEA / Serial: E262100817 (walk-in free…"
type textarea "x"
type textarea "WO# FWKD9374149 Russell / Model: RF0350L4SEA / Serial: E262100817 (walk-in free…"
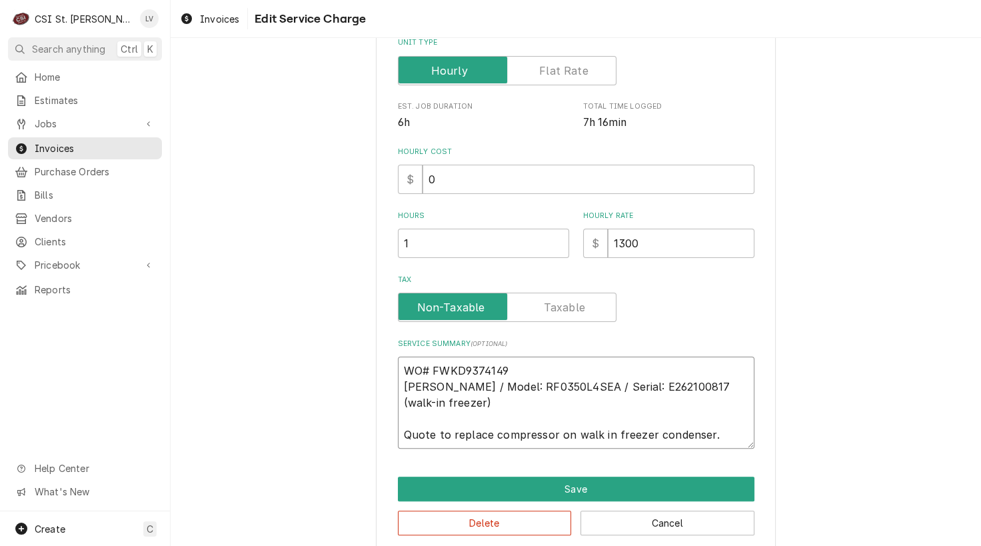
type textarea "x"
type textarea "WO# FWKD9374149 Russell / Model: RF0350L4SEA / Serial: E262100817 (walk-in free…"
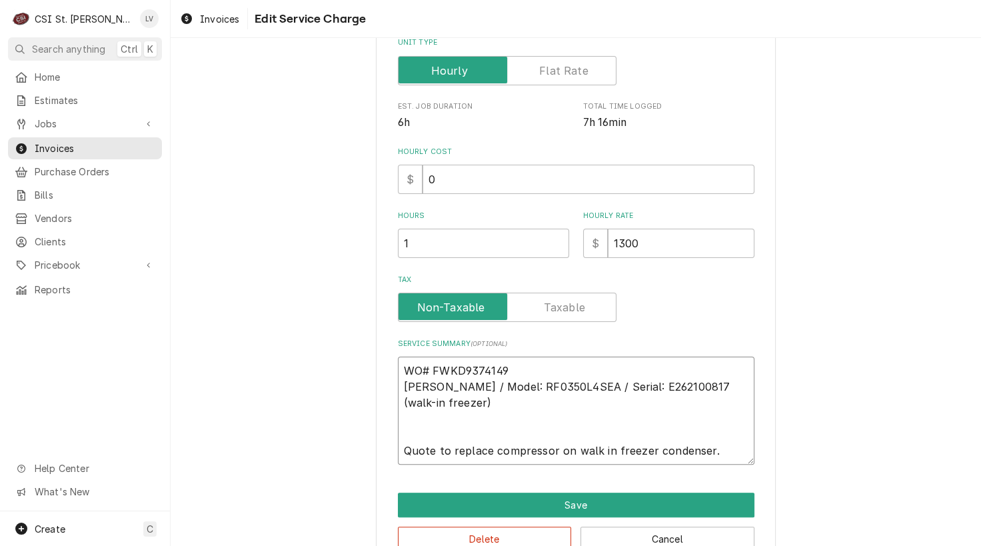
type textarea "x"
type textarea "WO# FWKD9374149 Russell / Model: RF0350L4SEA / Serial: E262100817 (walk-in free…"
type textarea "x"
type textarea "WO# FWKD9374149 Russell / Model: RF0350L4SEA / Serial: E262100817 (walk-in free…"
type textarea "x"
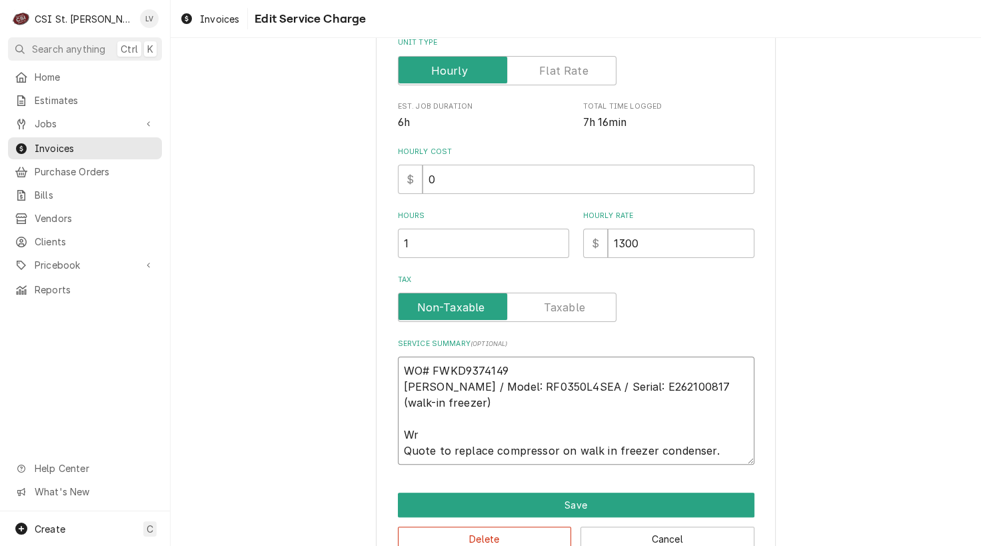
type textarea "WO# FWKD9374149 Russell / Model: RF0350L4SEA / Serial: E262100817 (walk-in free…"
type textarea "x"
type textarea "WO# FWKD9374149 Russell / Model: RF0350L4SEA / Serial: E262100817 (walk-in free…"
type textarea "x"
type textarea "WO# FWKD9374149 Russell / Model: RF0350L4SEA / Serial: E262100817 (walk-in free…"
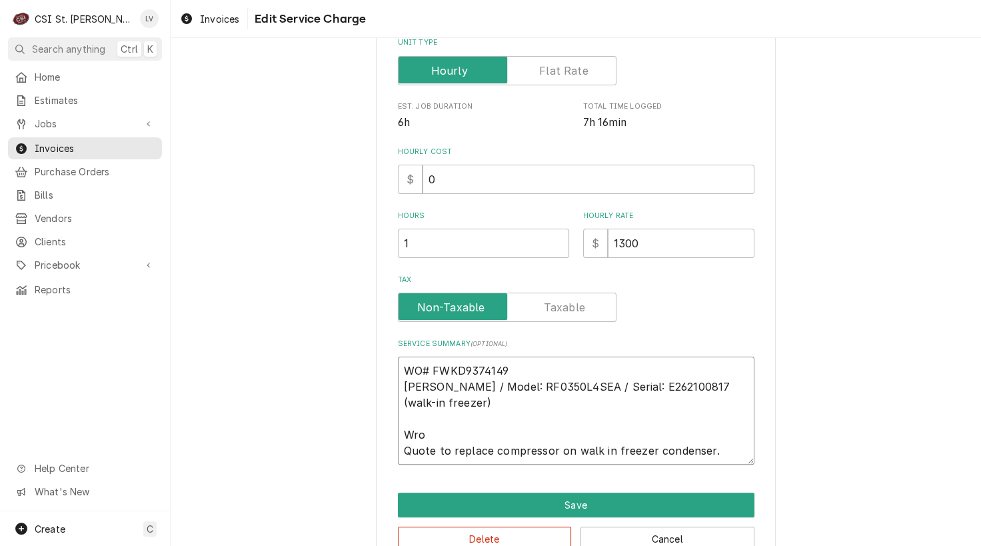
type textarea "x"
type textarea "WO# FWKD9374149 Russell / Model: RF0350L4SEA / Serial: E262100817 (walk-in free…"
type textarea "x"
type textarea "WO# FWKD9374149 Russell / Model: RF0350L4SEA / Serial: E262100817 (walk-in free…"
type textarea "x"
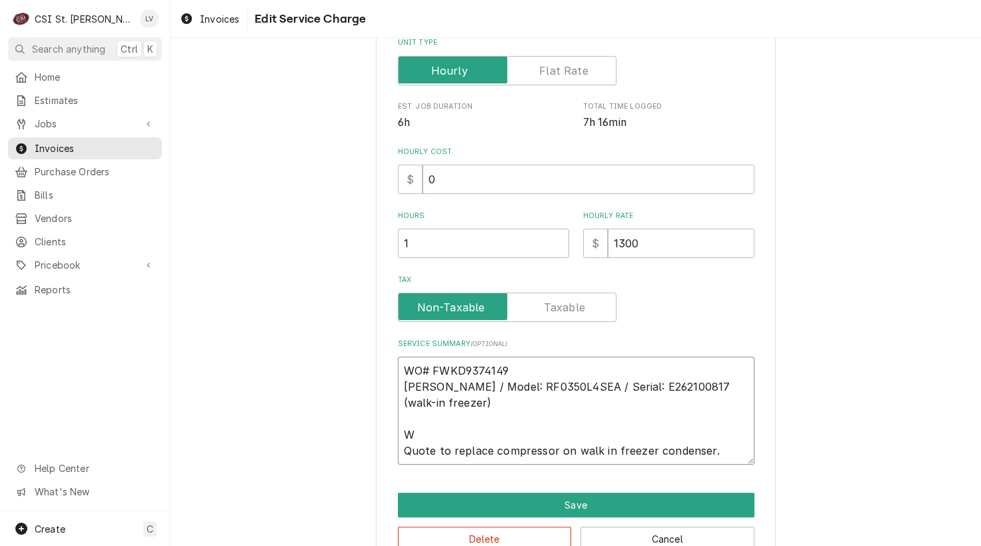
type textarea "WO# FWKD9374149 Russell / Model: RF0350L4SEA / Serial: E262100817 (walk-in free…"
type textarea "x"
type textarea "WO# FWKD9374149 Russell / Model: RF0350L4SEA / Serial: E262100817 (walk-in free…"
type textarea "x"
type textarea "WO# FWKD9374149 Russell / Model: RF0350L4SEA / Serial: E262100817 (walk-in free…"
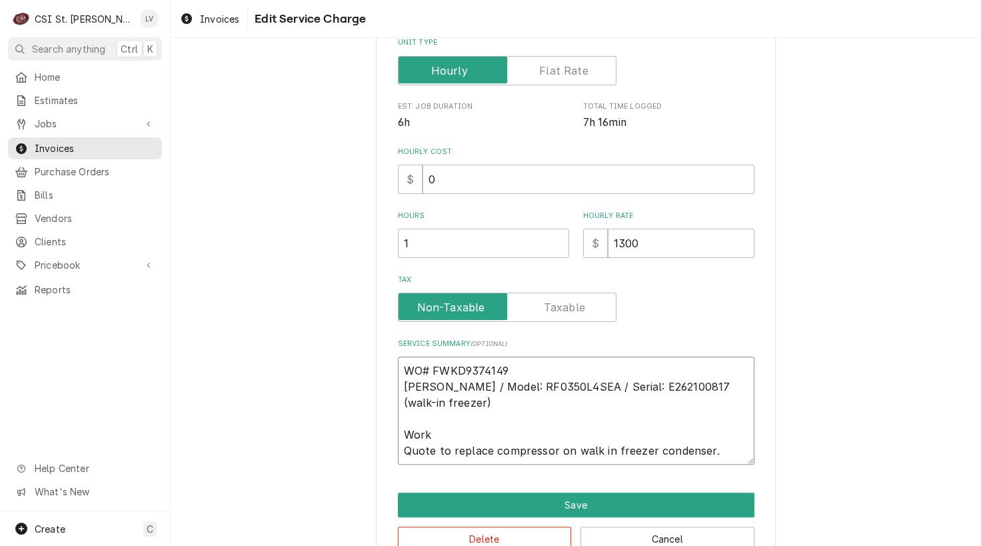
type textarea "x"
type textarea "WO# FWKD9374149 Russell / Model: RF0350L4SEA / Serial: E262100817 (walk-in free…"
type textarea "x"
type textarea "WO# FWKD9374149 Russell / Model: RF0350L4SEA / Serial: E262100817 (walk-in free…"
type textarea "x"
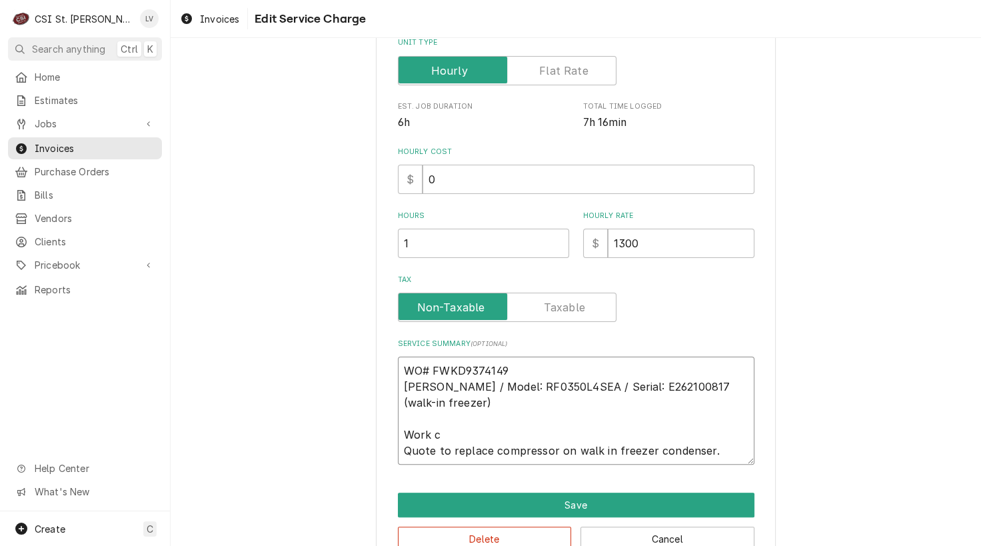
type textarea "WO# FWKD9374149 Russell / Model: RF0350L4SEA / Serial: E262100817 (walk-in free…"
type textarea "x"
type textarea "WO# FWKD9374149 Russell / Model: RF0350L4SEA / Serial: E262100817 (walk-in free…"
type textarea "x"
type textarea "WO# FWKD9374149 Russell / Model: RF0350L4SEA / Serial: E262100817 (walk-in free…"
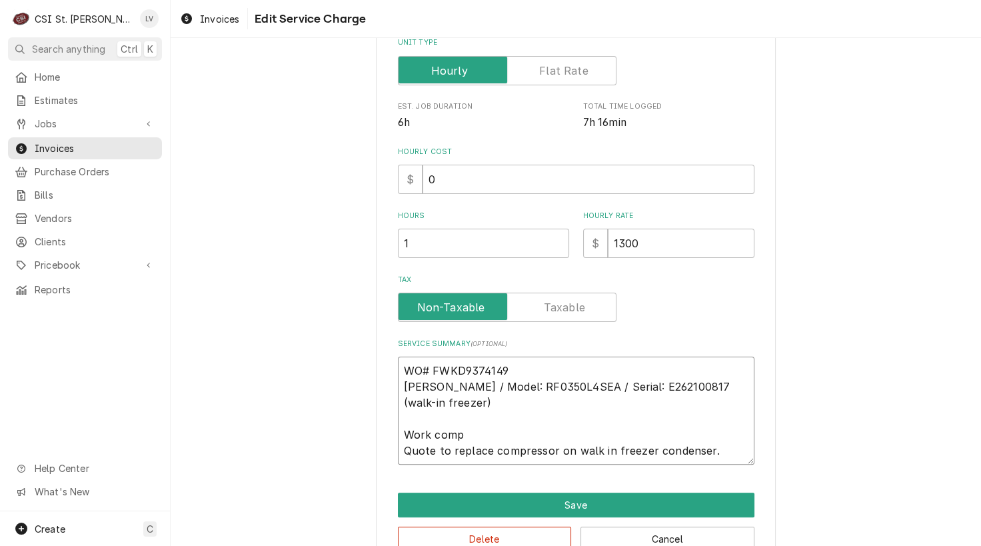
type textarea "x"
type textarea "WO# FWKD9374149 Russell / Model: RF0350L4SEA / Serial: E262100817 (walk-in free…"
type textarea "x"
type textarea "WO# FWKD9374149 Russell / Model: RF0350L4SEA / Serial: E262100817 (walk-in free…"
type textarea "x"
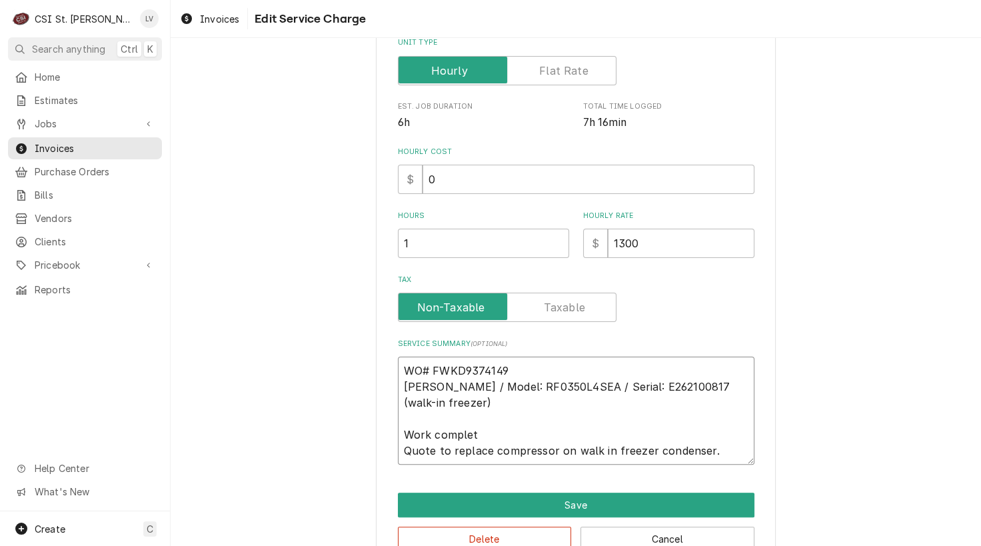
type textarea "WO# FWKD9374149 Russell / Model: RF0350L4SEA / Serial: E262100817 (walk-in free…"
type textarea "x"
type textarea "WO# FWKD9374149 Russell / Model: RF0350L4SEA / Serial: E262100817 (walk-in free…"
type textarea "x"
type textarea "WO# FWKD9374149 Russell / Model: RF0350L4SEA / Serial: E262100817 (walk-in free…"
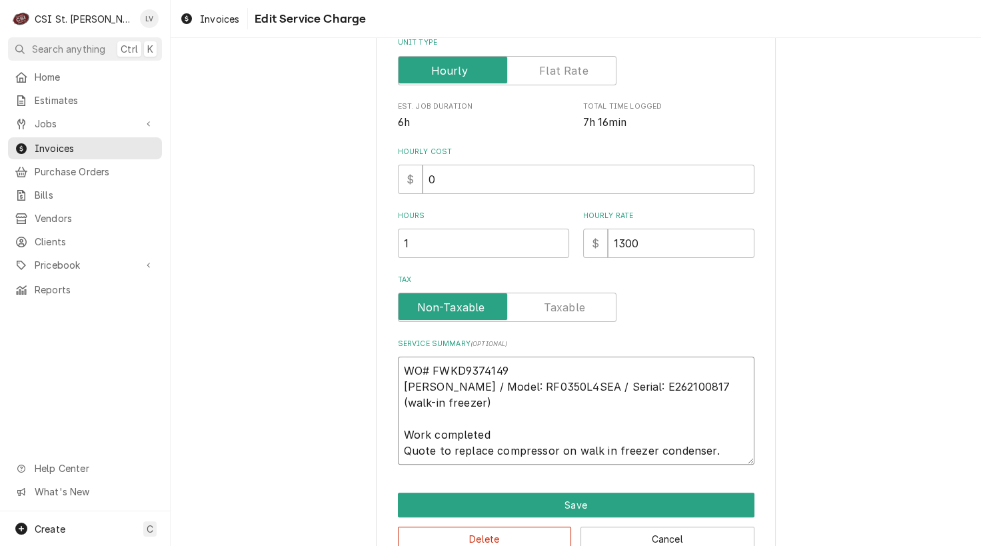
type textarea "x"
type textarea "WO# FWKD9374149 Russell / Model: RF0350L4SEA / Serial: E262100817 (walk-in free…"
type textarea "x"
type textarea "WO# FWKD9374149 Russell / Model: RF0350L4SEA / Serial: E262100817 (walk-in free…"
type textarea "x"
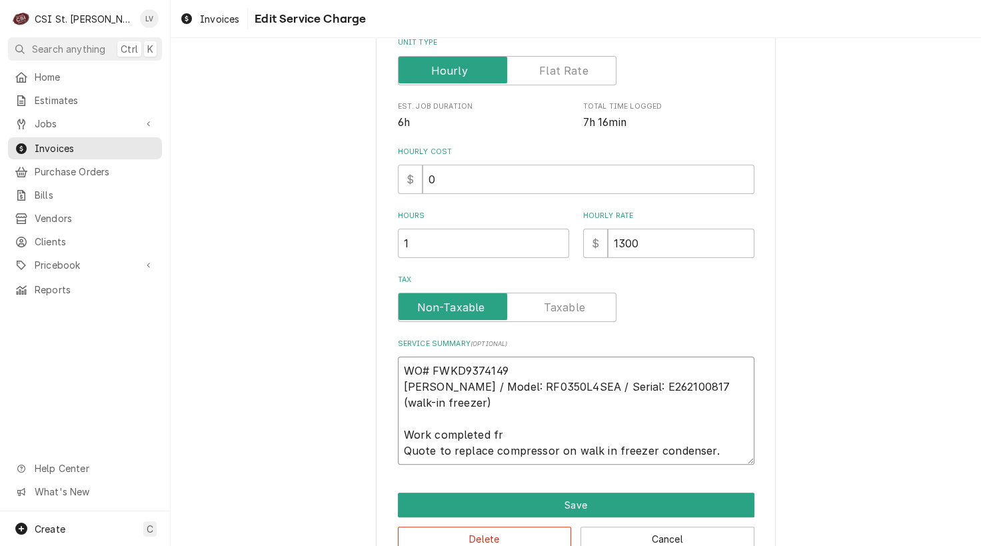
type textarea "WO# FWKD9374149 Russell / Model: RF0350L4SEA / Serial: E262100817 (walk-in free…"
type textarea "x"
type textarea "WO# FWKD9374149 Russell / Model: RF0350L4SEA / Serial: E262100817 (walk-in free…"
type textarea "x"
type textarea "WO# FWKD9374149 Russell / Model: RF0350L4SEA / Serial: E262100817 (walk-in free…"
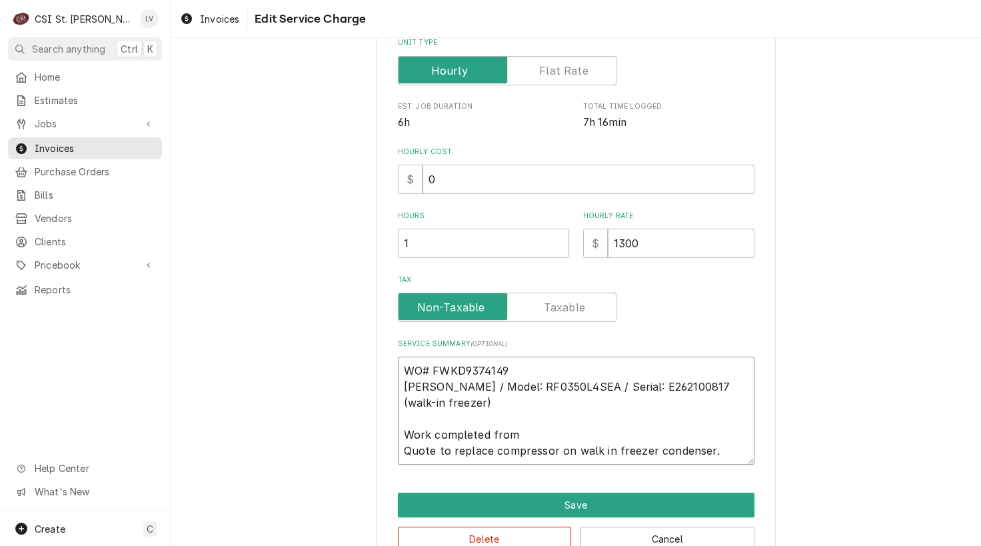
type textarea "x"
type textarea "WO# FWKD9374149 Russell / Model: RF0350L4SEA / Serial: E262100817 (walk-in free…"
type textarea "x"
type textarea "WO# FWKD9374149 Russell / Model: RF0350L4SEA / Serial: E262100817 (walk-in free…"
type textarea "x"
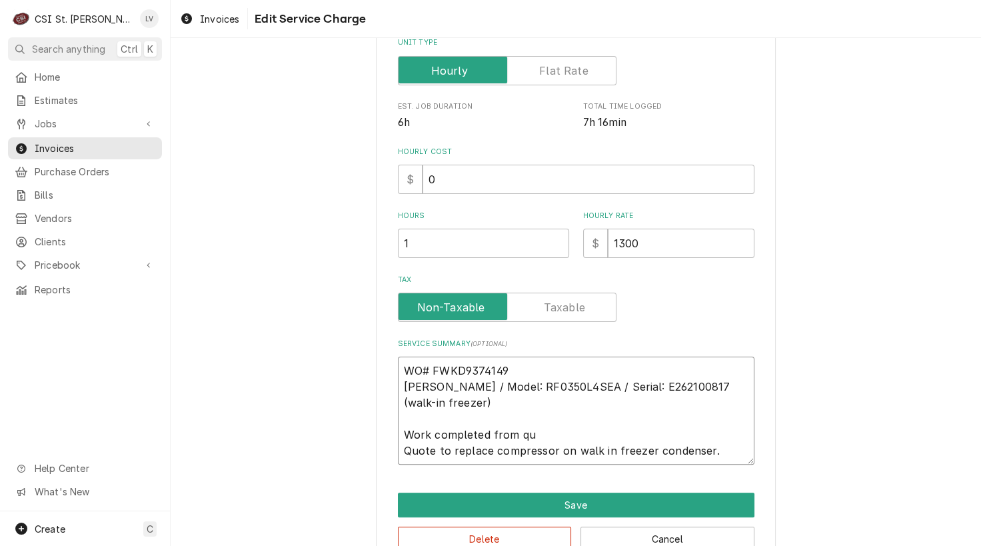
type textarea "WO# FWKD9374149 Russell / Model: RF0350L4SEA / Serial: E262100817 (walk-in free…"
type textarea "x"
type textarea "WO# FWKD9374149 Russell / Model: RF0350L4SEA / Serial: E262100817 (walk-in free…"
type textarea "x"
type textarea "WO# FWKD9374149 Russell / Model: RF0350L4SEA / Serial: E262100817 (walk-in free…"
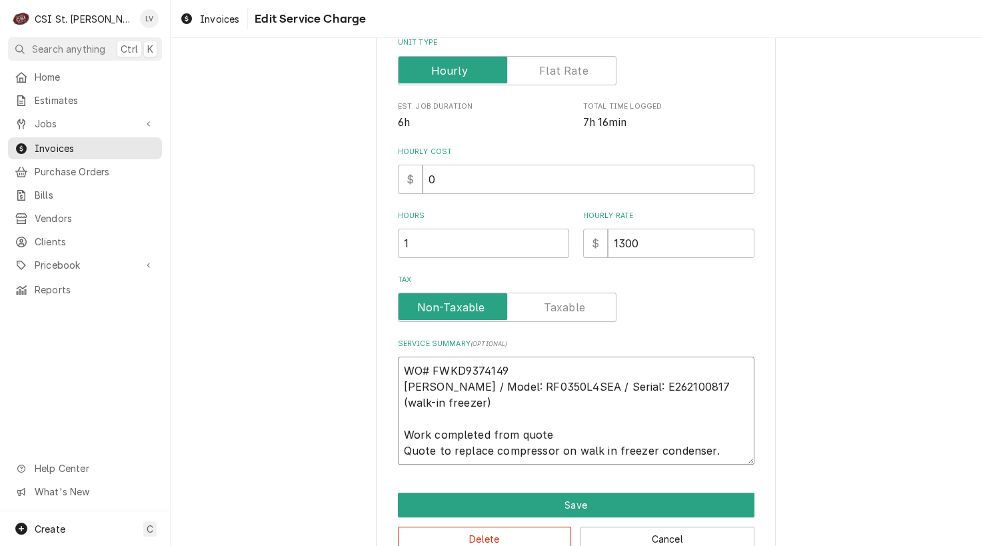
type textarea "x"
type textarea "WO# FWKD9374149 Russell / Model: RF0350L4SEA / Serial: E262100817 (walk-in free…"
type textarea "x"
type textarea "WO# FWKD9374149 Russell / Model: RF0350L4SEA / Serial: E262100817 (walk-in free…"
type textarea "x"
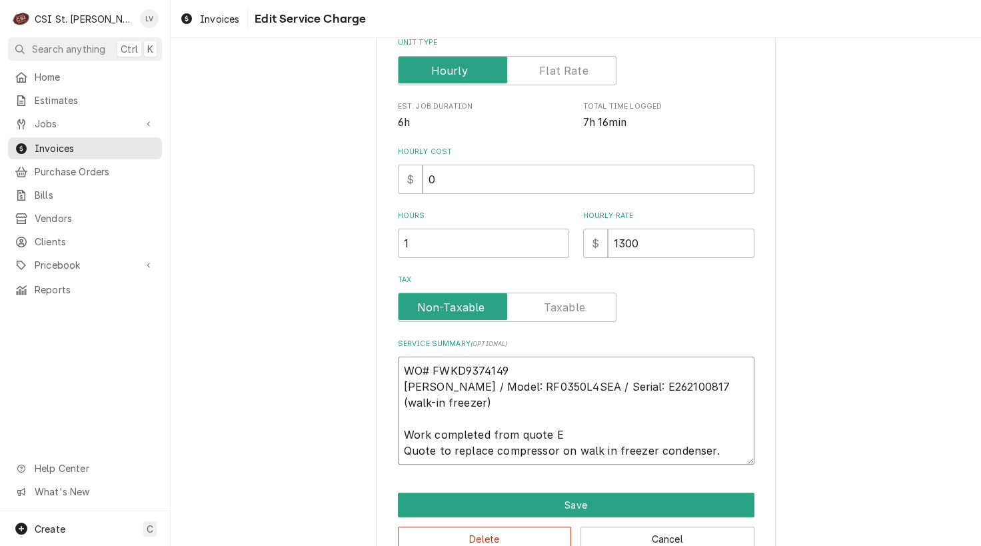
type textarea "WO# FWKD9374149 Russell / Model: RF0350L4SEA / Serial: E262100817 (walk-in free…"
type textarea "x"
type textarea "WO# FWKD9374149 Russell / Model: RF0350L4SEA / Serial: E262100817 (walk-in free…"
type textarea "x"
type textarea "WO# FWKD9374149 Russell / Model: RF0350L4SEA / Serial: E262100817 (walk-in free…"
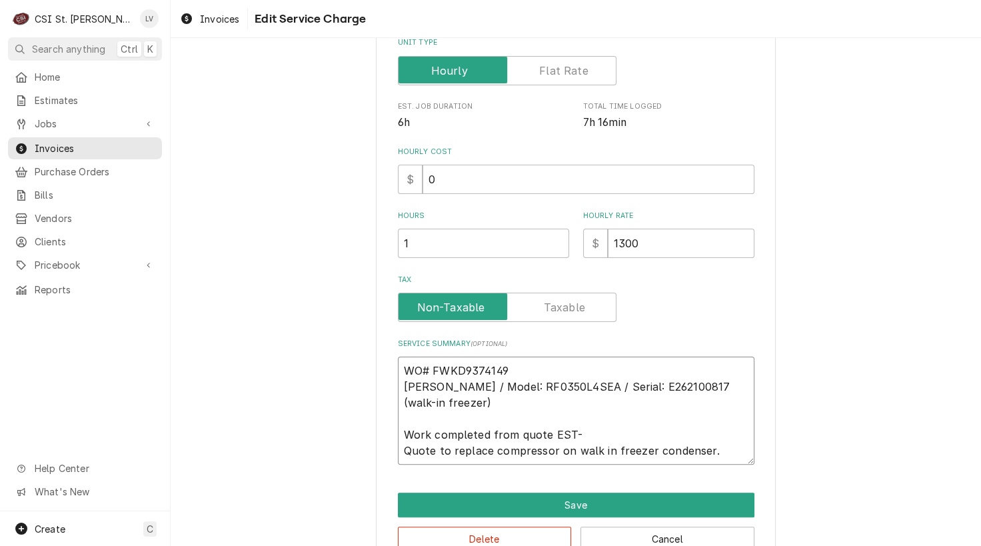
type textarea "x"
type textarea "WO# FWKD9374149 Russell / Model: RF0350L4SEA / Serial: E262100817 (walk-in free…"
type textarea "x"
type textarea "WO# FWKD9374149 Russell / Model: RF0350L4SEA / Serial: E262100817 (walk-in free…"
type textarea "x"
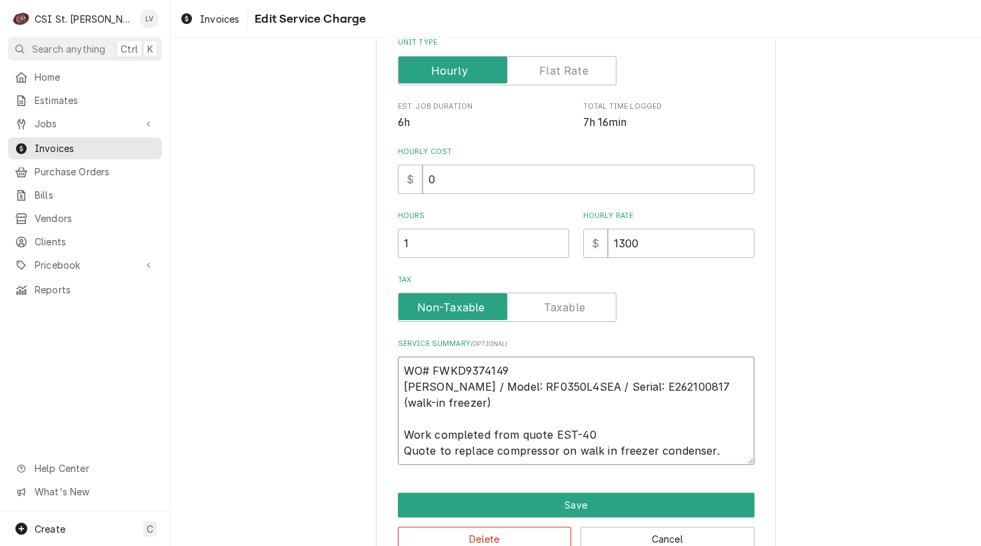
type textarea "WO# FWKD9374149 Russell / Model: RF0350L4SEA / Serial: E262100817 (walk-in free…"
type textarea "x"
type textarea "WO# FWKD9374149 Russell / Model: RF0350L4SEA / Serial: E262100817 (walk-in free…"
type textarea "x"
type textarea "WO# FWKD9374149 Russell / Model: RF0350L4SEA / Serial: E262100817 (walk-in free…"
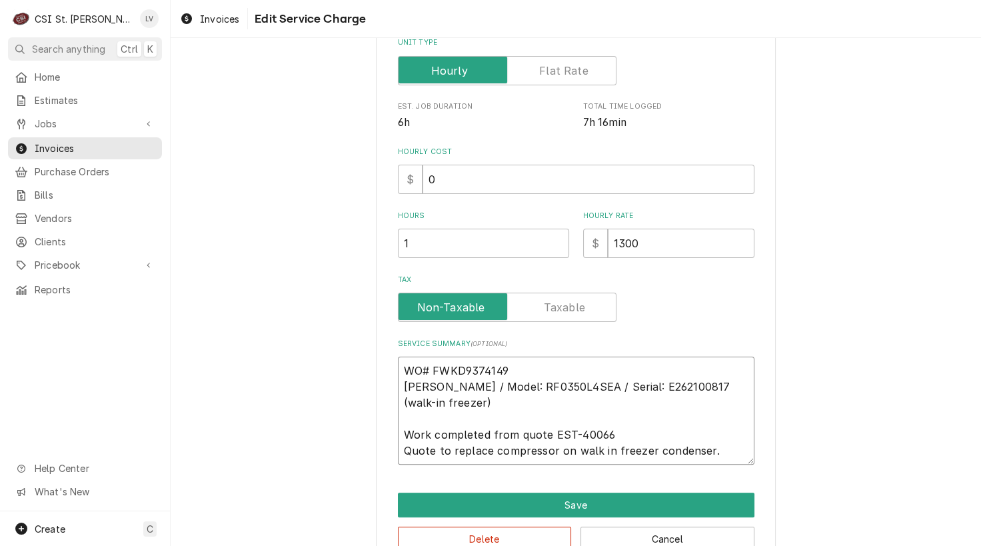
type textarea "x"
type textarea "WO# FWKD9374149 Russell / Model: RF0350L4SEA / Serial: E262100817 (walk-in free…"
click at [427, 448] on textarea "WO# FWKD9374149 Russell / Model: RF0350L4SEA / Serial: E262100817 (walk-in free…" at bounding box center [576, 411] width 357 height 108
click at [553, 447] on textarea "WO# FWKD9374149 Russell / Model: RF0350L4SEA / Serial: E262100817 (walk-in free…" at bounding box center [576, 411] width 357 height 108
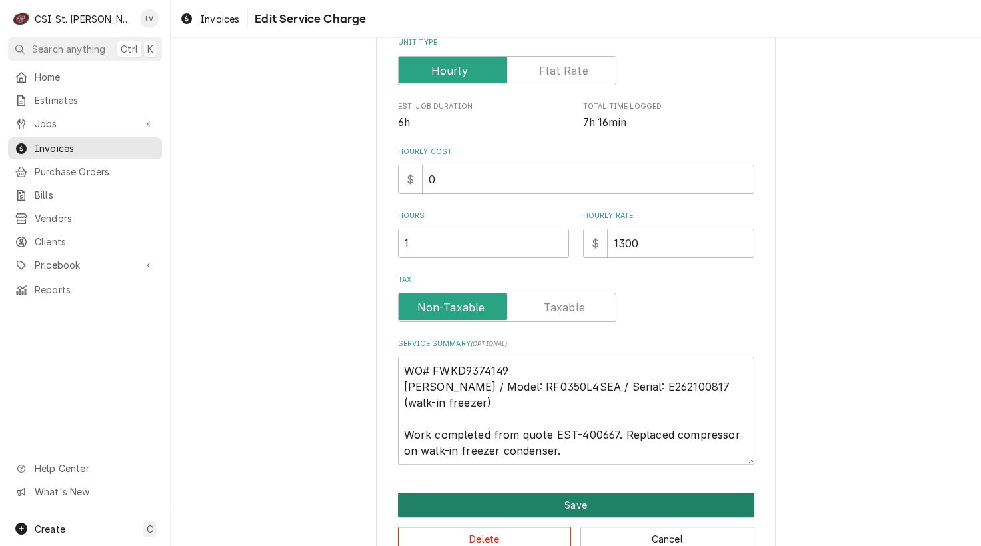
click at [516, 496] on button "Save" at bounding box center [576, 505] width 357 height 25
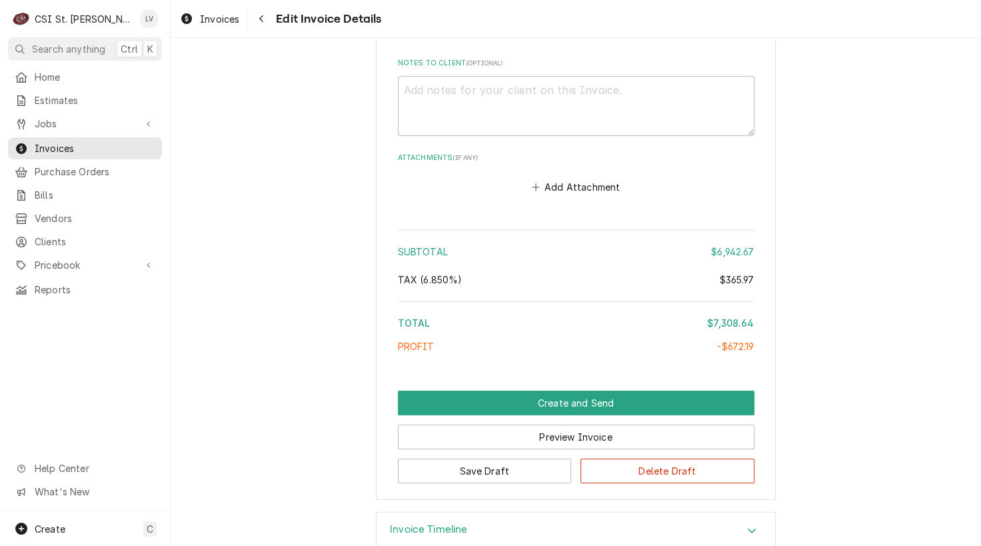
scroll to position [4242, 0]
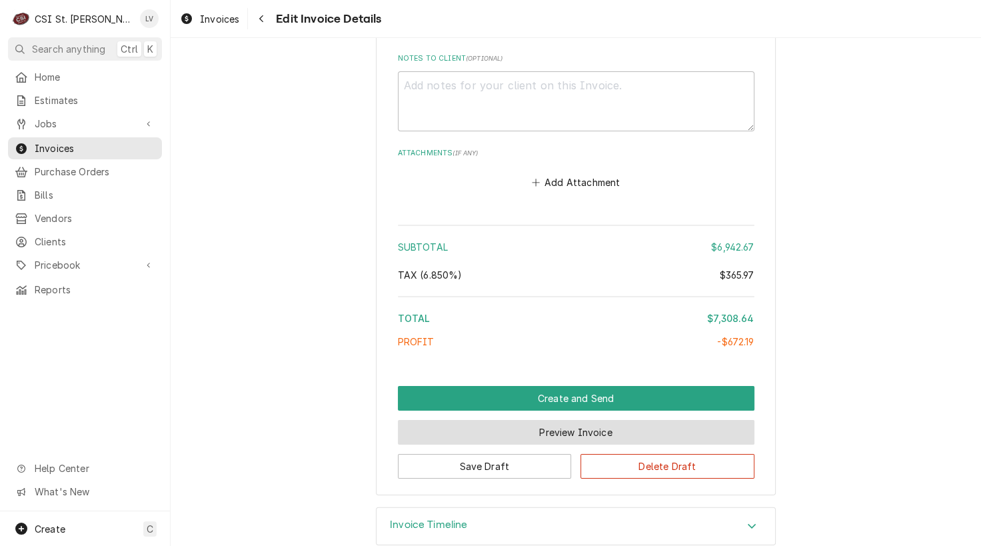
click at [554, 420] on button "Preview Invoice" at bounding box center [576, 432] width 357 height 25
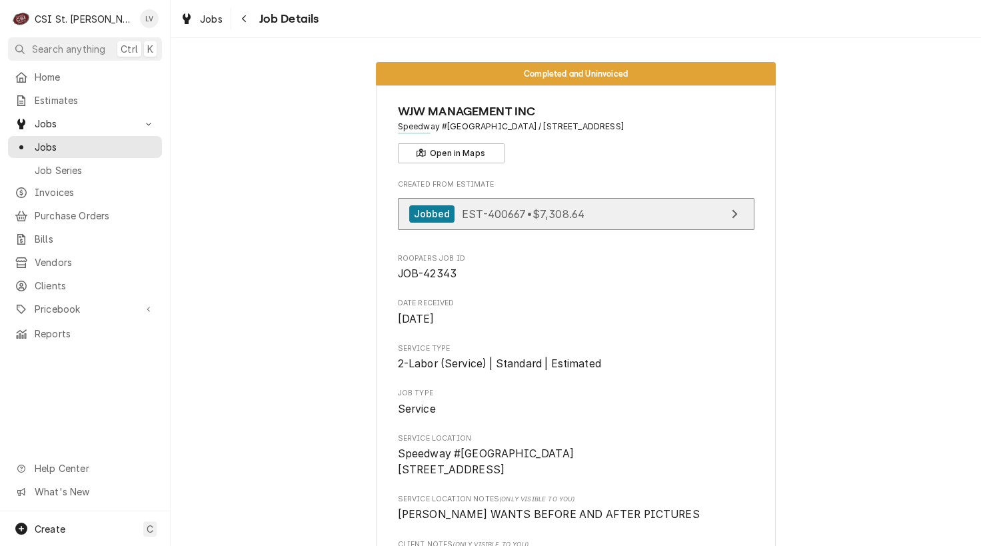
click at [511, 224] on link "Jobbed EST-400667 • $7,308.64" at bounding box center [576, 214] width 357 height 33
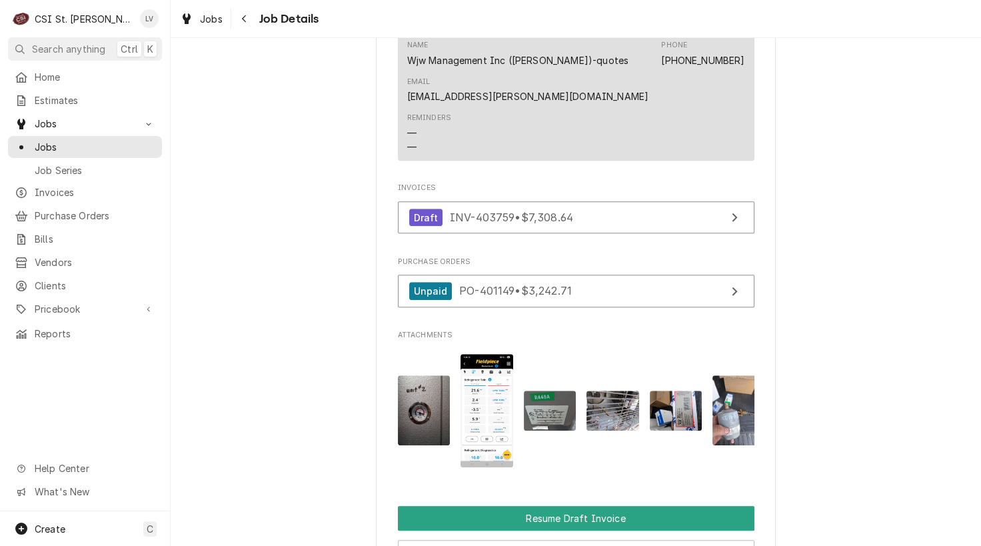
scroll to position [1843, 0]
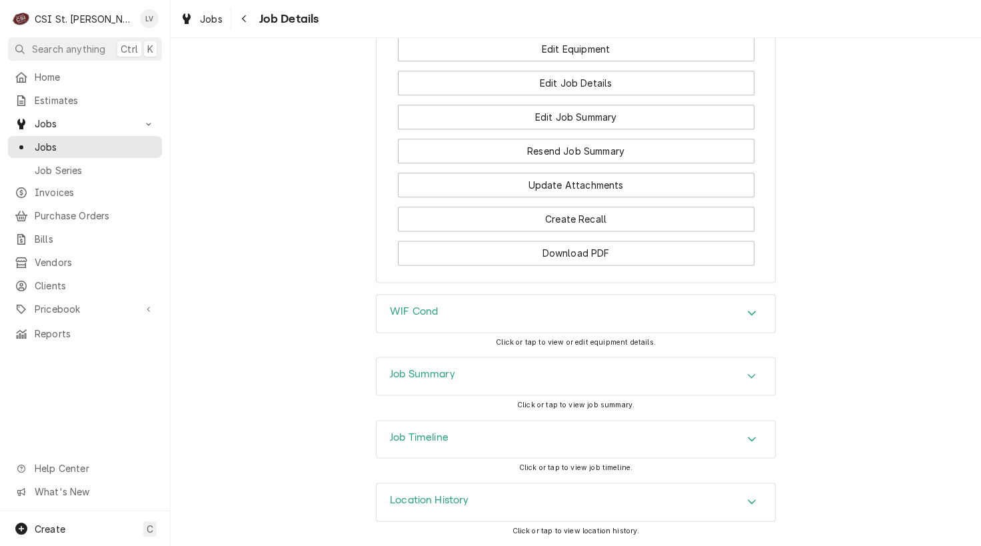
click at [447, 439] on div "Job Timeline" at bounding box center [576, 439] width 399 height 37
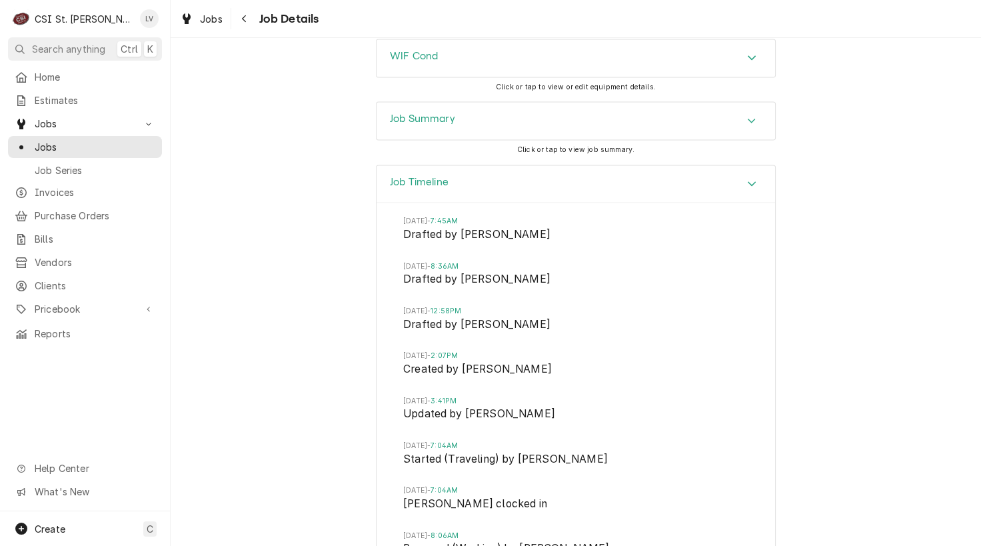
scroll to position [2376, 0]
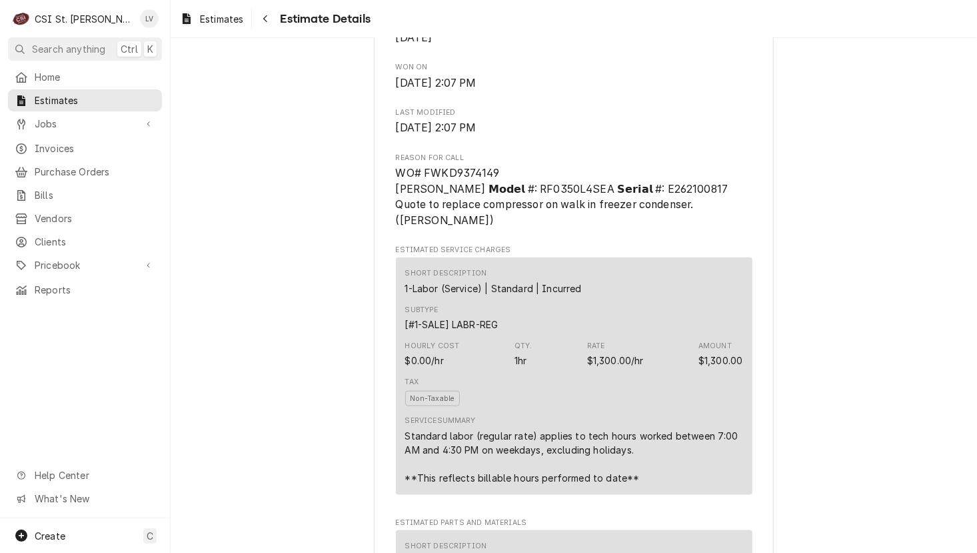
scroll to position [600, 0]
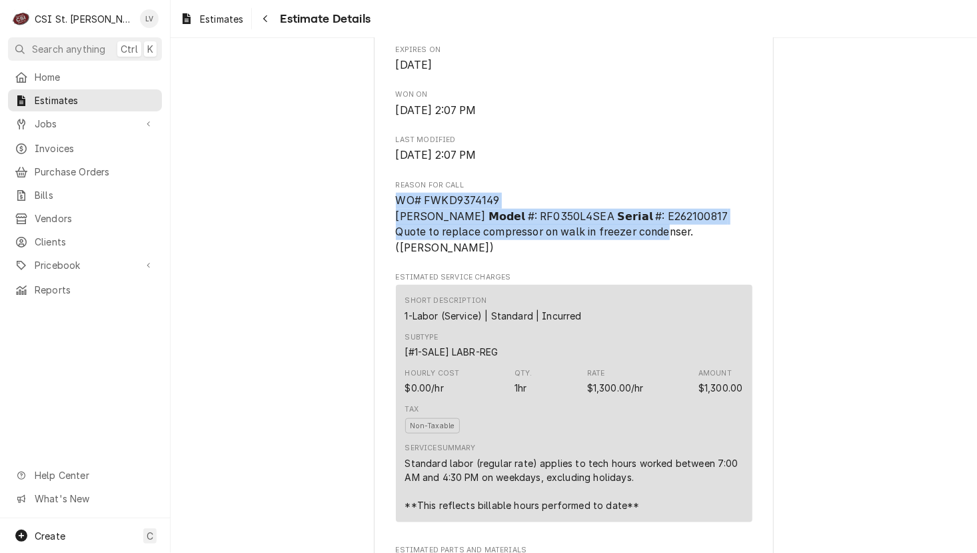
drag, startPoint x: 393, startPoint y: 242, endPoint x: 693, endPoint y: 279, distance: 302.9
click at [693, 254] on span "WO# FWKD9374149 Russell 𝗠𝗼𝗱𝗲𝗹 #: RF0350L4SEA 𝗦𝗲𝗿𝗶𝗮𝗹 #: E262100817 Quote to repl…" at bounding box center [562, 224] width 333 height 60
copy span "WO# FWKD9374149 Russell 𝗠𝗼𝗱𝗲𝗹 #: RF0350L4SEA 𝗦𝗲𝗿𝗶𝗮𝗹 #: E262100817 Quote to repl…"
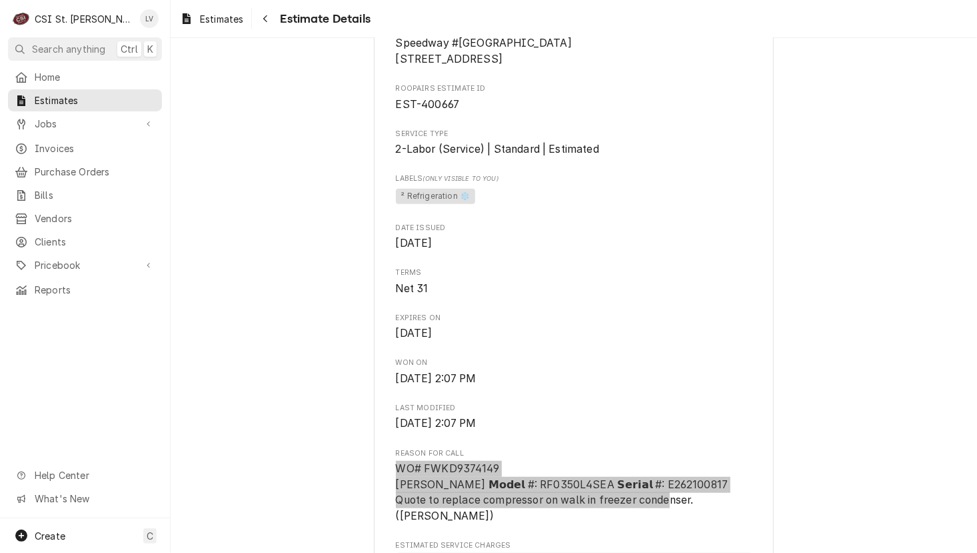
scroll to position [67, 0]
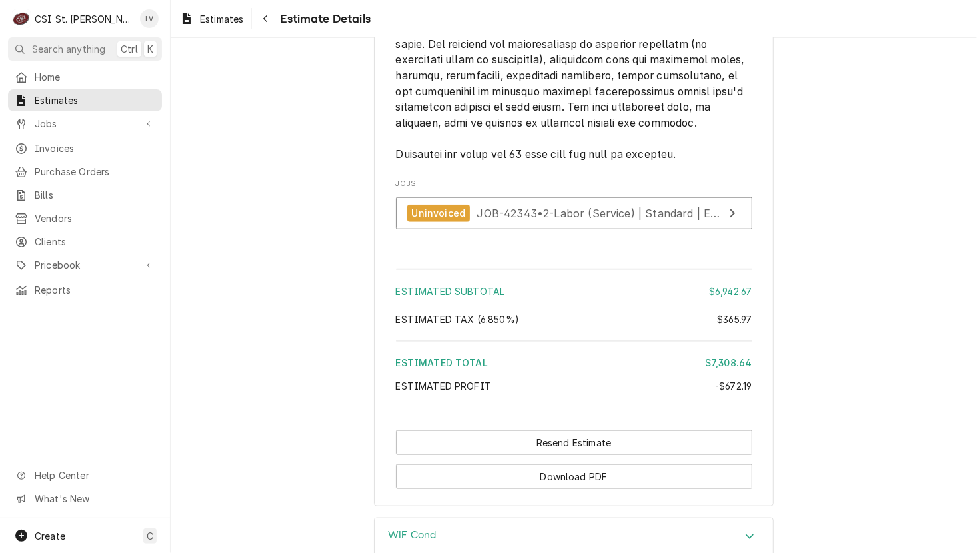
scroll to position [3266, 0]
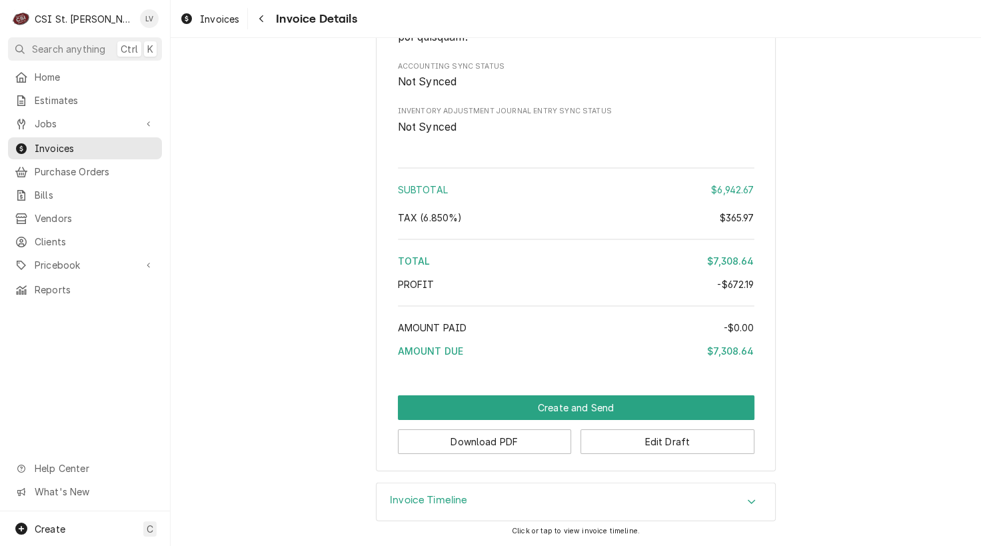
scroll to position [3621, 0]
click at [499, 445] on button "Download PDF" at bounding box center [485, 441] width 174 height 25
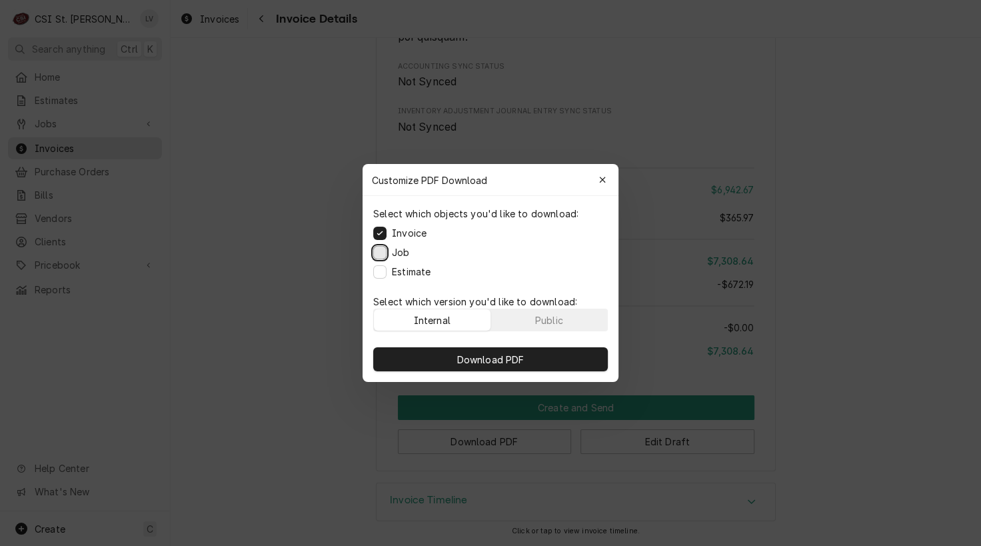
click at [380, 250] on button "Job" at bounding box center [379, 252] width 13 height 13
click at [379, 273] on button "Estimate" at bounding box center [379, 271] width 13 height 13
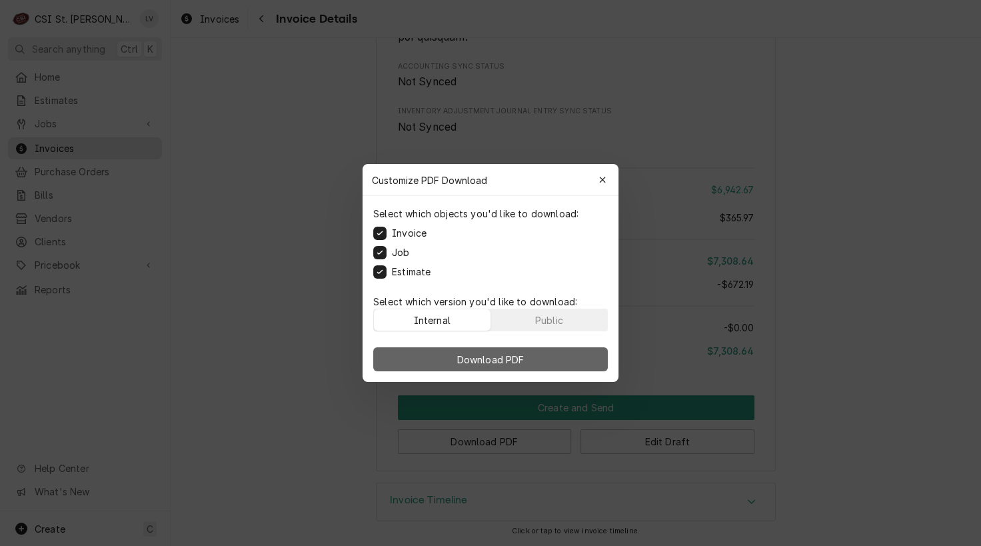
drag, startPoint x: 525, startPoint y: 359, endPoint x: 561, endPoint y: 359, distance: 35.3
click at [527, 358] on span "Download PDF" at bounding box center [491, 360] width 73 height 14
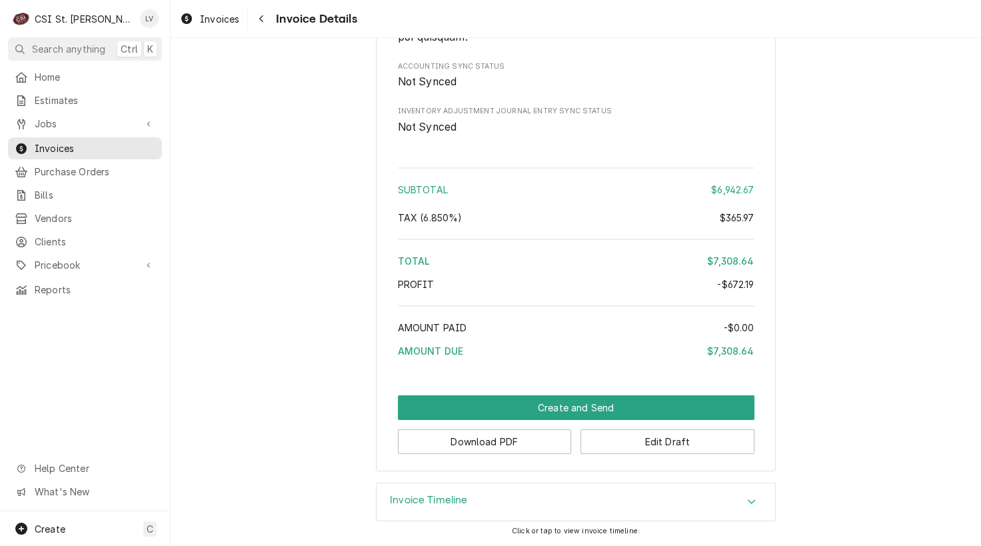
drag, startPoint x: 252, startPoint y: 175, endPoint x: 239, endPoint y: 119, distance: 57.4
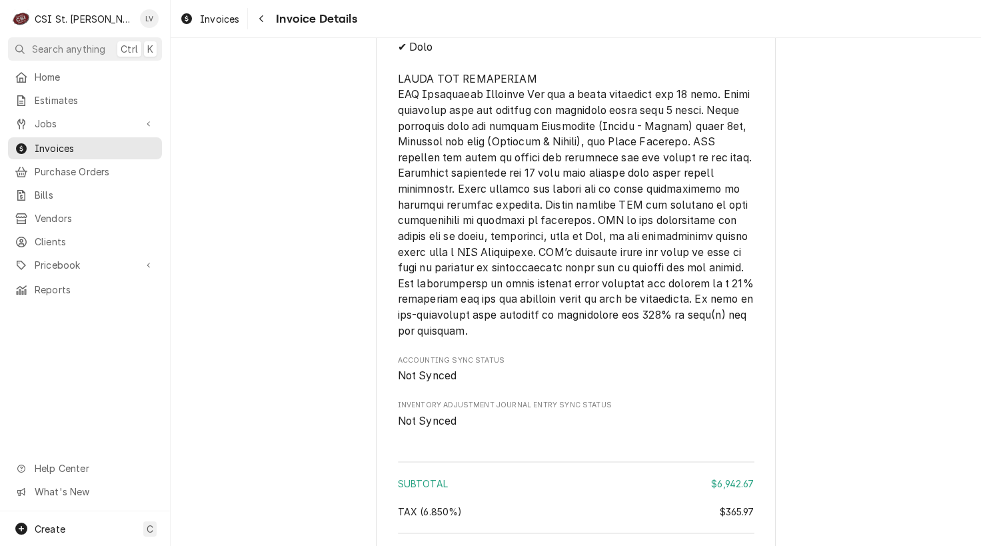
scroll to position [3288, 0]
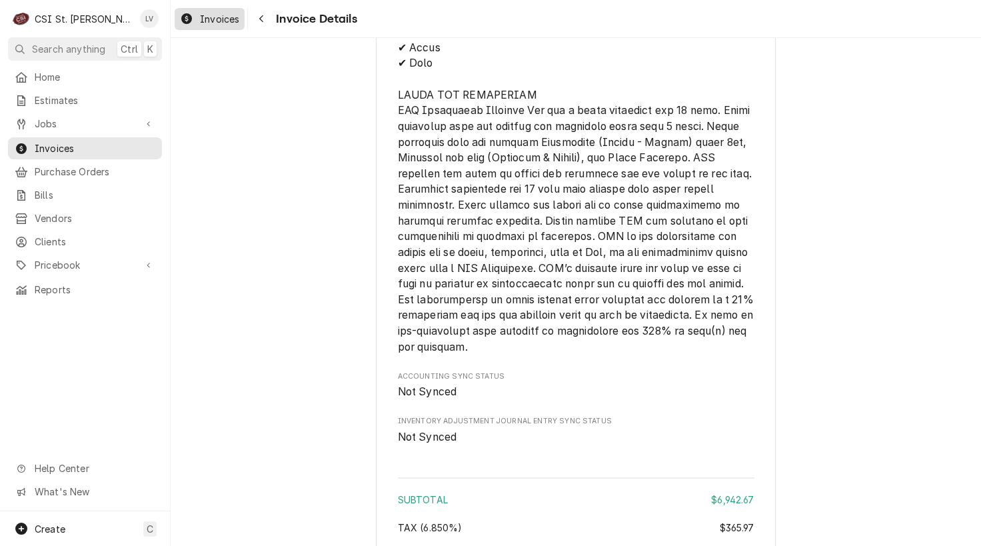
click at [201, 19] on span "Invoices" at bounding box center [219, 19] width 39 height 14
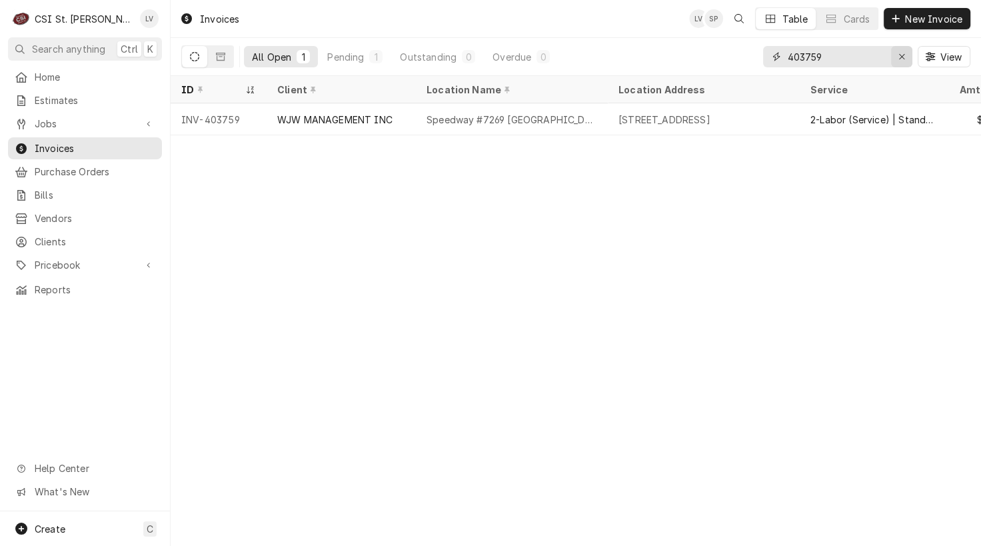
click at [900, 58] on icon "Erase input" at bounding box center [901, 56] width 5 height 5
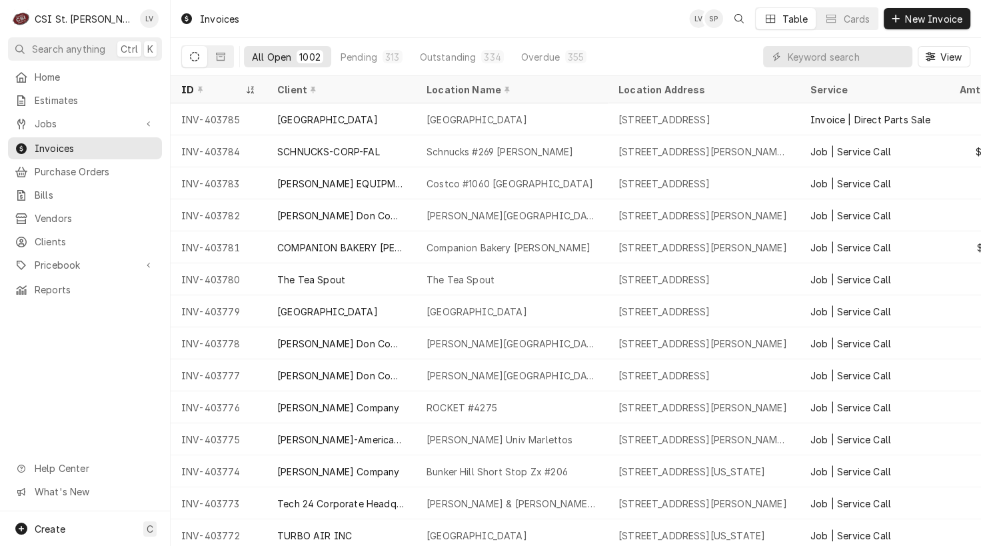
click at [103, 371] on div "Home Estimates Jobs Jobs Job Series Invoices Purchase Orders Bills Vendors Clie…" at bounding box center [85, 288] width 170 height 445
click at [808, 59] on input "Dynamic Content Wrapper" at bounding box center [846, 56] width 119 height 21
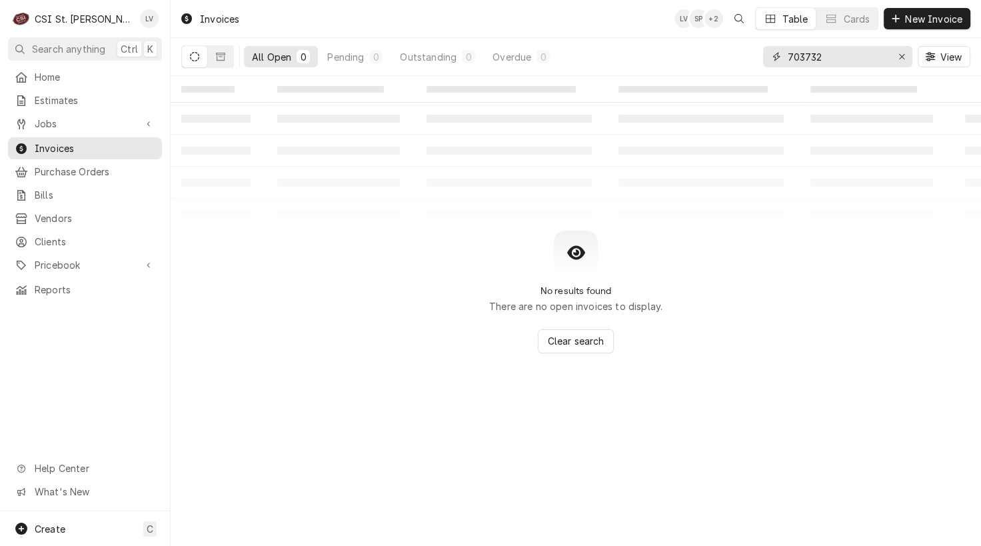
drag, startPoint x: 833, startPoint y: 52, endPoint x: 742, endPoint y: 59, distance: 91.6
click at [742, 59] on div "All Open 0 Pending 0 Outstanding 0 Overdue 0 703732 View" at bounding box center [575, 56] width 789 height 37
type input "403732"
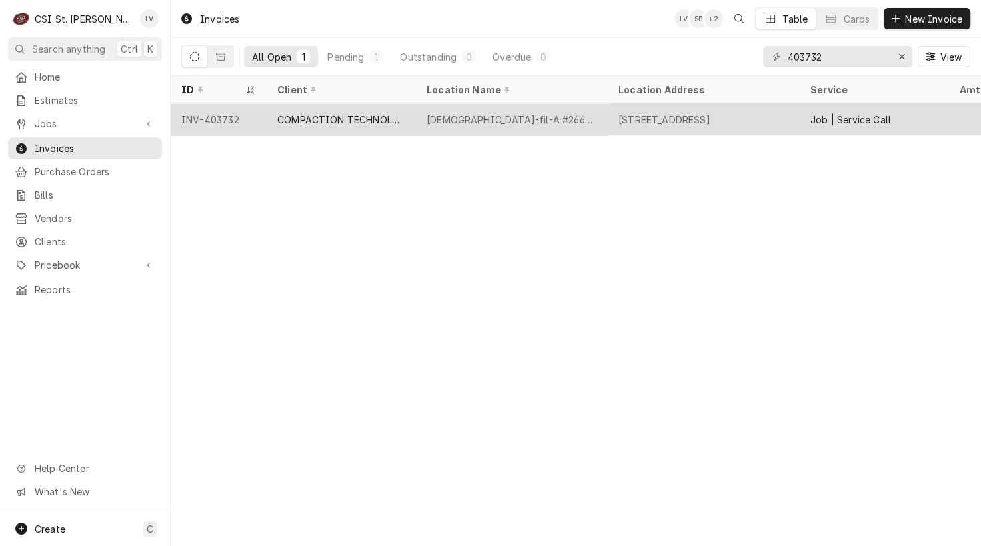
click at [617, 114] on div "1918 Wentzville Pkwy, Wentzville, MO 63385" at bounding box center [704, 119] width 192 height 32
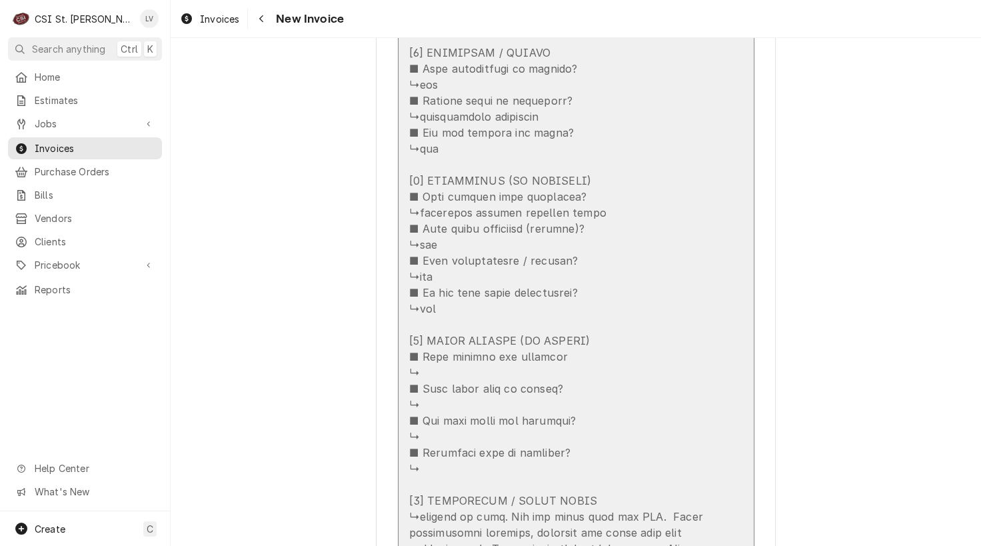
scroll to position [2000, 0]
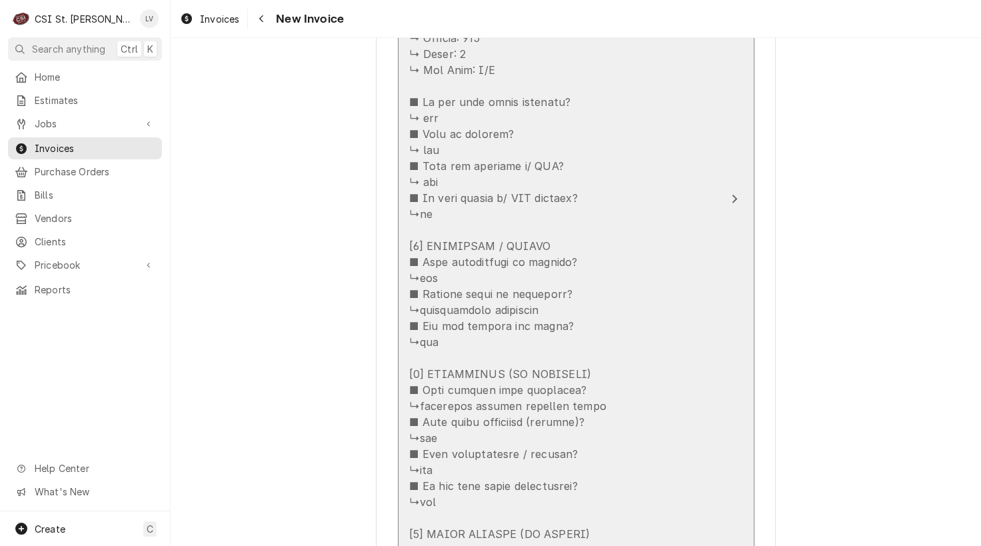
click at [497, 341] on div "Update Line Item" at bounding box center [562, 310] width 306 height 944
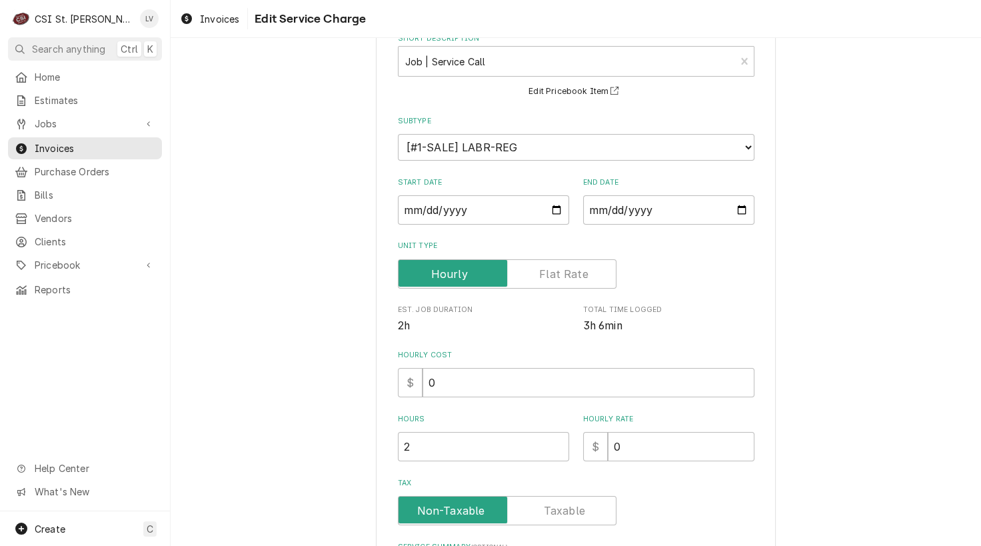
scroll to position [467, 0]
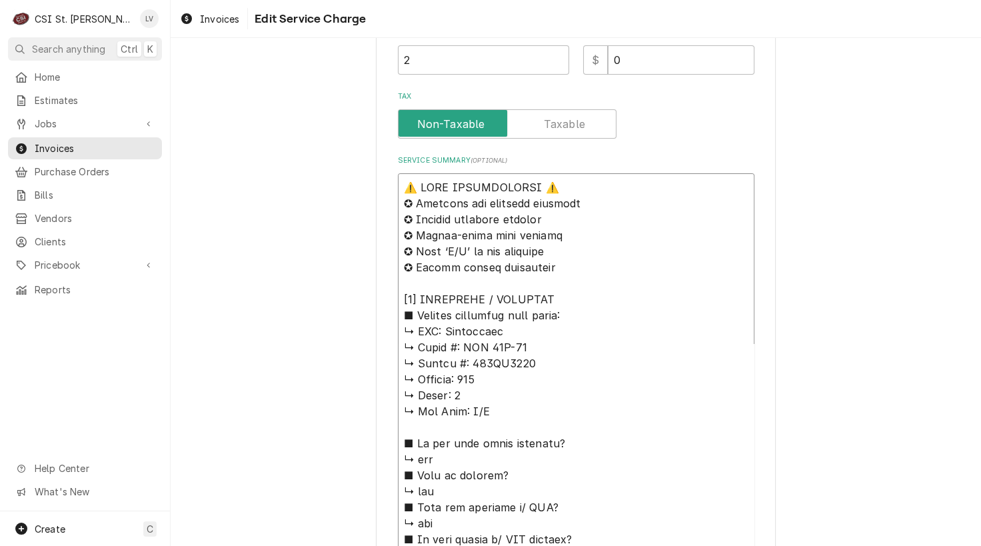
drag, startPoint x: 440, startPoint y: 330, endPoint x: 359, endPoint y: 177, distance: 172.7
click at [359, 177] on div "Use the fields below to edit this service charge Short Description Job | Servic…" at bounding box center [576, 406] width 811 height 1643
type textarea "x"
type textarea "Compaction ↳ 𝗠𝗼𝗱𝗲𝗹 #: CTI 41L-06 ↳ 𝗦𝗲𝗿𝗶𝗮𝗹 #: 420LP1711 ↳ 𝗩𝗼𝗹𝘁𝗮𝗴𝗲: 120 ↳ 𝗣𝗵𝗮𝘀𝗲: …"
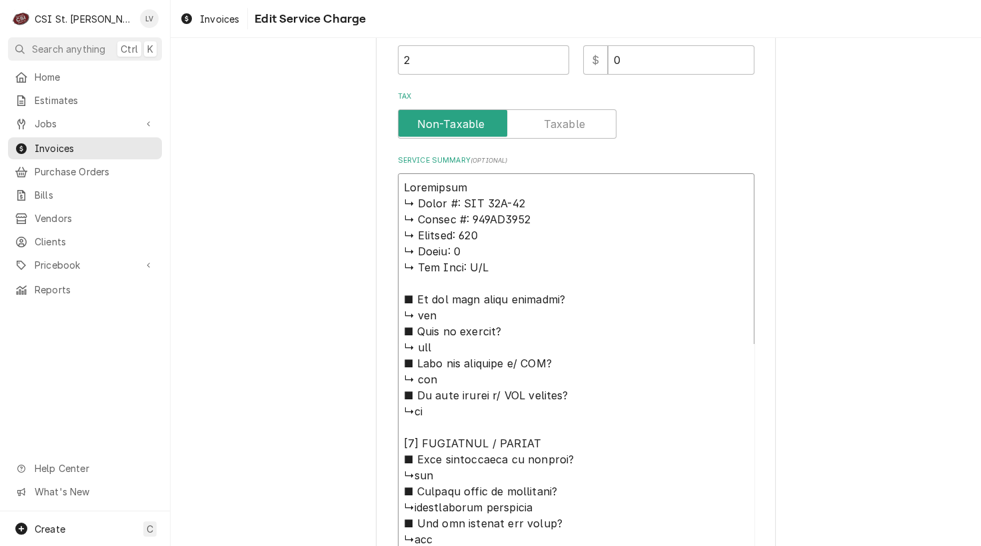
type textarea "x"
type textarea "Compaction / ↳ 𝗠𝗼𝗱𝗲𝗹 #: CTI 41L-06 ↳ 𝗦𝗲𝗿𝗶𝗮𝗹 #: 420LP1711 ↳ 𝗩𝗼𝗹𝘁𝗮𝗴𝗲: 120 ↳ 𝗣𝗵𝗮𝘀𝗲…"
type textarea "x"
type textarea "Compaction / ↳ 𝗠𝗼𝗱𝗲𝗹 #: CTI 41L-06 ↳ 𝗦𝗲𝗿𝗶𝗮𝗹 #: 420LP1711 ↳ 𝗩𝗼𝗹𝘁𝗮𝗴𝗲: 120 ↳ 𝗣𝗵𝗮𝘀𝗲…"
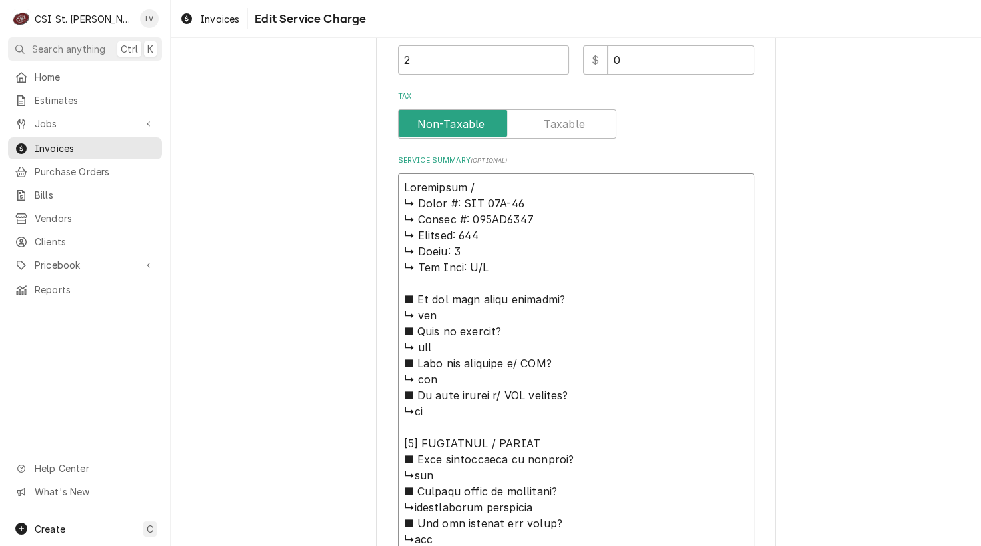
type textarea "x"
type textarea "Compaction / M ↳ 𝗠𝗼𝗱𝗲𝗹 #: CTI 41L-06 ↳ 𝗦𝗲𝗿𝗶𝗮𝗹 #: 420LP1711 ↳ 𝗩𝗼𝗹𝘁𝗮𝗴𝗲: 120 ↳ 𝗣𝗵𝗮…"
type textarea "x"
type textarea "Compaction / Mo ↳ 𝗠𝗼𝗱𝗲𝗹 #: CTI 41L-06 ↳ 𝗦𝗲𝗿𝗶𝗮𝗹 #: 420LP1711 ↳ 𝗩𝗼𝗹𝘁𝗮𝗴𝗲: 120 ↳ 𝗣𝗵…"
type textarea "x"
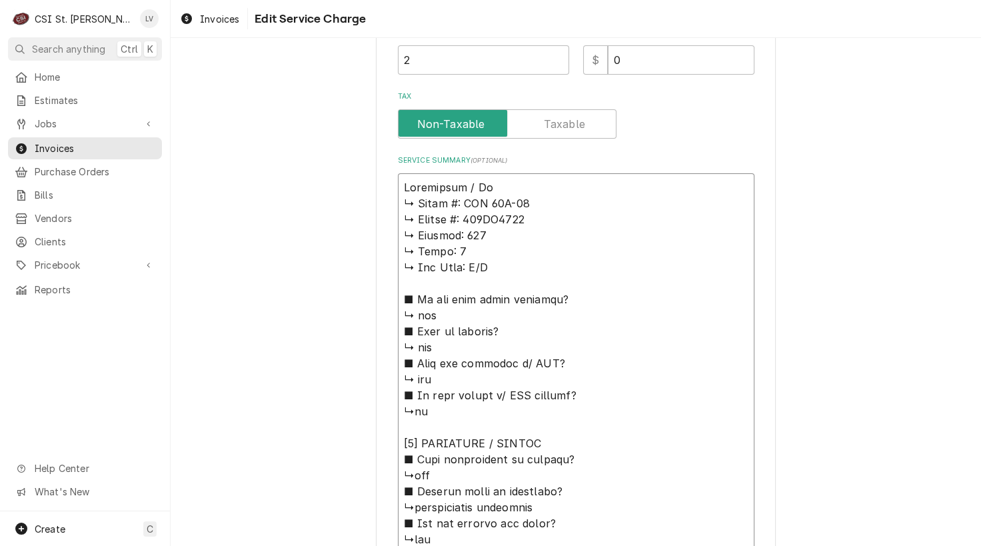
type textarea "Compaction / Mod ↳ 𝗠𝗼𝗱𝗲𝗹 #: CTI 41L-06 ↳ 𝗦𝗲𝗿𝗶𝗮𝗹 #: 420LP1711 ↳ 𝗩𝗼𝗹𝘁𝗮𝗴𝗲: 120 ↳ 𝗣…"
type textarea "x"
type textarea "Compaction / Model ↳ 𝗠𝗼𝗱𝗲𝗹 #: CTI 41L-06 ↳ 𝗦𝗲𝗿𝗶𝗮𝗹 #: 420LP1711 ↳ 𝗩𝗼𝗹𝘁𝗮𝗴𝗲: 120 ↳…"
type textarea "x"
type textarea "Compaction / Model: ↳ 𝗠𝗼𝗱𝗲𝗹 #: CTI 41L-06 ↳ 𝗦𝗲𝗿𝗶𝗮𝗹 #: 420LP1711 ↳ 𝗩𝗼𝗹𝘁𝗮𝗴𝗲: 120 …"
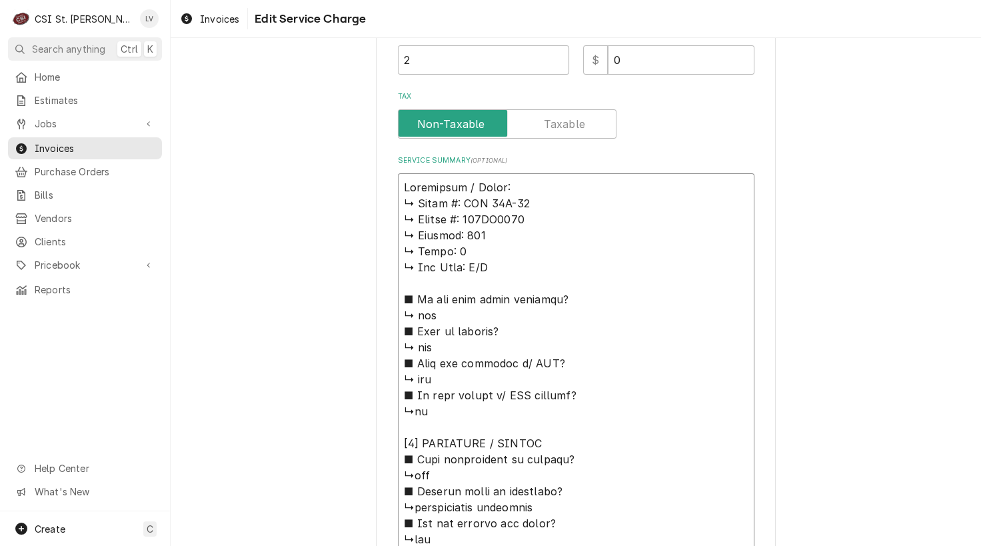
type textarea "x"
type textarea "Compaction / Model: ↳ 𝗠𝗼𝗱𝗲𝗹 #: CTI 41L-06 ↳ 𝗦𝗲𝗿𝗶𝗮𝗹 #: 420LP1711 ↳ 𝗩𝗼𝗹𝘁𝗮𝗴𝗲: 120 …"
type textarea "x"
type textarea "Compaction / Model: ↳ 𝗠𝗼𝗱𝗲𝗹 #: CTI 41L-06 ↳ 𝗦𝗲𝗿𝗶𝗮𝗹 #: 420LP1711 ↳ 𝗩𝗼𝗹𝘁𝗮𝗴𝗲: 120 …"
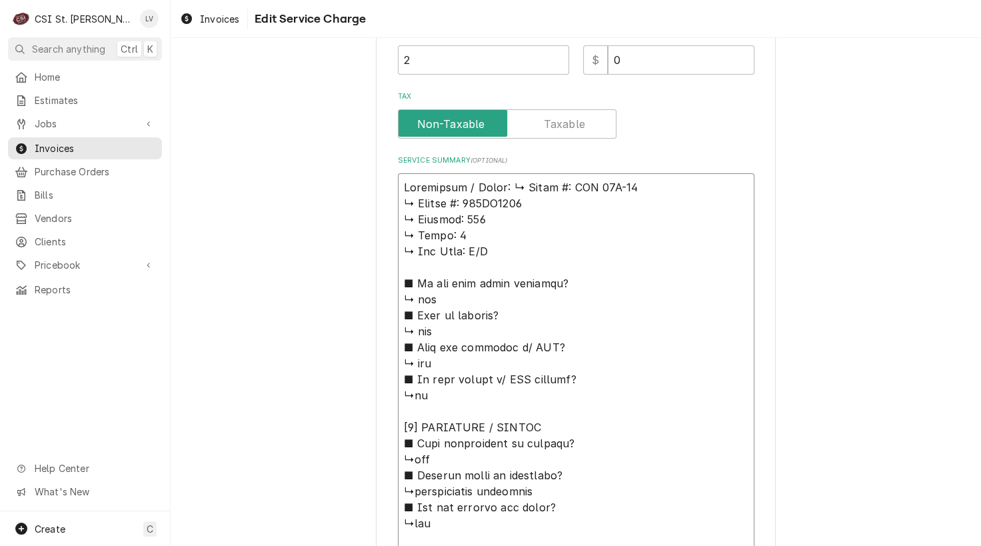
type textarea "x"
type textarea "Compaction / Model: 𝗠𝗼𝗱𝗲𝗹 #: CTI 41L-06 ↳ 𝗦𝗲𝗿𝗶𝗮𝗹 #: 420LP1711 ↳ 𝗩𝗼𝗹𝘁𝗮𝗴𝗲: 120 ↳ …"
type textarea "x"
type textarea "Compaction / Model: 𝗠𝗼𝗱𝗲𝗹 #: CTI 41L-06 ↳ 𝗦𝗲𝗿𝗶𝗮𝗹 #: 420LP1711 ↳ 𝗩𝗼𝗹𝘁𝗮𝗴𝗲: 120 ↳ …"
type textarea "x"
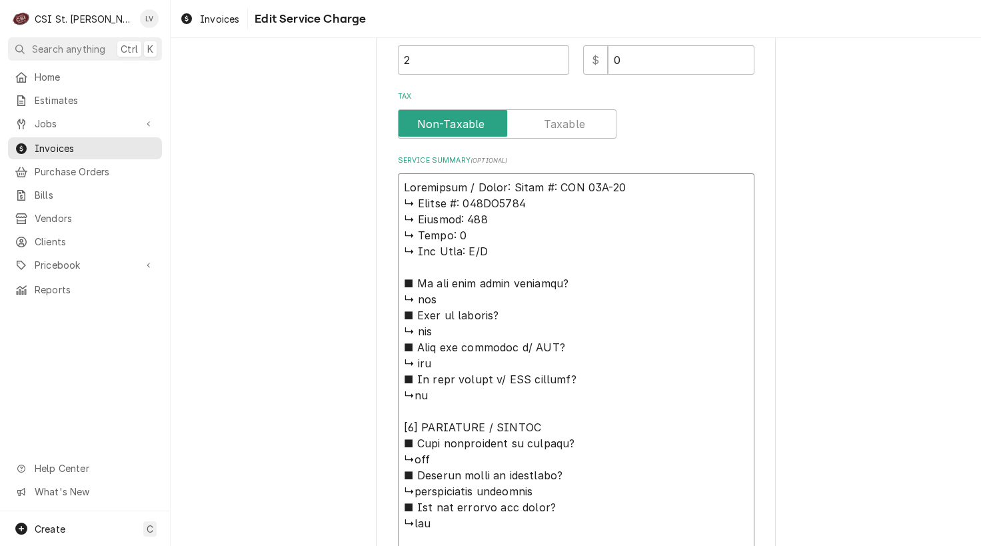
type textarea "Compaction / Model: 𝗼𝗱𝗲𝗹 #: CTI 41L-06 ↳ 𝗦𝗲𝗿𝗶𝗮𝗹 #: 420LP1711 ↳ 𝗩𝗼𝗹𝘁𝗮𝗴𝗲: 120 ↳ 𝗣…"
type textarea "x"
type textarea "Compaction / Model: 𝗲𝗹 #: CTI 41L-06 ↳ 𝗦𝗲𝗿𝗶𝗮𝗹 #: 420LP1711 ↳ 𝗩𝗼𝗹𝘁𝗮𝗴𝗲: 120 ↳ 𝗣𝗵𝗮…"
type textarea "x"
type textarea "Compaction / Model: 𝗹 #: CTI 41L-06 ↳ 𝗦𝗲𝗿𝗶𝗮𝗹 #: 420LP1711 ↳ 𝗩𝗼𝗹𝘁𝗮𝗴𝗲: 120 ↳ 𝗣𝗵𝗮𝘀…"
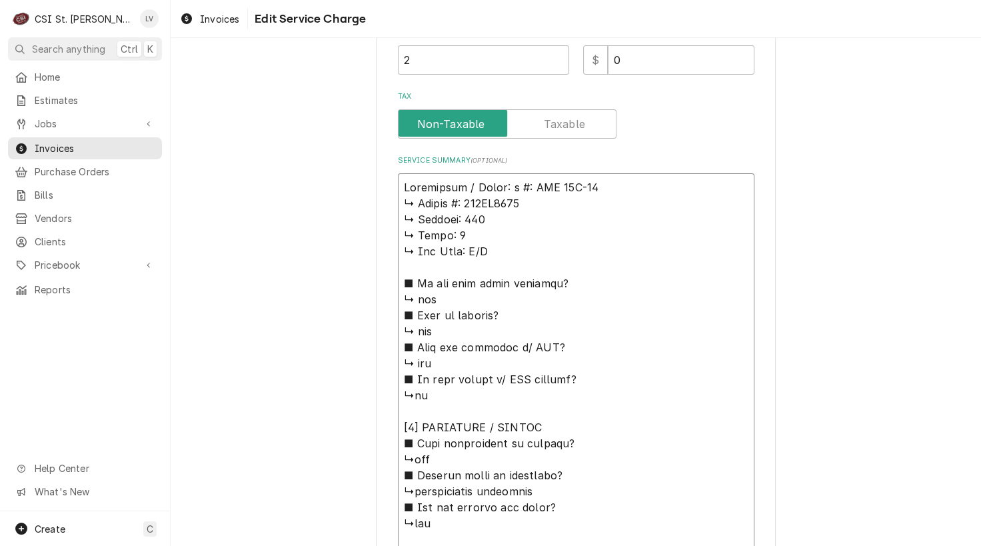
type textarea "x"
type textarea "Compaction / Model: #: CTI 41L-06 ↳ 𝗦𝗲𝗿𝗶𝗮𝗹 #: 420LP1711 ↳ 𝗩𝗼𝗹𝘁𝗮𝗴𝗲: 120 ↳ 𝗣𝗵𝗮𝘀𝗲:…"
type textarea "x"
type textarea "Compaction / Model: #: CTI 41L-06 ↳ 𝗦𝗲𝗿𝗶𝗮𝗹 #: 420LP1711 ↳ 𝗩𝗼𝗹𝘁𝗮𝗴𝗲: 120 ↳ 𝗣𝗵𝗮𝘀𝗲:…"
type textarea "x"
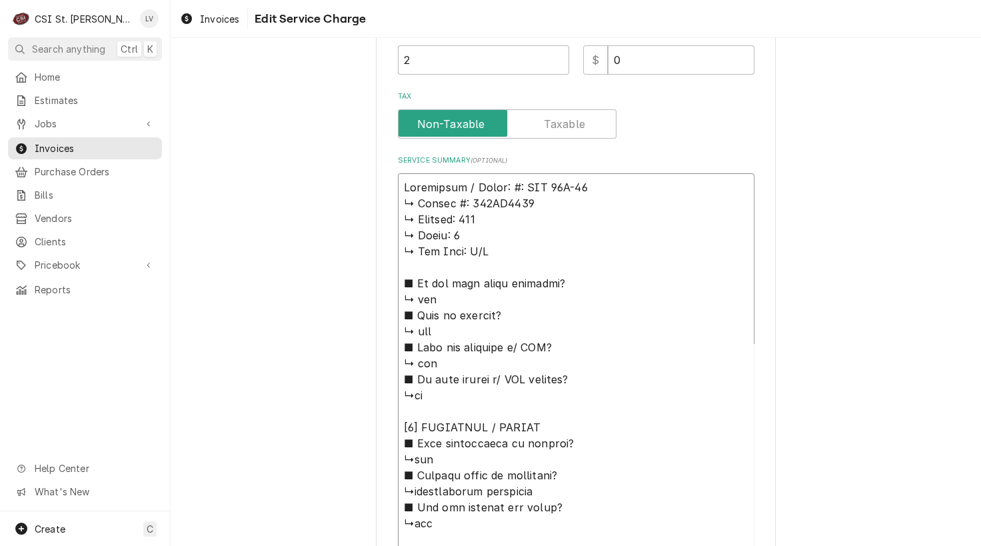
type textarea "Compaction / Model: : CTI 41L-06 ↳ 𝗦𝗲𝗿𝗶𝗮𝗹 #: 420LP1711 ↳ 𝗩𝗼𝗹𝘁𝗮𝗴𝗲: 120 ↳ 𝗣𝗵𝗮𝘀𝗲: …"
type textarea "x"
type textarea "Compaction / Model: CTI 41L-06 ↳ 𝗦𝗲𝗿𝗶𝗮𝗹 #: 420LP1711 ↳ 𝗩𝗼𝗹𝘁𝗮𝗴𝗲: 120 ↳ 𝗣𝗵𝗮𝘀𝗲: 1 …"
type textarea "x"
type textarea "Compaction / Model: CTI 41L-06 ↳ 𝗦𝗲𝗿𝗶𝗮𝗹 #: 420LP1711 ↳ 𝗩𝗼𝗹𝘁𝗮𝗴𝗲: 120 ↳ 𝗣𝗵𝗮𝘀𝗲: 1 …"
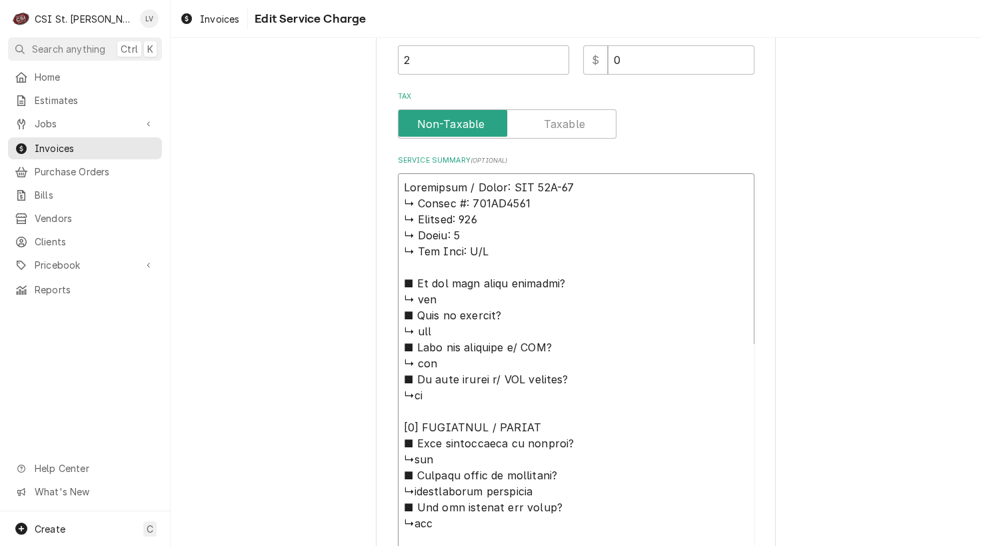
type textarea "x"
type textarea "Compaction / Model: CTI 41L-06 ↳ 𝗦𝗲𝗿𝗶𝗮𝗹 #: 420LP1711 ↳ 𝗩𝗼𝗹𝘁𝗮𝗴𝗲: 120 ↳ 𝗣𝗵𝗮𝘀𝗲: 1 …"
type textarea "x"
type textarea "Compaction / Model: CTI 41L-06 / ↳ 𝗦𝗲𝗿𝗶𝗮𝗹 #: 420LP1711 ↳ 𝗩𝗼𝗹𝘁𝗮𝗴𝗲: 120 ↳ 𝗣𝗵𝗮𝘀𝗲: …"
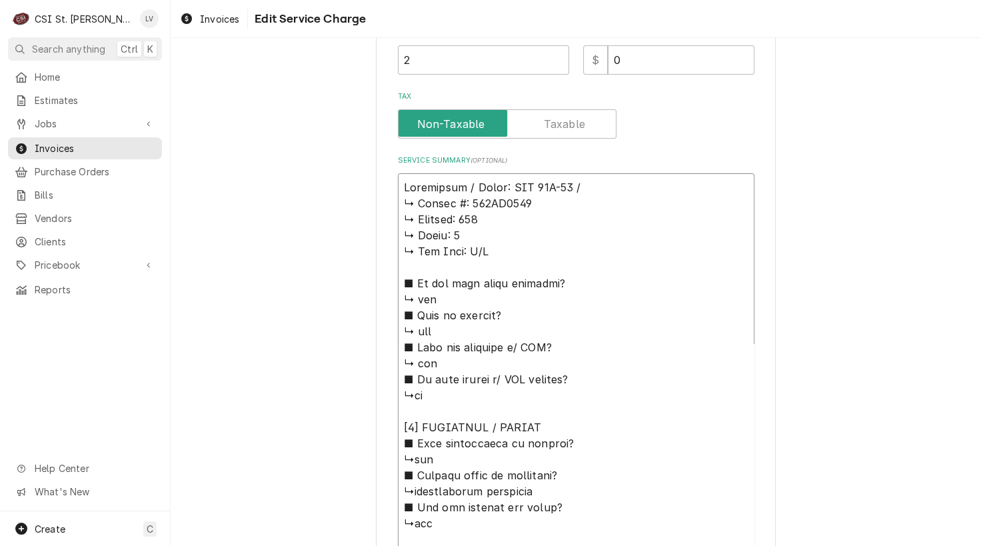
type textarea "x"
type textarea "Compaction / Model: CTI 41L-06 / ↳ 𝗦𝗲𝗿𝗶𝗮𝗹 #: 420LP1711 ↳ 𝗩𝗼𝗹𝘁𝗮𝗴𝗲: 120 ↳ 𝗣𝗵𝗮𝘀𝗲: …"
type textarea "x"
type textarea "Compaction / Model: CTI 41L-06 / S ↳ 𝗦𝗲𝗿𝗶𝗮𝗹 #: 420LP1711 ↳ 𝗩𝗼𝗹𝘁𝗮𝗴𝗲: 120 ↳ 𝗣𝗵𝗮𝘀𝗲…"
type textarea "x"
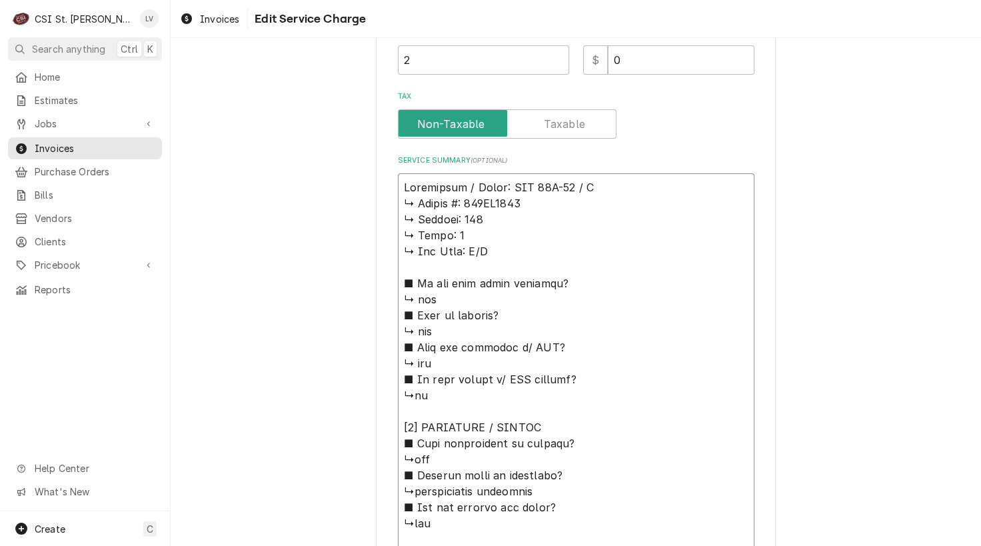
type textarea "Compaction / Model: CTI 41L-06 / Se ↳ 𝗦𝗲𝗿𝗶𝗮𝗹 #: 420LP1711 ↳ 𝗩𝗼𝗹𝘁𝗮𝗴𝗲: 120 ↳ 𝗣𝗵𝗮𝘀…"
type textarea "x"
type textarea "Compaction / Model: CTI 41L-06 / Ser ↳ 𝗦𝗲𝗿𝗶𝗮𝗹 #: 420LP1711 ↳ 𝗩𝗼𝗹𝘁𝗮𝗴𝗲: 120 ↳ 𝗣𝗵𝗮…"
type textarea "x"
type textarea "Compaction / Model: CTI 41L-06 / Seri ↳ 𝗦𝗲𝗿𝗶𝗮𝗹 #: 420LP1711 ↳ 𝗩𝗼𝗹𝘁𝗮𝗴𝗲: 120 ↳ 𝗣𝗵…"
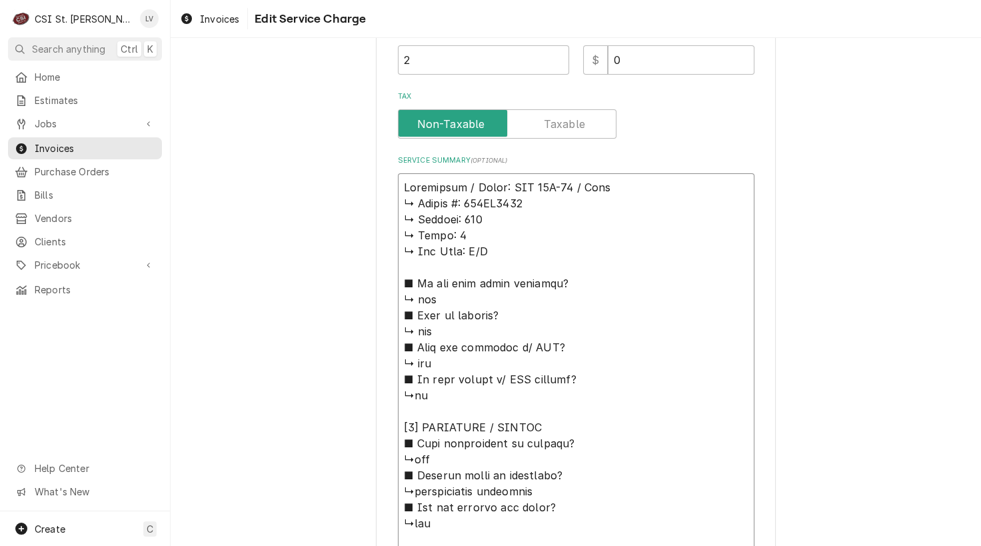
type textarea "x"
type textarea "Compaction / Model: CTI 41L-06 / Seril ↳ 𝗦𝗲𝗿𝗶𝗮𝗹 #: 420LP1711 ↳ 𝗩𝗼𝗹𝘁𝗮𝗴𝗲: 120 ↳ 𝗣…"
type textarea "x"
type textarea "Compaction / Model: CTI 41L-06 / Serila ↳ 𝗦𝗲𝗿𝗶𝗮𝗹 #: 420LP1711 ↳ 𝗩𝗼𝗹𝘁𝗮𝗴𝗲: 120 ↳ …"
type textarea "x"
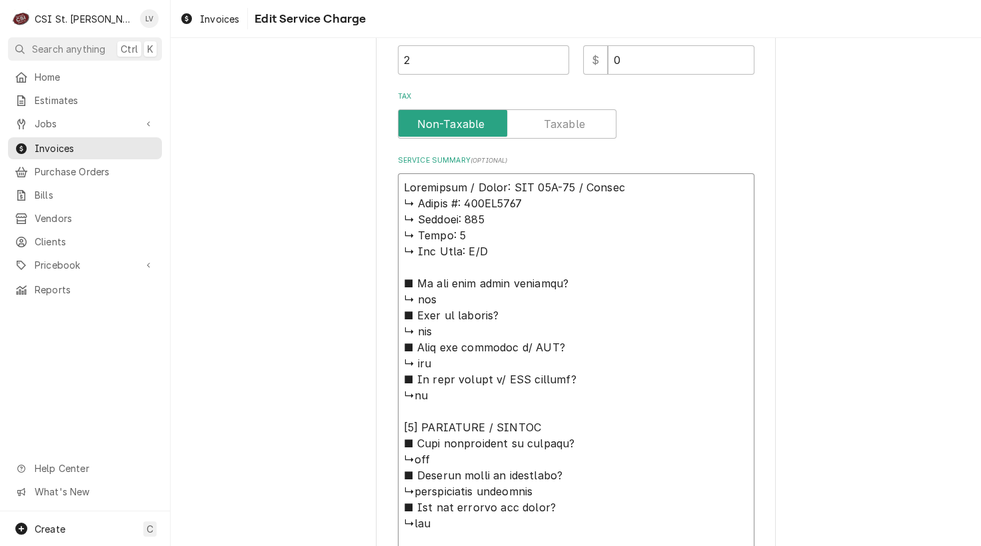
type textarea "Compaction / Model: CTI 41L-06 / Seril ↳ 𝗦𝗲𝗿𝗶𝗮𝗹 #: 420LP1711 ↳ 𝗩𝗼𝗹𝘁𝗮𝗴𝗲: 120 ↳ 𝗣…"
type textarea "x"
type textarea "Compaction / Model: CTI 41L-06 / Seri ↳ 𝗦𝗲𝗿𝗶𝗮𝗹 #: 420LP1711 ↳ 𝗩𝗼𝗹𝘁𝗮𝗴𝗲: 120 ↳ 𝗣𝗵…"
type textarea "x"
type textarea "Compaction / Model: CTI 41L-06 / Seria ↳ 𝗦𝗲𝗿𝗶𝗮𝗹 #: 420LP1711 ↳ 𝗩𝗼𝗹𝘁𝗮𝗴𝗲: 120 ↳ 𝗣…"
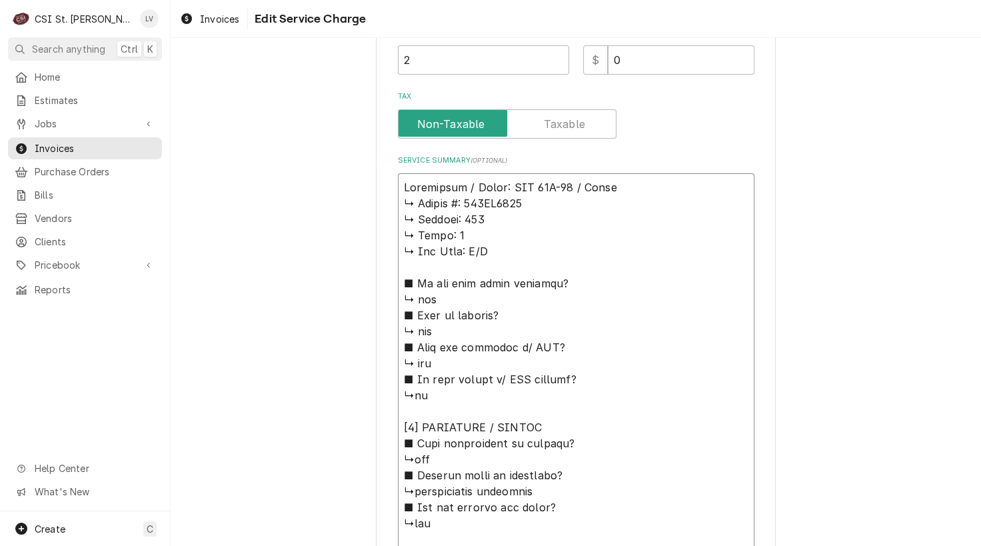
type textarea "x"
type textarea "Compaction / Model: CTI 41L-06 / Serial ↳ 𝗦𝗲𝗿𝗶𝗮𝗹 #: 420LP1711 ↳ 𝗩𝗼𝗹𝘁𝗮𝗴𝗲: 120 ↳ …"
type textarea "x"
type textarea "Compaction / Model: CTI 41L-06 / Serial: ↳ 𝗦𝗲𝗿𝗶𝗮𝗹 #: 420LP1711 ↳ 𝗩𝗼𝗹𝘁𝗮𝗴𝗲: 120 ↳…"
type textarea "x"
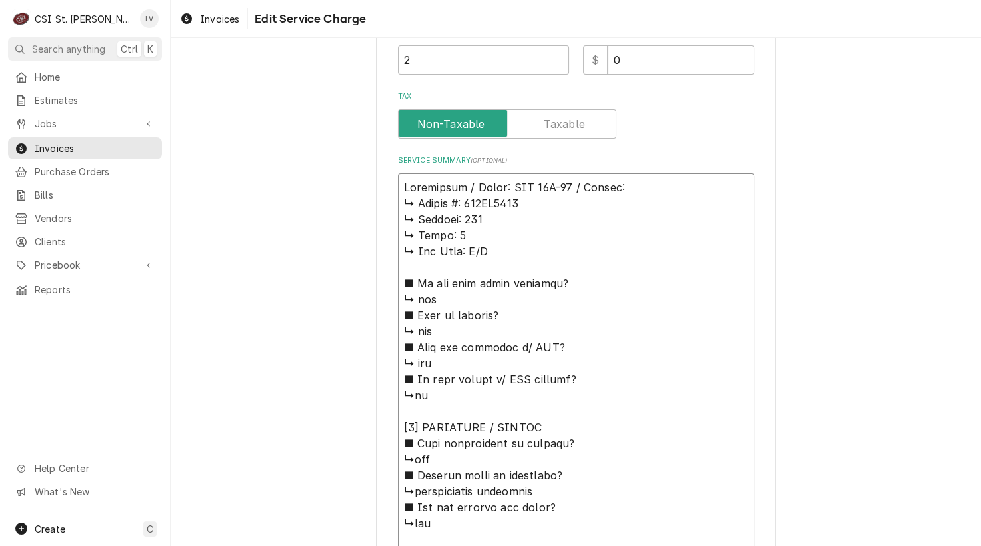
type textarea "Compaction / Model: CTI 41L-06 / Serial: ↳ 𝗦𝗲𝗿𝗶𝗮𝗹 #: 420LP1711 ↳ 𝗩𝗼𝗹𝘁𝗮𝗴𝗲: 120 ↳…"
type textarea "x"
type textarea "Compaction / Model: CTI 41L-06 / Serial: ↳ 𝗦𝗲𝗿𝗶𝗮𝗹 #: 420LP1711 ↳ 𝗩𝗼𝗹𝘁𝗮𝗴𝗲: 120 ↳…"
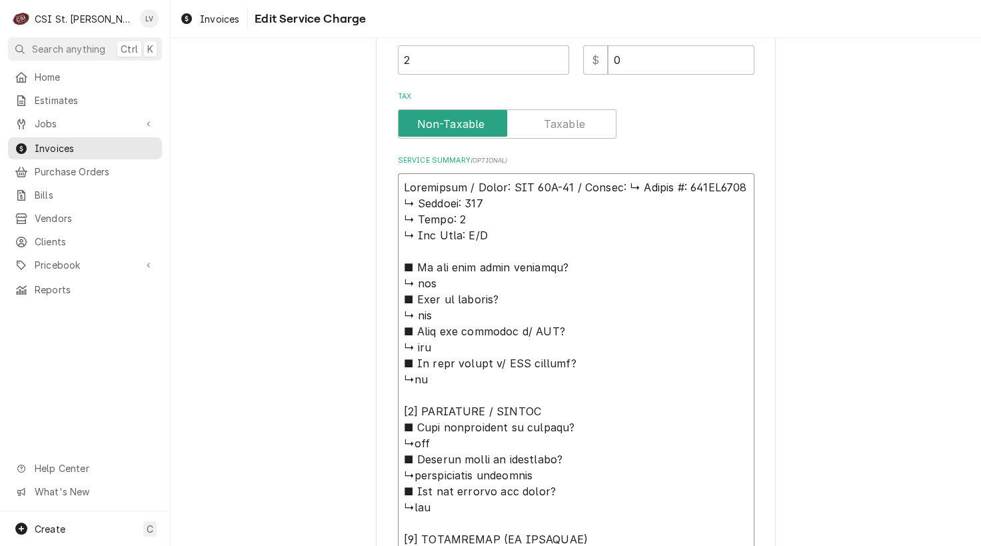
type textarea "x"
type textarea "Compaction / Model: CTI 41L-06 / Serial: 𝗦𝗲𝗿𝗶𝗮𝗹 #: 420LP1711 ↳ 𝗩𝗼𝗹𝘁𝗮𝗴𝗲: 120 ↳ 𝗣…"
type textarea "x"
type textarea "Compaction / Model: CTI 41L-06 / Serial: 𝗦𝗲𝗿𝗶𝗮𝗹 #: 420LP1711 ↳ 𝗩𝗼𝗹𝘁𝗮𝗴𝗲: 120 ↳ 𝗣…"
type textarea "x"
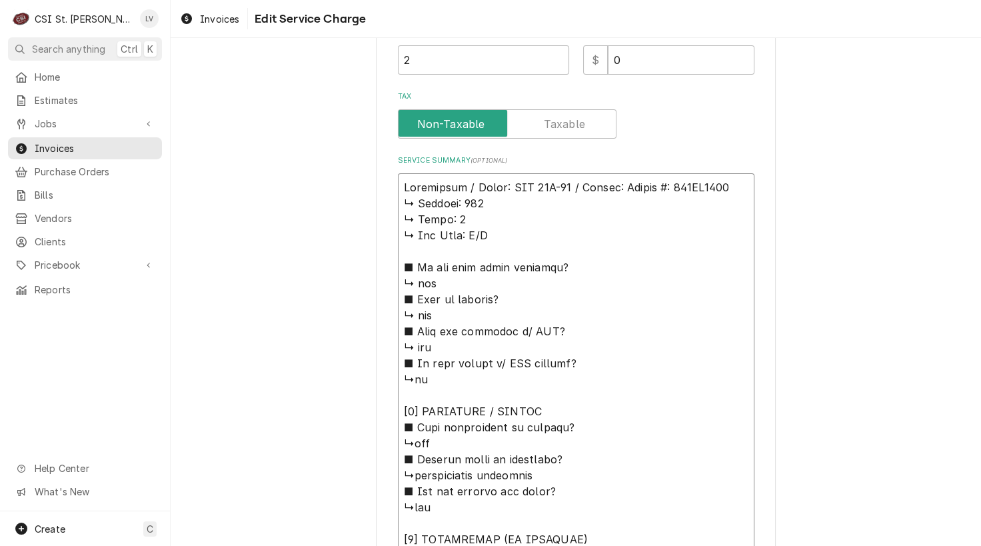
type textarea "Compaction / Model: CTI 41L-06 / Serial: 𝗲𝗿𝗶𝗮𝗹 #: 420LP1711 ↳ 𝗩𝗼𝗹𝘁𝗮𝗴𝗲: 120 ↳ 𝗣𝗵…"
type textarea "x"
type textarea "Compaction / Model: CTI 41L-06 / Serial: 𝗿𝗶𝗮𝗹 #: 420LP1711 ↳ 𝗩𝗼𝗹𝘁𝗮𝗴𝗲: 120 ↳ 𝗣𝗵𝗮…"
type textarea "x"
type textarea "Compaction / Model: CTI 41L-06 / Serial: 𝗶𝗮𝗹 #: 420LP1711 ↳ 𝗩𝗼𝗹𝘁𝗮𝗴𝗲: 120 ↳ 𝗣𝗵𝗮𝘀…"
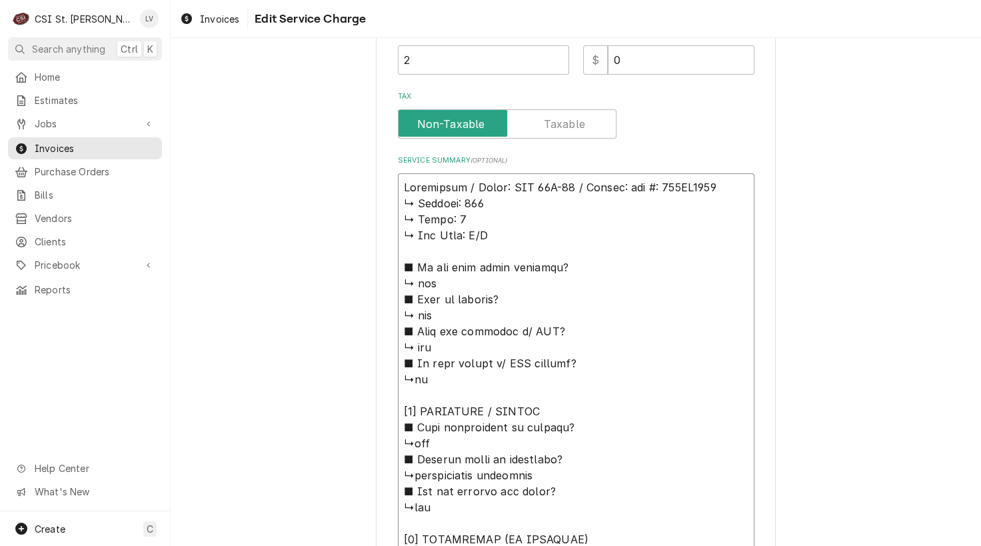
type textarea "x"
type textarea "Compaction / Model: CTI 41L-06 / Serial: 𝗮𝗹 #: 420LP1711 ↳ 𝗩𝗼𝗹𝘁𝗮𝗴𝗲: 120 ↳ 𝗣𝗵𝗮𝘀𝗲…"
type textarea "x"
type textarea "Compaction / Model: CTI 41L-06 / Serial: 𝗹 #: 420LP1711 ↳ 𝗩𝗼𝗹𝘁𝗮𝗴𝗲: 120 ↳ 𝗣𝗵𝗮𝘀𝗲:…"
type textarea "x"
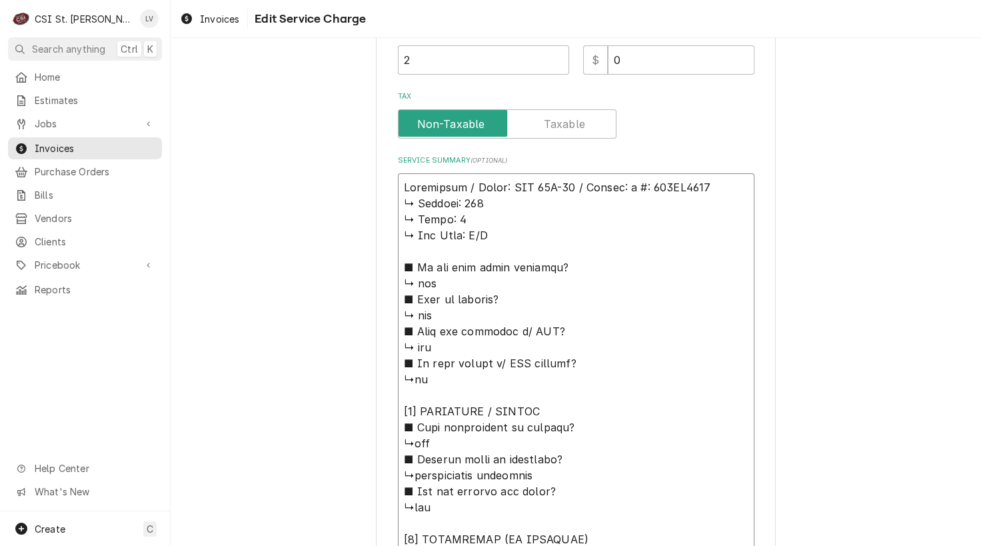
type textarea "Compaction / Model: CTI 41L-06 / Serial: #: 420LP1711 ↳ 𝗩𝗼𝗹𝘁𝗮𝗴𝗲: 120 ↳ 𝗣𝗵𝗮𝘀𝗲: 1…"
type textarea "x"
type textarea "Compaction / Model: CTI 41L-06 / Serial: #: 420LP1711 ↳ 𝗩𝗼𝗹𝘁𝗮𝗴𝗲: 120 ↳ 𝗣𝗵𝗮𝘀𝗲: 1…"
type textarea "x"
type textarea "Compaction / Model: CTI 41L-06 / Serial: : 420LP1711 ↳ 𝗩𝗼𝗹𝘁𝗮𝗴𝗲: 120 ↳ 𝗣𝗵𝗮𝘀𝗲: 1 …"
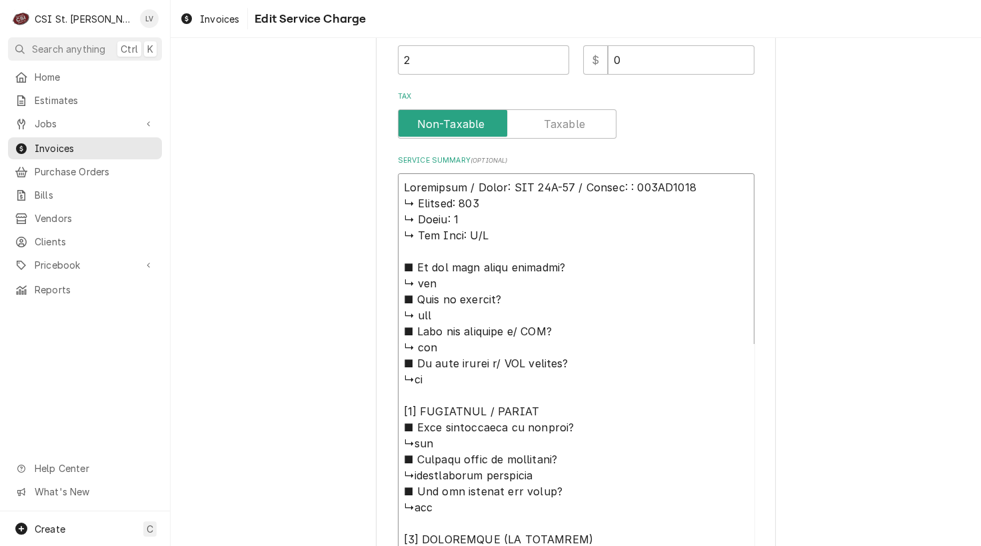
type textarea "x"
type textarea "Compaction / Model: CTI 41L-06 / Serial: 420LP1711 ↳ 𝗩𝗼𝗹𝘁𝗮𝗴𝗲: 120 ↳ 𝗣𝗵𝗮𝘀𝗲: 1 ↳ …"
type textarea "x"
type textarea "Compaction / Model: CTI 41L-06 / Serial: 420LP1711 ↳ 𝗩𝗼𝗹𝘁𝗮𝗴𝗲: 120 ↳ 𝗣𝗵𝗮𝘀𝗲: 1 ↳ …"
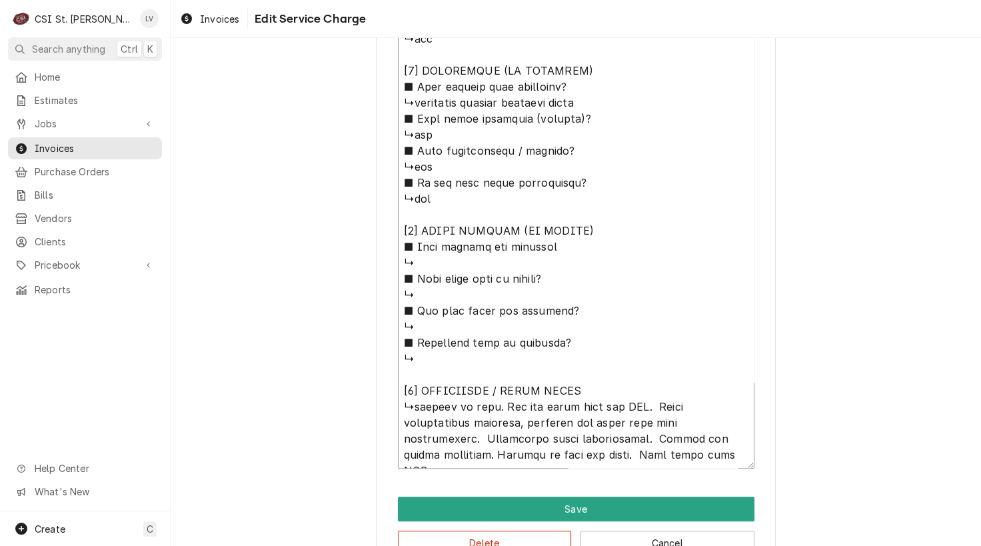
scroll to position [957, 0]
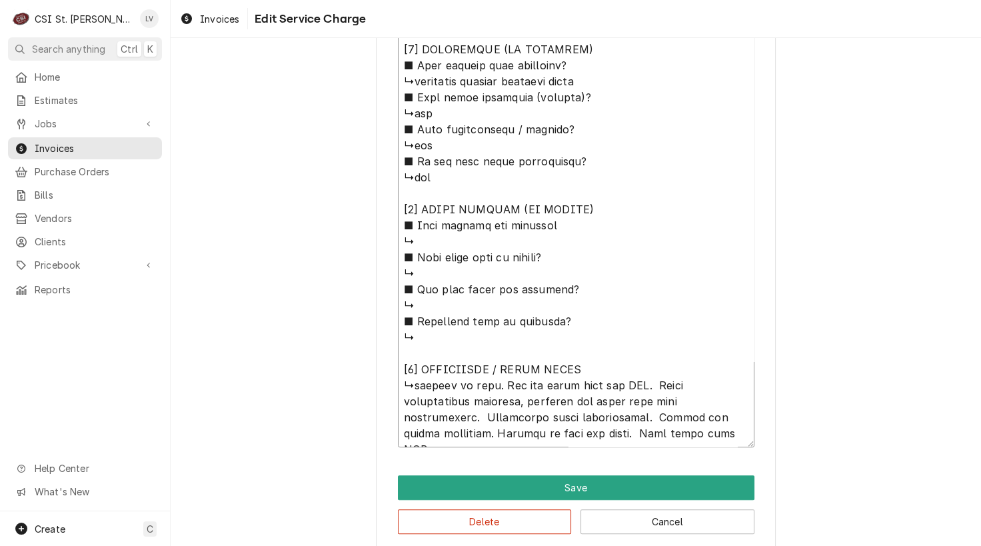
drag, startPoint x: 394, startPoint y: 205, endPoint x: 568, endPoint y: 371, distance: 240.9
click at [568, 371] on textarea "Service Summary ( optional )" at bounding box center [576, 65] width 357 height 764
type textarea "x"
type textarea "Compaction / Model: CTI 41L-06 / Serial: 420LP1711 ↳arrived on site. Got the pa…"
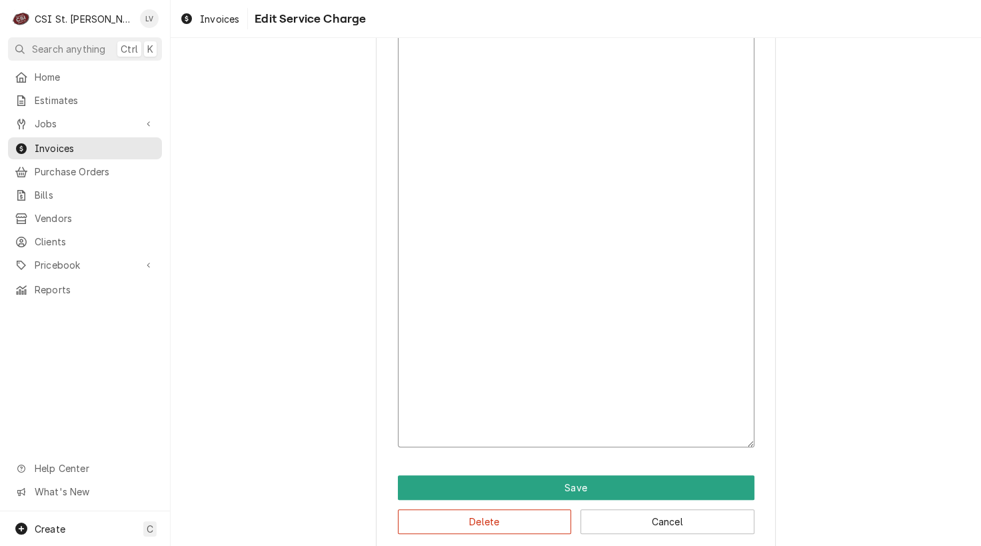
scroll to position [317, 0]
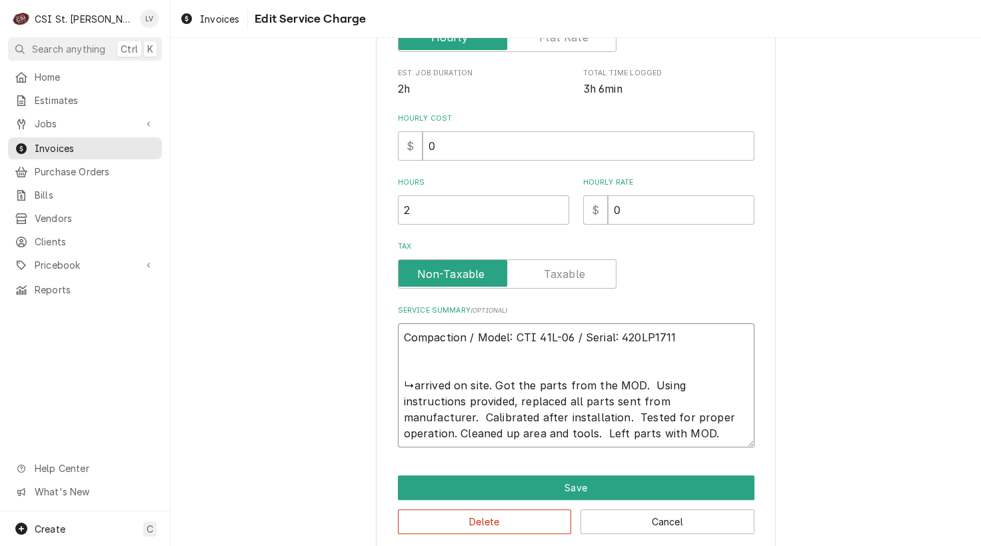
click at [398, 383] on textarea "Compaction / Model: CTI 41L-06 / Serial: 420LP1711 ↳arrived on site. Got the pa…" at bounding box center [576, 385] width 357 height 124
type textarea "x"
type textarea "Compaction / Model: CTI 41L-06 / Serial: 420LP1711 arrived on site. Got the par…"
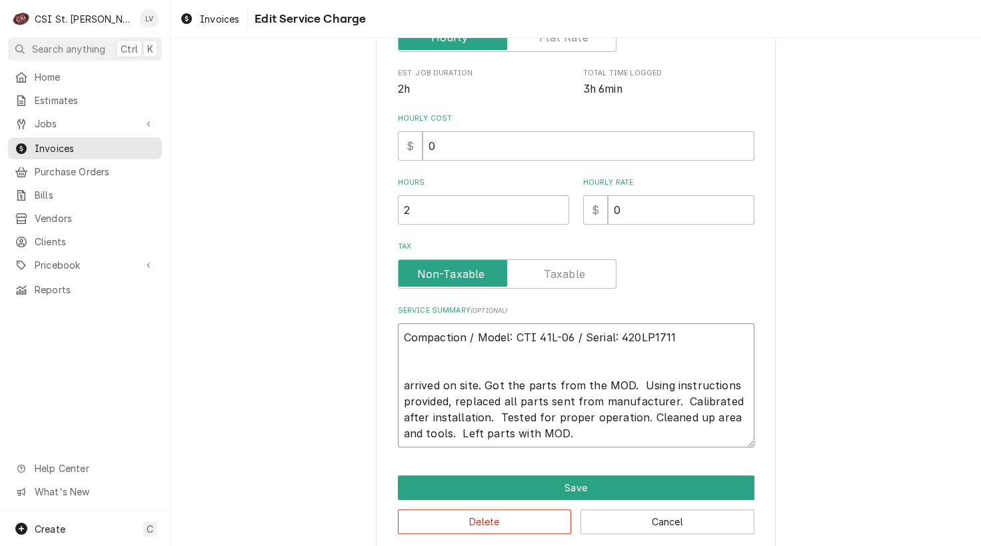
type textarea "x"
type textarea "Compaction / Model: CTI 41L-06 / Serial: 420LP1711 rrived on site. Got the part…"
type textarea "x"
type textarea "Compaction / Model: CTI 41L-06 / Serial: 420LP1711 Arrived on site. Got the par…"
drag, startPoint x: 595, startPoint y: 380, endPoint x: 617, endPoint y: 380, distance: 22.7
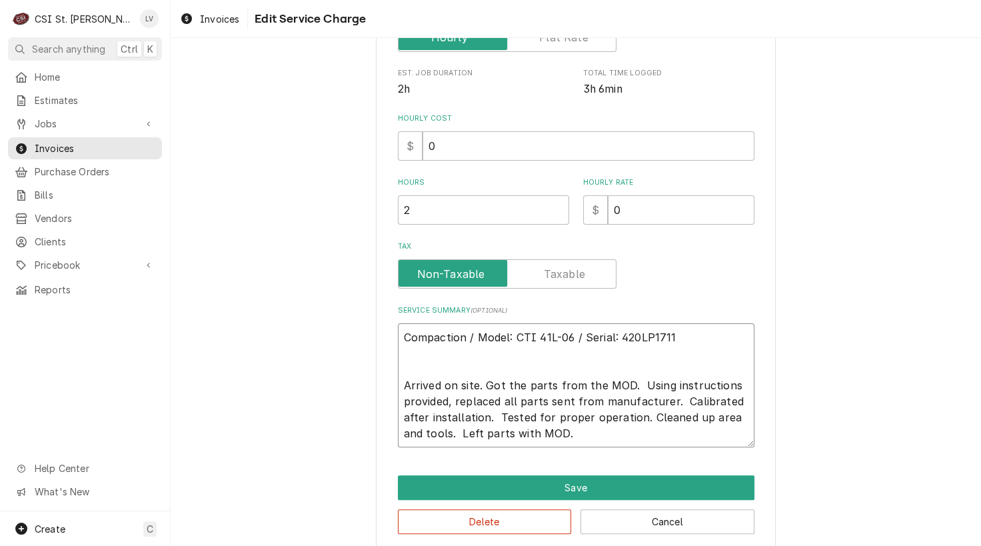
click at [619, 380] on textarea "Compaction / Model: CTI 41L-06 / Serial: 420LP1711 Arrived on site. Got the par…" at bounding box center [576, 385] width 357 height 124
type textarea "x"
type textarea "Compaction / Model: CTI 41L-06 / Serial: 420LP1711 Arrived on site. Got the par…"
type textarea "x"
type textarea "Compaction / Model: CTI 41L-06 / Serial: 420LP1711 Arrived on site. Got the par…"
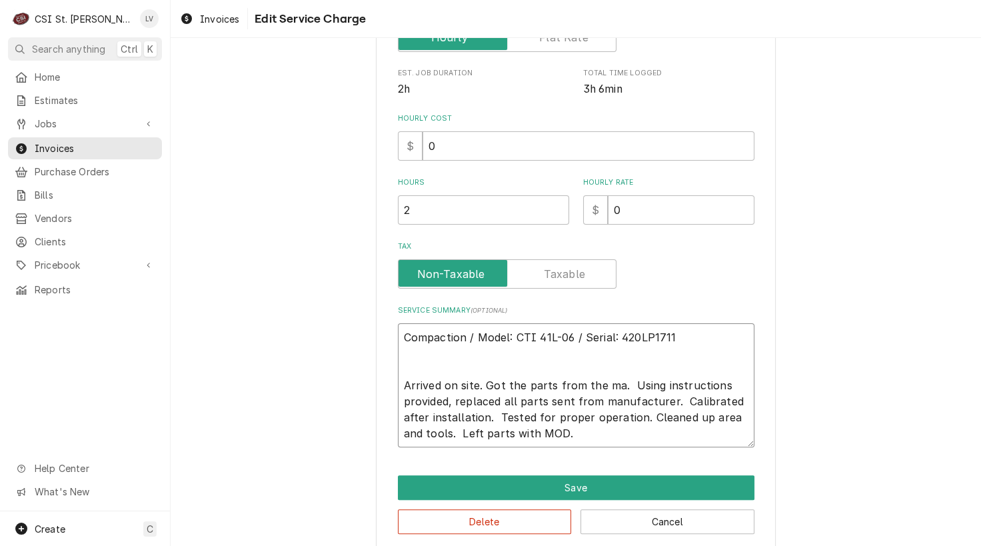
type textarea "x"
type textarea "Compaction / Model: CTI 41L-06 / Serial: 420LP1711 Arrived on site. Got the par…"
type textarea "x"
type textarea "Compaction / Model: CTI 41L-06 / Serial: 420LP1711 Arrived on site. Got the par…"
type textarea "x"
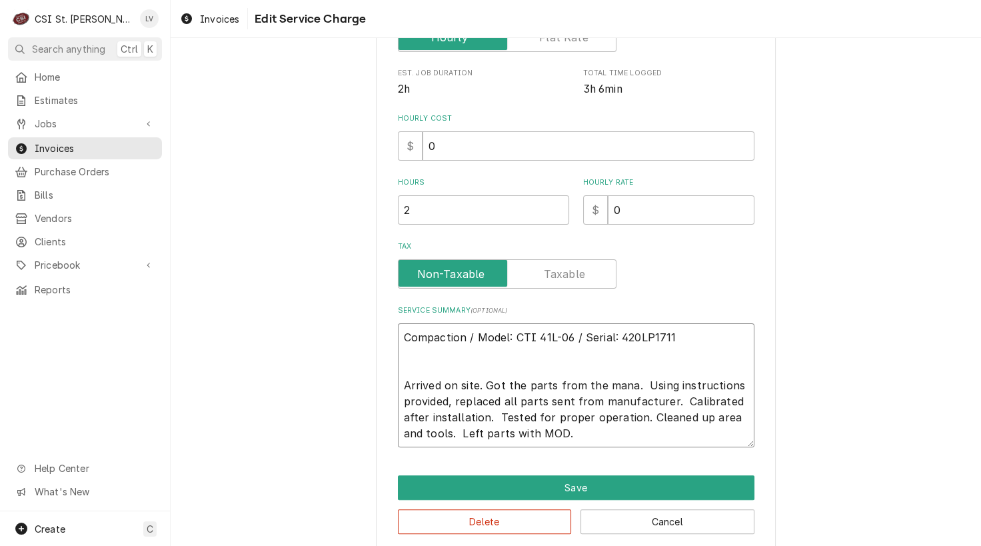
type textarea "Compaction / Model: CTI 41L-06 / Serial: 420LP1711 Arrived on site. Got the par…"
type textarea "x"
type textarea "Compaction / Model: CTI 41L-06 / Serial: 420LP1711 Arrived on site. Got the par…"
type textarea "x"
type textarea "Compaction / Model: CTI 41L-06 / Serial: 420LP1711 Arrived on site. Got the par…"
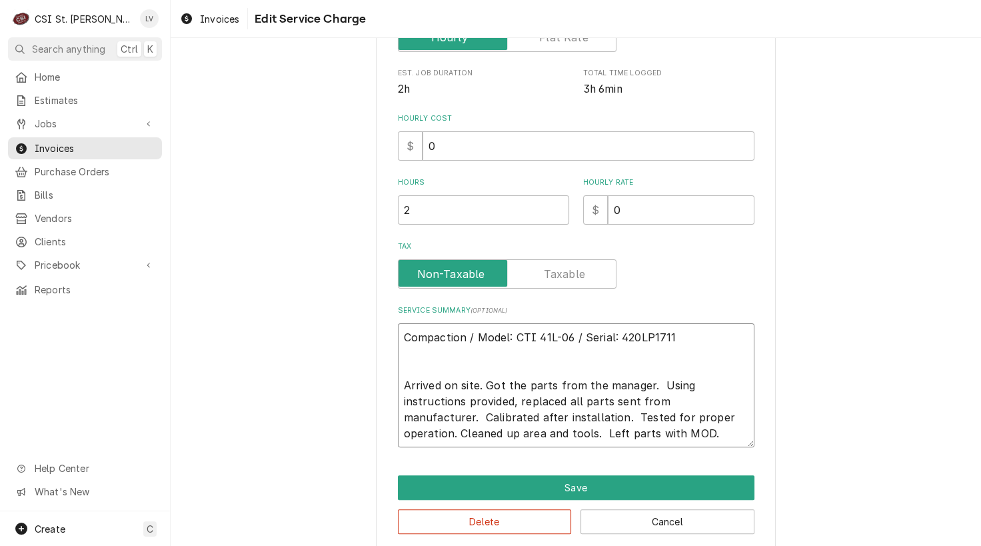
drag, startPoint x: 649, startPoint y: 381, endPoint x: 683, endPoint y: 399, distance: 38.2
click at [654, 381] on textarea "Compaction / Model: CTI 41L-06 / Serial: 420LP1711 Arrived on site. Got the par…" at bounding box center [576, 385] width 357 height 124
type textarea "x"
type textarea "Compaction / Model: CTI 41L-06 / Serial: 420LP1711 Arrived on site. Got the par…"
type textarea "x"
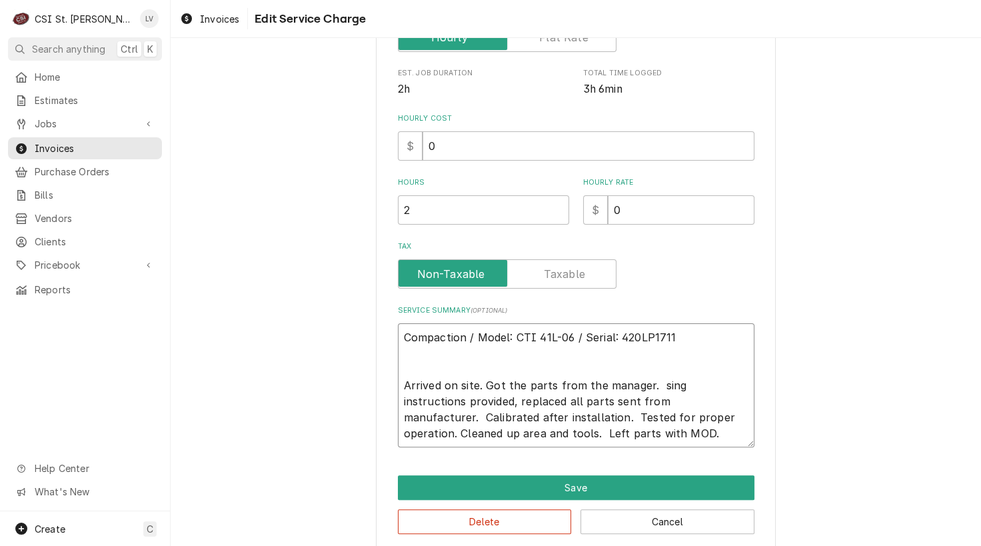
type textarea "Compaction / Model: CTI 41L-06 / Serial: 420LP1711 Arrived on site. Got the par…"
type textarea "x"
type textarea "Compaction / Model: CTI 41L-06 / Serial: 420LP1711 Arrived on site. Got the par…"
type textarea "x"
type textarea "Compaction / Model: CTI 41L-06 / Serial: 420LP1711 Arrived on site. Got the par…"
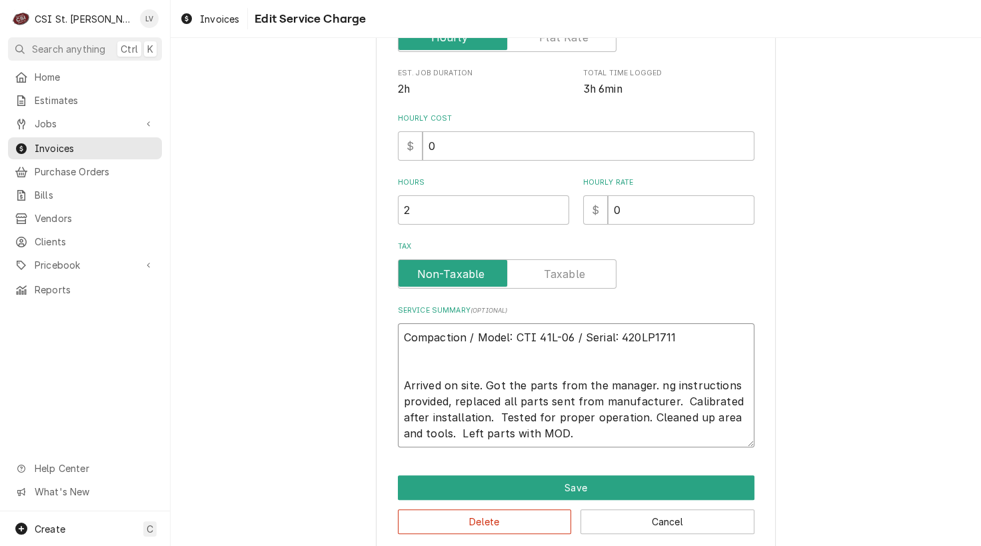
type textarea "x"
type textarea "Compaction / Model: CTI 41L-06 / Serial: 420LP1711 Arrived on site. Got the par…"
type textarea "x"
type textarea "Compaction / Model: CTI 41L-06 / Serial: 420LP1711 Arrived on site. Got the par…"
type textarea "x"
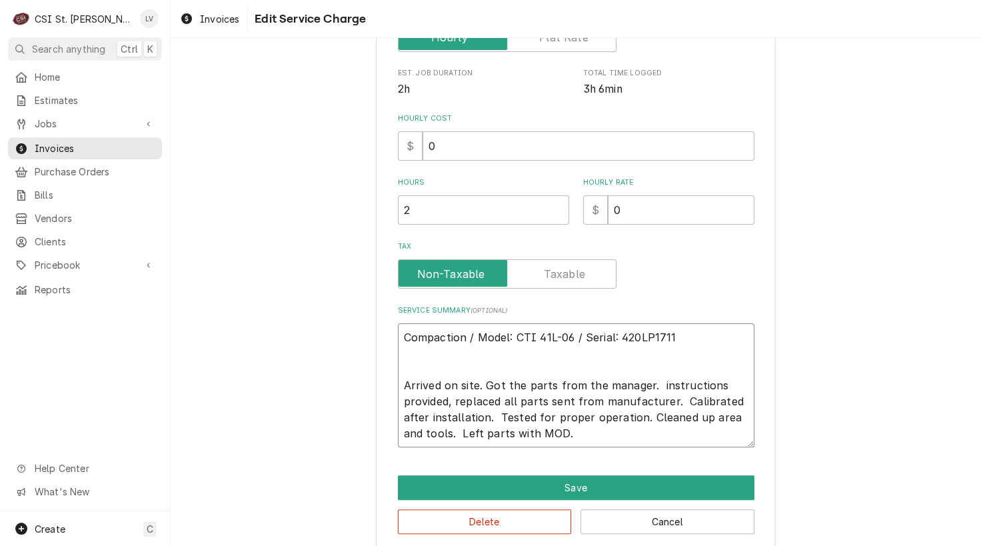
type textarea "Compaction / Model: CTI 41L-06 / Serial: 420LP1711 Arrived on site. Got the par…"
type textarea "x"
type textarea "Compaction / Model: CTI 41L-06 / Serial: 420LP1711 Arrived on site. Got the par…"
type textarea "x"
type textarea "Compaction / Model: CTI 41L-06 / Serial: 420LP1711 Arrived on site. Got the par…"
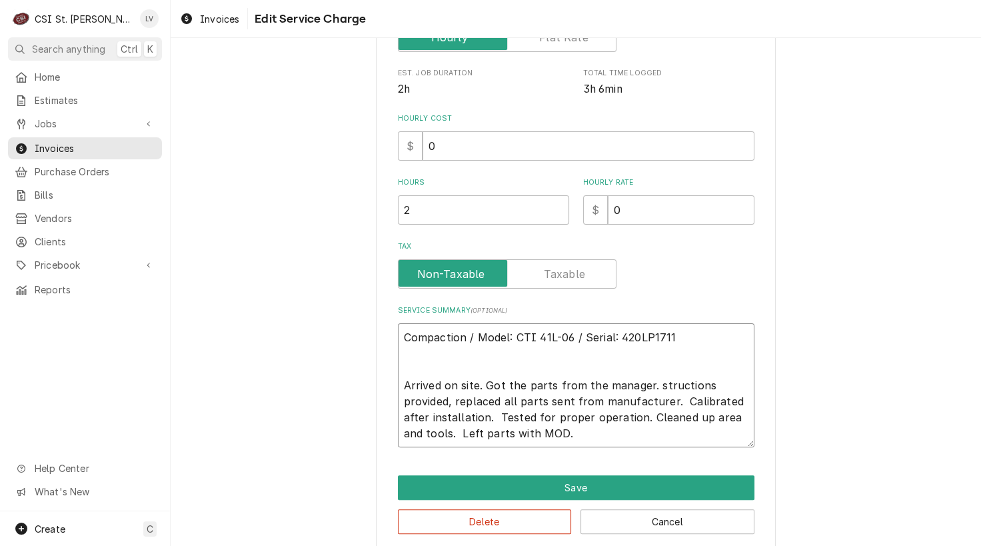
type textarea "x"
type textarea "Compaction / Model: CTI 41L-06 / Serial: 420LP1711 Arrived on site. Got the par…"
type textarea "x"
type textarea "Compaction / Model: CTI 41L-06 / Serial: 420LP1711 Arrived on site. Got the par…"
type textarea "x"
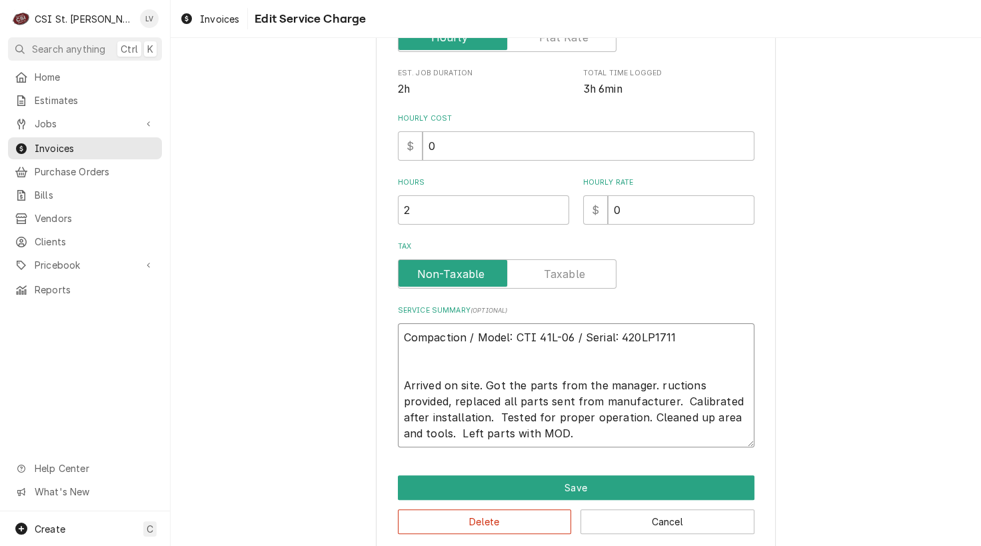
type textarea "Compaction / Model: CTI 41L-06 / Serial: 420LP1711 Arrived on site. Got the par…"
type textarea "x"
type textarea "Compaction / Model: CTI 41L-06 / Serial: 420LP1711 Arrived on site. Got the par…"
type textarea "x"
type textarea "Compaction / Model: CTI 41L-06 / Serial: 420LP1711 Arrived on site. Got the par…"
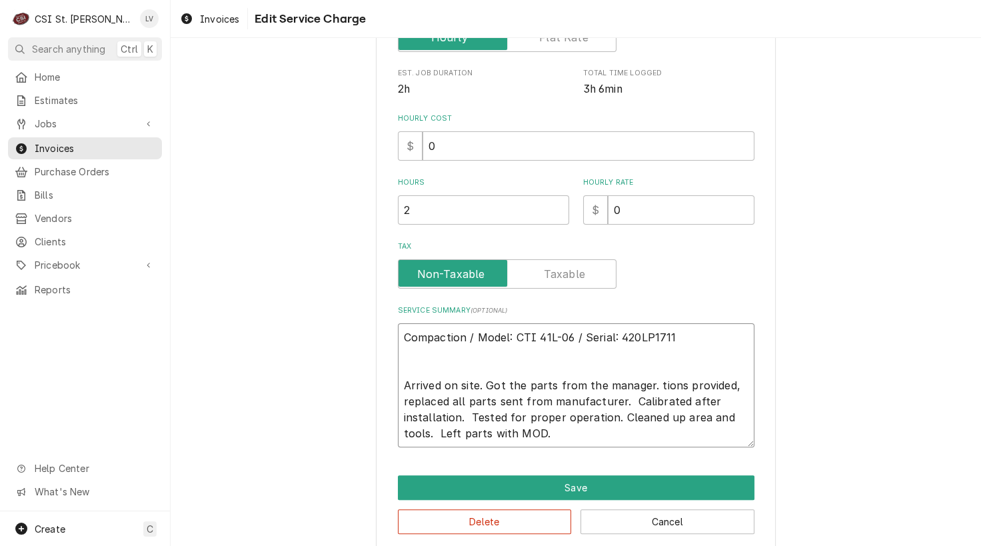
type textarea "x"
type textarea "Compaction / Model: CTI 41L-06 / Serial: 420LP1711 Arrived on site. Got the par…"
type textarea "x"
type textarea "Compaction / Model: CTI 41L-06 / Serial: 420LP1711 Arrived on site. Got the par…"
type textarea "x"
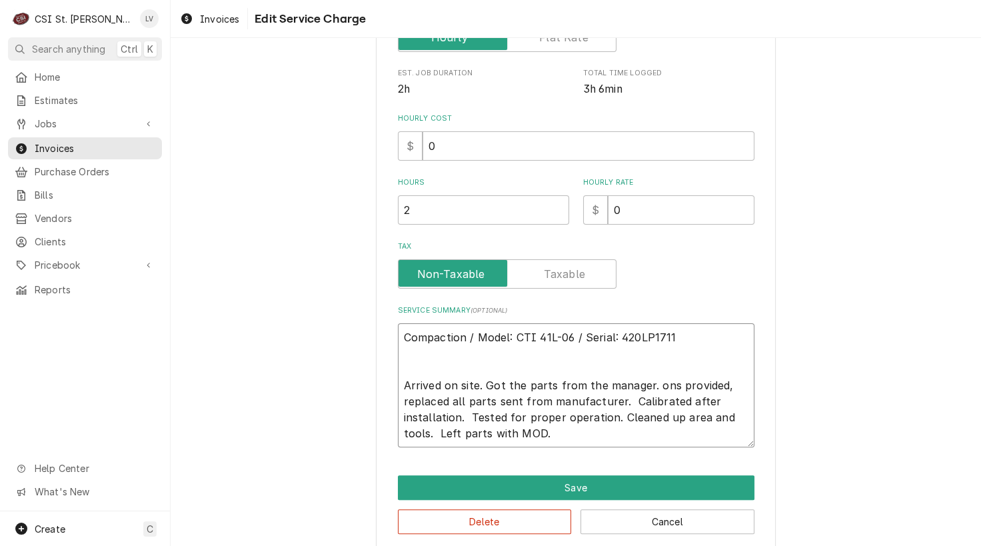
type textarea "Compaction / Model: CTI 41L-06 / Serial: 420LP1711 Arrived on site. Got the par…"
type textarea "x"
type textarea "Compaction / Model: CTI 41L-06 / Serial: 420LP1711 Arrived on site. Got the par…"
type textarea "x"
type textarea "Compaction / Model: CTI 41L-06 / Serial: 420LP1711 Arrived on site. Got the par…"
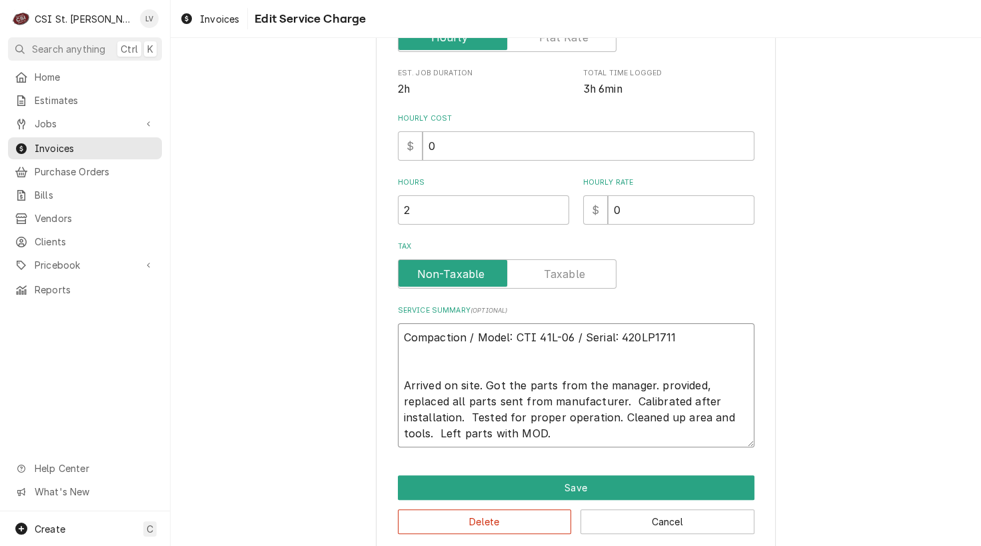
type textarea "x"
type textarea "Compaction / Model: CTI 41L-06 / Serial: 420LP1711 Arrived on site. Got the par…"
type textarea "x"
type textarea "Compaction / Model: CTI 41L-06 / Serial: 420LP1711 Arrived on site. Got the par…"
type textarea "x"
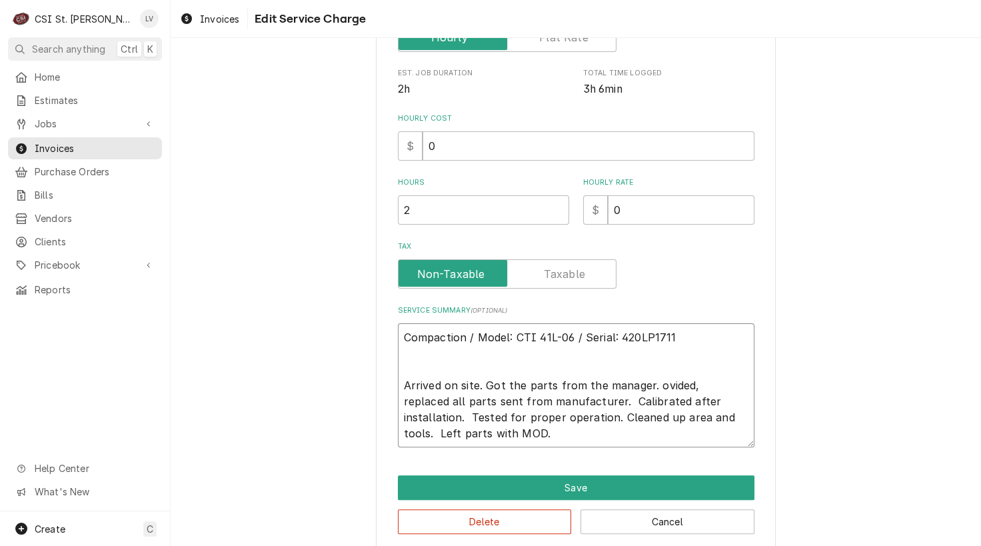
type textarea "Compaction / Model: CTI 41L-06 / Serial: 420LP1711 Arrived on site. Got the par…"
type textarea "x"
type textarea "Compaction / Model: CTI 41L-06 / Serial: 420LP1711 Arrived on site. Got the par…"
type textarea "x"
type textarea "Compaction / Model: CTI 41L-06 / Serial: 420LP1711 Arrived on site. Got the par…"
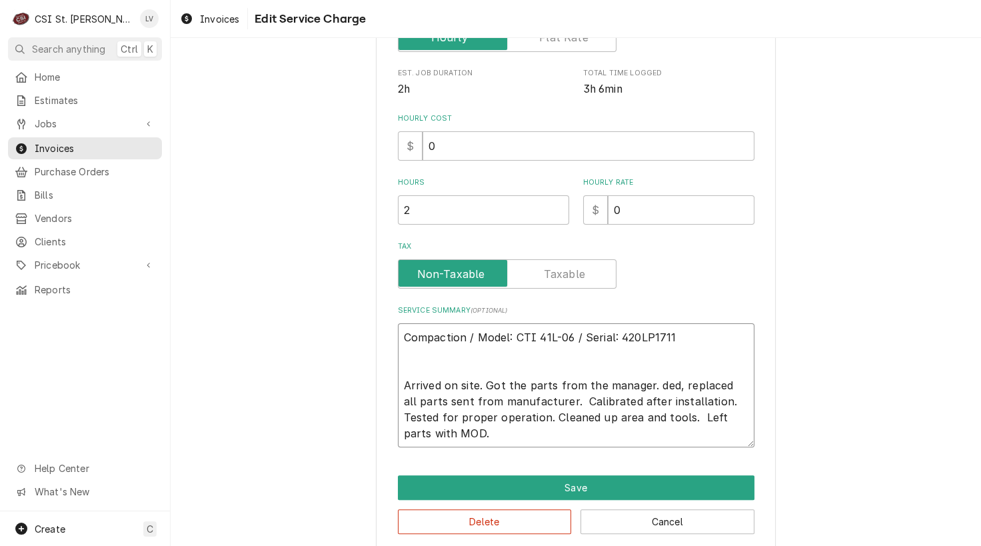
type textarea "x"
type textarea "Compaction / Model: CTI 41L-06 / Serial: 420LP1711 Arrived on site. Got the par…"
type textarea "x"
type textarea "Compaction / Model: CTI 41L-06 / Serial: 420LP1711 Arrived on site. Got the par…"
type textarea "x"
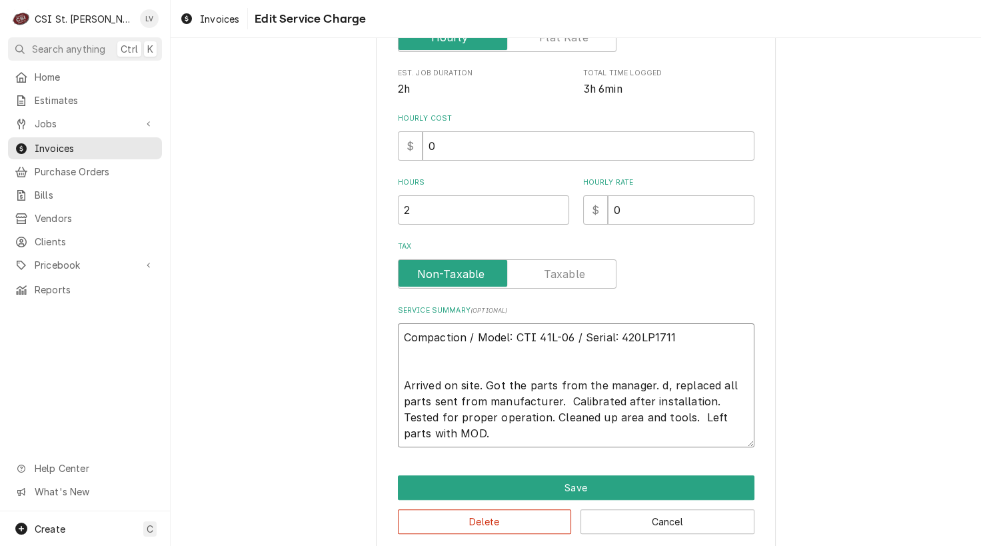
type textarea "Compaction / Model: CTI 41L-06 / Serial: 420LP1711 Arrived on site. Got the par…"
type textarea "x"
type textarea "Compaction / Model: CTI 41L-06 / Serial: 420LP1711 Arrived on site. Got the par…"
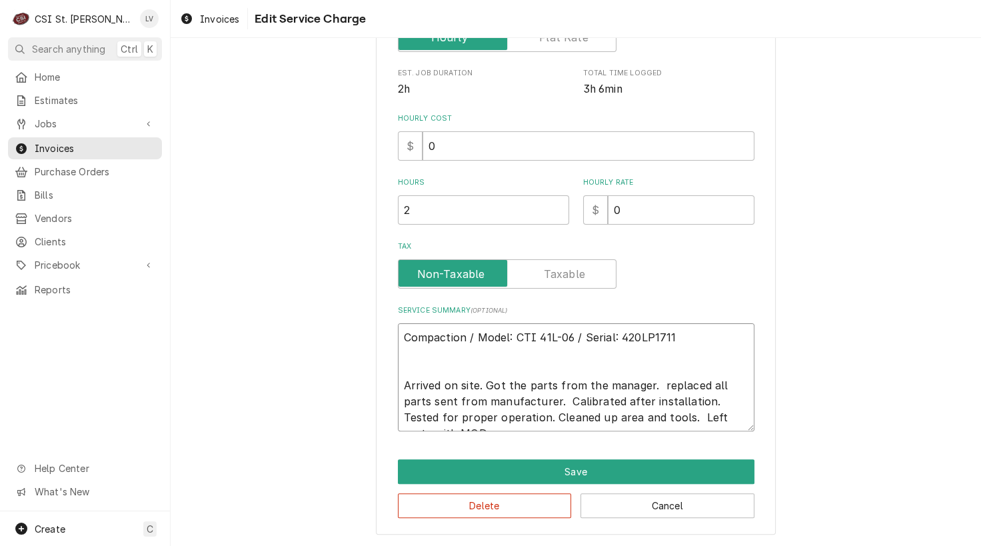
scroll to position [315, 0]
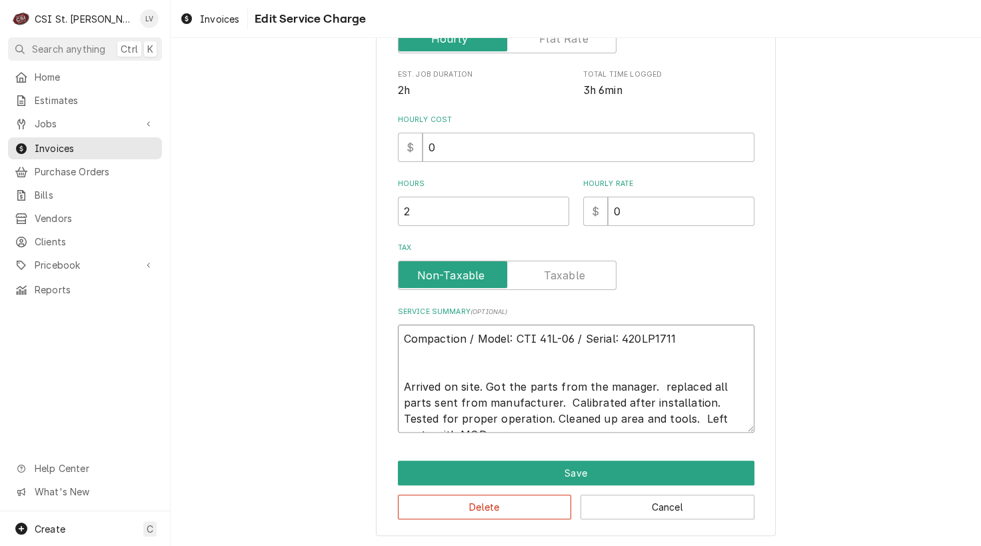
type textarea "x"
type textarea "Compaction / Model: CTI 41L-06 / Serial: 420LP1711 Arrived on site. Got the par…"
type textarea "x"
type textarea "Compaction / Model: CTI 41L-06 / Serial: 420LP1711 Arrived on site. Got the par…"
type textarea "x"
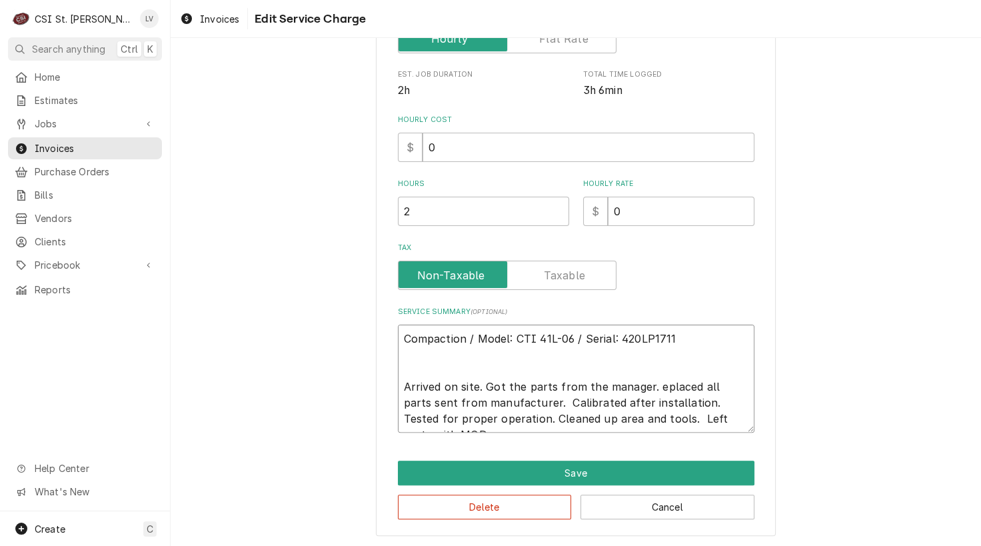
type textarea "Compaction / Model: CTI 41L-06 / Serial: 420LP1711 Arrived on site. Got the par…"
drag, startPoint x: 523, startPoint y: 400, endPoint x: 554, endPoint y: 423, distance: 38.1
click at [524, 400] on textarea "Compaction / Model: CTI 41L-06 / Serial: 420LP1711 Arrived on site. Got the par…" at bounding box center [576, 379] width 357 height 108
type textarea "x"
type textarea "Compaction / Model: CTI 41L-06 / Serial: 420LP1711 Arrived on site. Got the par…"
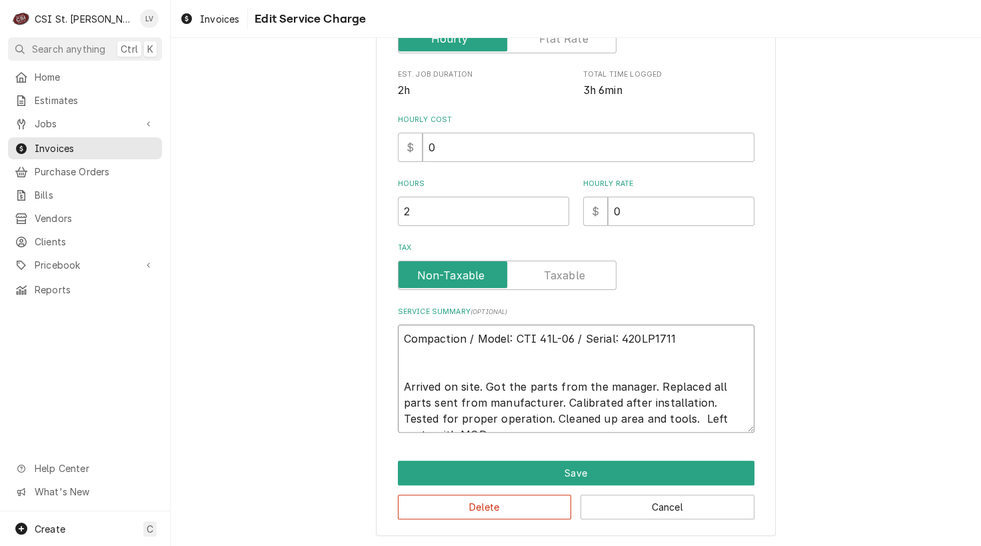
click at [671, 401] on textarea "Compaction / Model: CTI 41L-06 / Serial: 420LP1711 Arrived on site. Got the par…" at bounding box center [576, 379] width 357 height 108
type textarea "x"
type textarea "Compaction / Model: CTI 41L-06 / Serial: 420LP1711 Arrived on site. Got the par…"
drag, startPoint x: 491, startPoint y: 417, endPoint x: 736, endPoint y: 405, distance: 244.9
click at [749, 403] on textarea "Compaction / Model: CTI 41L-06 / Serial: 420LP1711 Arrived on site. Got the par…" at bounding box center [576, 379] width 357 height 108
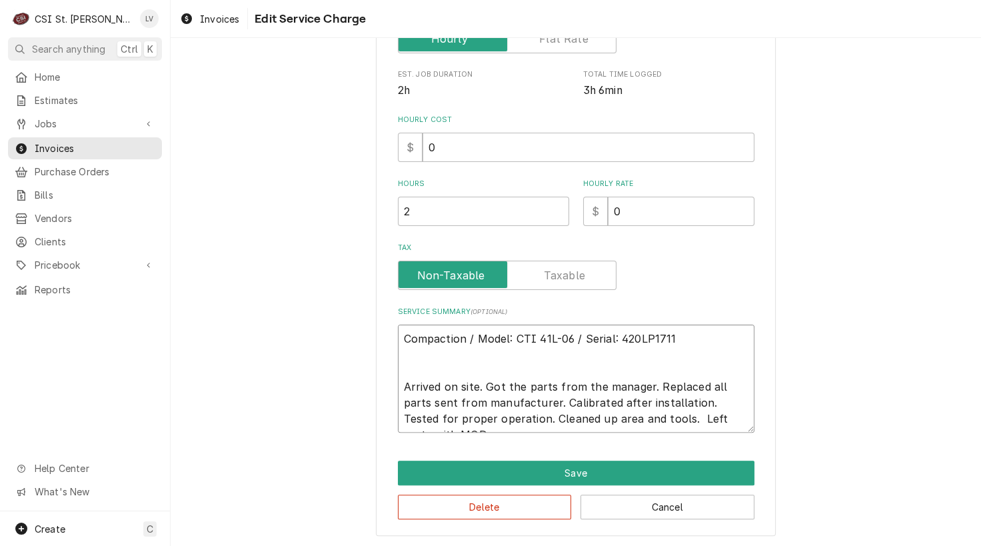
scroll to position [314, 0]
click at [744, 419] on textarea "Compaction / Model: CTI 41L-06 / Serial: 420LP1711 Arrived on site. Got the par…" at bounding box center [576, 379] width 357 height 107
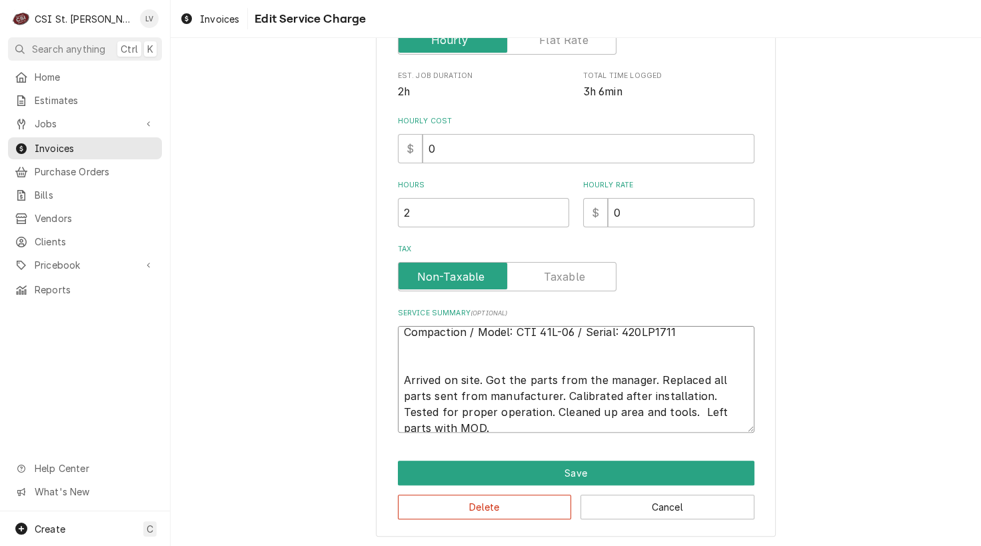
scroll to position [17, 0]
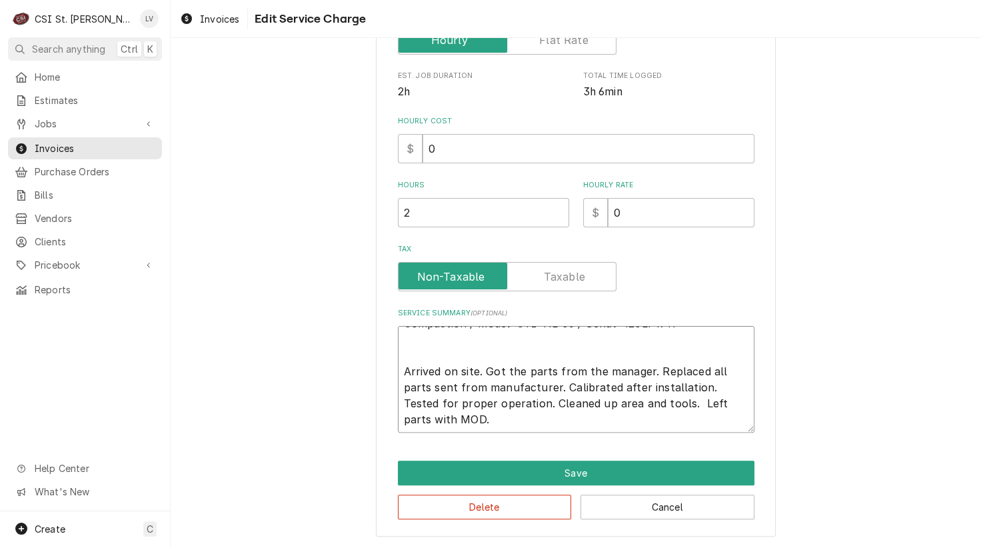
drag, startPoint x: 545, startPoint y: 401, endPoint x: 562, endPoint y: 422, distance: 26.5
click at [561, 423] on textarea "Compaction / Model: CTI 41L-06 / Serial: 420LP1711 Arrived on site. Got the par…" at bounding box center [576, 379] width 357 height 107
type textarea "x"
type textarea "Compaction / Model: CTI 41L-06 / Serial: 420LP1711 Arrived on site. Got the par…"
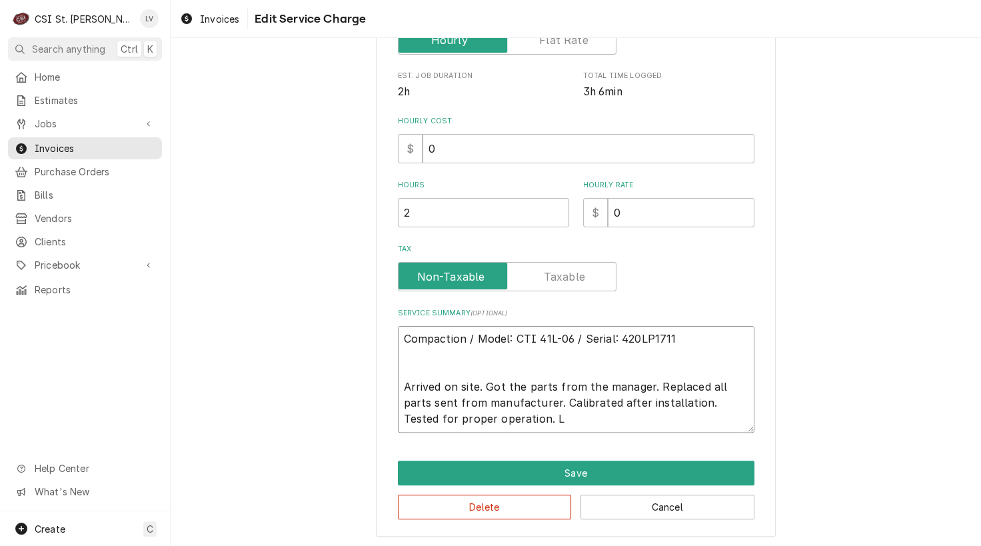
scroll to position [1, 0]
type textarea "x"
type textarea "Compaction / Model: CTI 41L-06 / Serial: 420LP1711 Arrived on site. Got the par…"
type textarea "x"
type textarea "Compaction / Model: CTI 41L-06 / Serial: 420LP1711 Arrived on site. Got the par…"
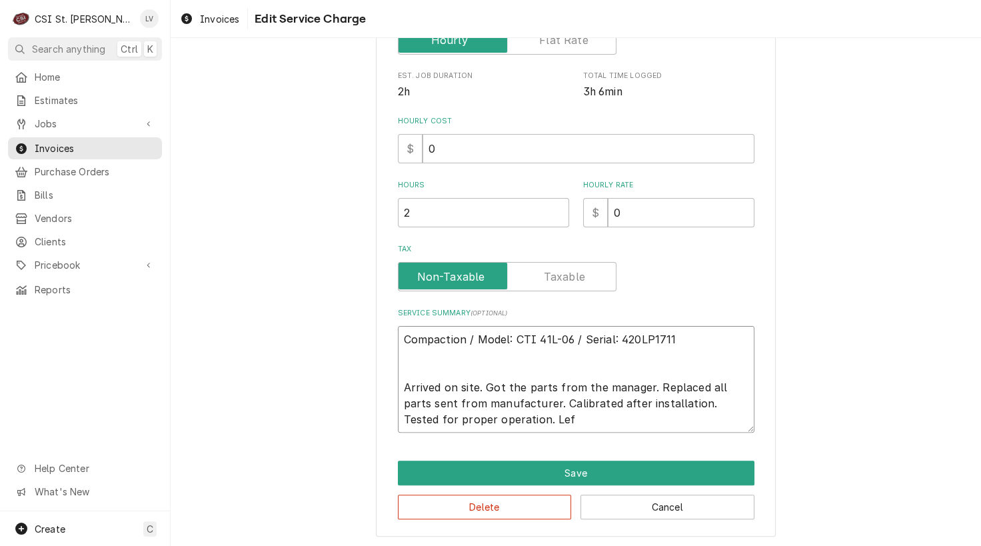
type textarea "x"
type textarea "Compaction / Model: CTI 41L-06 / Serial: 420LP1711 Arrived on site. Got the par…"
type textarea "x"
type textarea "Compaction / Model: CTI 41L-06 / Serial: 420LP1711 Arrived on site. Got the par…"
type textarea "x"
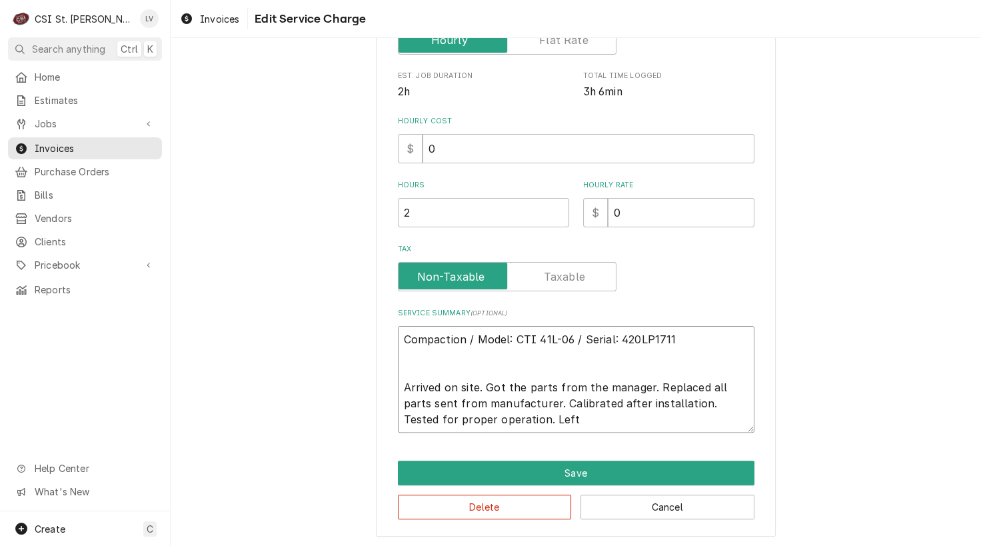
type textarea "Compaction / Model: CTI 41L-06 / Serial: 420LP1711 Arrived on site. Got the par…"
type textarea "x"
type textarea "Compaction / Model: CTI 41L-06 / Serial: 420LP1711 Arrived on site. Got the par…"
type textarea "x"
type textarea "Compaction / Model: CTI 41L-06 / Serial: 420LP1711 Arrived on site. Got the par…"
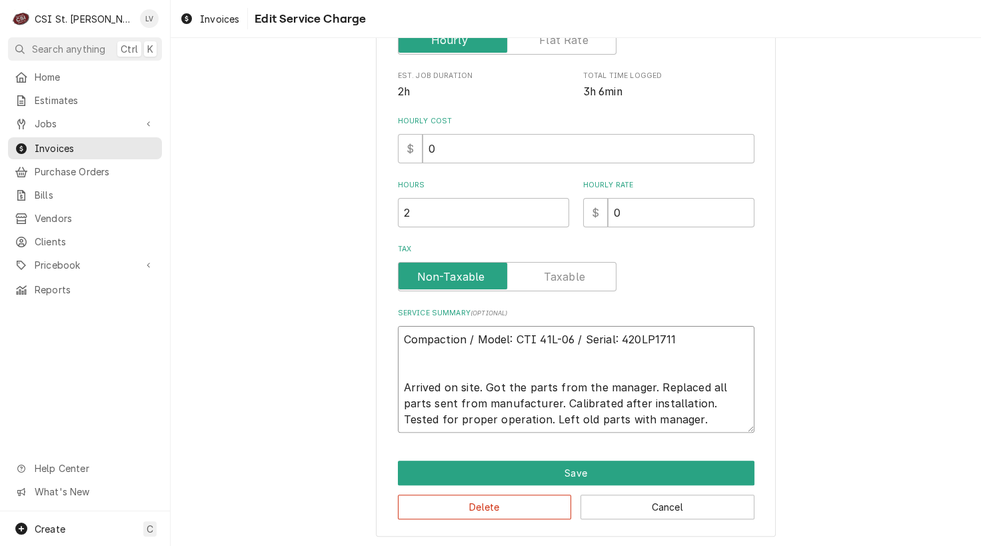
scroll to position [0, 0]
drag, startPoint x: 709, startPoint y: 418, endPoint x: 362, endPoint y: 313, distance: 362.3
click at [365, 313] on div "Use the fields below to edit this service charge Short Description Job | Servic…" at bounding box center [576, 143] width 811 height 810
click at [408, 352] on textarea "Compaction / Model: CTI 41L-06 / Serial: 420LP1711 Arrived on site. Got the par…" at bounding box center [576, 379] width 357 height 107
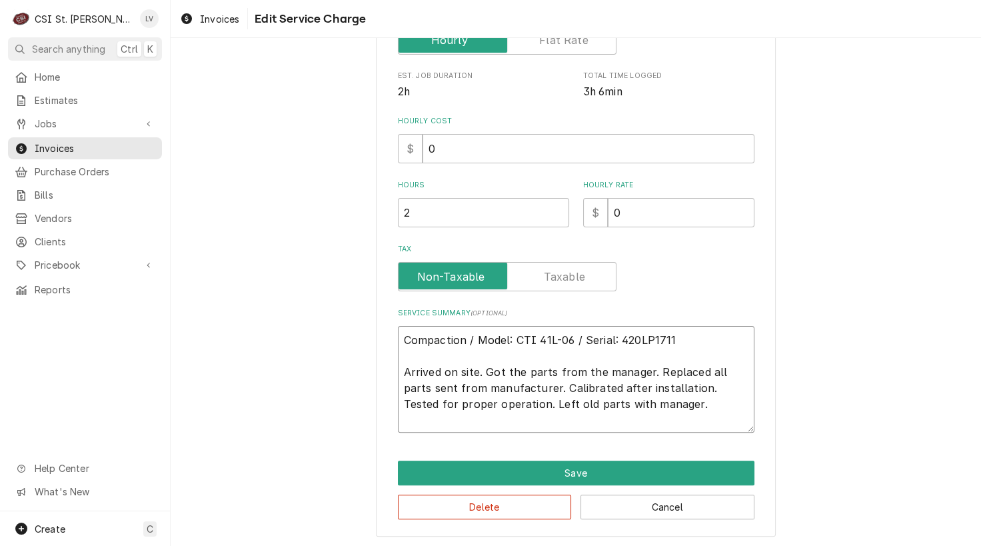
scroll to position [300, 0]
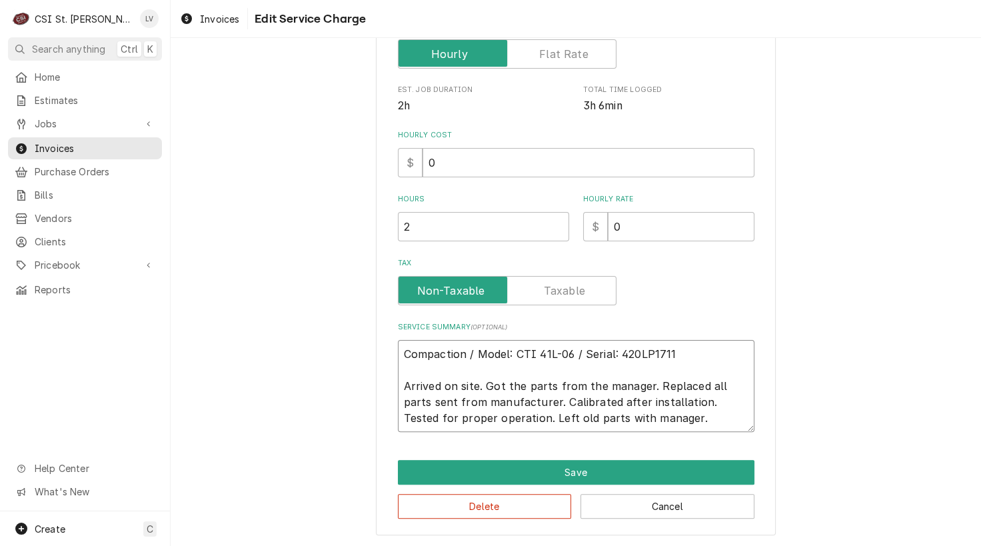
drag, startPoint x: 639, startPoint y: 425, endPoint x: 330, endPoint y: 333, distance: 321.9
click at [330, 333] on div "Use the fields below to edit this service charge Short Description Job | Servic…" at bounding box center [576, 149] width 811 height 795
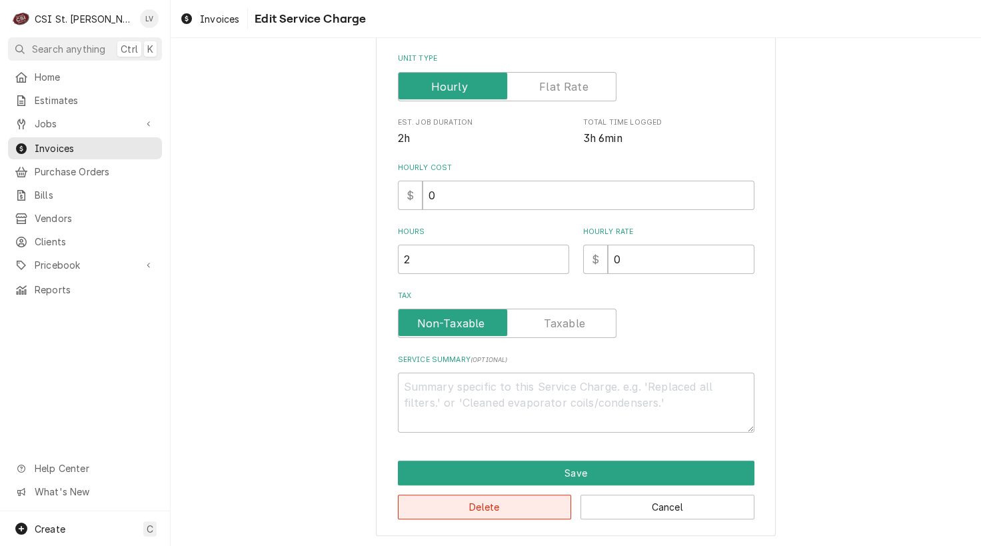
click at [487, 508] on button "Delete" at bounding box center [485, 507] width 174 height 25
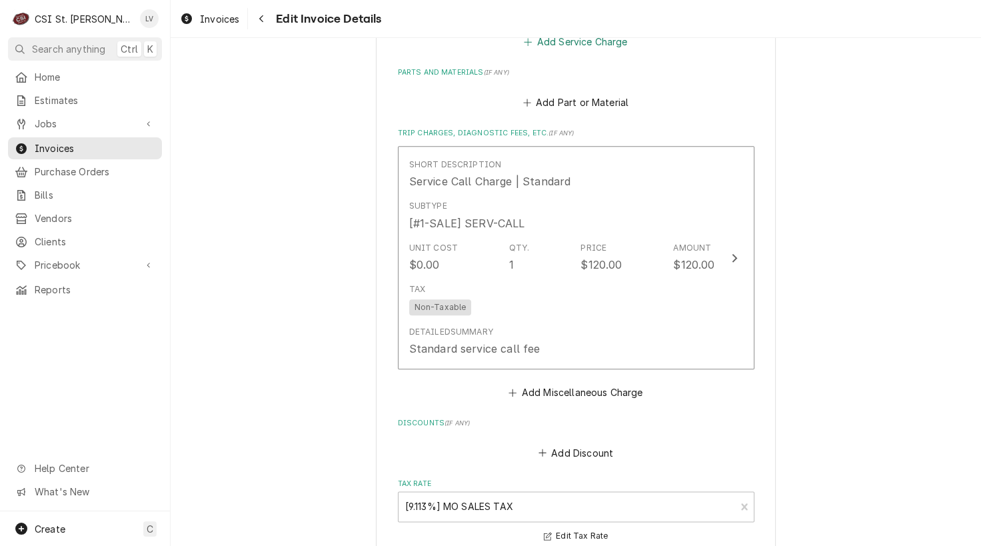
scroll to position [1359, 0]
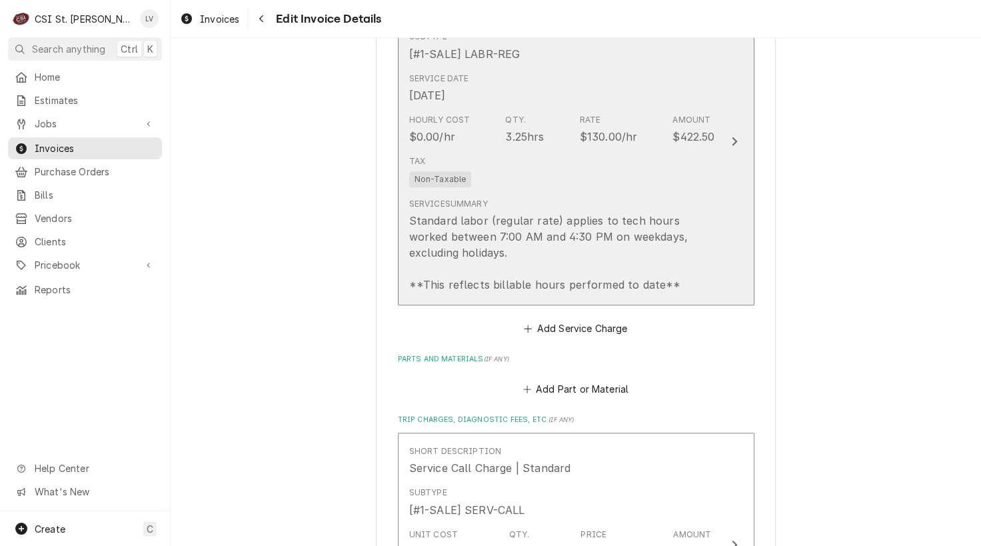
click at [551, 213] on div "Standard labor (regular rate) applies to tech hours worked between 7:00 AM and …" at bounding box center [562, 253] width 306 height 80
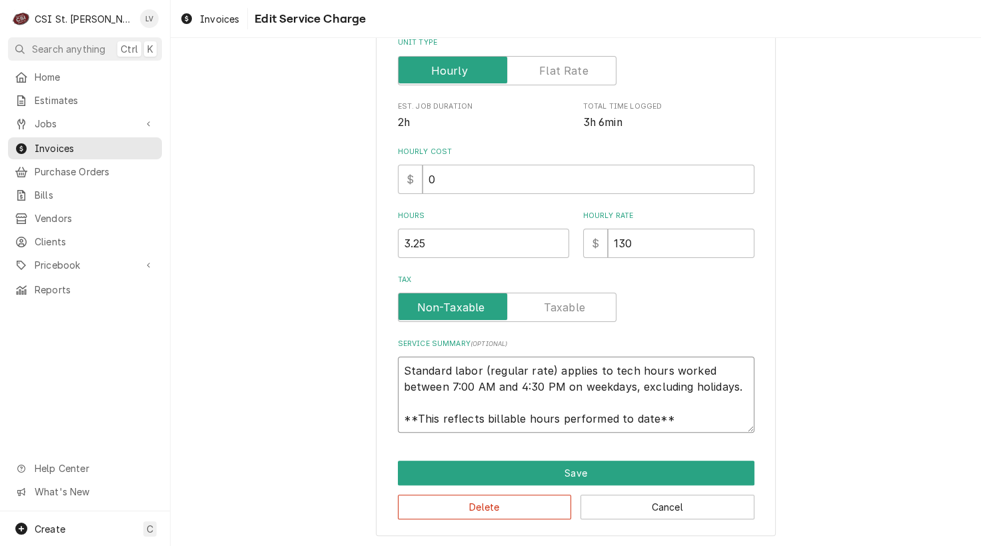
scroll to position [16, 0]
drag, startPoint x: 398, startPoint y: 370, endPoint x: 687, endPoint y: 437, distance: 296.4
click at [687, 437] on div "Use the fields below to edit this service charge Short Description 1-Labor (Ser…" at bounding box center [576, 159] width 400 height 756
paste textarea "Compaction / Model: CTI 41L-06 / Serial: 420LP1711 Arrived on site. Got the par…"
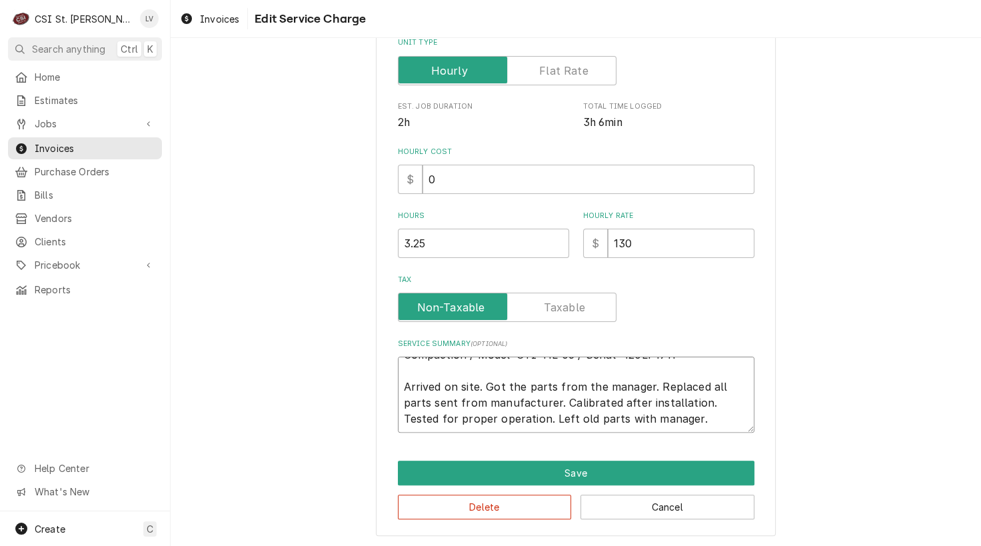
scroll to position [0, 0]
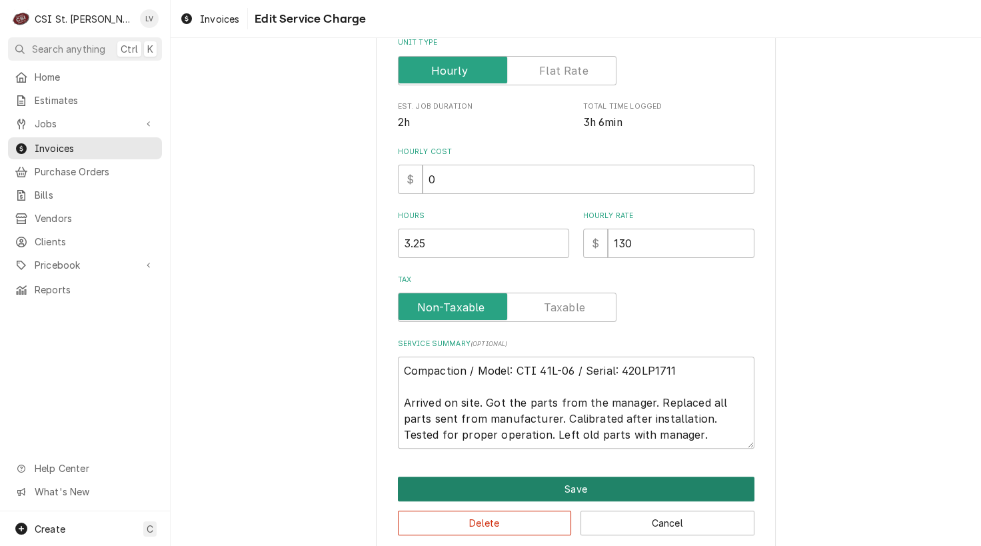
click at [571, 487] on button "Save" at bounding box center [576, 489] width 357 height 25
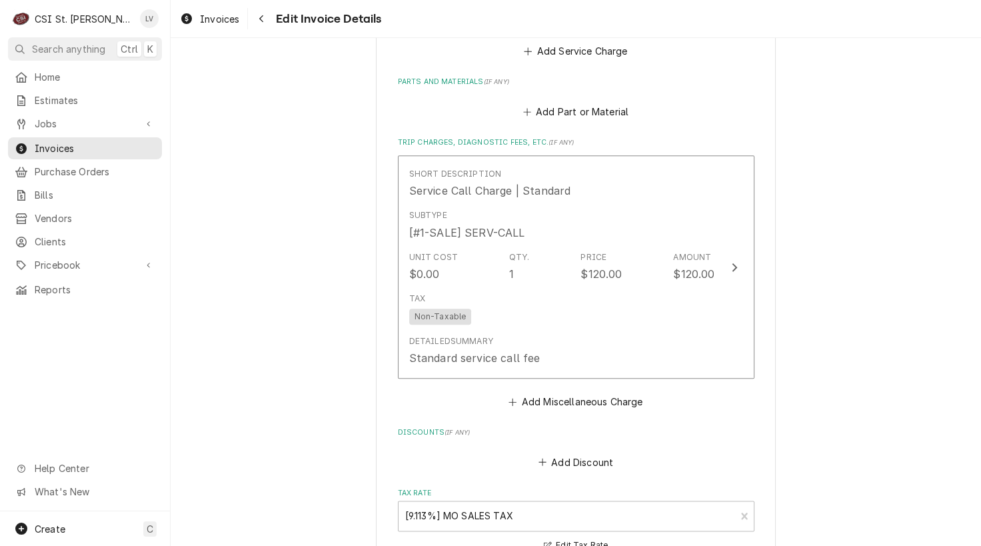
scroll to position [1675, 0]
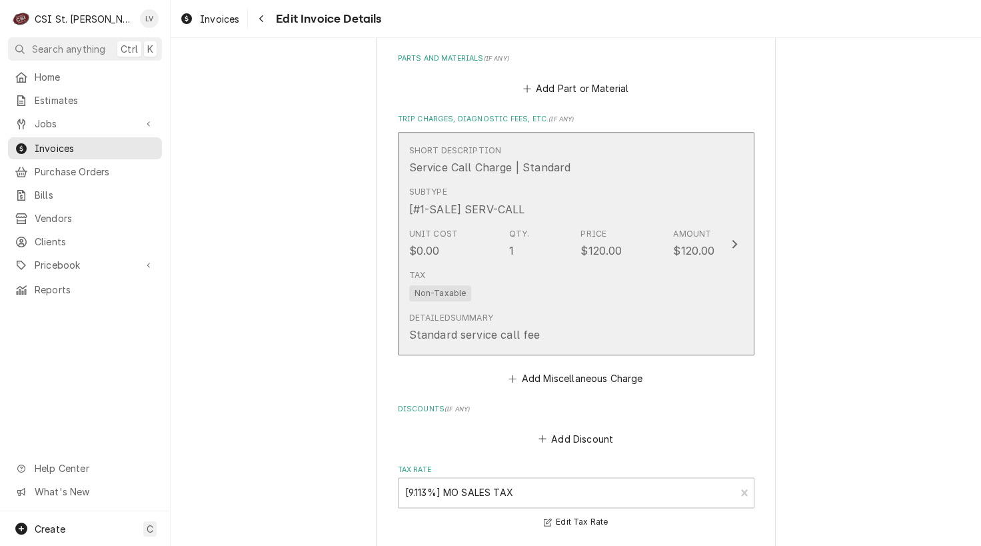
click at [594, 291] on div "Tax Non-Taxable" at bounding box center [562, 285] width 306 height 43
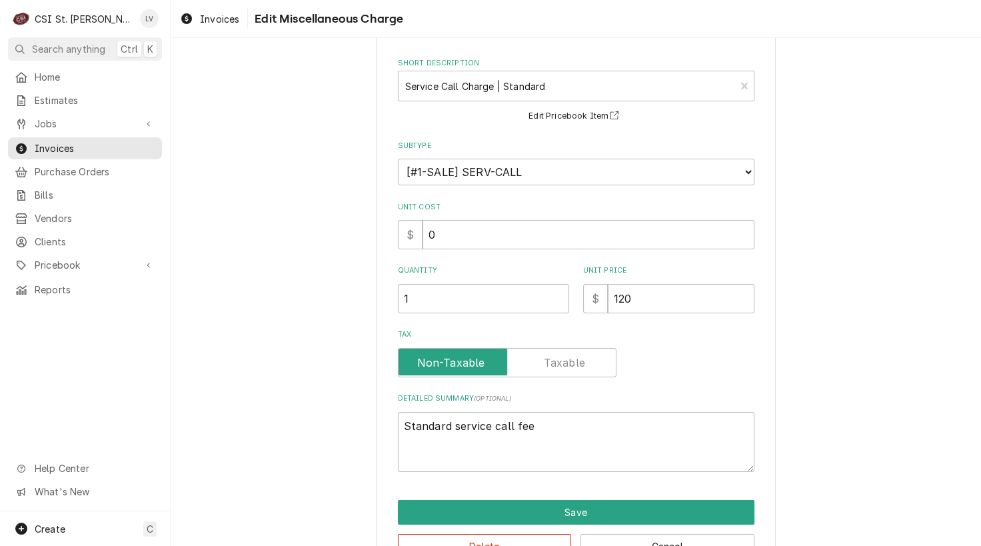
scroll to position [94, 0]
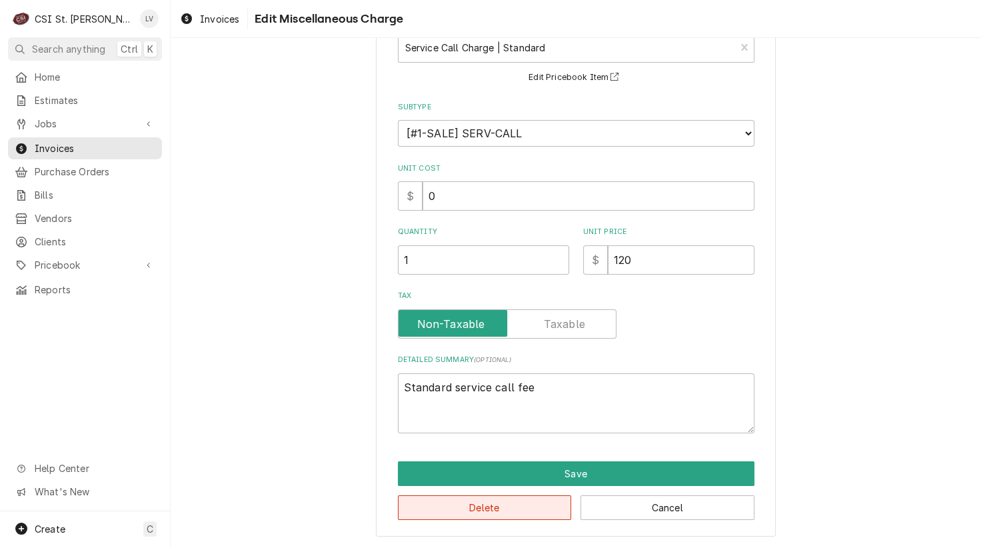
click at [522, 509] on button "Delete" at bounding box center [485, 507] width 174 height 25
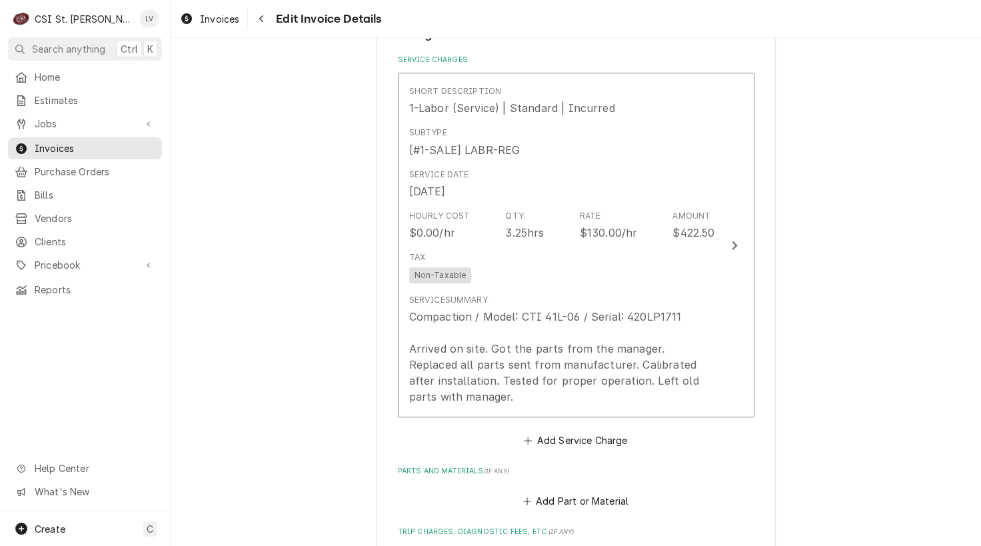
scroll to position [1600, 0]
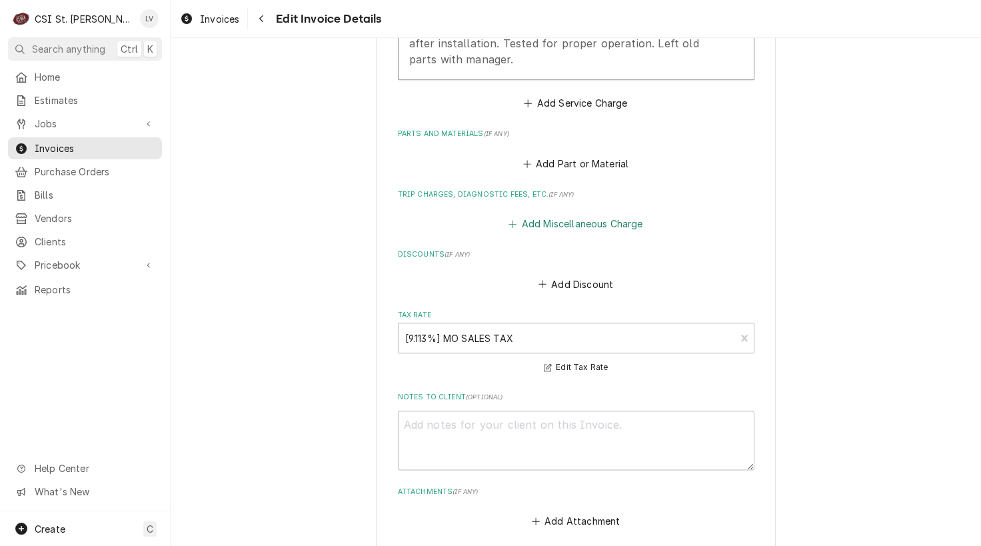
click at [591, 222] on button "Add Miscellaneous Charge" at bounding box center [576, 224] width 139 height 19
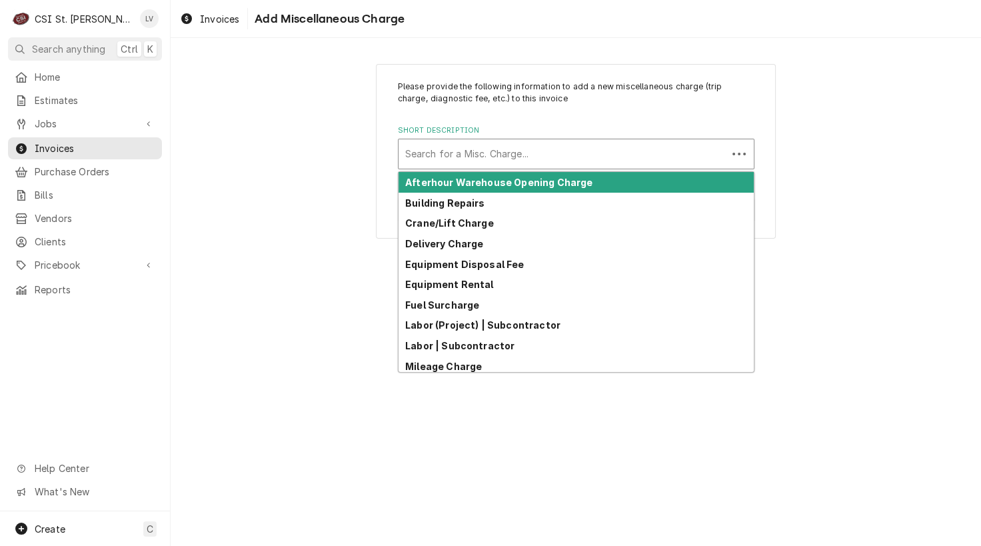
click at [453, 156] on div "Short Description" at bounding box center [562, 154] width 315 height 24
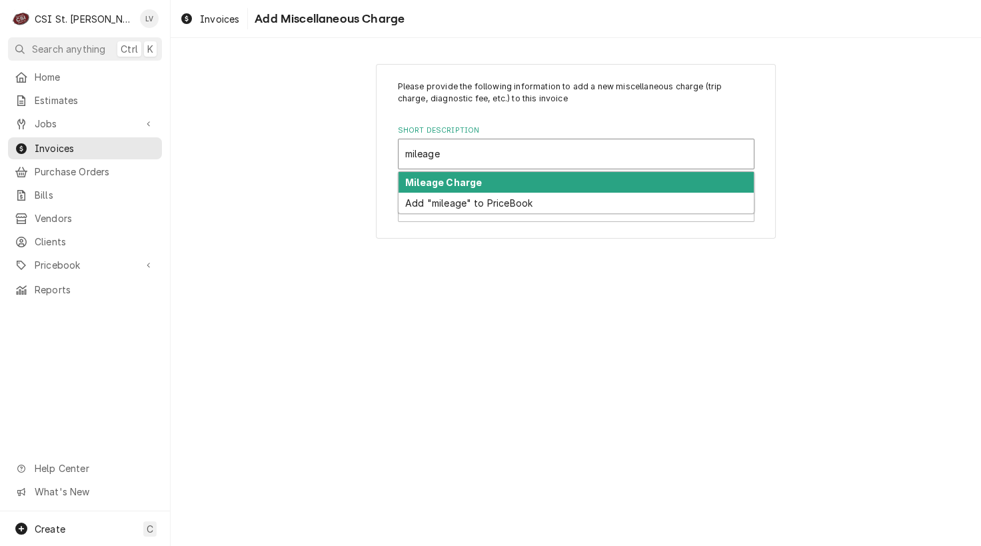
click at [420, 183] on strong "Mileage Charge" at bounding box center [443, 182] width 77 height 11
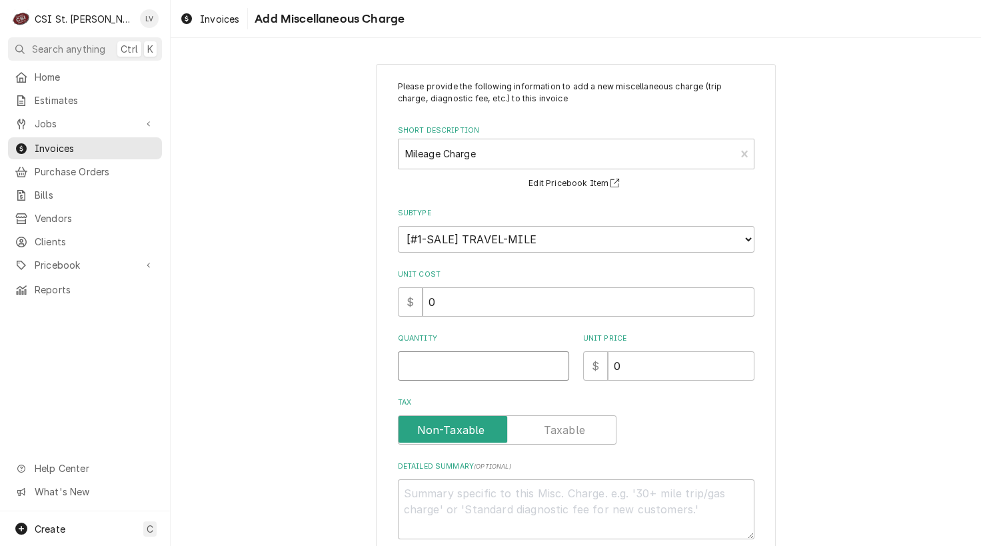
click at [412, 365] on input "Quantity" at bounding box center [483, 365] width 171 height 29
click at [626, 366] on input "0" at bounding box center [681, 365] width 147 height 29
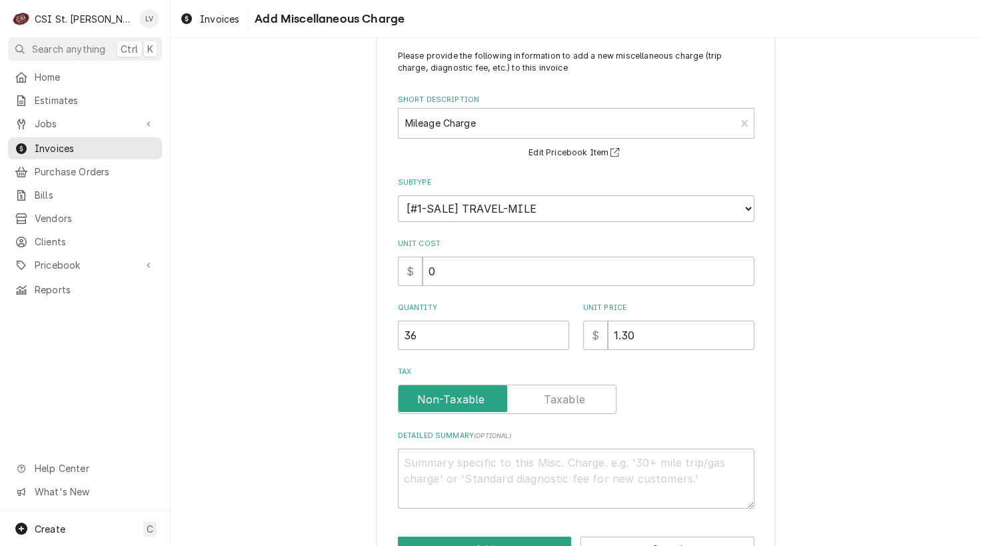
scroll to position [73, 0]
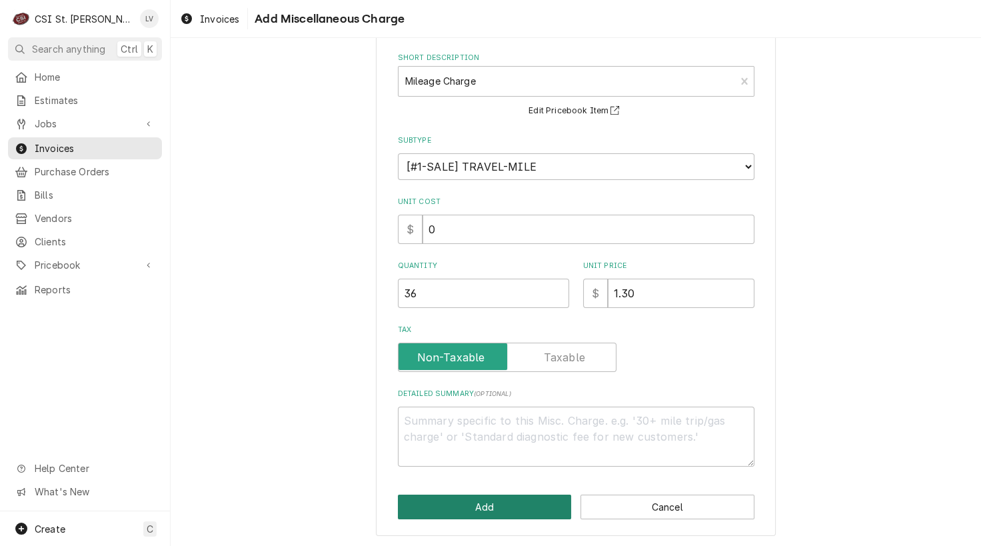
click at [493, 499] on button "Add" at bounding box center [485, 507] width 174 height 25
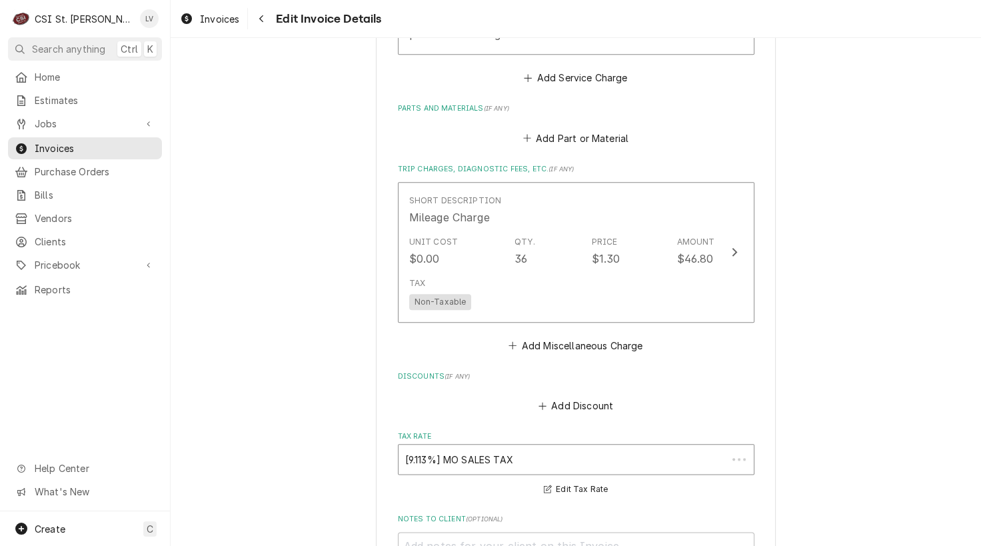
scroll to position [1583, 0]
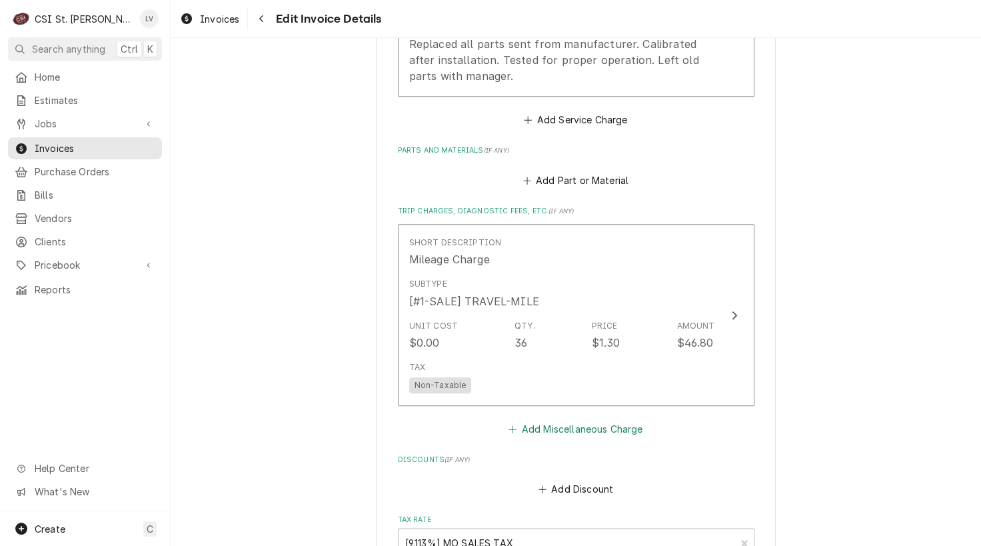
click at [531, 424] on button "Add Miscellaneous Charge" at bounding box center [576, 428] width 139 height 19
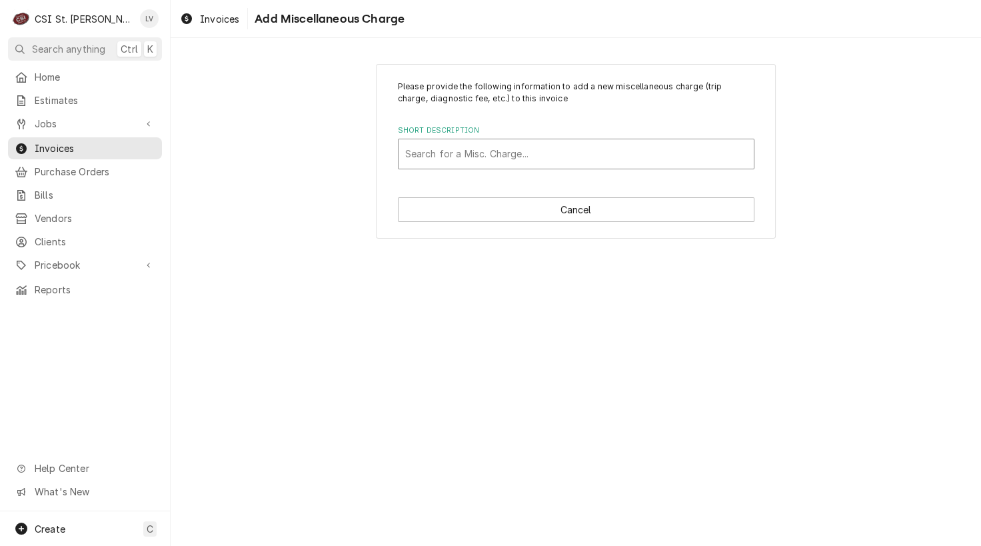
click at [464, 159] on div "Short Description" at bounding box center [576, 154] width 342 height 24
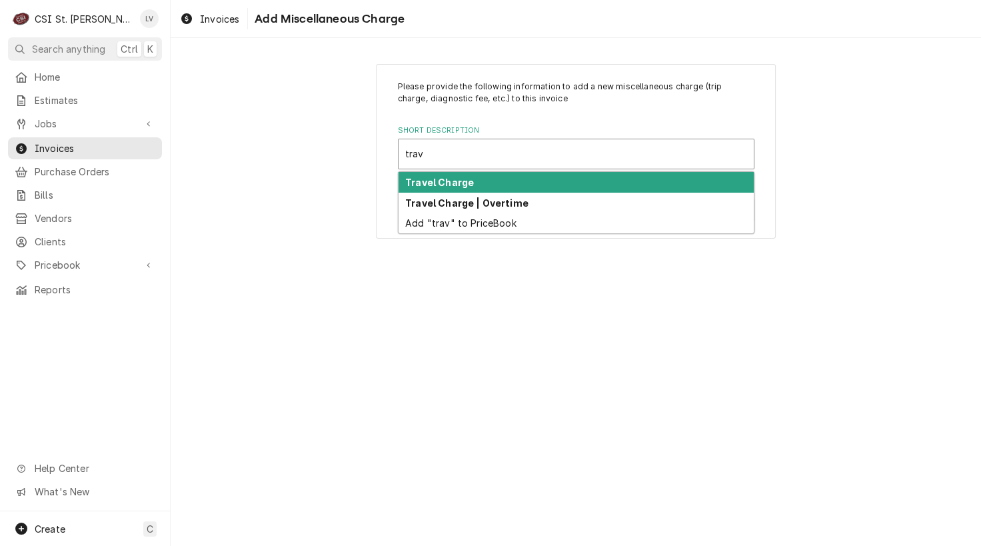
click at [453, 181] on strong "Travel Charge" at bounding box center [439, 182] width 69 height 11
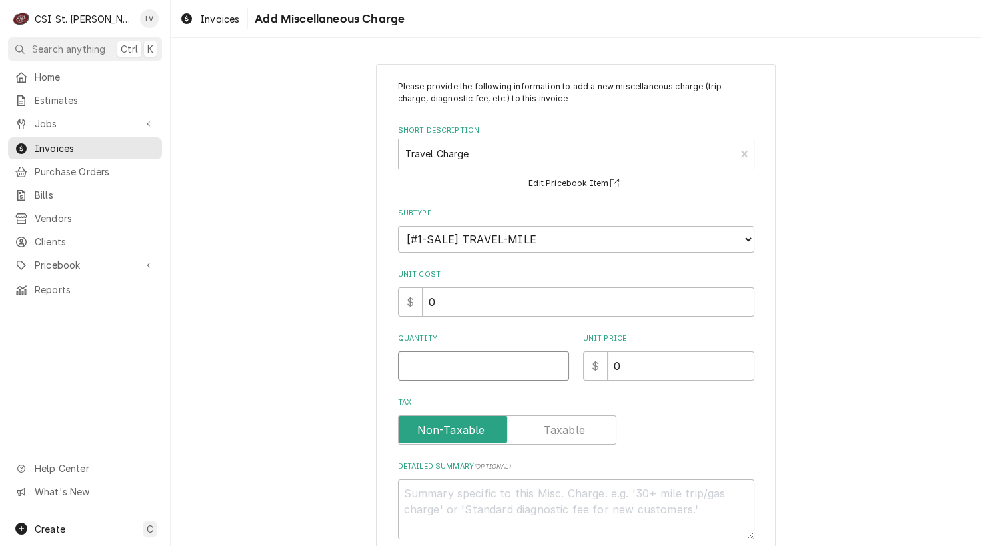
click at [412, 367] on input "Quantity" at bounding box center [483, 365] width 171 height 29
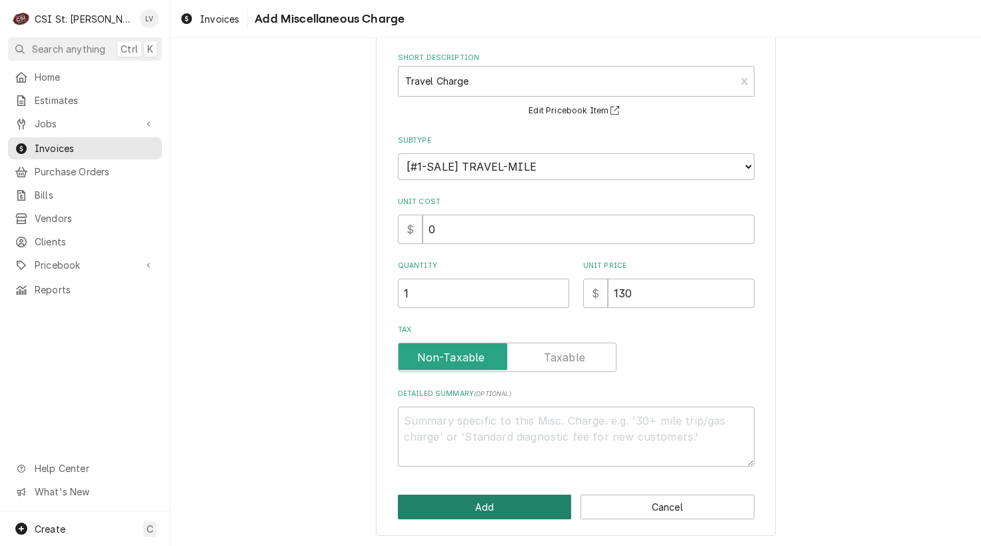
click at [462, 509] on button "Add" at bounding box center [485, 507] width 174 height 25
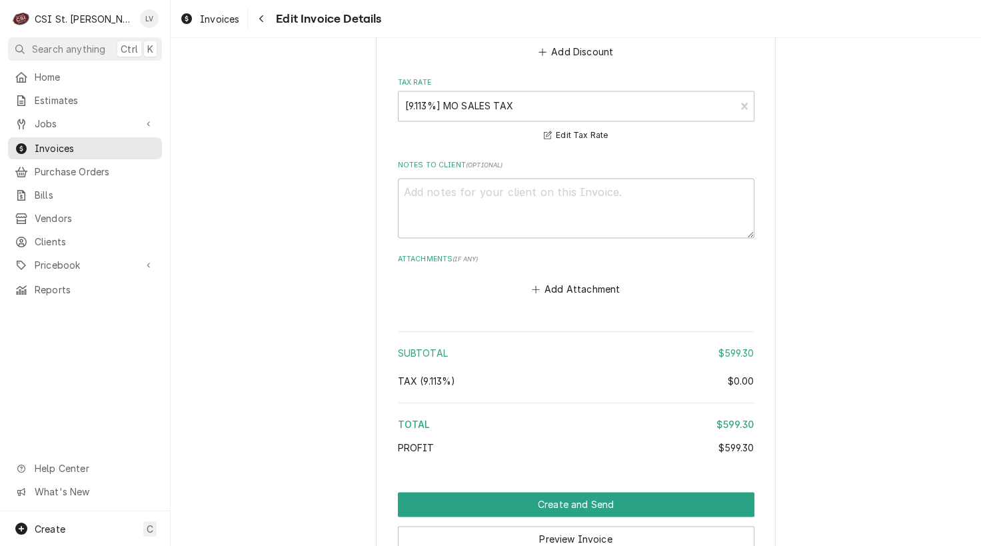
scroll to position [2334, 0]
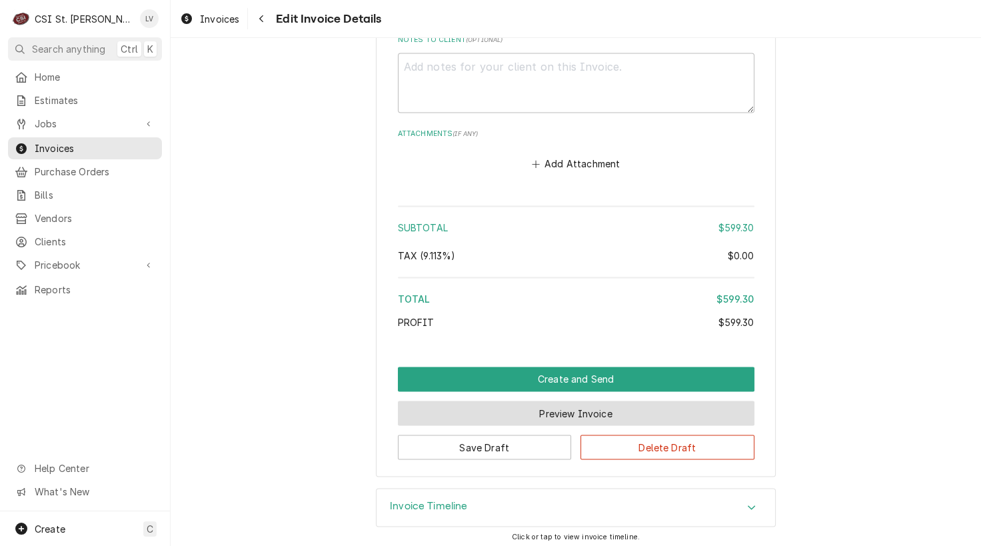
click at [533, 407] on button "Preview Invoice" at bounding box center [576, 413] width 357 height 25
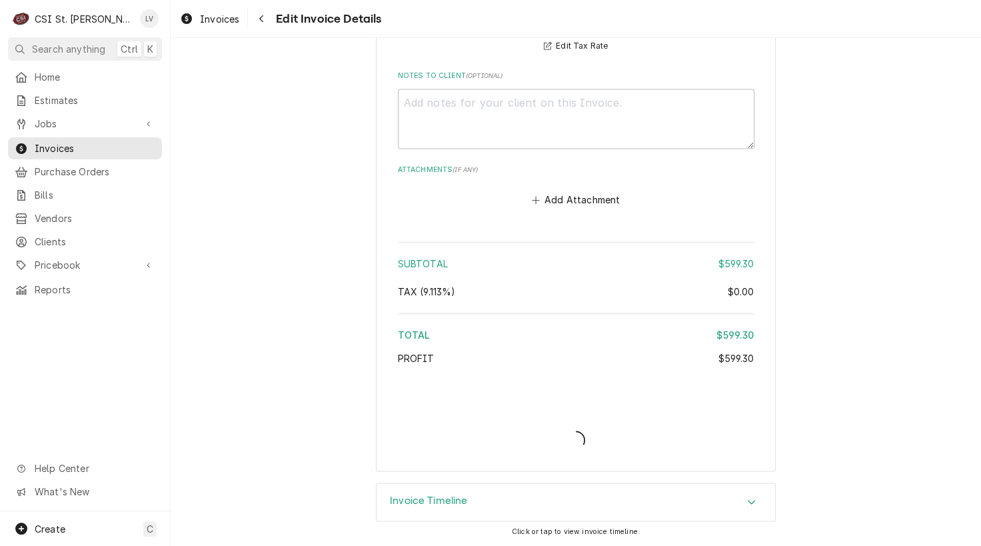
scroll to position [2294, 0]
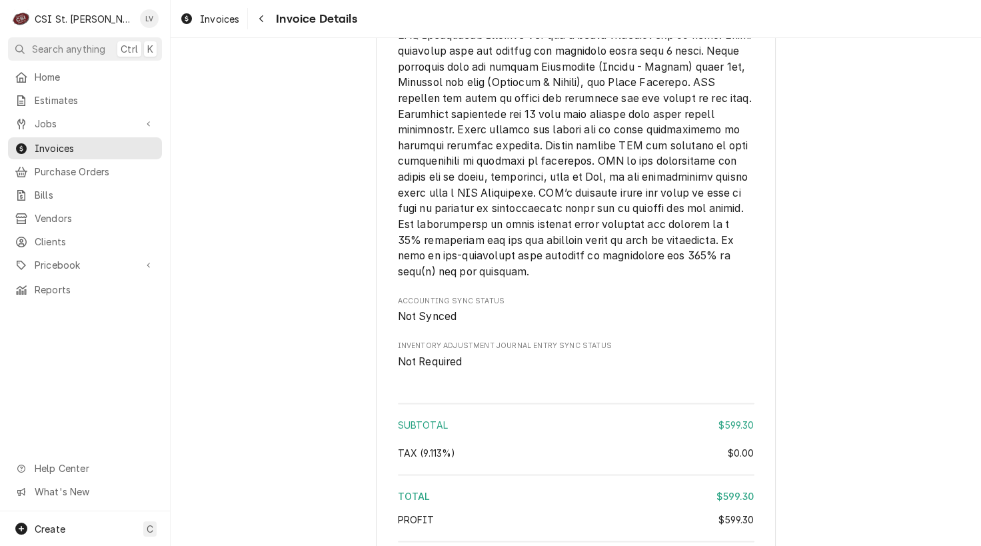
scroll to position [2222, 0]
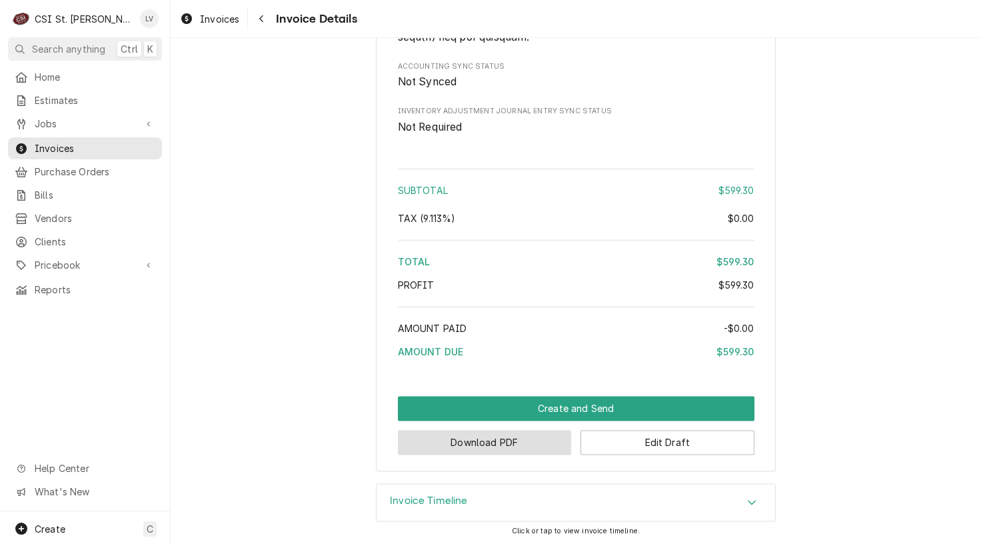
click at [474, 447] on button "Download PDF" at bounding box center [485, 442] width 174 height 25
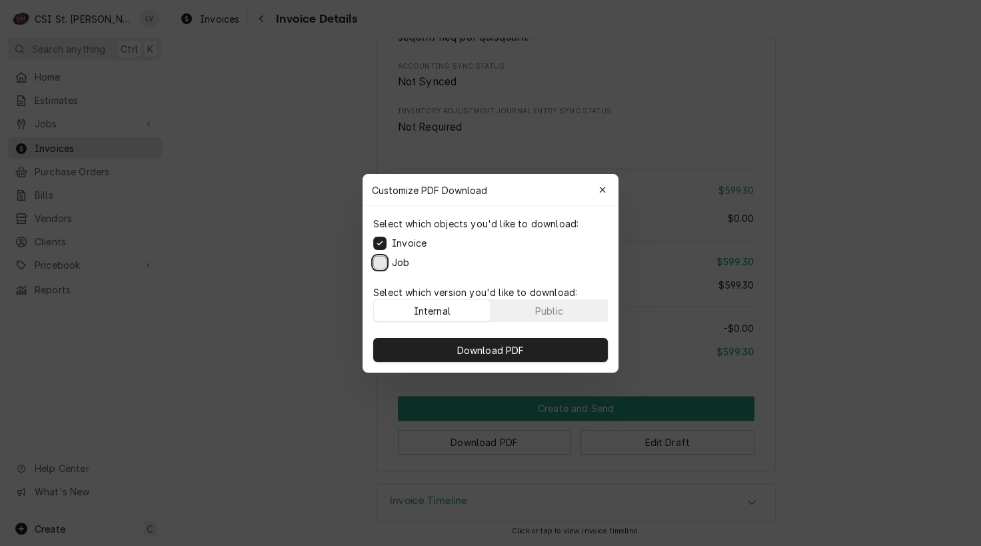
click at [383, 261] on button "Job" at bounding box center [379, 261] width 13 height 13
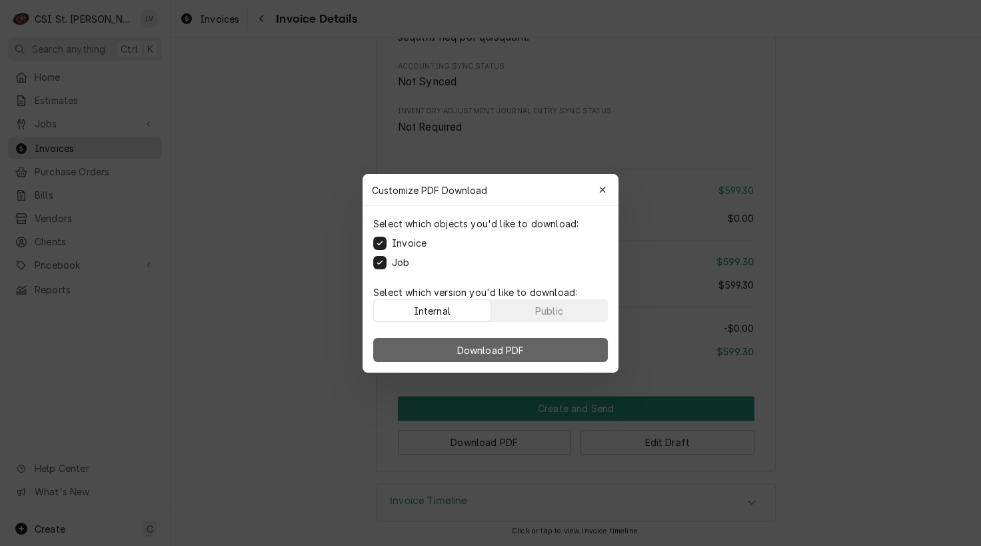
click at [523, 339] on button "Download PDF" at bounding box center [490, 350] width 235 height 24
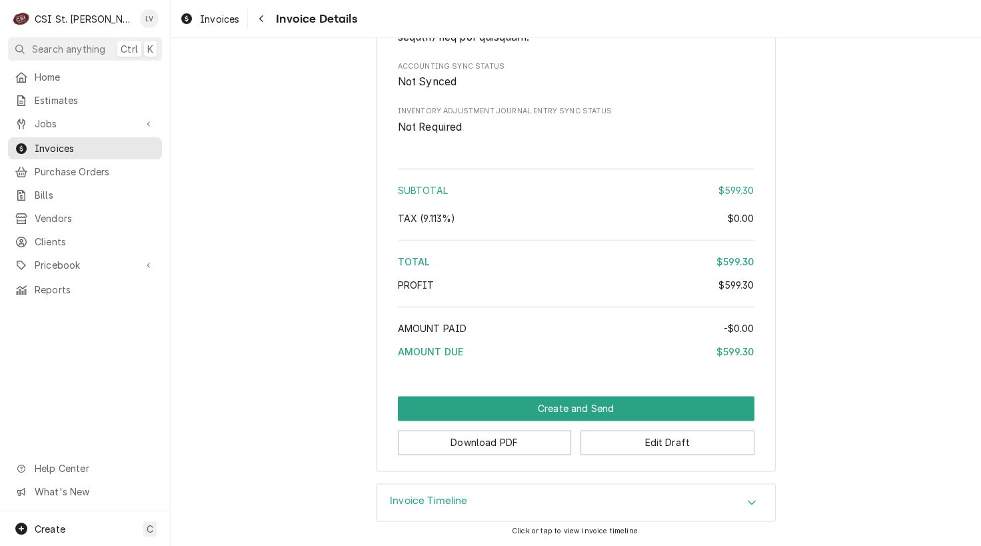
drag, startPoint x: 215, startPoint y: 18, endPoint x: 233, endPoint y: 61, distance: 46.9
click at [215, 18] on span "Invoices" at bounding box center [219, 19] width 39 height 14
